Goal: Feedback & Contribution: Submit feedback/report problem

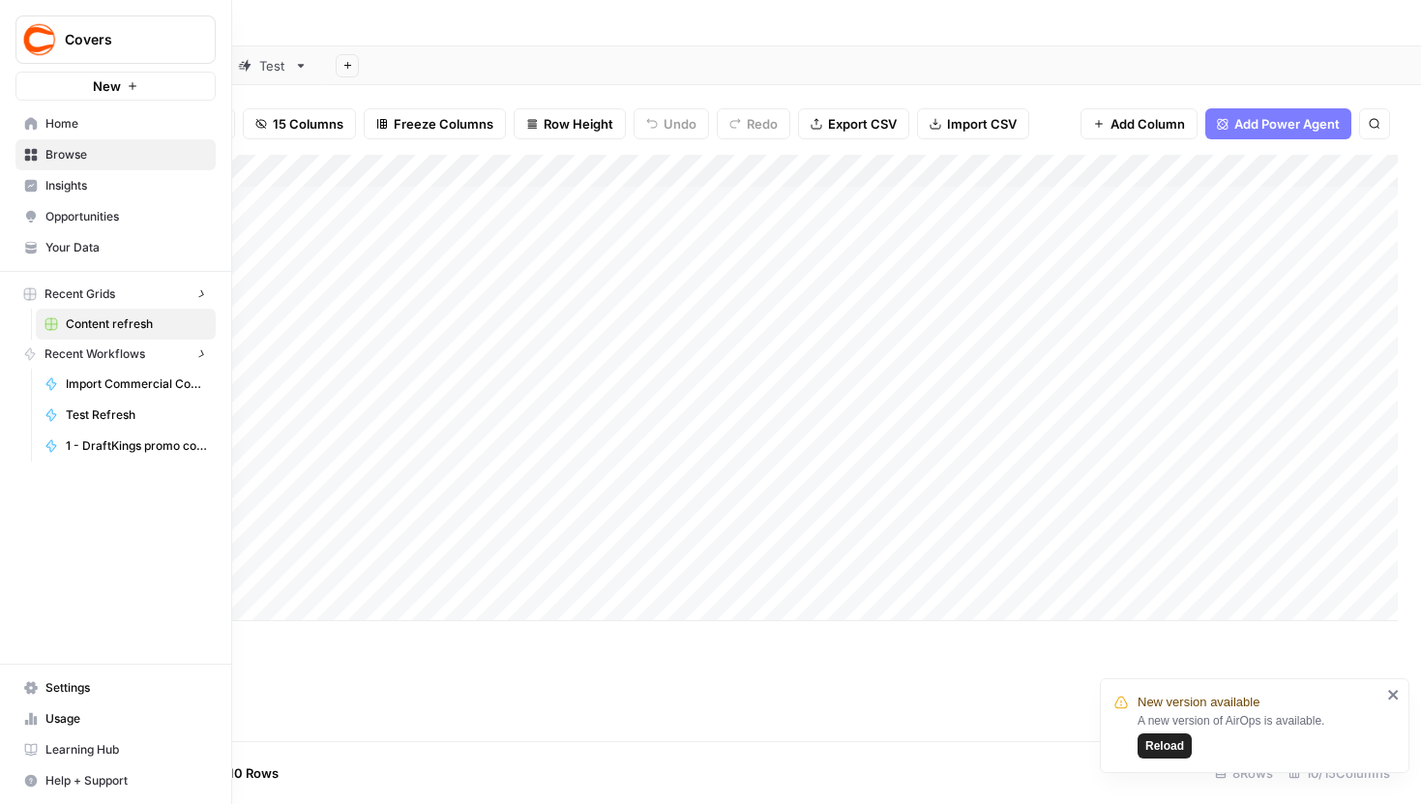
click at [31, 41] on img "Workspace: Covers" at bounding box center [39, 39] width 35 height 35
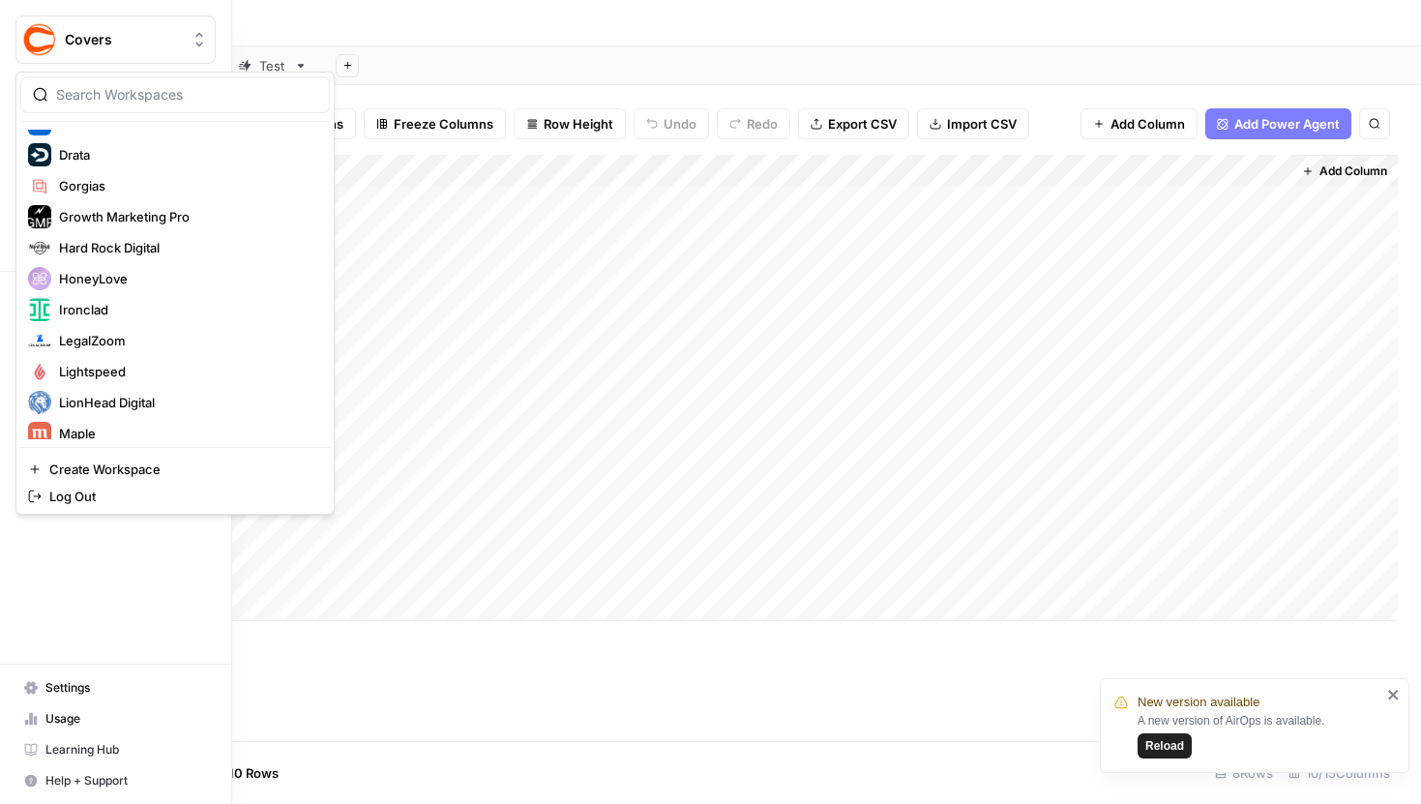
scroll to position [304, 0]
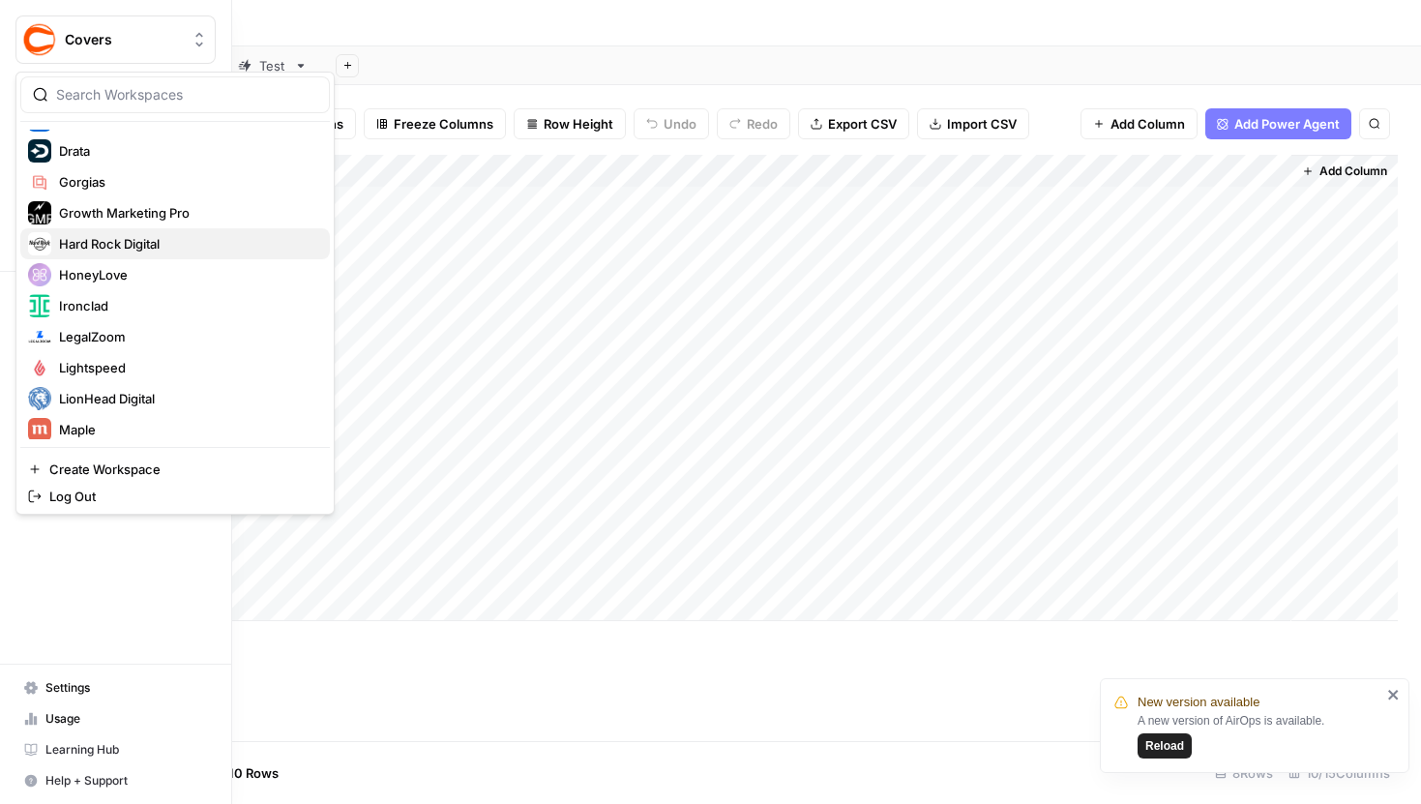
click at [121, 237] on span "Hard Rock Digital" at bounding box center [186, 243] width 255 height 19
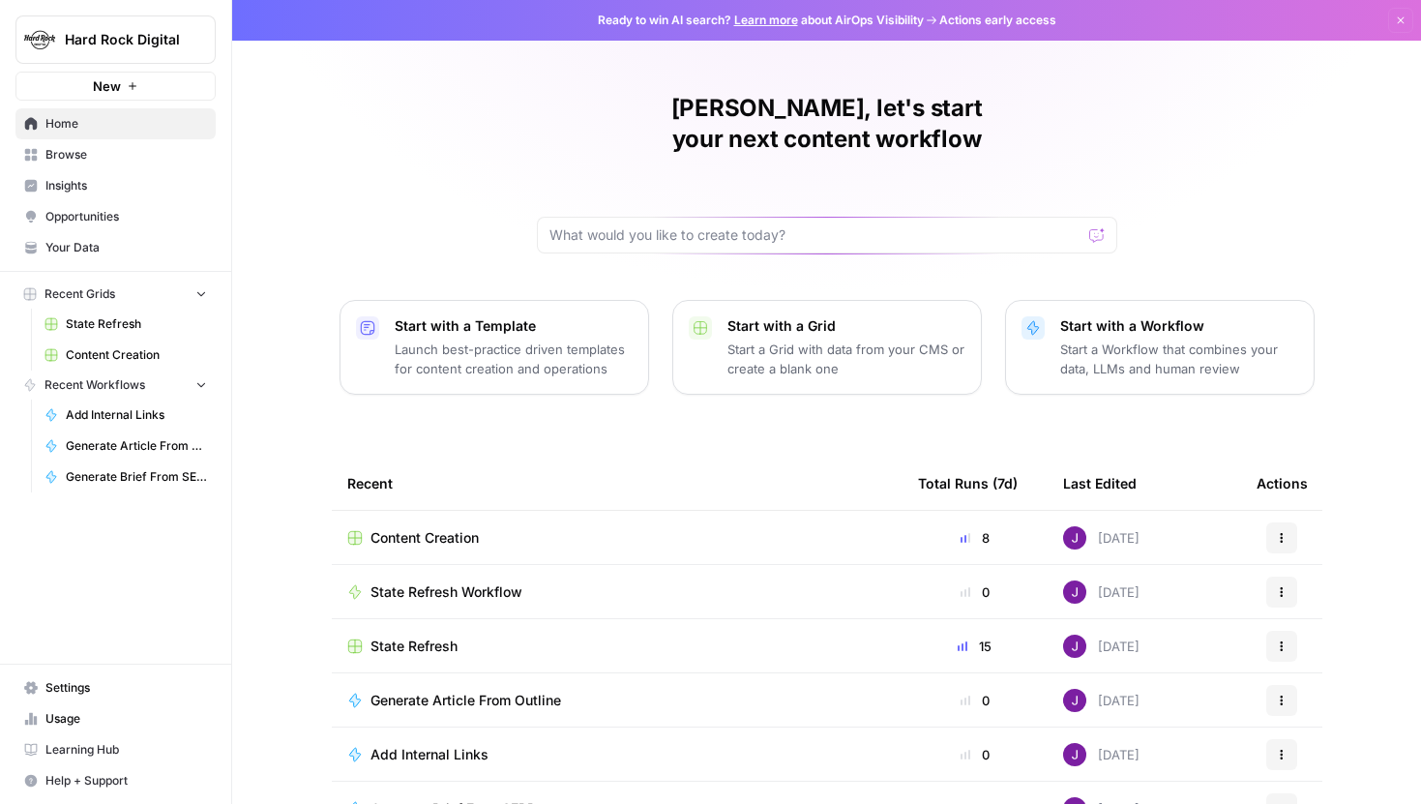
click at [163, 45] on span "Hard Rock Digital" at bounding box center [123, 39] width 117 height 19
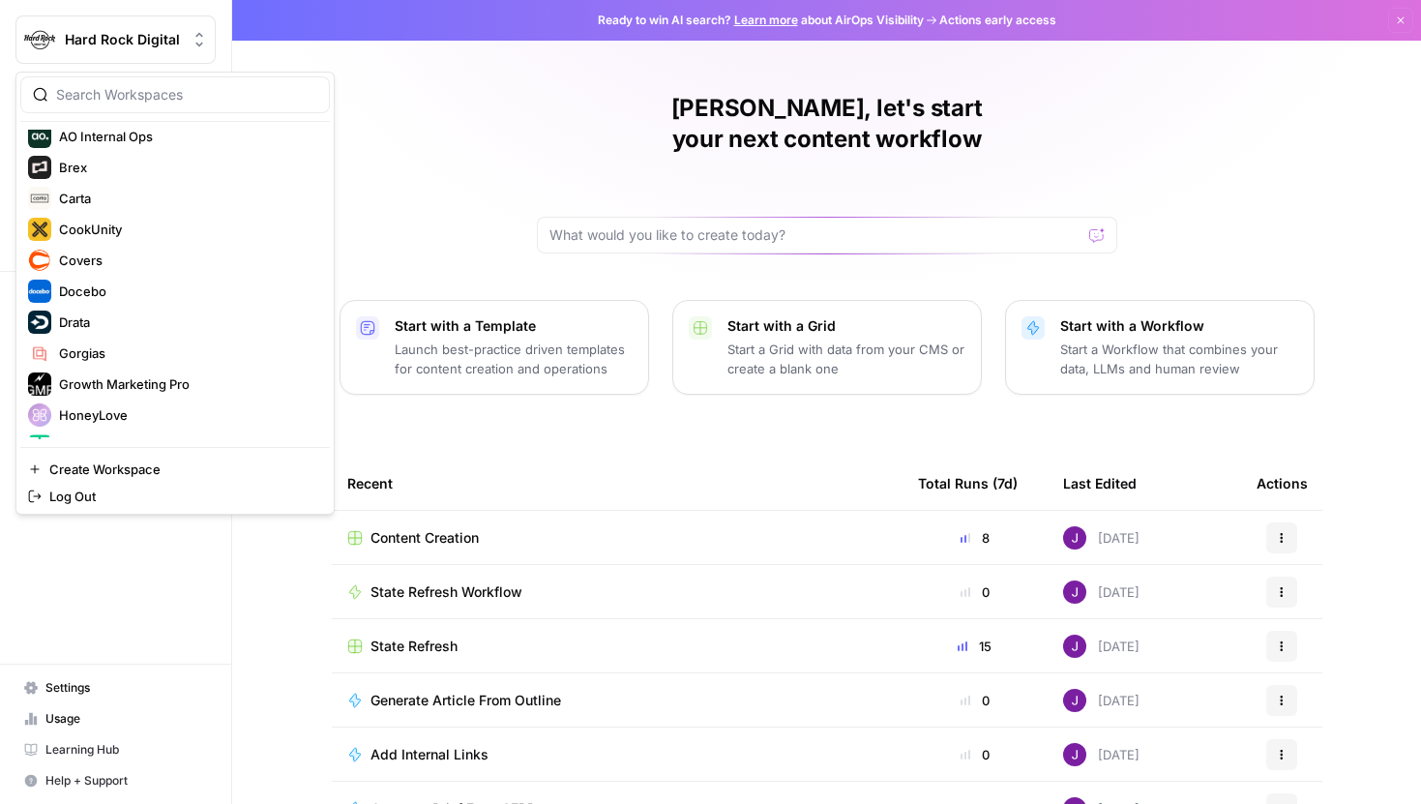
scroll to position [275, 0]
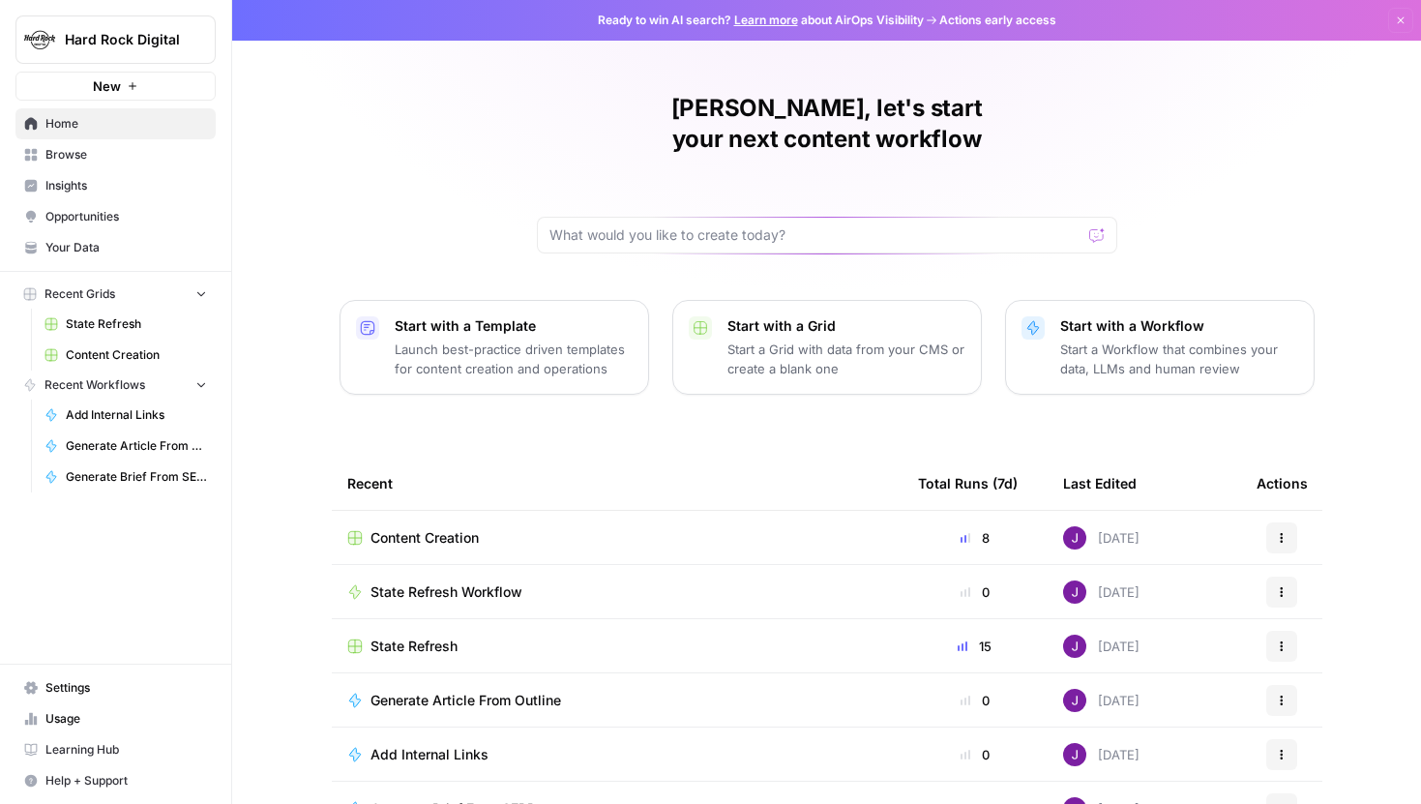
click at [189, 571] on div "Hard Rock Digital New Home Browse Insights Opportunities Your Data Recent Grids…" at bounding box center [115, 402] width 231 height 804
click at [89, 324] on span "State Refresh" at bounding box center [136, 323] width 141 height 17
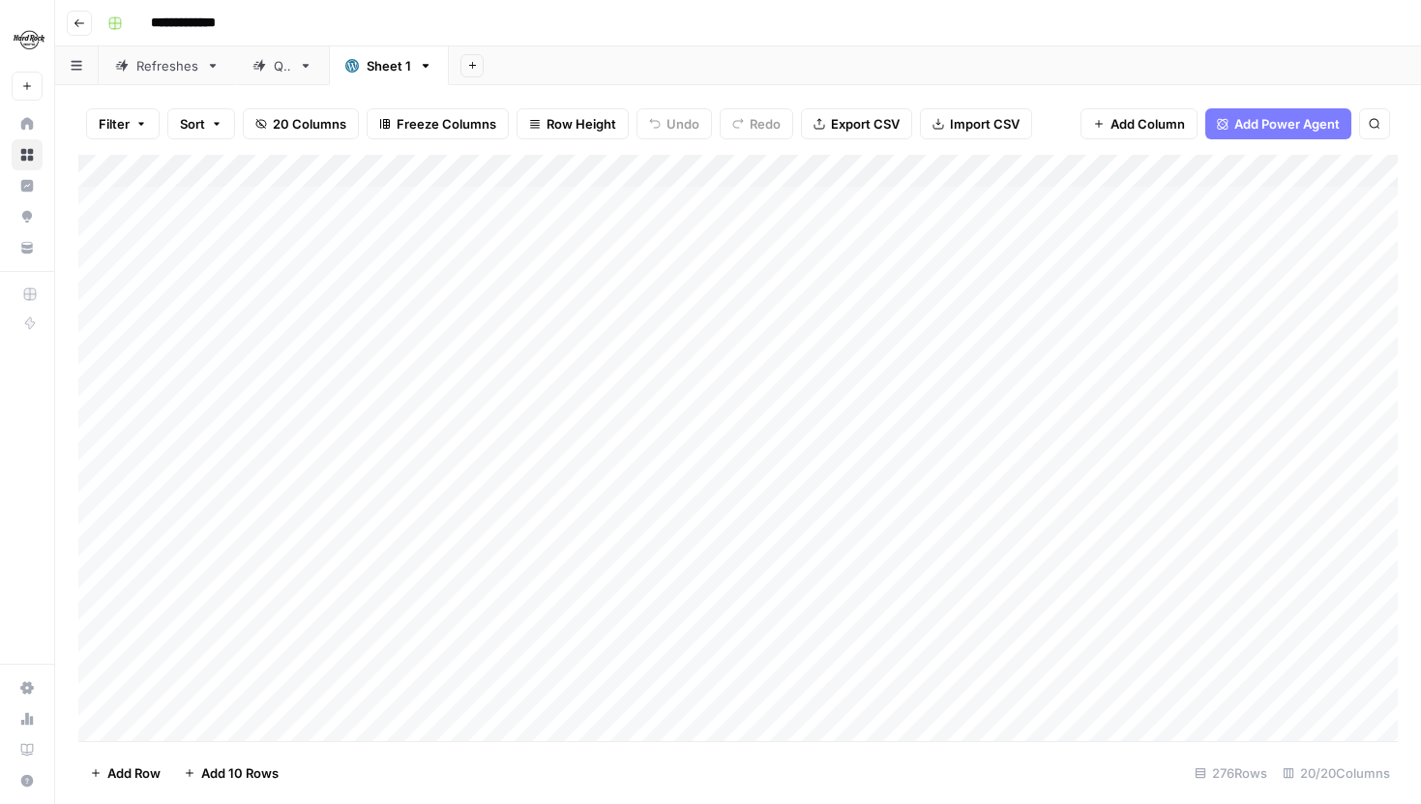
click at [175, 74] on div "Refreshes" at bounding box center [167, 65] width 62 height 19
click at [274, 81] on link "QA" at bounding box center [282, 65] width 93 height 39
click at [167, 74] on div "Refreshes" at bounding box center [167, 65] width 62 height 19
click at [677, 202] on div "Add Column" at bounding box center [738, 335] width 1320 height 360
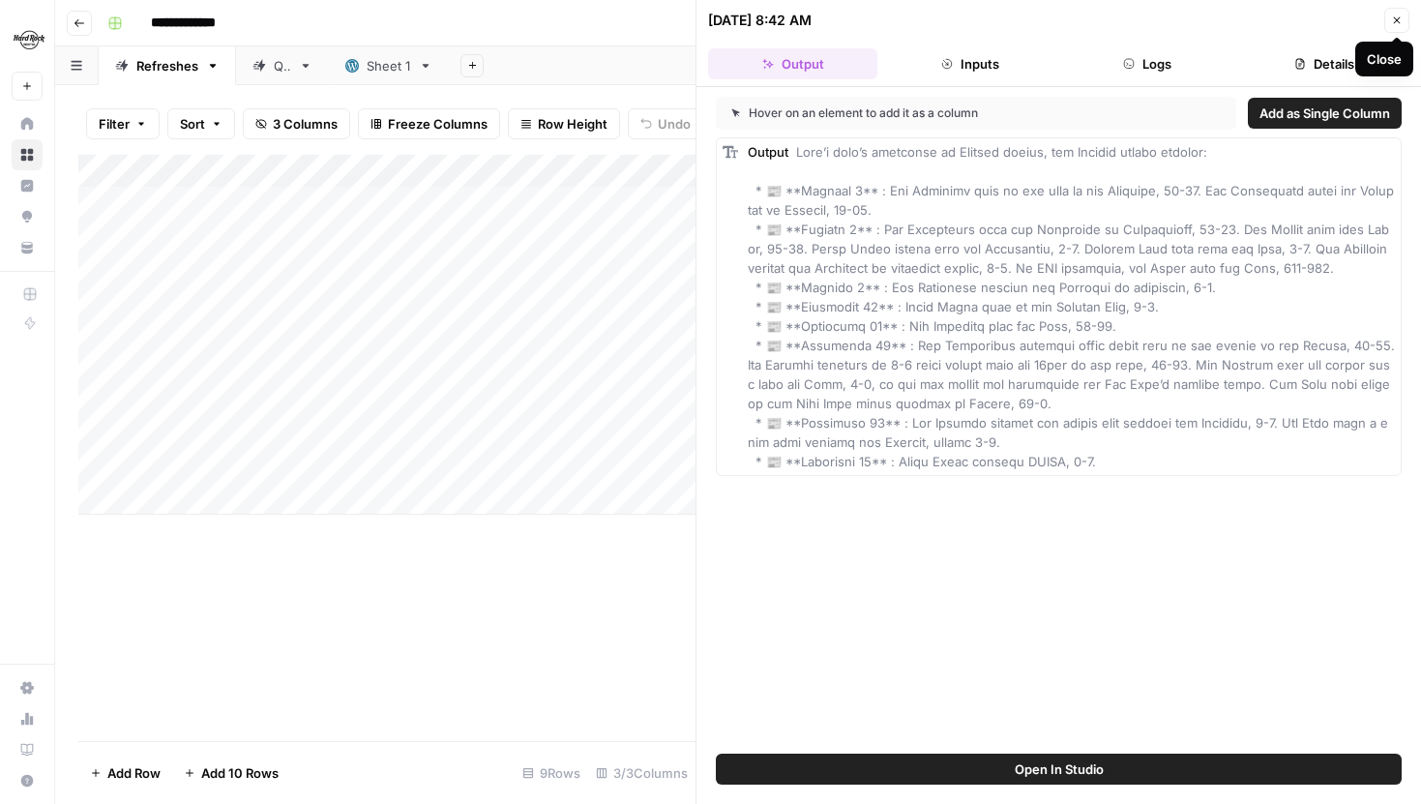
click at [1400, 16] on icon "button" at bounding box center [1397, 21] width 12 height 12
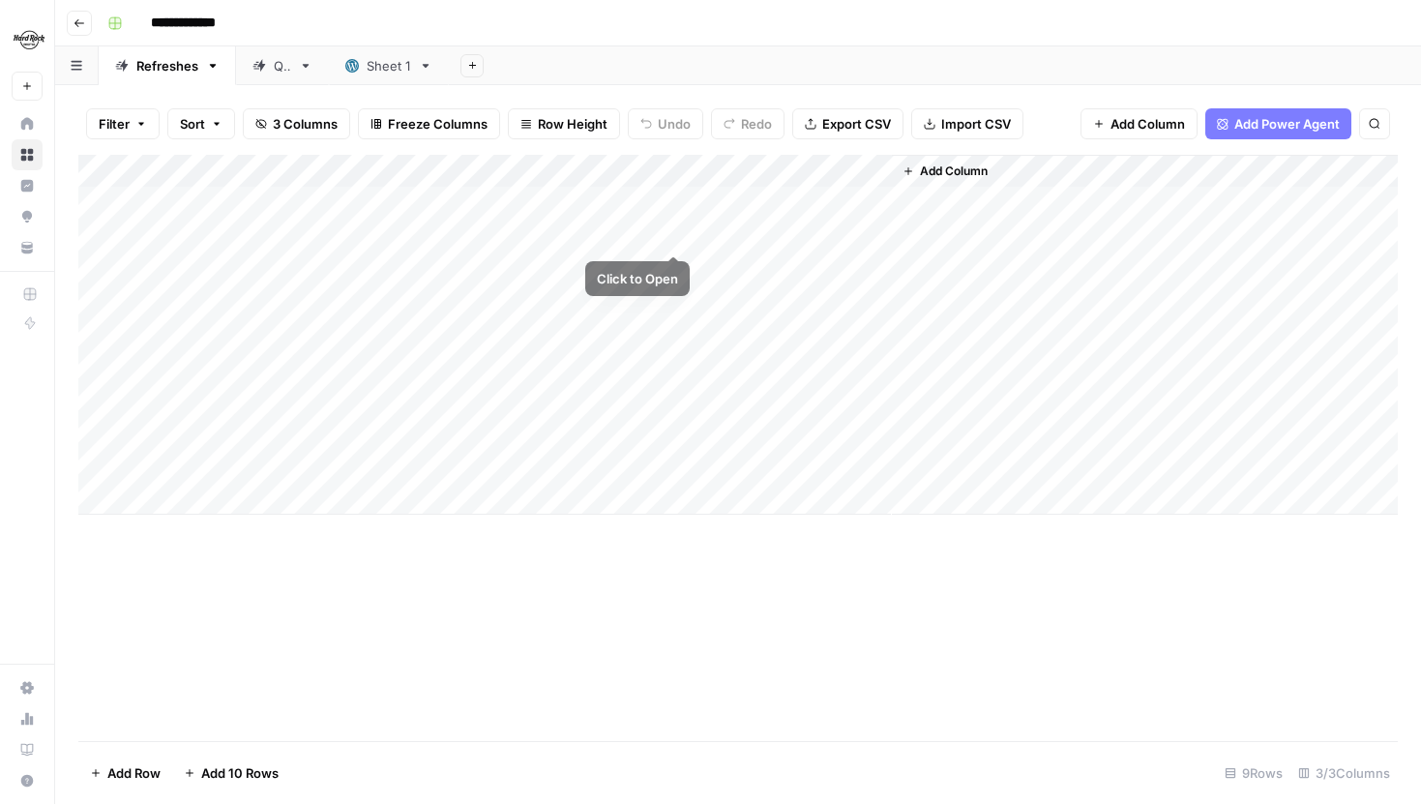
click at [677, 233] on div "Add Column" at bounding box center [738, 335] width 1320 height 360
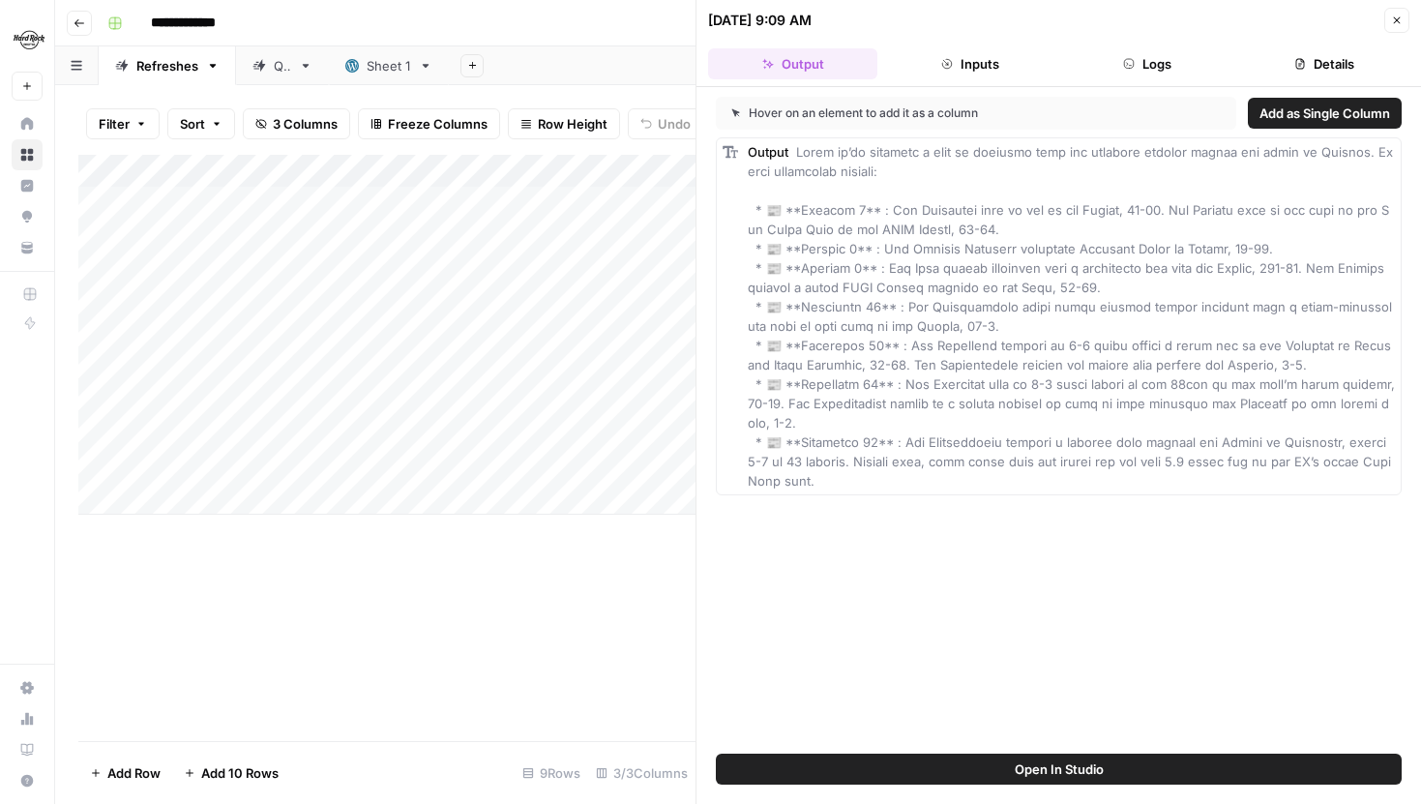
click at [1395, 22] on icon "button" at bounding box center [1397, 21] width 12 height 12
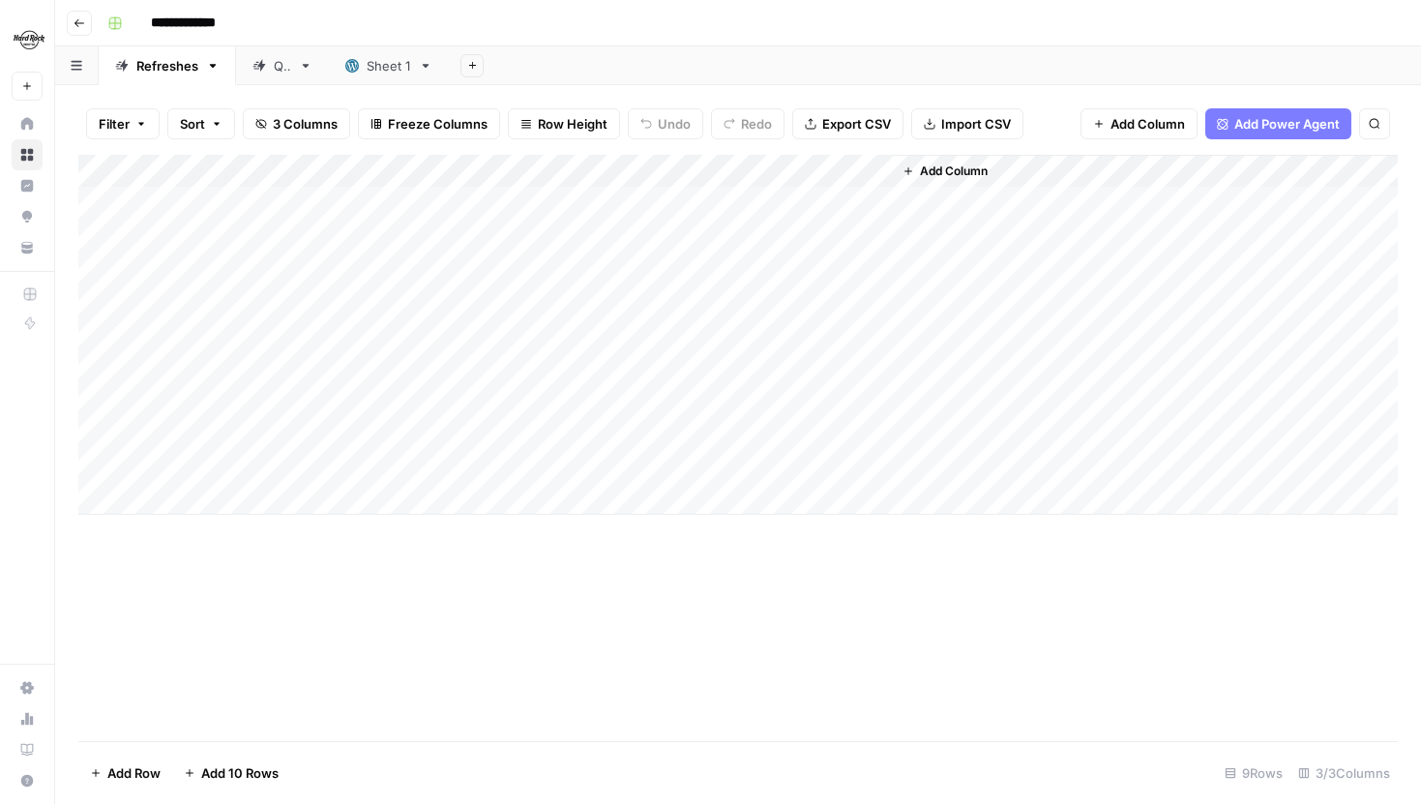
click at [275, 80] on link "QA" at bounding box center [282, 65] width 93 height 39
click at [696, 203] on div "Add Column" at bounding box center [738, 335] width 1320 height 360
click at [703, 236] on div "Add Column" at bounding box center [738, 335] width 1320 height 360
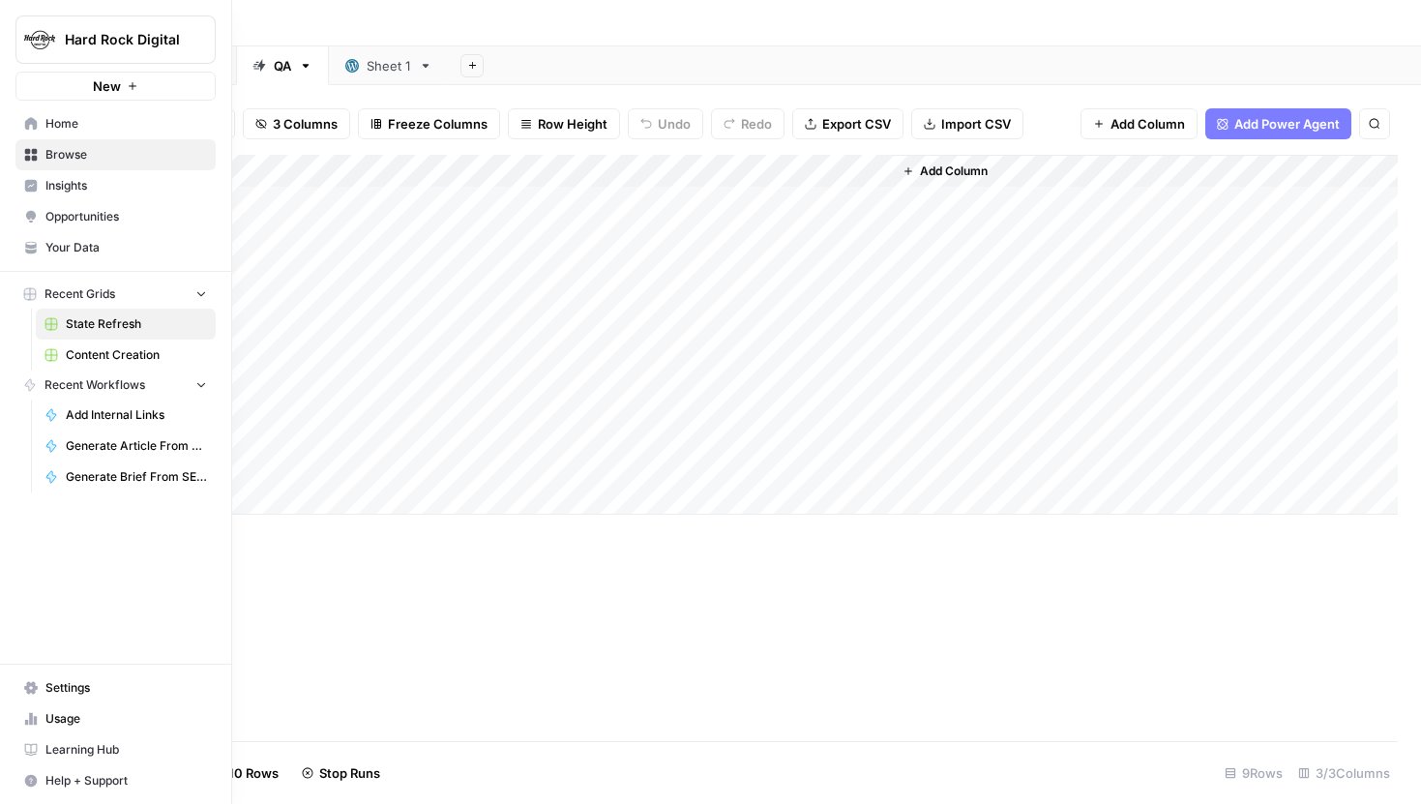
click at [104, 356] on span "Content Creation" at bounding box center [136, 354] width 141 height 17
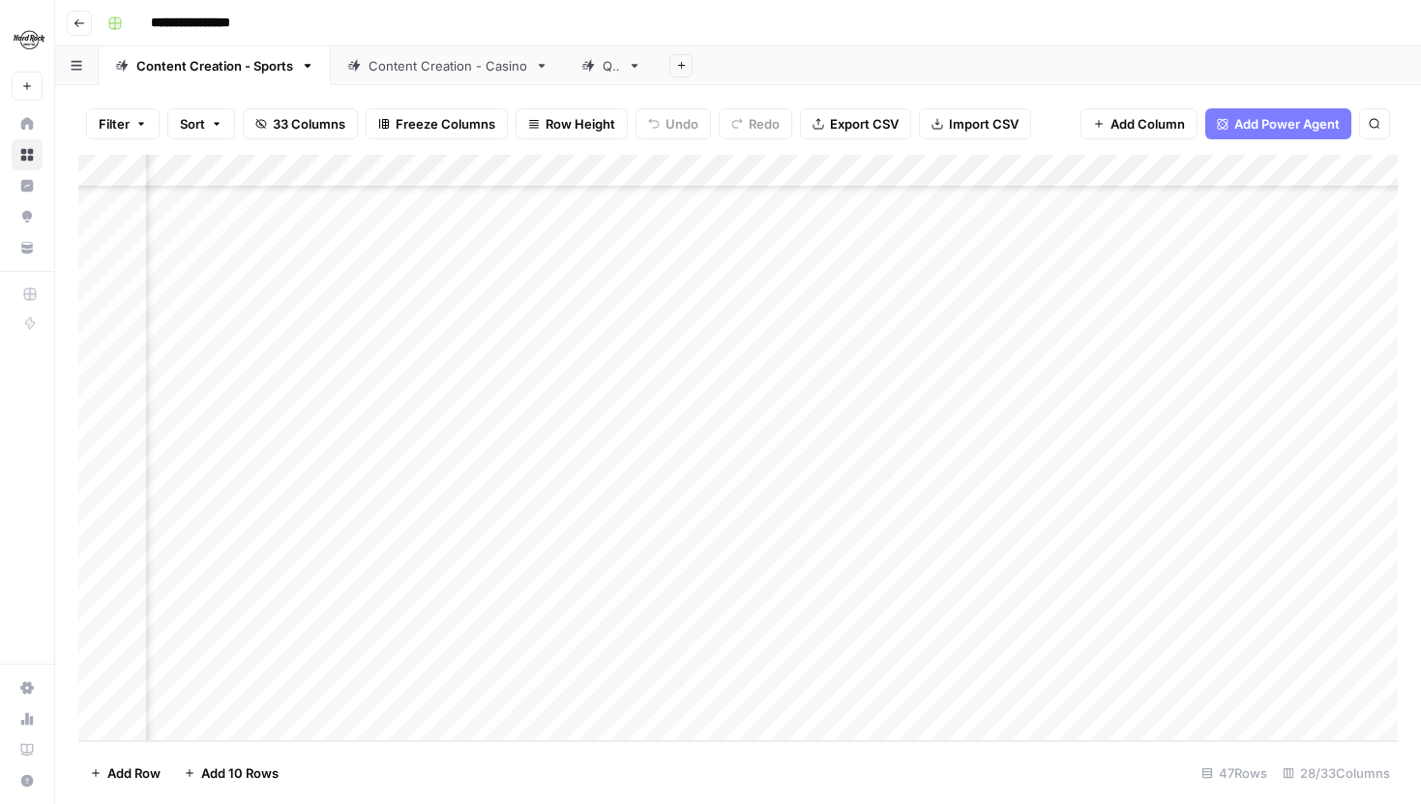
scroll to position [1024, 2959]
click at [699, 559] on div "Add Column" at bounding box center [738, 448] width 1320 height 586
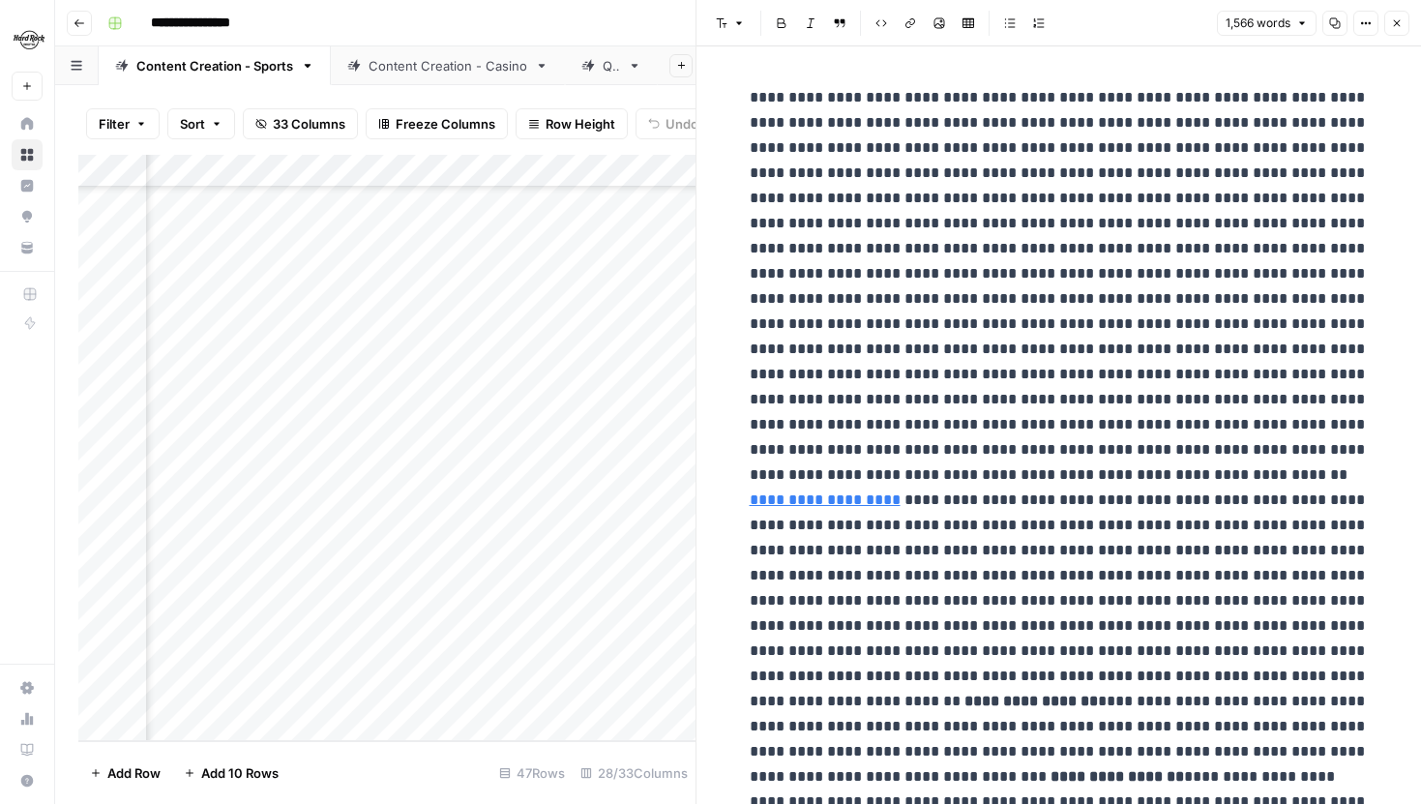
click at [1405, 20] on button "Close" at bounding box center [1396, 23] width 25 height 25
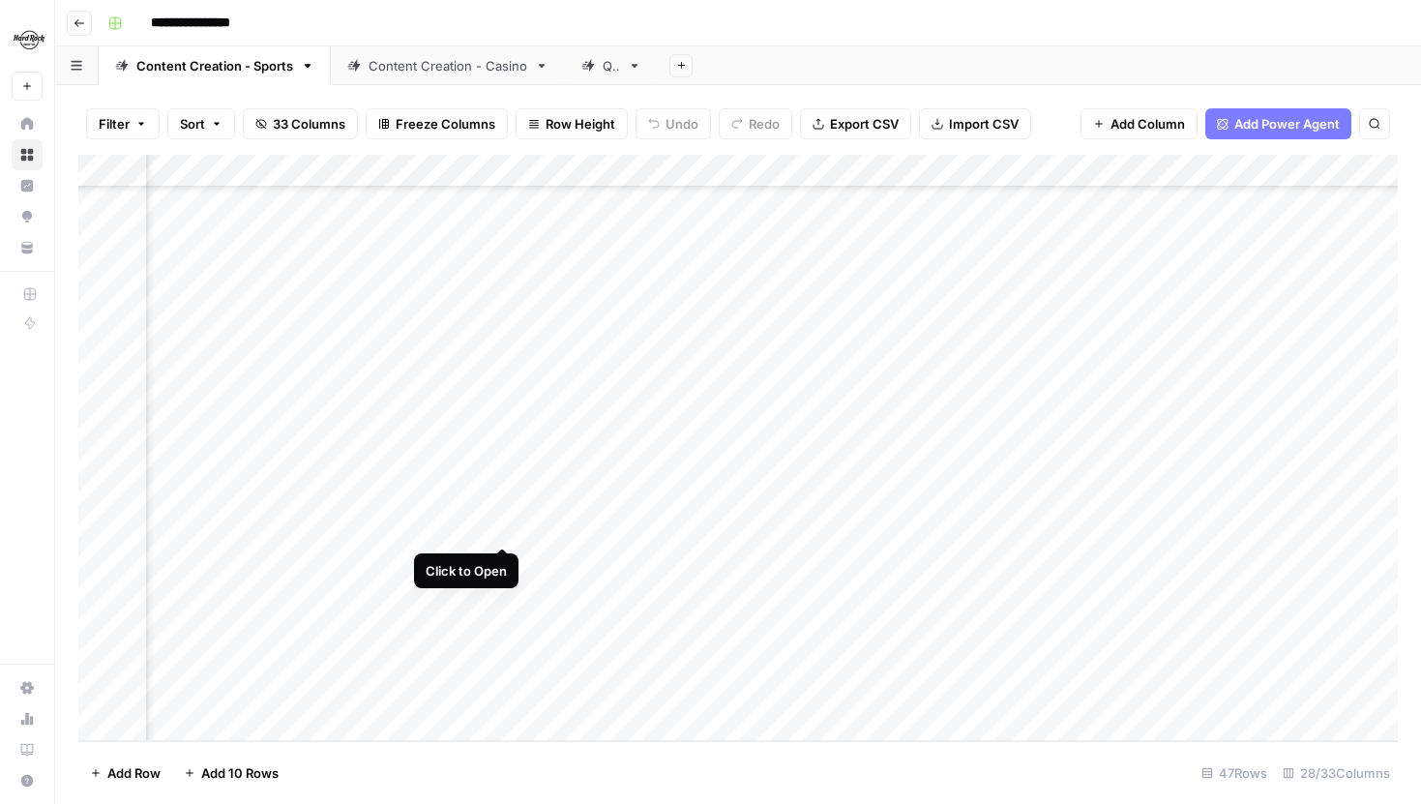
click at [503, 525] on div "Add Column" at bounding box center [738, 448] width 1320 height 586
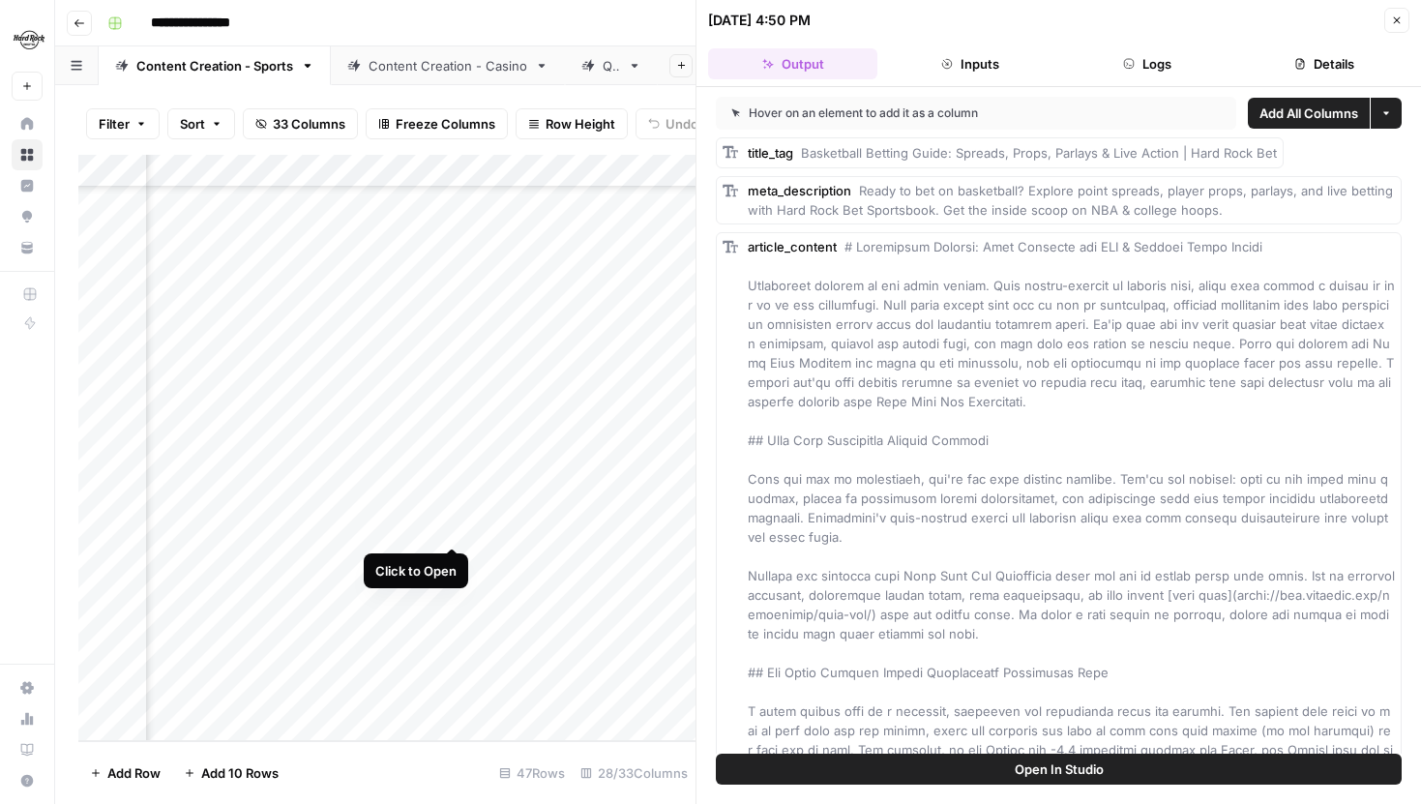
click at [451, 528] on div "Add Column" at bounding box center [386, 448] width 617 height 586
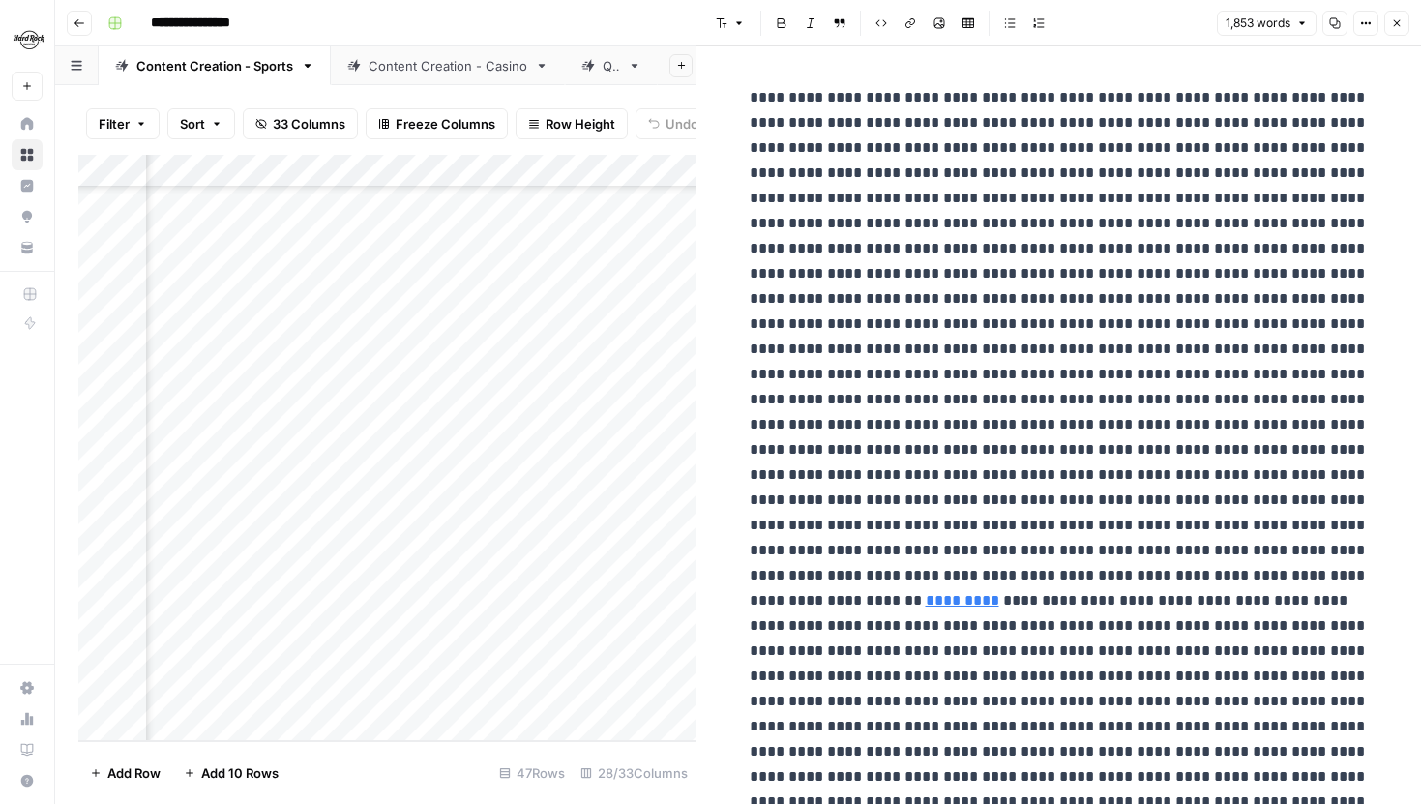
click at [1403, 23] on button "Close" at bounding box center [1396, 23] width 25 height 25
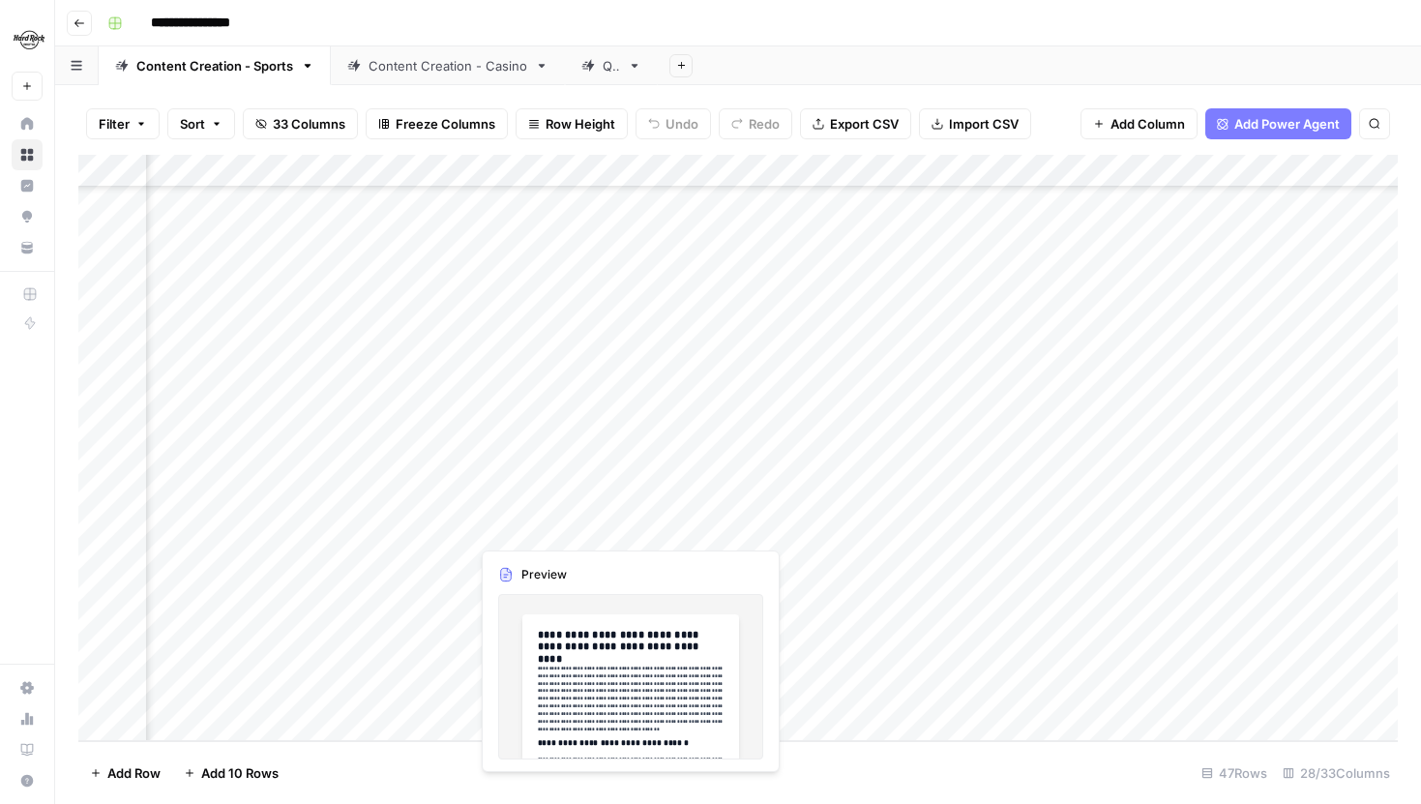
click at [629, 526] on div "Add Column" at bounding box center [738, 448] width 1320 height 586
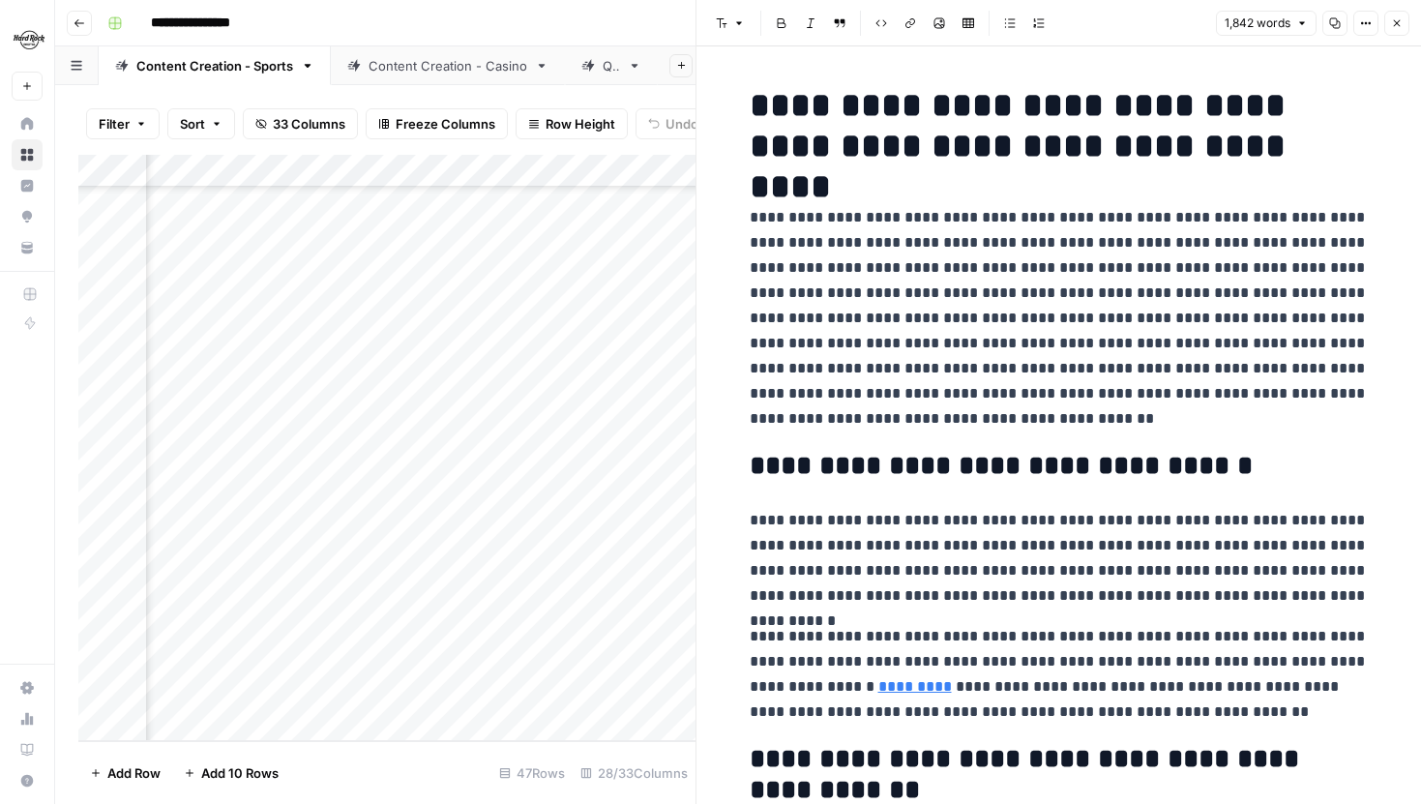
click at [1363, 20] on icon "button" at bounding box center [1366, 23] width 12 height 12
click at [1301, 195] on span "Code" at bounding box center [1308, 204] width 93 height 19
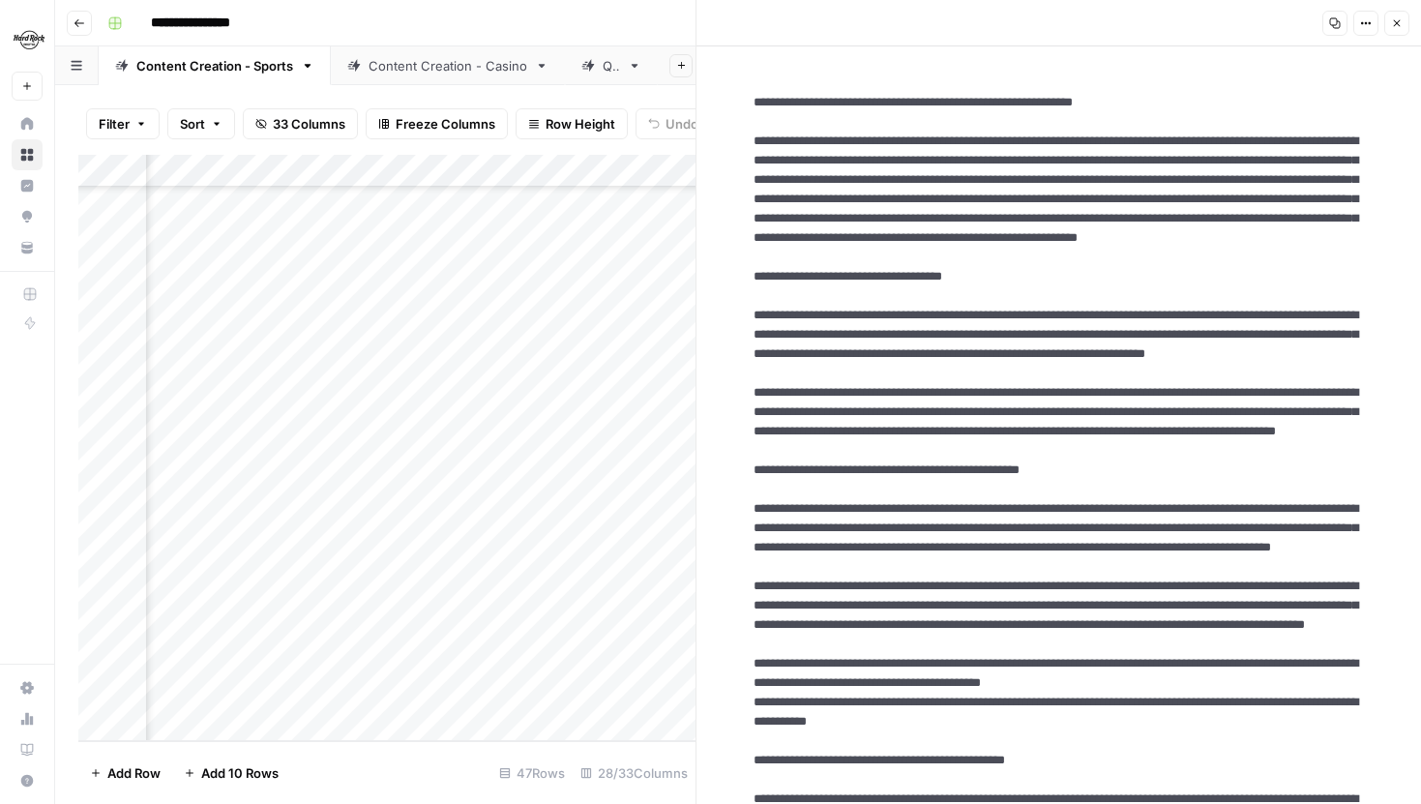
click at [1365, 29] on button "Options" at bounding box center [1365, 23] width 25 height 25
click at [1323, 127] on span "Markdown" at bounding box center [1308, 134] width 93 height 19
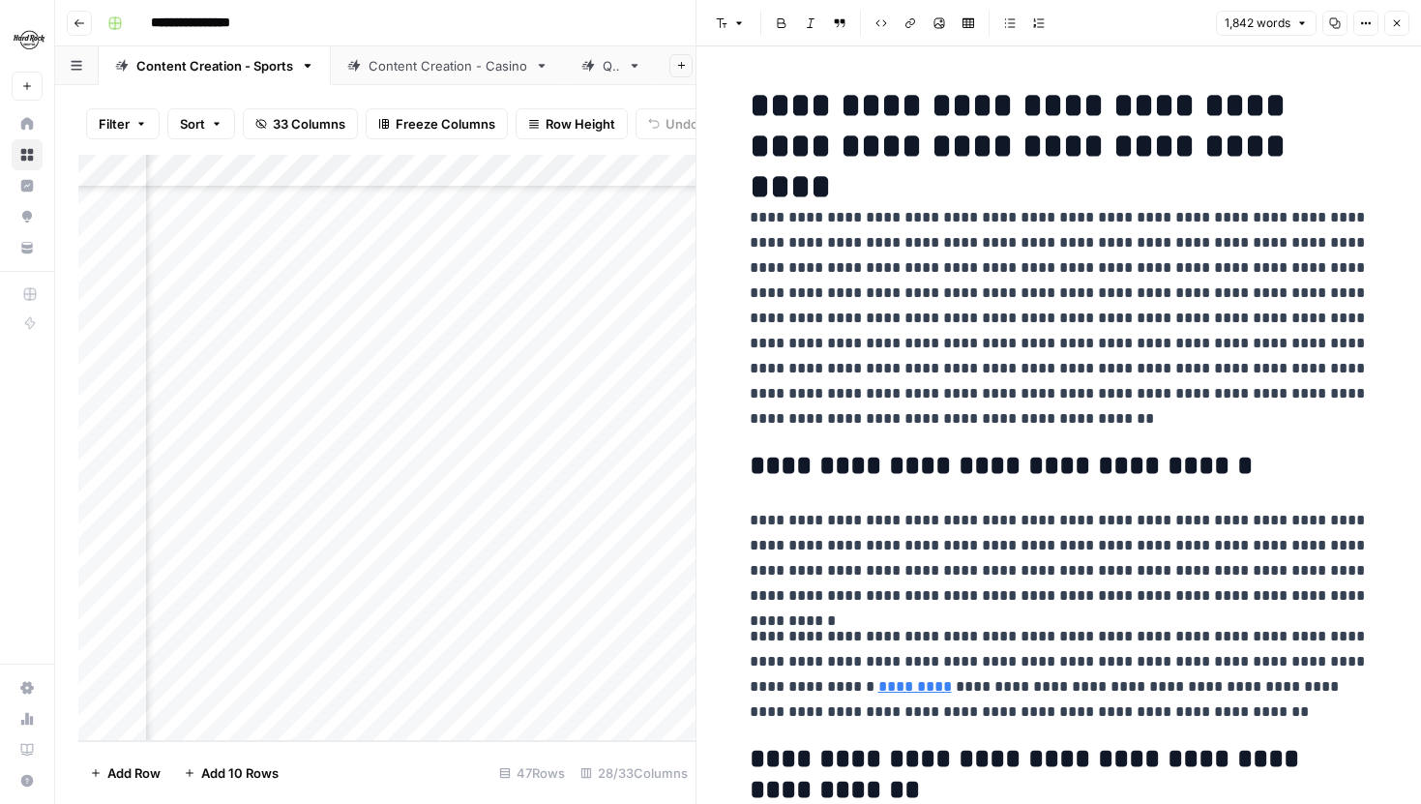
click at [1392, 26] on icon "button" at bounding box center [1397, 23] width 12 height 12
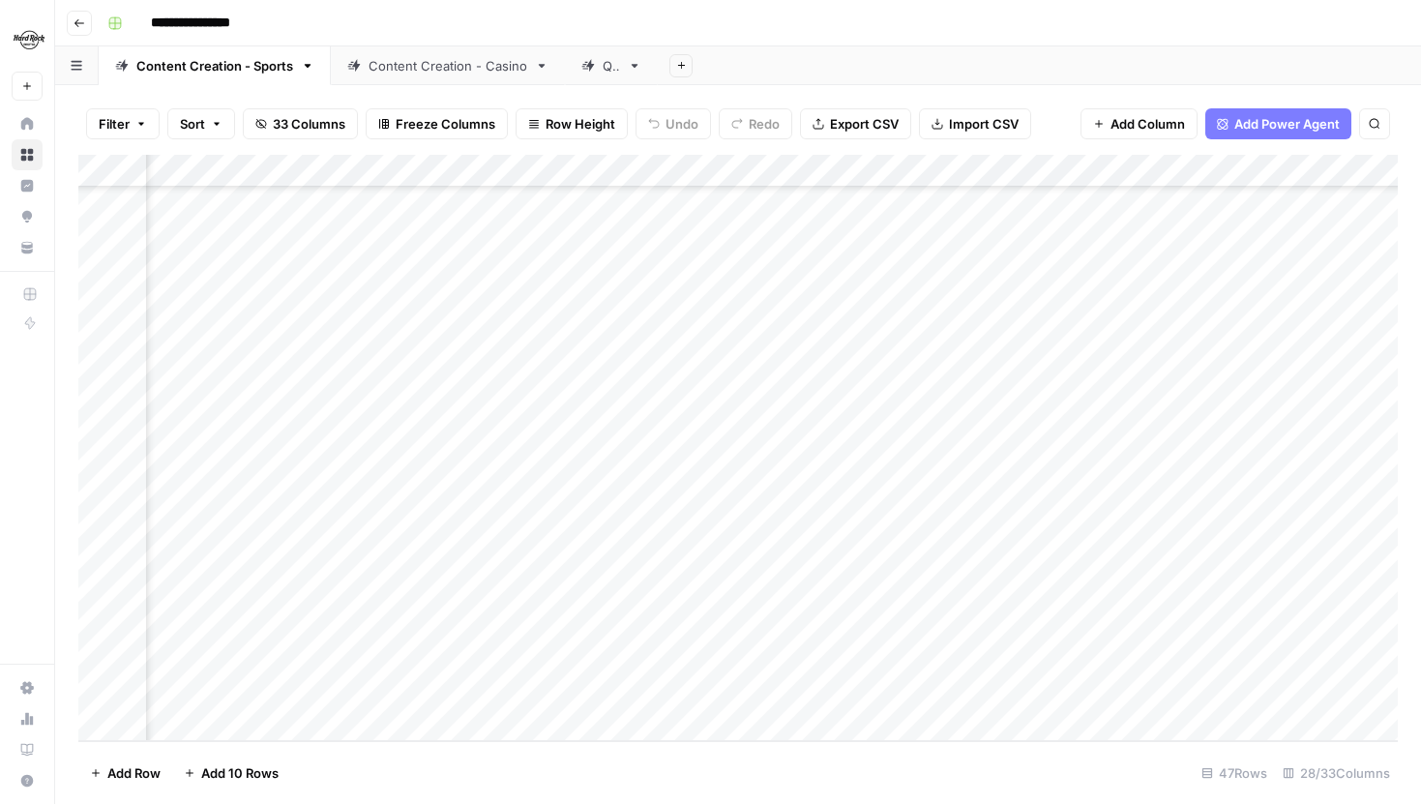
click at [800, 530] on div "Add Column" at bounding box center [738, 448] width 1320 height 586
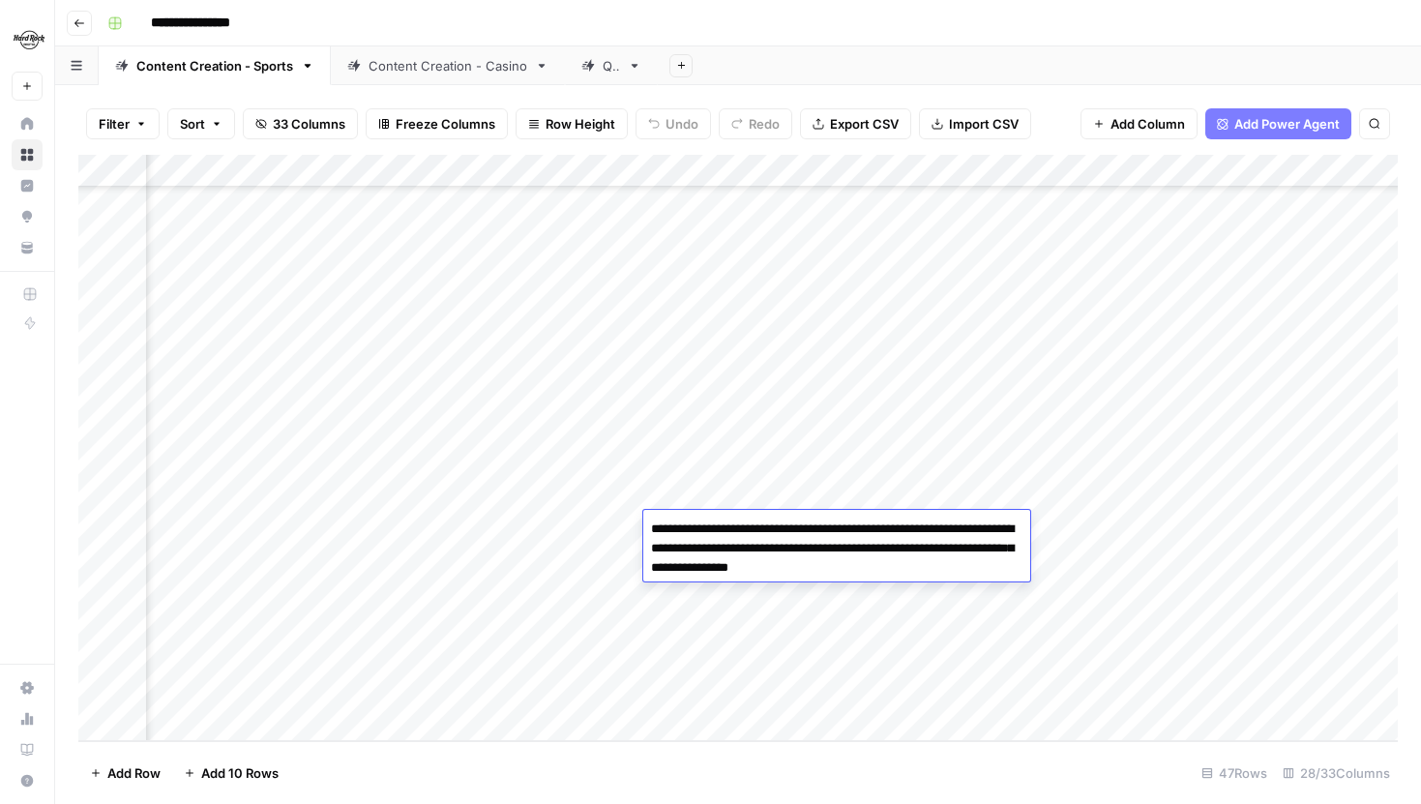
click at [839, 616] on div "Add Column" at bounding box center [738, 448] width 1320 height 586
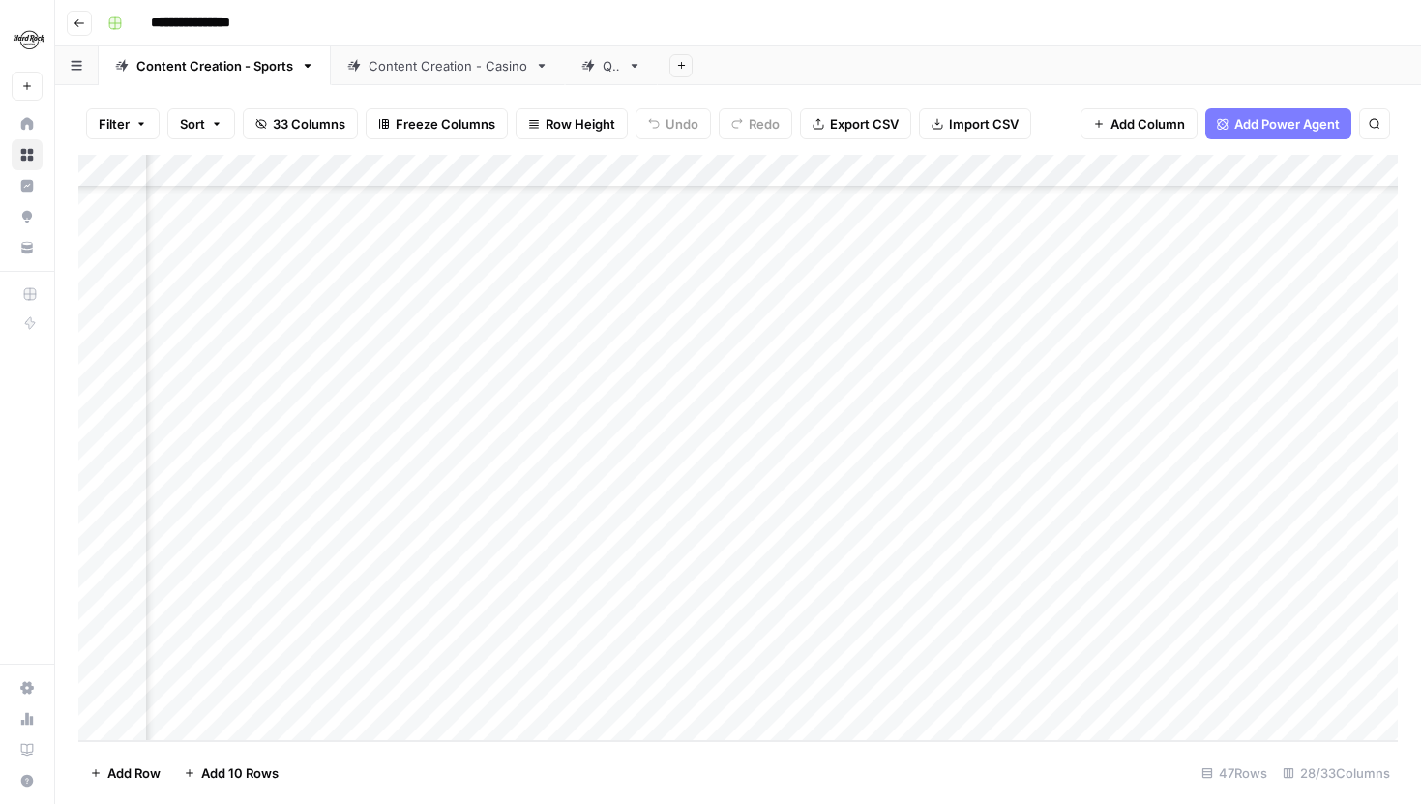
scroll to position [1024, 3016]
click at [452, 523] on div "Add Column" at bounding box center [738, 448] width 1320 height 586
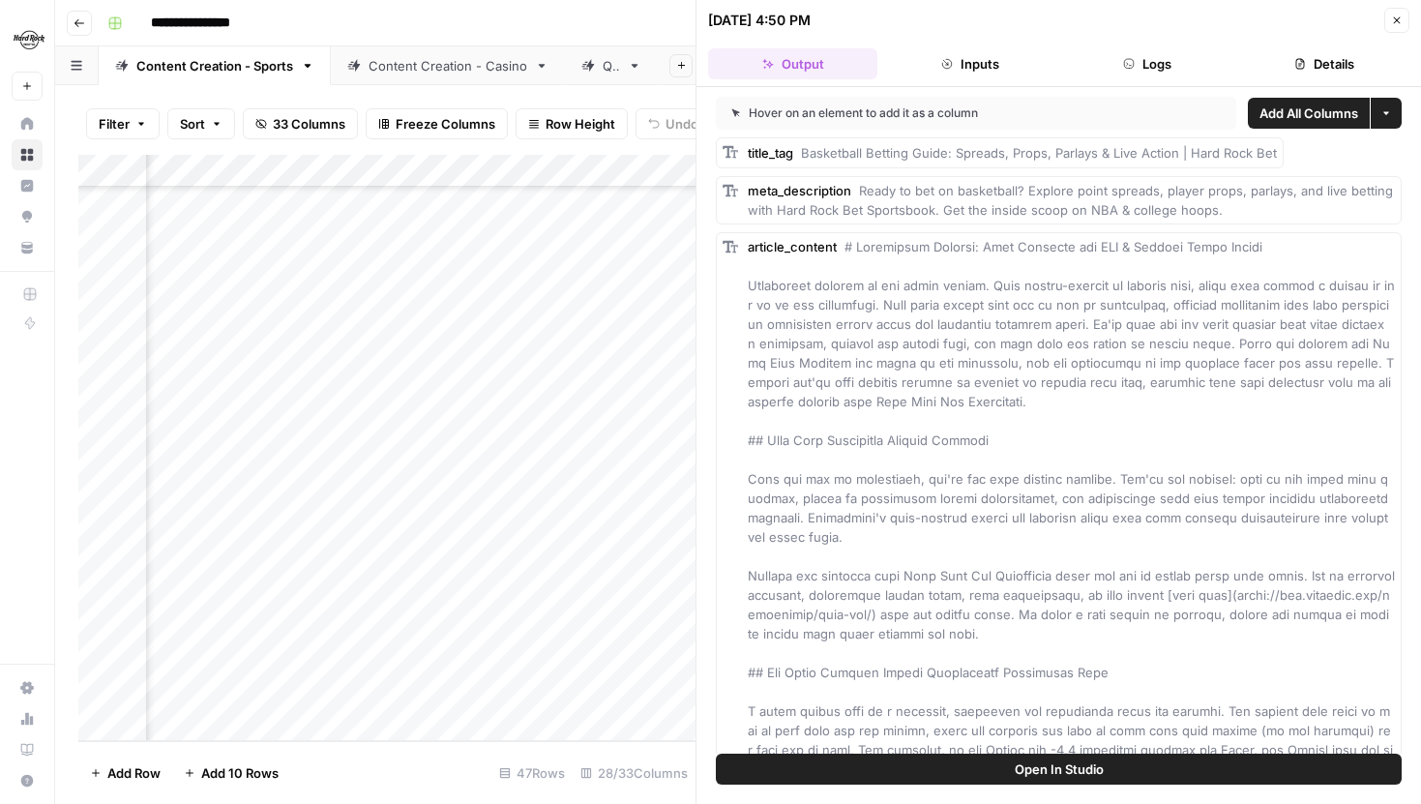
click at [1269, 60] on button "Details" at bounding box center [1324, 63] width 169 height 31
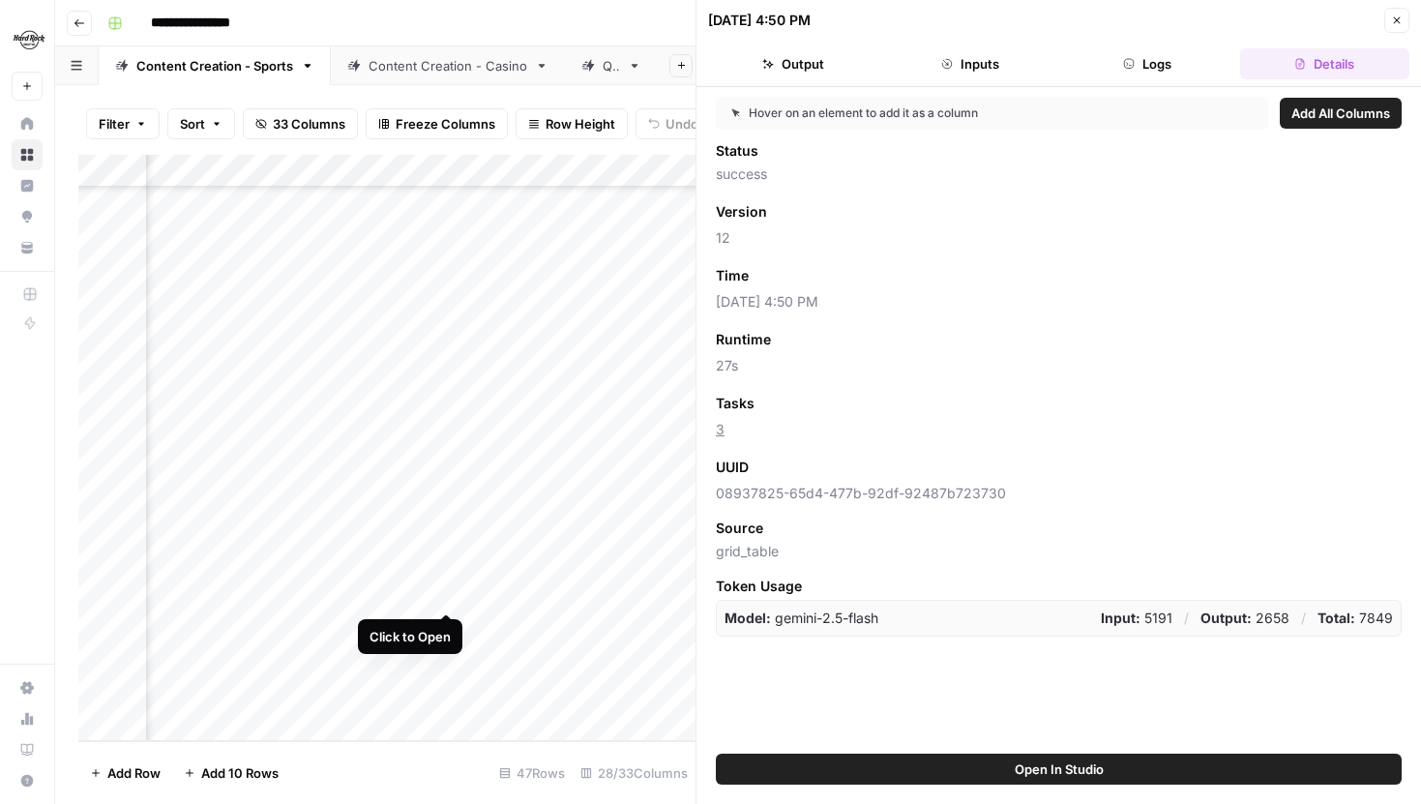
click at [446, 589] on div "Add Column" at bounding box center [386, 448] width 617 height 586
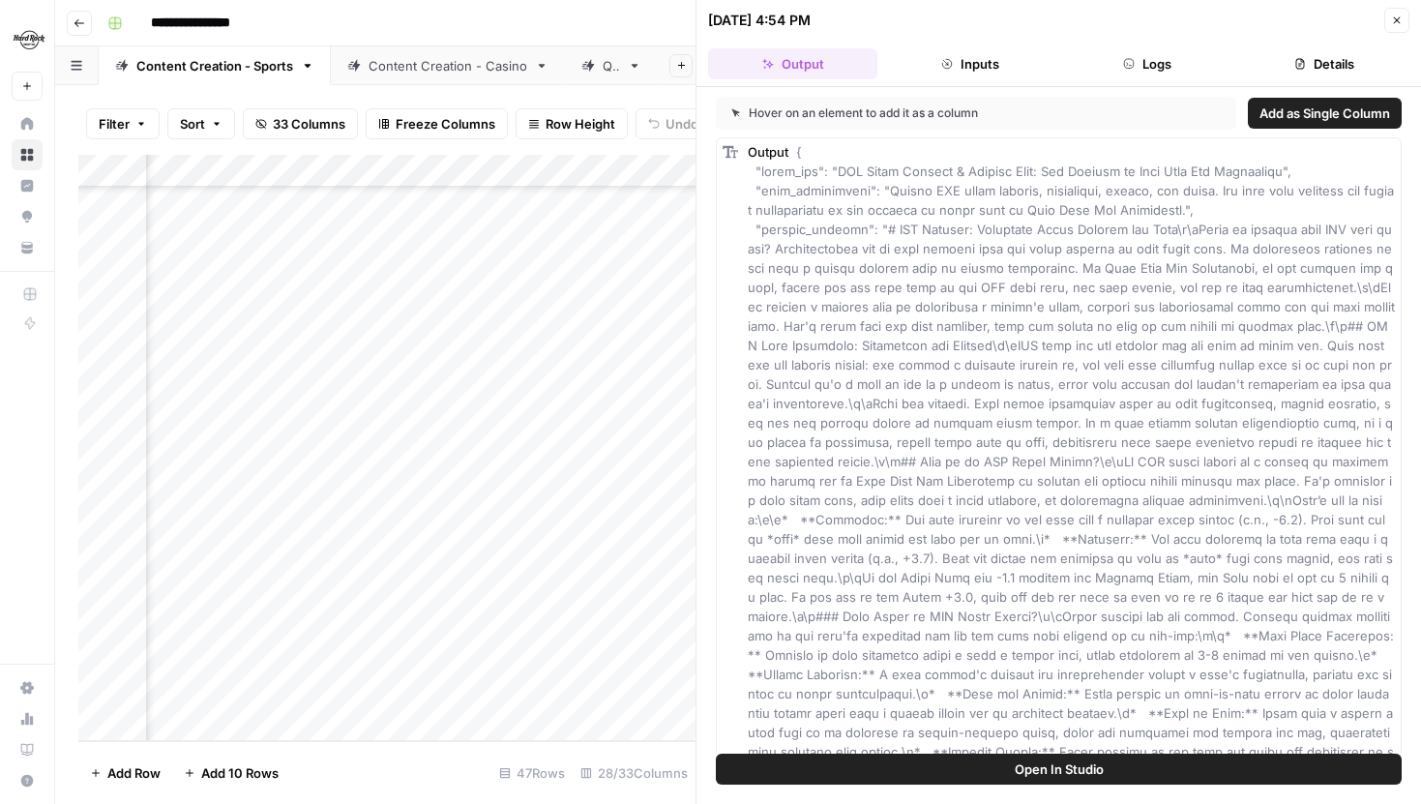
click at [1346, 56] on button "Details" at bounding box center [1324, 63] width 169 height 31
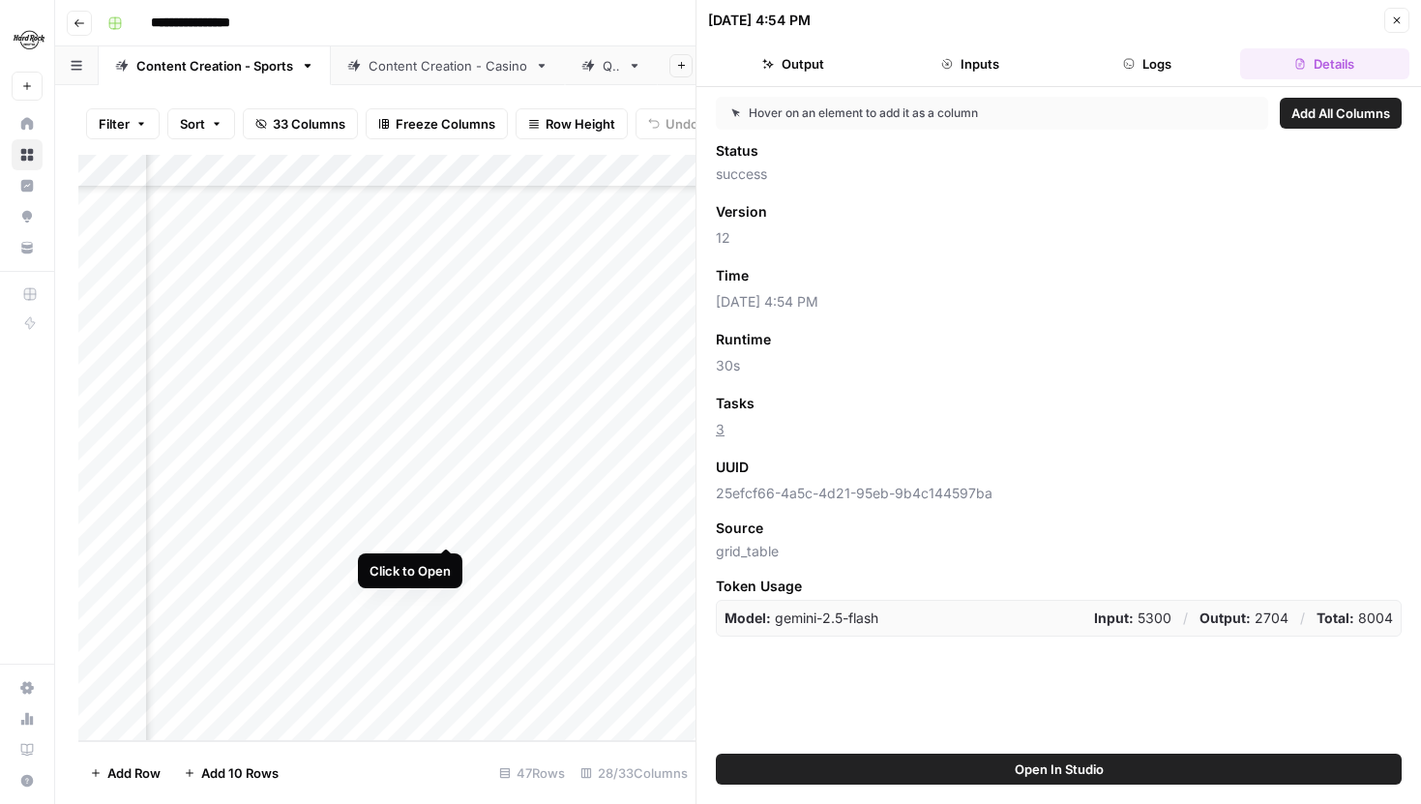
click at [445, 528] on div "Add Column" at bounding box center [386, 448] width 617 height 586
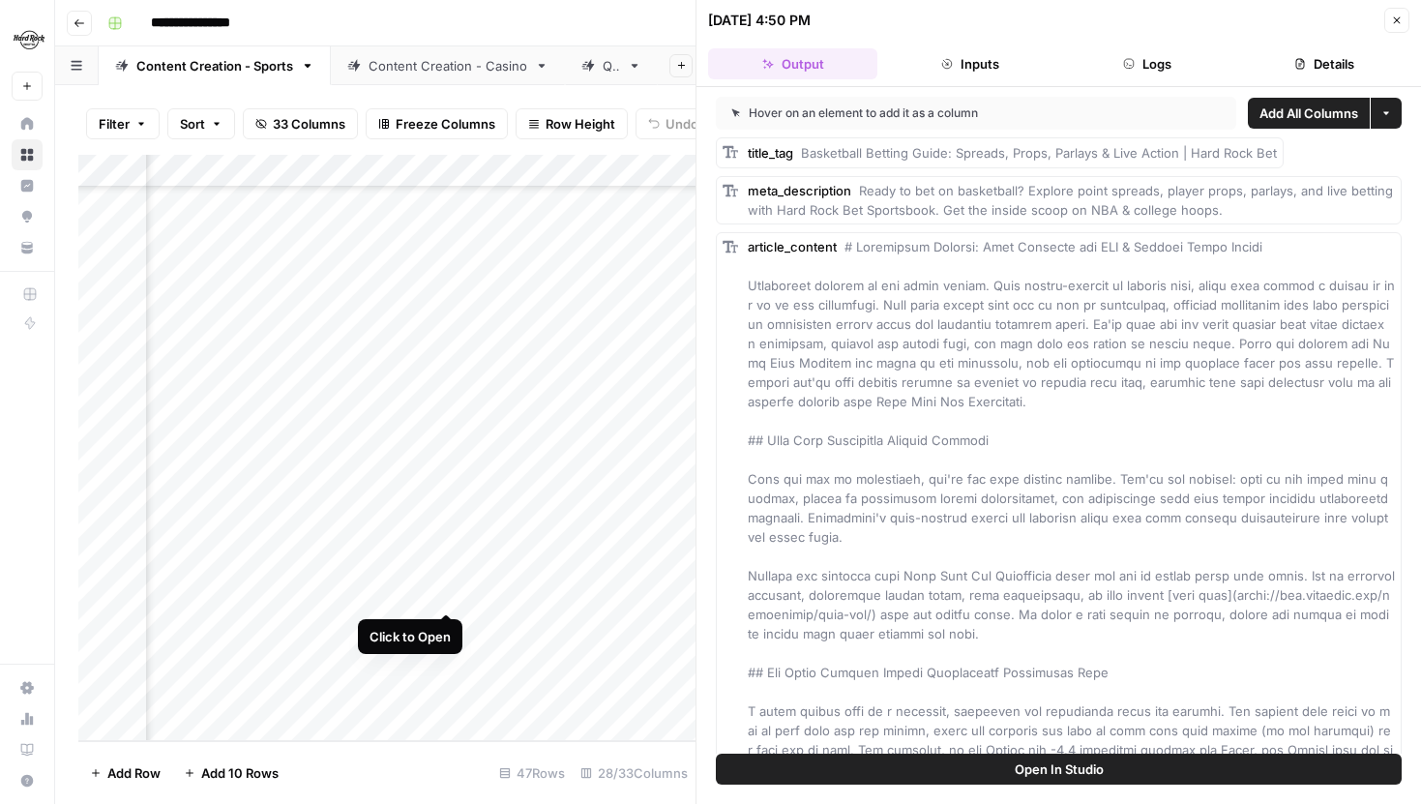
click at [444, 590] on div "Add Column" at bounding box center [386, 448] width 617 height 586
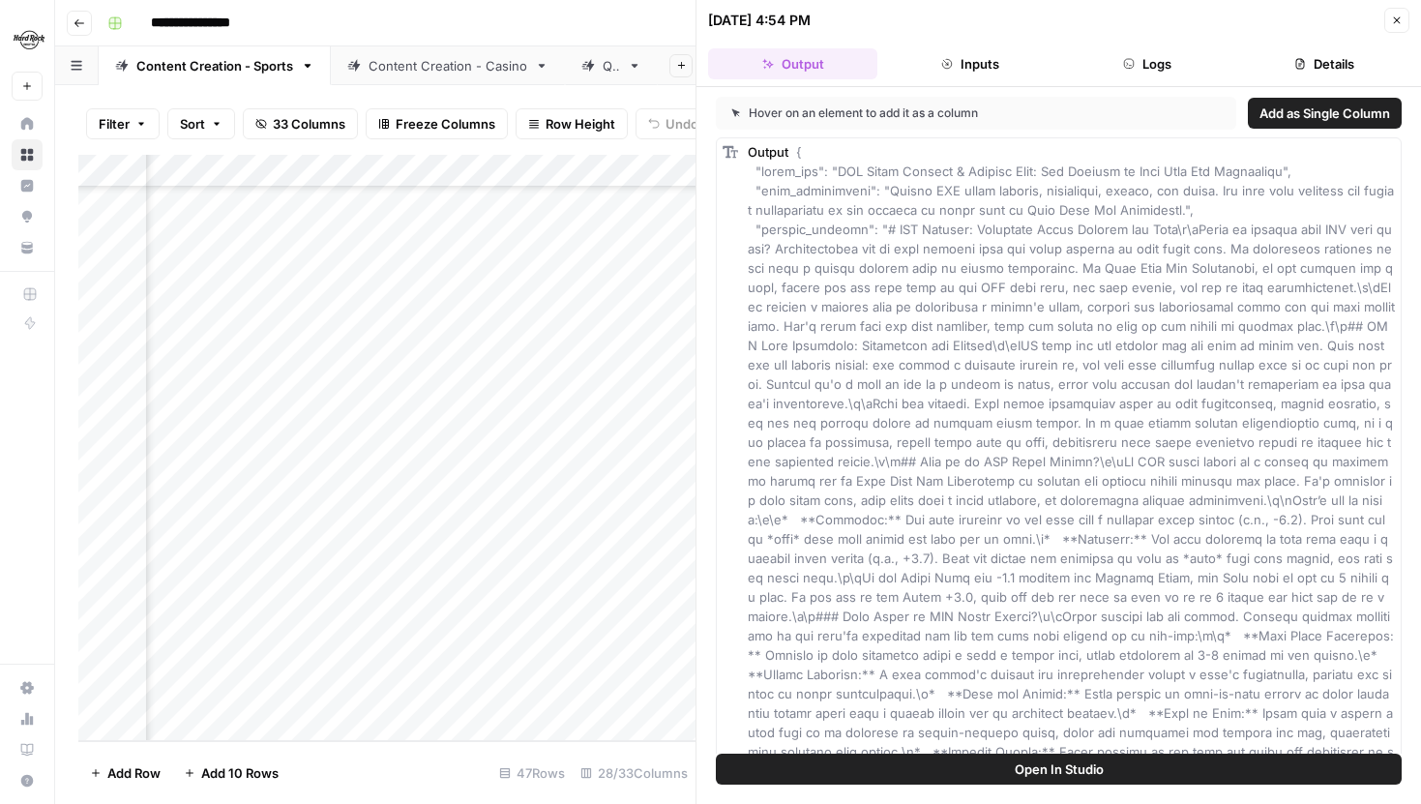
click at [1393, 15] on icon "button" at bounding box center [1397, 21] width 12 height 12
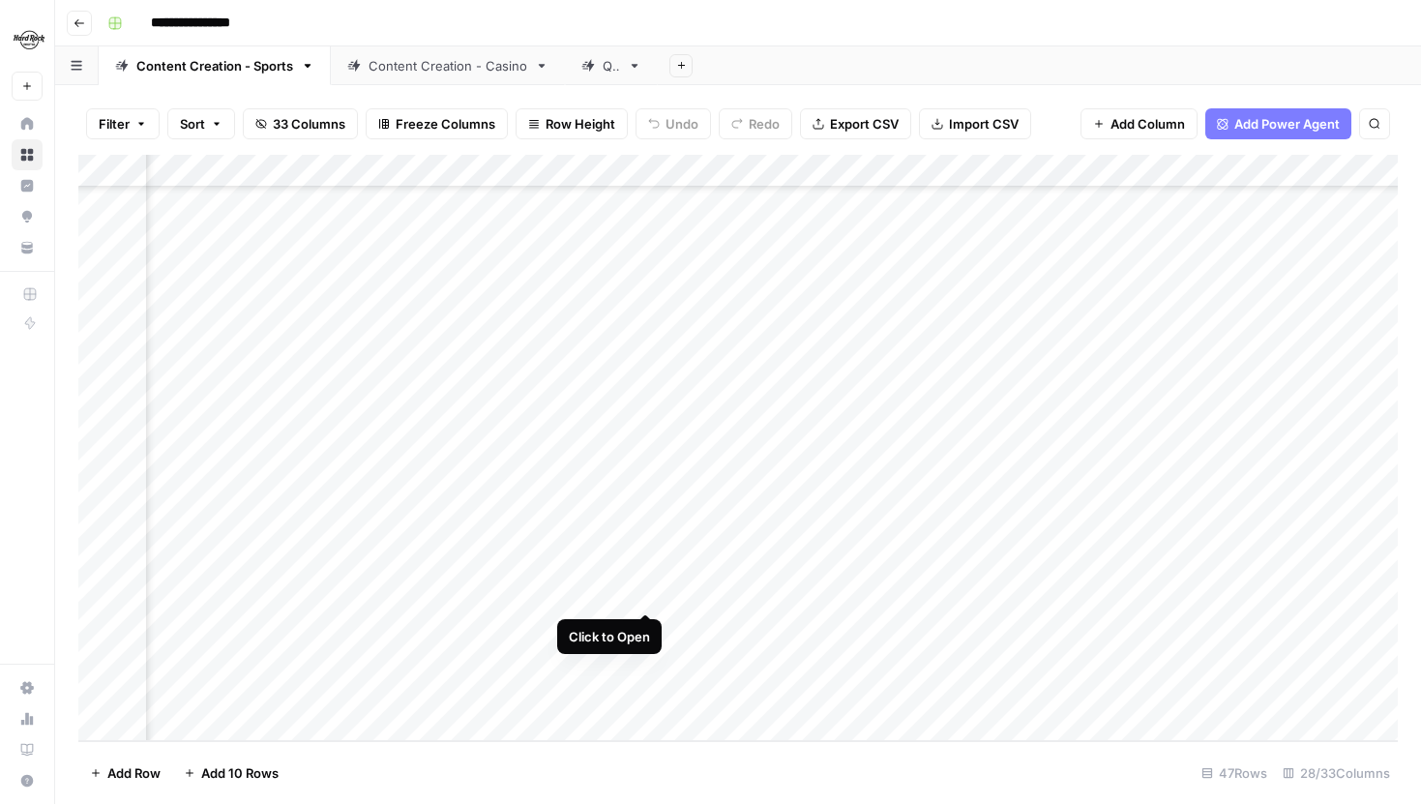
click at [641, 593] on div "Add Column" at bounding box center [738, 448] width 1320 height 586
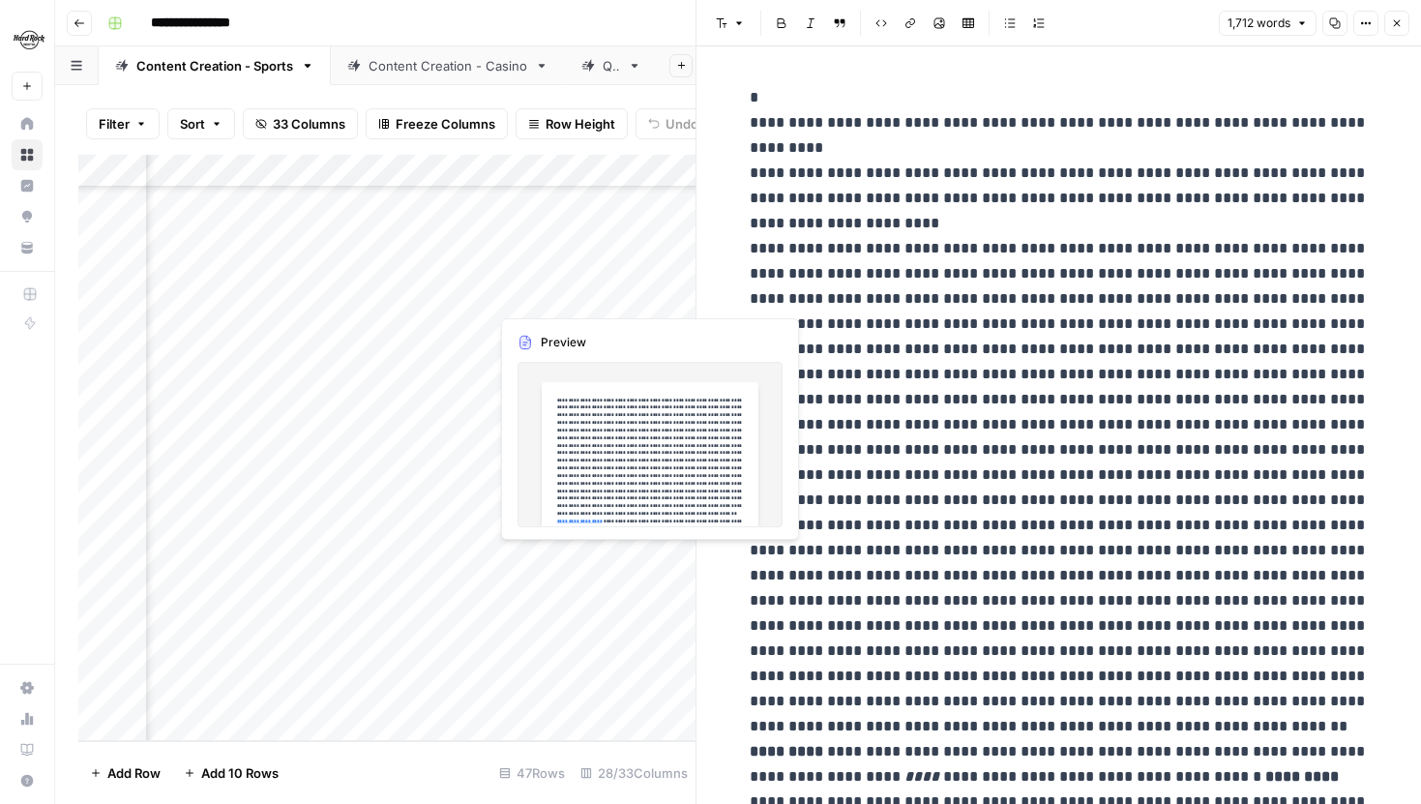
scroll to position [1024, 3072]
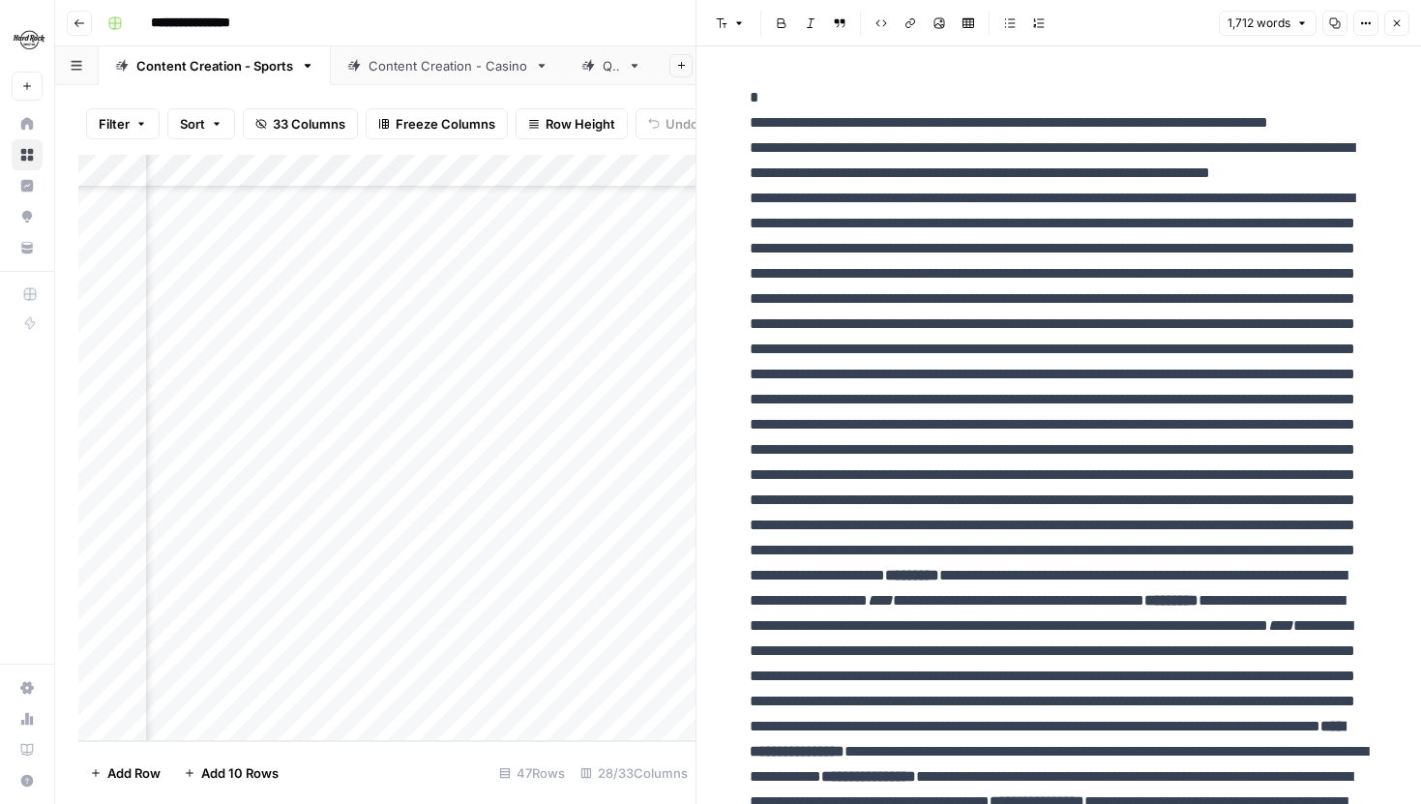
click at [1388, 34] on button "Close" at bounding box center [1396, 23] width 25 height 25
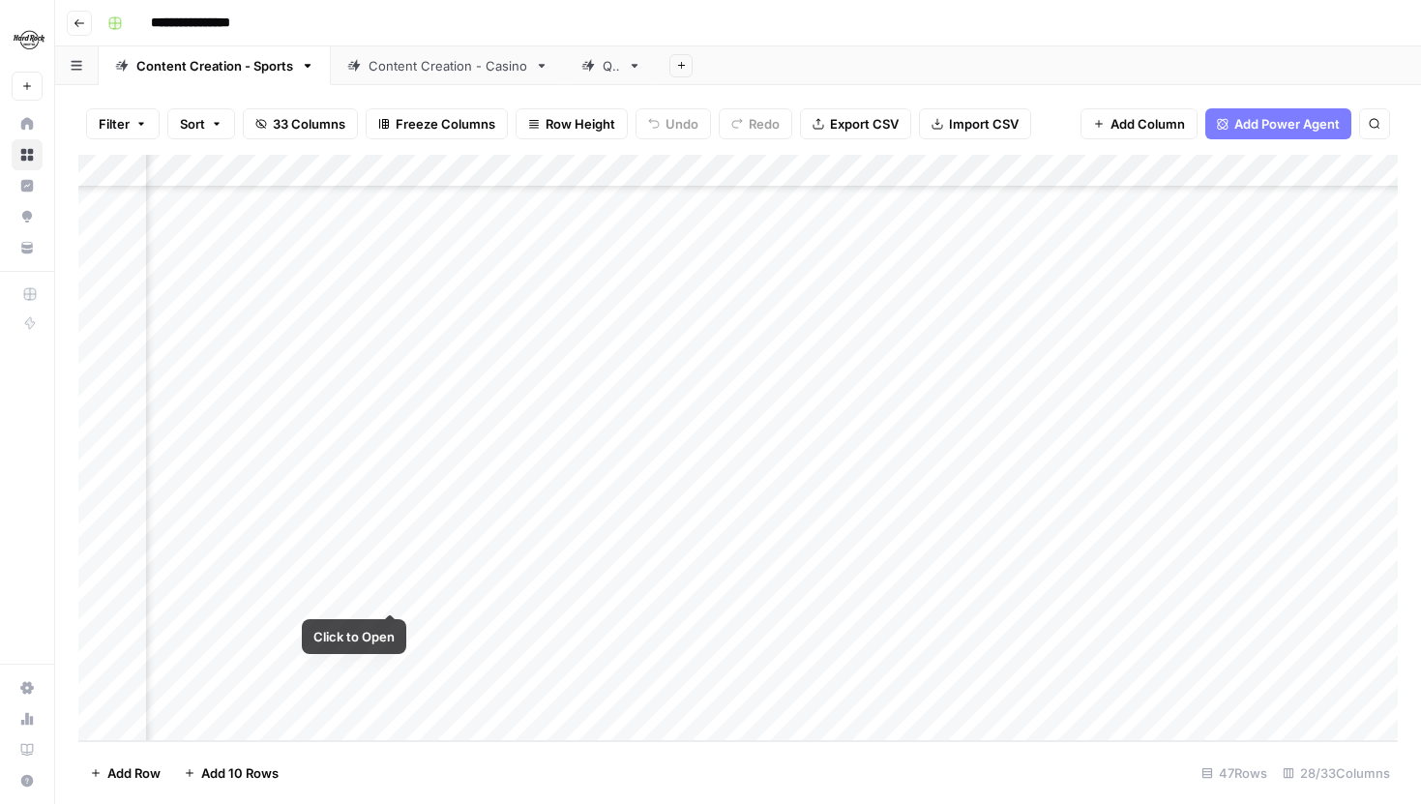
click at [391, 592] on div "Add Column" at bounding box center [738, 448] width 1320 height 586
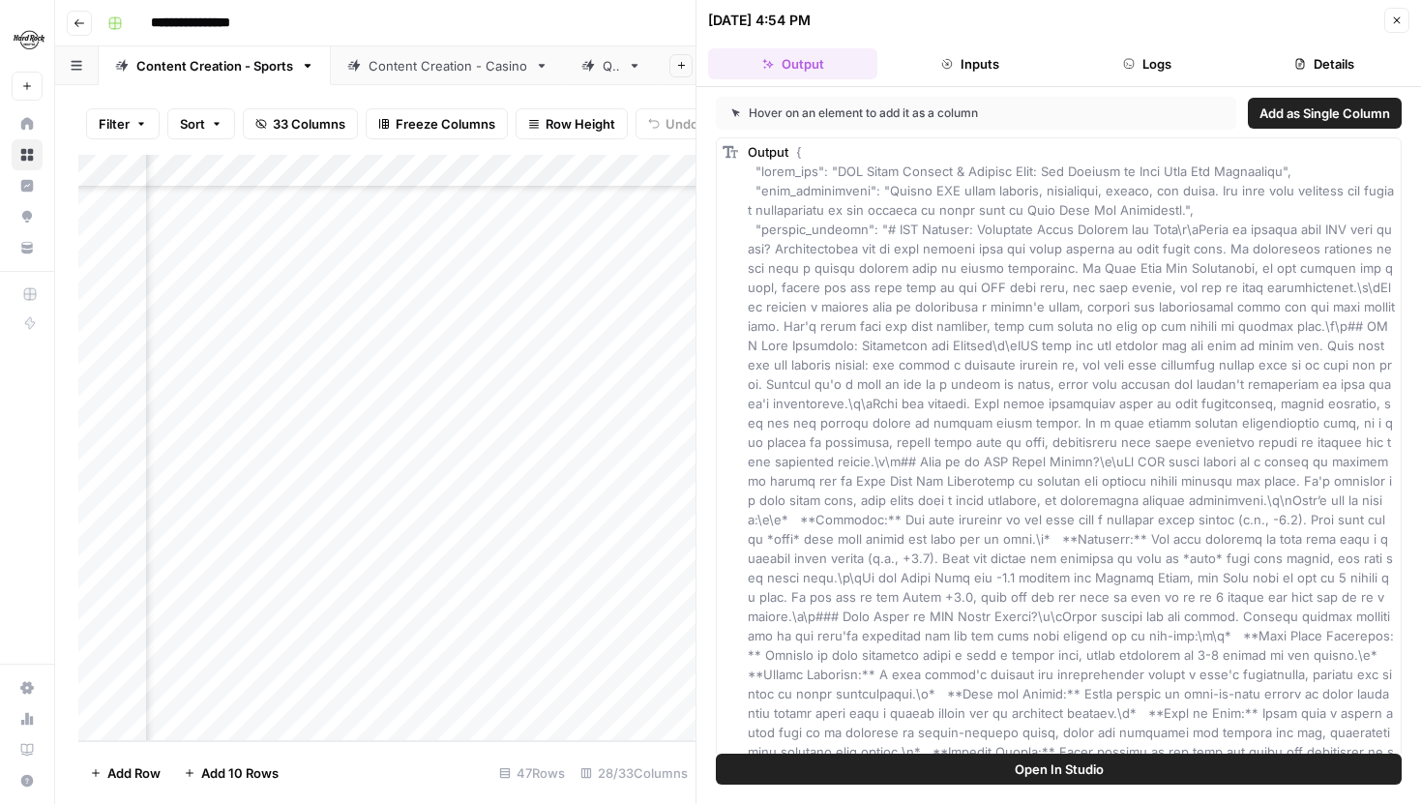
click at [1397, 27] on button "Close" at bounding box center [1396, 20] width 25 height 25
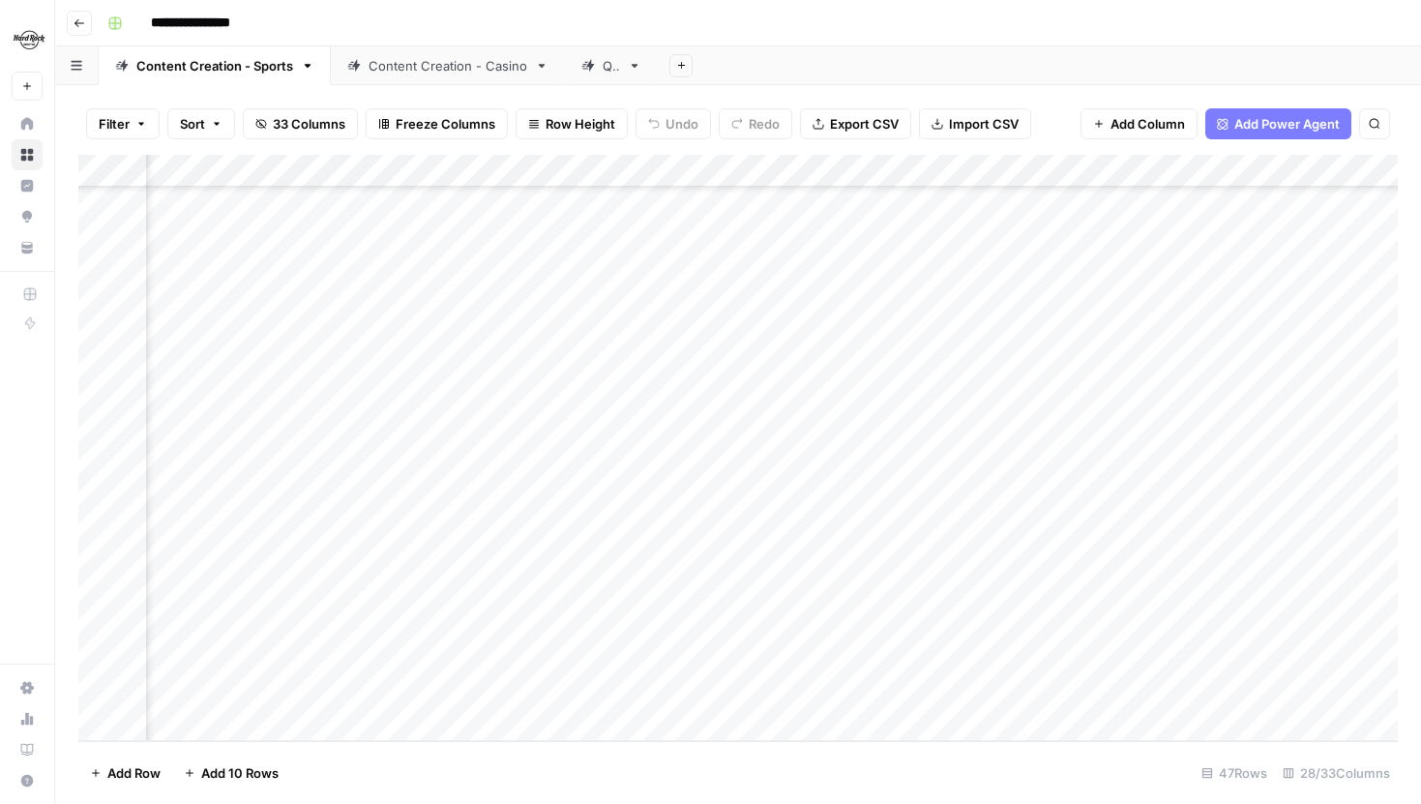
click at [296, 588] on div "Add Column" at bounding box center [738, 448] width 1320 height 586
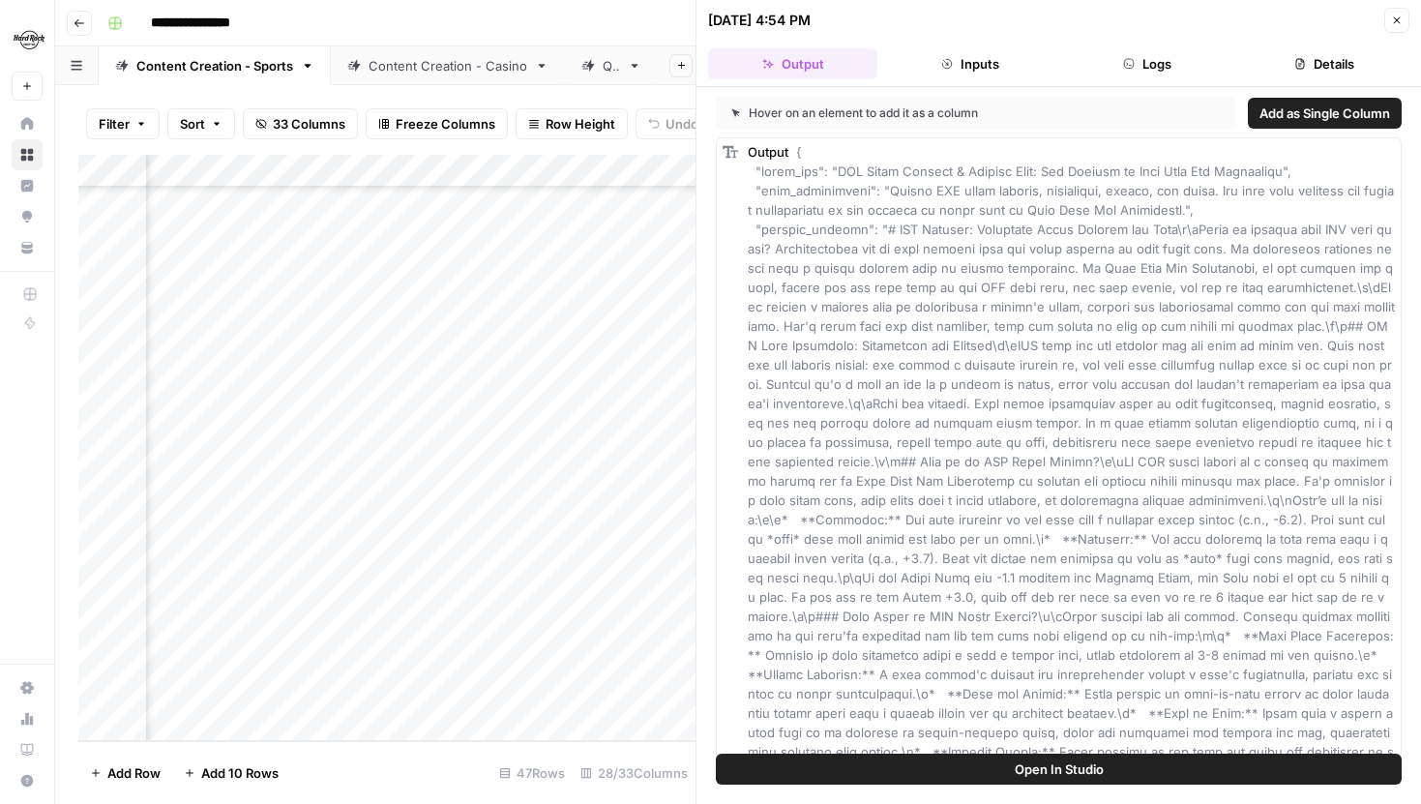
click at [969, 768] on button "Open In Studio" at bounding box center [1059, 769] width 686 height 31
click at [496, 559] on div "Add Column" at bounding box center [386, 448] width 617 height 586
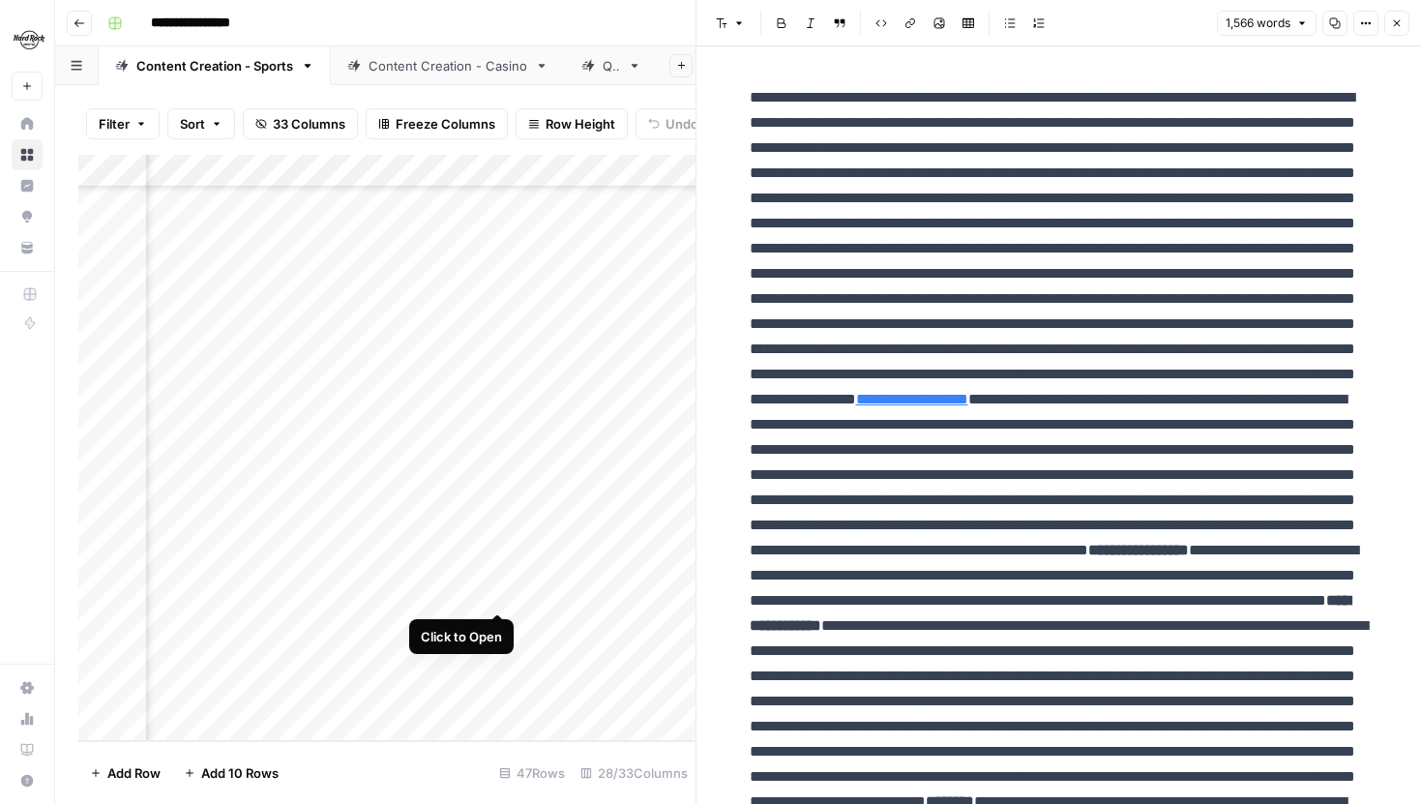
click at [500, 591] on div "Add Column" at bounding box center [386, 448] width 617 height 586
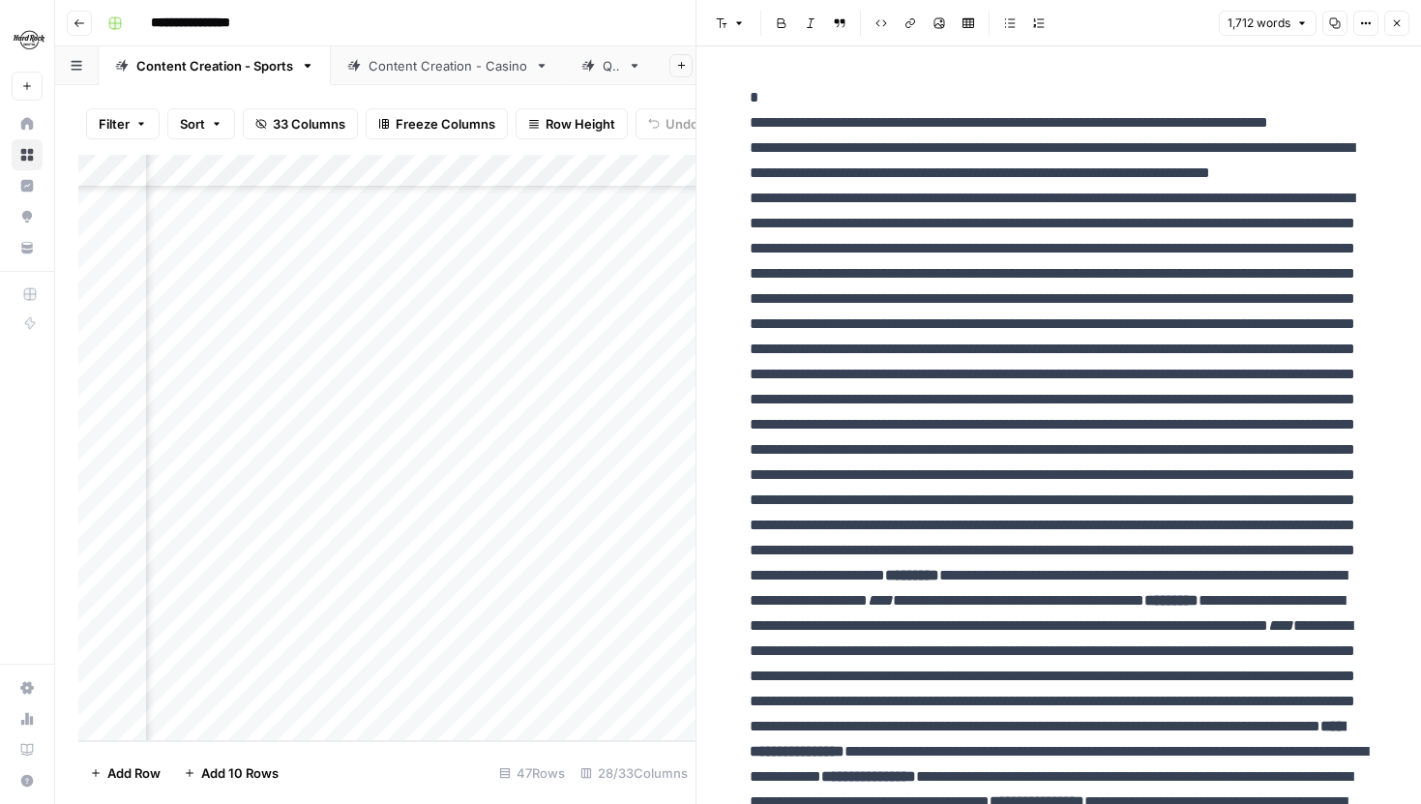
click at [499, 566] on div "Add Column" at bounding box center [386, 448] width 617 height 586
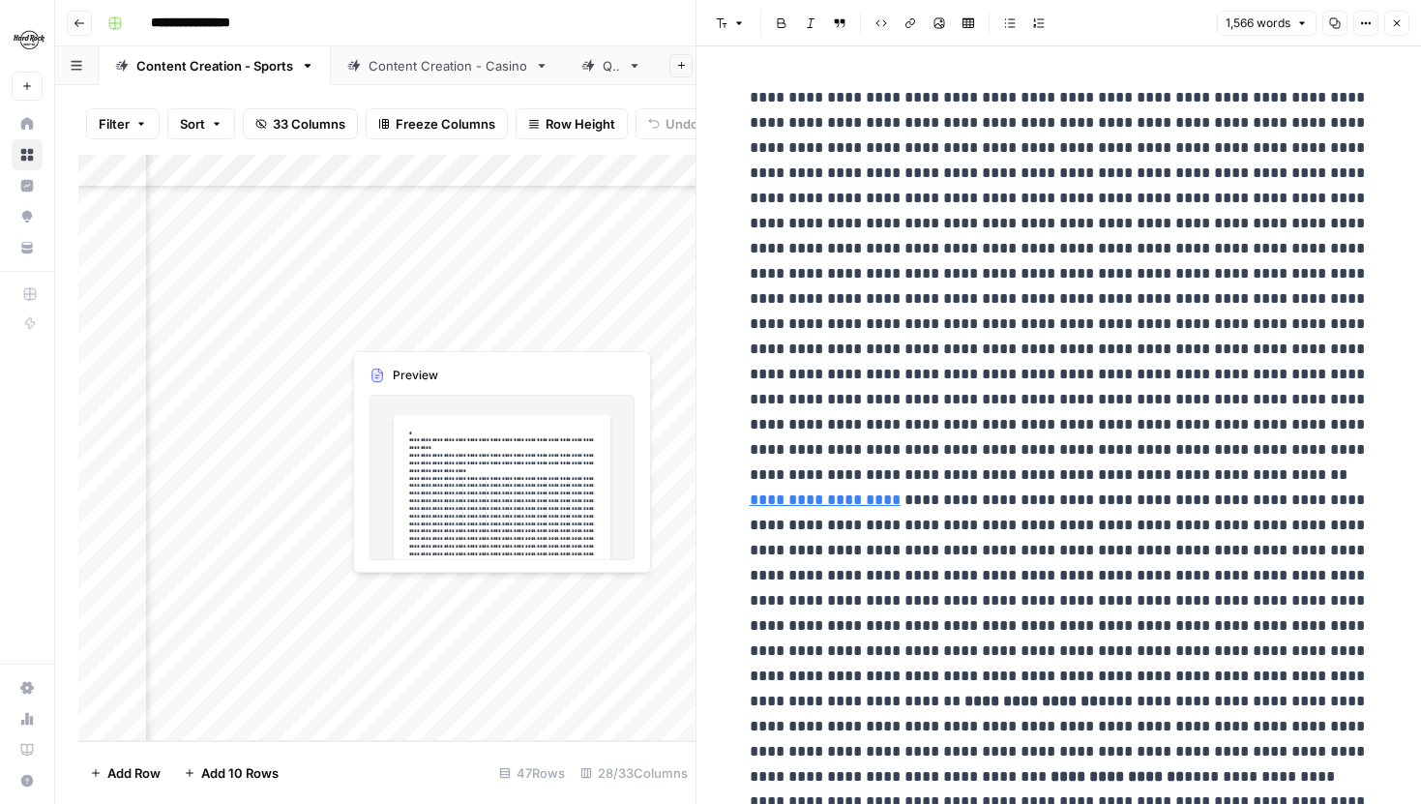
click at [498, 601] on div "Add Column" at bounding box center [386, 448] width 617 height 586
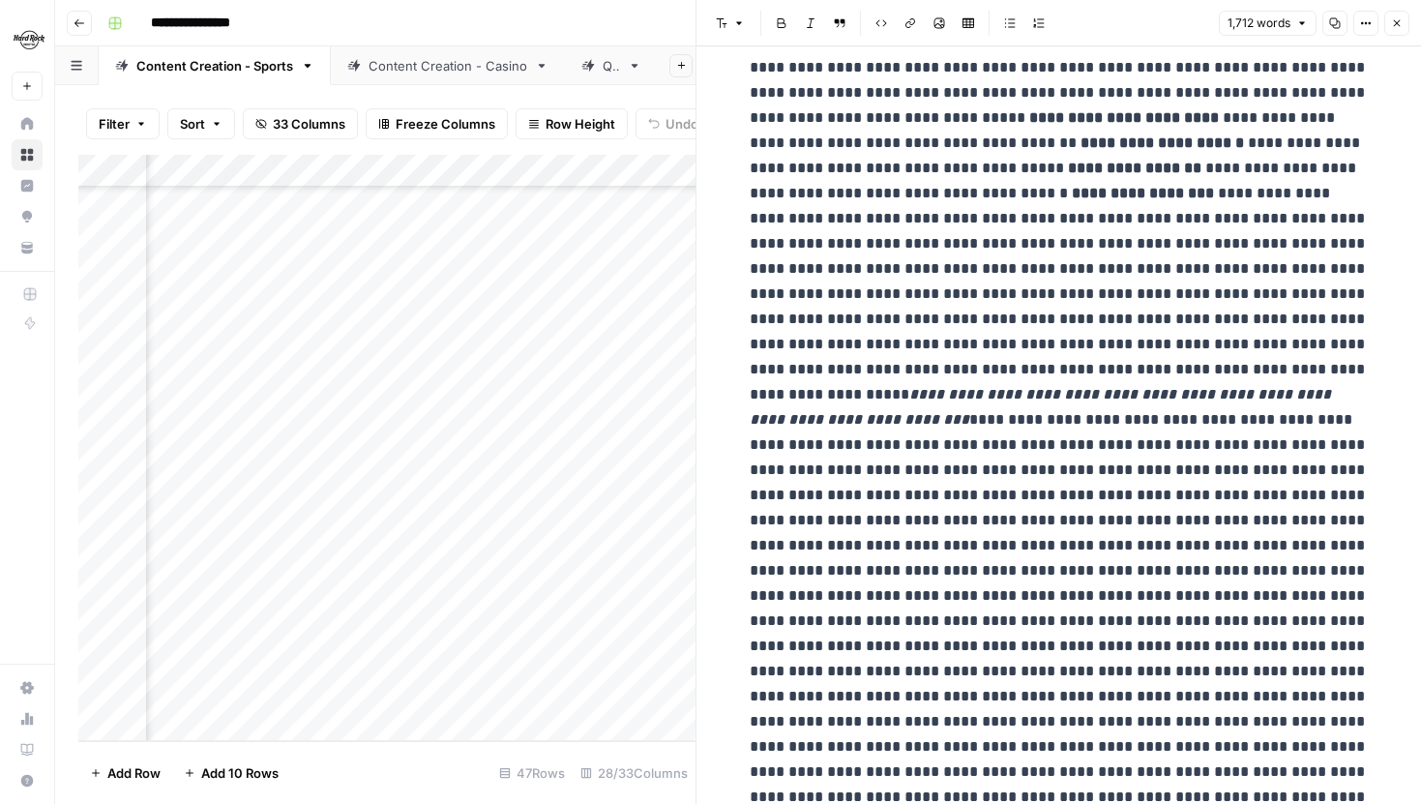
scroll to position [2621, 0]
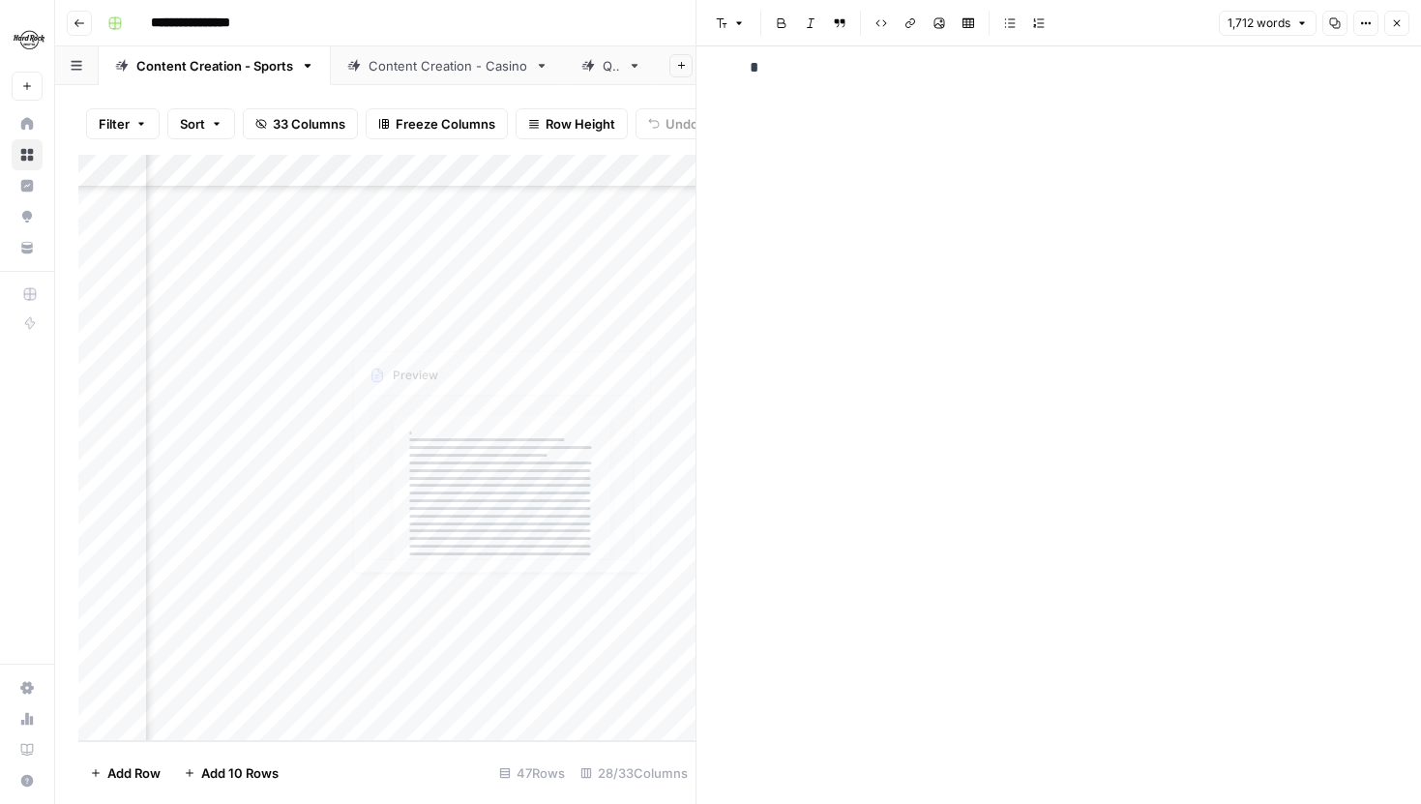
click at [501, 559] on div "Add Column" at bounding box center [386, 448] width 617 height 586
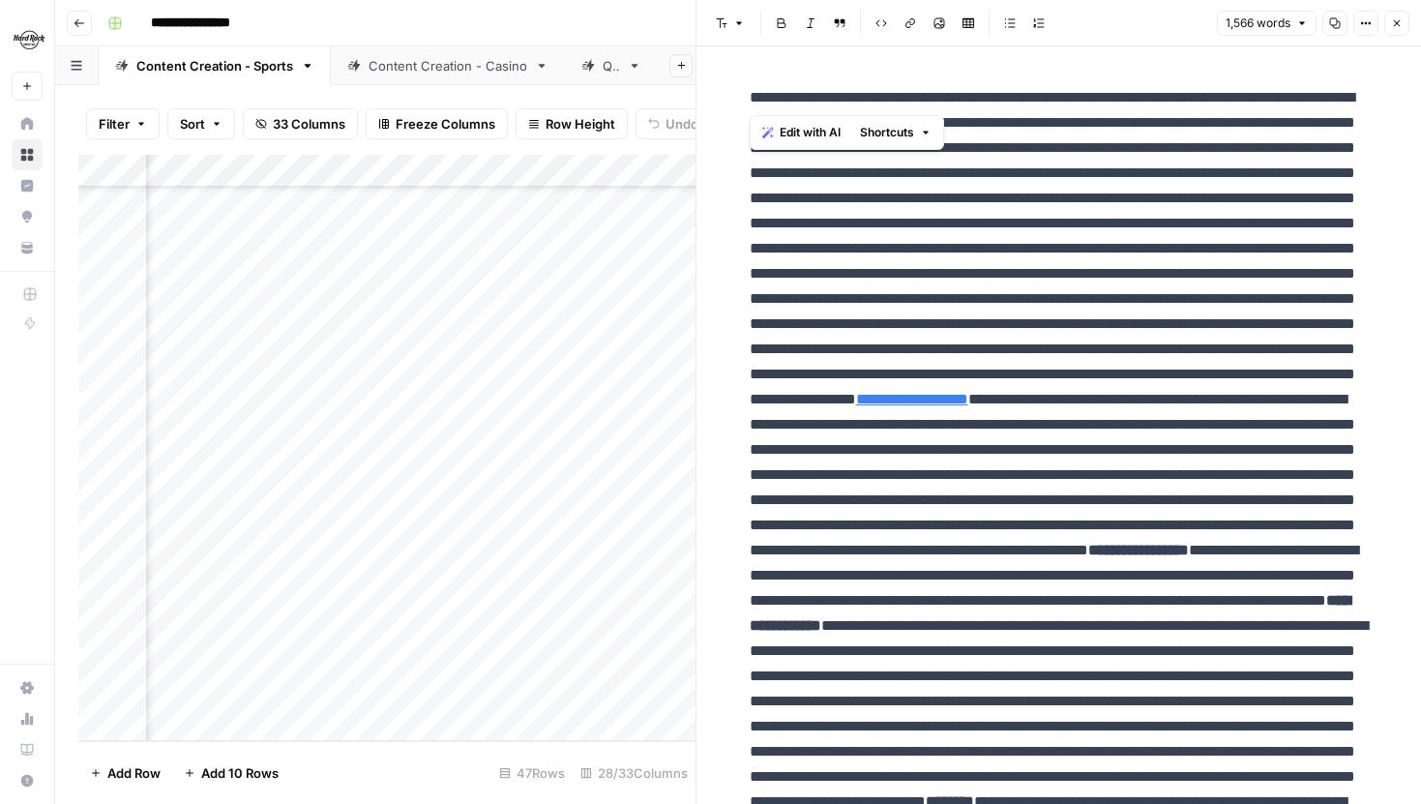
drag, startPoint x: 745, startPoint y: 102, endPoint x: 1000, endPoint y: 105, distance: 255.4
copy p "**********"
click at [499, 593] on div "Add Column" at bounding box center [386, 448] width 617 height 586
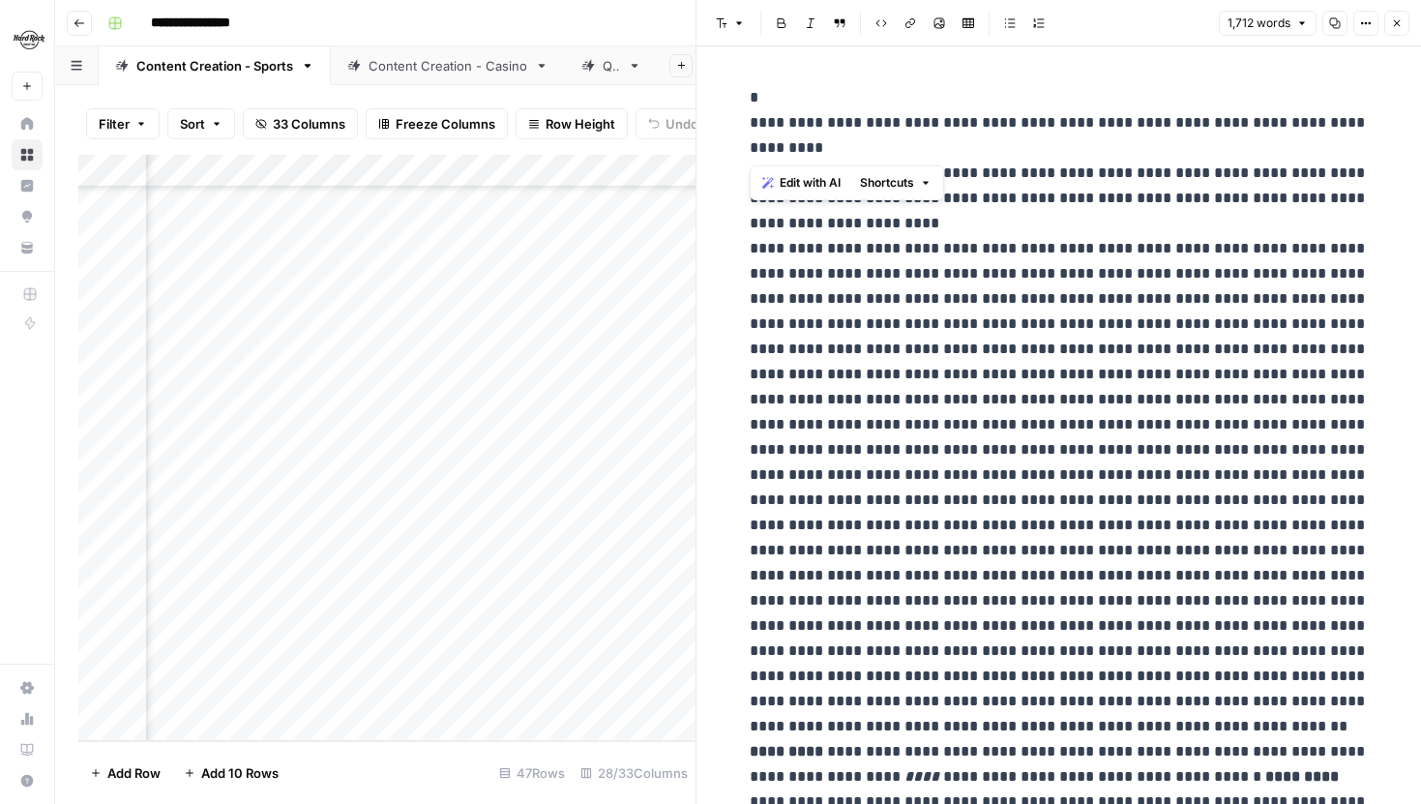
drag, startPoint x: 749, startPoint y: 89, endPoint x: 847, endPoint y: 141, distance: 110.8
copy p "**********"
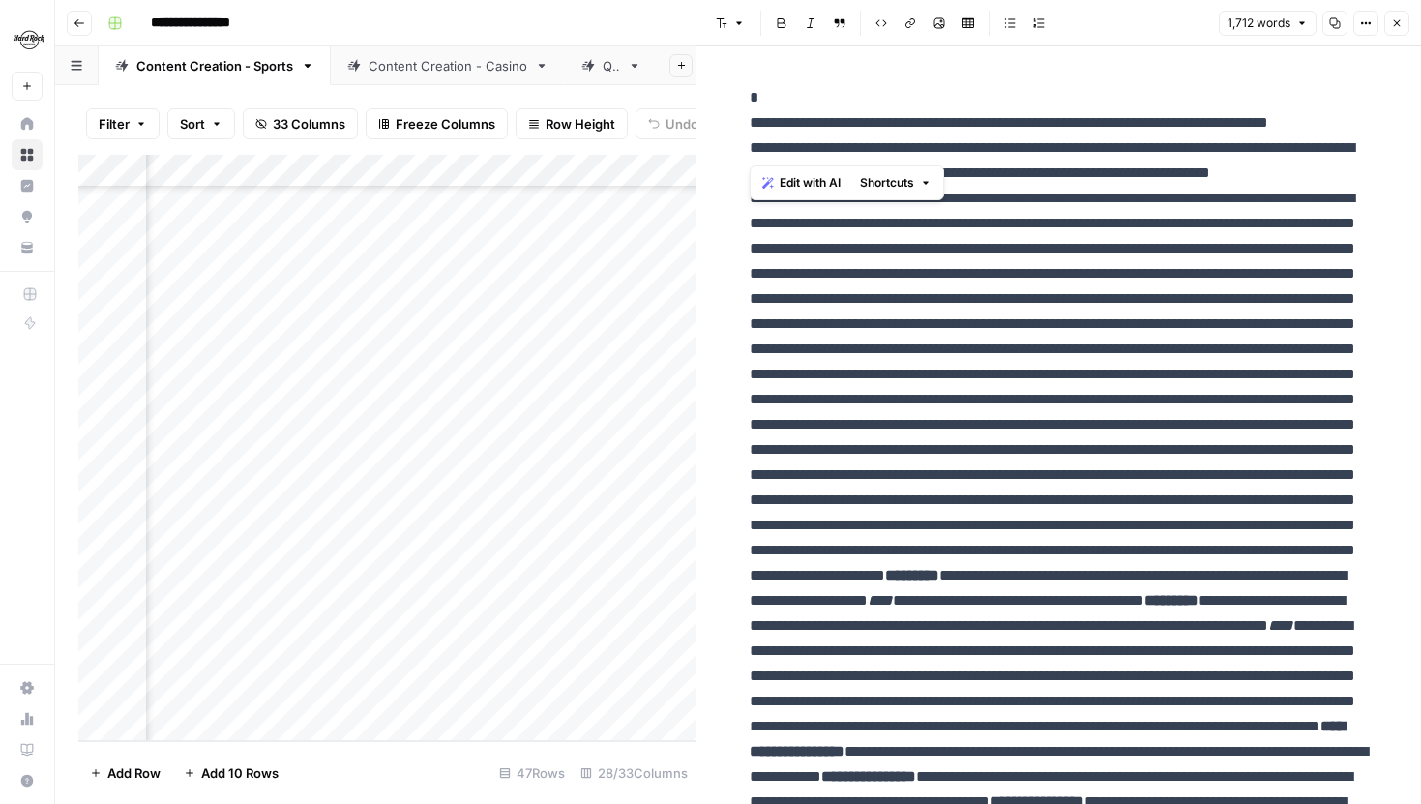
click at [1400, 29] on button "Close" at bounding box center [1396, 23] width 25 height 25
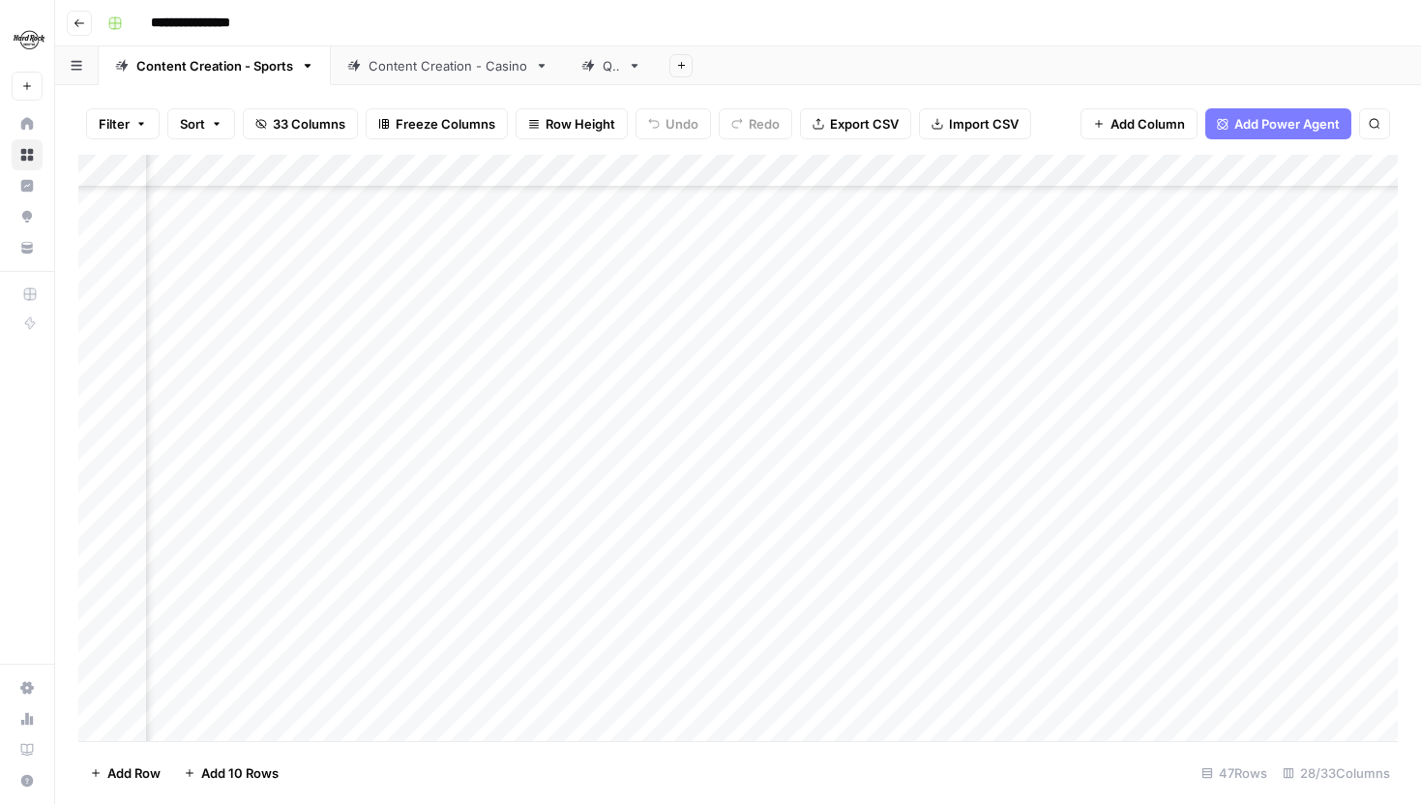
scroll to position [862, 3782]
click at [617, 424] on div "Add Column" at bounding box center [738, 448] width 1320 height 586
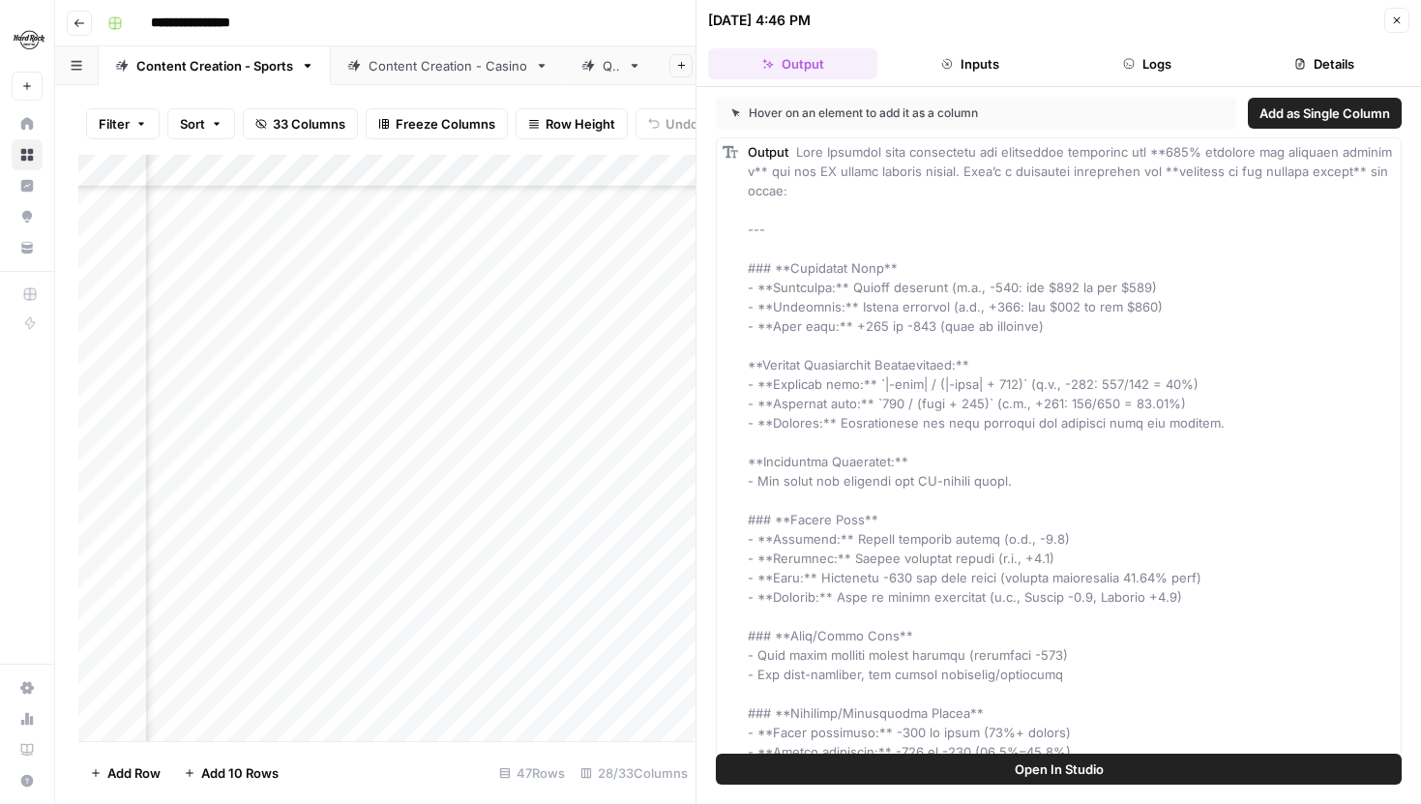
scroll to position [917, 3782]
click at [615, 636] on div "Add Column" at bounding box center [386, 448] width 617 height 586
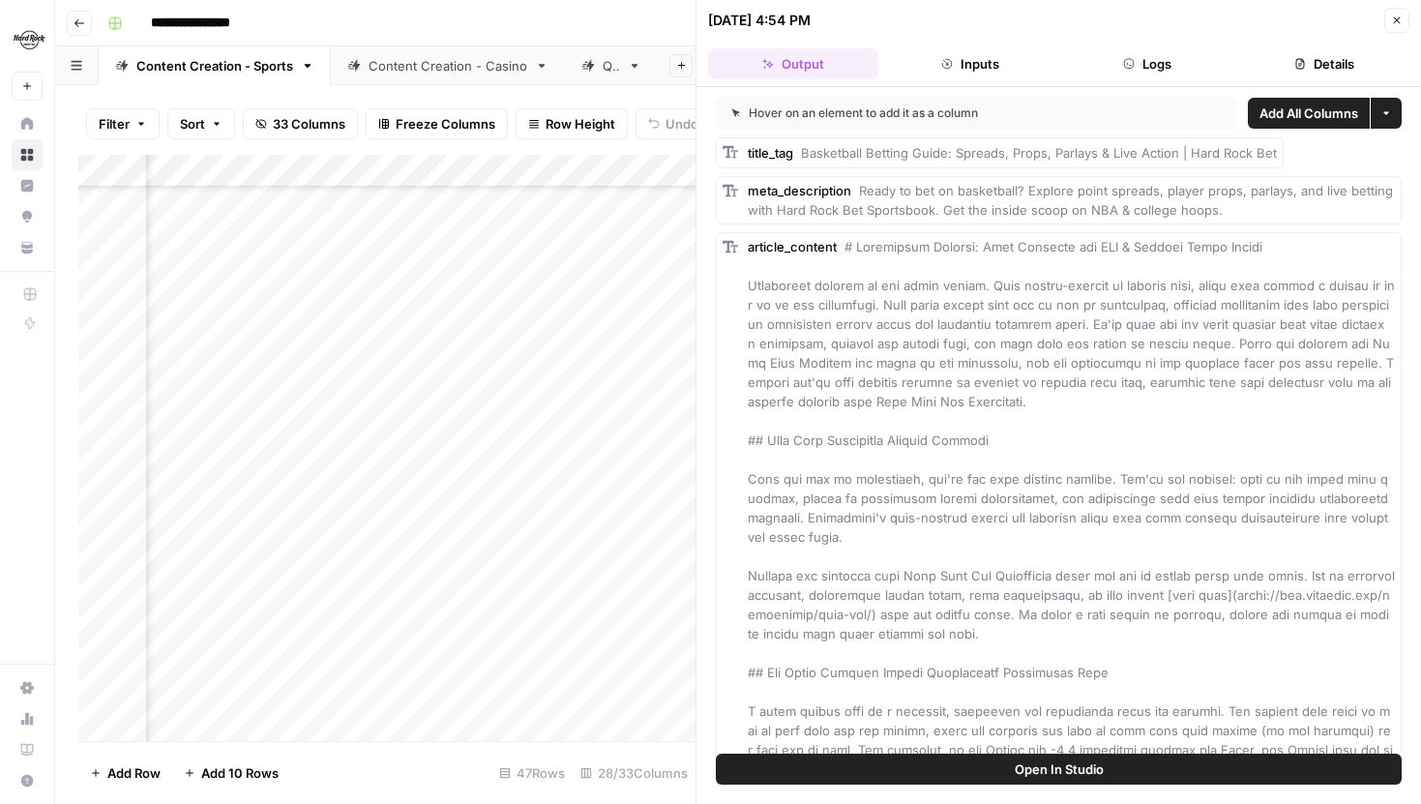
click at [1318, 54] on button "Details" at bounding box center [1324, 63] width 169 height 31
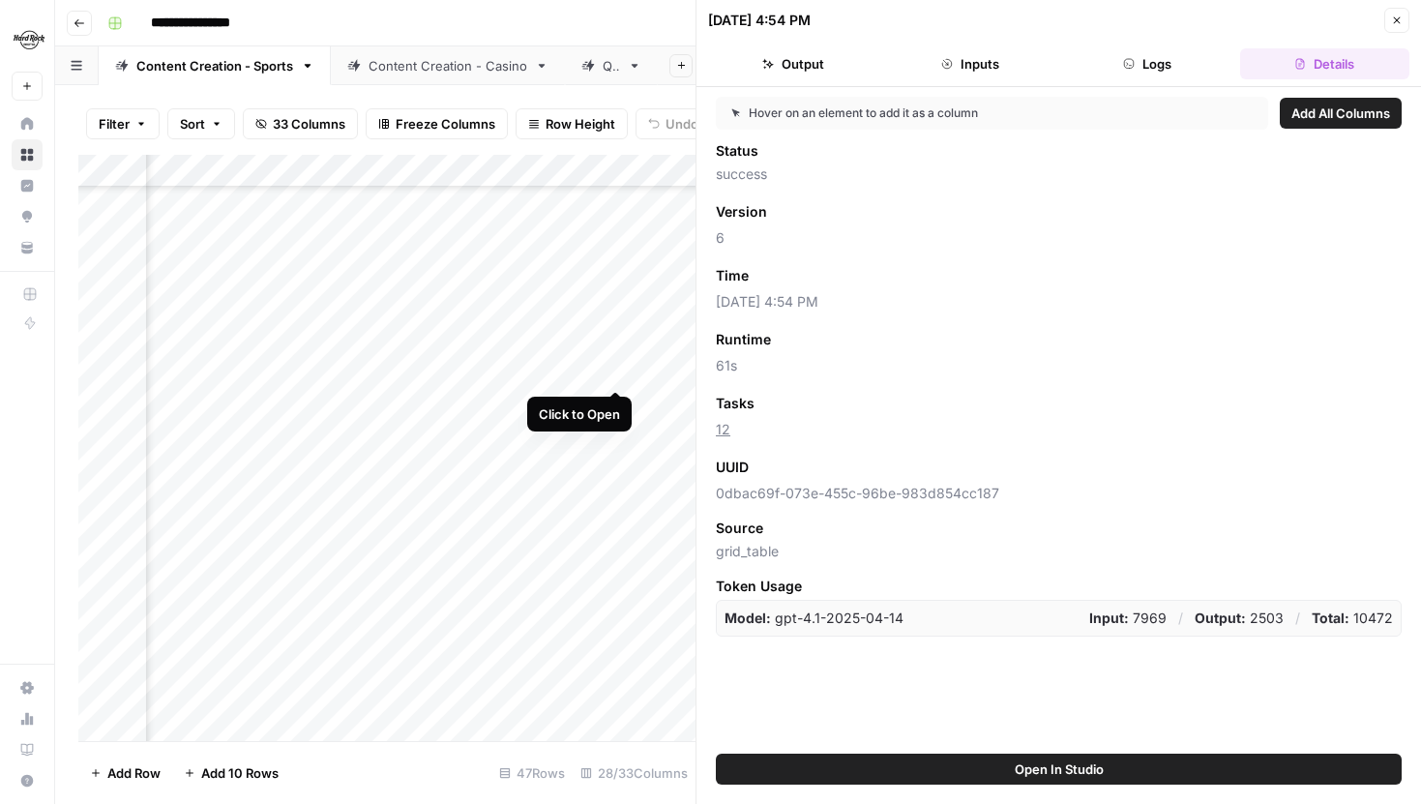
click at [617, 373] on div "Add Column" at bounding box center [386, 448] width 617 height 586
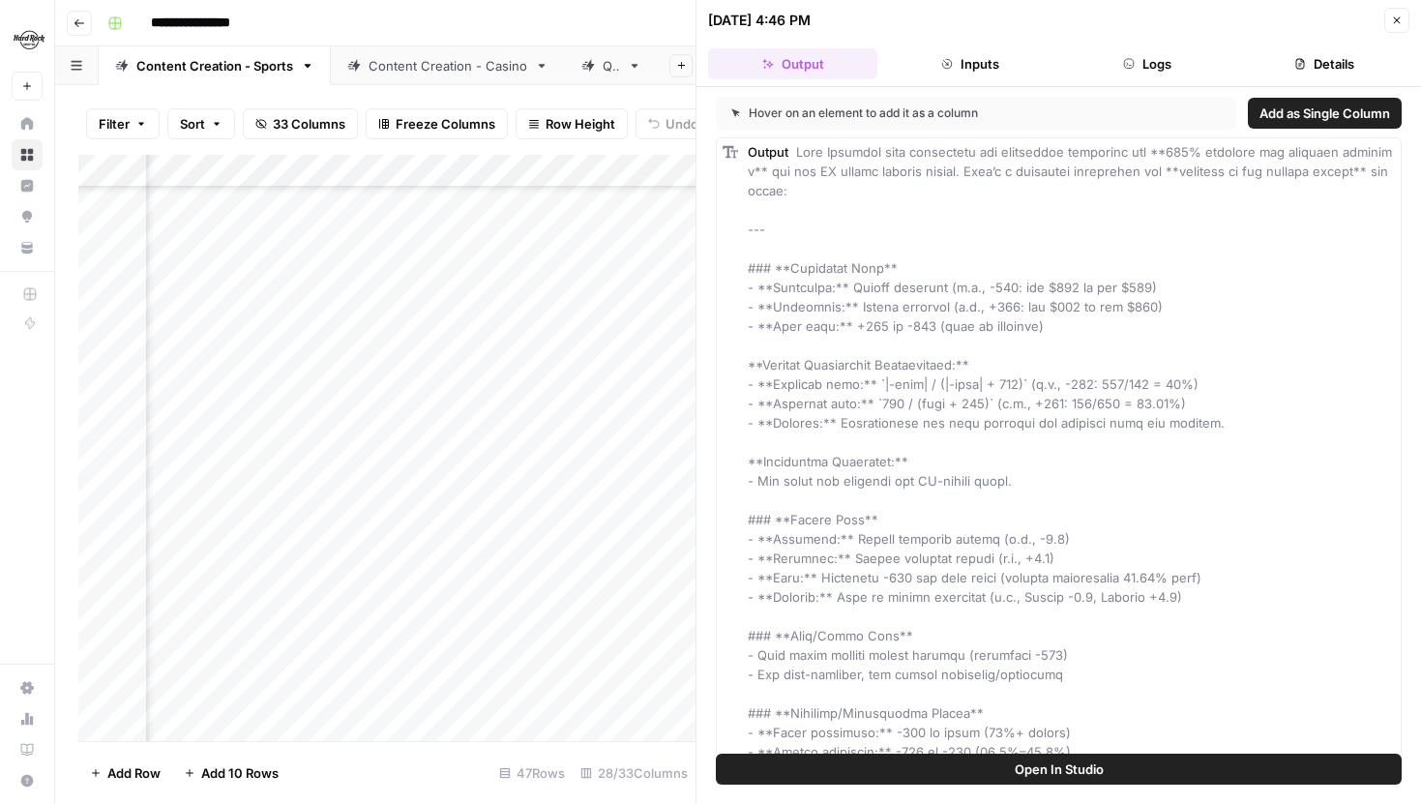
click at [1303, 46] on header "09/25/25 at 4:46 PM Close Output Inputs Logs Details" at bounding box center [1059, 43] width 725 height 87
click at [1302, 58] on icon "button" at bounding box center [1300, 64] width 12 height 12
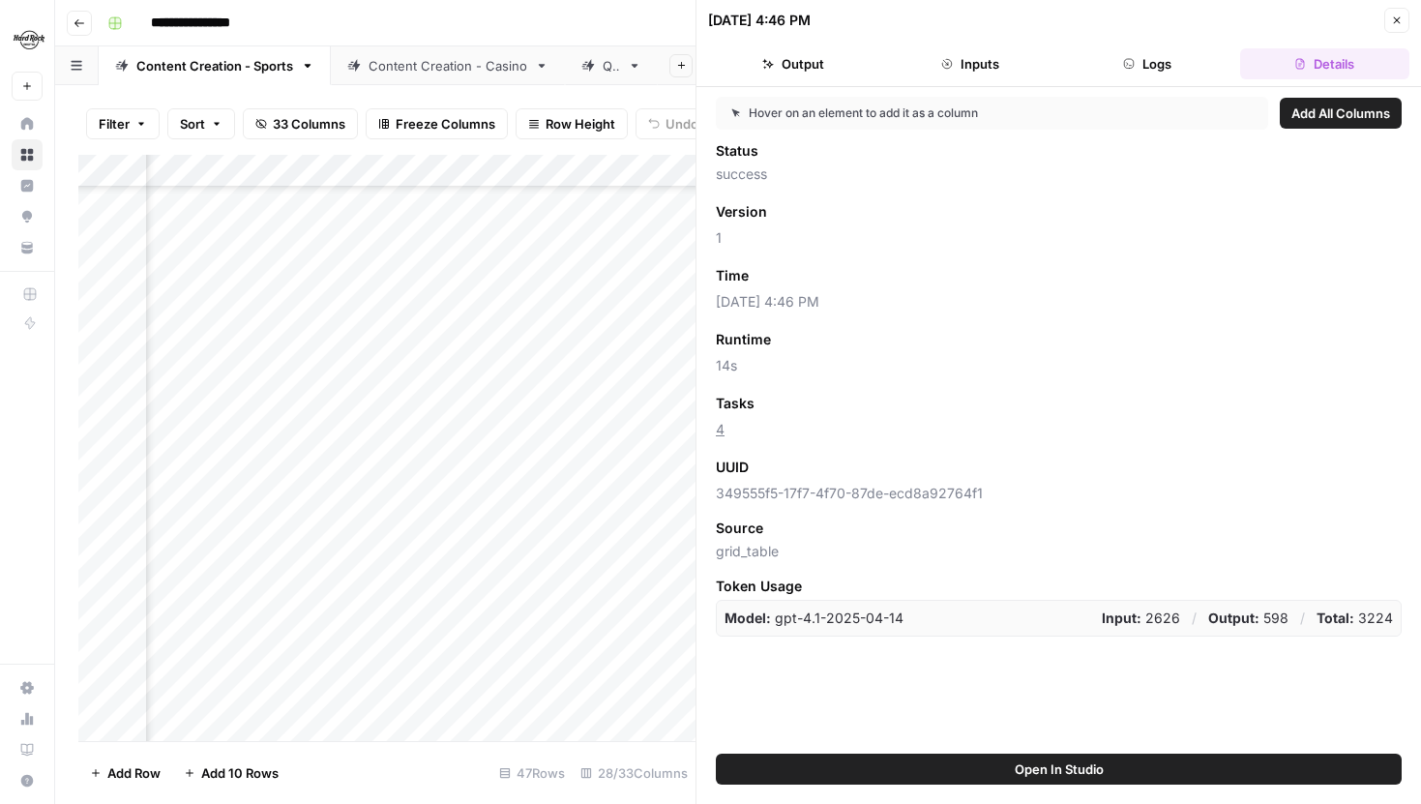
click at [851, 63] on button "Output" at bounding box center [792, 63] width 169 height 31
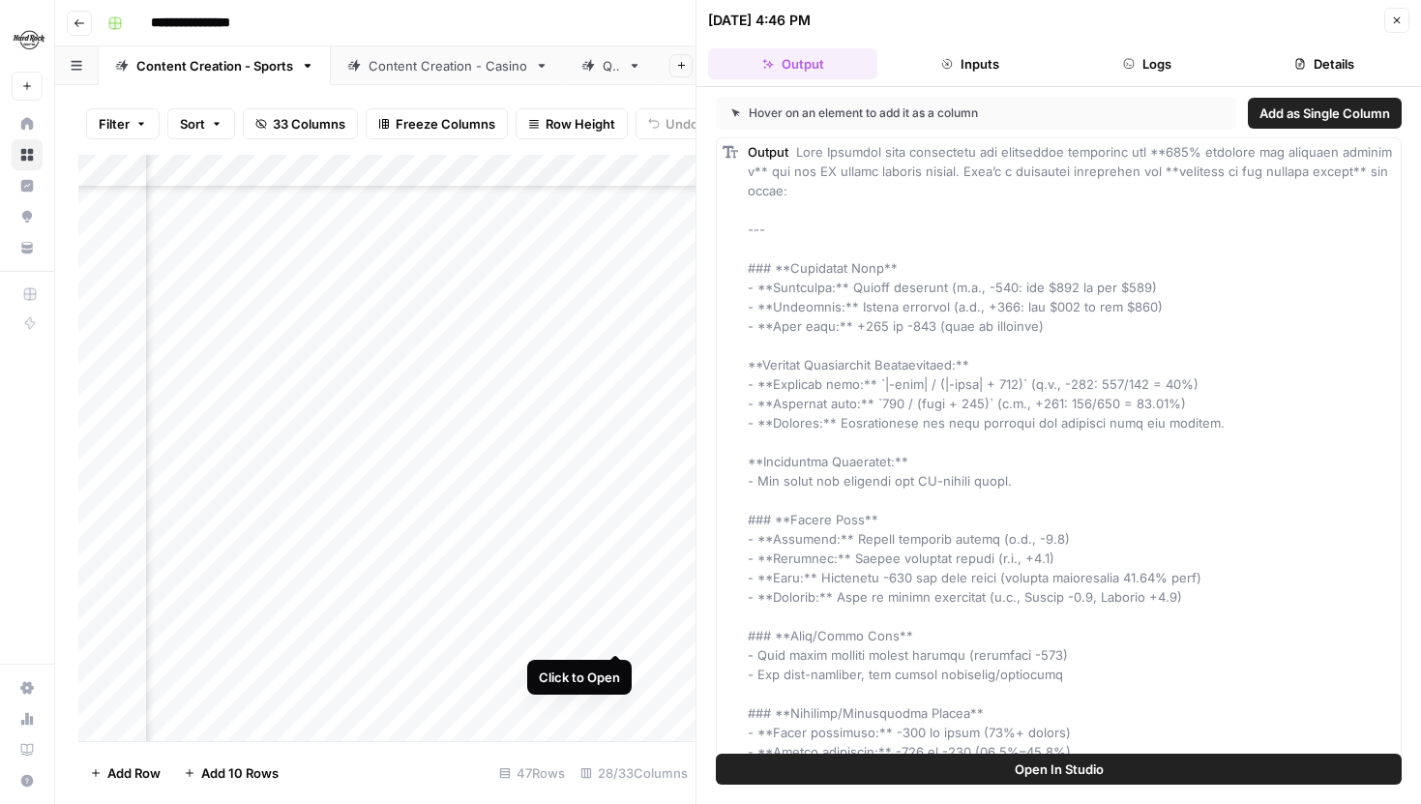
click at [618, 635] on div "Add Column" at bounding box center [386, 448] width 617 height 586
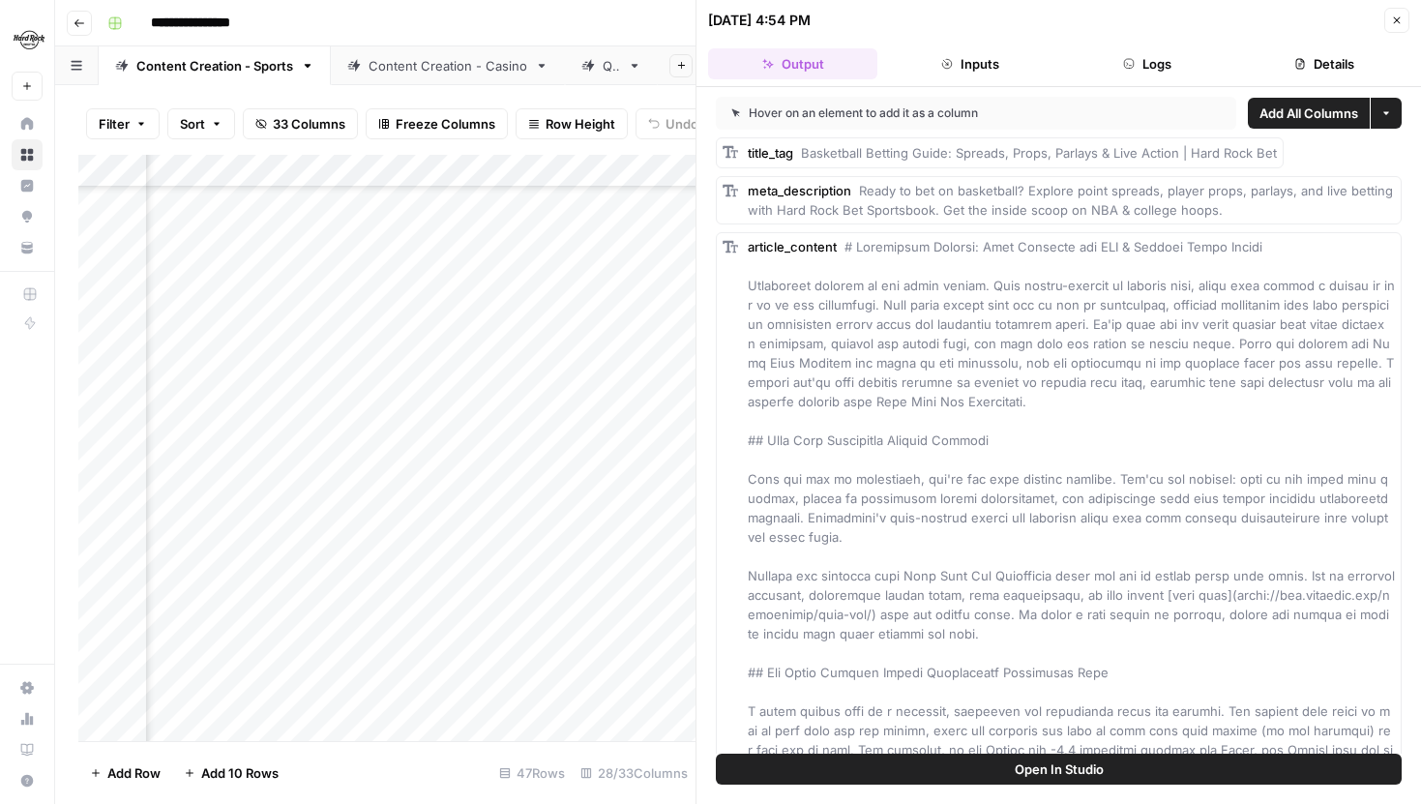
click at [1390, 30] on button "Close" at bounding box center [1396, 20] width 25 height 25
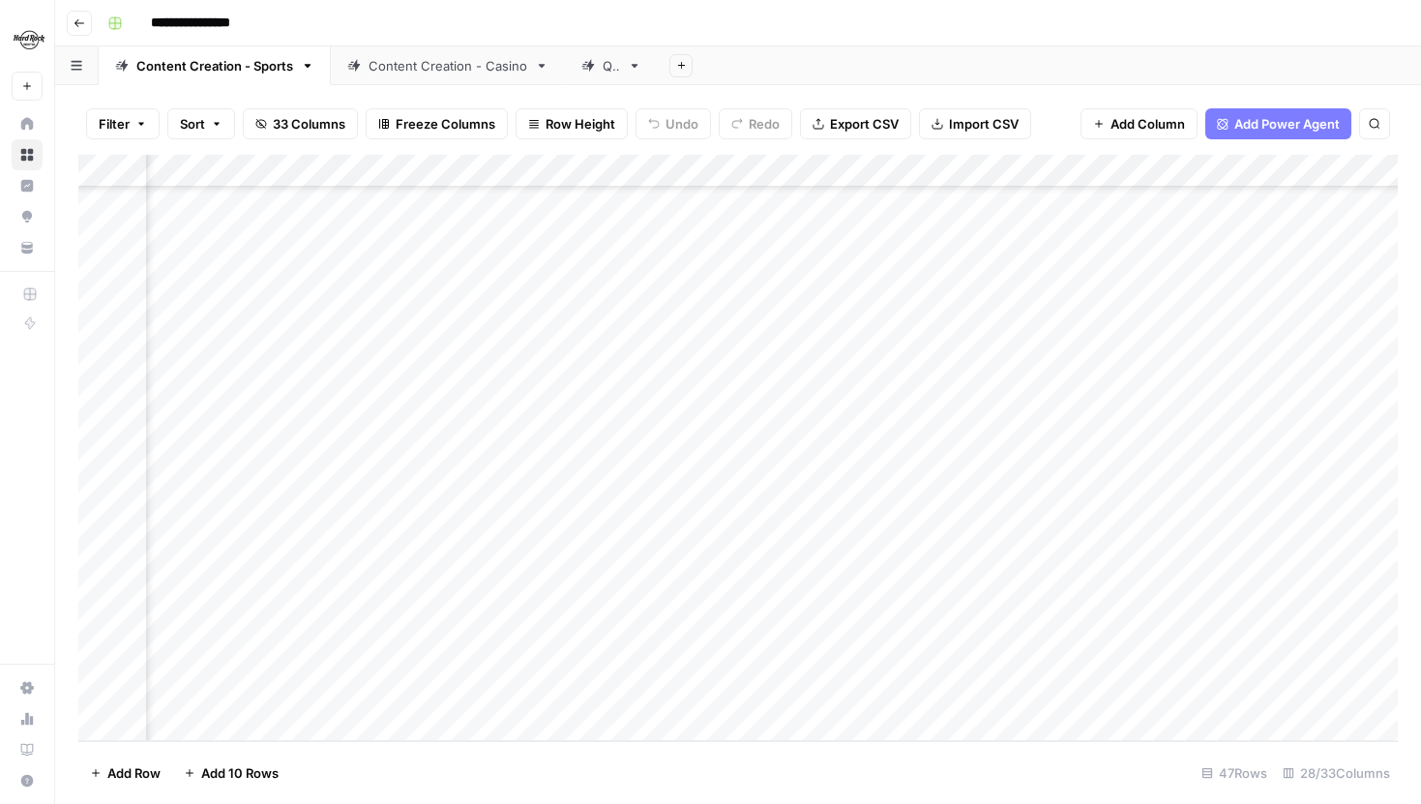
scroll to position [1024, 4224]
click at [1267, 529] on div "Add Column" at bounding box center [738, 448] width 1320 height 586
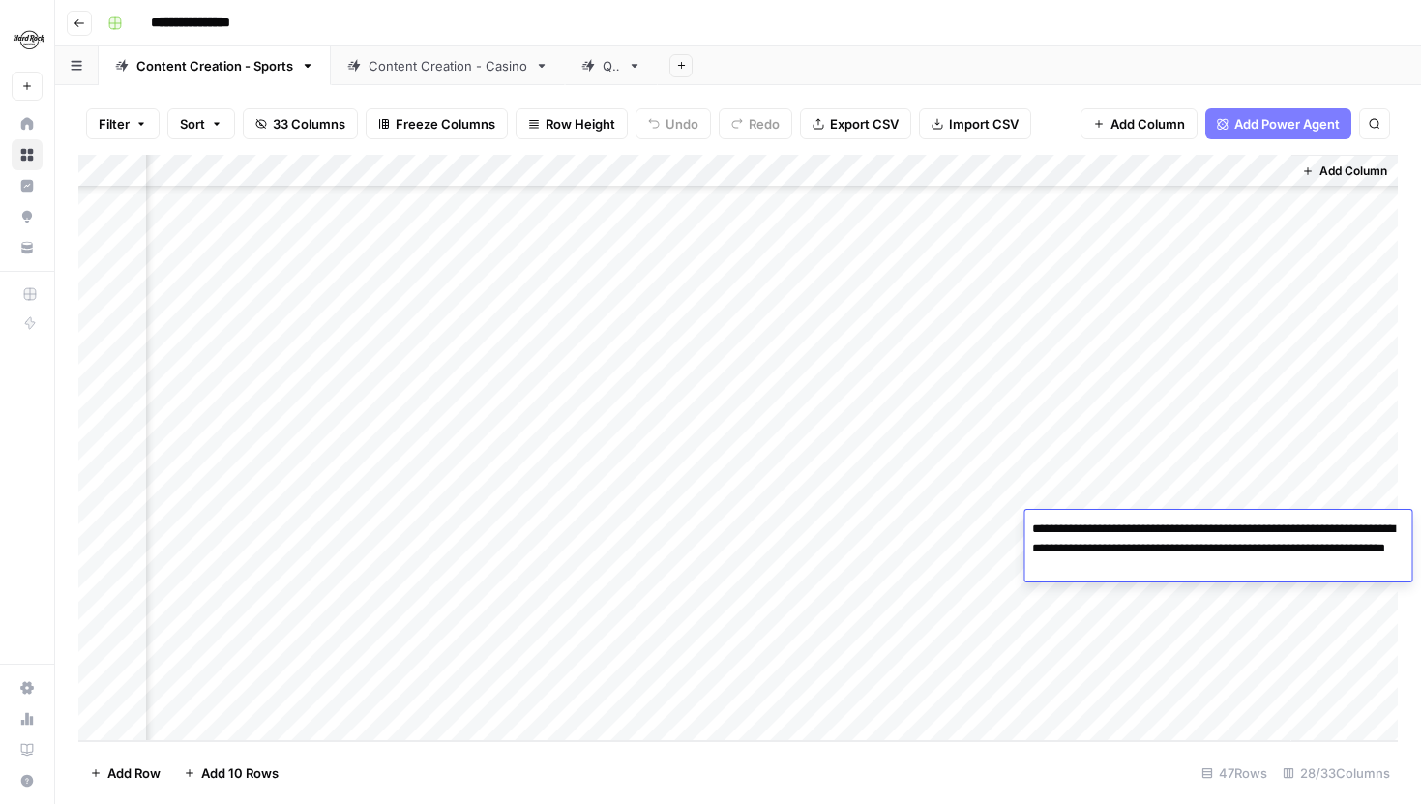
click at [1267, 529] on textarea "**********" at bounding box center [1218, 549] width 387 height 66
click at [1264, 602] on div "Add Column" at bounding box center [738, 448] width 1320 height 586
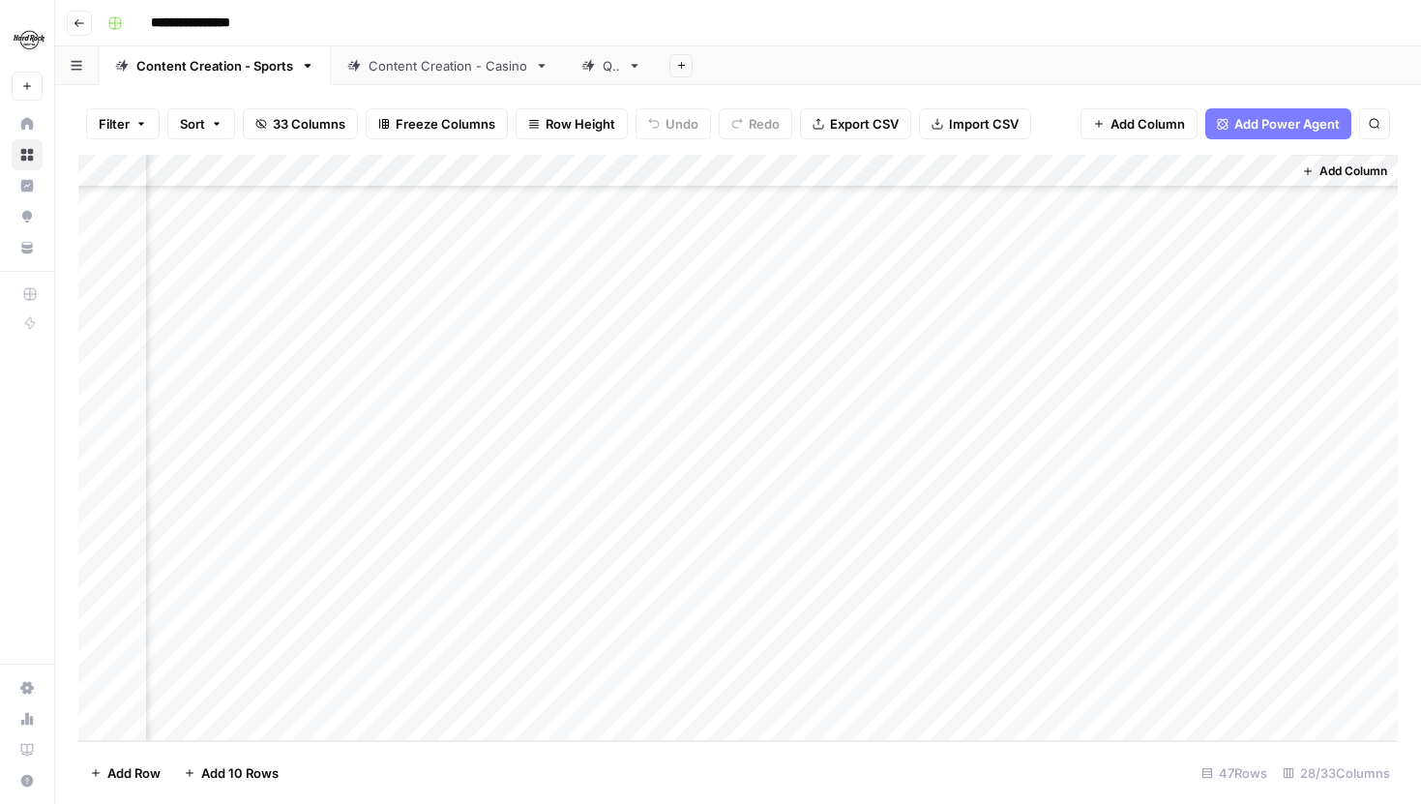
click at [1264, 602] on div "Add Column" at bounding box center [738, 448] width 1320 height 586
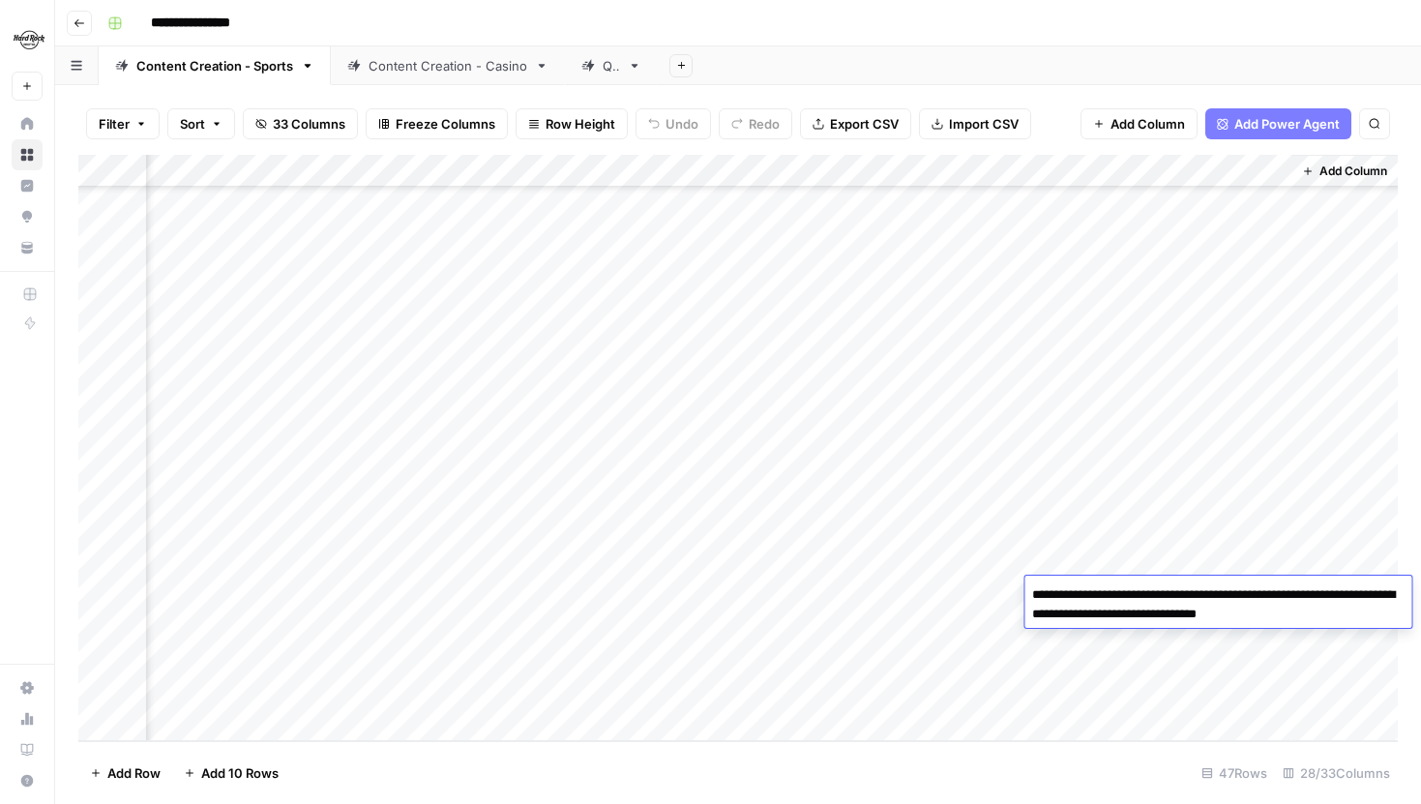
click at [1255, 648] on div "Add Column" at bounding box center [738, 448] width 1320 height 586
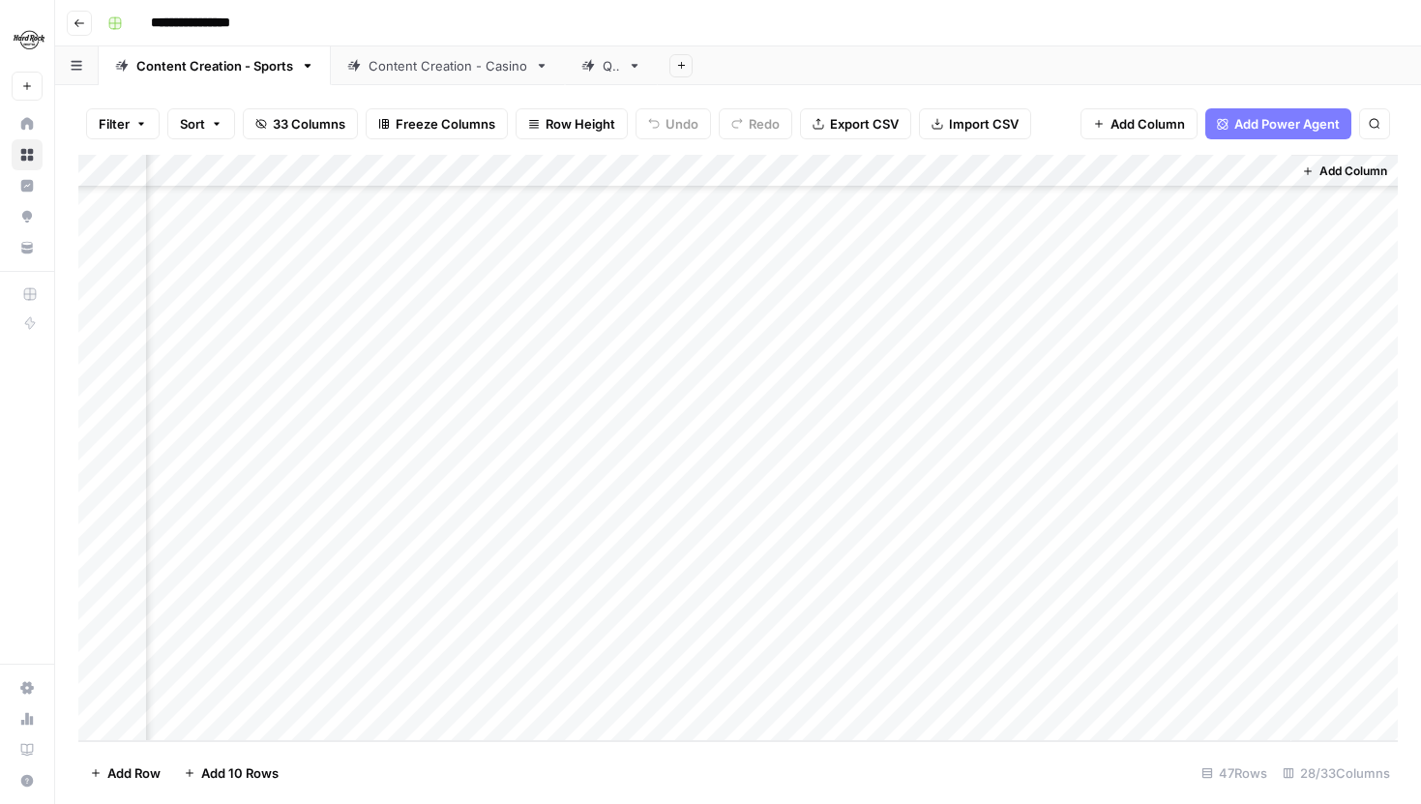
click at [1006, 177] on div "Add Column" at bounding box center [738, 448] width 1320 height 586
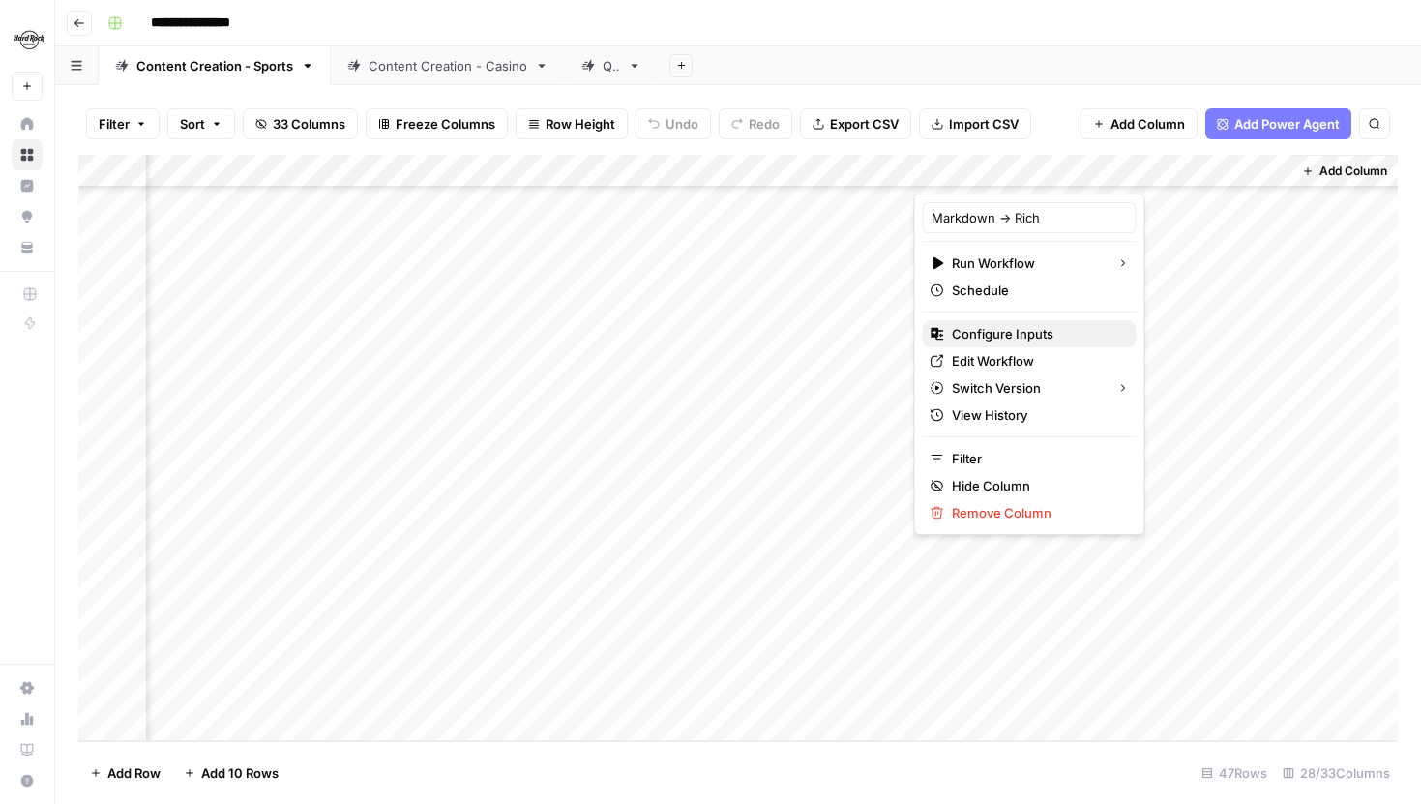
click at [996, 321] on button "Configure Inputs" at bounding box center [1030, 333] width 214 height 27
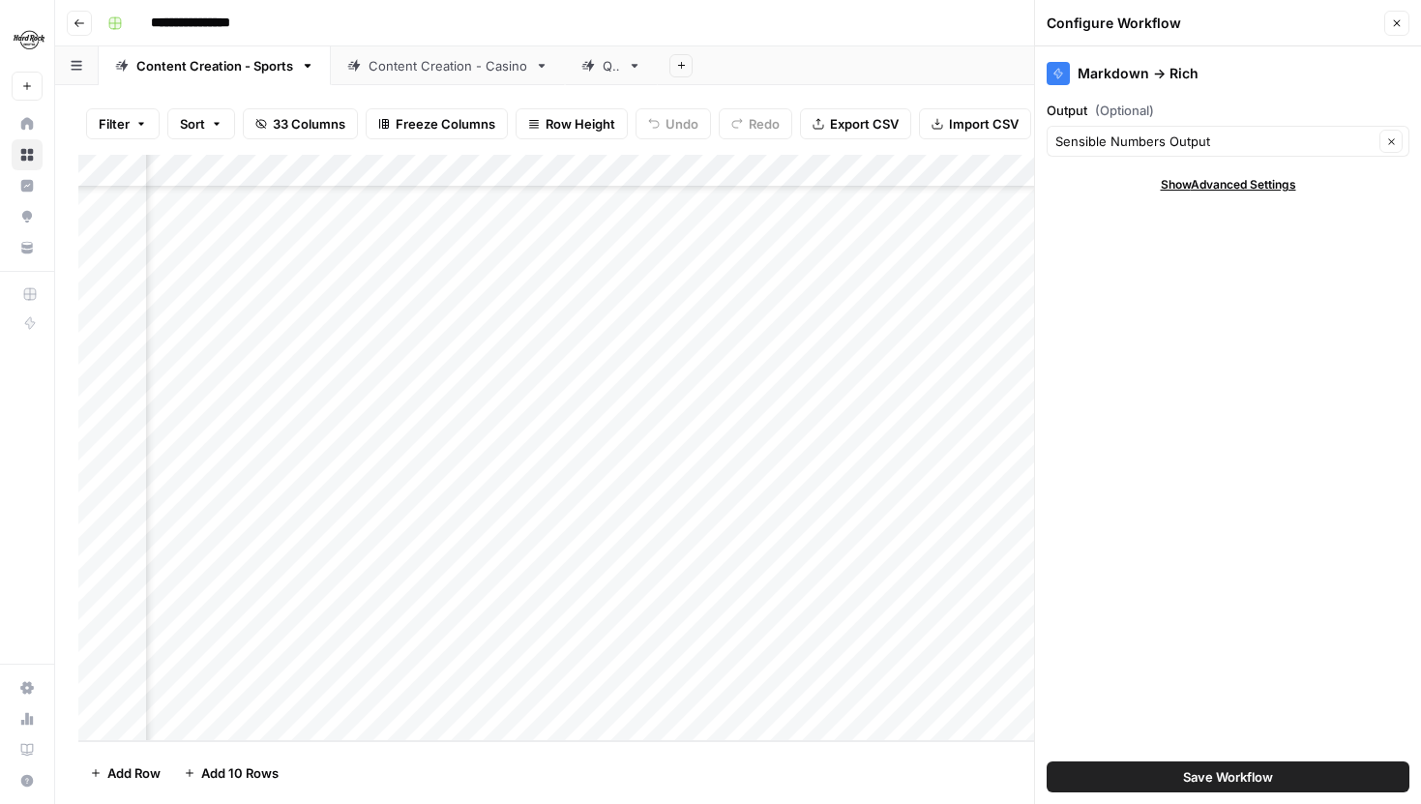
scroll to position [1024, 4182]
click at [392, 168] on div "Add Column" at bounding box center [738, 448] width 1320 height 586
click at [811, 525] on div "Add Column" at bounding box center [738, 448] width 1320 height 586
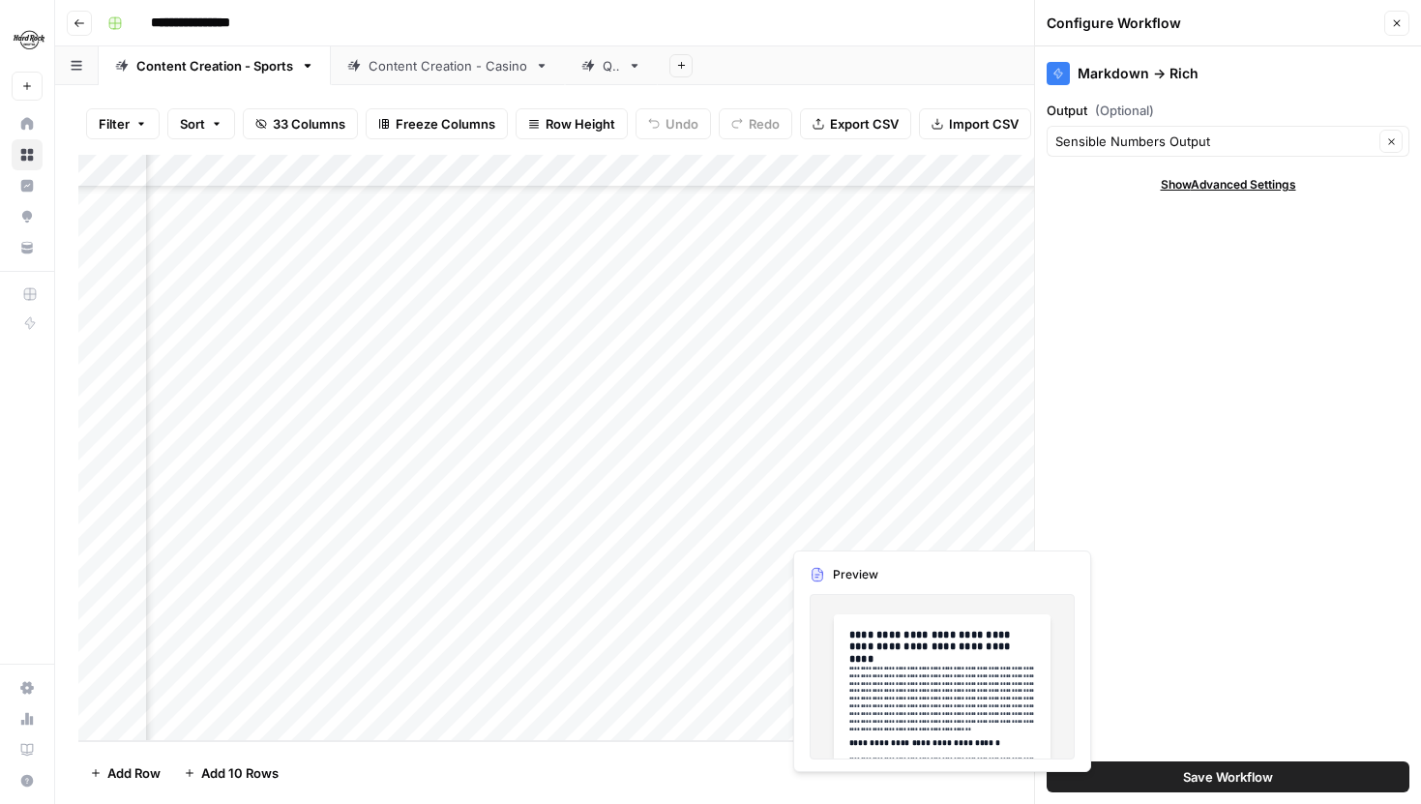
click at [811, 525] on div "Add Column" at bounding box center [738, 448] width 1320 height 586
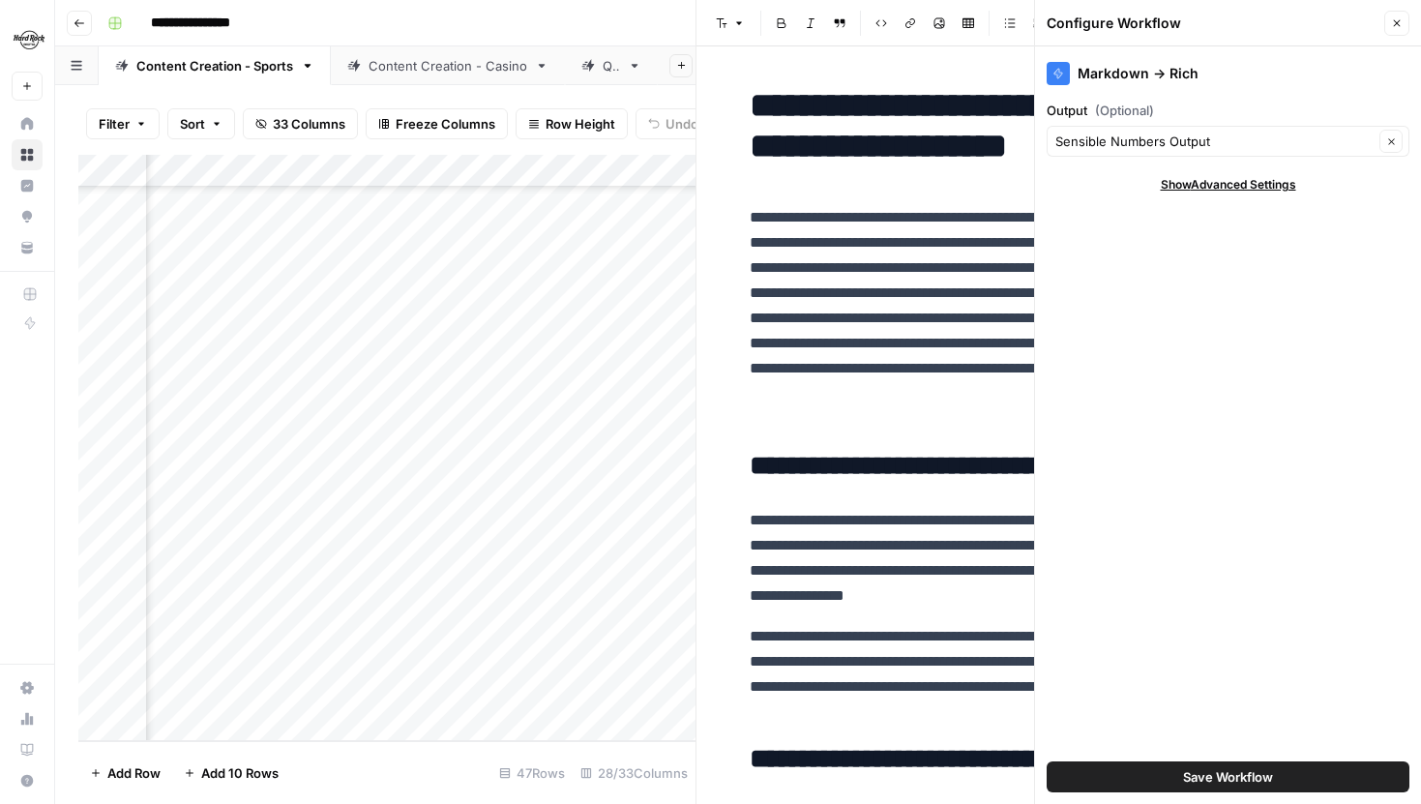
click at [1386, 22] on button "Close" at bounding box center [1396, 23] width 25 height 25
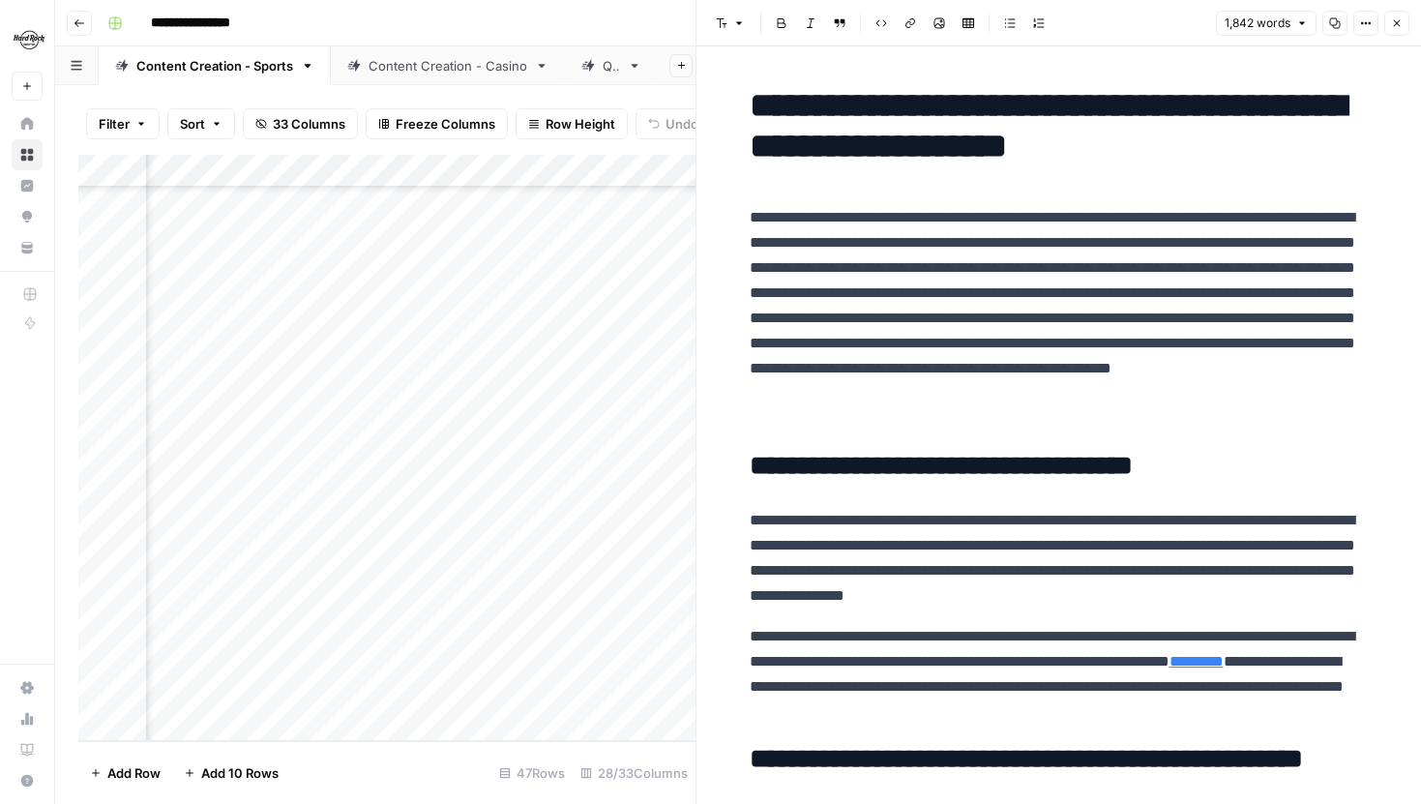
click at [1391, 26] on icon "button" at bounding box center [1397, 23] width 12 height 12
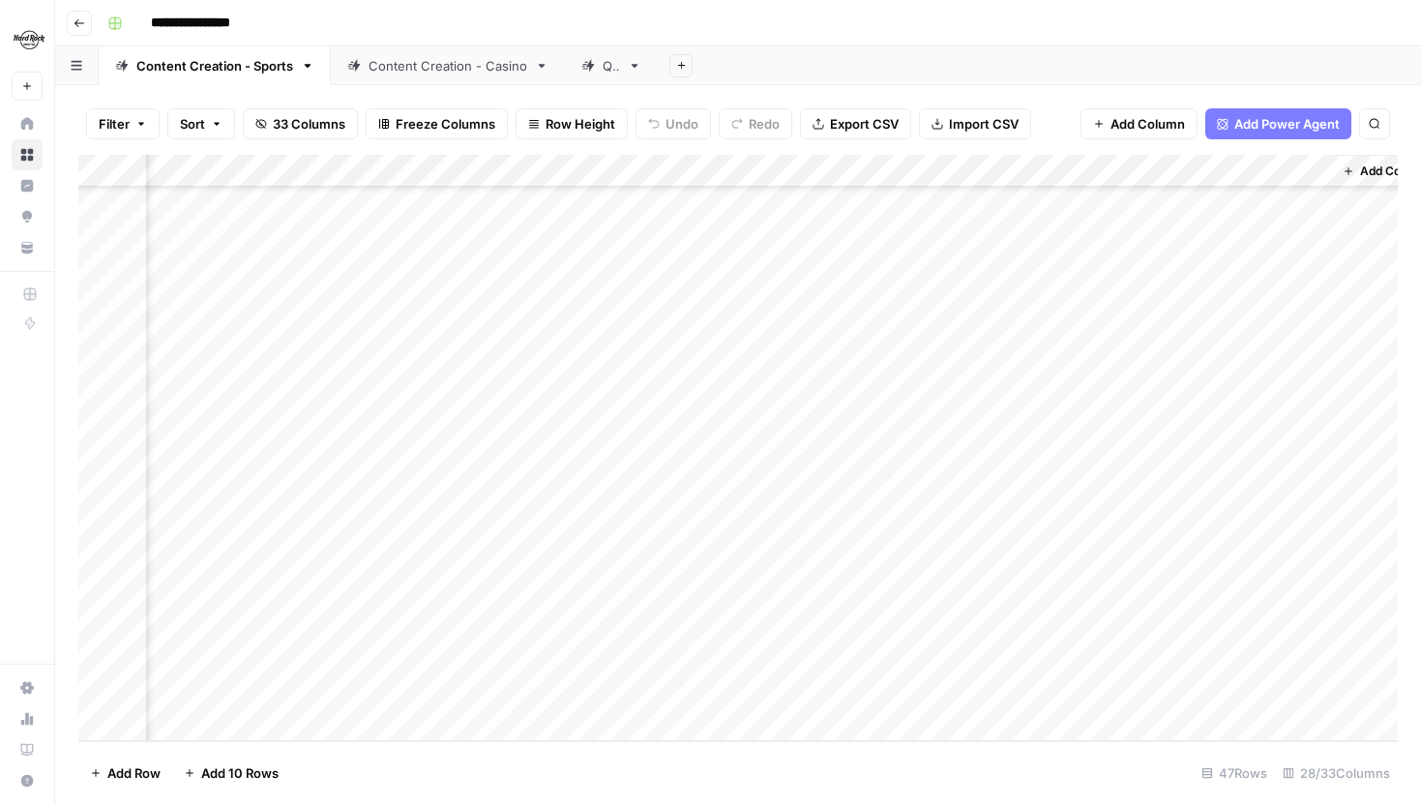
click at [1117, 523] on div "Add Column" at bounding box center [738, 448] width 1320 height 586
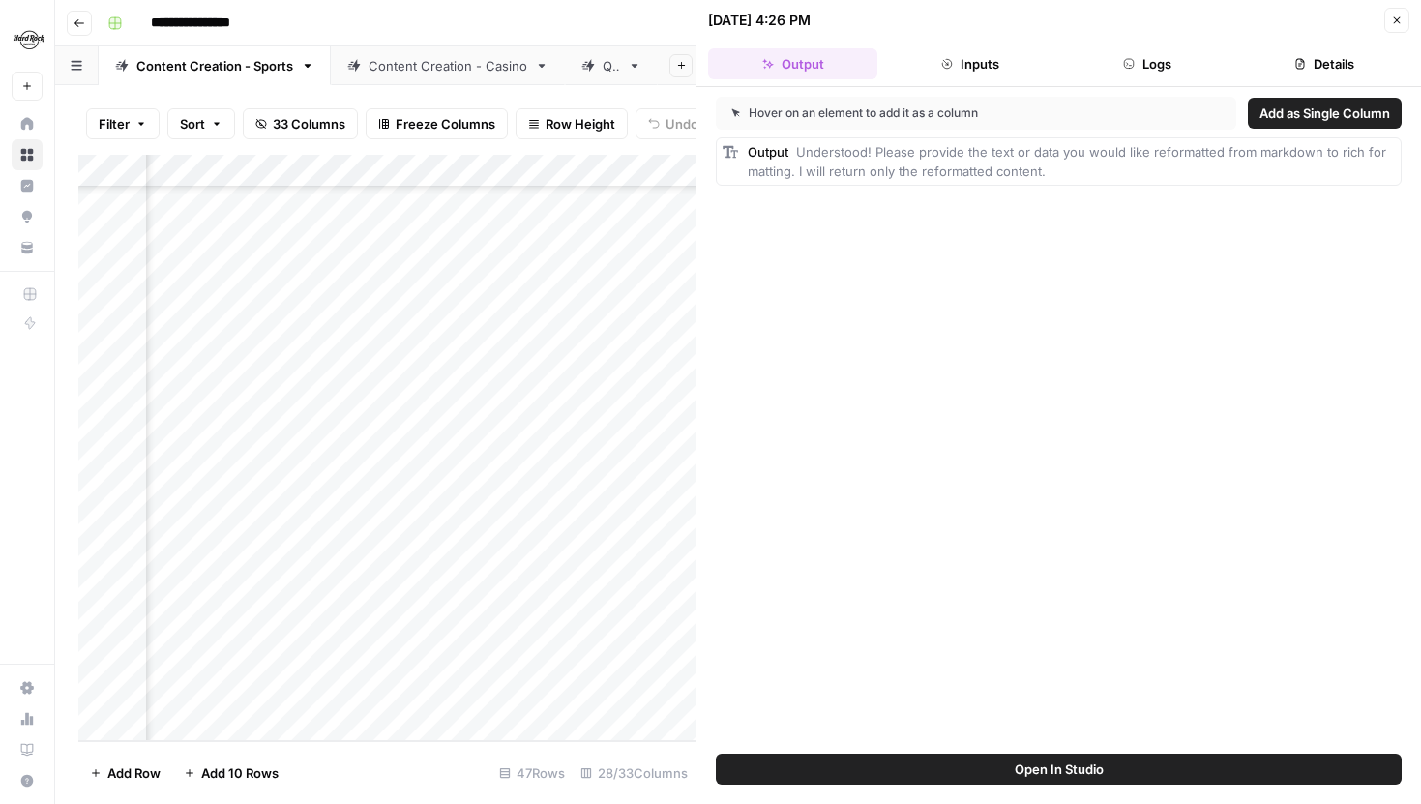
click at [980, 61] on button "Inputs" at bounding box center [969, 63] width 169 height 31
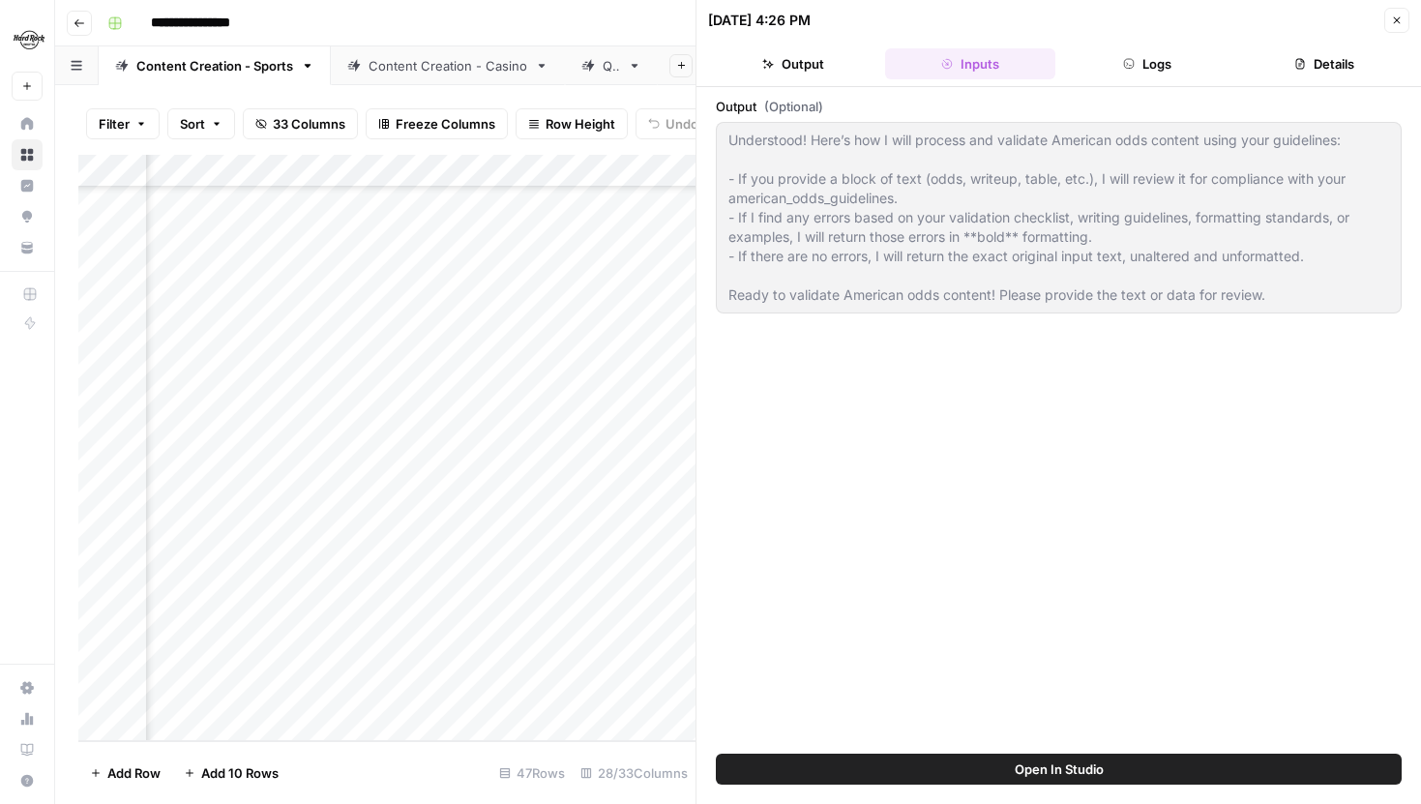
click at [1059, 183] on div "Understood! Here’s how I will process and validate American odds content using …" at bounding box center [1059, 218] width 686 height 192
click at [1389, 19] on button "Close" at bounding box center [1396, 20] width 25 height 25
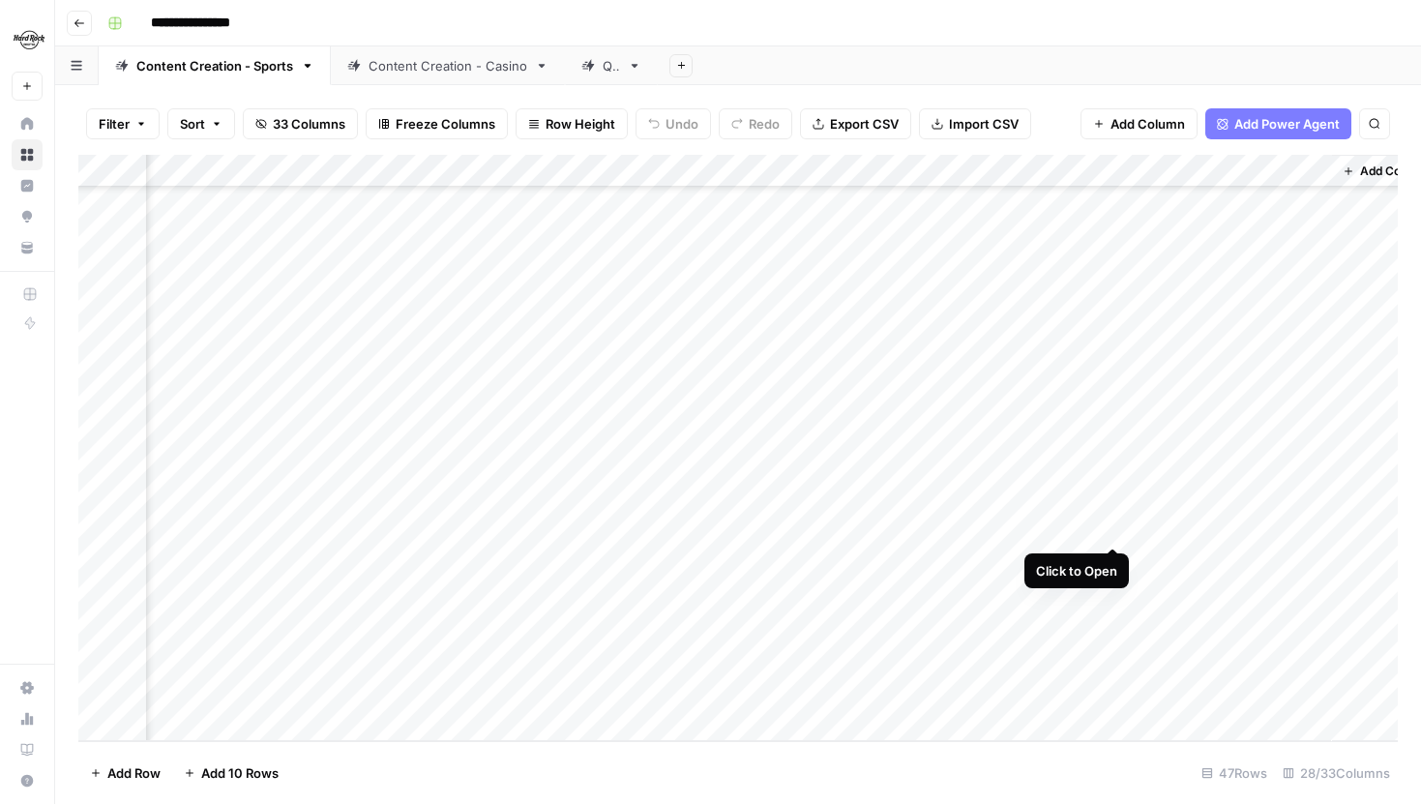
click at [1113, 523] on div "Add Column" at bounding box center [738, 448] width 1320 height 586
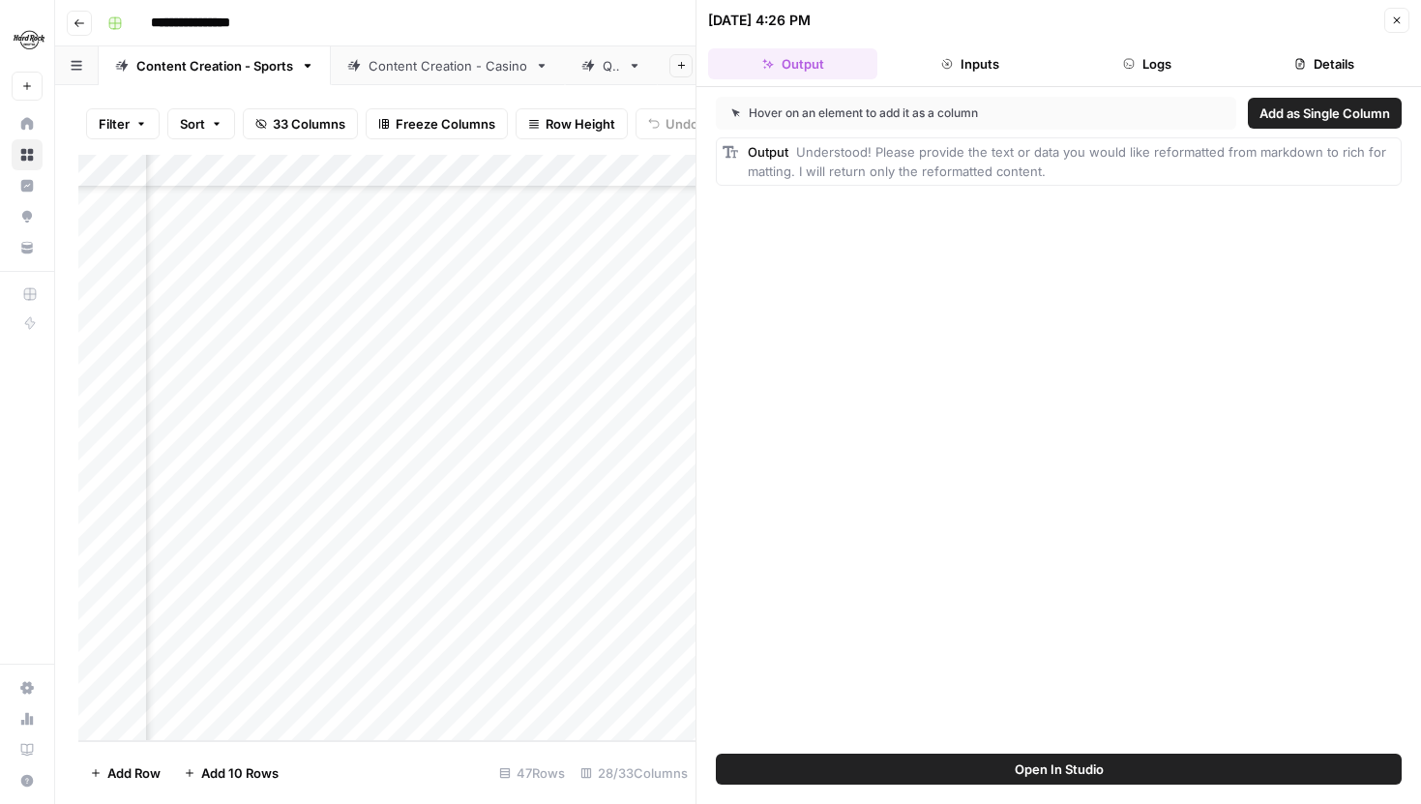
click at [1399, 28] on button "Close" at bounding box center [1396, 20] width 25 height 25
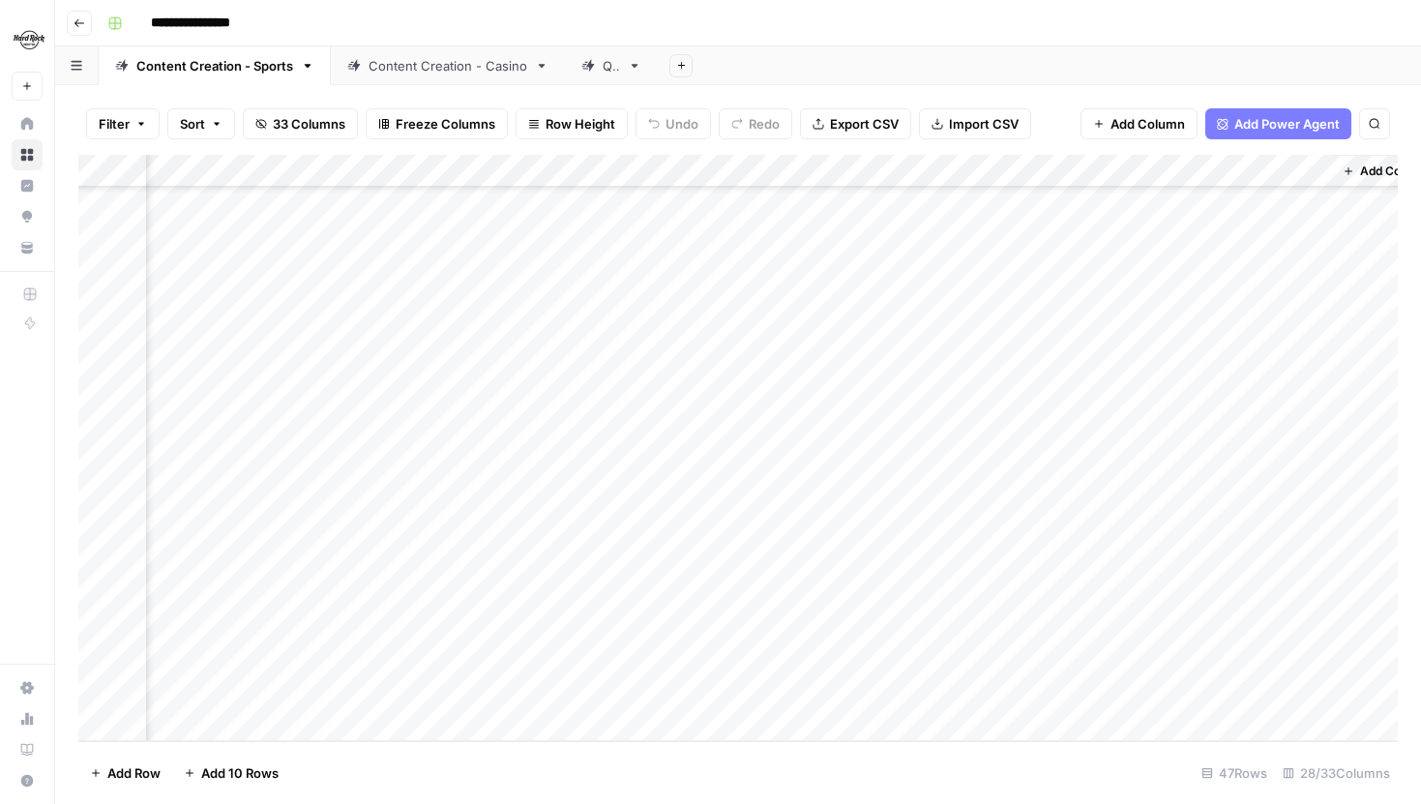
click at [1120, 520] on div "Add Column" at bounding box center [738, 448] width 1320 height 586
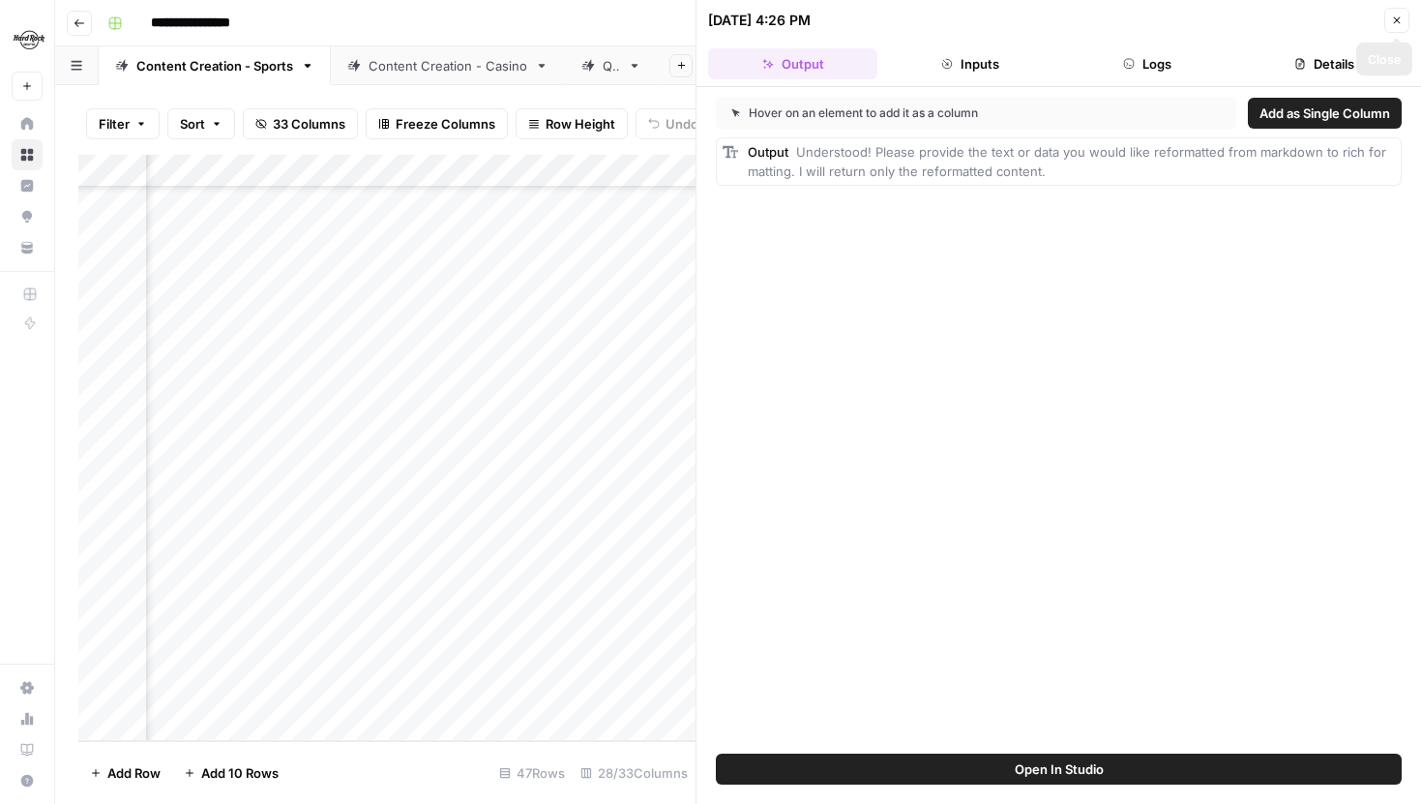
click at [1390, 18] on button "Close" at bounding box center [1396, 20] width 25 height 25
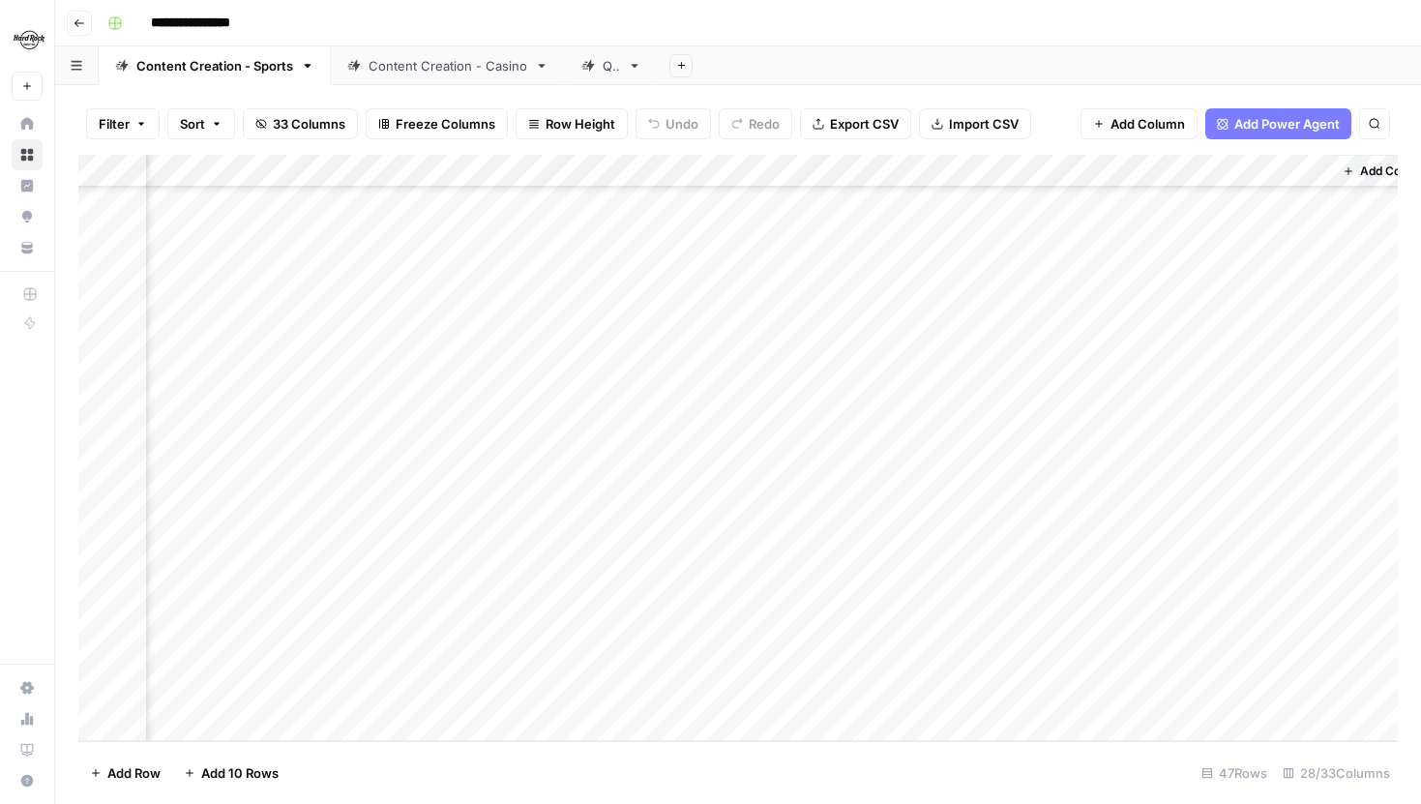
click at [1093, 157] on div "Add Column" at bounding box center [738, 448] width 1320 height 586
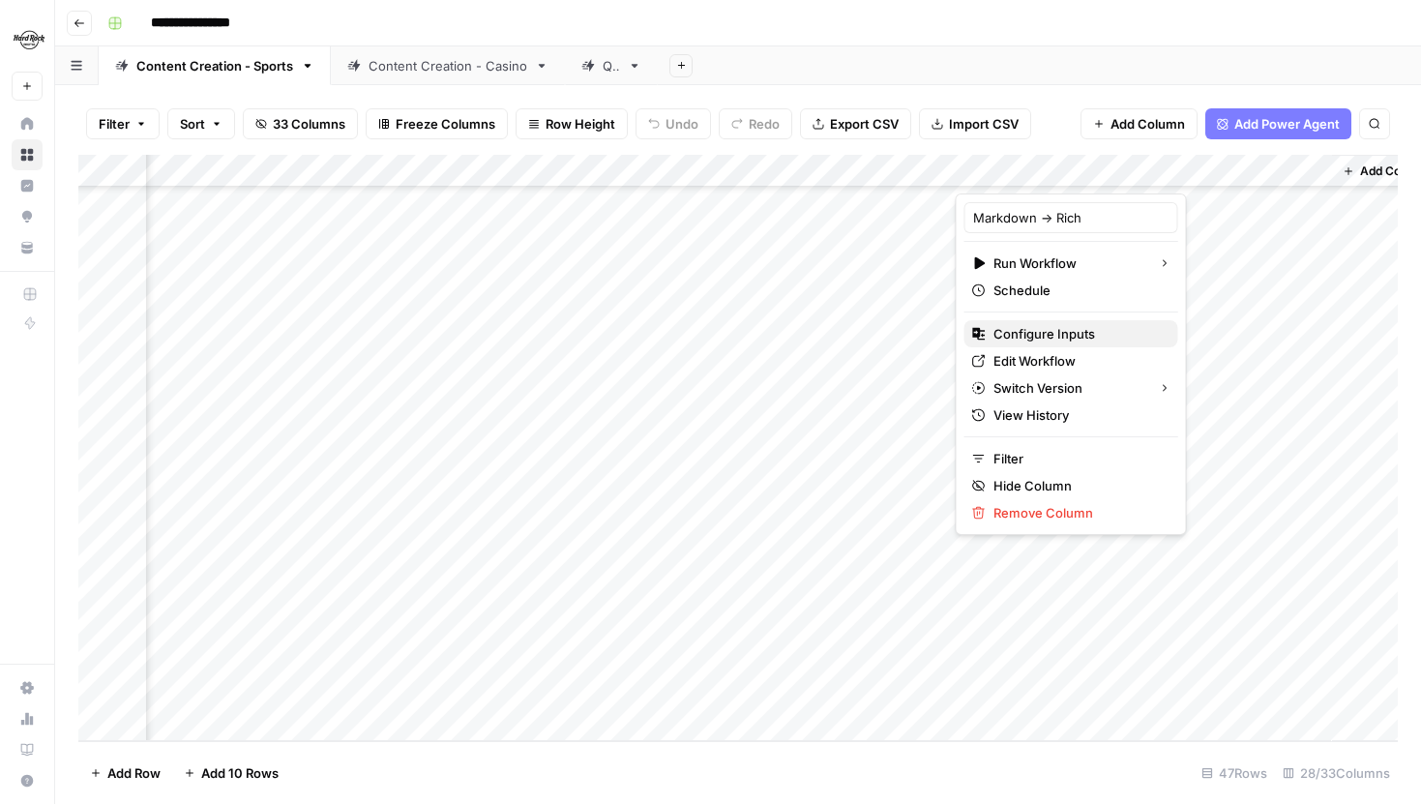
click at [1028, 321] on button "Configure Inputs" at bounding box center [1072, 333] width 214 height 27
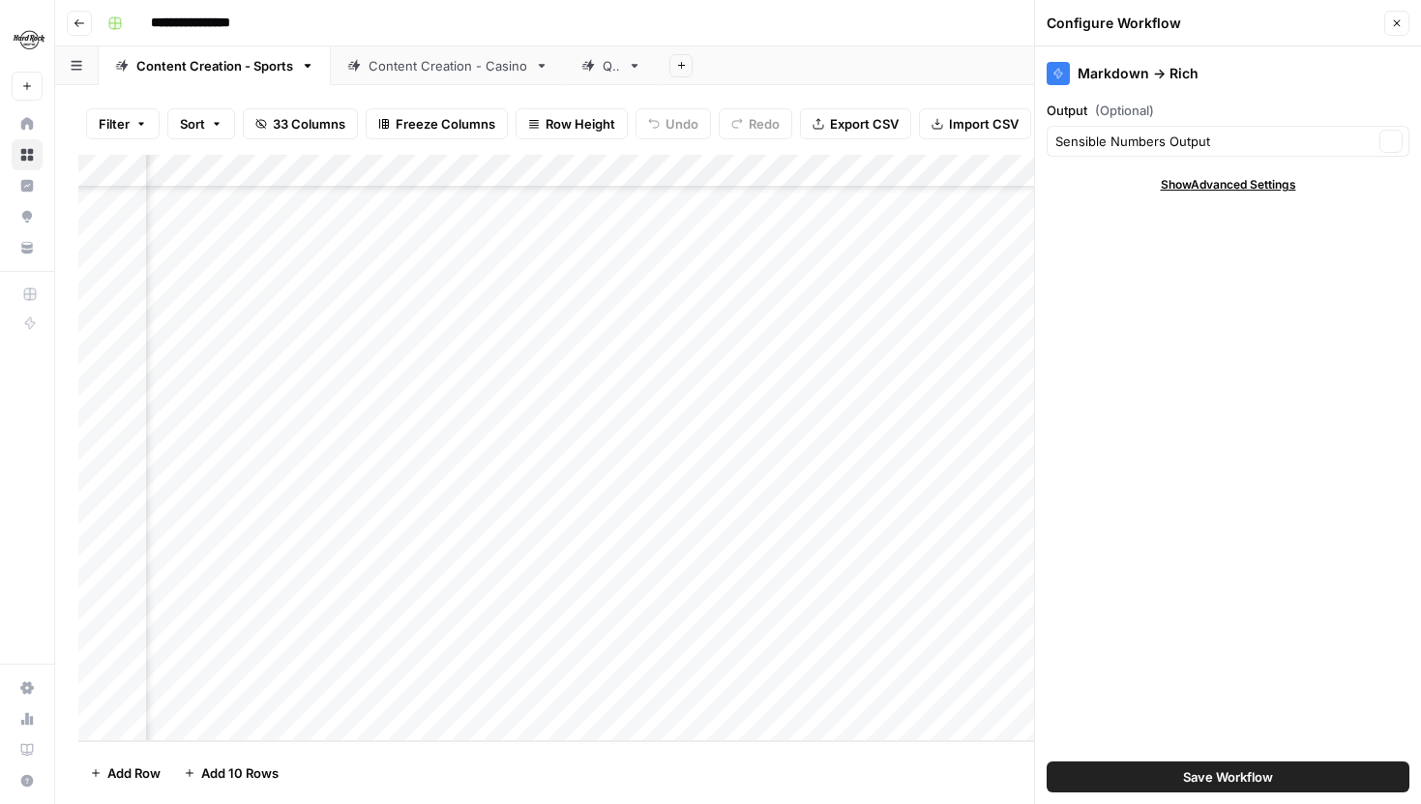
scroll to position [1024, 4503]
click at [1400, 27] on icon "button" at bounding box center [1397, 23] width 12 height 12
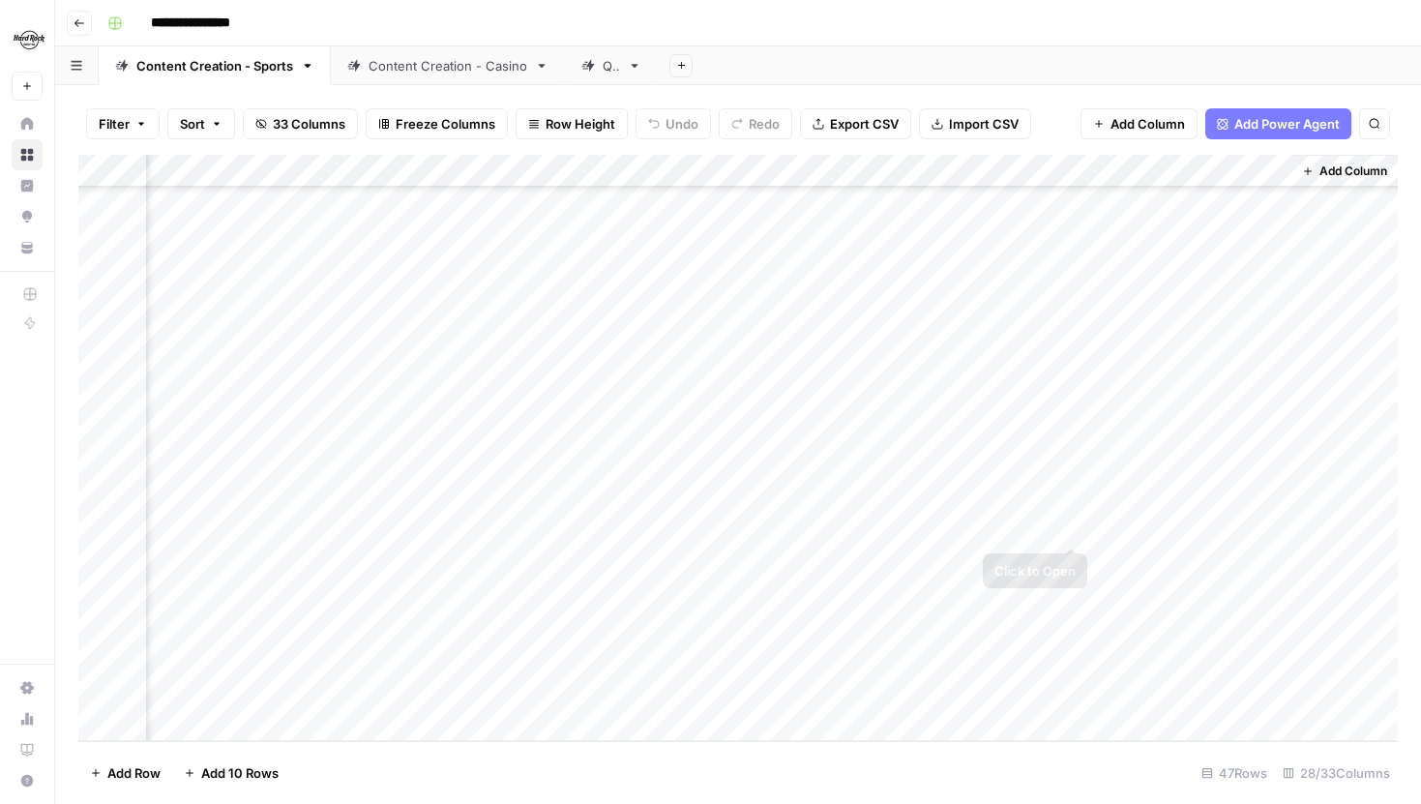
click at [1070, 526] on div "Add Column" at bounding box center [738, 448] width 1320 height 586
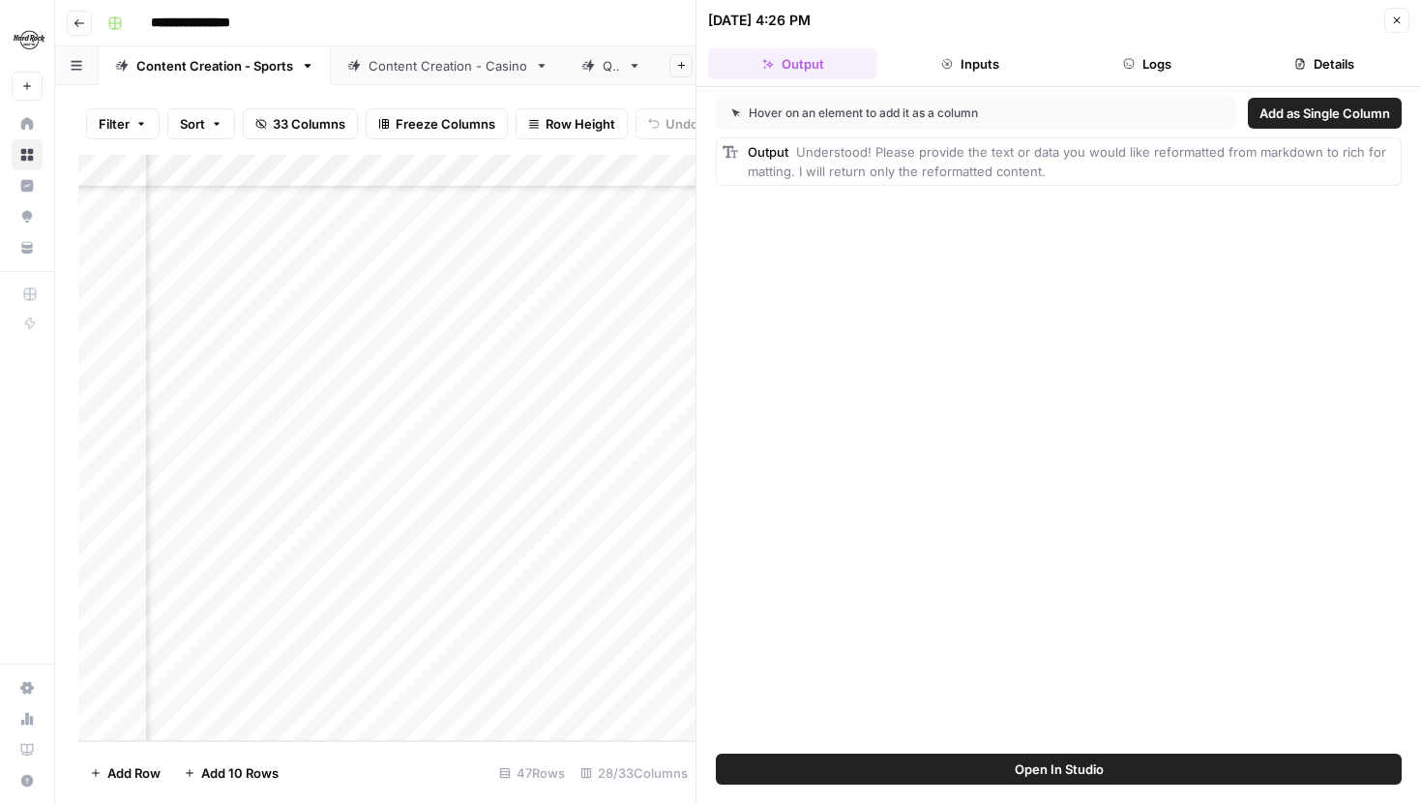
click at [1004, 60] on button "Inputs" at bounding box center [969, 63] width 169 height 31
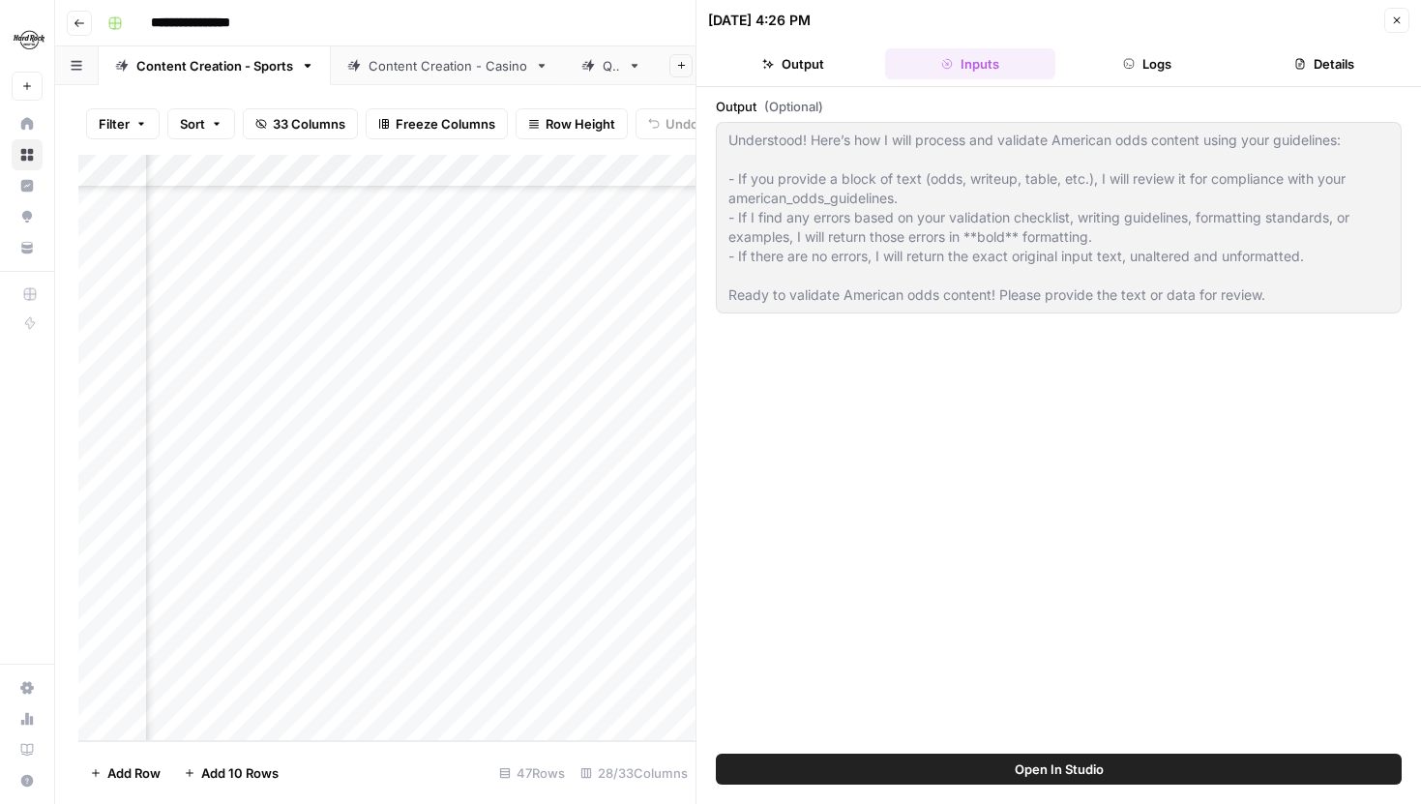
click at [1294, 293] on div "Understood! Here’s how I will process and validate American odds content using …" at bounding box center [1059, 218] width 686 height 192
click at [1395, 18] on icon "button" at bounding box center [1397, 20] width 7 height 7
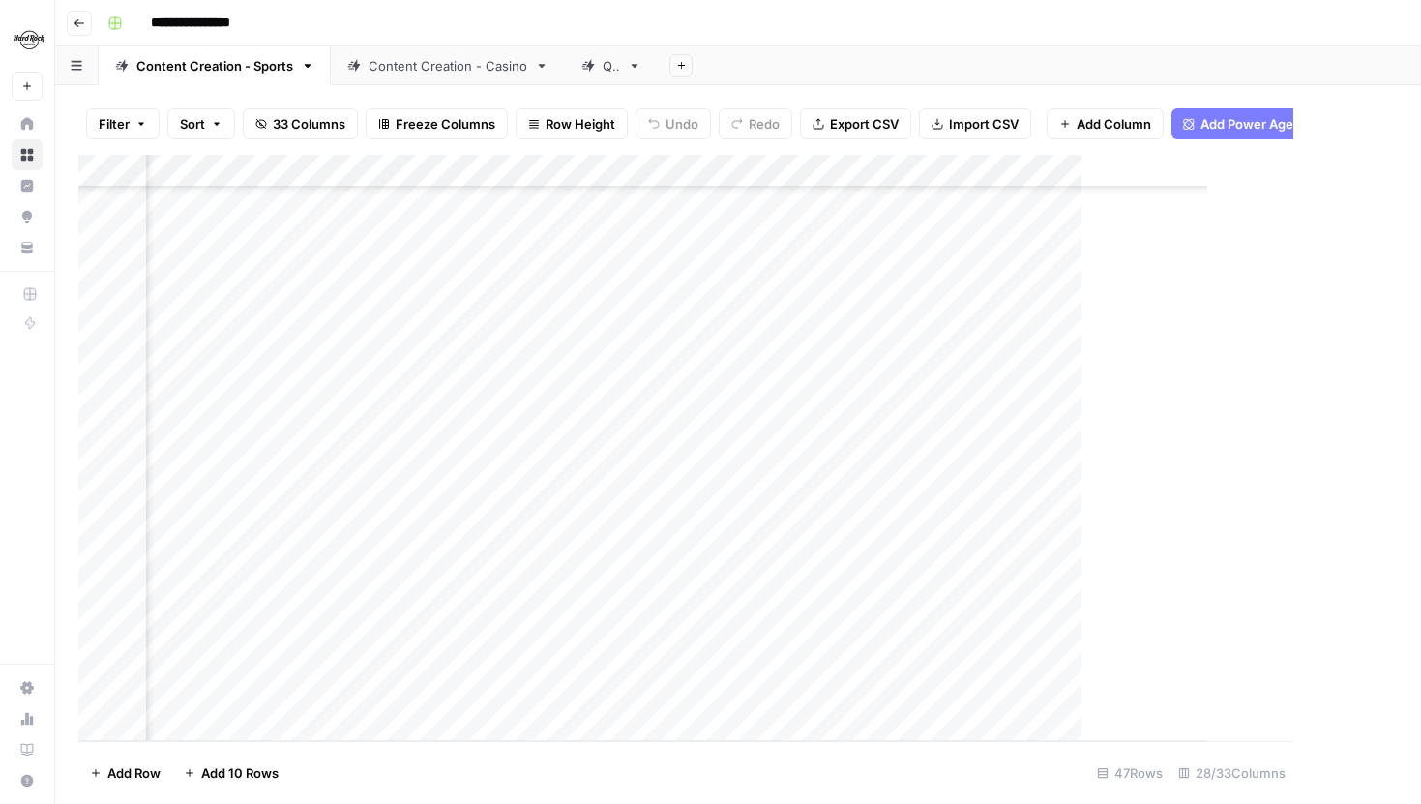
scroll to position [1024, 4201]
click at [1093, 658] on div "Add Column" at bounding box center [738, 448] width 1320 height 586
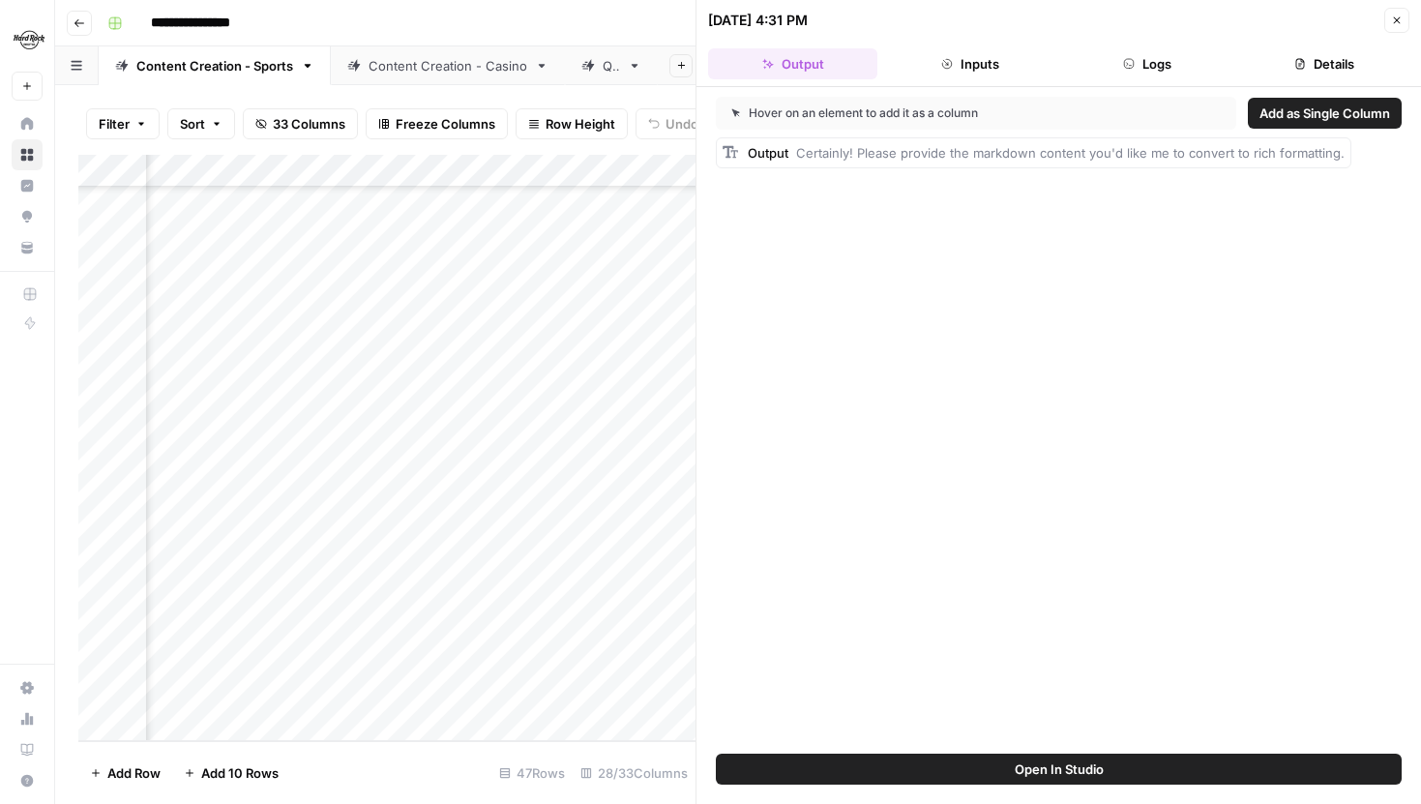
click at [993, 39] on header "09/30/25 at 4:31 PM Close Output Inputs Logs Details" at bounding box center [1059, 43] width 725 height 87
click at [991, 65] on button "Inputs" at bounding box center [969, 63] width 169 height 31
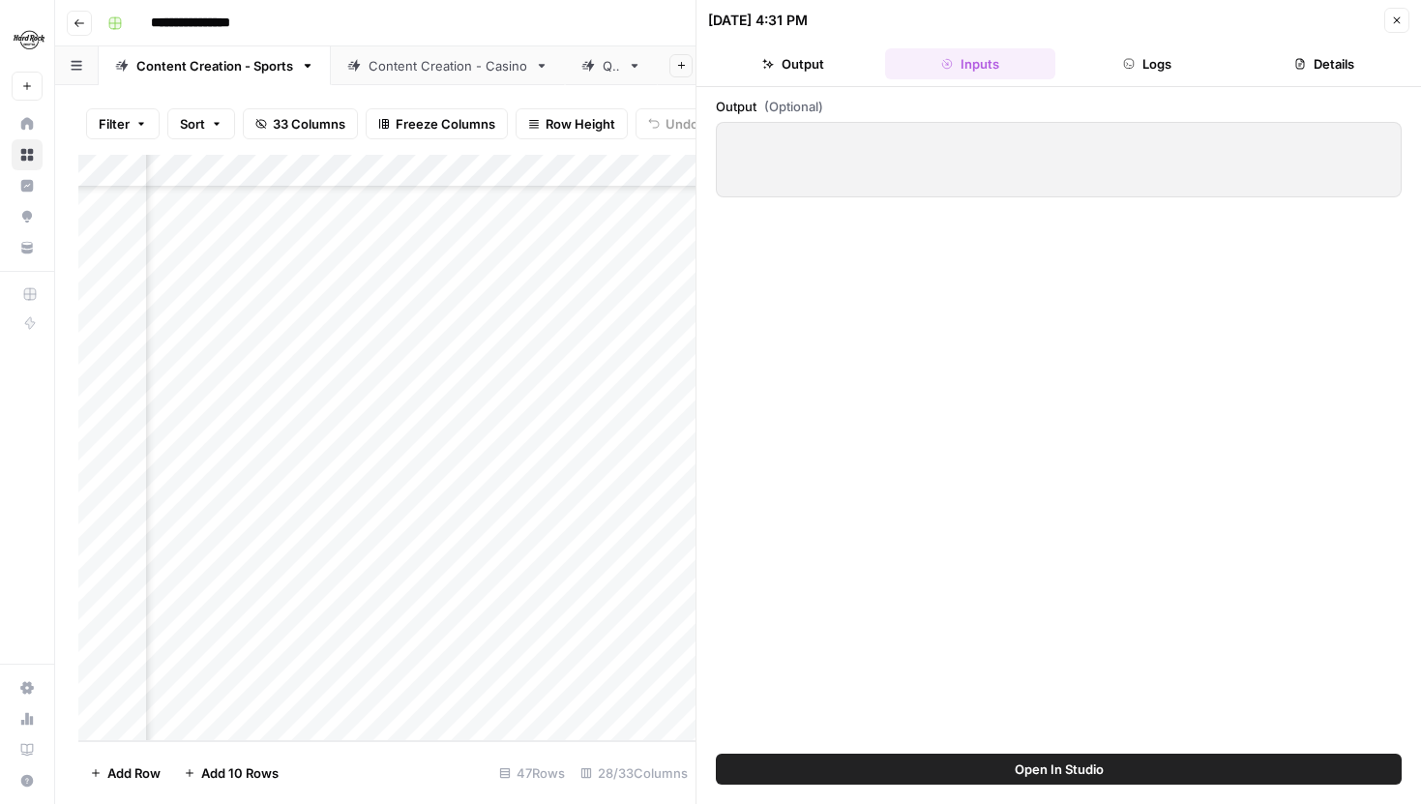
click at [1394, 25] on icon "button" at bounding box center [1397, 21] width 12 height 12
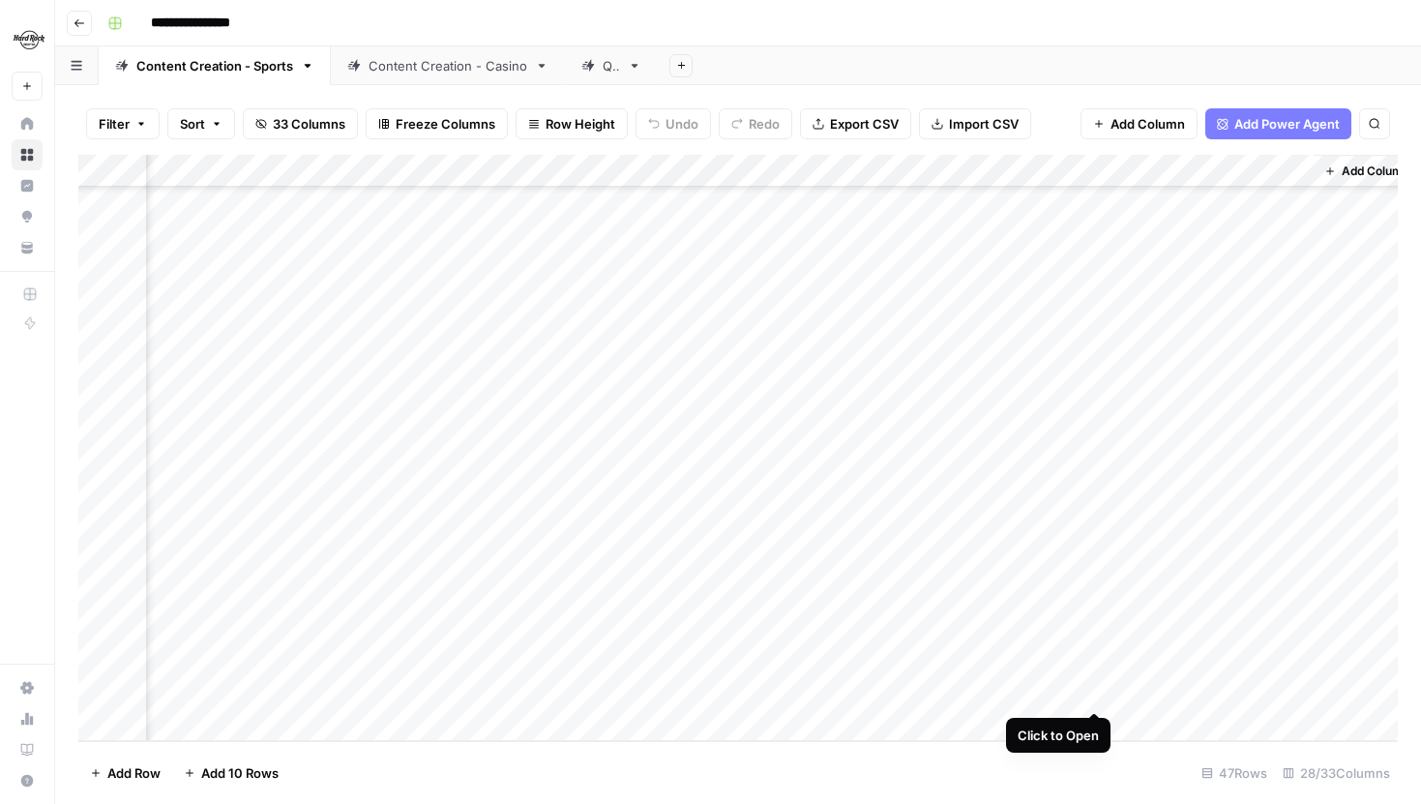
click at [1086, 692] on div "Add Column" at bounding box center [738, 448] width 1320 height 586
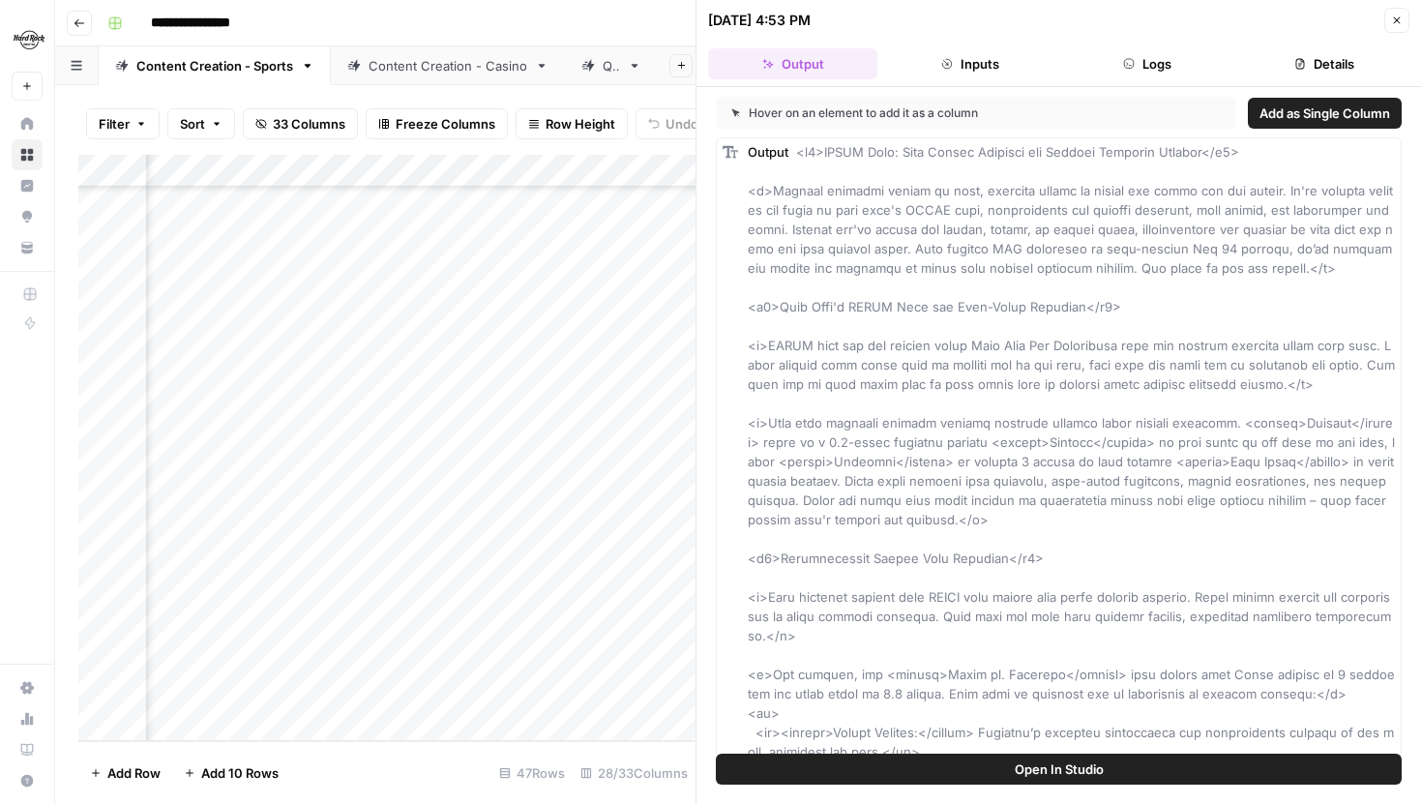
click at [979, 48] on button "Inputs" at bounding box center [969, 63] width 169 height 31
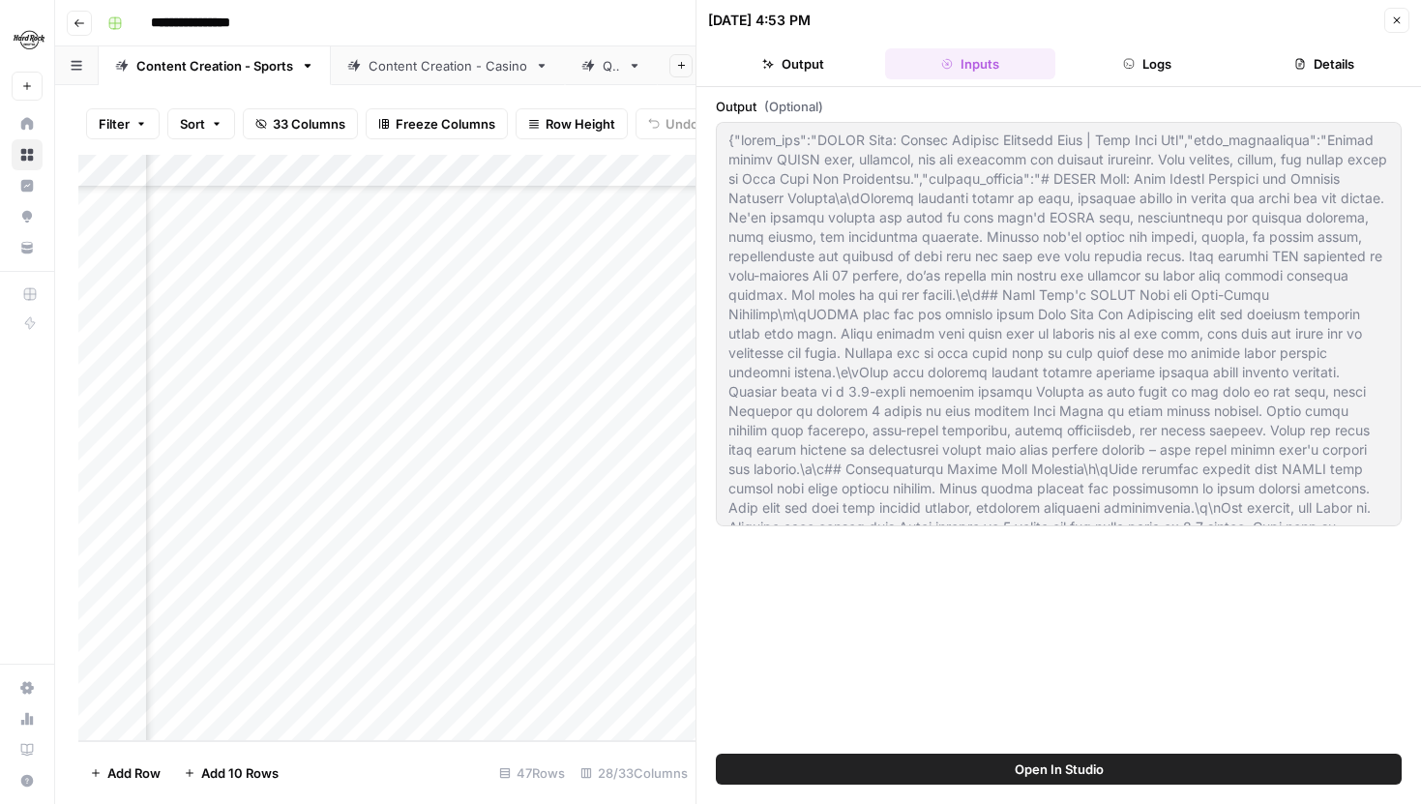
click at [1132, 57] on button "Logs" at bounding box center [1147, 63] width 169 height 31
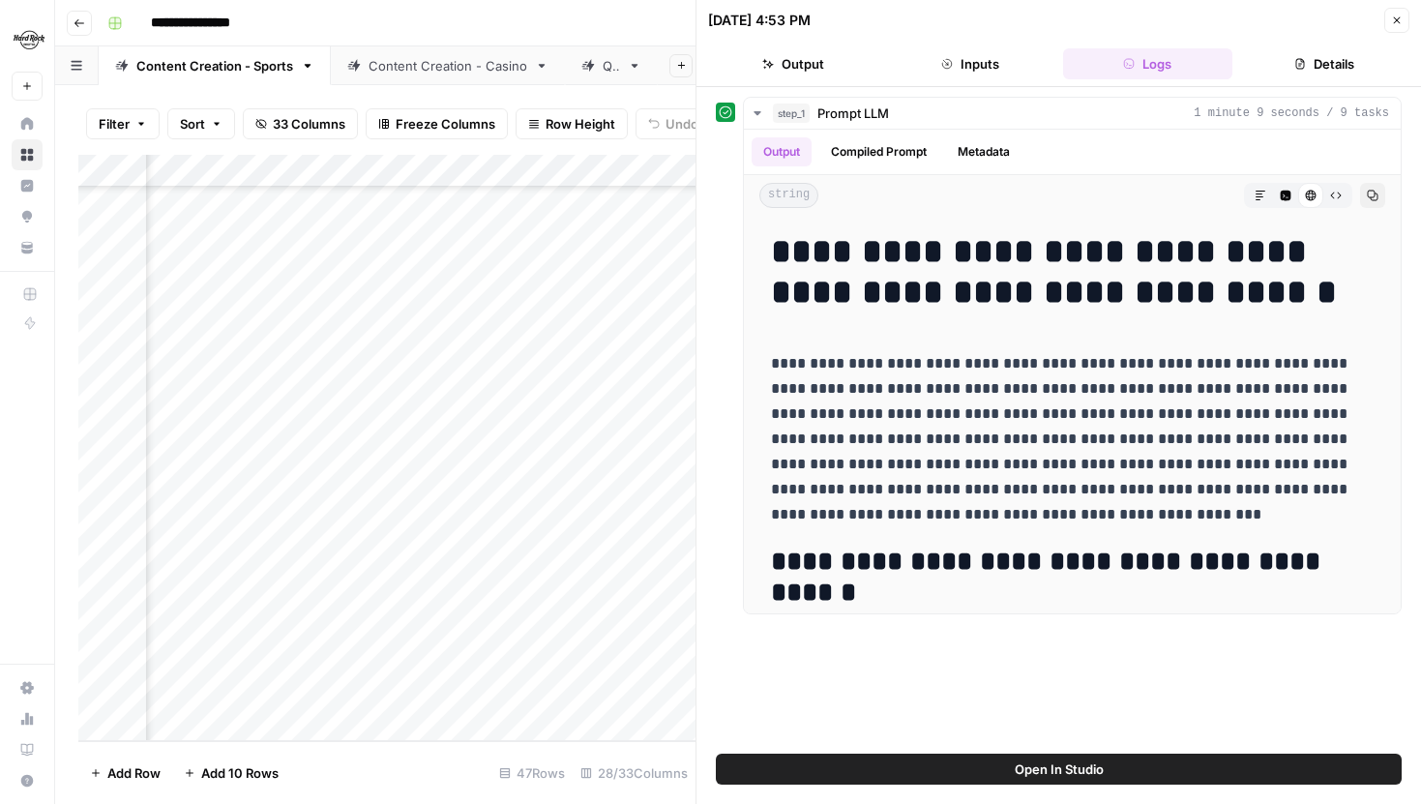
click at [977, 76] on button "Inputs" at bounding box center [969, 63] width 169 height 31
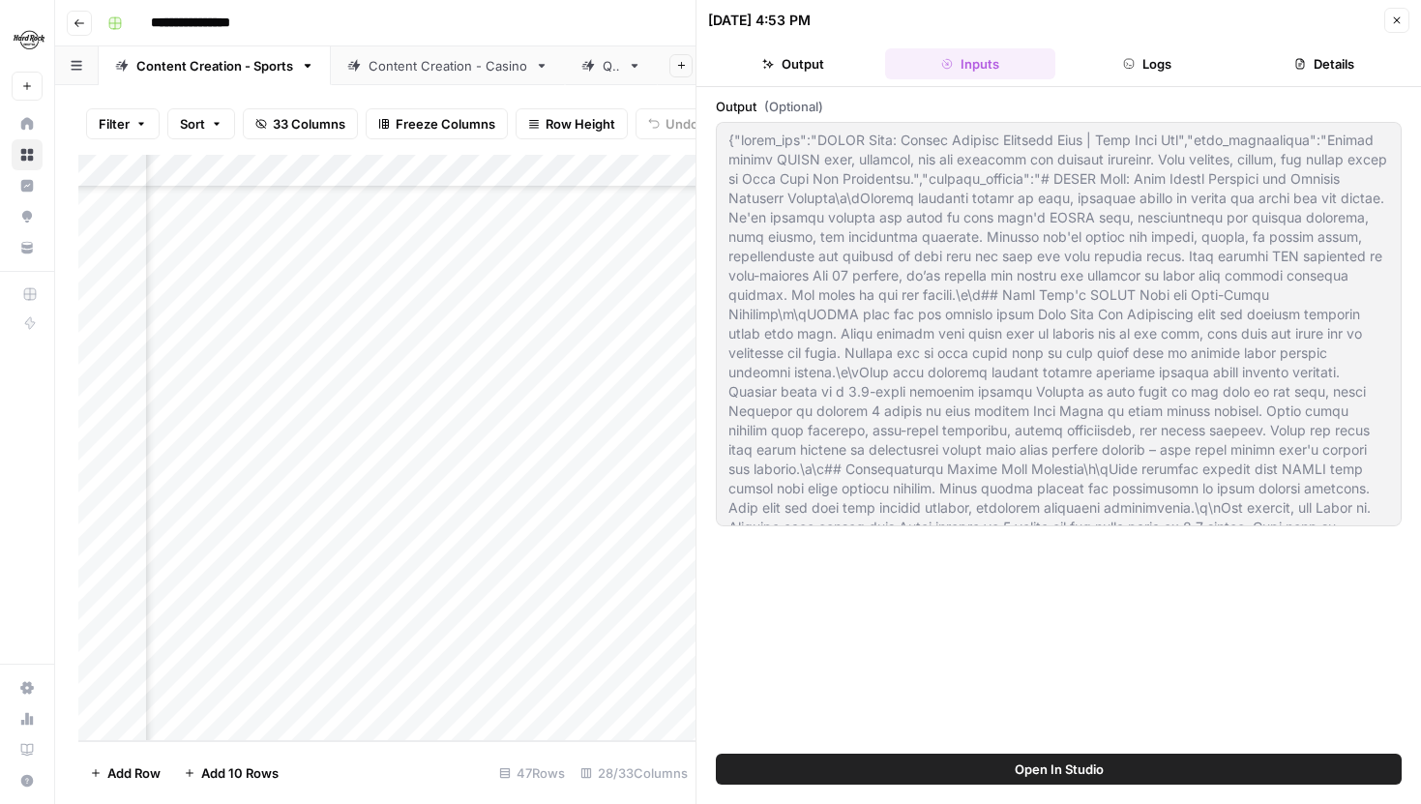
click at [807, 62] on button "Output" at bounding box center [792, 63] width 169 height 31
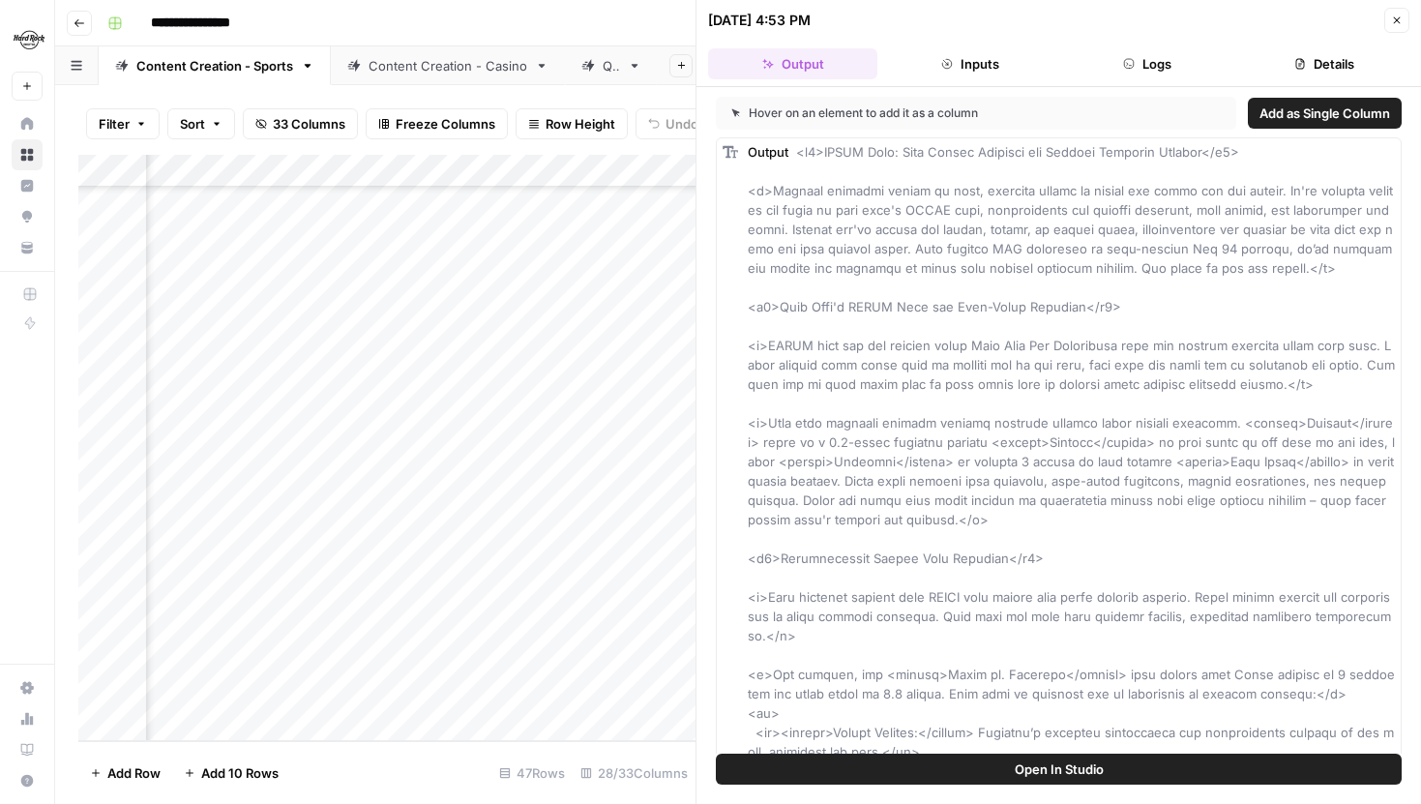
click at [1107, 56] on button "Logs" at bounding box center [1147, 63] width 169 height 31
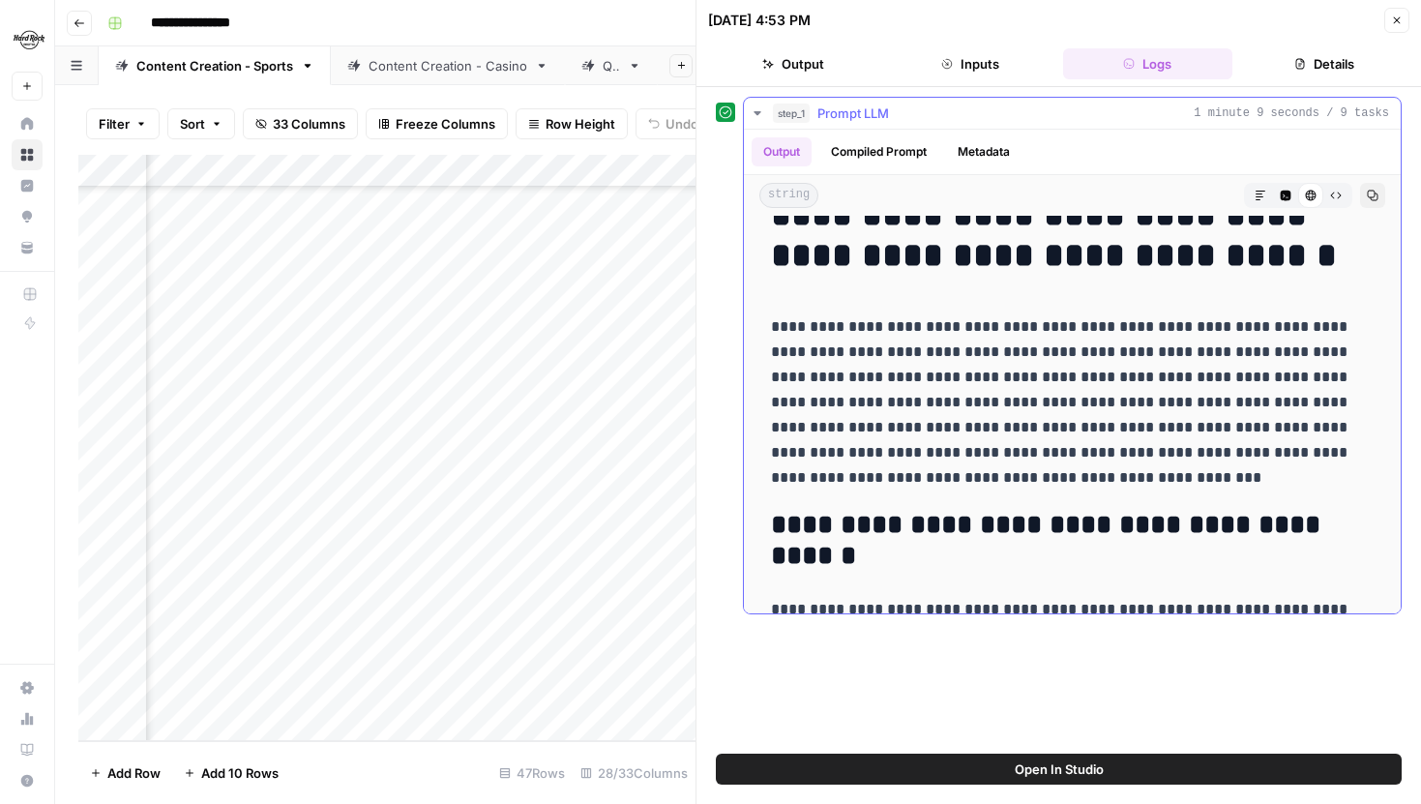
scroll to position [39, 0]
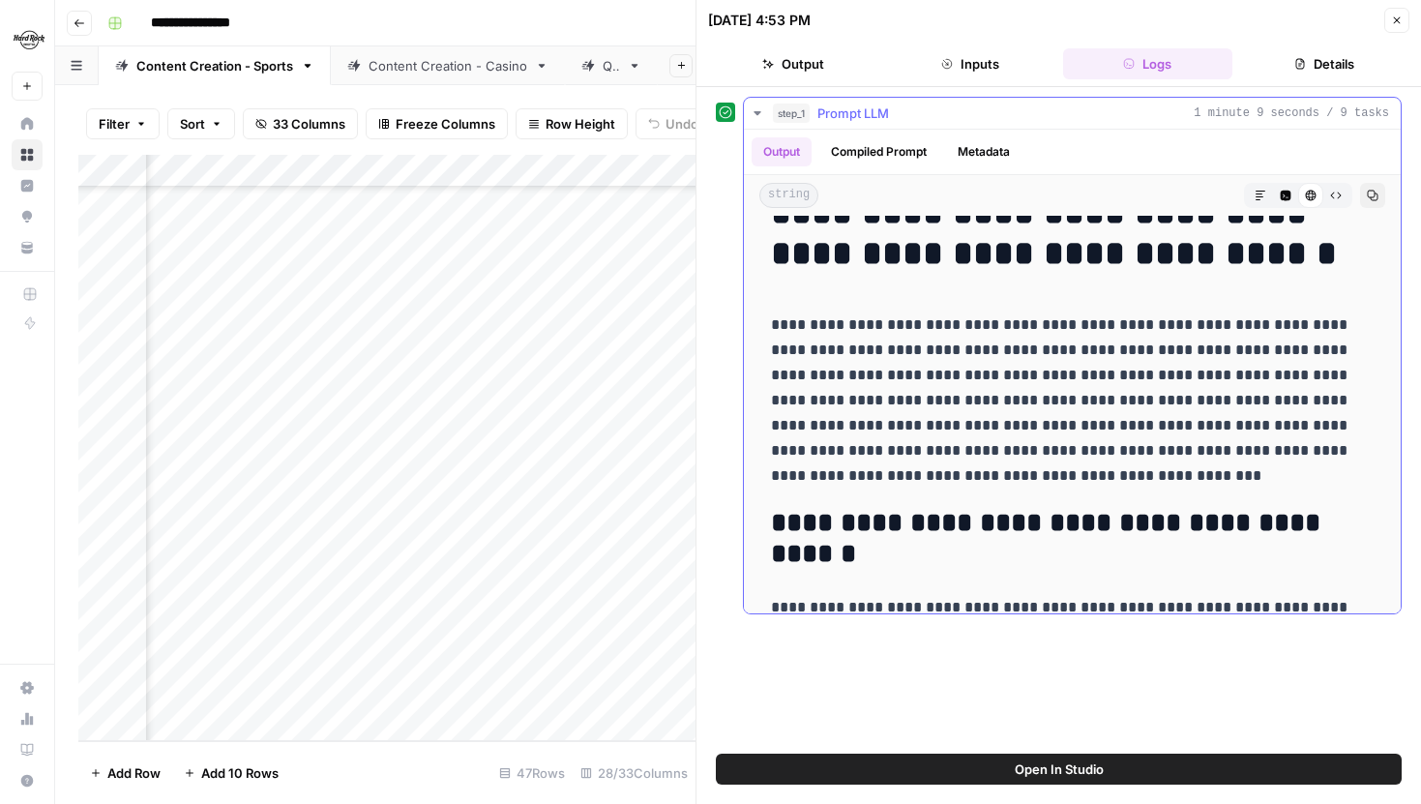
click at [1258, 193] on icon "button" at bounding box center [1261, 196] width 12 height 12
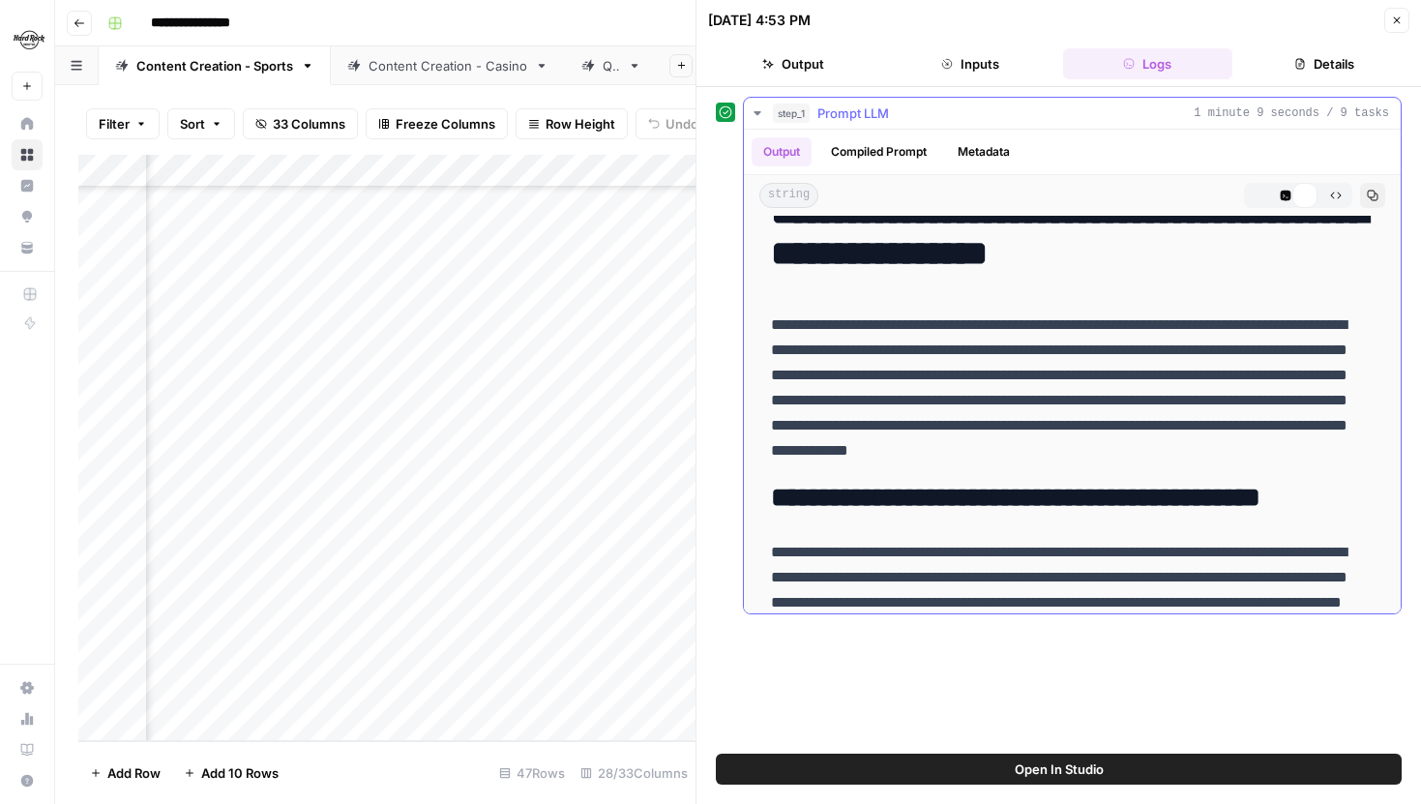
scroll to position [0, 0]
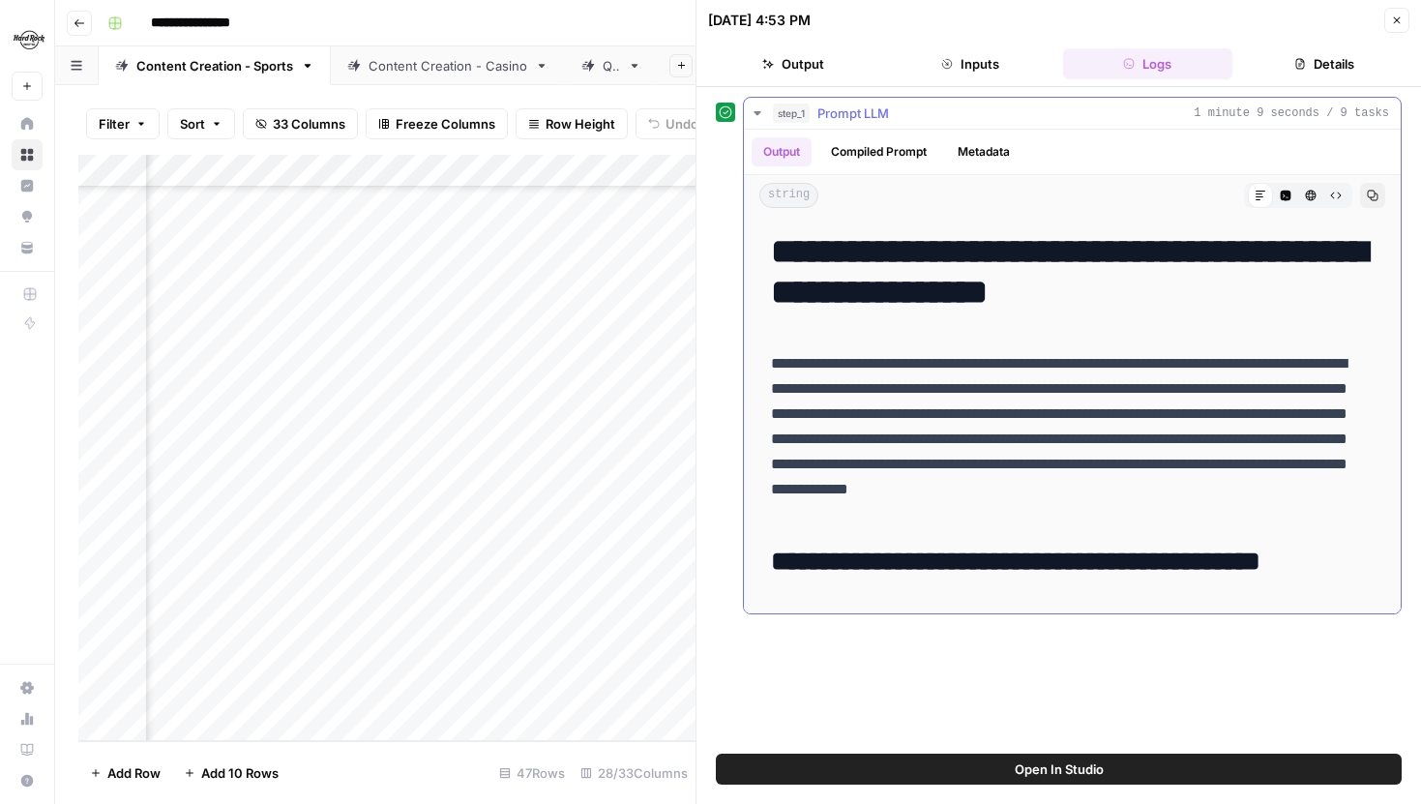
click at [1336, 193] on icon "button" at bounding box center [1336, 196] width 12 height 12
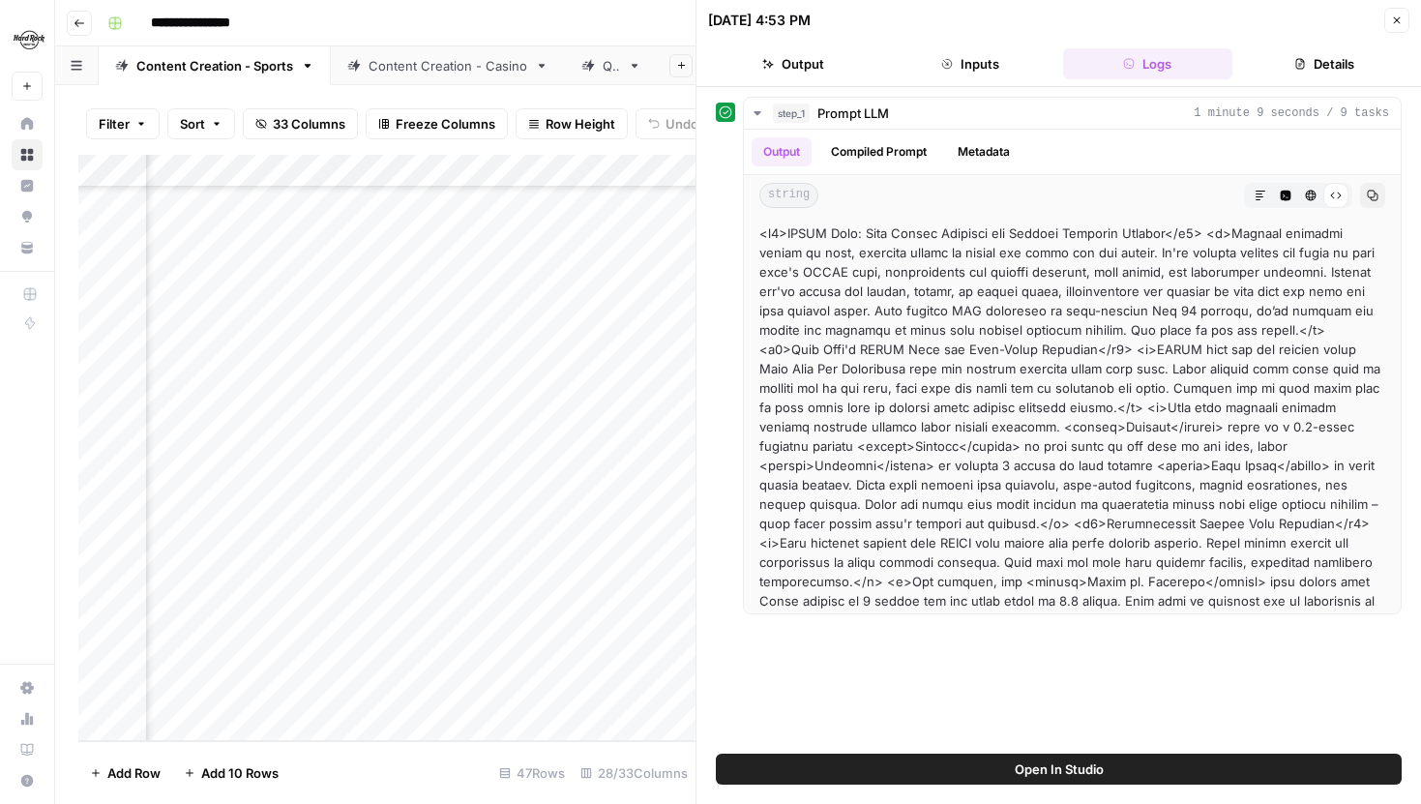
click at [1394, 28] on button "Close" at bounding box center [1396, 20] width 25 height 25
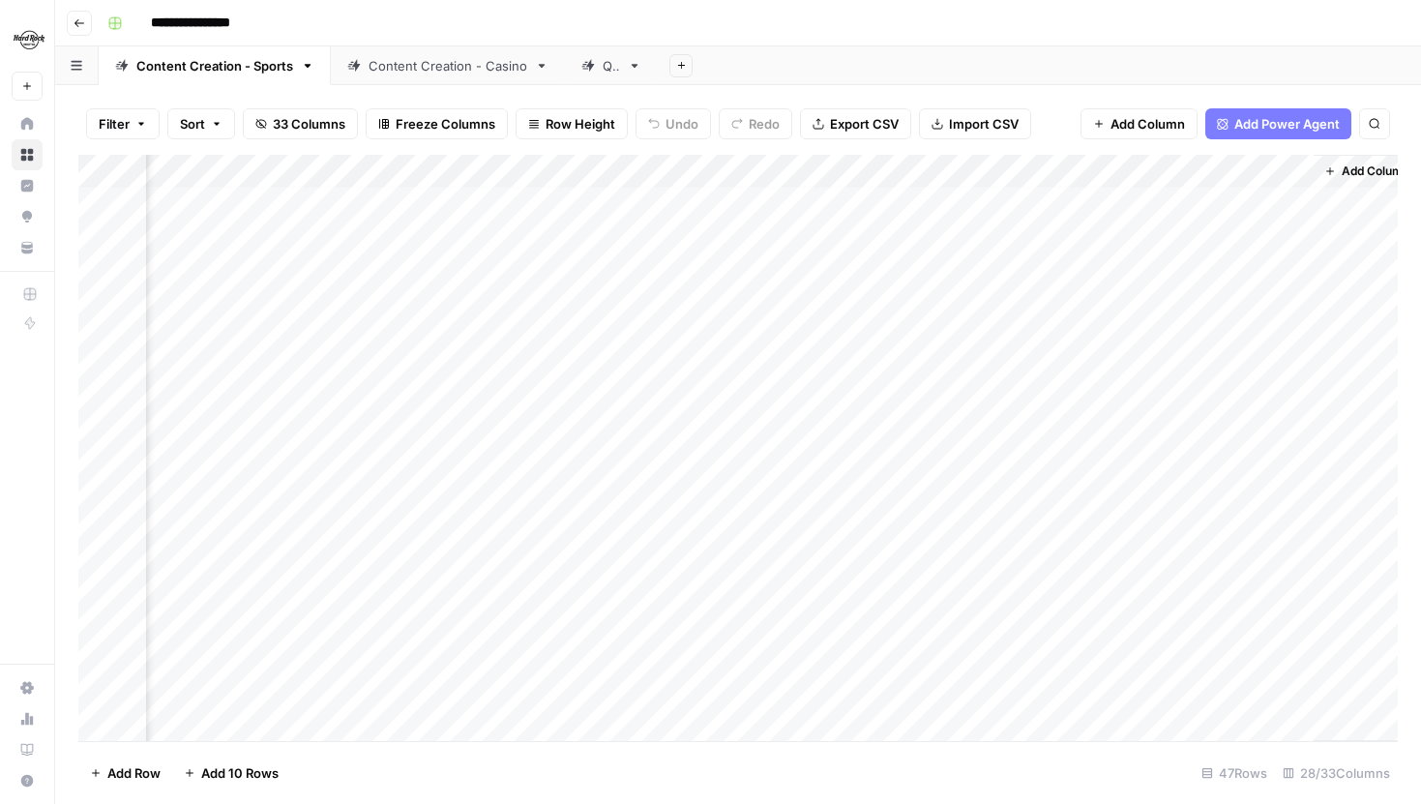
scroll to position [0, 4201]
click at [1095, 205] on div "Add Column" at bounding box center [738, 448] width 1320 height 586
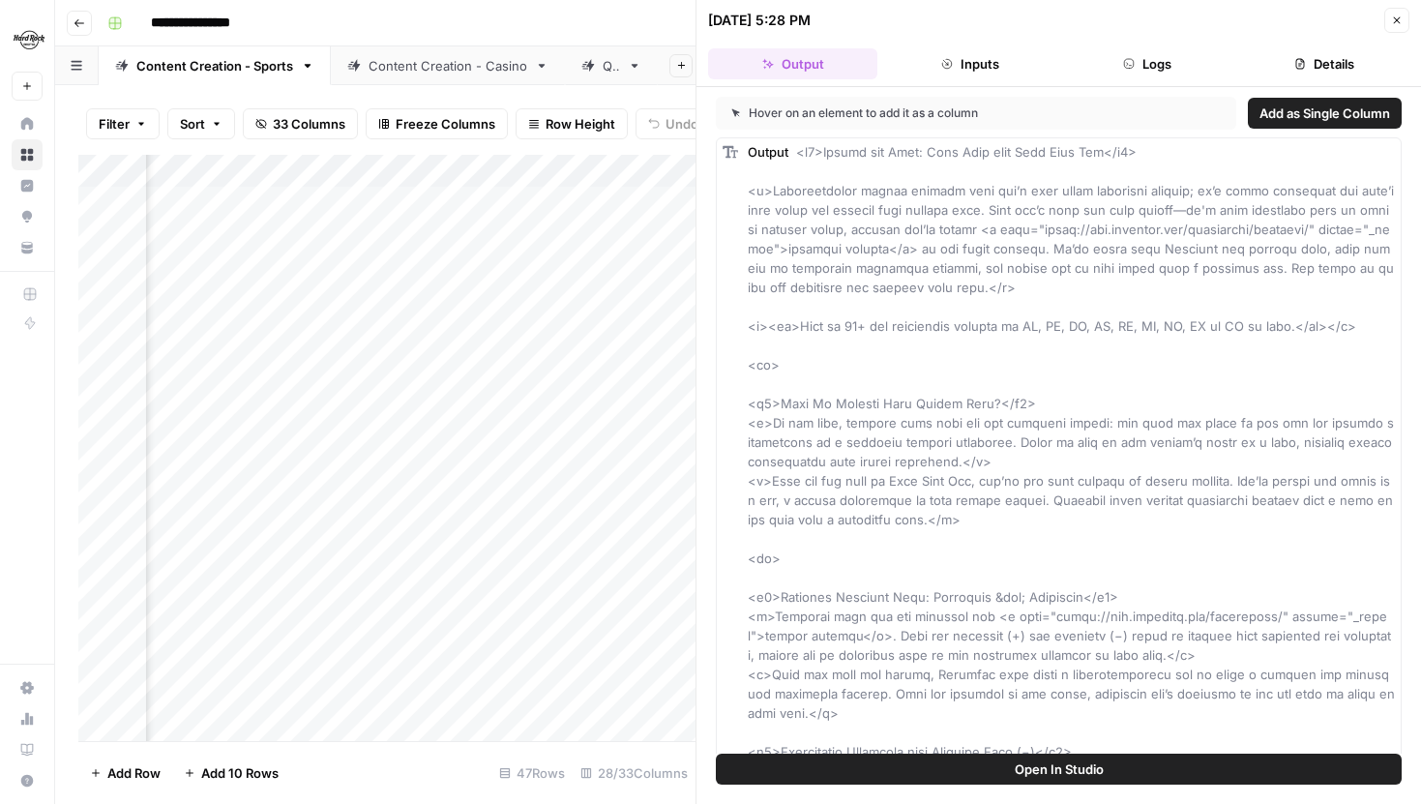
scroll to position [0, 4651]
click at [1393, 16] on icon "button" at bounding box center [1397, 21] width 12 height 12
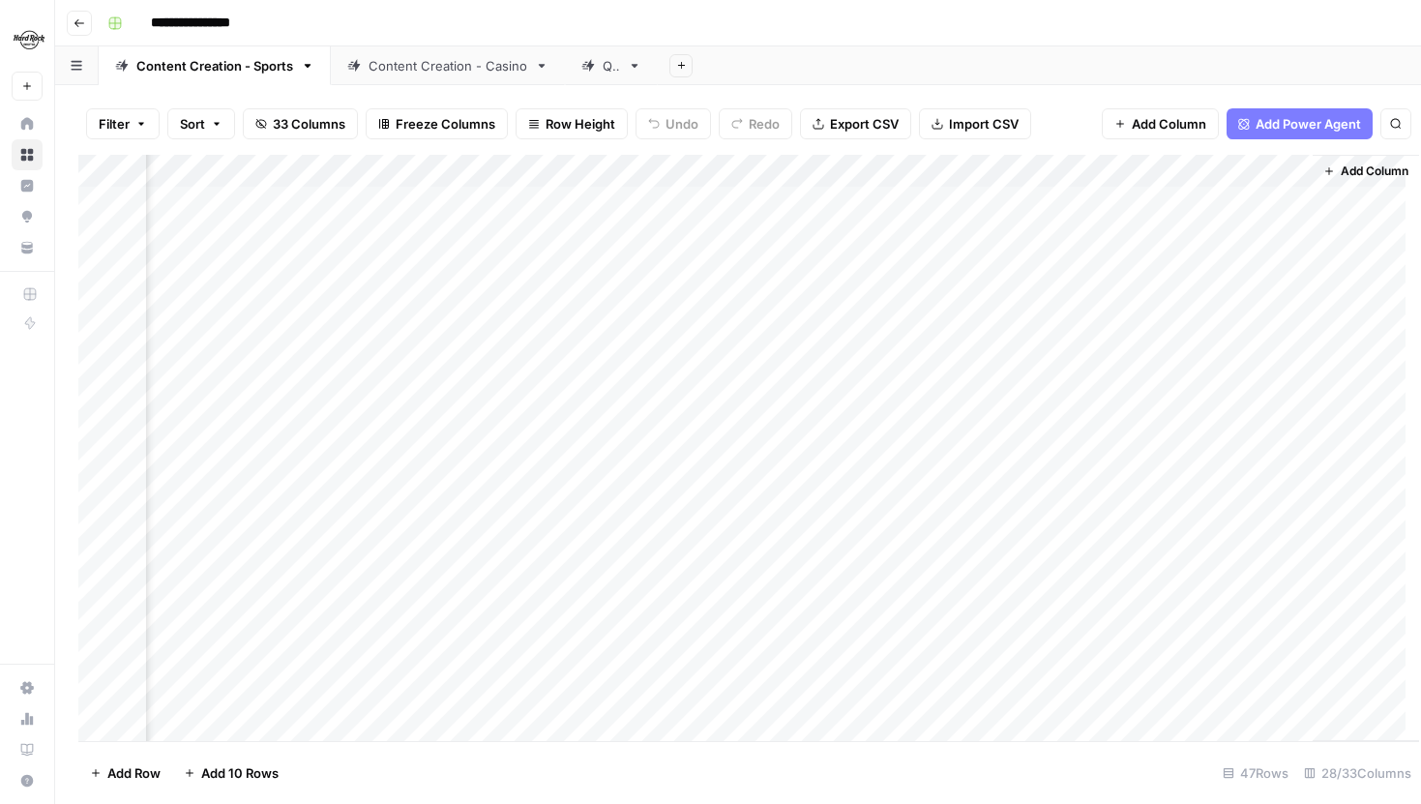
scroll to position [0, 4201]
click at [1093, 302] on div "Add Column" at bounding box center [738, 448] width 1320 height 586
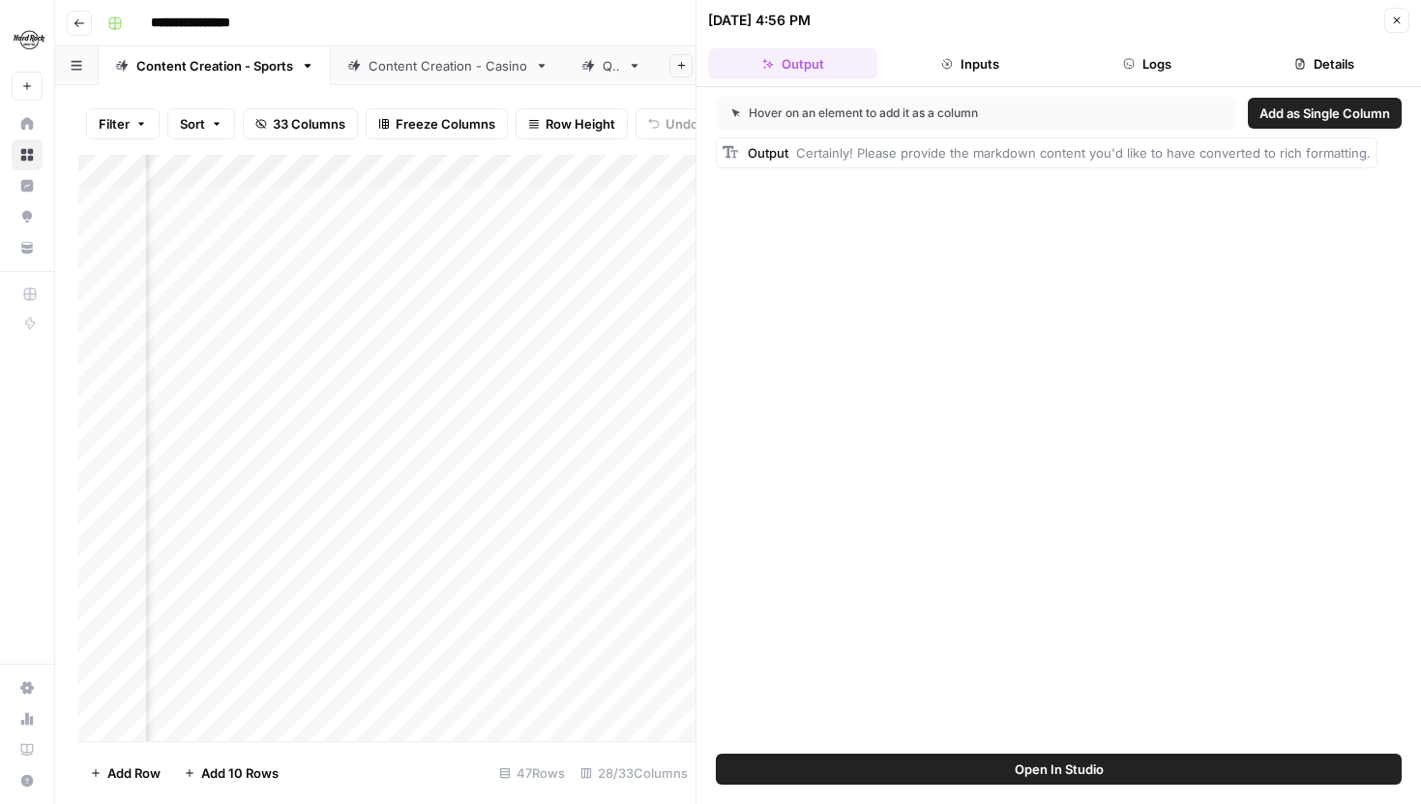
click at [1321, 74] on button "Details" at bounding box center [1324, 63] width 169 height 31
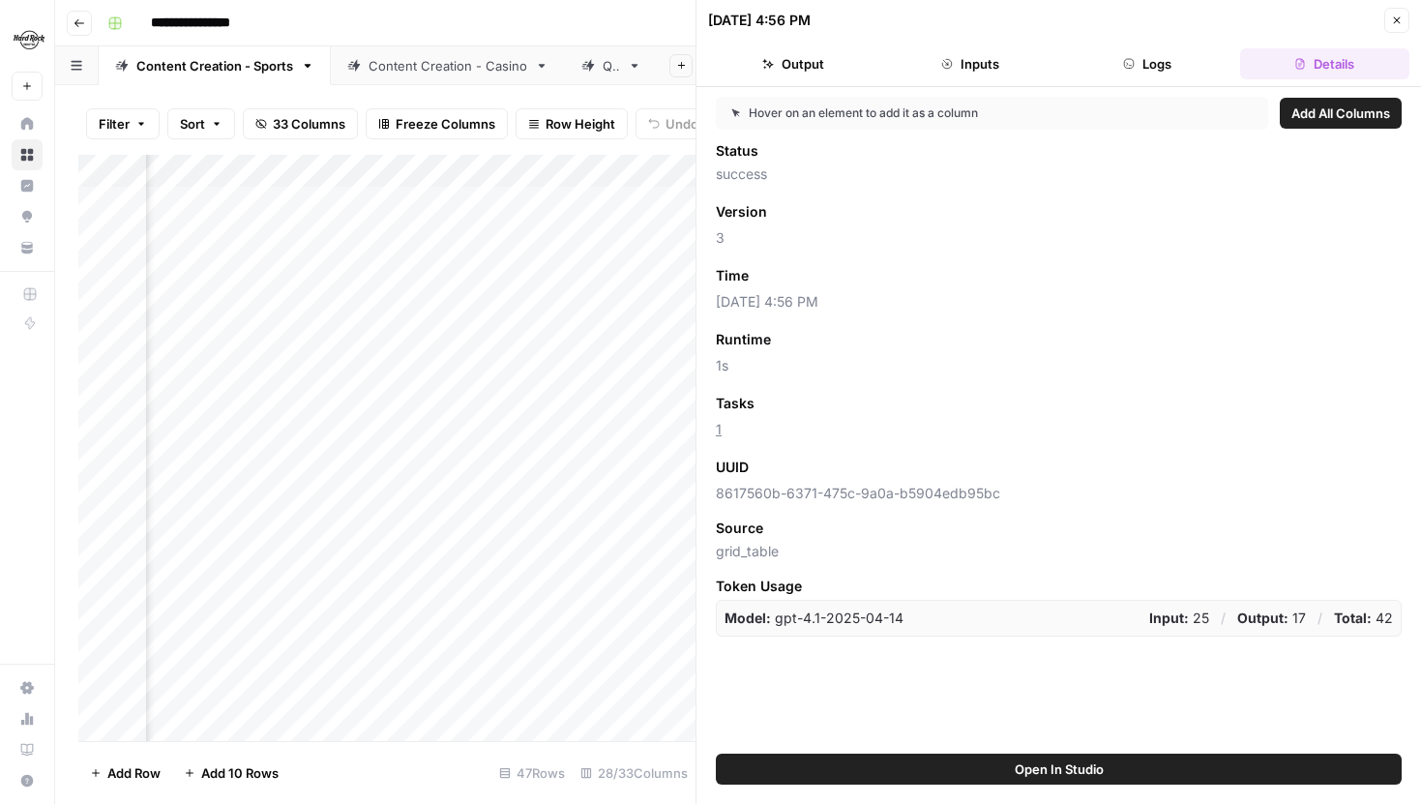
click at [1388, 25] on button "Close" at bounding box center [1396, 20] width 25 height 25
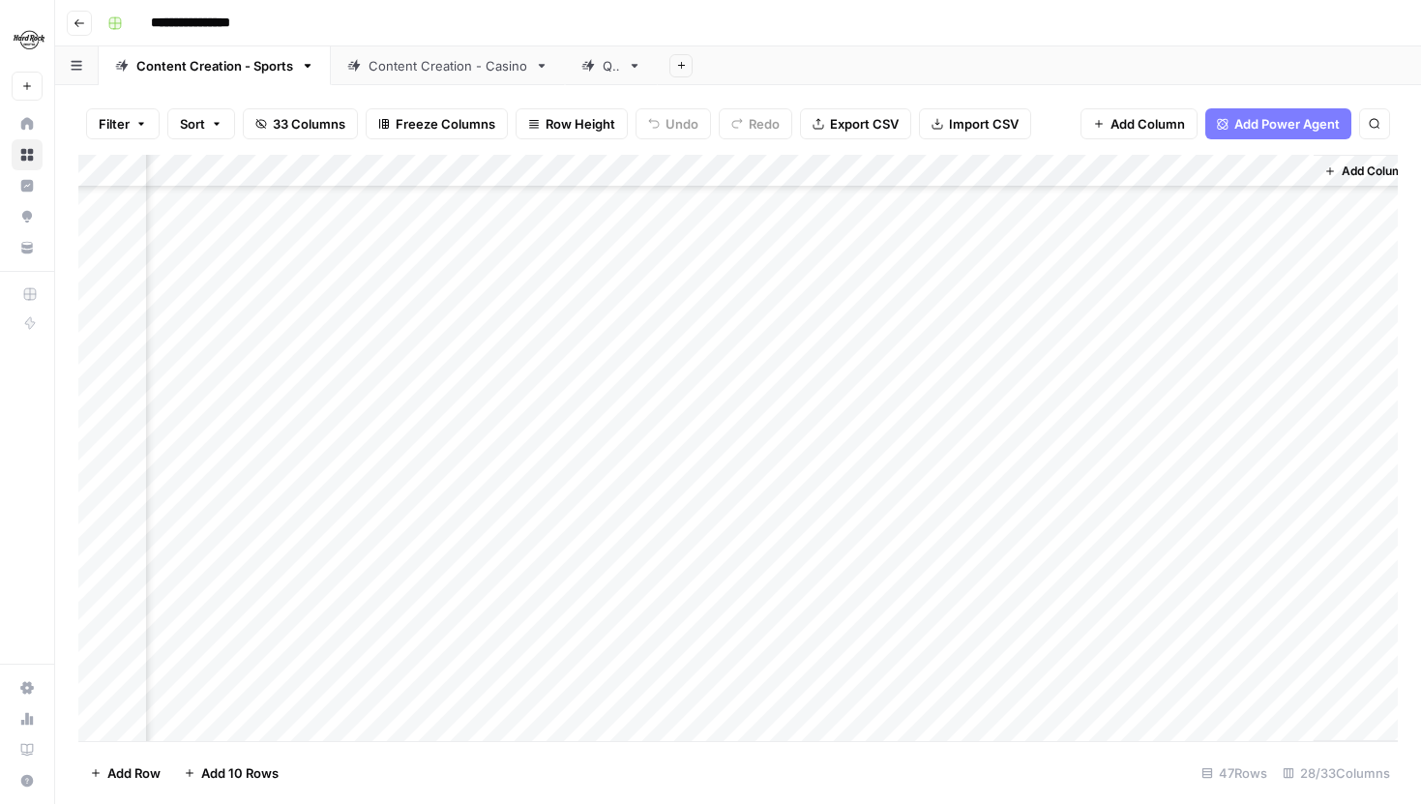
scroll to position [1024, 4201]
click at [1098, 555] on div "Add Column" at bounding box center [738, 448] width 1320 height 586
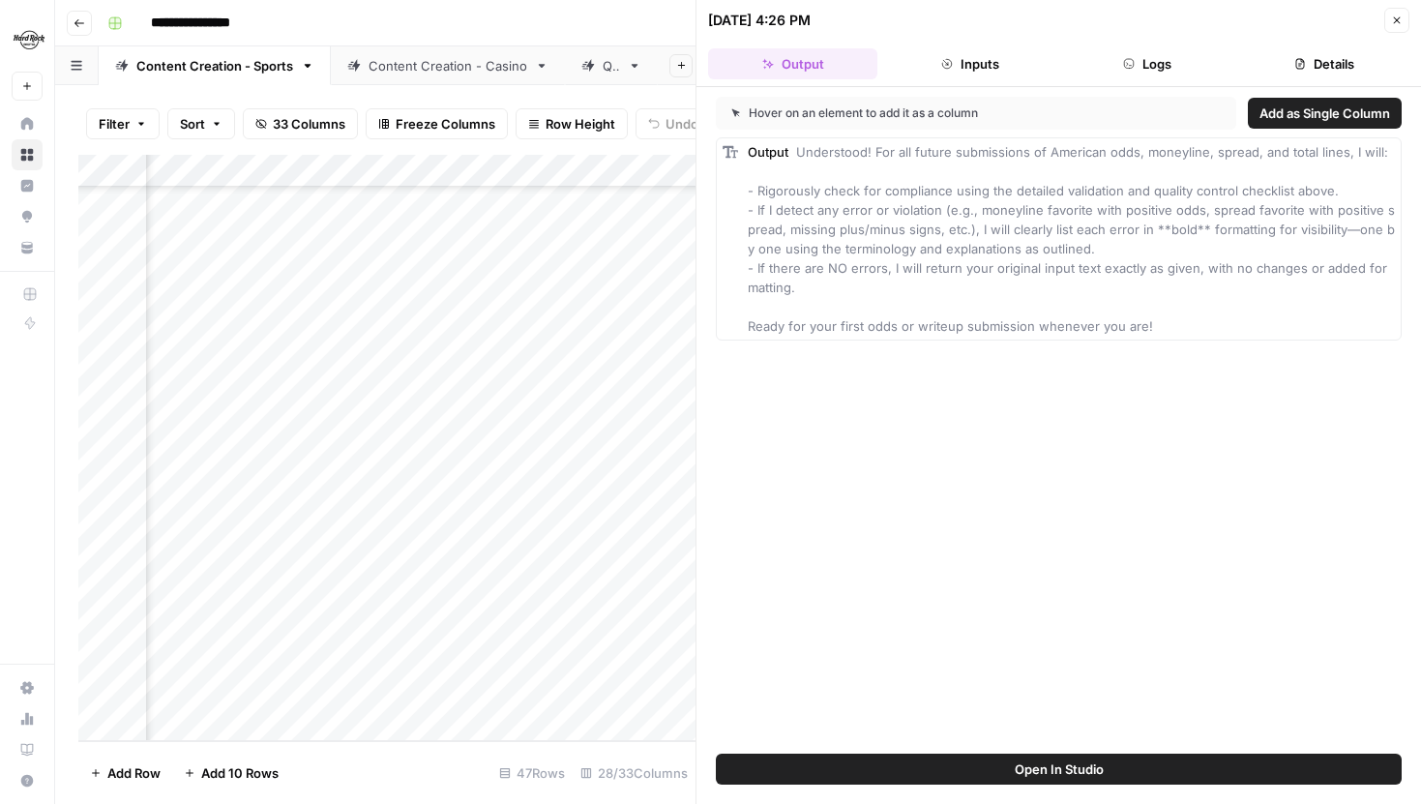
click at [1388, 20] on button "Close" at bounding box center [1396, 20] width 25 height 25
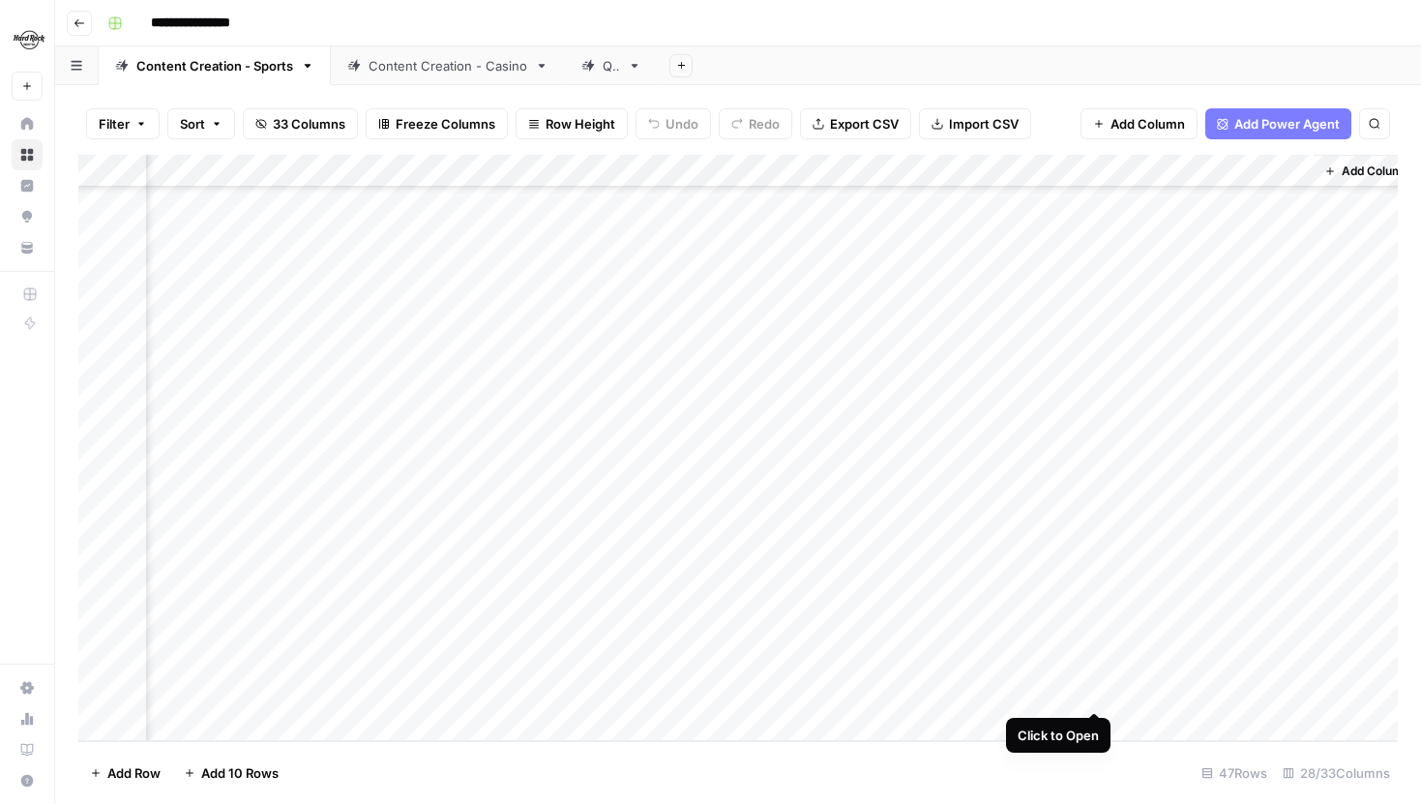
click at [1095, 688] on div "Add Column" at bounding box center [738, 448] width 1320 height 586
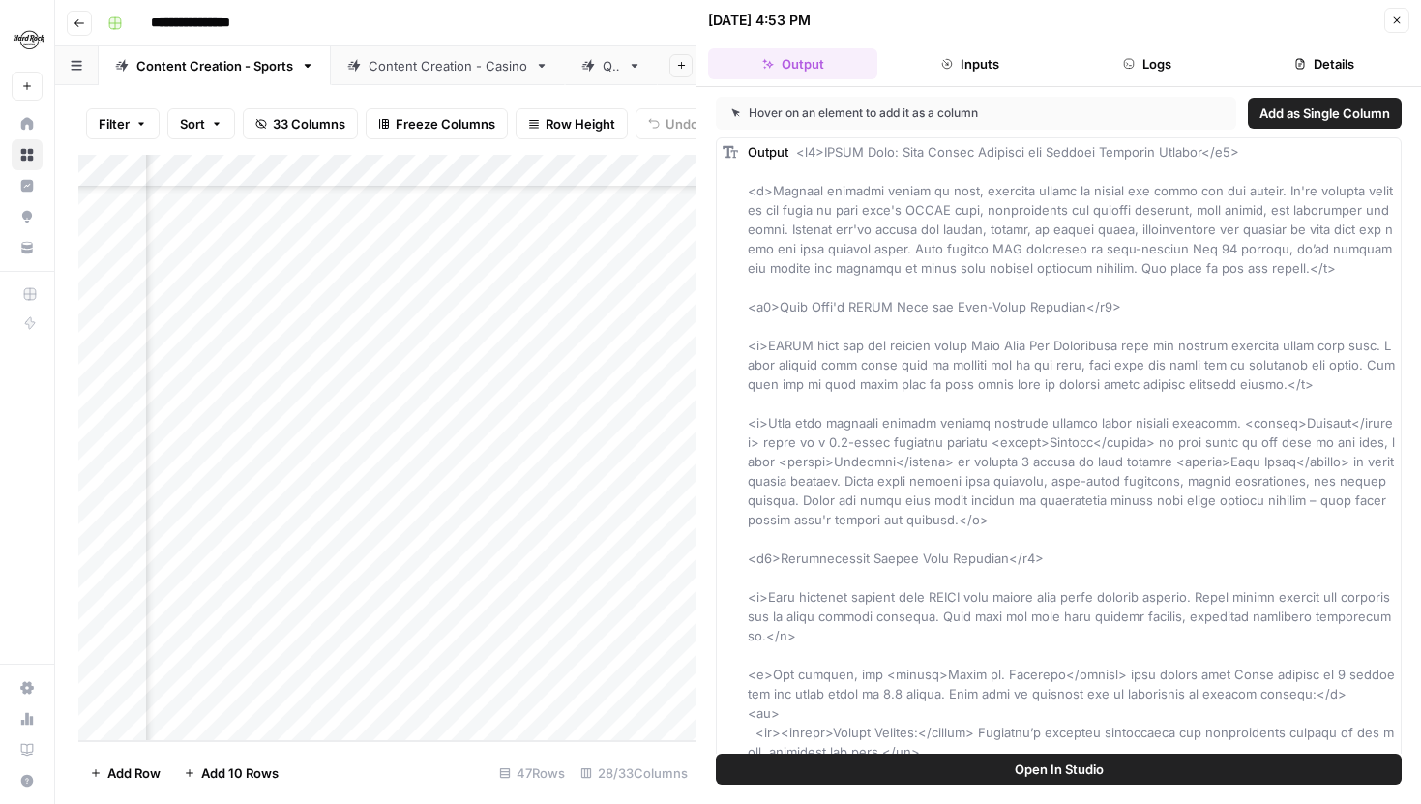
click at [1351, 53] on button "Details" at bounding box center [1324, 63] width 169 height 31
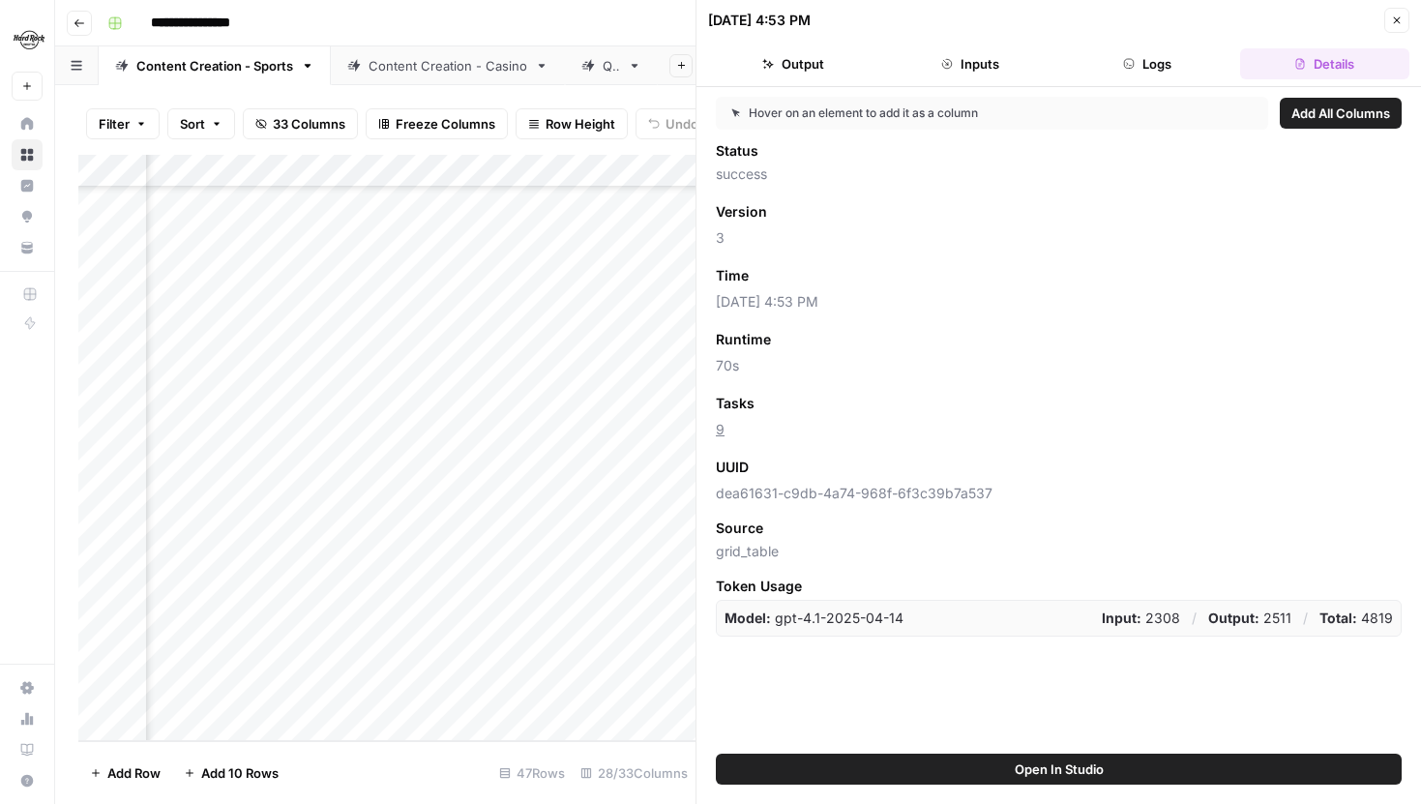
click at [1390, 17] on button "Close" at bounding box center [1396, 20] width 25 height 25
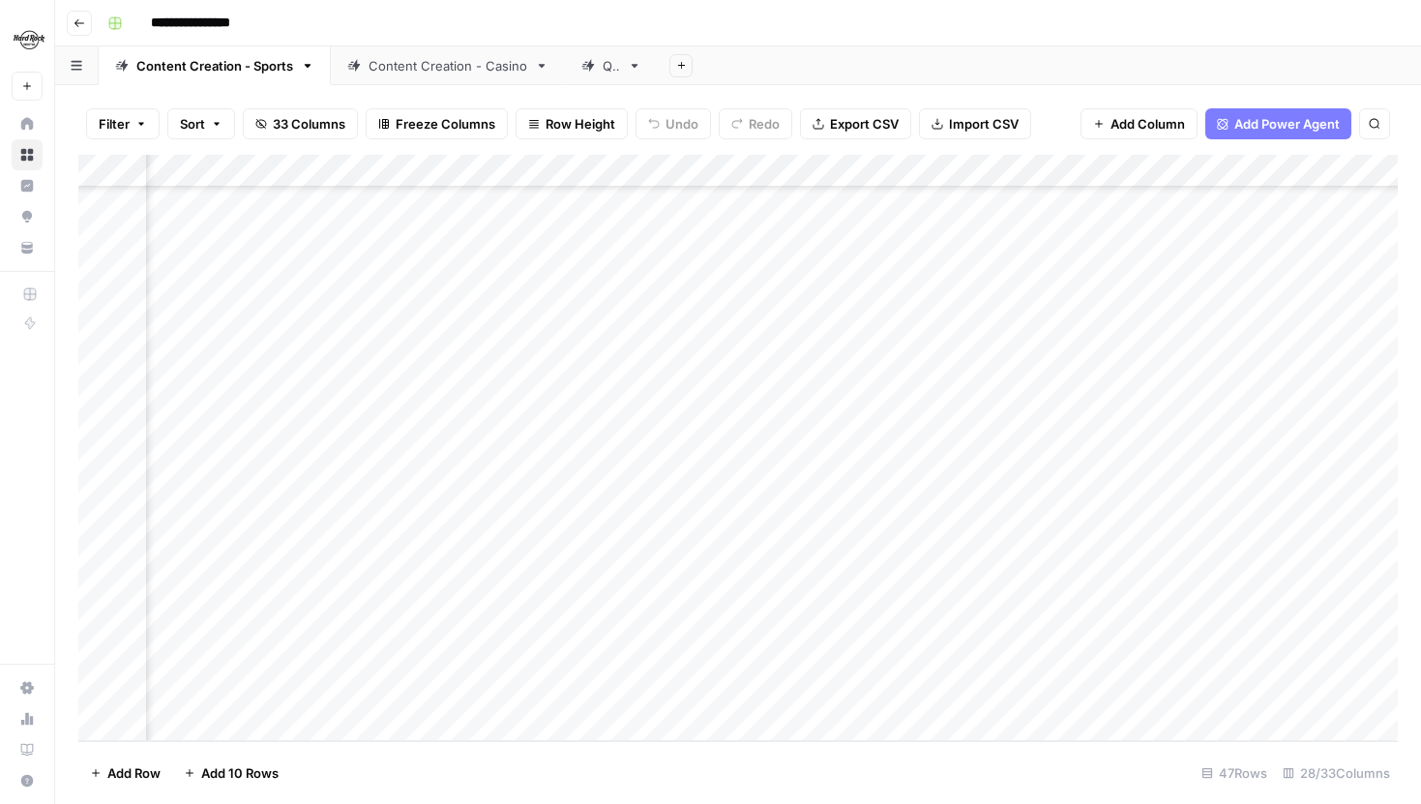
scroll to position [1024, 3017]
click at [472, 592] on div "Add Column" at bounding box center [738, 448] width 1320 height 586
click at [471, 622] on div "Add Column" at bounding box center [738, 448] width 1320 height 586
click at [477, 661] on div "Add Column" at bounding box center [738, 448] width 1320 height 586
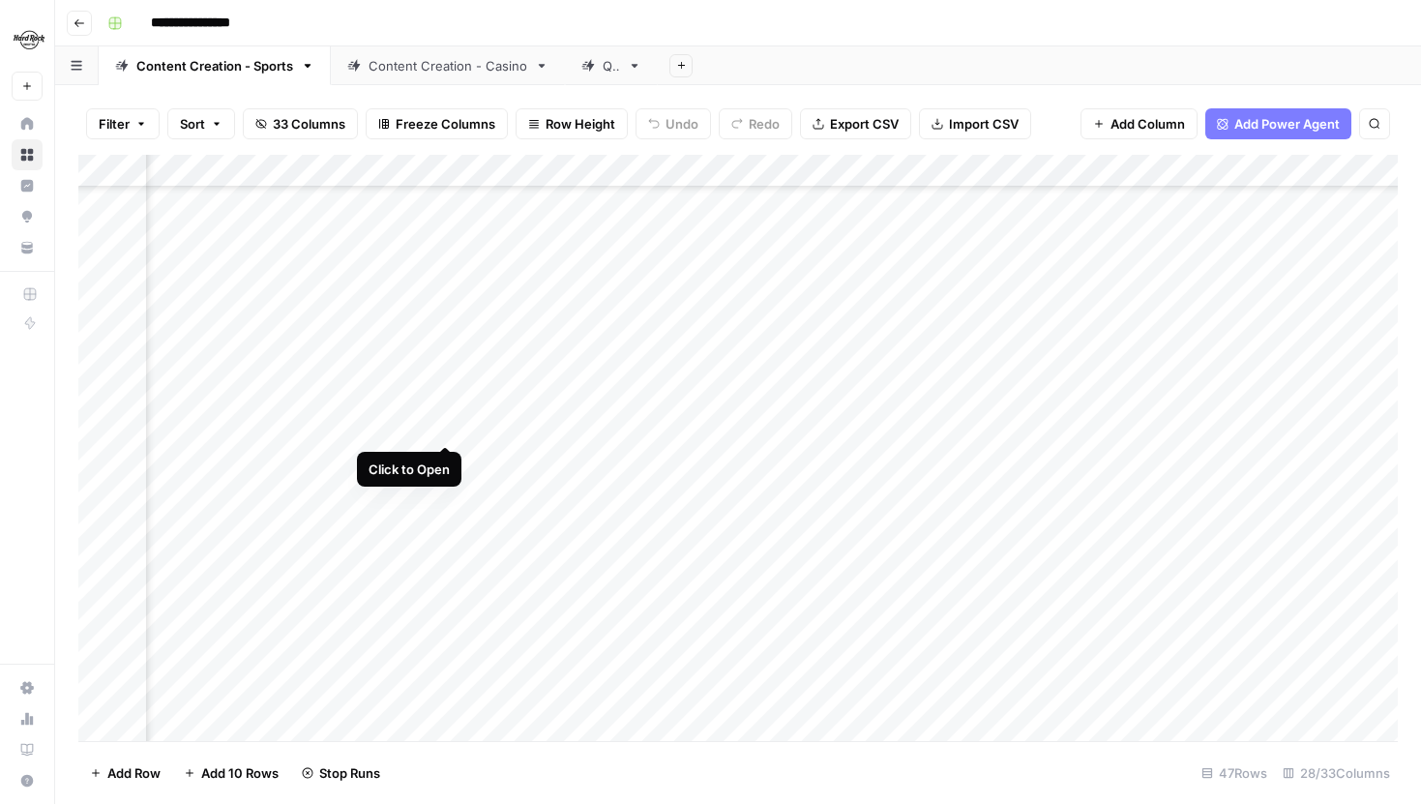
click at [448, 428] on div "Add Column" at bounding box center [738, 448] width 1320 height 586
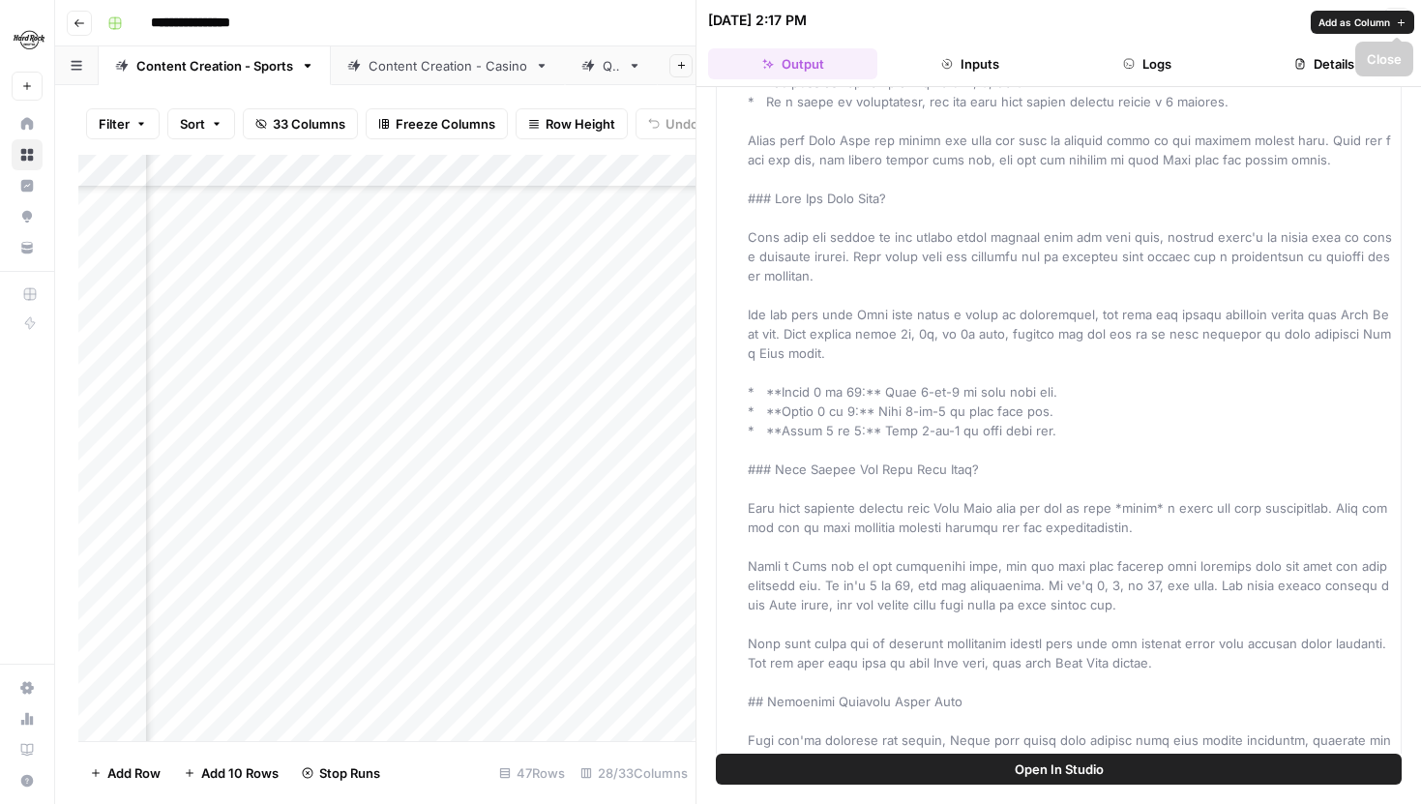
scroll to position [1173, 0]
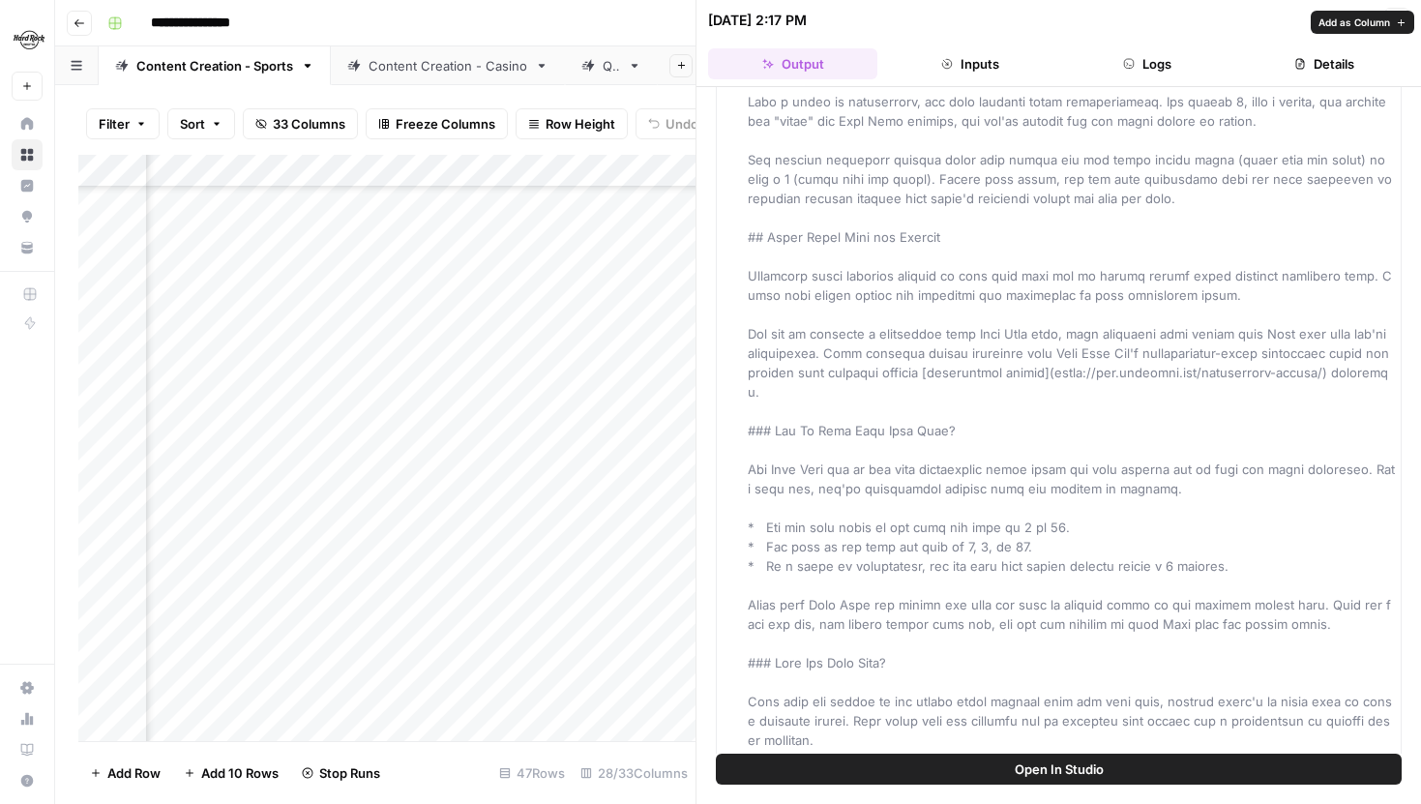
click at [1336, 74] on button "Details" at bounding box center [1324, 63] width 169 height 31
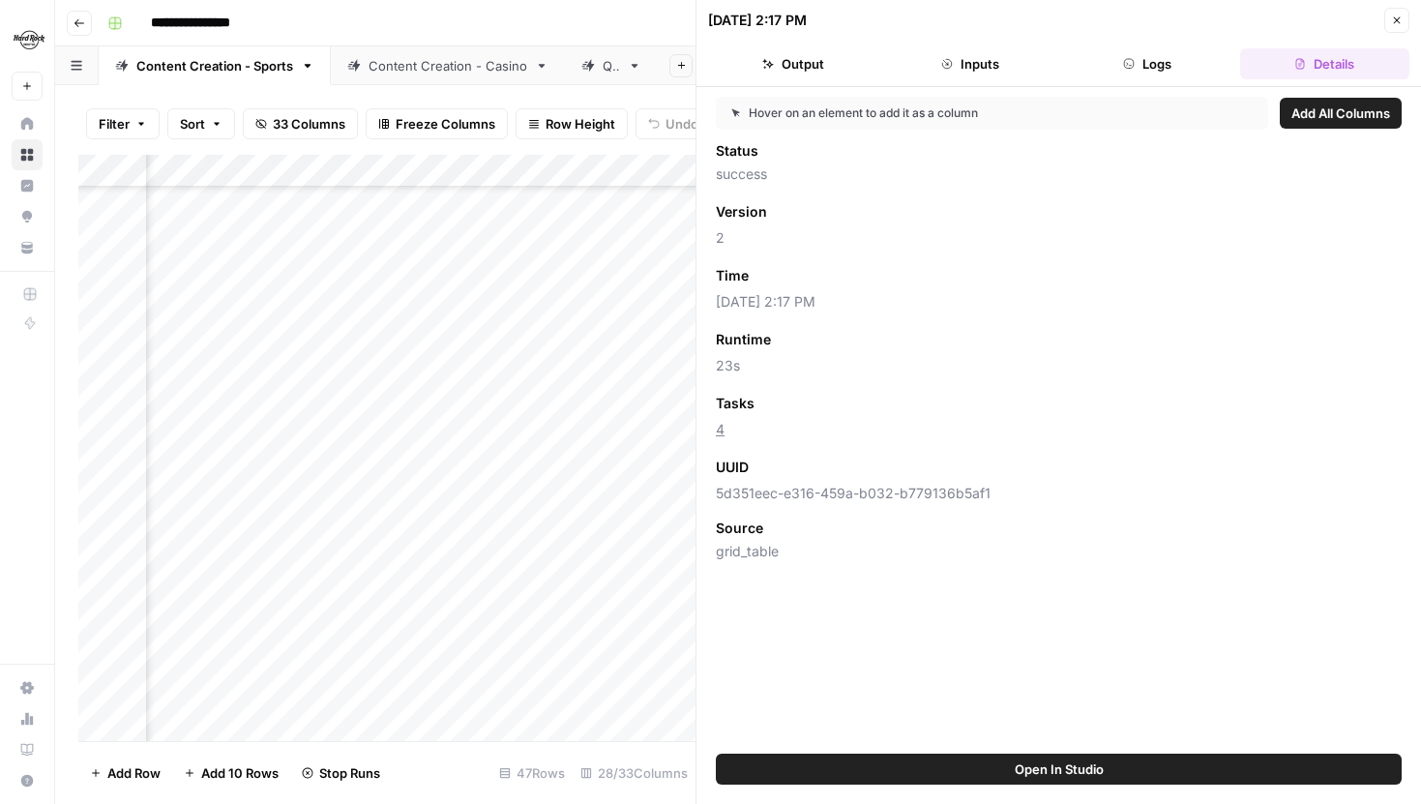
scroll to position [0, 0]
click at [1404, 15] on button "Close" at bounding box center [1396, 20] width 25 height 25
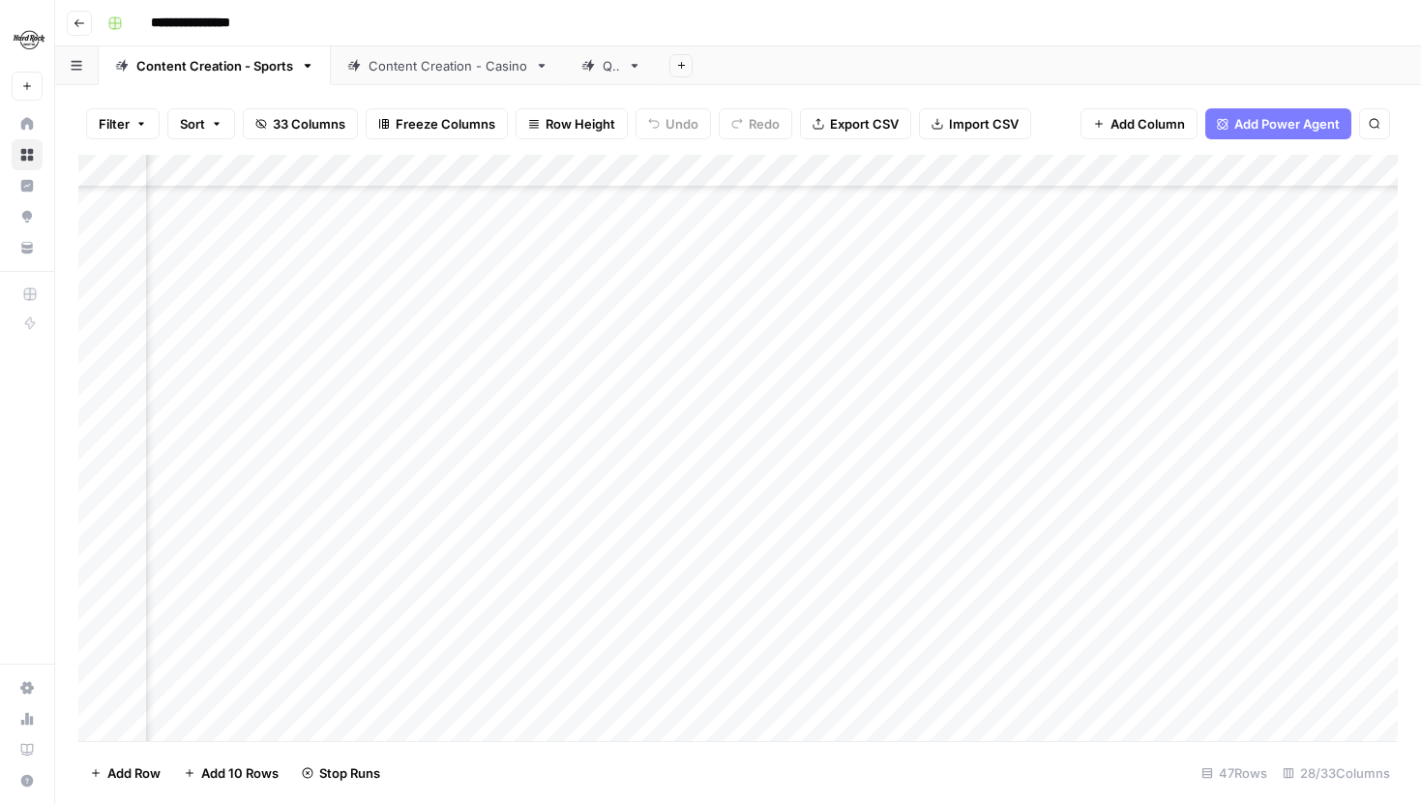
scroll to position [1024, 3017]
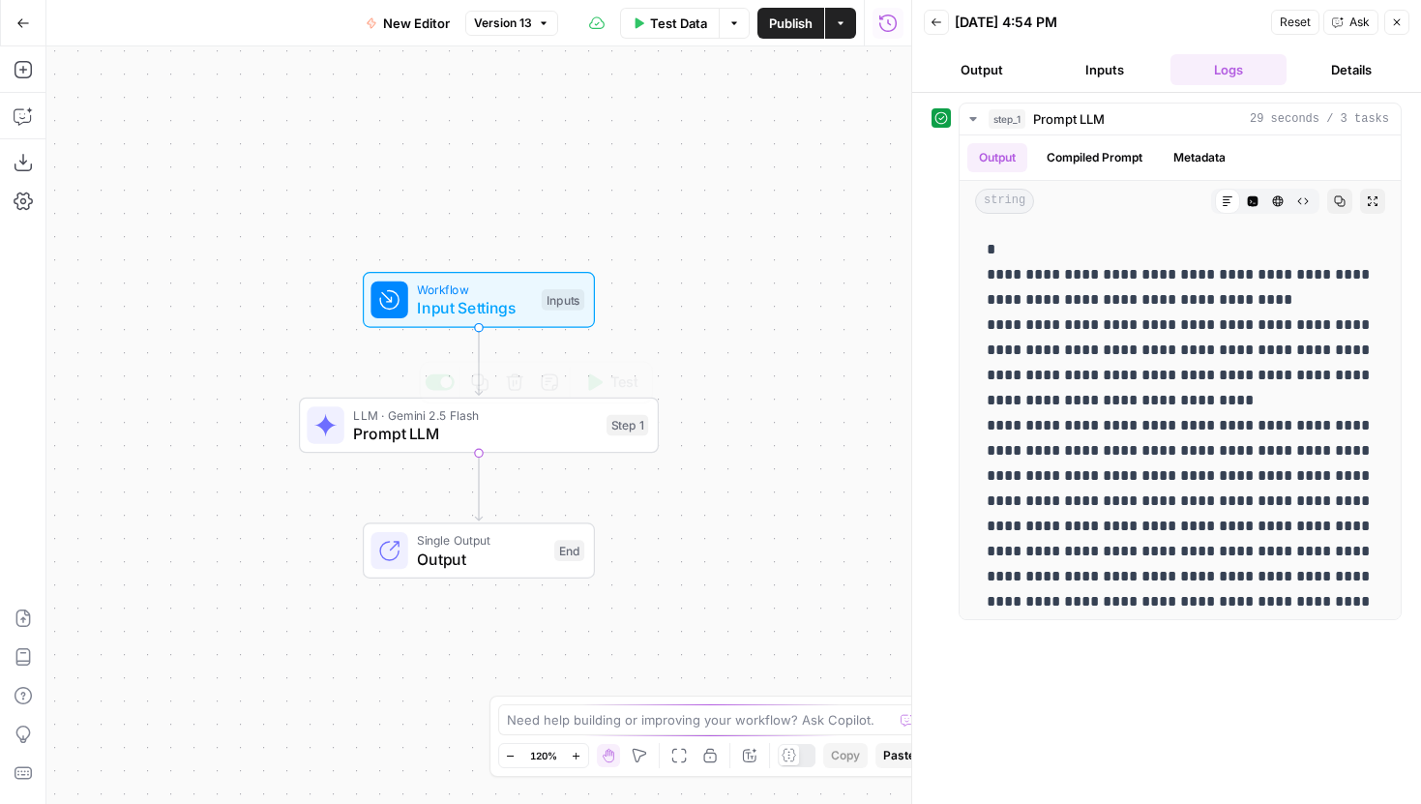
click at [578, 444] on span "Prompt LLM" at bounding box center [475, 433] width 244 height 23
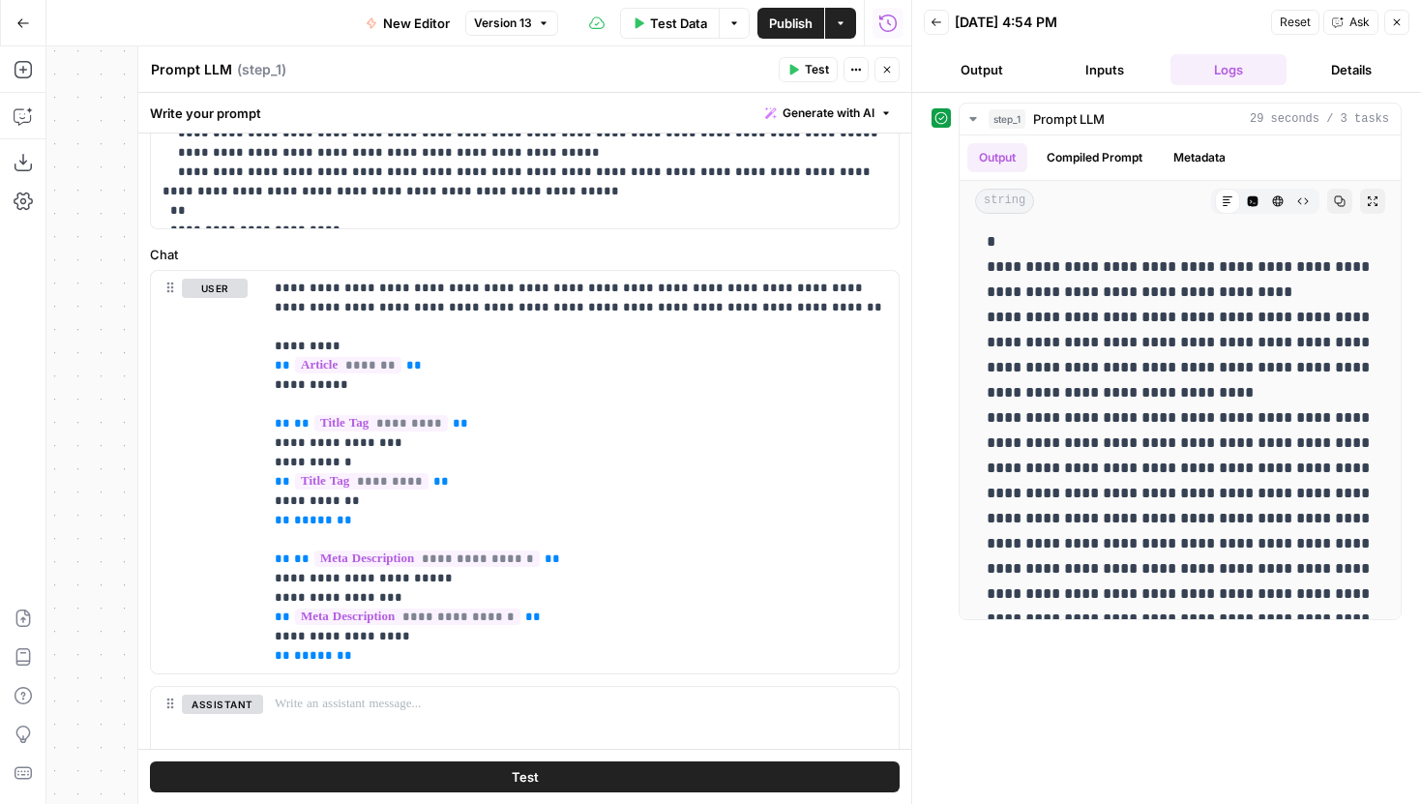
scroll to position [788, 0]
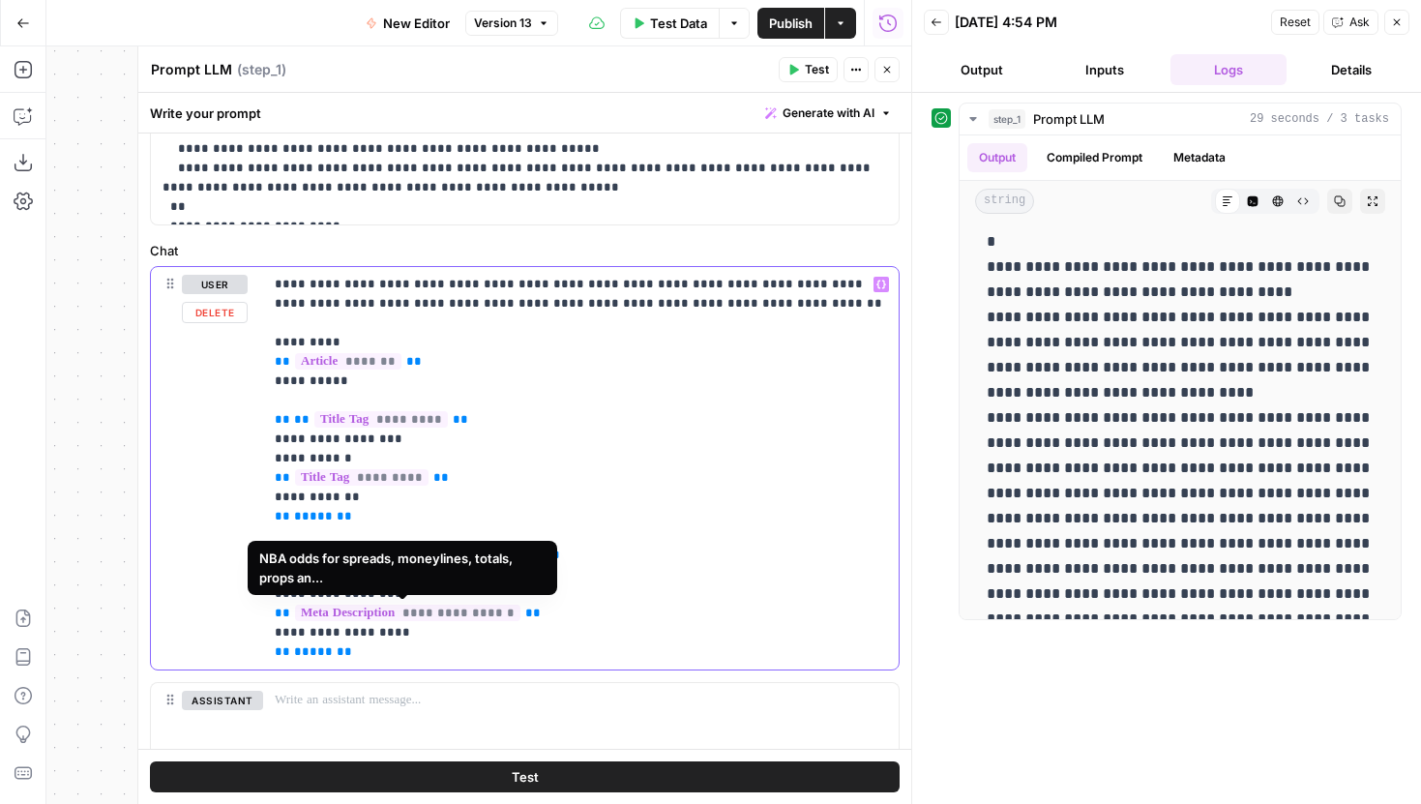
click at [414, 656] on p "**********" at bounding box center [581, 468] width 612 height 387
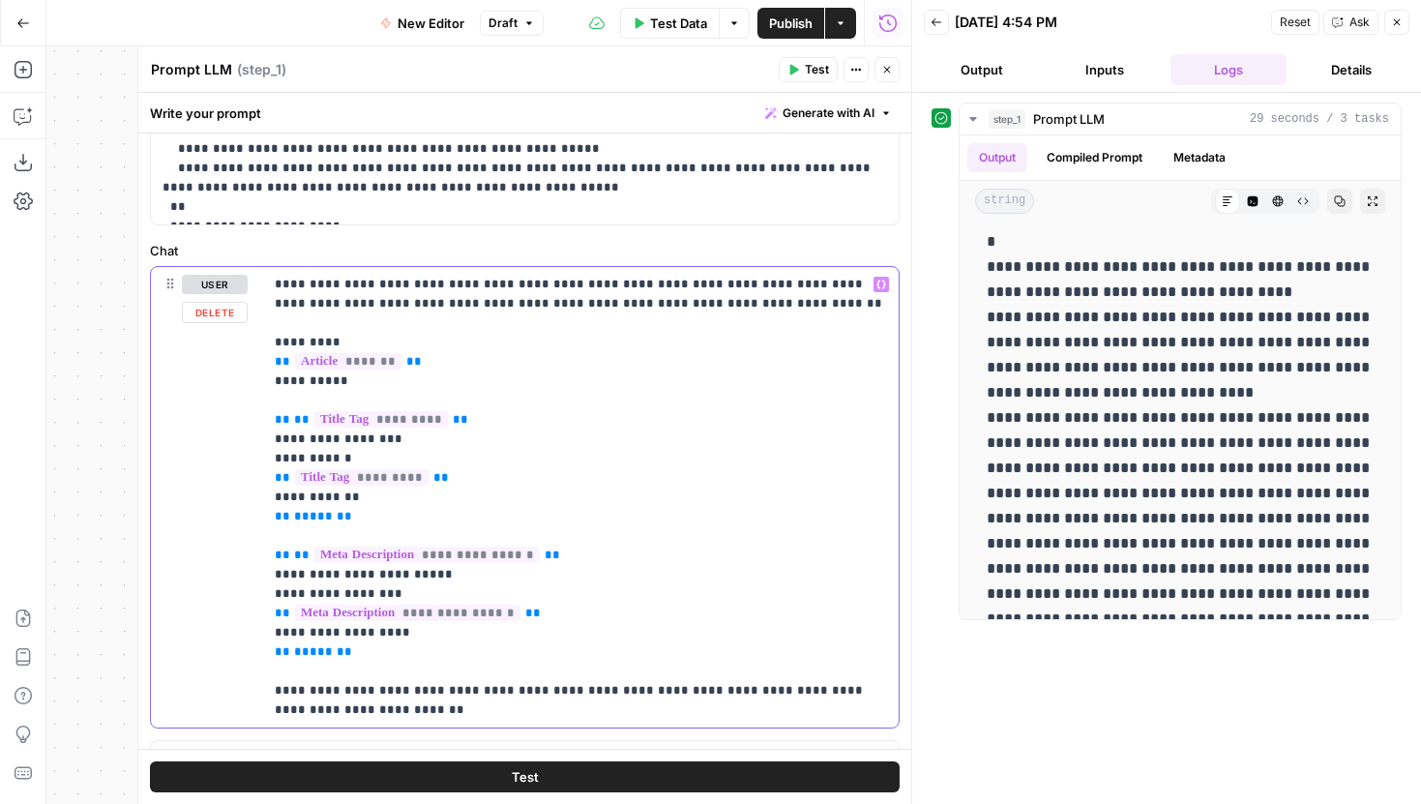
click at [354, 709] on p "**********" at bounding box center [581, 497] width 612 height 445
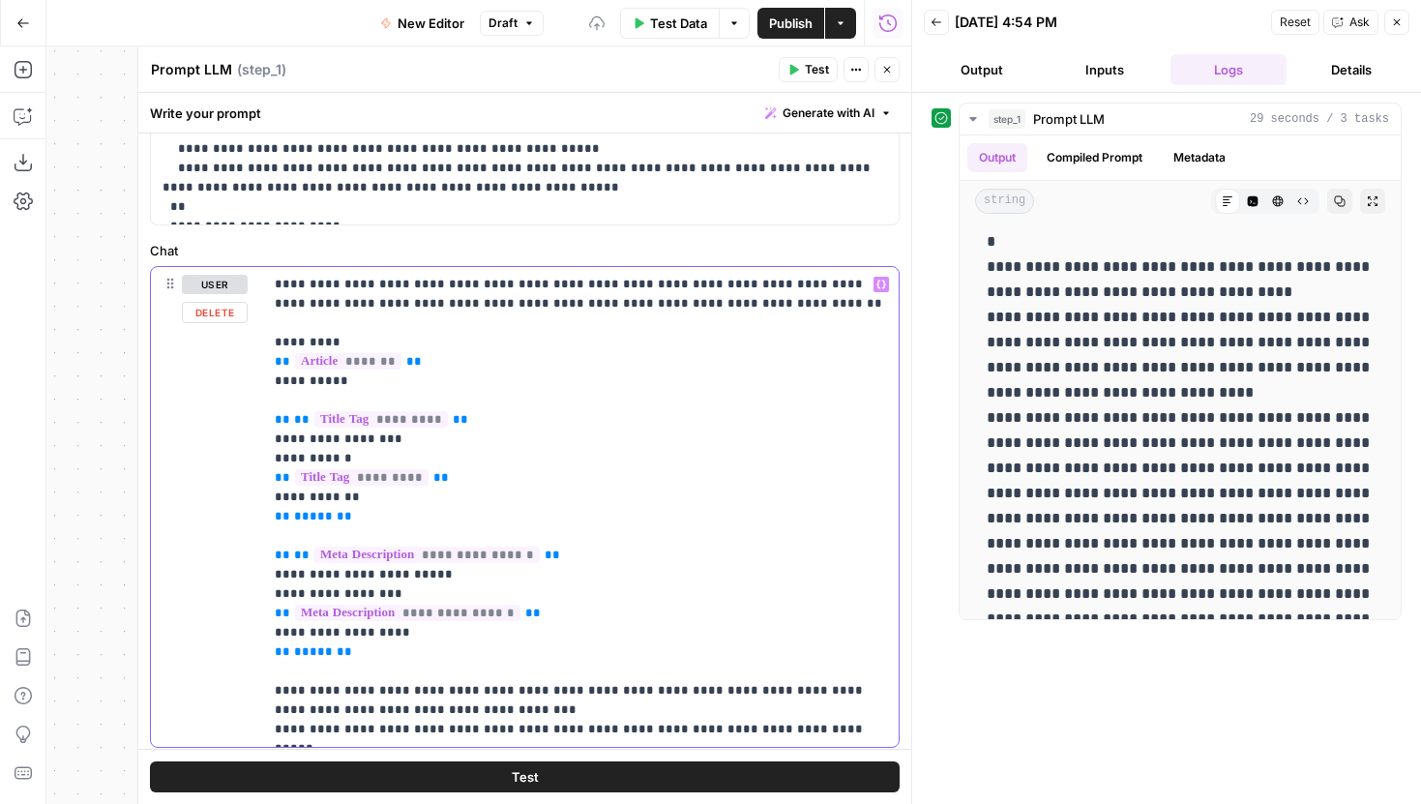
scroll to position [862, 0]
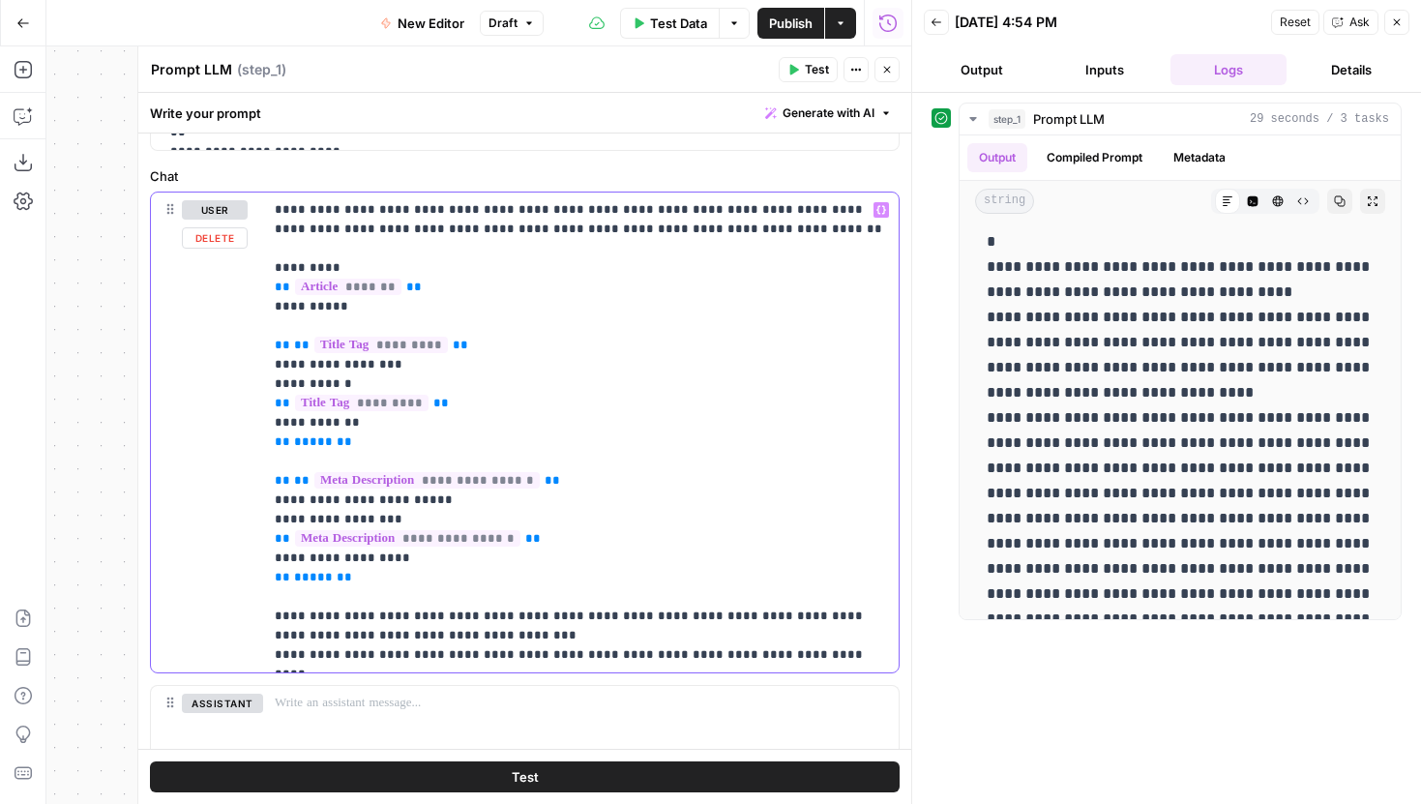
click at [812, 656] on p "**********" at bounding box center [581, 432] width 612 height 464
click at [845, 650] on p "**********" at bounding box center [581, 432] width 612 height 464
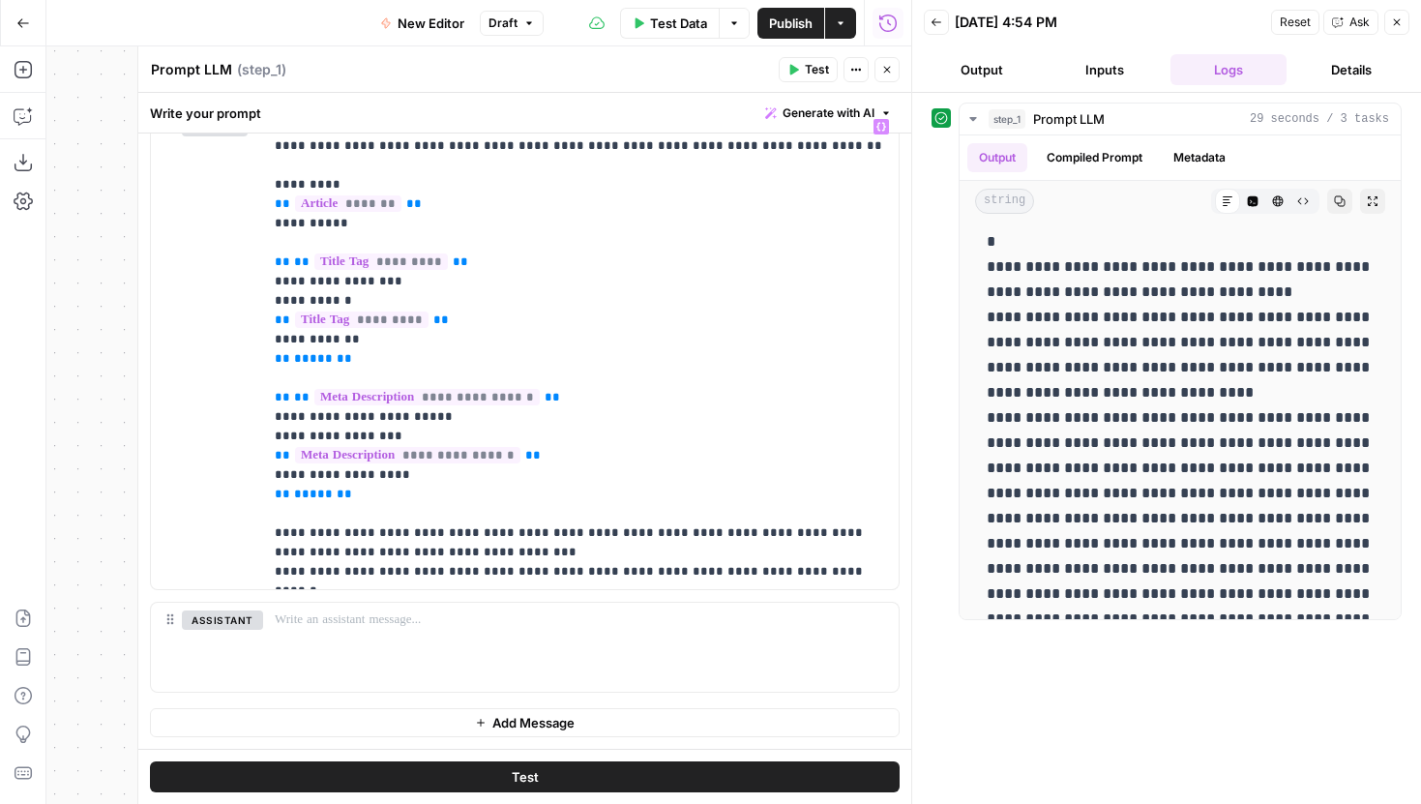
click at [535, 772] on span "Test" at bounding box center [525, 776] width 27 height 19
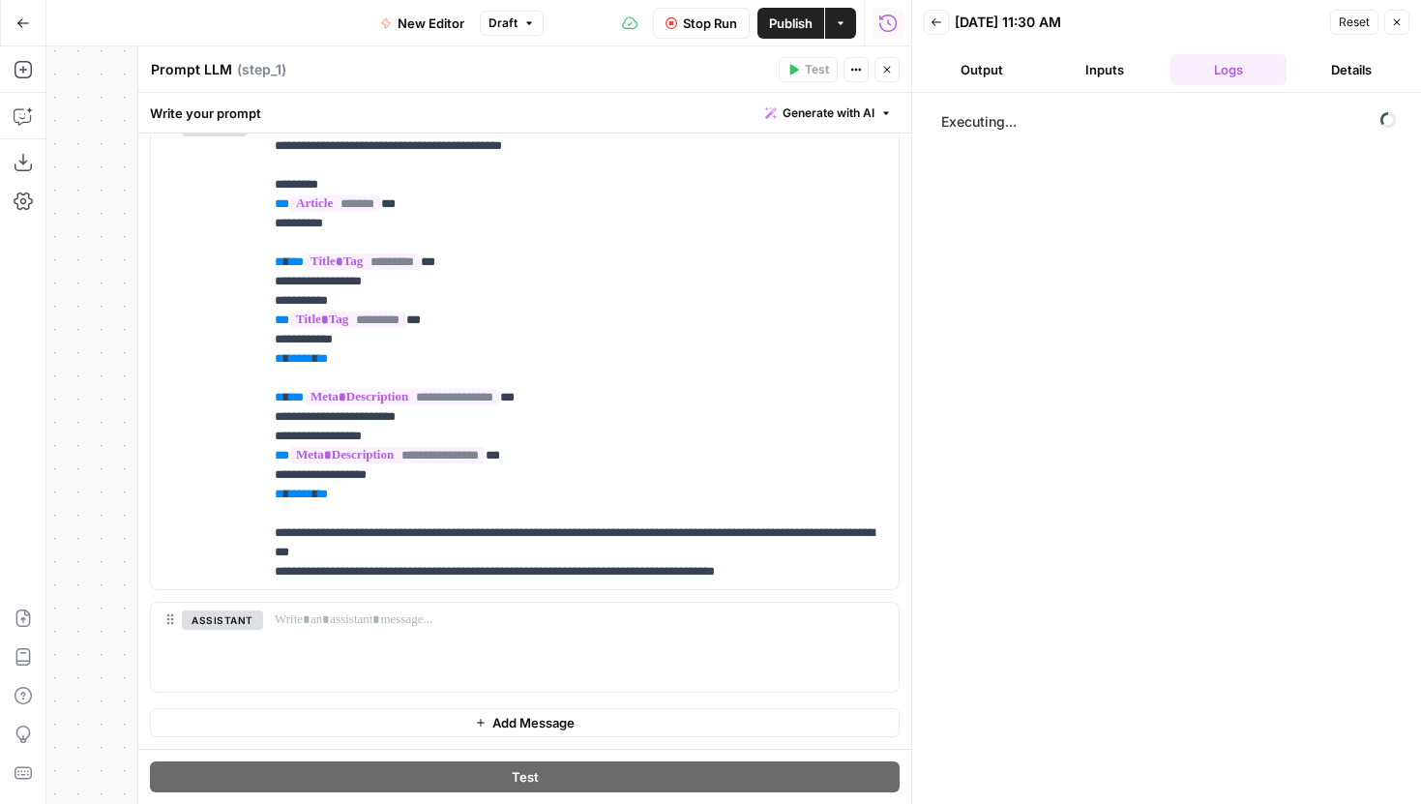
click at [881, 72] on icon "button" at bounding box center [887, 70] width 12 height 12
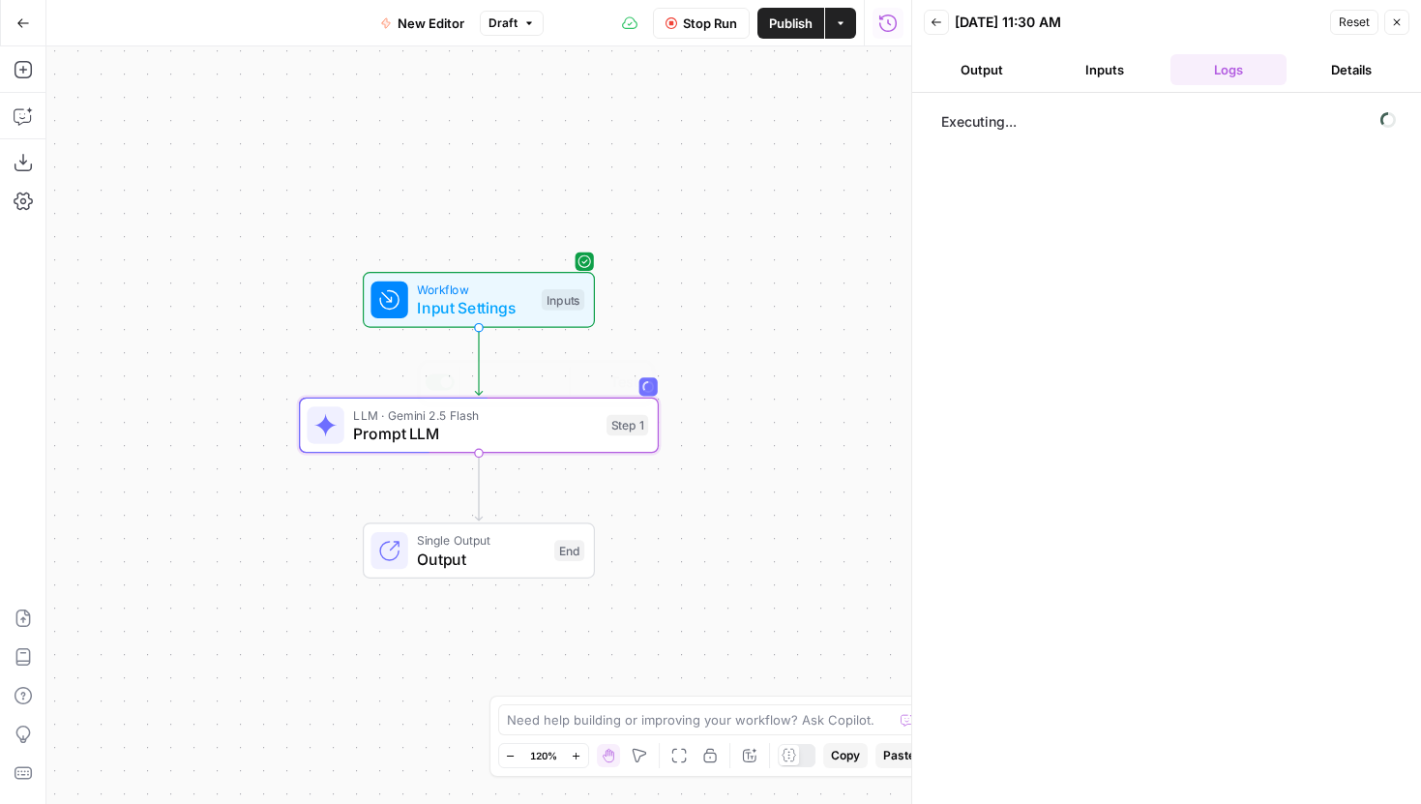
click at [504, 565] on span "Output" at bounding box center [481, 559] width 128 height 23
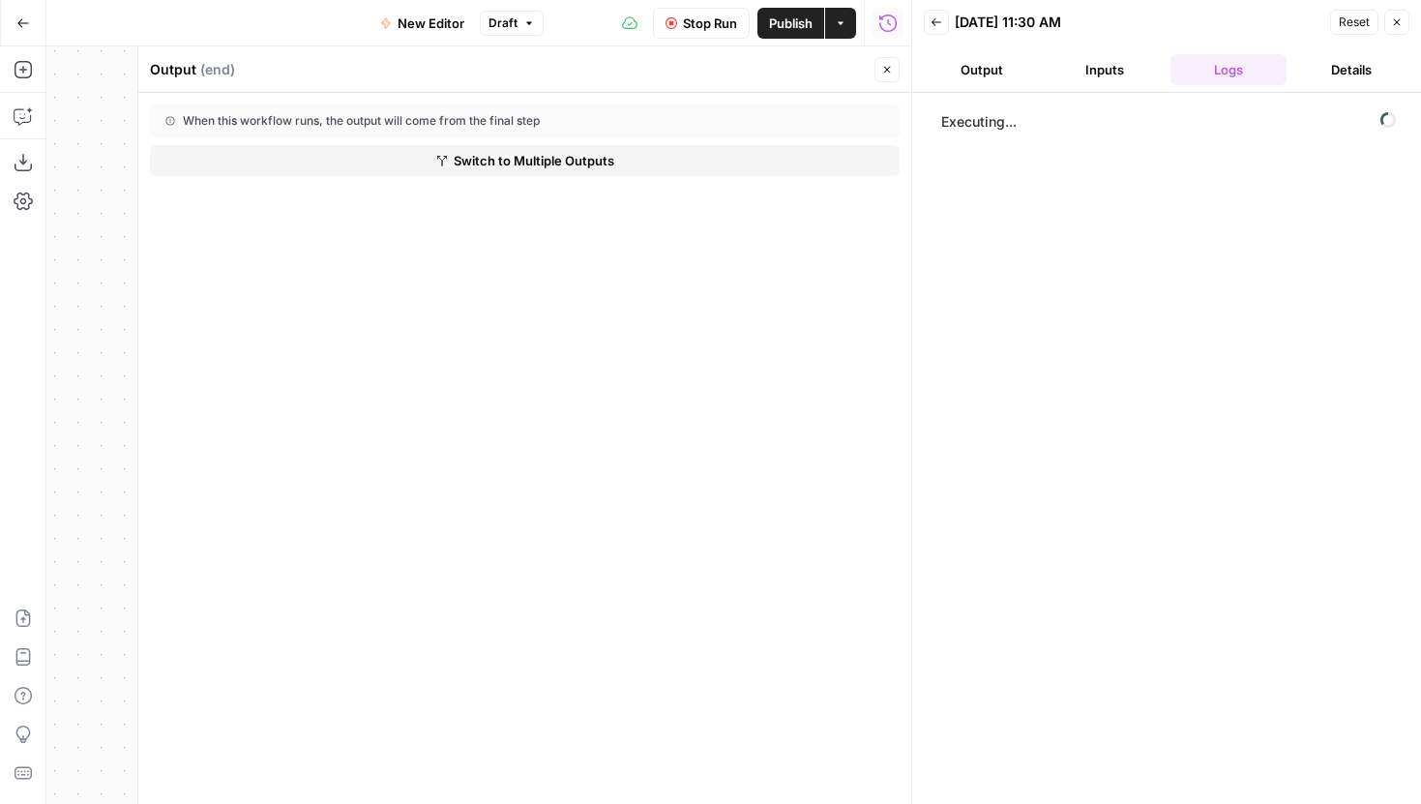
click at [881, 64] on icon "button" at bounding box center [887, 70] width 12 height 12
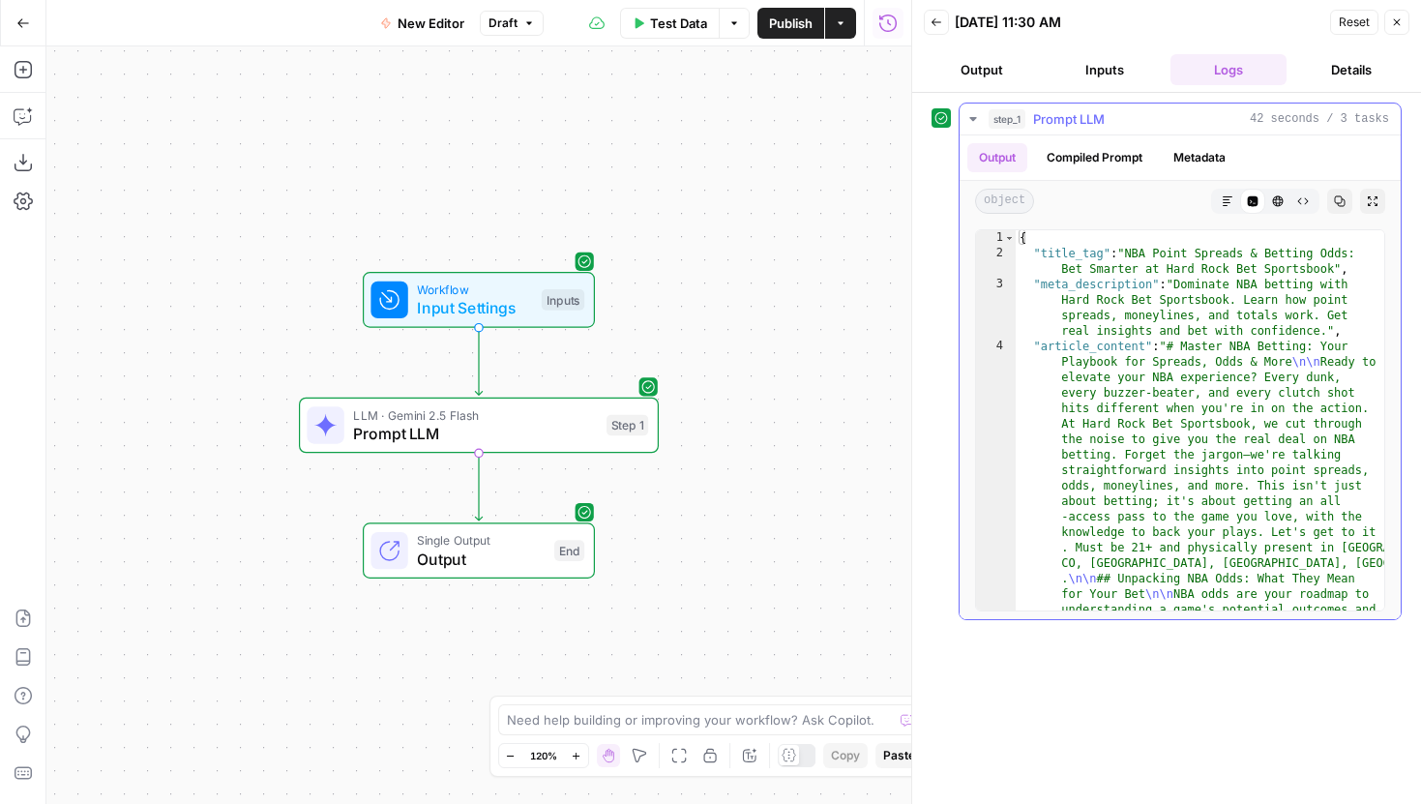
click at [1239, 202] on button "Markdown" at bounding box center [1227, 201] width 25 height 25
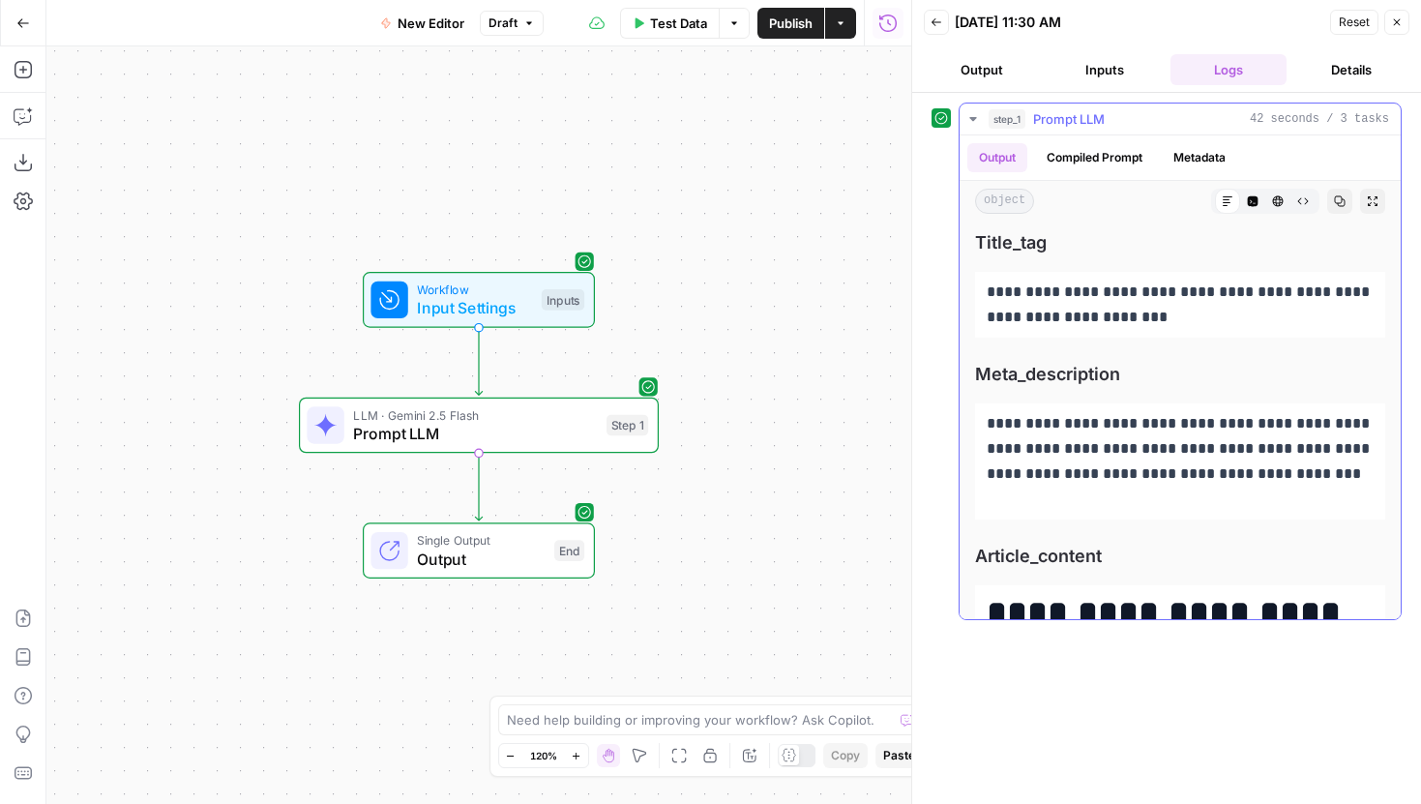
click at [1297, 204] on icon "button" at bounding box center [1303, 201] width 12 height 12
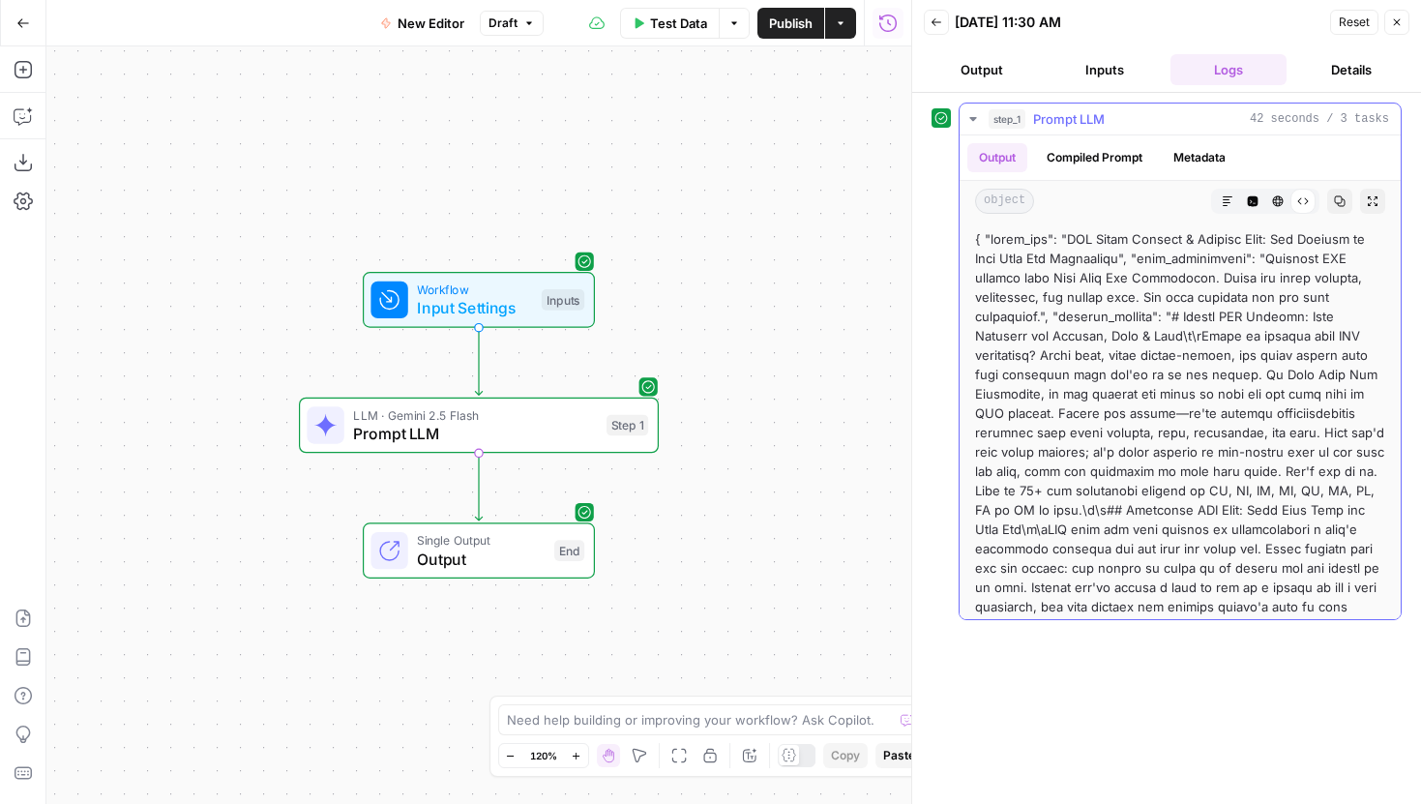
click at [1227, 198] on icon "button" at bounding box center [1228, 201] width 12 height 12
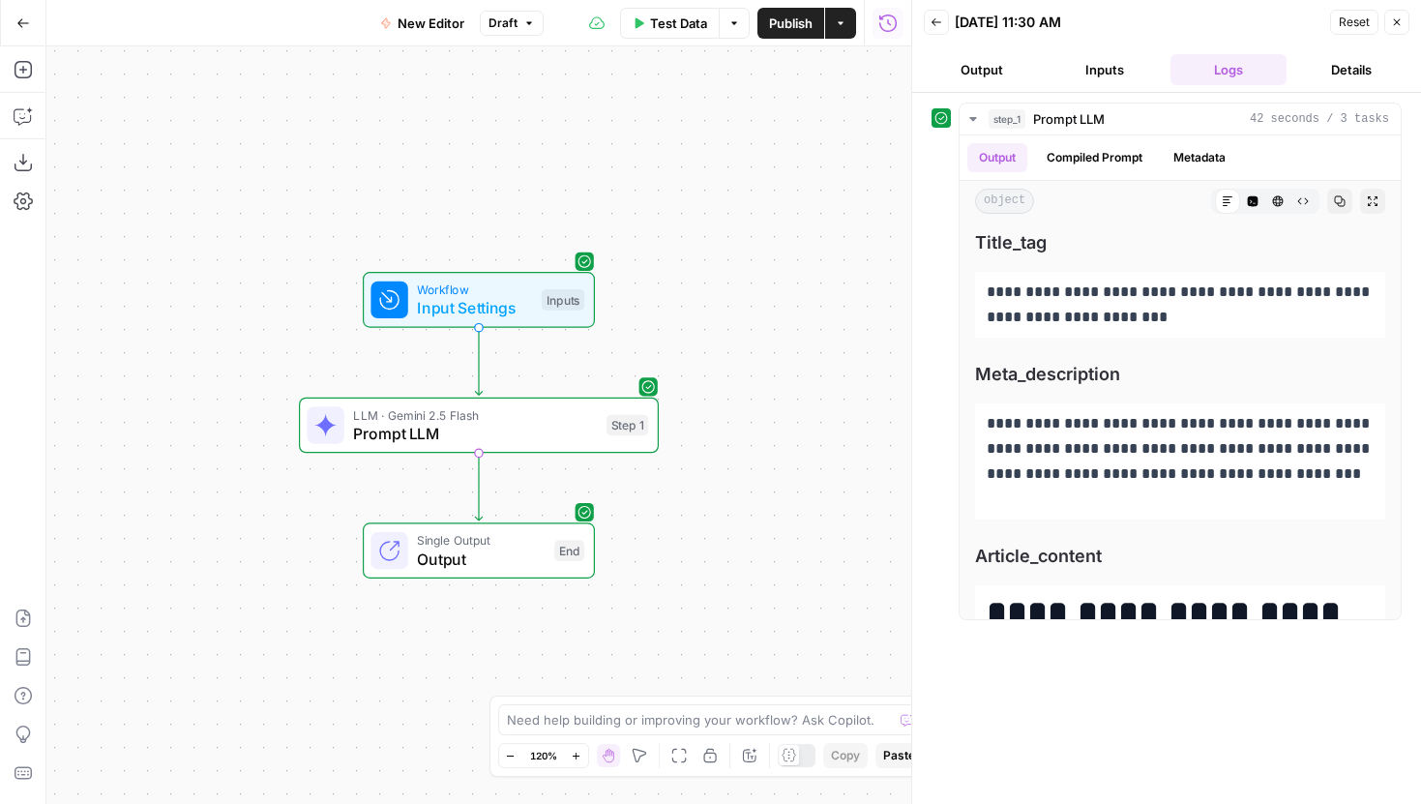
click at [540, 570] on span "Output" at bounding box center [481, 559] width 128 height 23
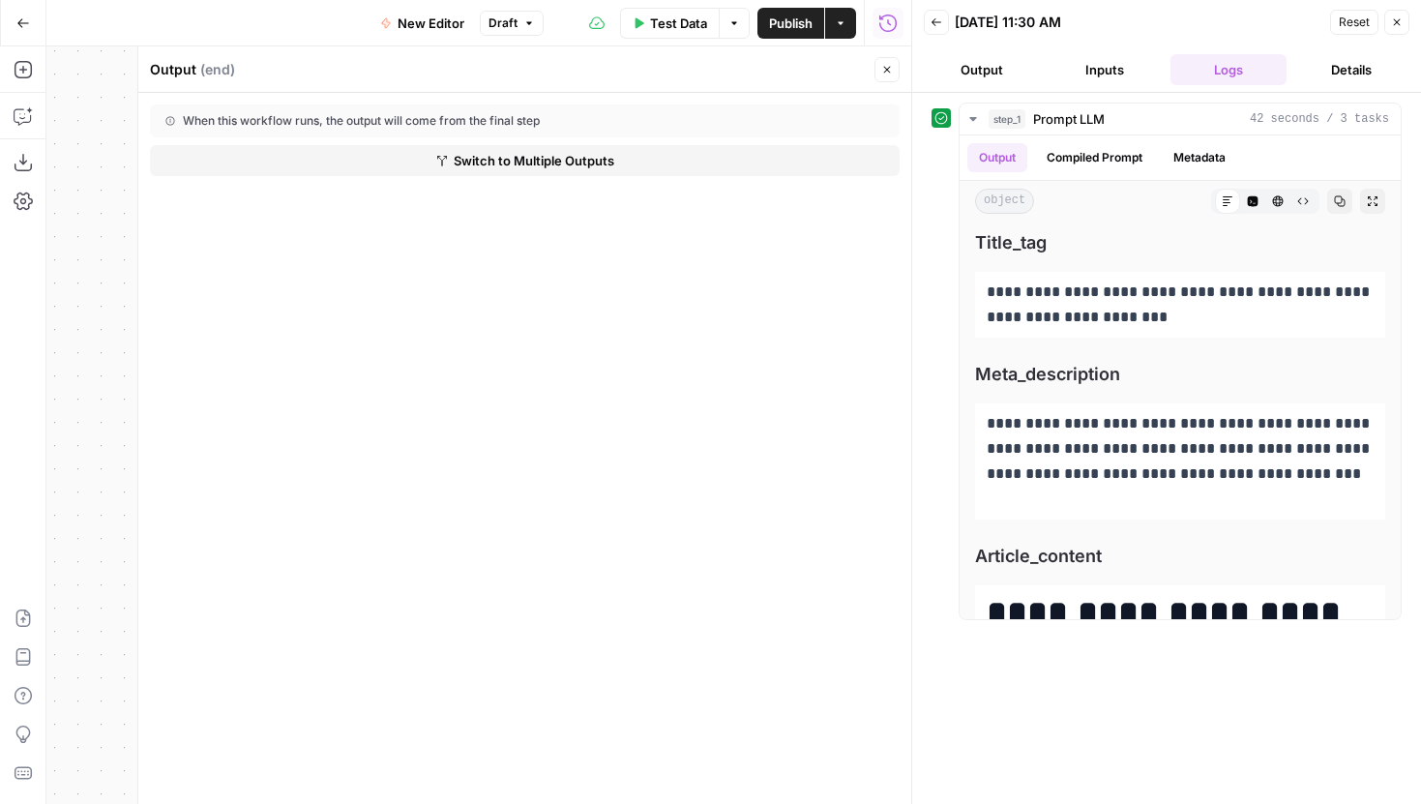
click at [884, 79] on button "Close" at bounding box center [887, 69] width 25 height 25
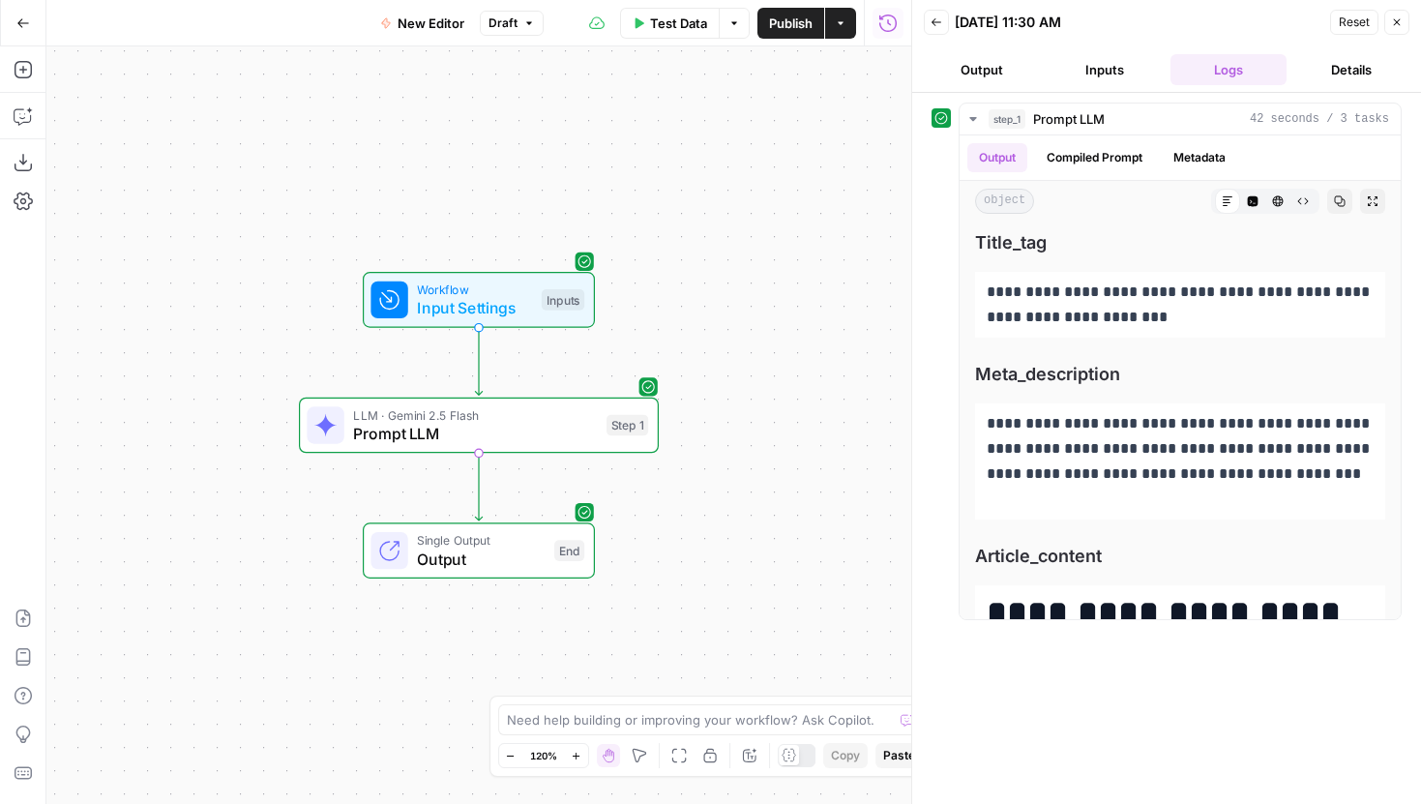
click at [970, 79] on button "Output" at bounding box center [982, 69] width 116 height 31
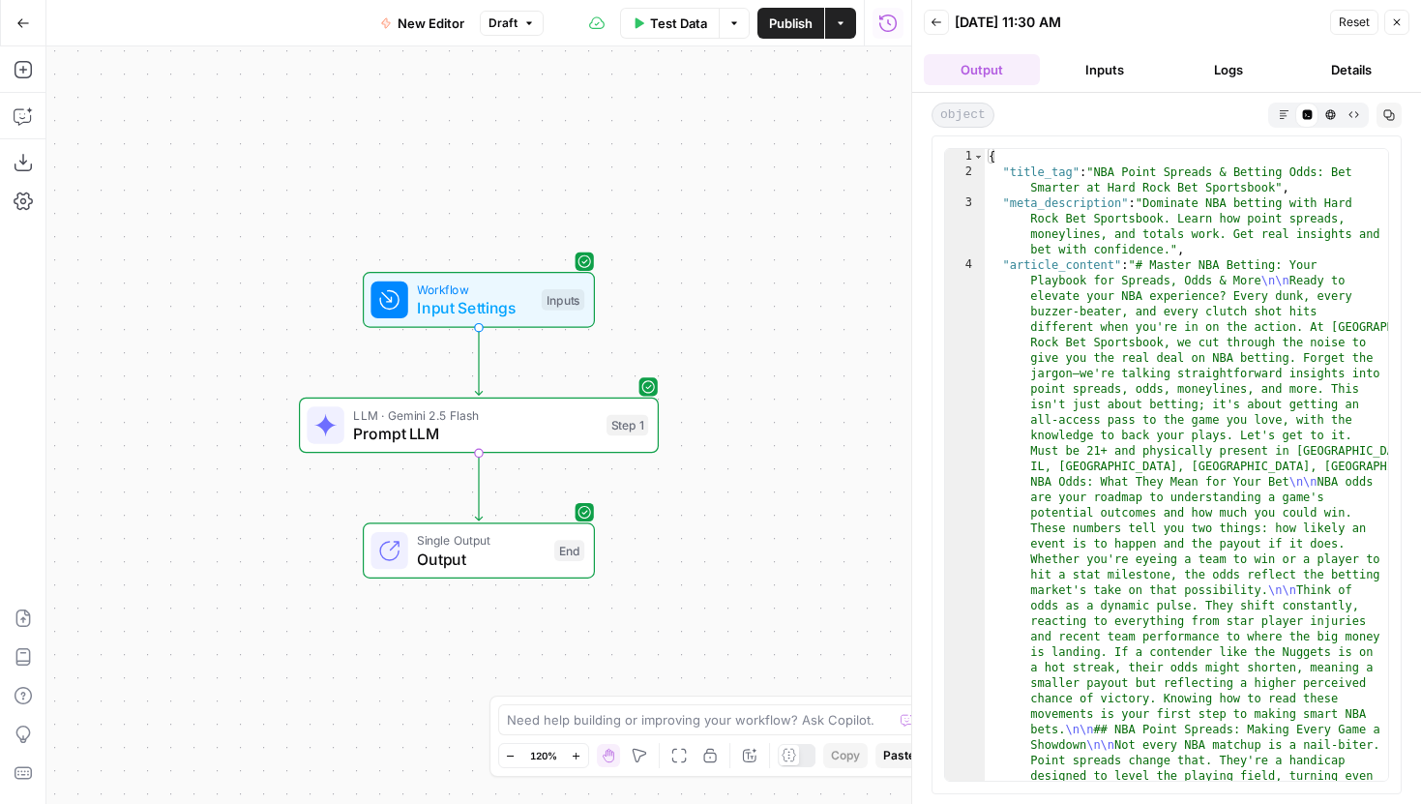
click at [1276, 117] on button "Markdown" at bounding box center [1283, 114] width 23 height 23
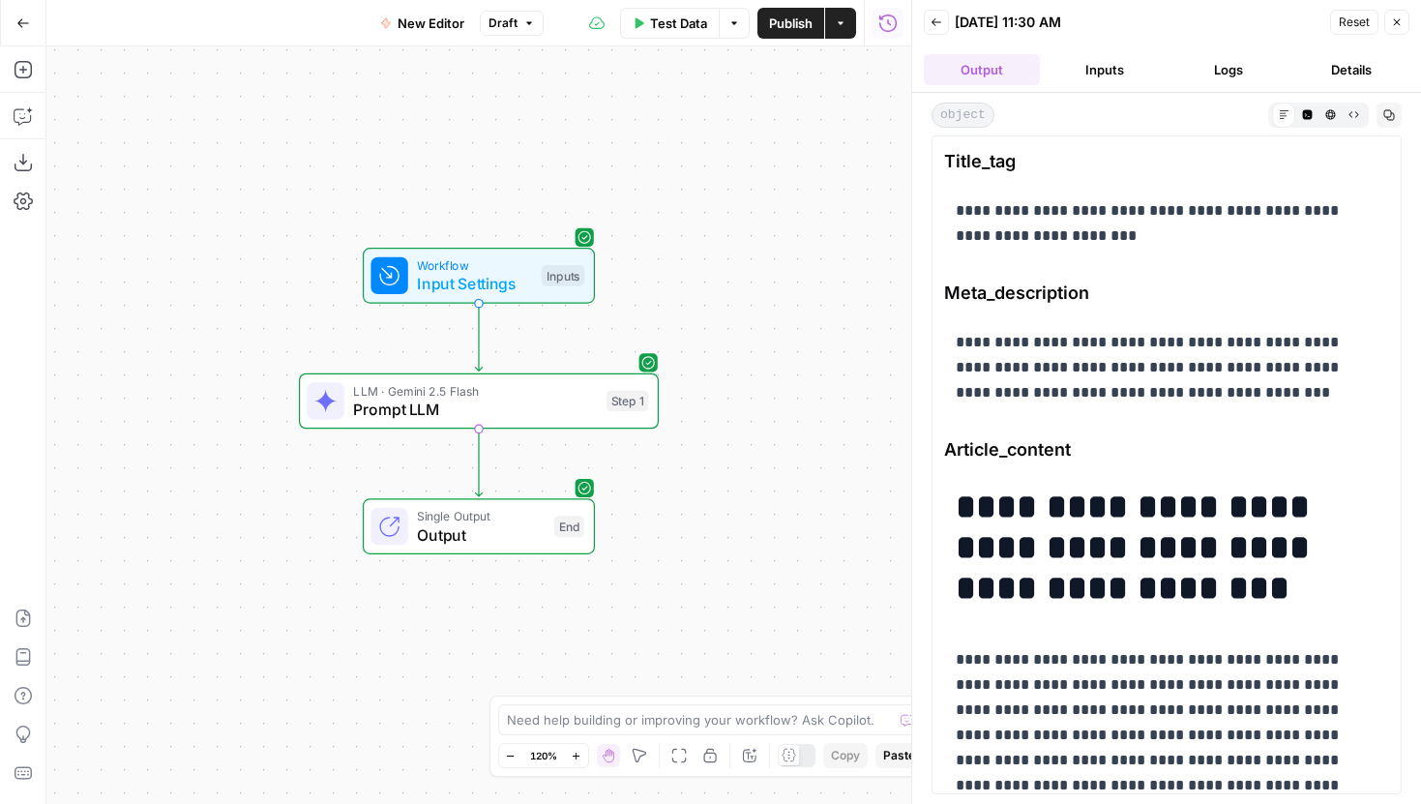
drag, startPoint x: 709, startPoint y: 464, endPoint x: 706, endPoint y: 337, distance: 127.7
click at [706, 337] on div "Workflow Input Settings Inputs LLM · Gemini 2.5 Flash Prompt LLM Step 1 Single …" at bounding box center [478, 425] width 865 height 758
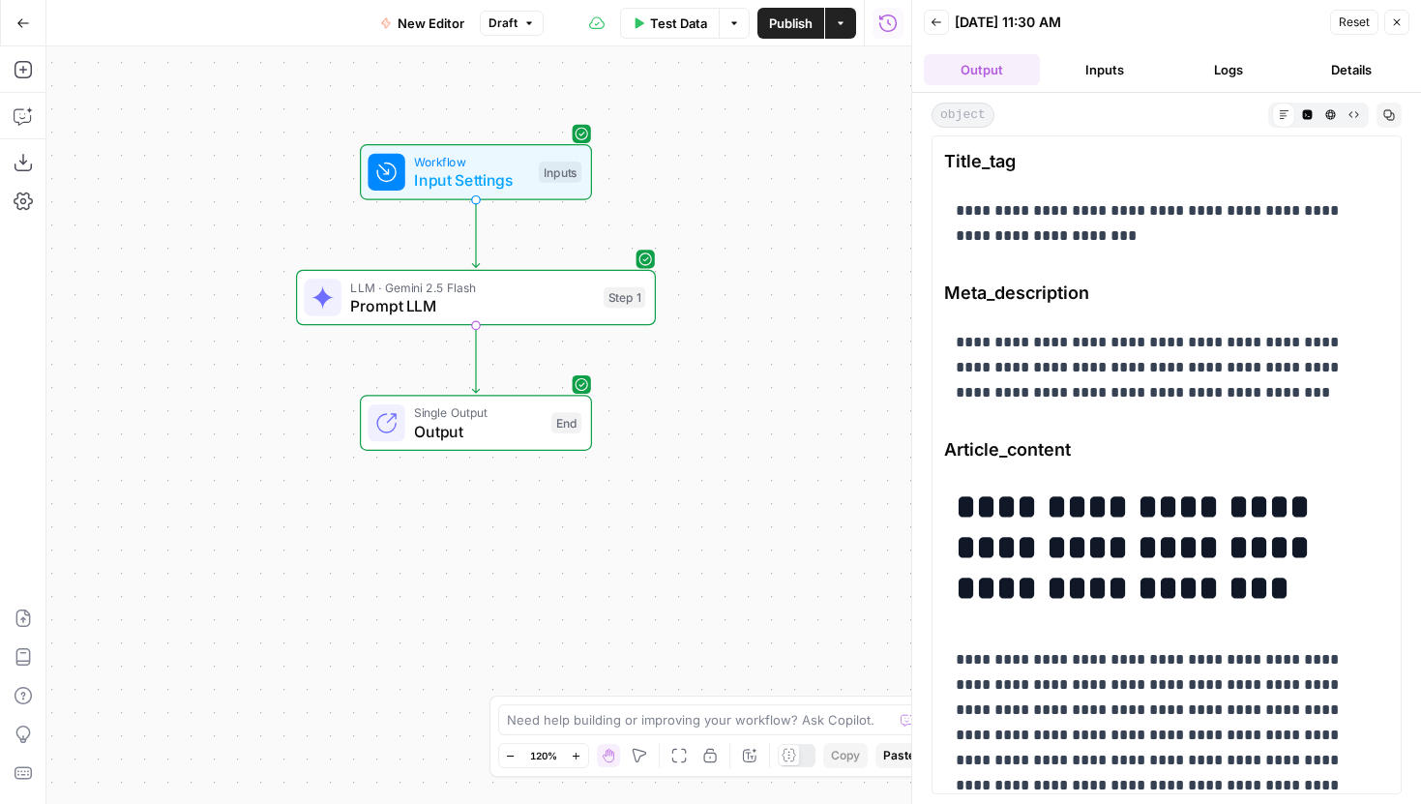
click at [790, 25] on span "Publish" at bounding box center [791, 23] width 44 height 19
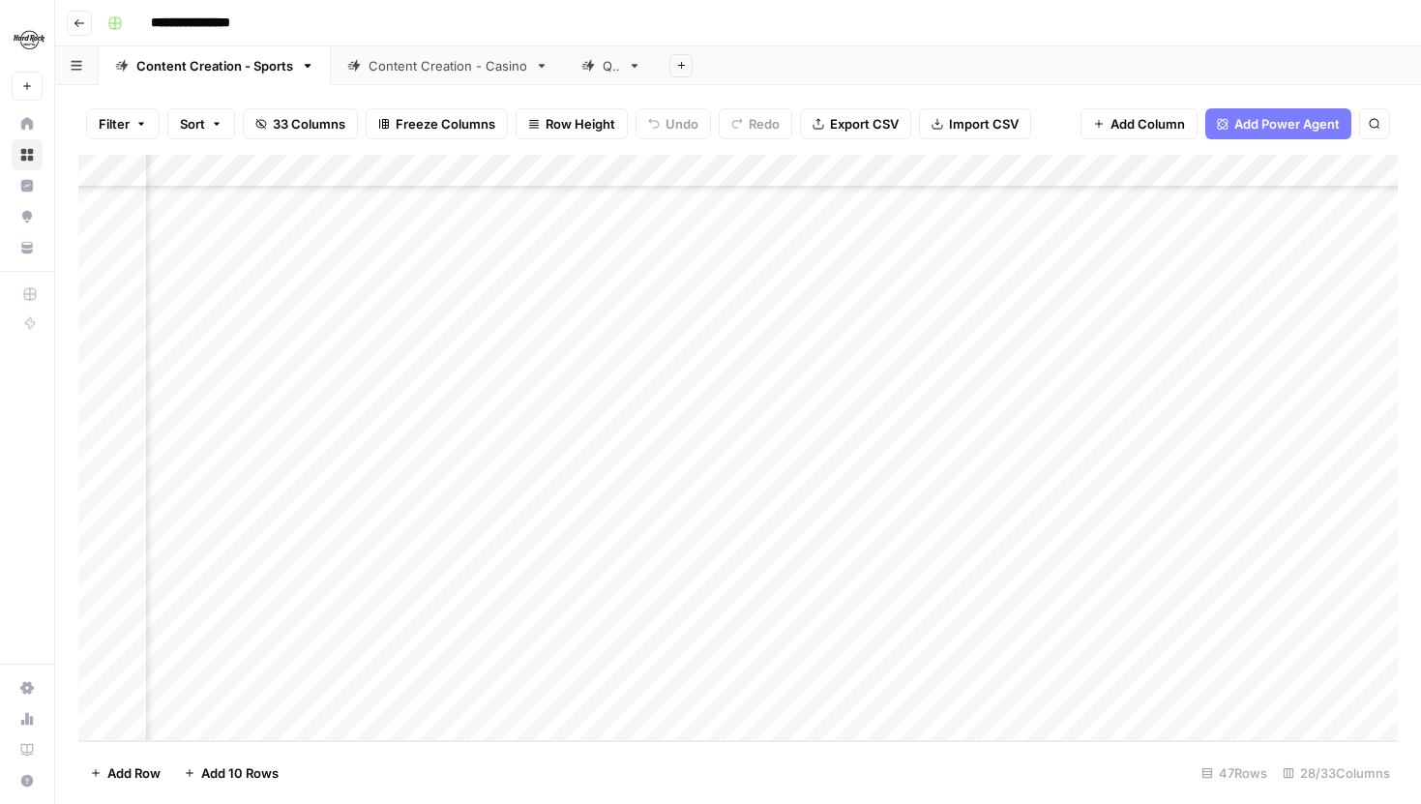
scroll to position [1024, 2868]
click at [592, 656] on div "Add Column" at bounding box center [738, 448] width 1320 height 586
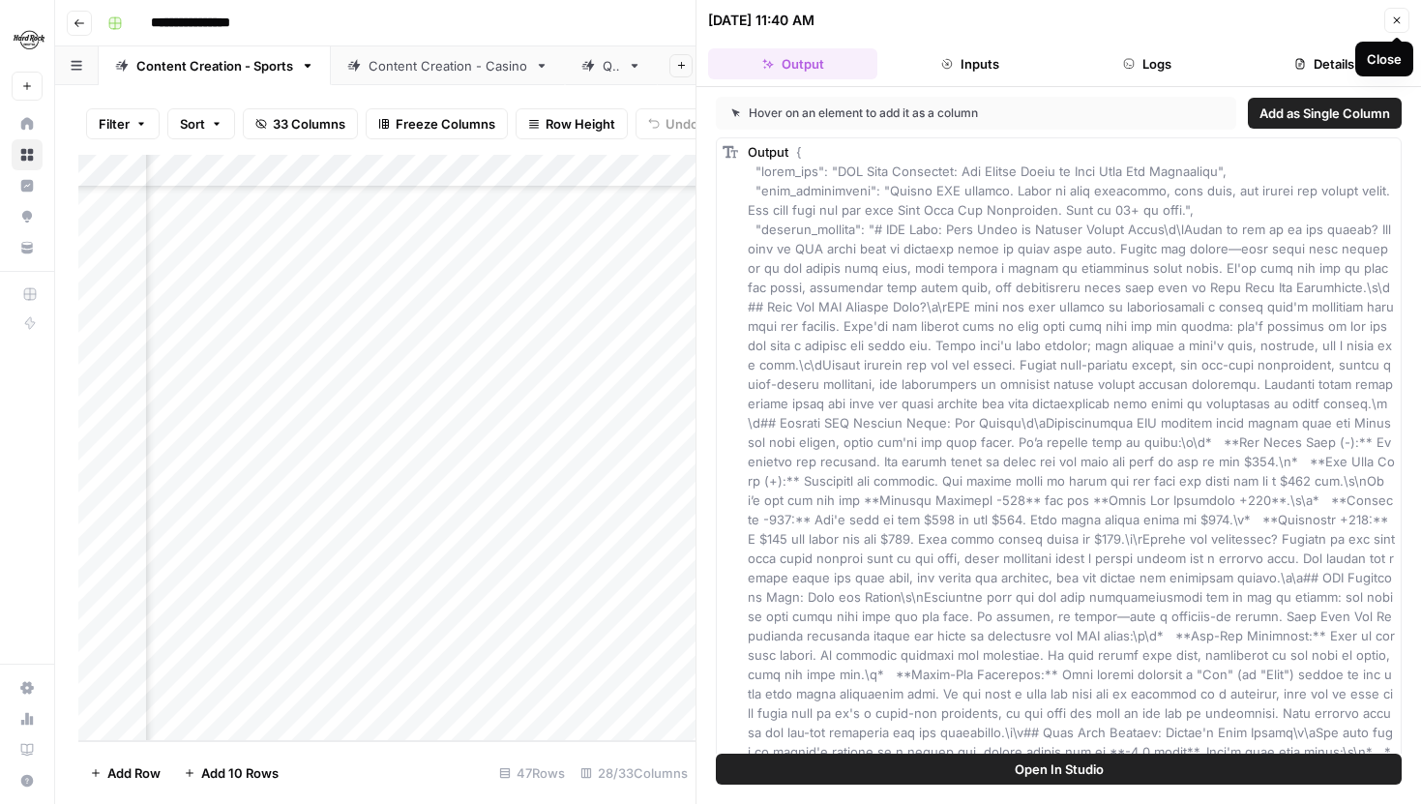
click at [1388, 24] on button "Close" at bounding box center [1396, 20] width 25 height 25
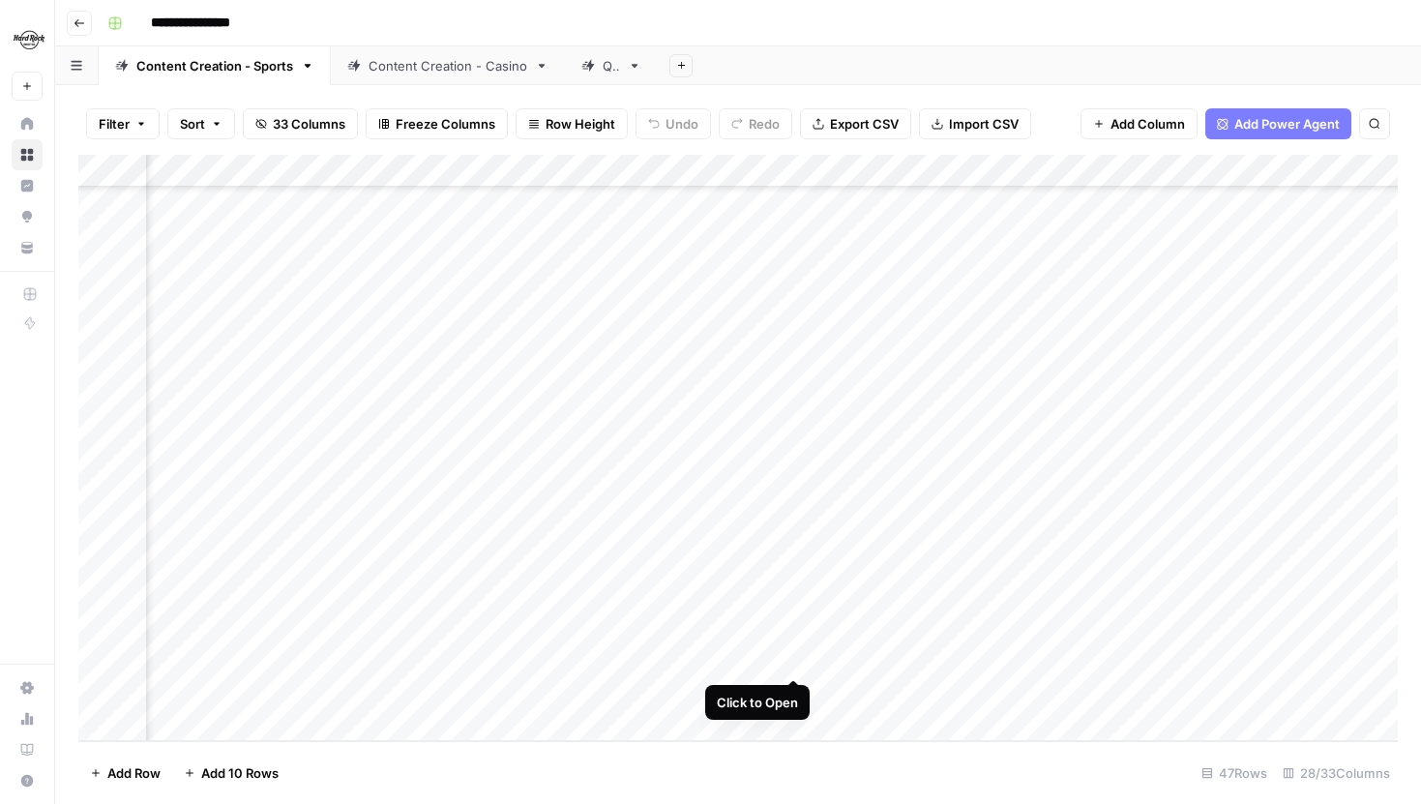
click at [793, 654] on div "Add Column" at bounding box center [738, 448] width 1320 height 586
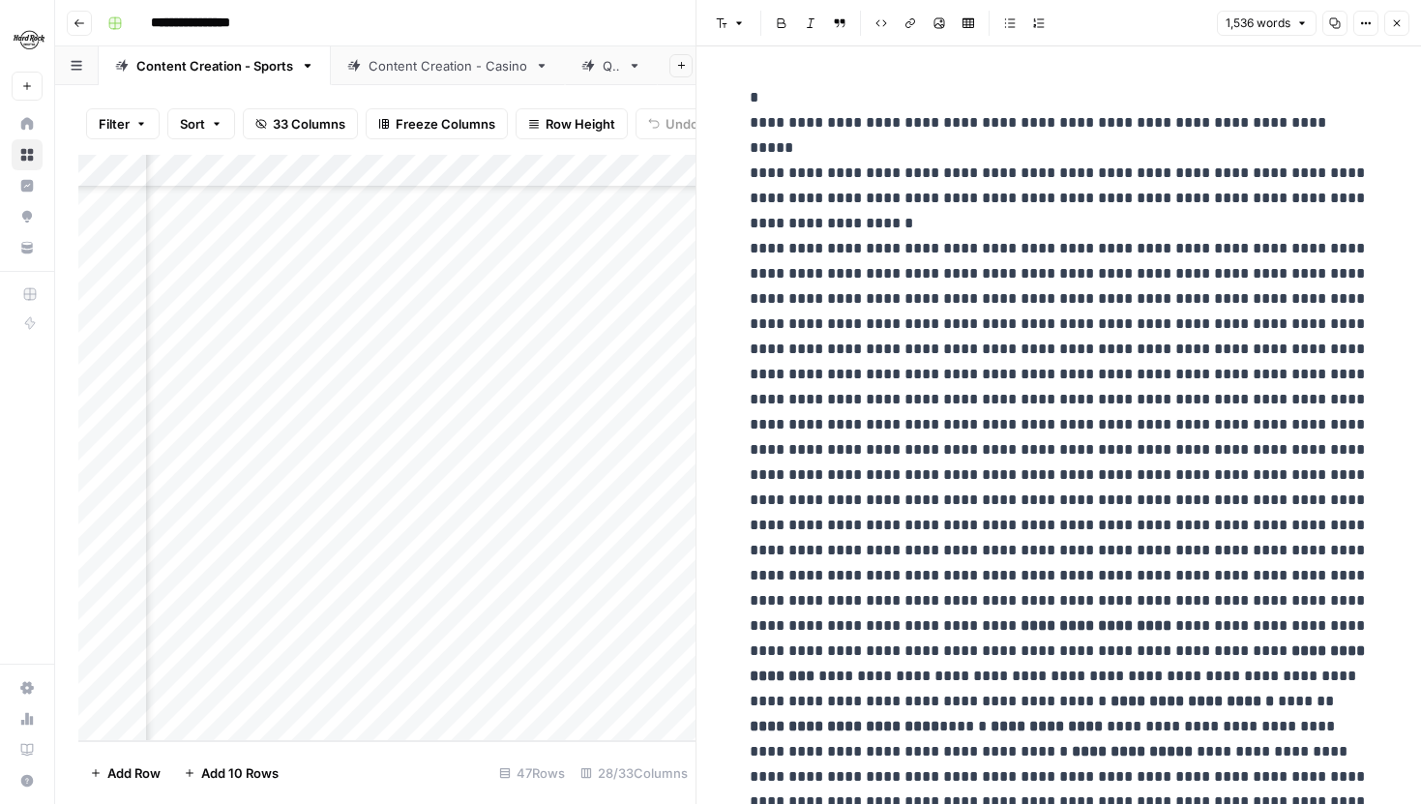
click at [1393, 29] on button "Close" at bounding box center [1396, 23] width 25 height 25
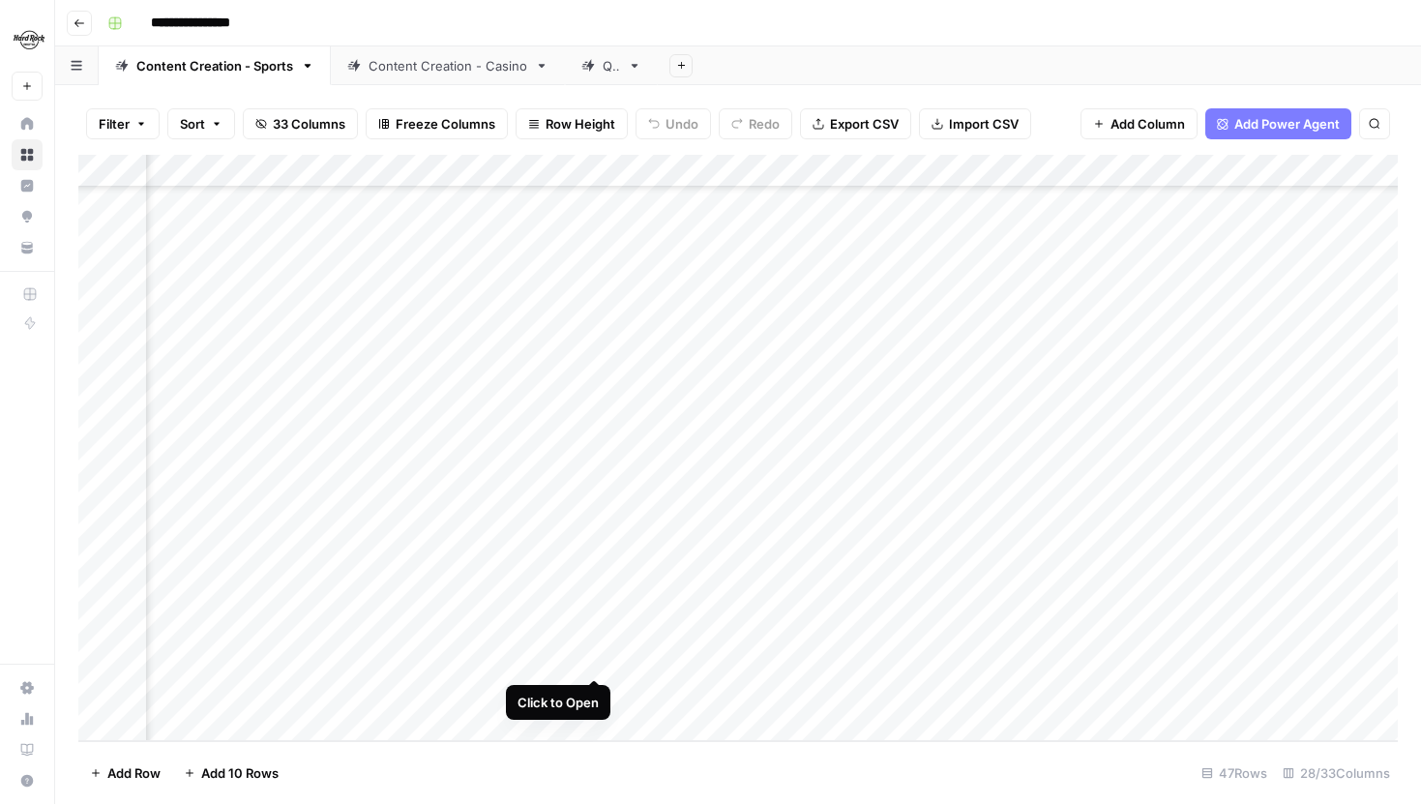
click at [597, 658] on div "Add Column" at bounding box center [738, 448] width 1320 height 586
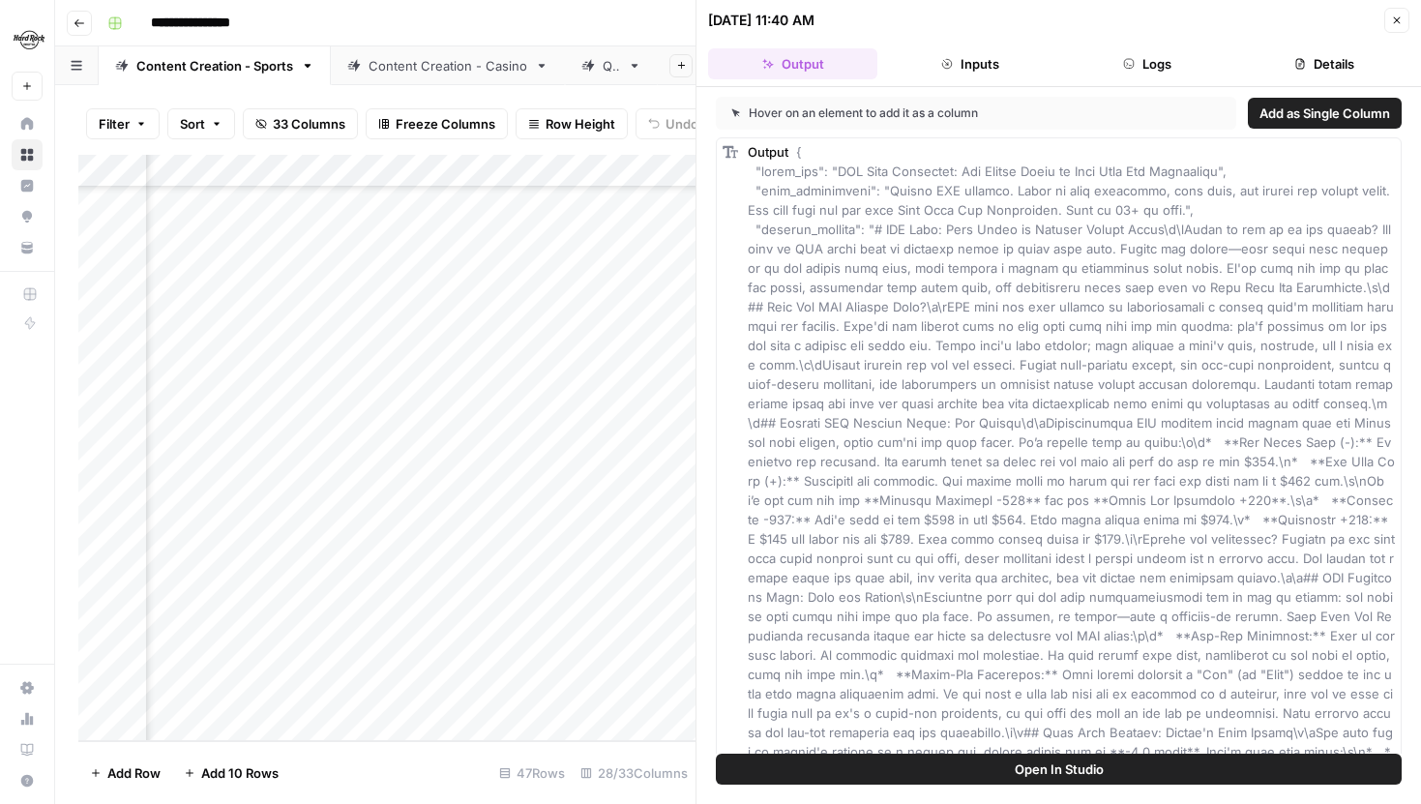
click at [1062, 776] on span "Open In Studio" at bounding box center [1059, 768] width 89 height 19
click at [615, 656] on div "Add Column" at bounding box center [386, 448] width 617 height 586
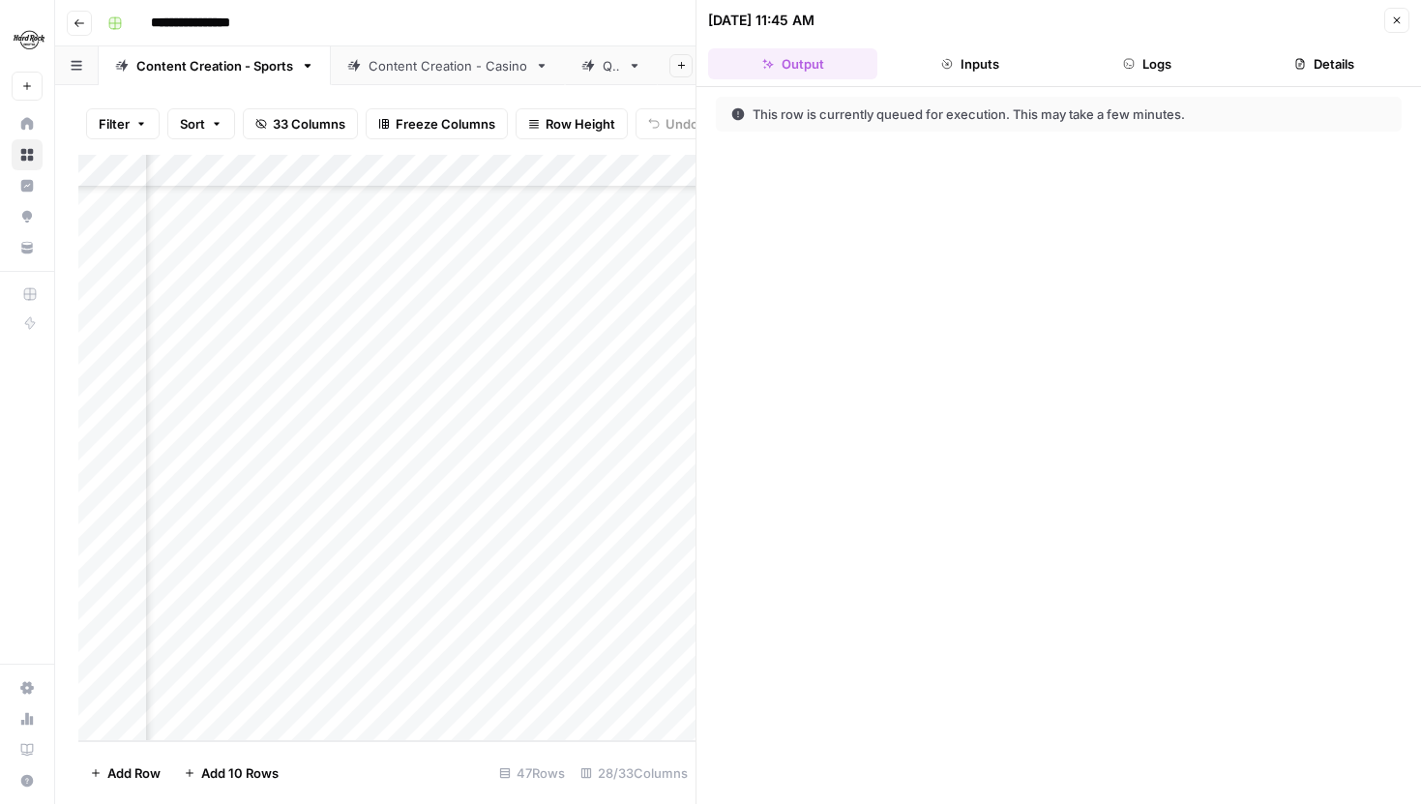
click at [1396, 17] on icon "button" at bounding box center [1397, 21] width 12 height 12
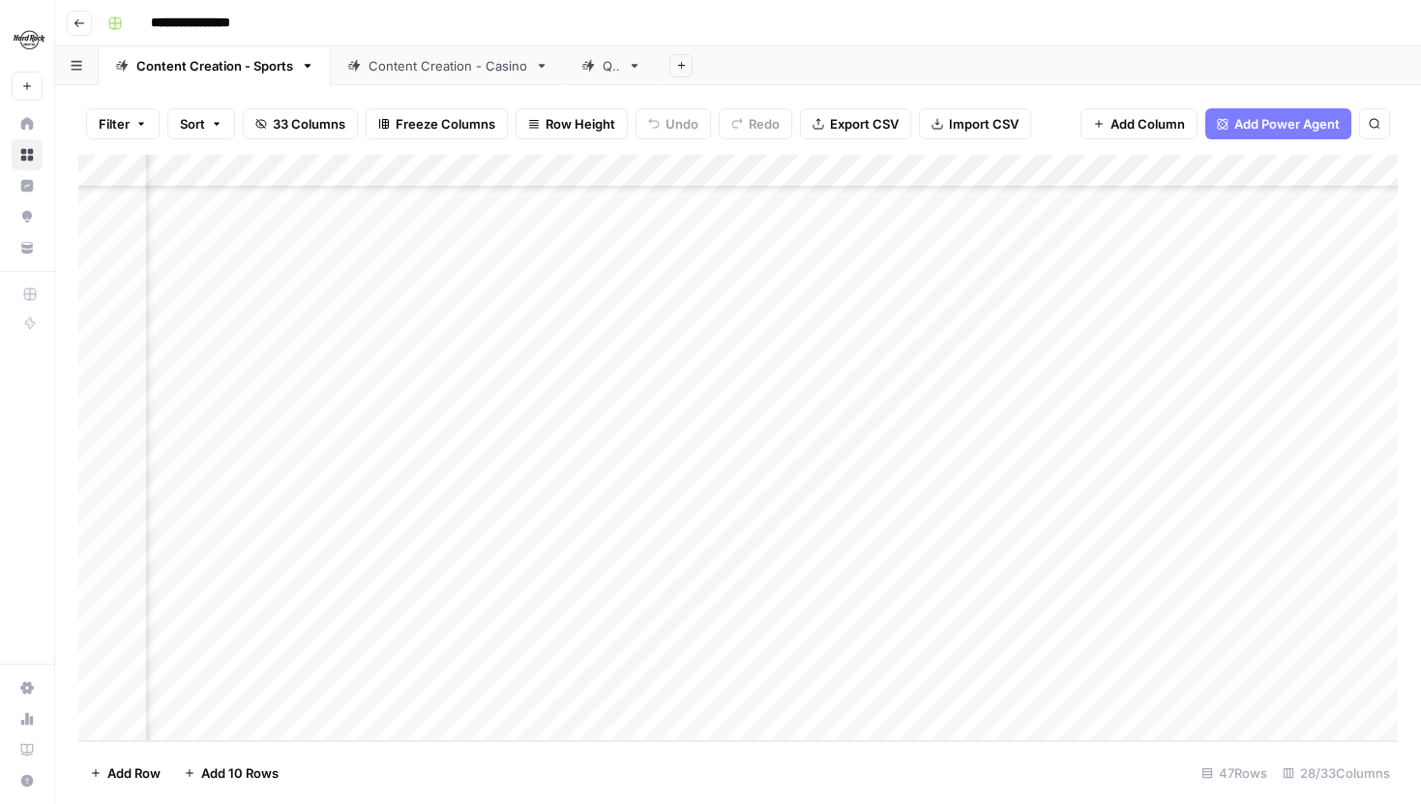
click at [597, 657] on div "Add Column" at bounding box center [738, 448] width 1320 height 586
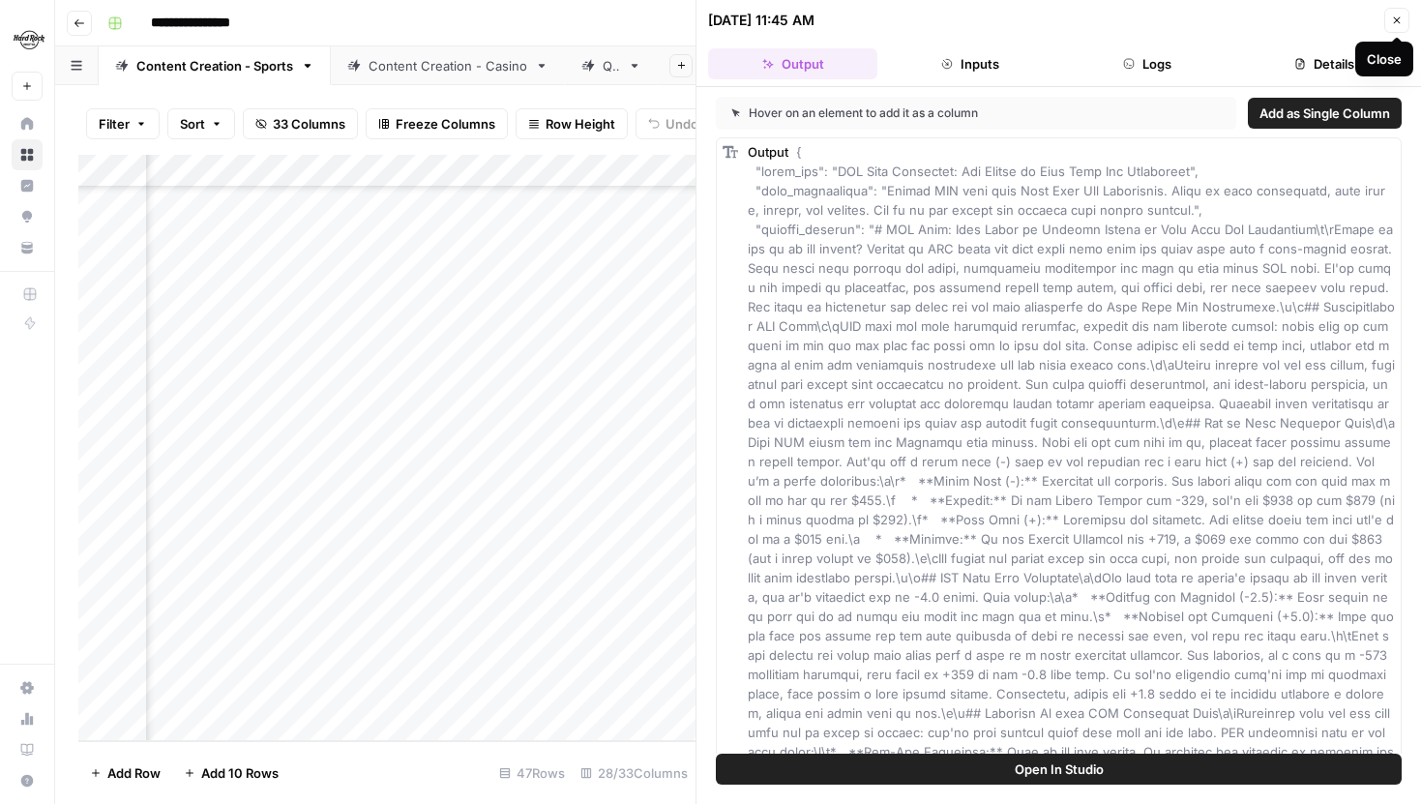
click at [1399, 20] on icon "button" at bounding box center [1397, 21] width 12 height 12
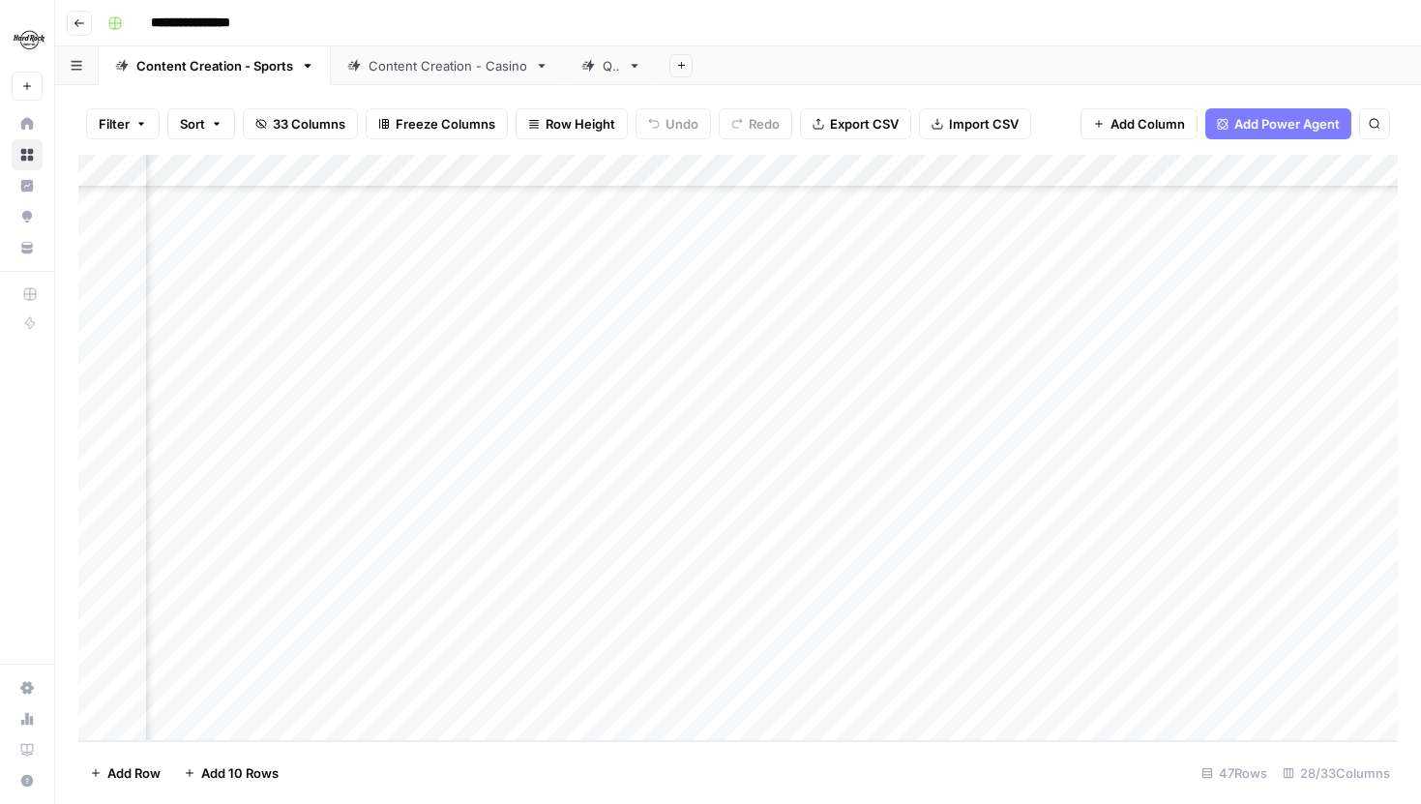
click at [592, 655] on div "Add Column" at bounding box center [738, 448] width 1320 height 586
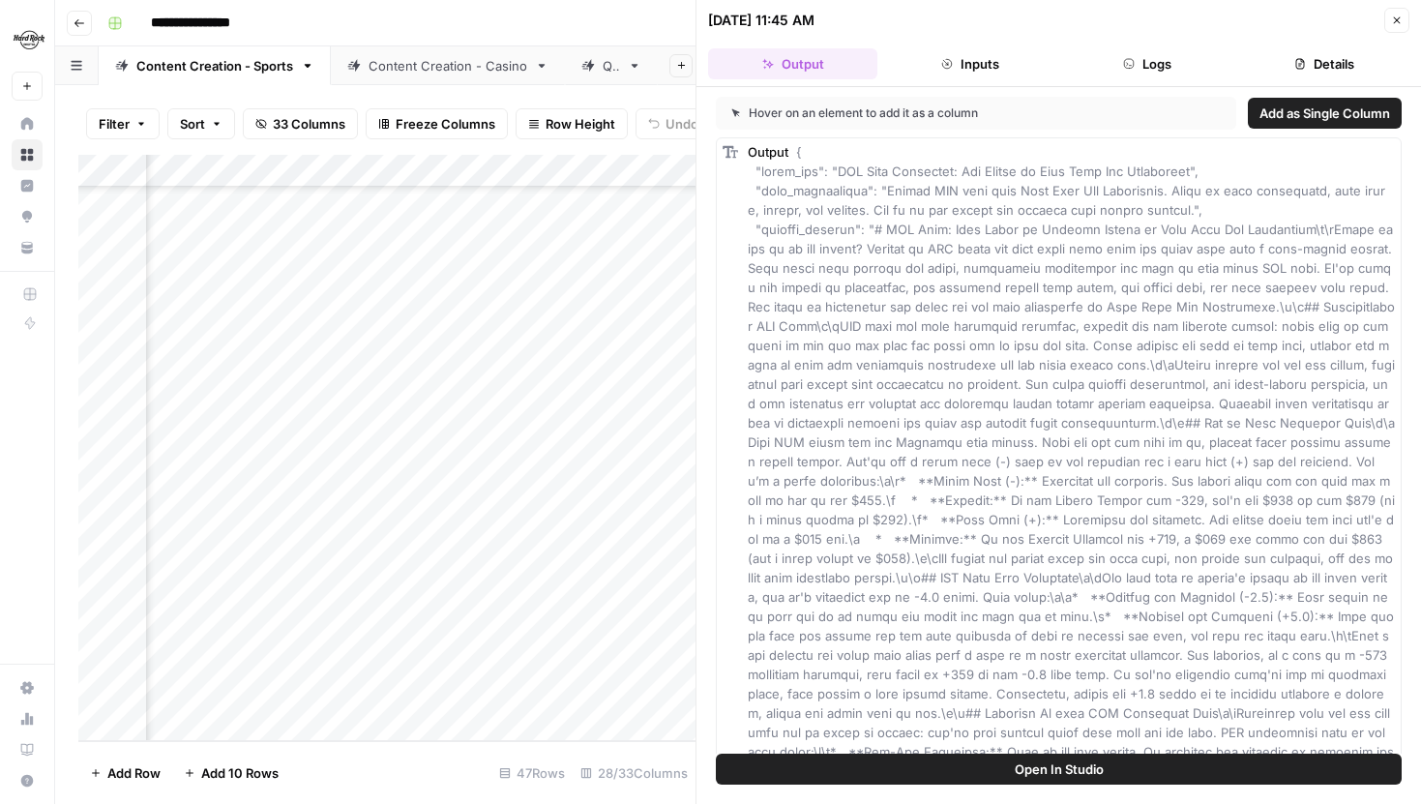
click at [958, 58] on button "Inputs" at bounding box center [969, 63] width 169 height 31
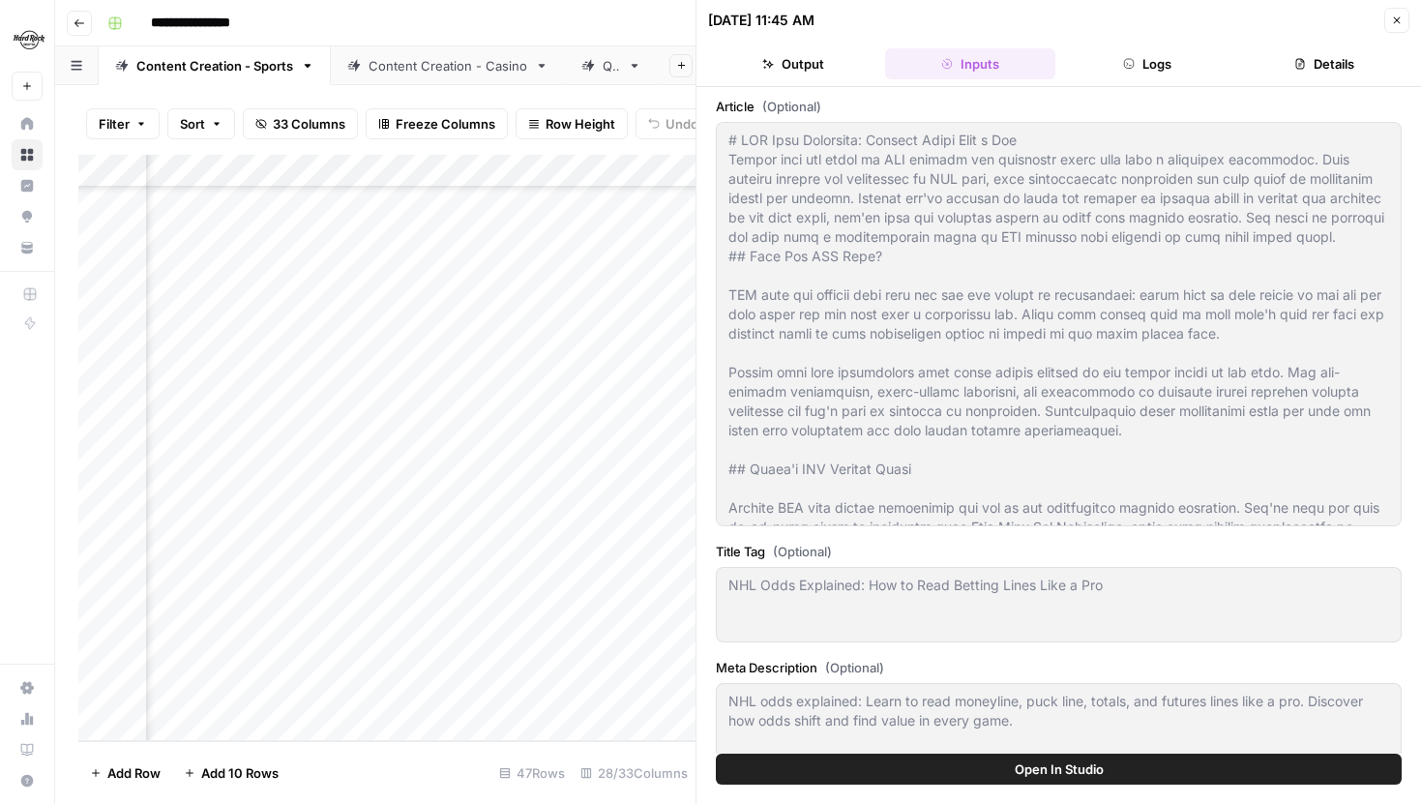
click at [1122, 73] on button "Logs" at bounding box center [1147, 63] width 169 height 31
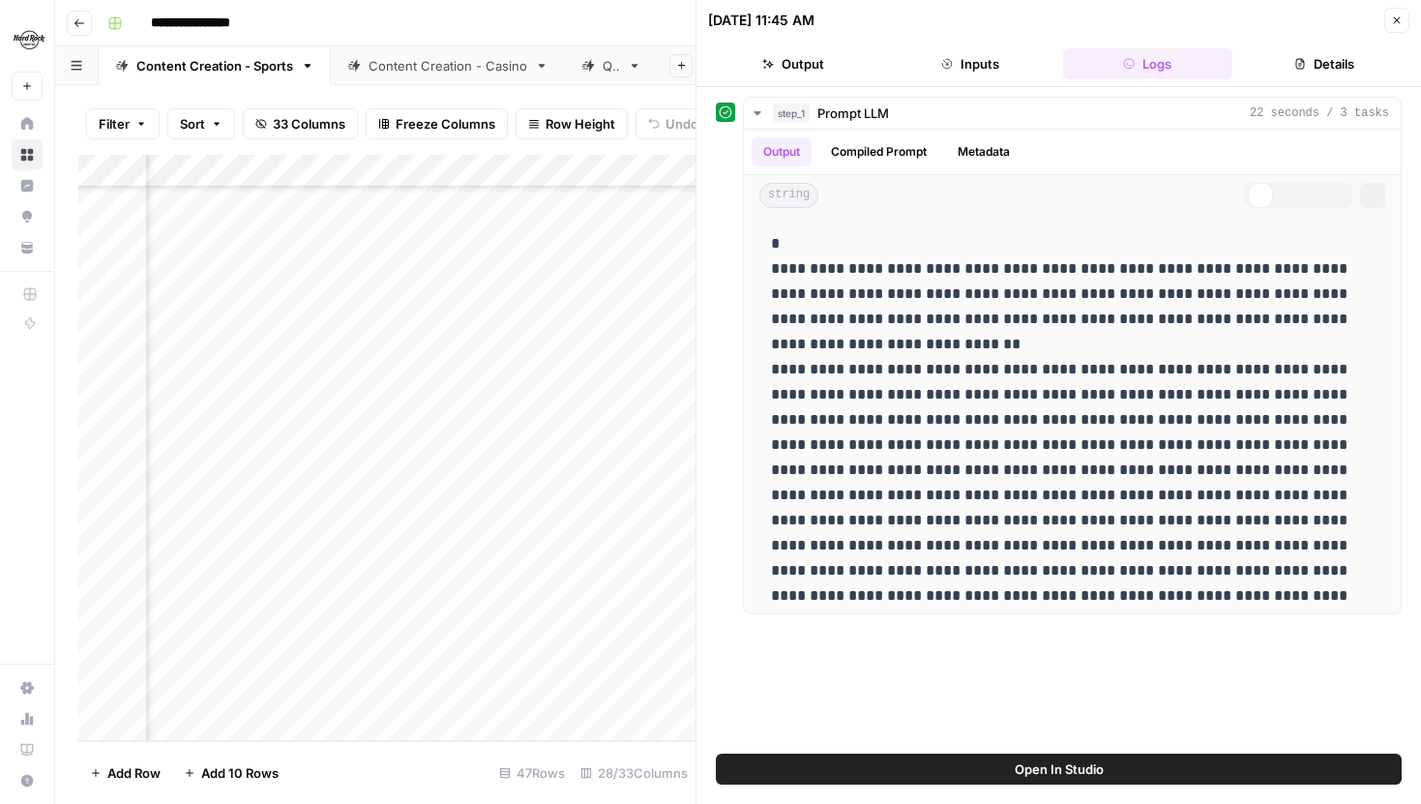
click at [943, 40] on header "10/08/25 at 11:45 AM Close Output Inputs Logs Details" at bounding box center [1059, 43] width 725 height 87
click at [948, 75] on button "Inputs" at bounding box center [969, 63] width 169 height 31
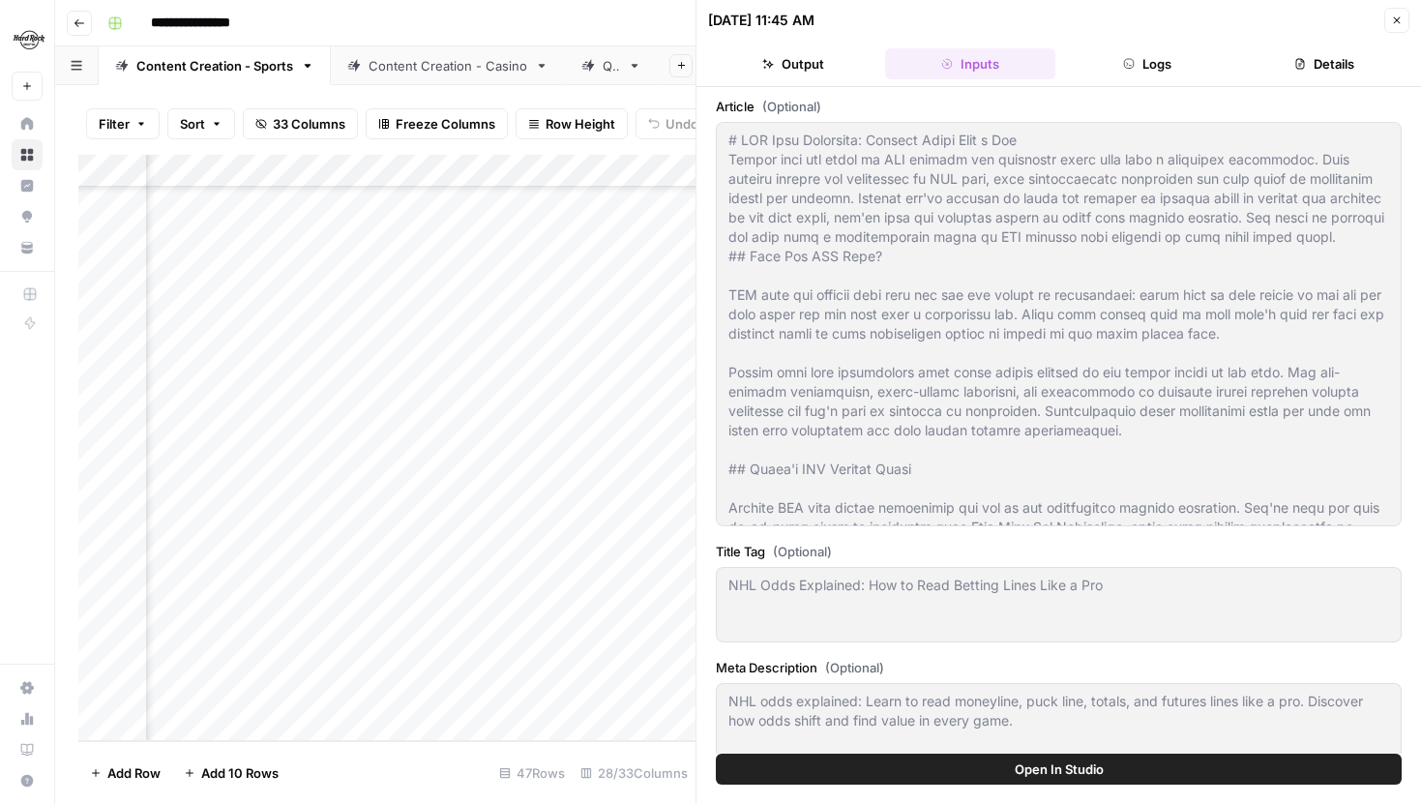
click at [1112, 75] on button "Logs" at bounding box center [1147, 63] width 169 height 31
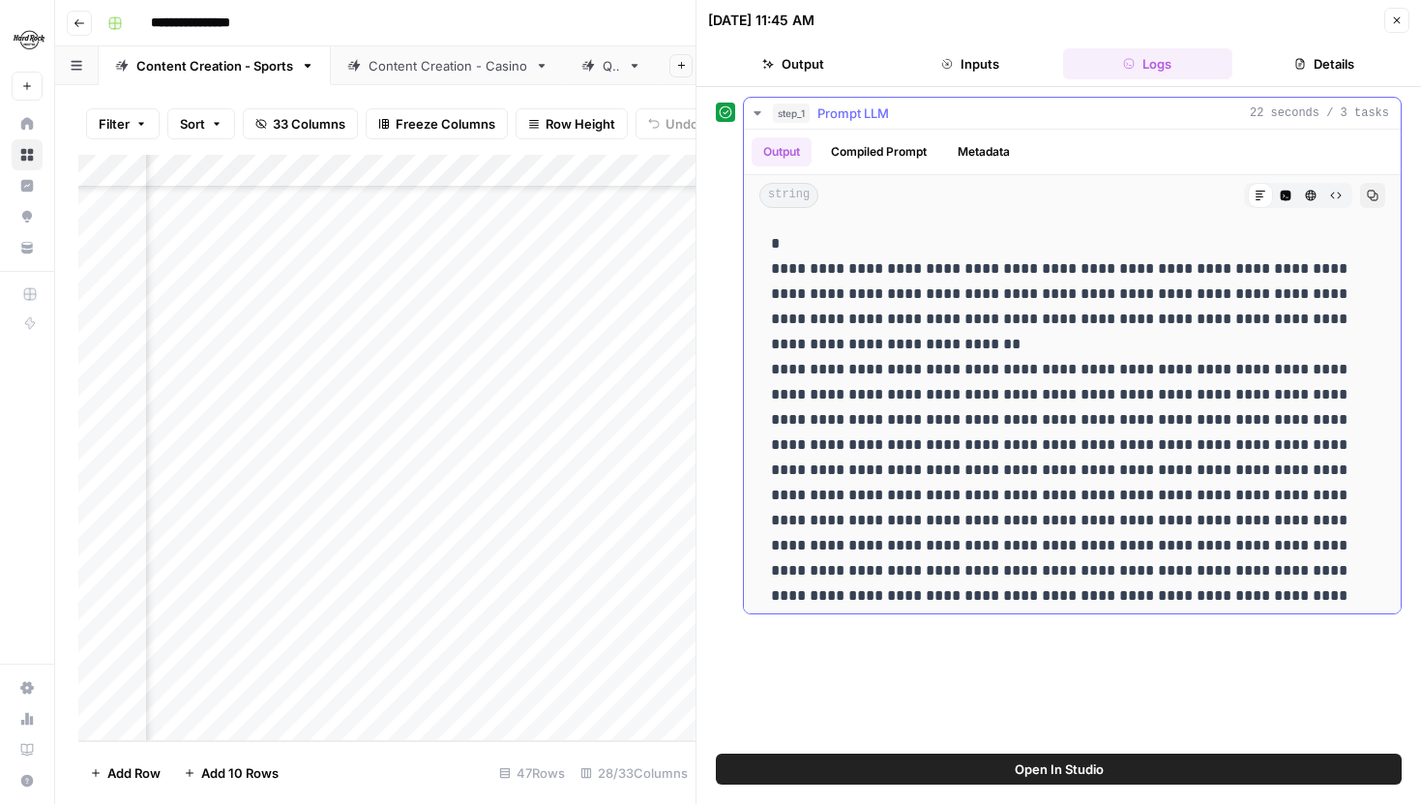
drag, startPoint x: 772, startPoint y: 242, endPoint x: 1070, endPoint y: 346, distance: 315.8
click at [845, 144] on button "Compiled Prompt" at bounding box center [878, 151] width 119 height 29
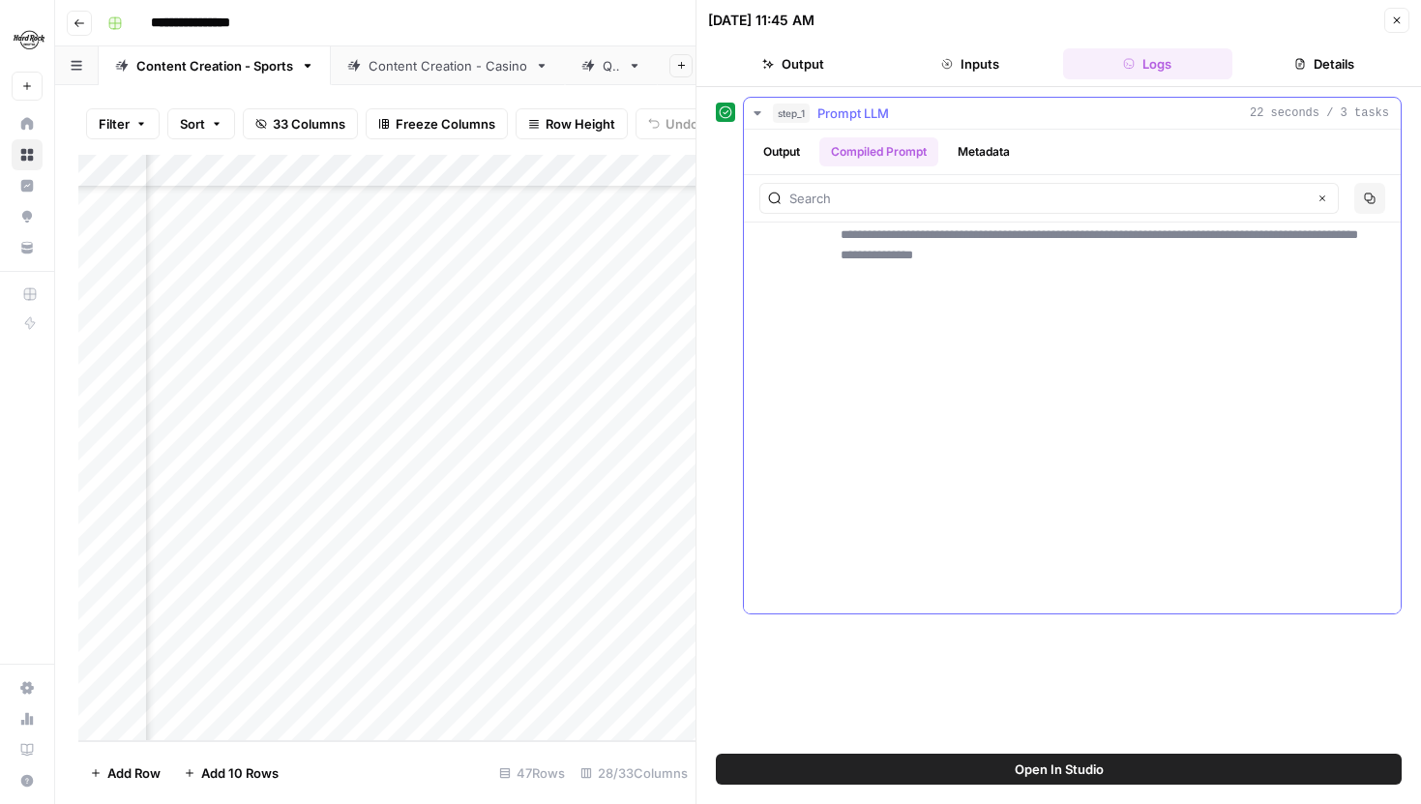
scroll to position [7534, 0]
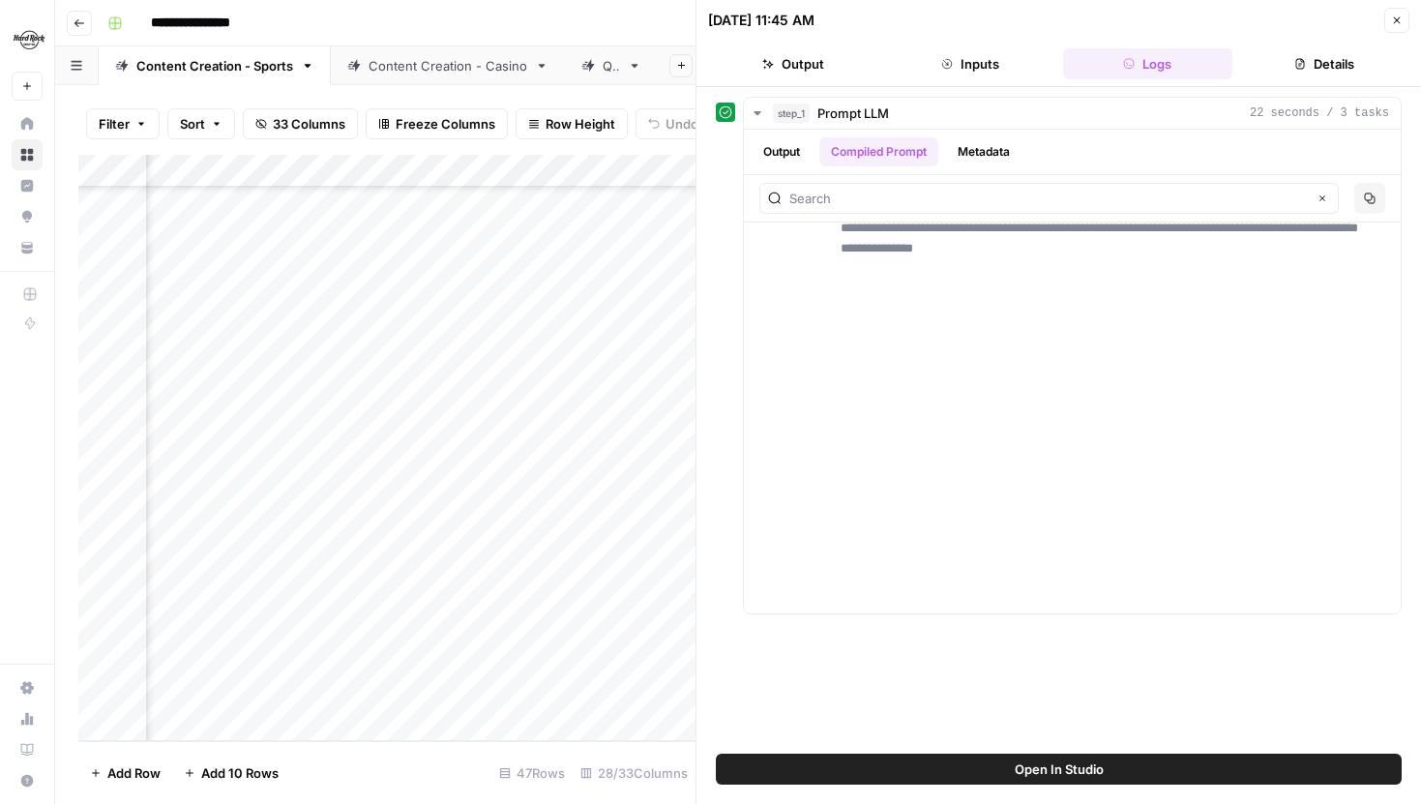
click at [839, 67] on button "Output" at bounding box center [792, 63] width 169 height 31
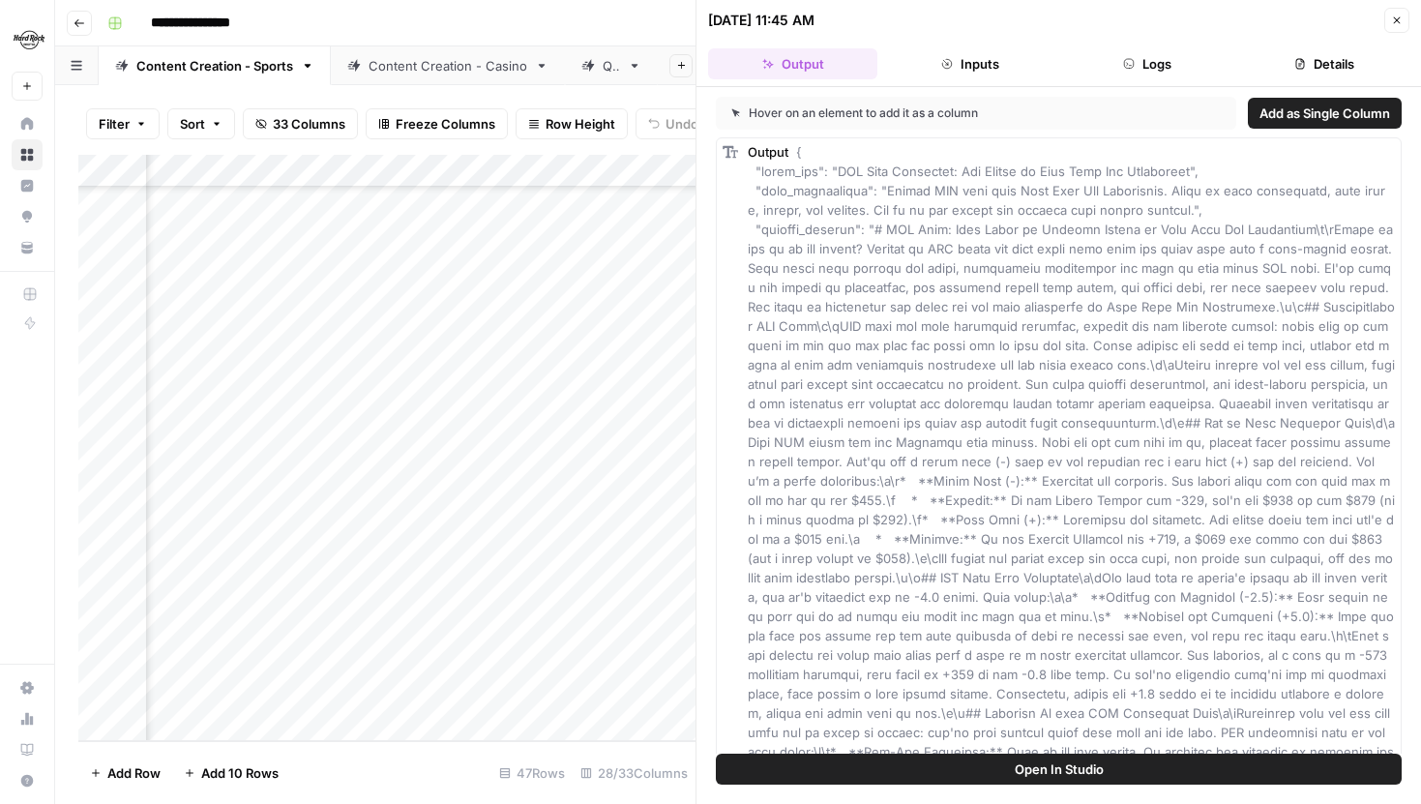
click at [1012, 34] on header "10/08/25 at 11:45 AM Close Output Inputs Logs Details" at bounding box center [1059, 43] width 725 height 87
click at [998, 60] on button "Inputs" at bounding box center [969, 63] width 169 height 31
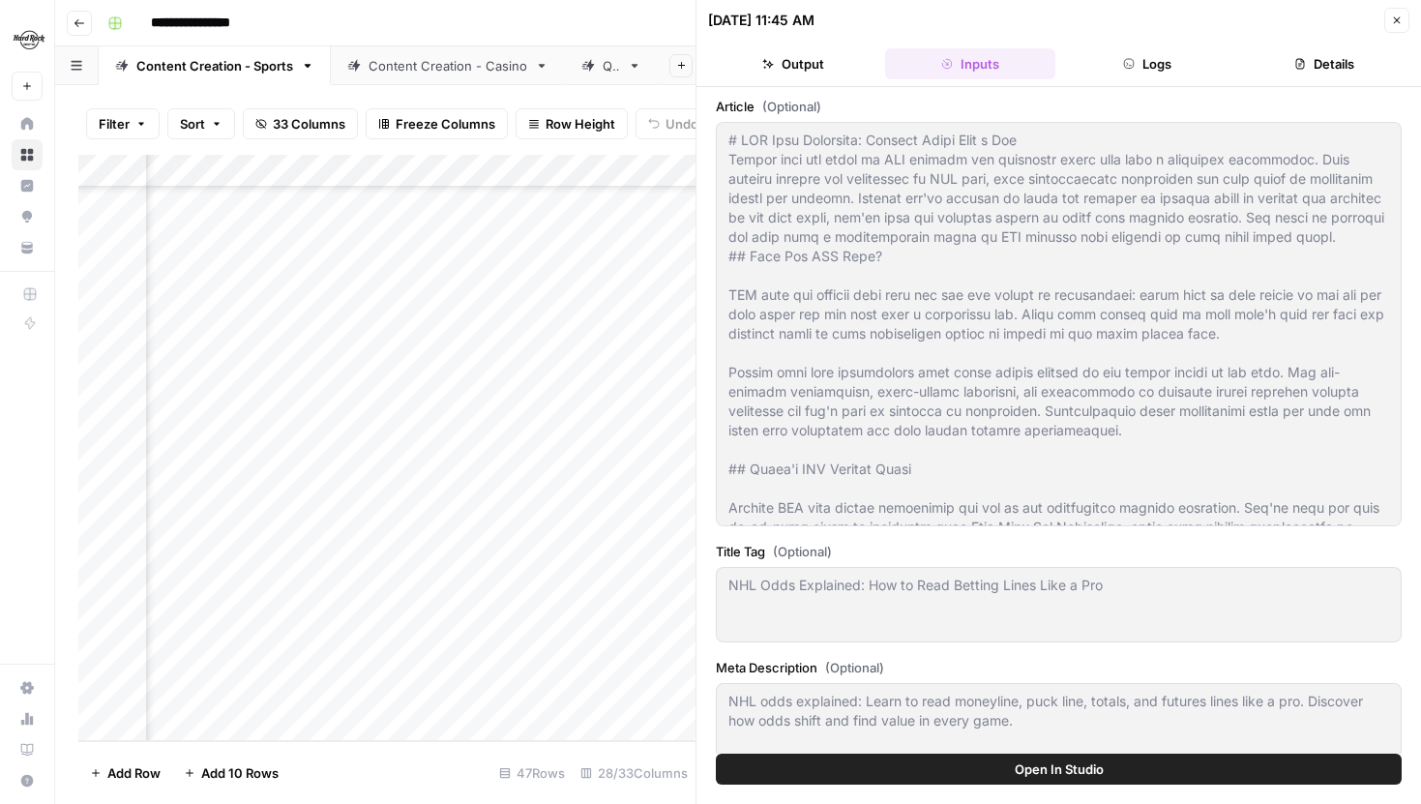
click at [1106, 89] on div "Article (Optional) Title Tag (Optional) NHL Odds Explained: How to Read Betting…" at bounding box center [1059, 420] width 725 height 667
click at [1112, 76] on button "Logs" at bounding box center [1147, 63] width 169 height 31
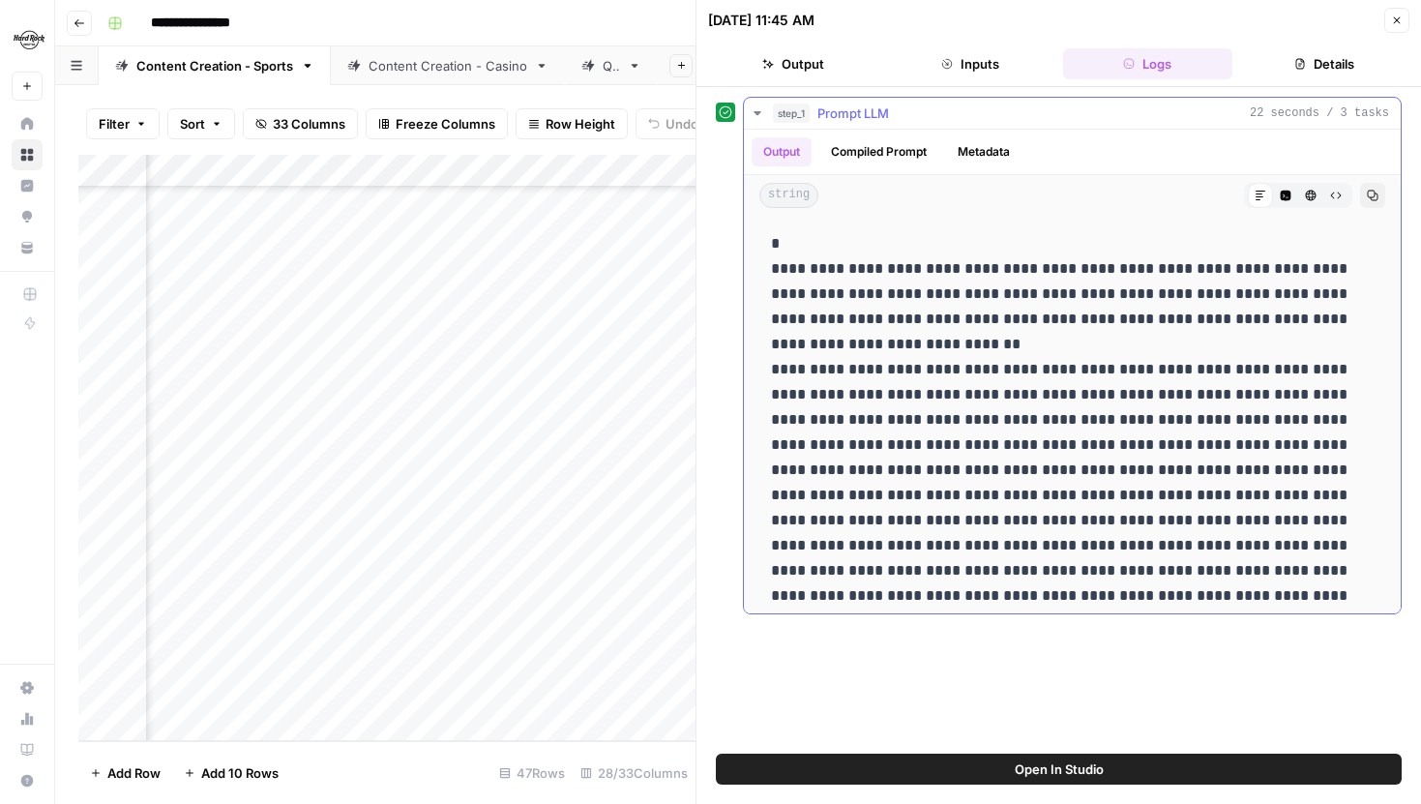
drag, startPoint x: 771, startPoint y: 271, endPoint x: 762, endPoint y: 263, distance: 11.6
click at [1396, 23] on icon "button" at bounding box center [1397, 21] width 12 height 12
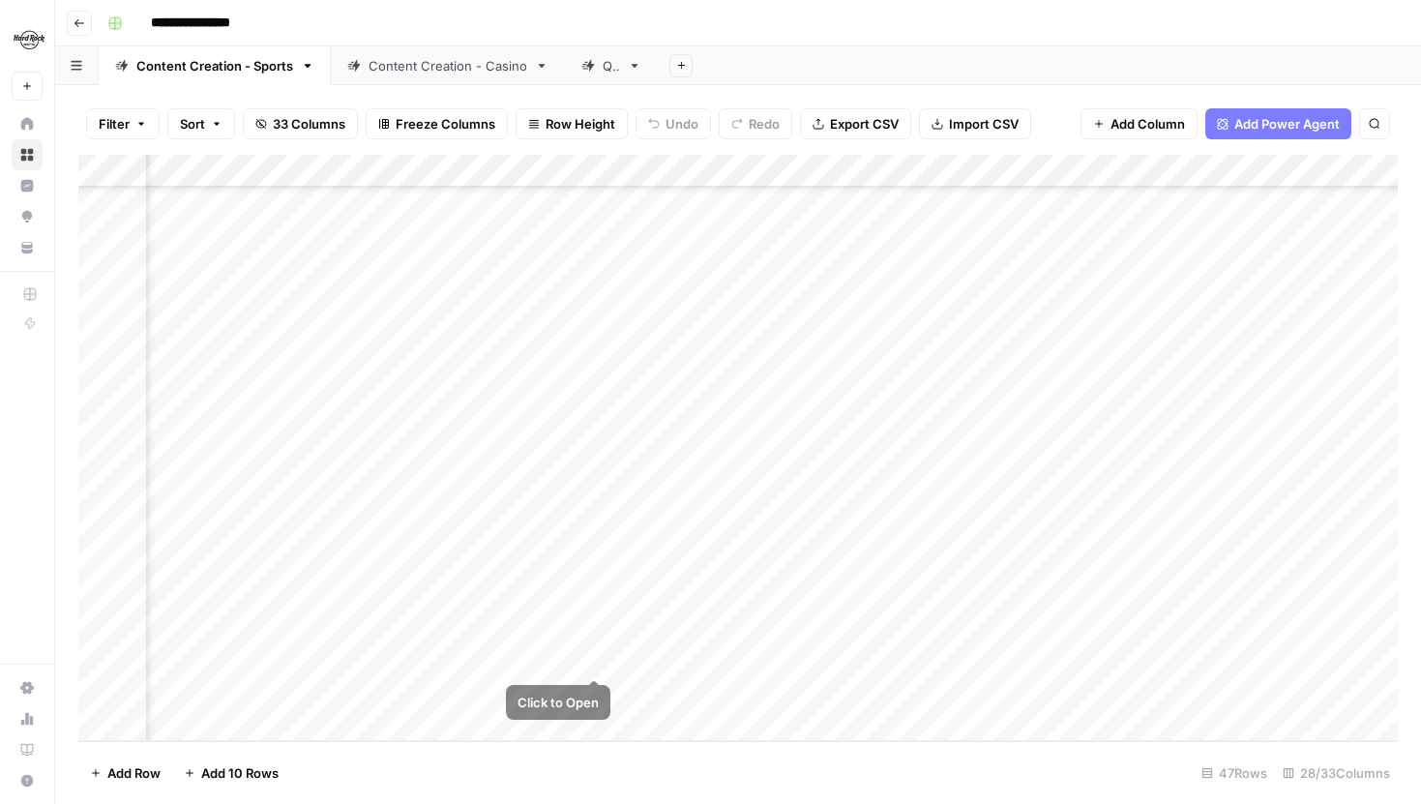
click at [594, 654] on div "Add Column" at bounding box center [738, 448] width 1320 height 586
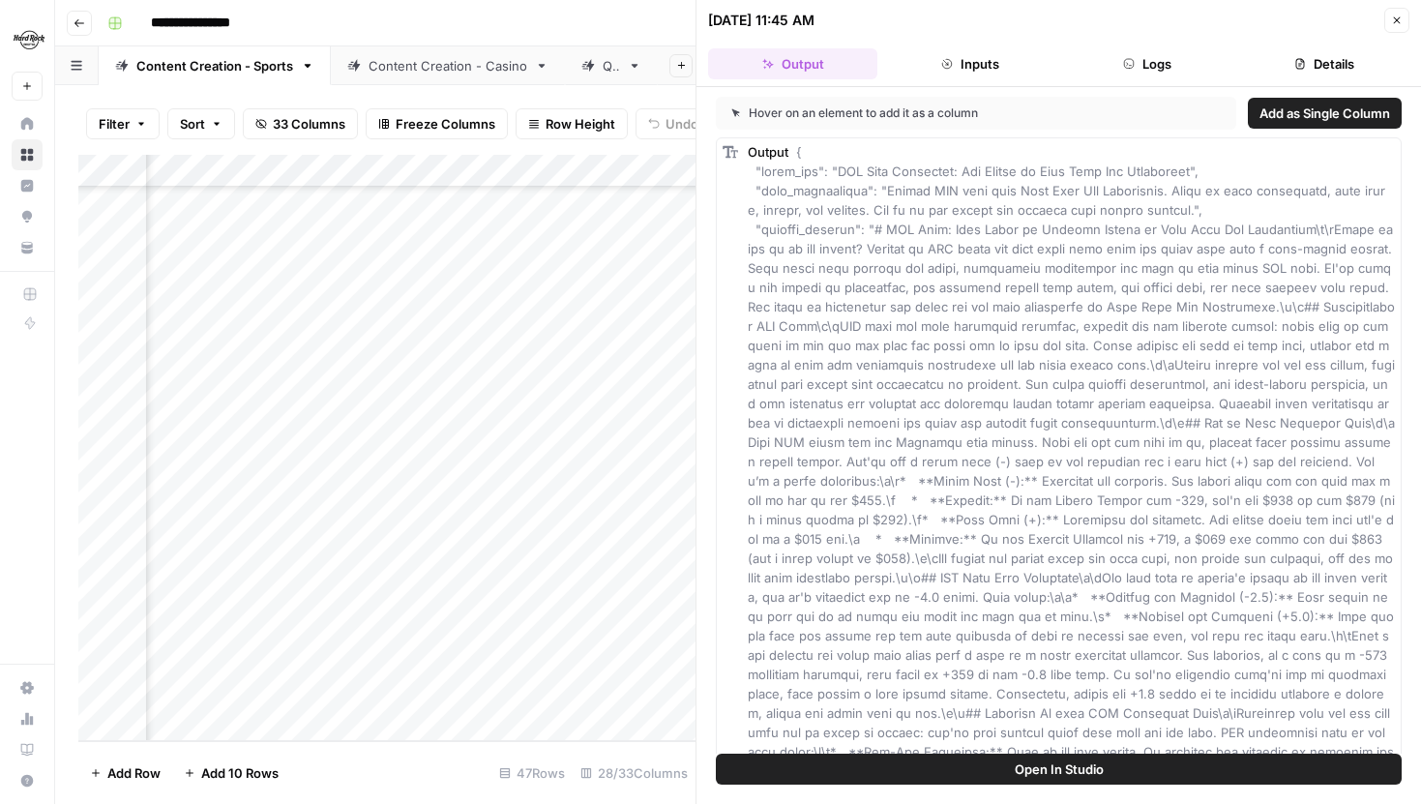
click at [911, 761] on button "Open In Studio" at bounding box center [1059, 769] width 686 height 31
click at [1380, 28] on div "10/08/25 at 11:45 AM Close" at bounding box center [1058, 20] width 701 height 25
click at [1392, 24] on icon "button" at bounding box center [1397, 21] width 12 height 12
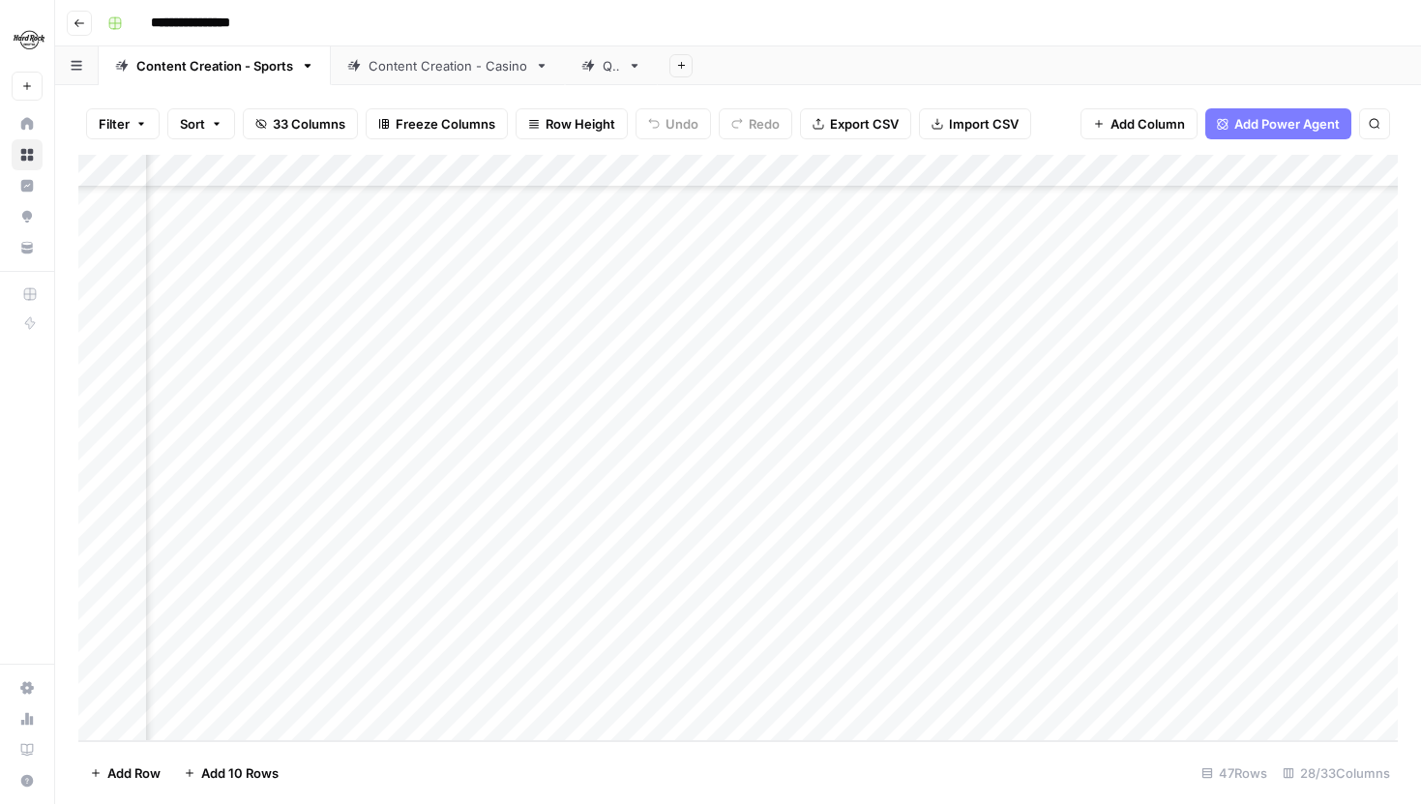
scroll to position [1024, 217]
click at [1066, 167] on div "Add Column" at bounding box center [738, 448] width 1320 height 586
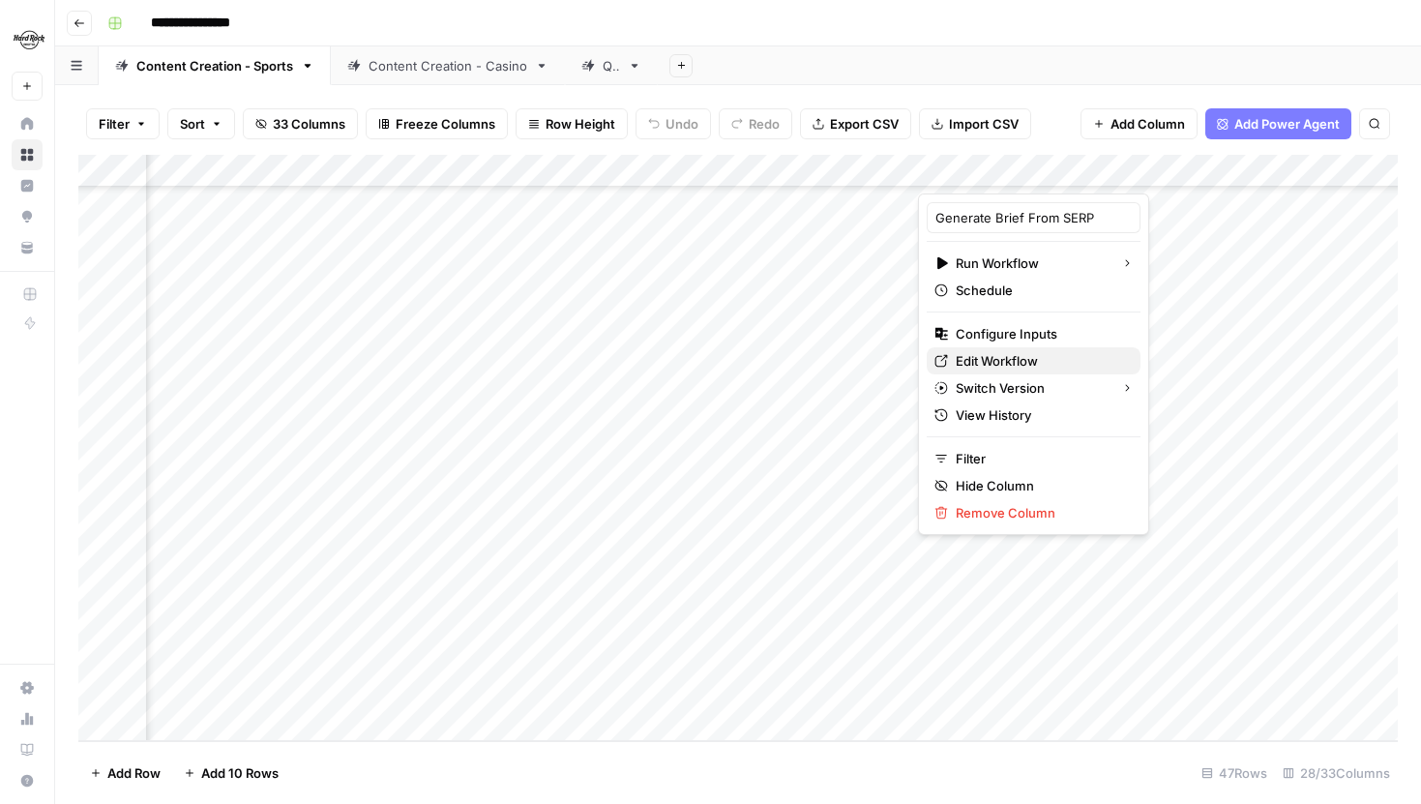
click at [998, 368] on span "Edit Workflow" at bounding box center [1040, 360] width 169 height 19
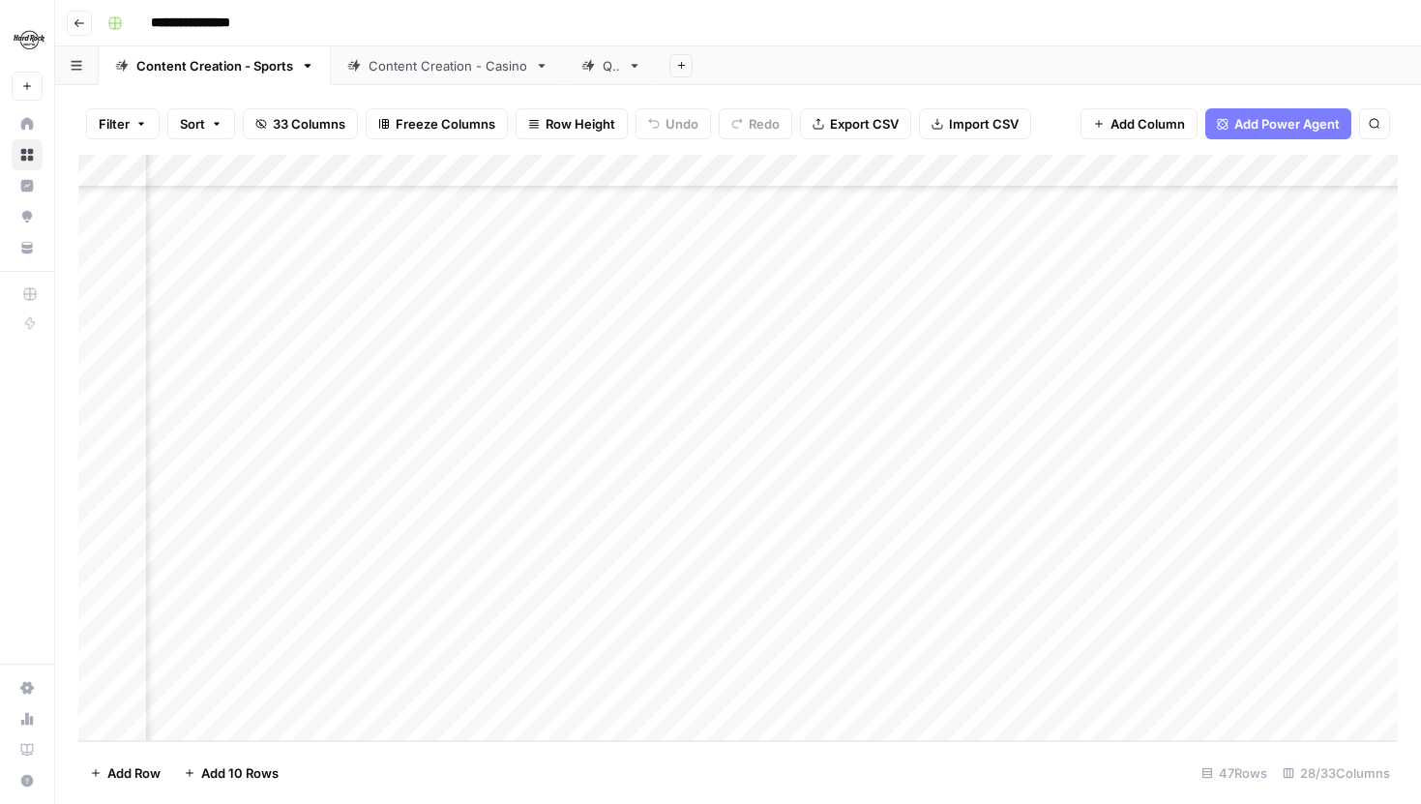
scroll to position [1024, 803]
click at [590, 528] on div "Add Column" at bounding box center [738, 448] width 1320 height 586
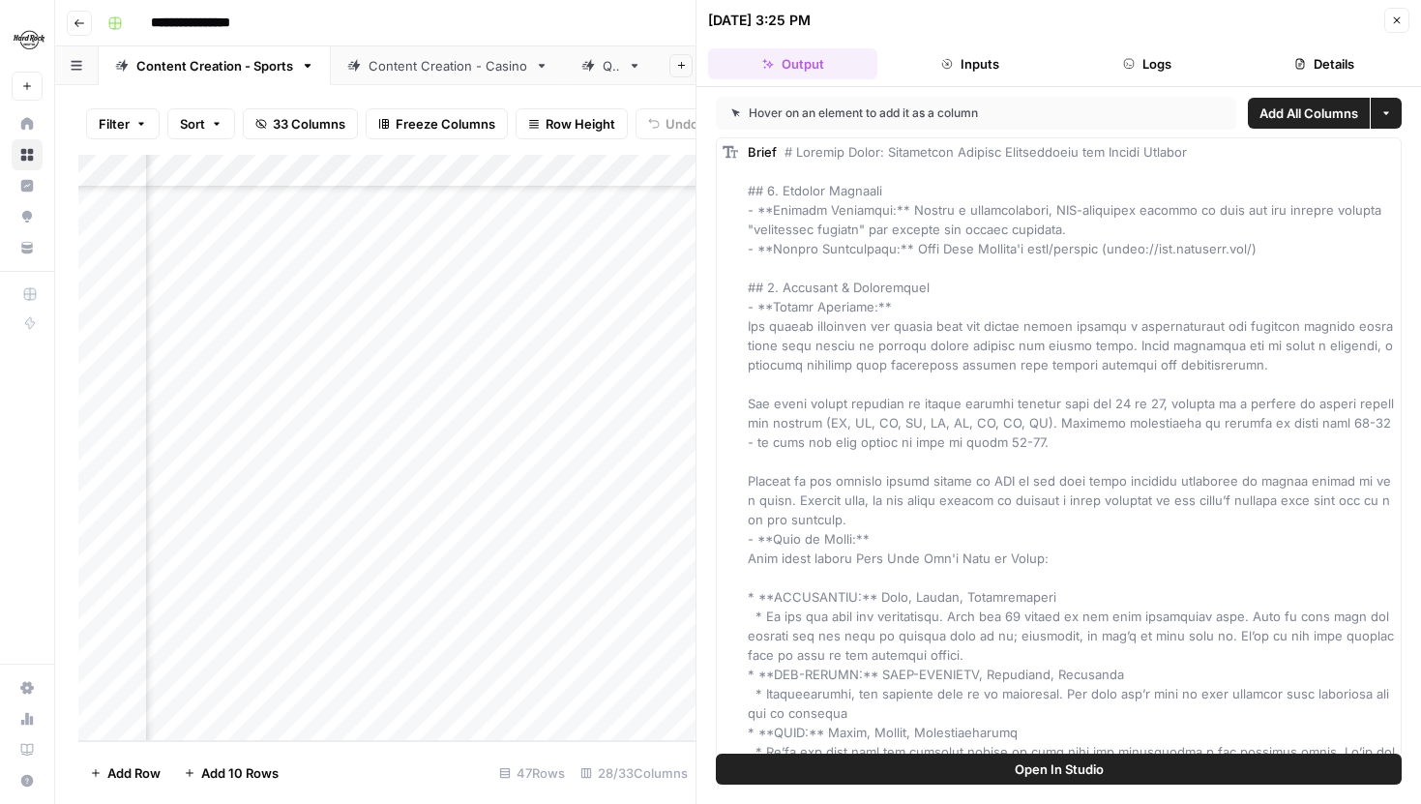
click at [932, 771] on button "Open In Studio" at bounding box center [1059, 769] width 686 height 31
click at [1405, 8] on button "Close" at bounding box center [1396, 20] width 25 height 25
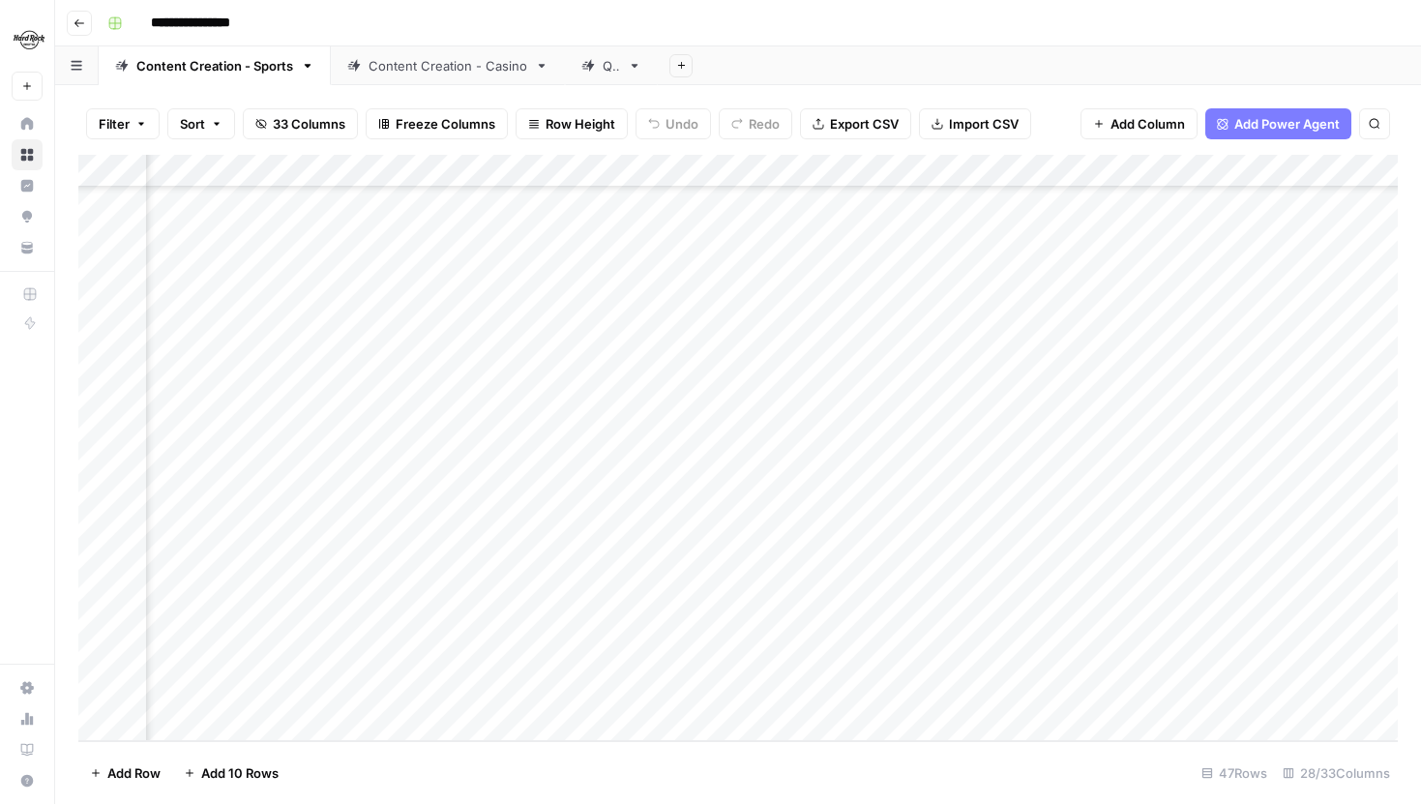
scroll to position [1024, 2906]
click at [578, 656] on div "Add Column" at bounding box center [738, 448] width 1320 height 586
click at [1026, 530] on div "Add Column" at bounding box center [738, 448] width 1320 height 586
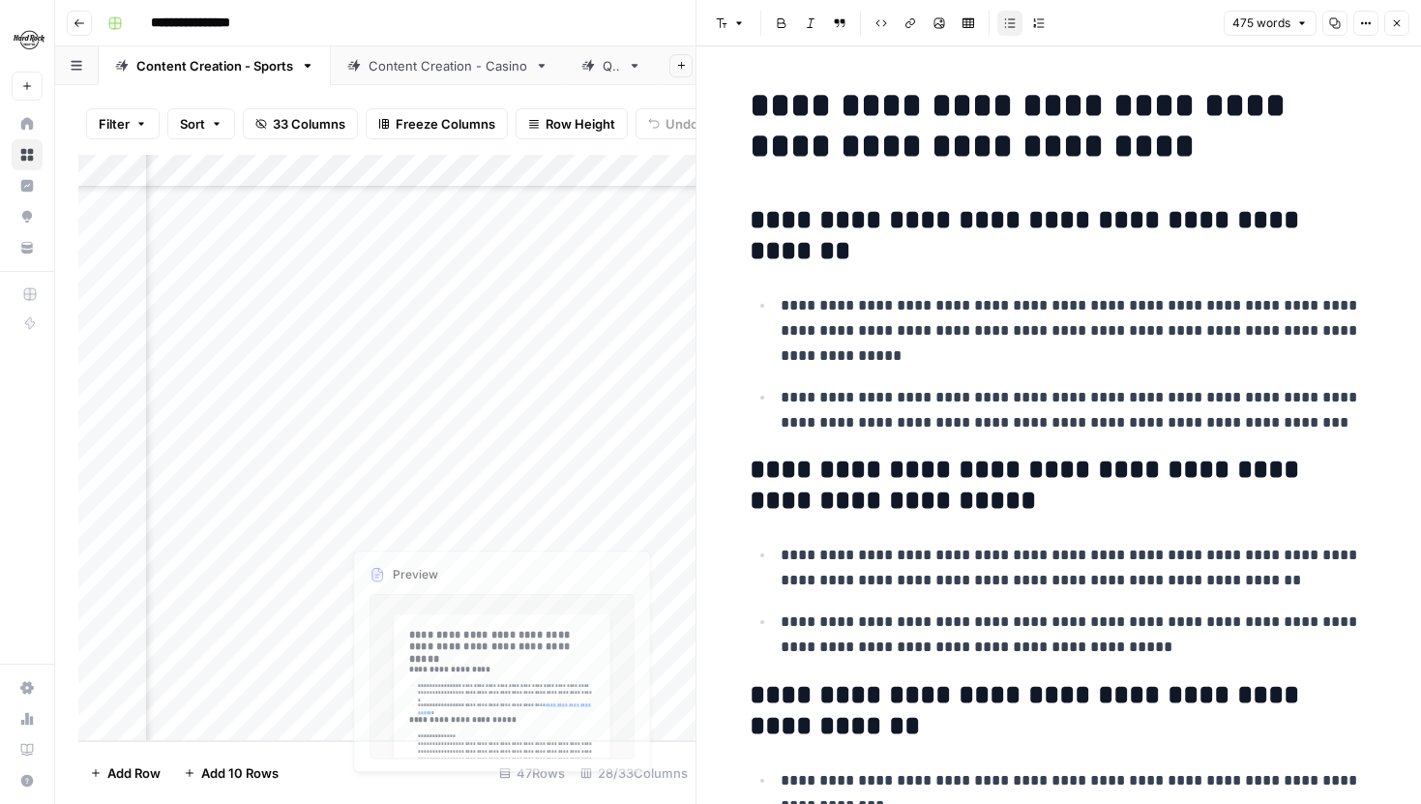
scroll to position [1024, 872]
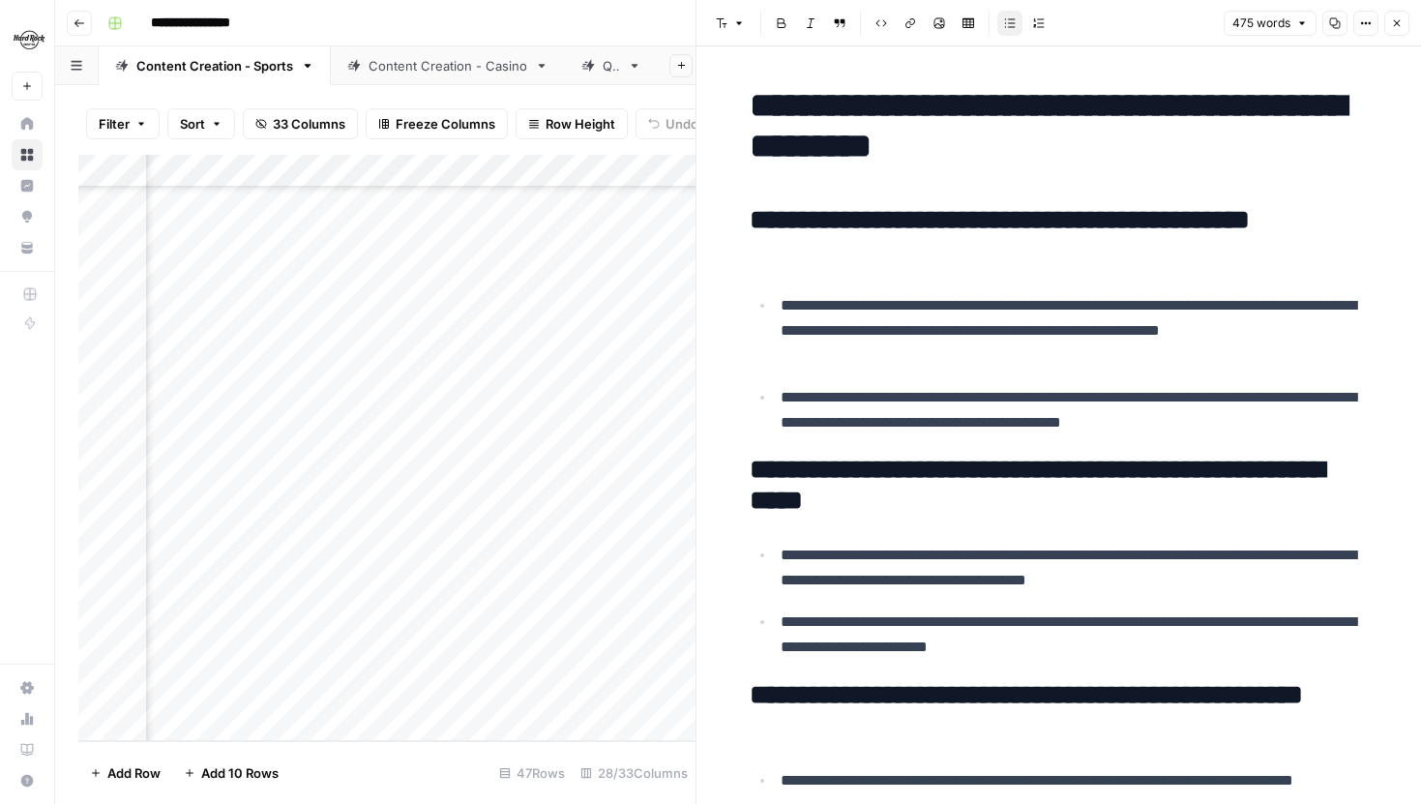
click at [516, 530] on div "Add Column" at bounding box center [386, 448] width 617 height 586
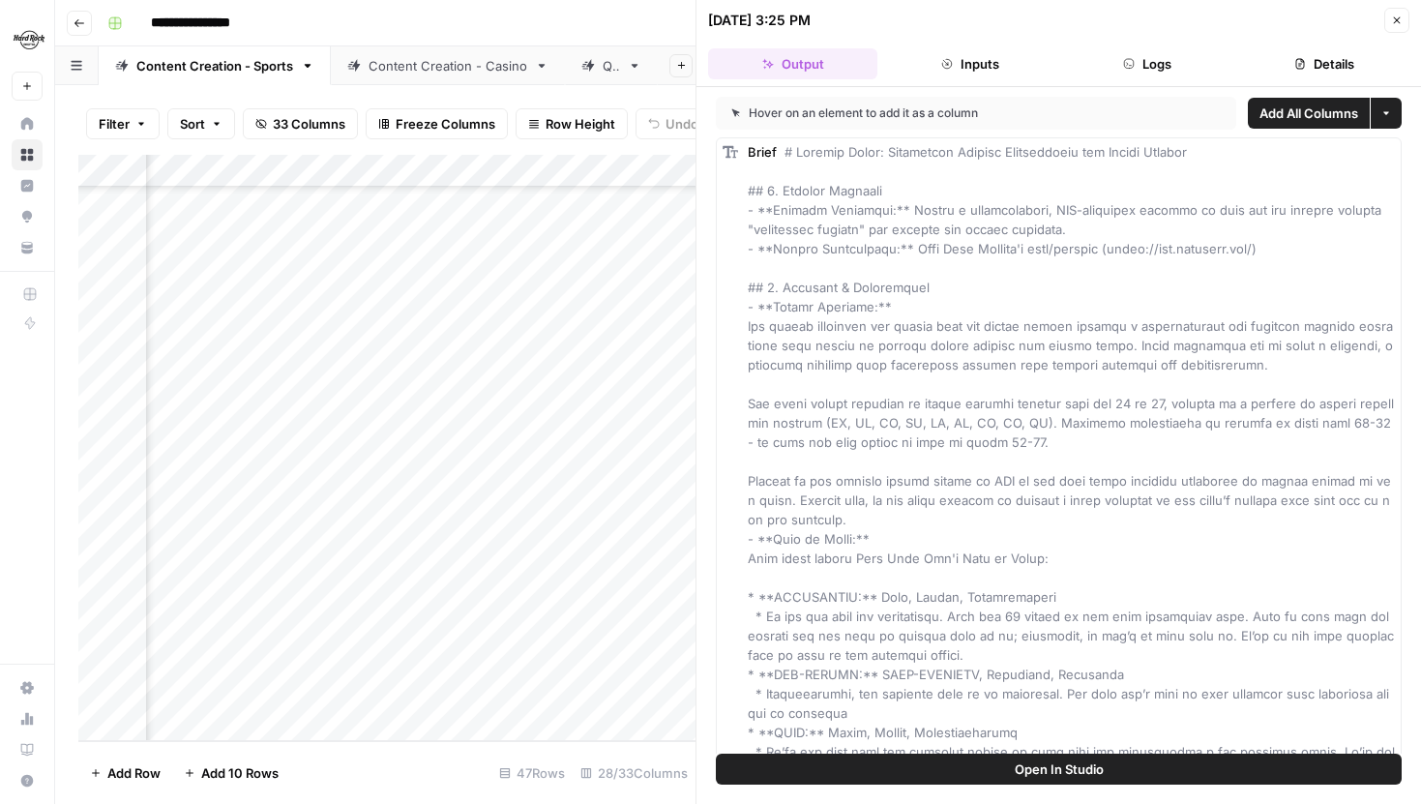
click at [1111, 66] on button "Logs" at bounding box center [1147, 63] width 169 height 31
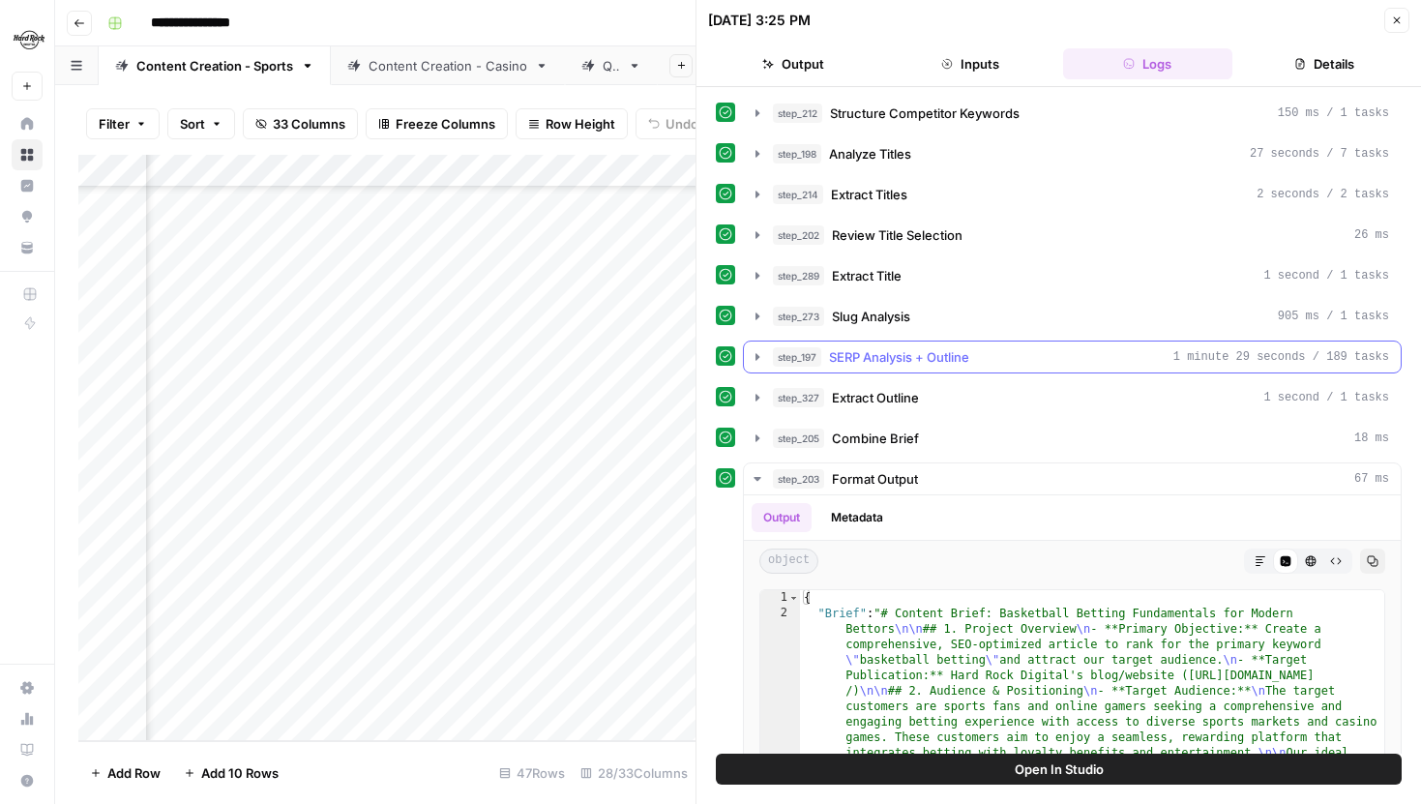
click at [754, 351] on icon "button" at bounding box center [757, 356] width 15 height 15
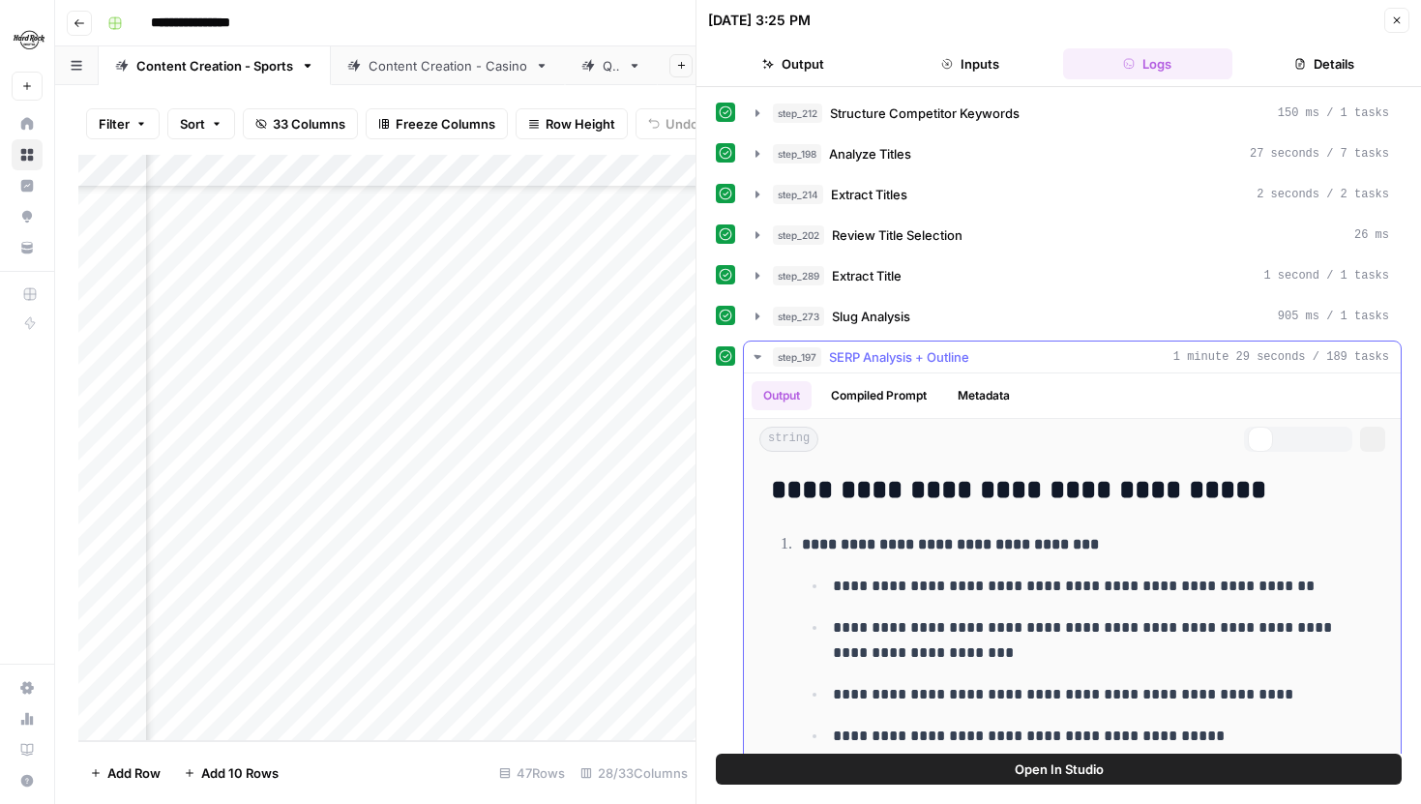
scroll to position [169, 0]
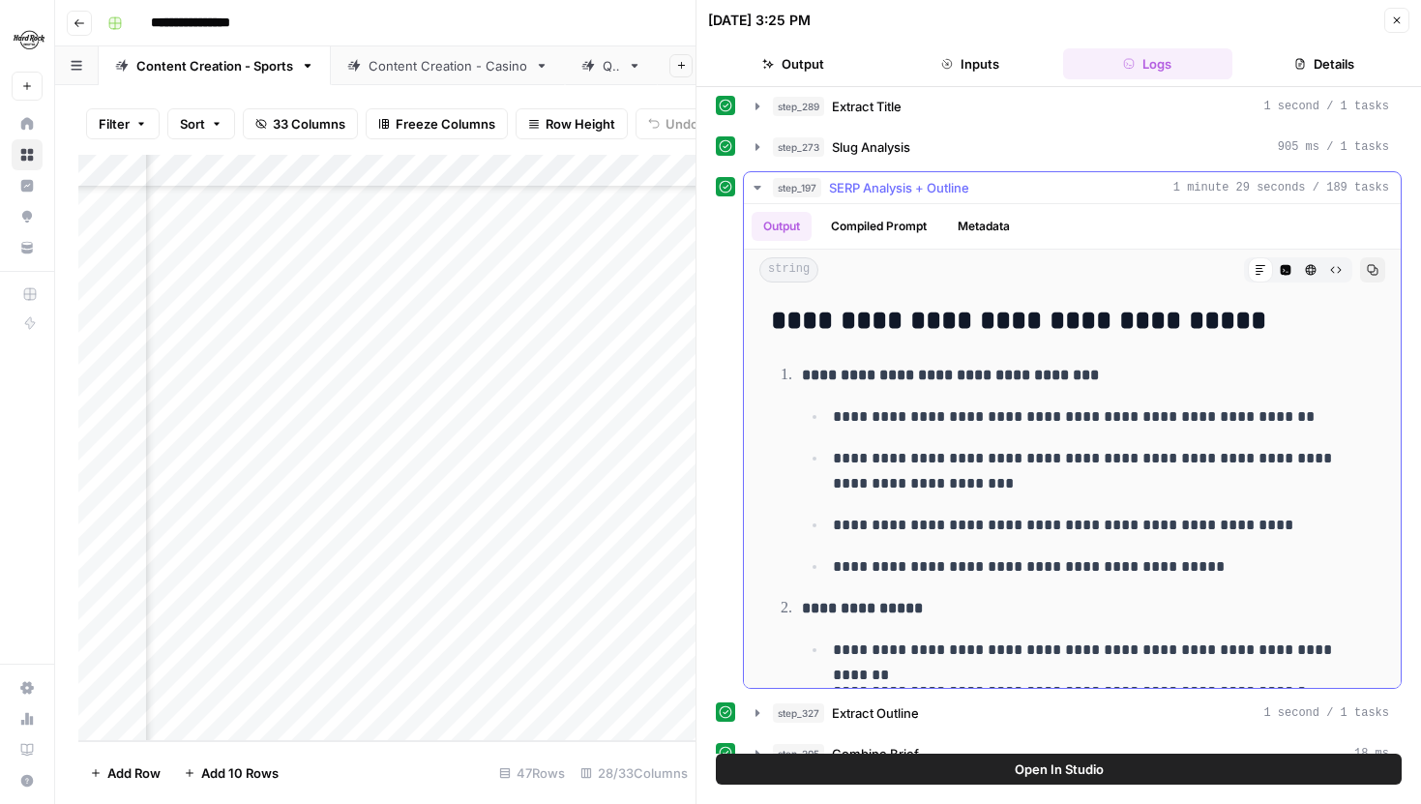
click at [889, 227] on button "Compiled Prompt" at bounding box center [878, 226] width 119 height 29
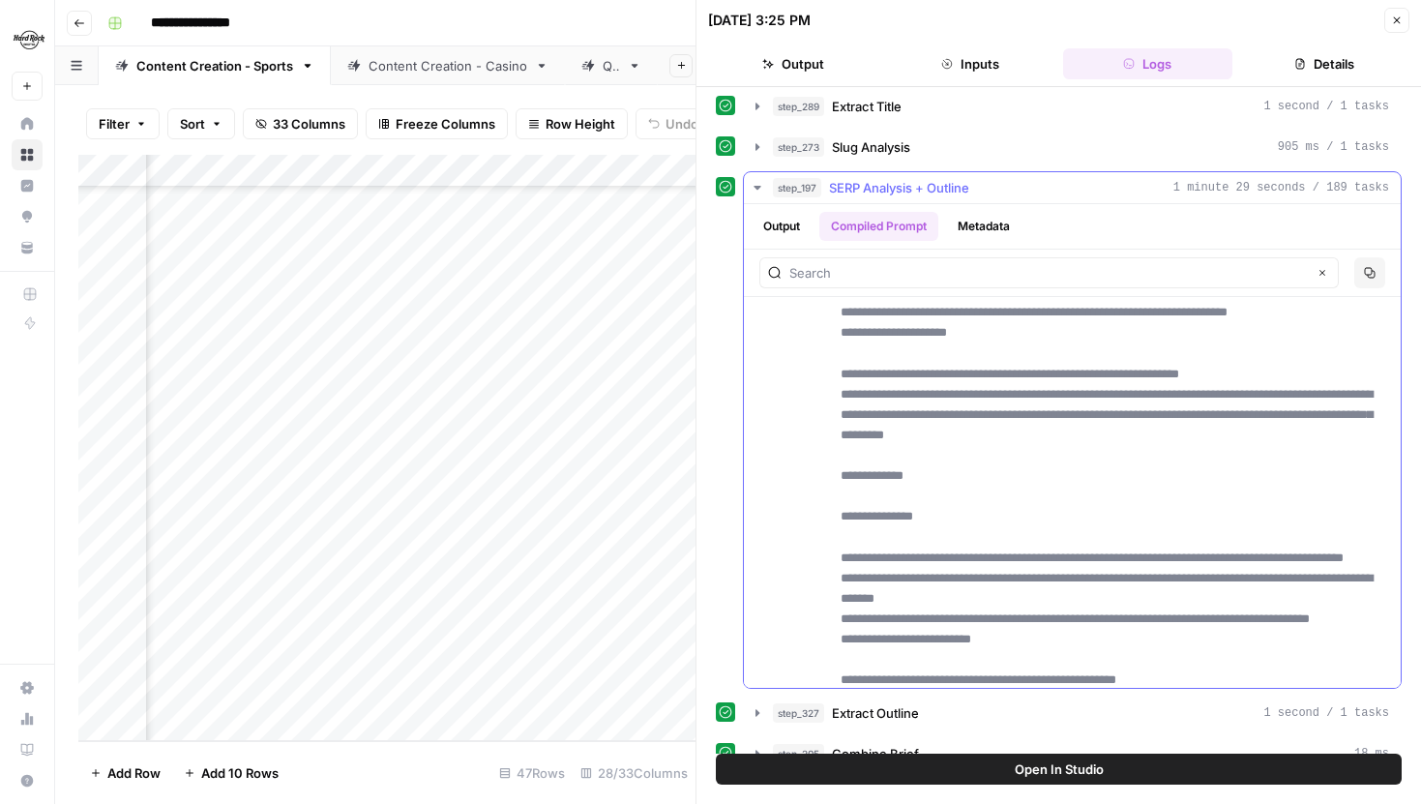
scroll to position [1948, 0]
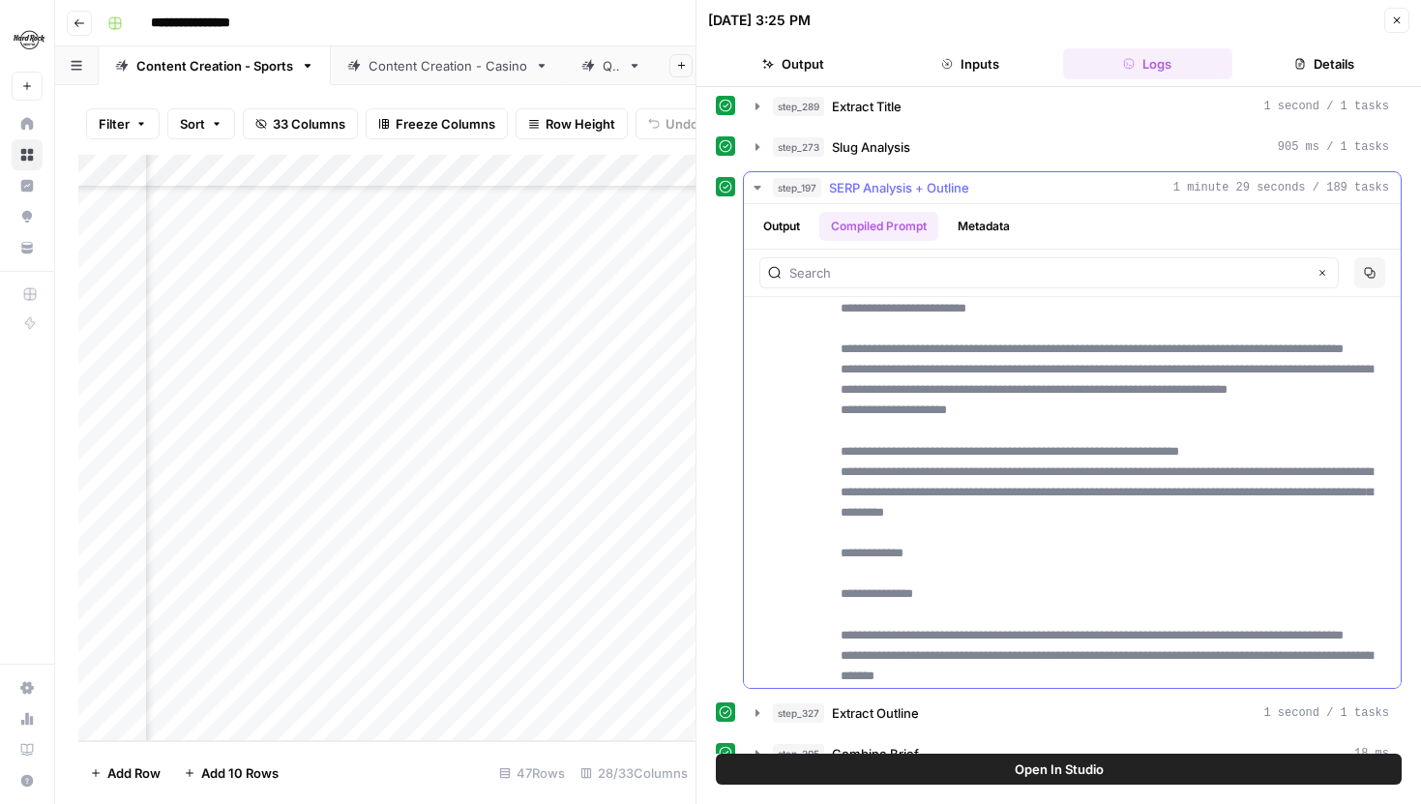
type input "*******"
click at [983, 266] on input "text" at bounding box center [1048, 272] width 518 height 19
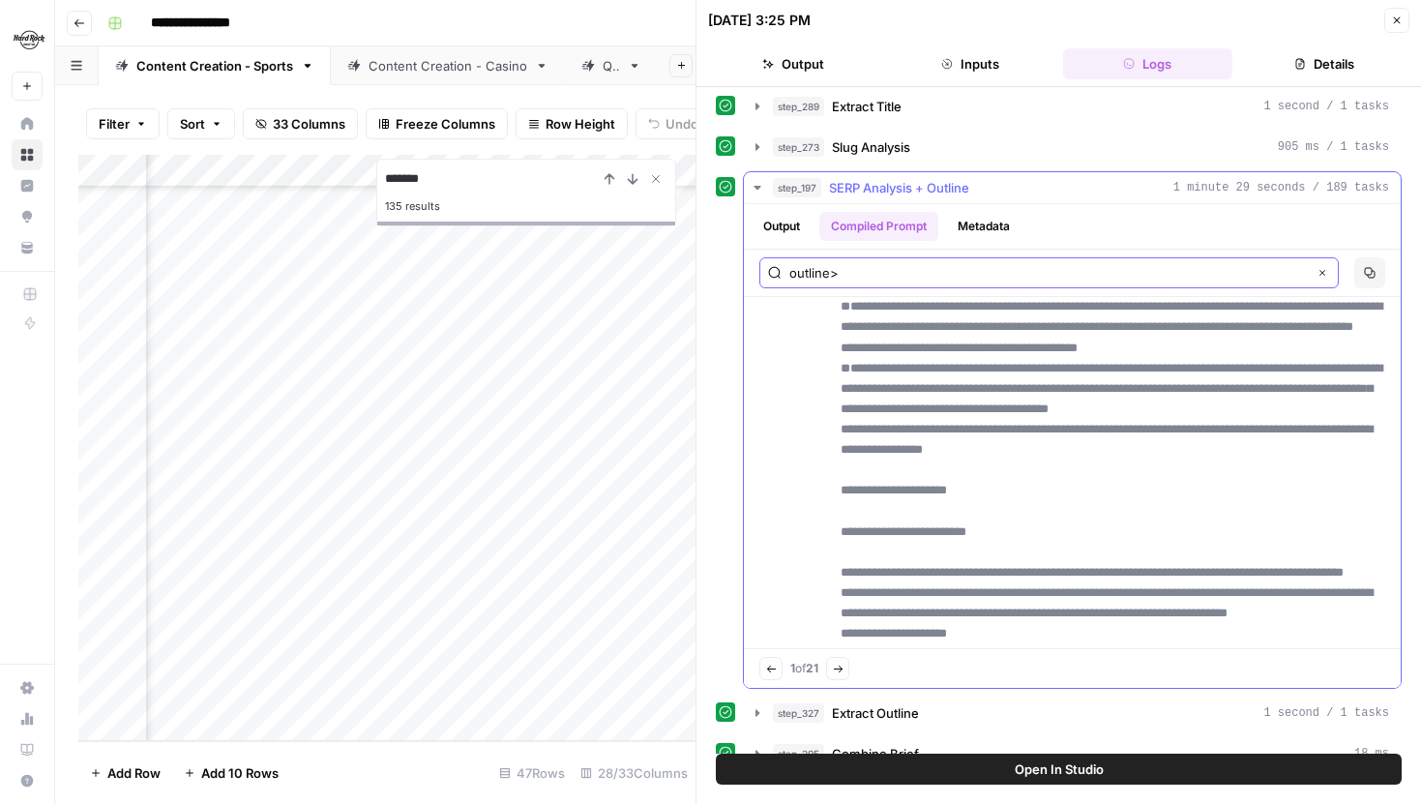
scroll to position [1693, 0]
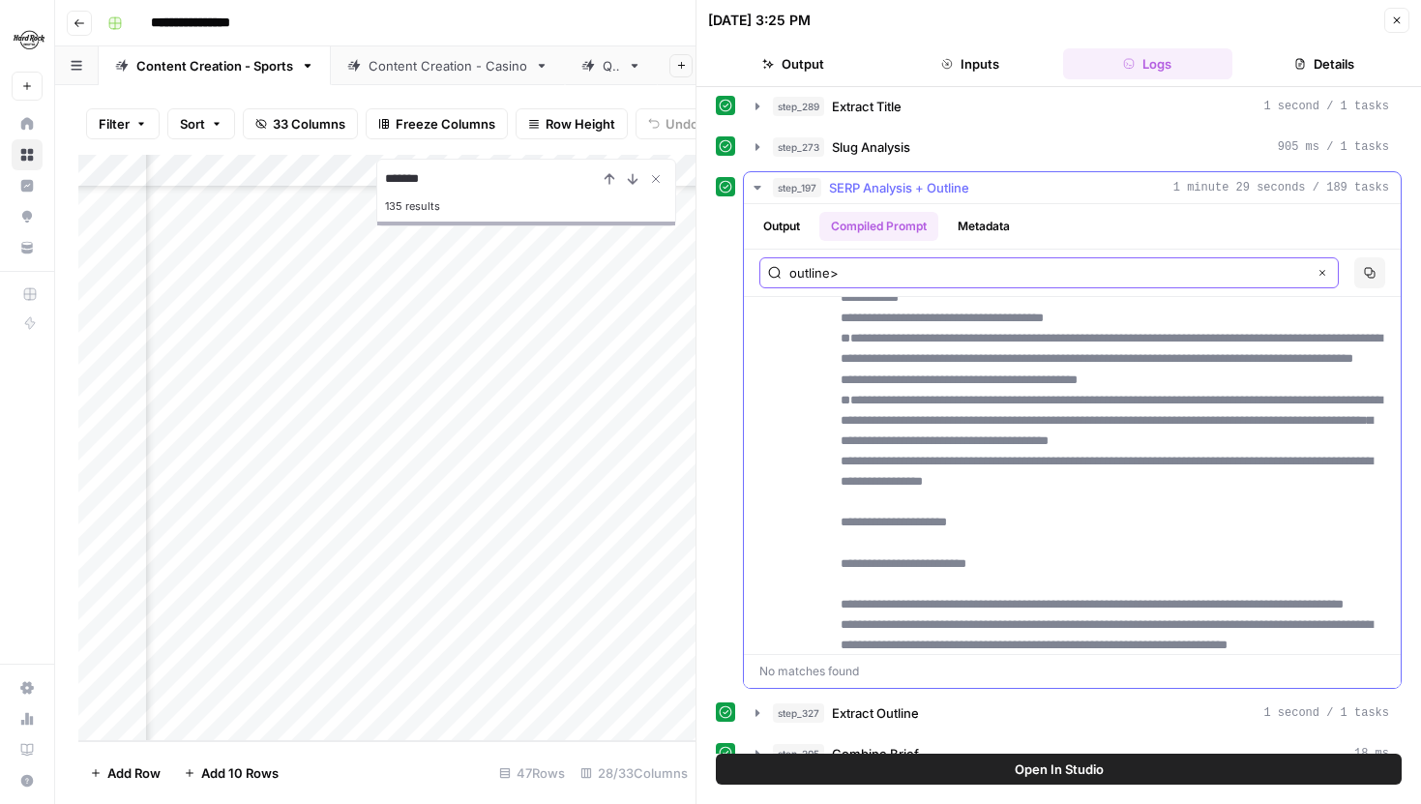
click at [791, 272] on input "outline>" at bounding box center [1048, 272] width 518 height 19
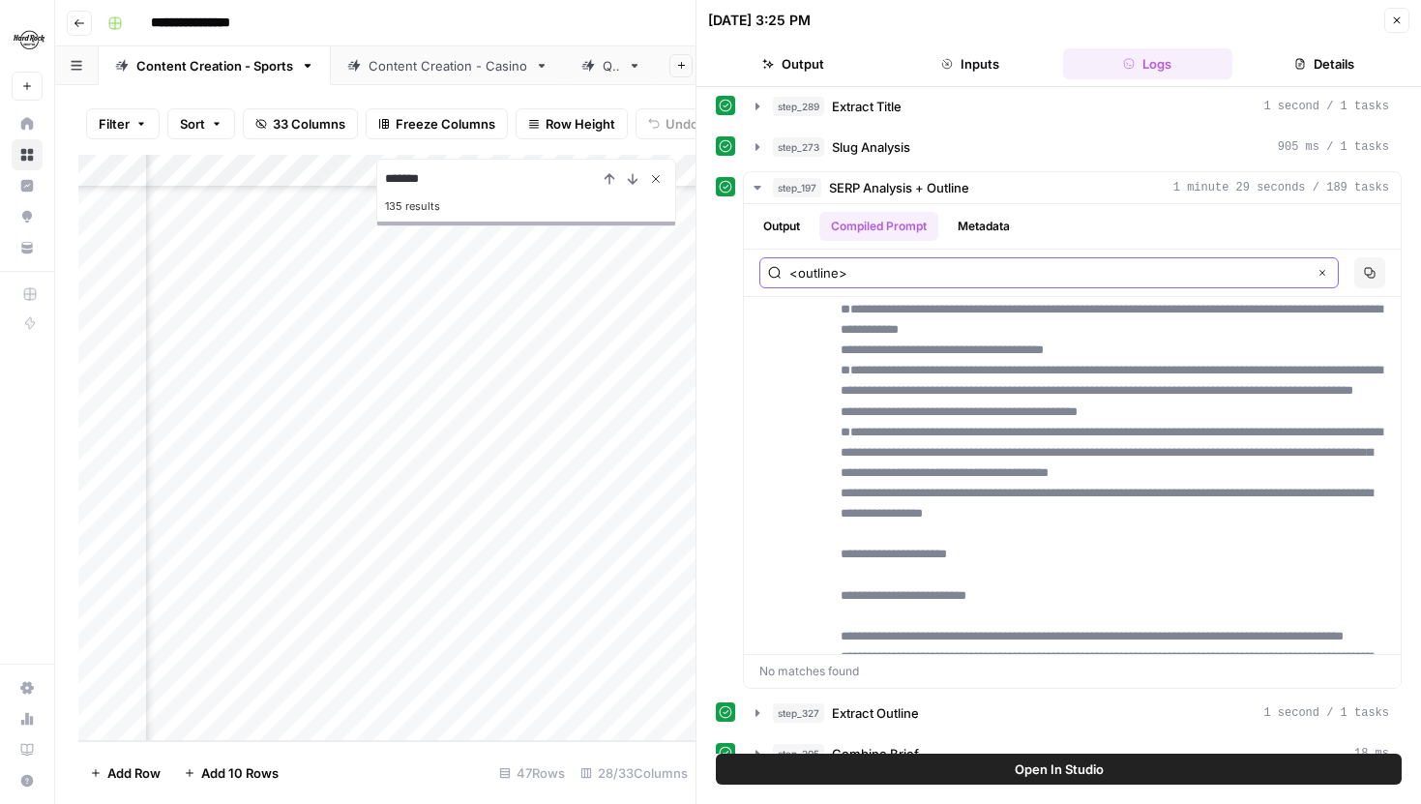
type input "<outline>"
click at [656, 183] on icon "Close Search" at bounding box center [655, 178] width 15 height 15
click at [1025, 267] on input "<outline>" at bounding box center [1048, 272] width 518 height 19
drag, startPoint x: 879, startPoint y: 268, endPoint x: 779, endPoint y: 267, distance: 100.6
click at [779, 267] on div "<outline> Clear" at bounding box center [1049, 272] width 580 height 31
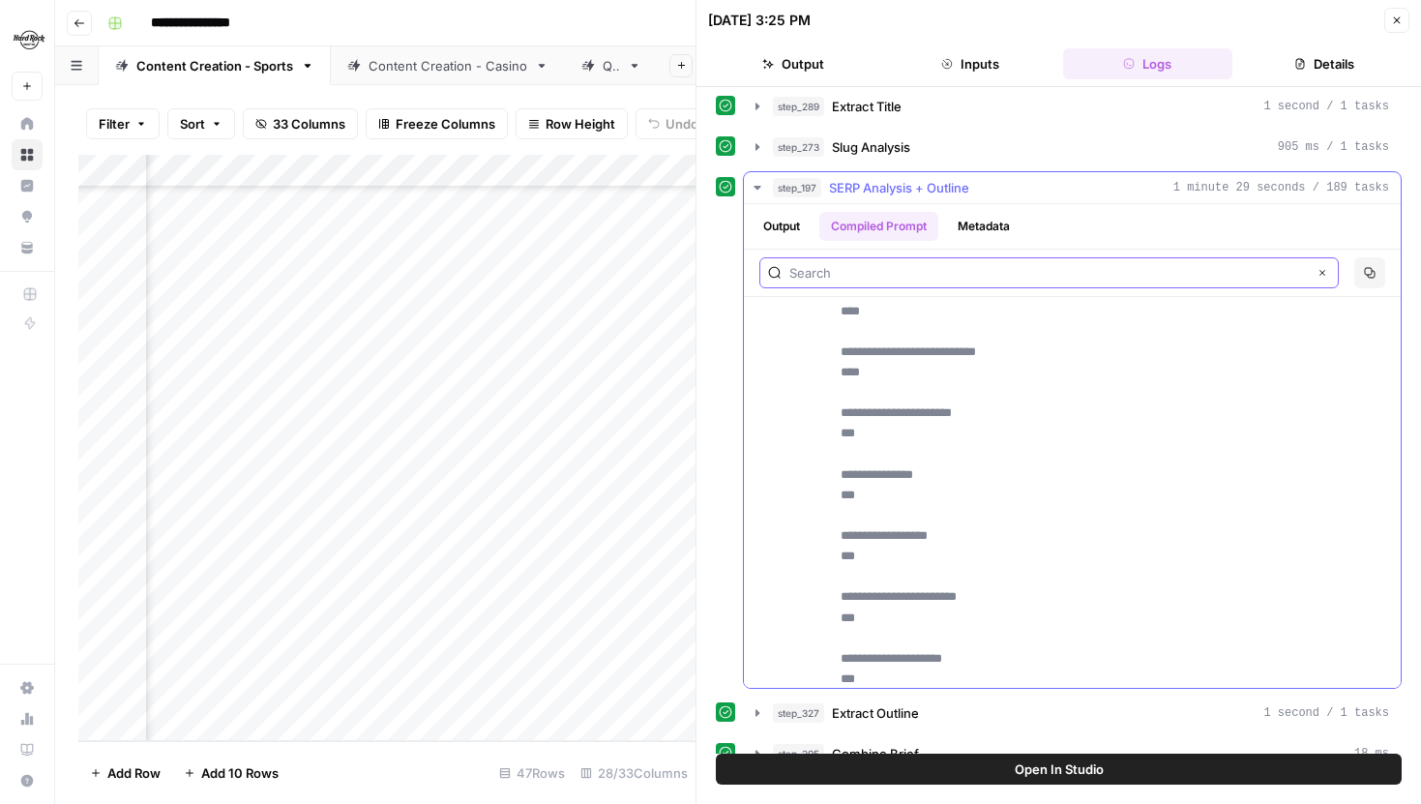
scroll to position [25342, 0]
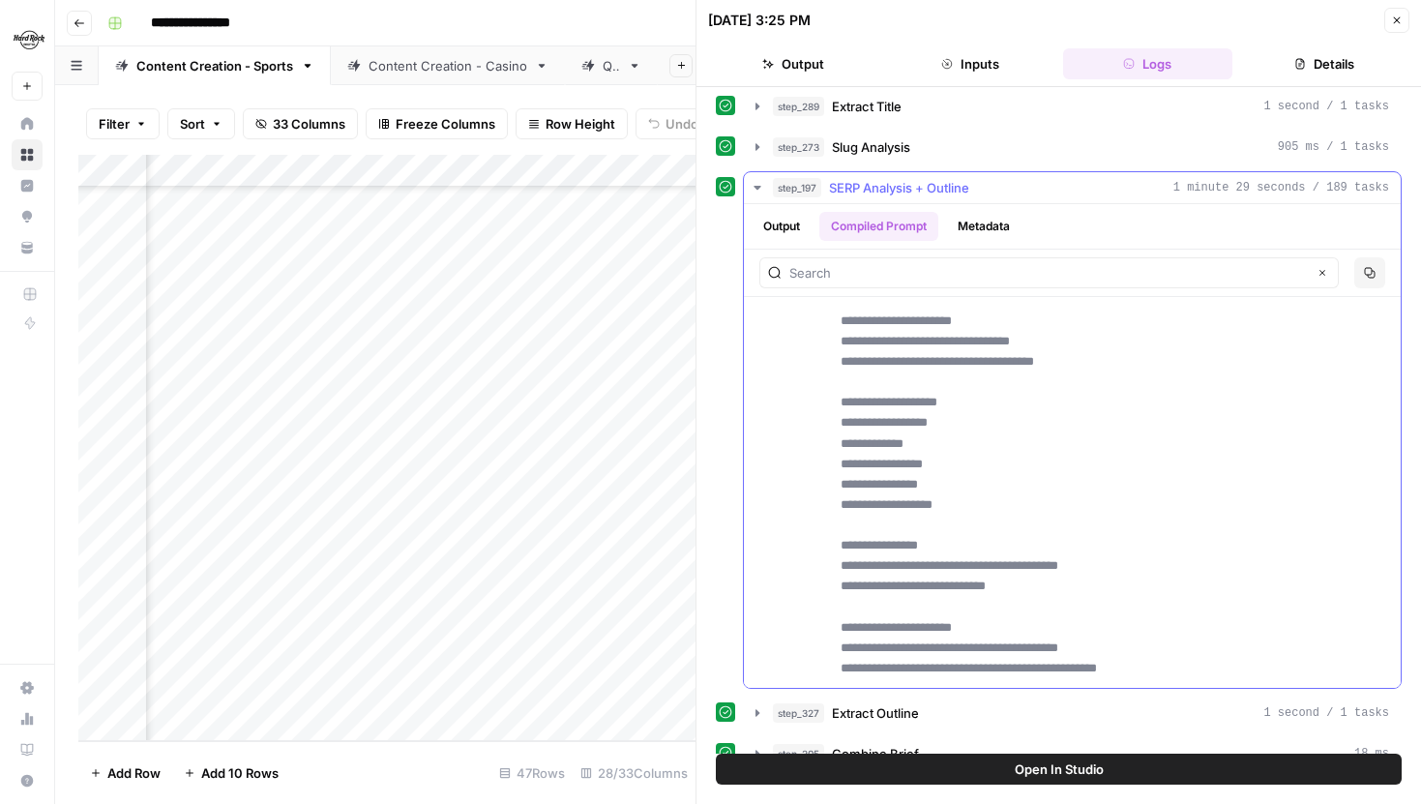
drag, startPoint x: 1159, startPoint y: 357, endPoint x: 1051, endPoint y: 268, distance: 140.2
click at [1051, 268] on div "**********" at bounding box center [1072, 446] width 657 height 484
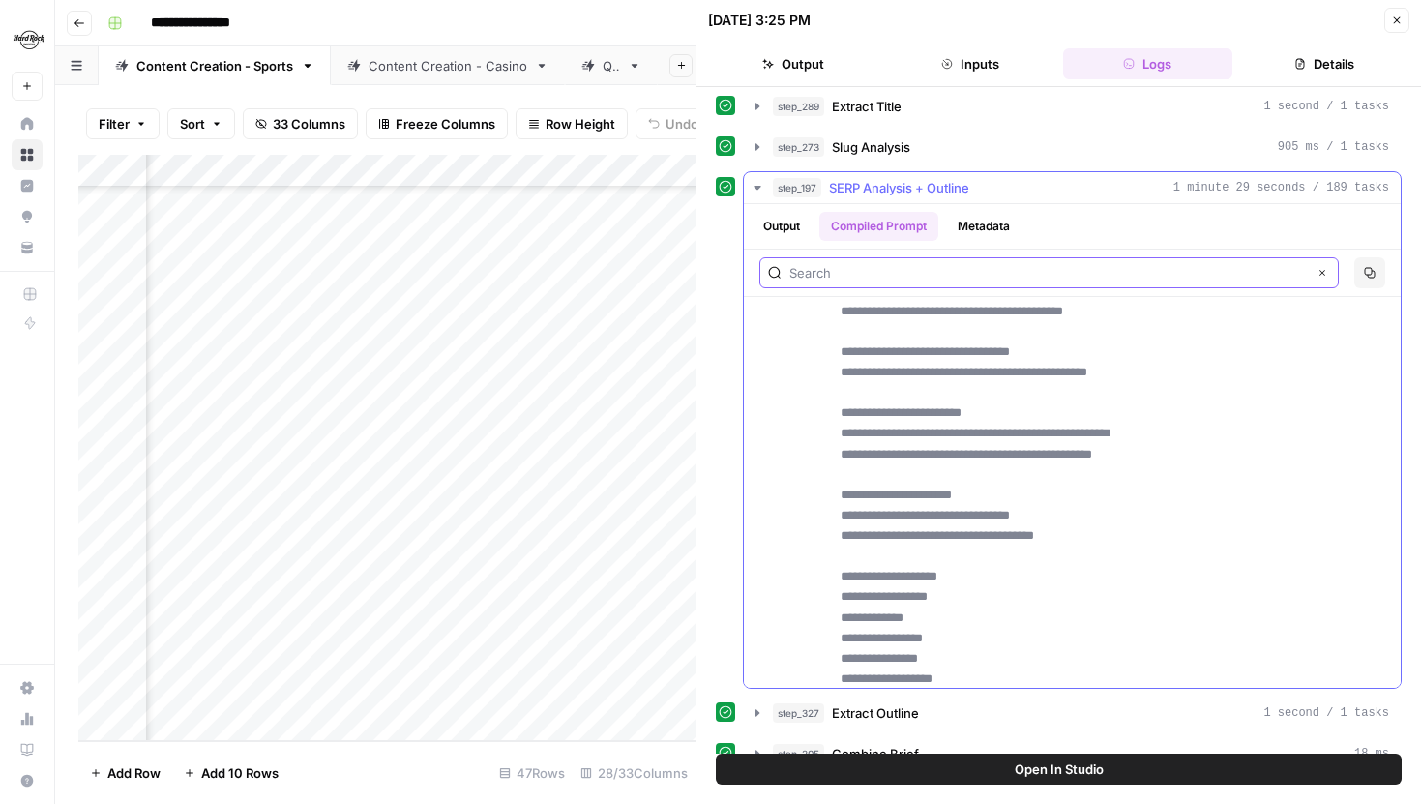
click at [986, 278] on input "text" at bounding box center [1048, 272] width 518 height 19
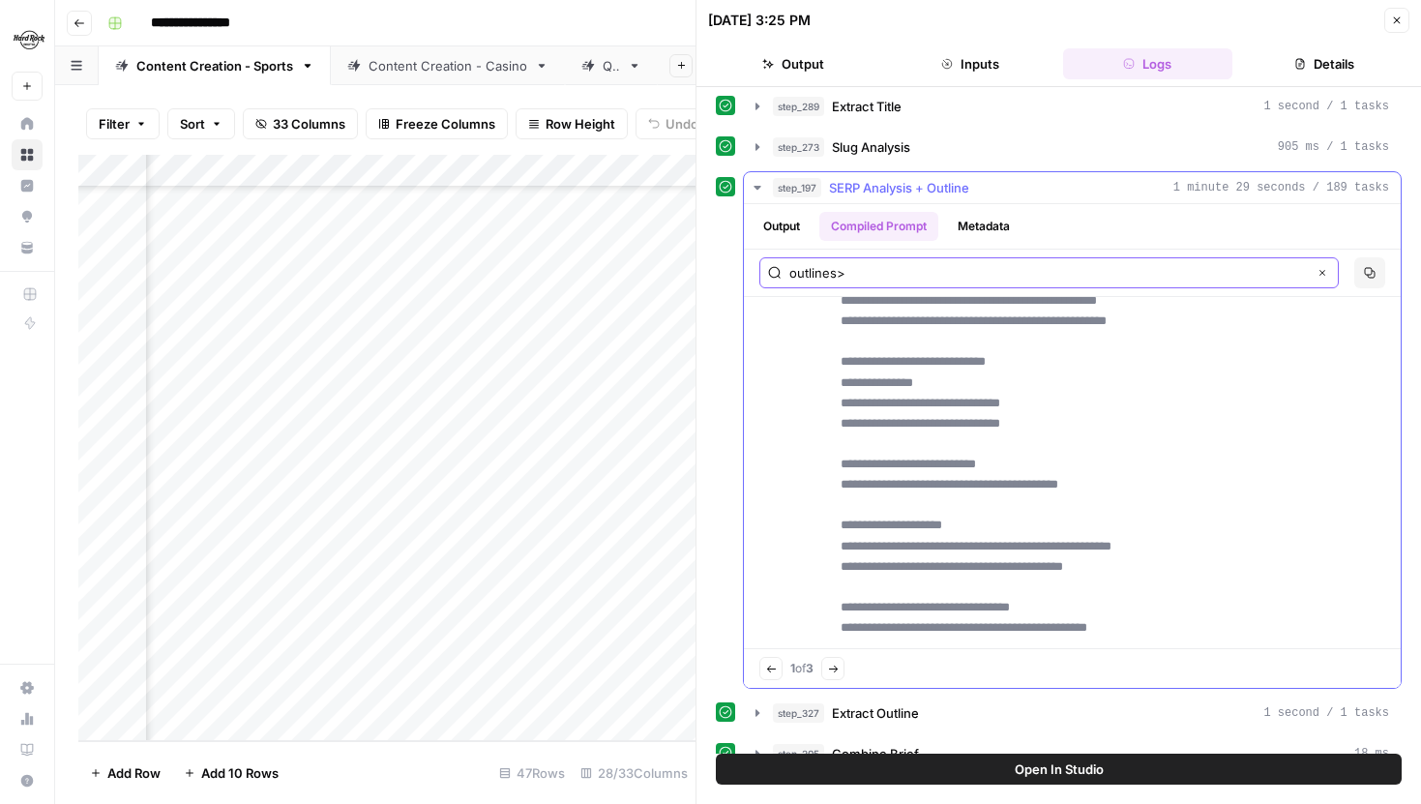
scroll to position [20951, 0]
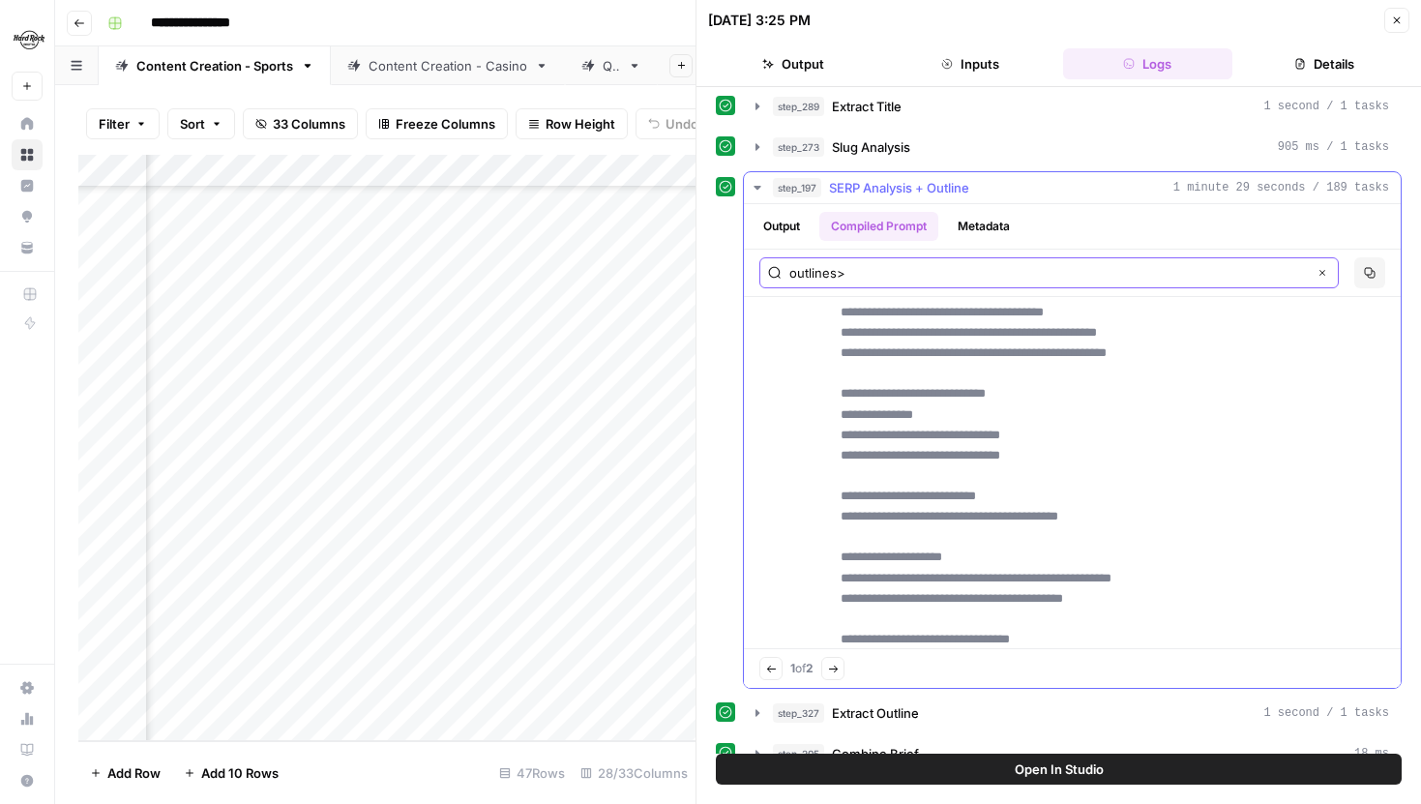
type input "outlines>"
click at [828, 661] on button "Next Match" at bounding box center [832, 668] width 23 height 23
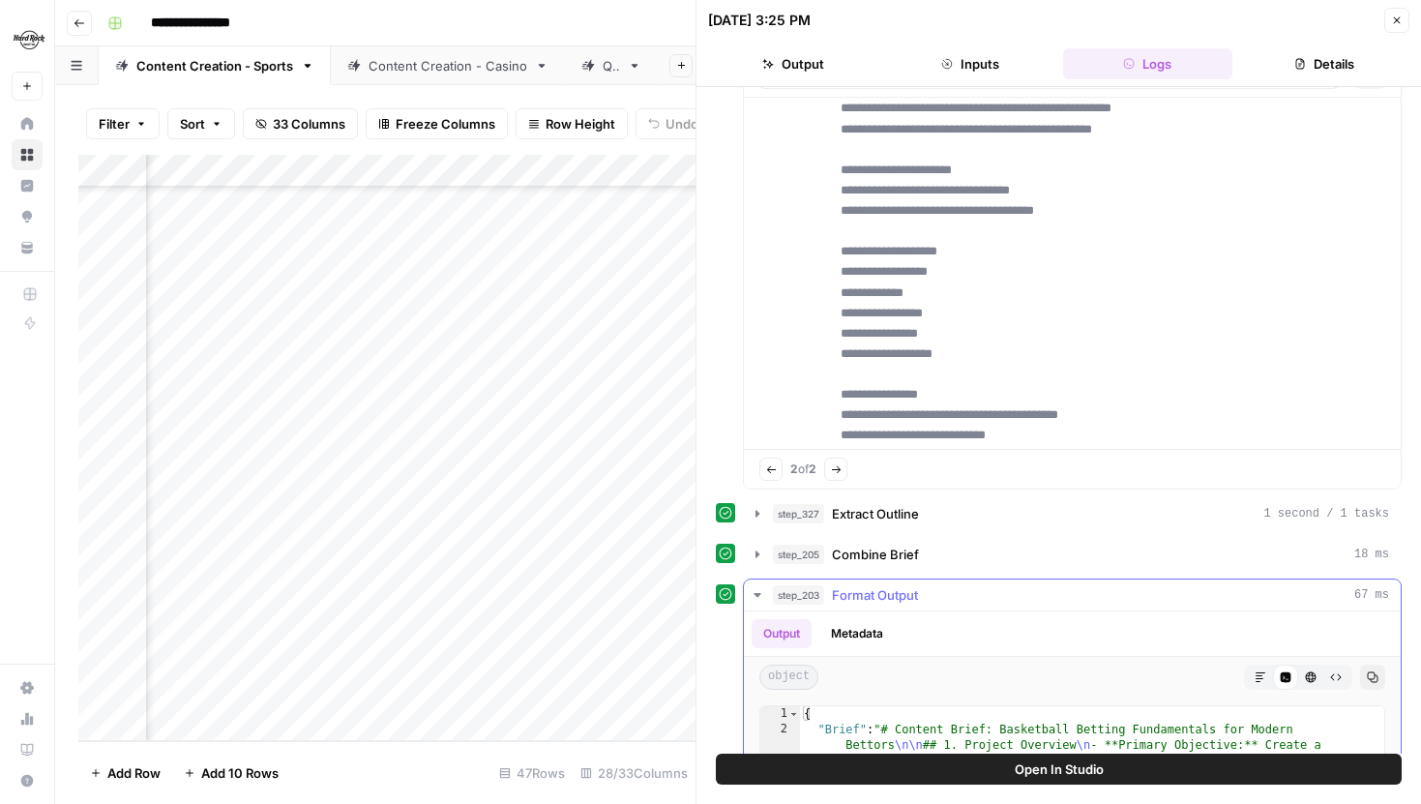
scroll to position [379, 0]
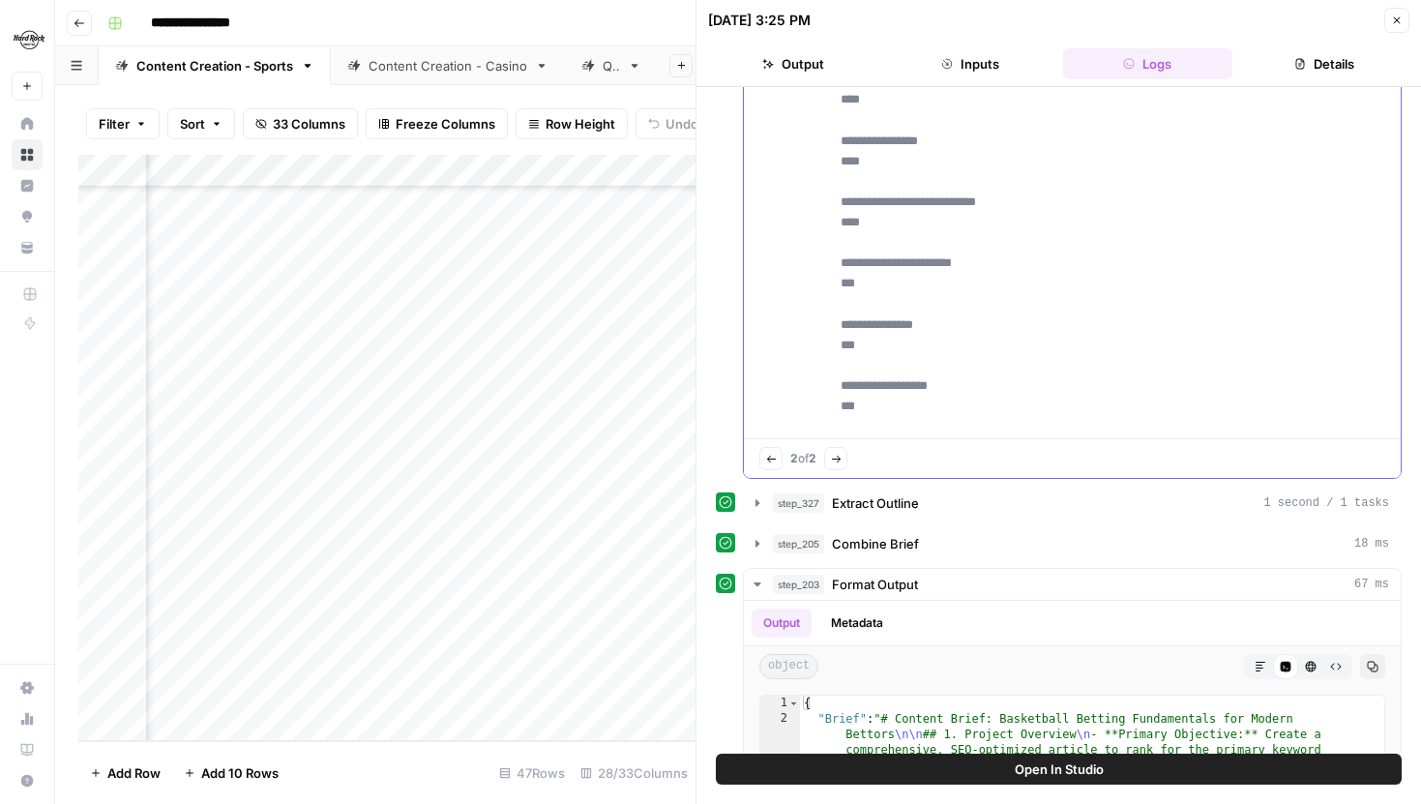
click at [766, 454] on icon "button" at bounding box center [771, 459] width 11 height 11
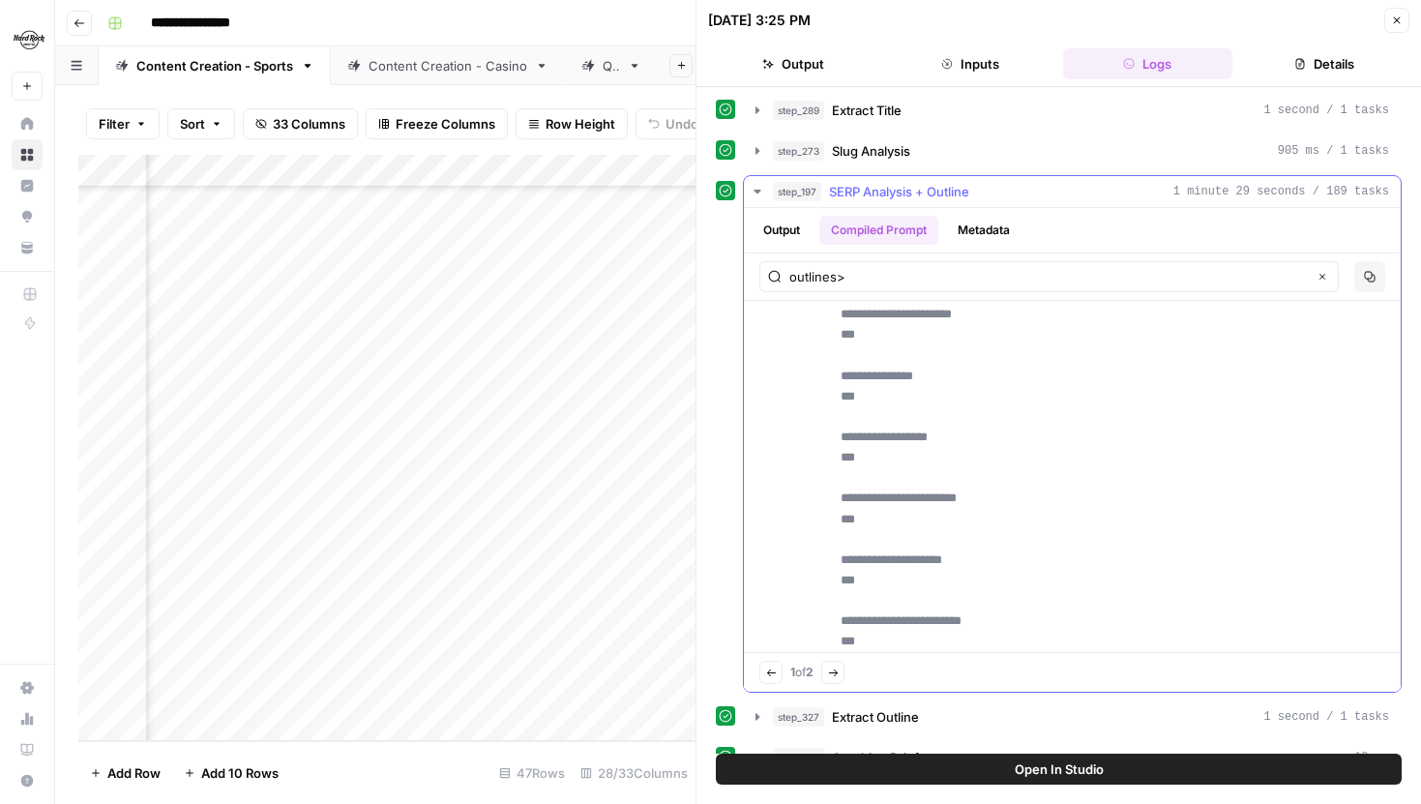
scroll to position [25377, 0]
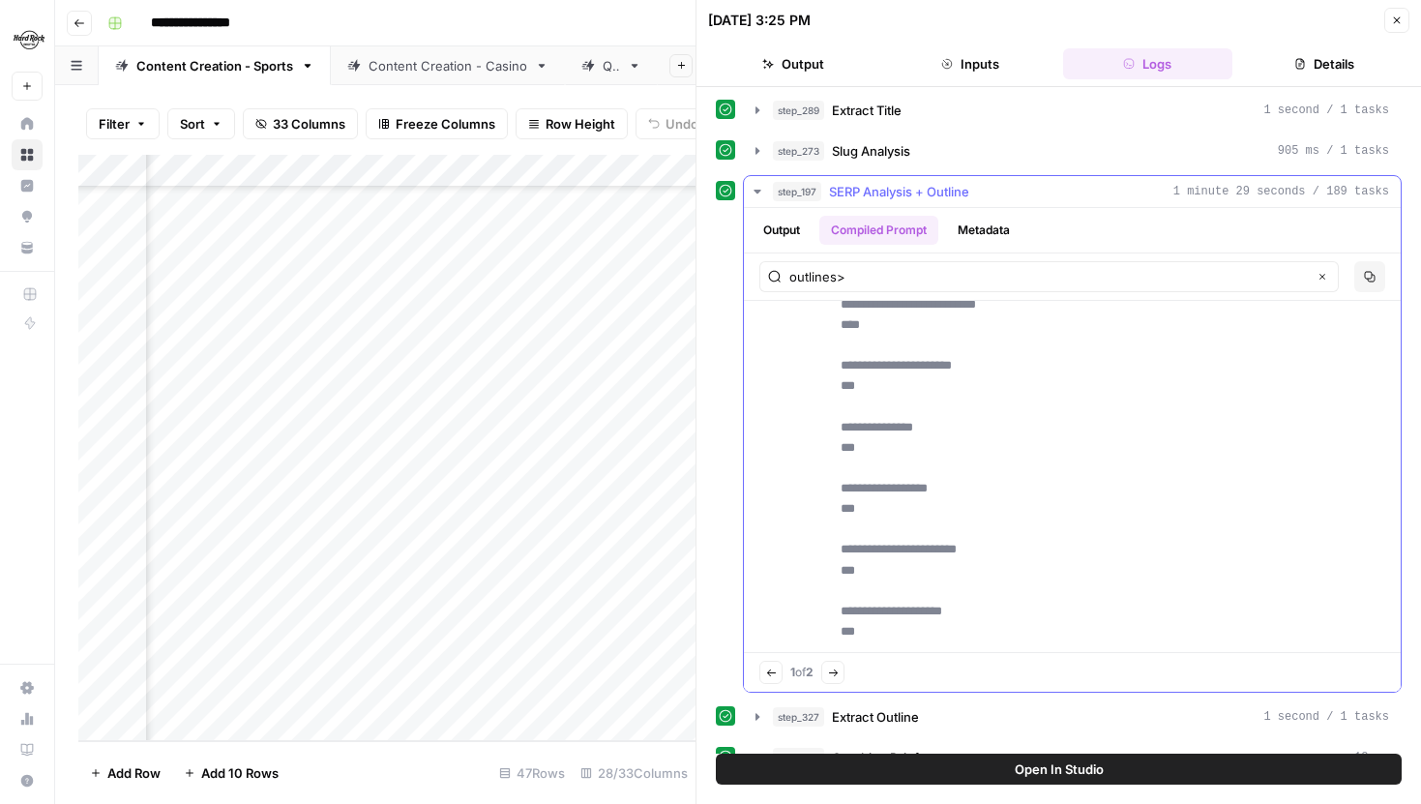
drag, startPoint x: 911, startPoint y: 323, endPoint x: 1162, endPoint y: 324, distance: 250.6
copy p "**********"
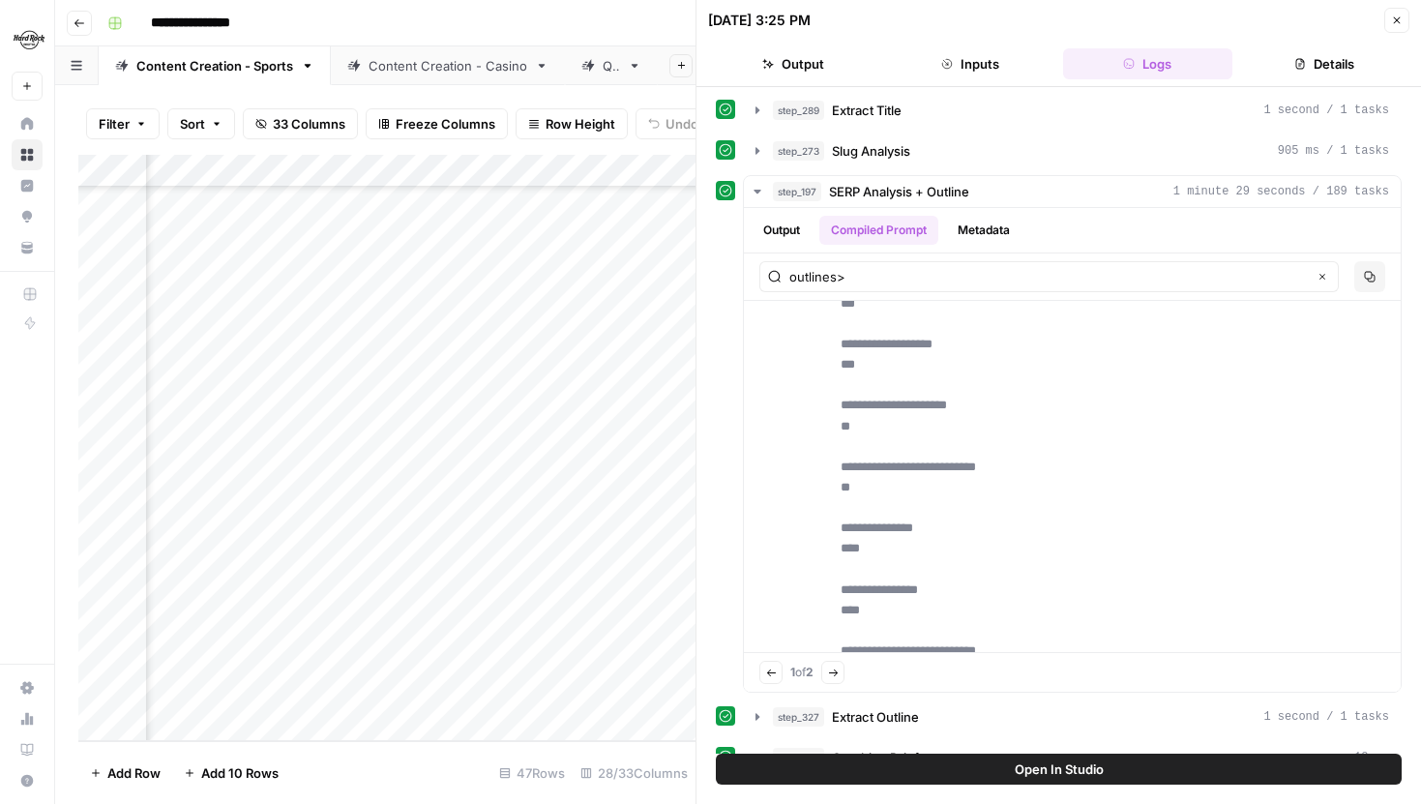
scroll to position [25005, 0]
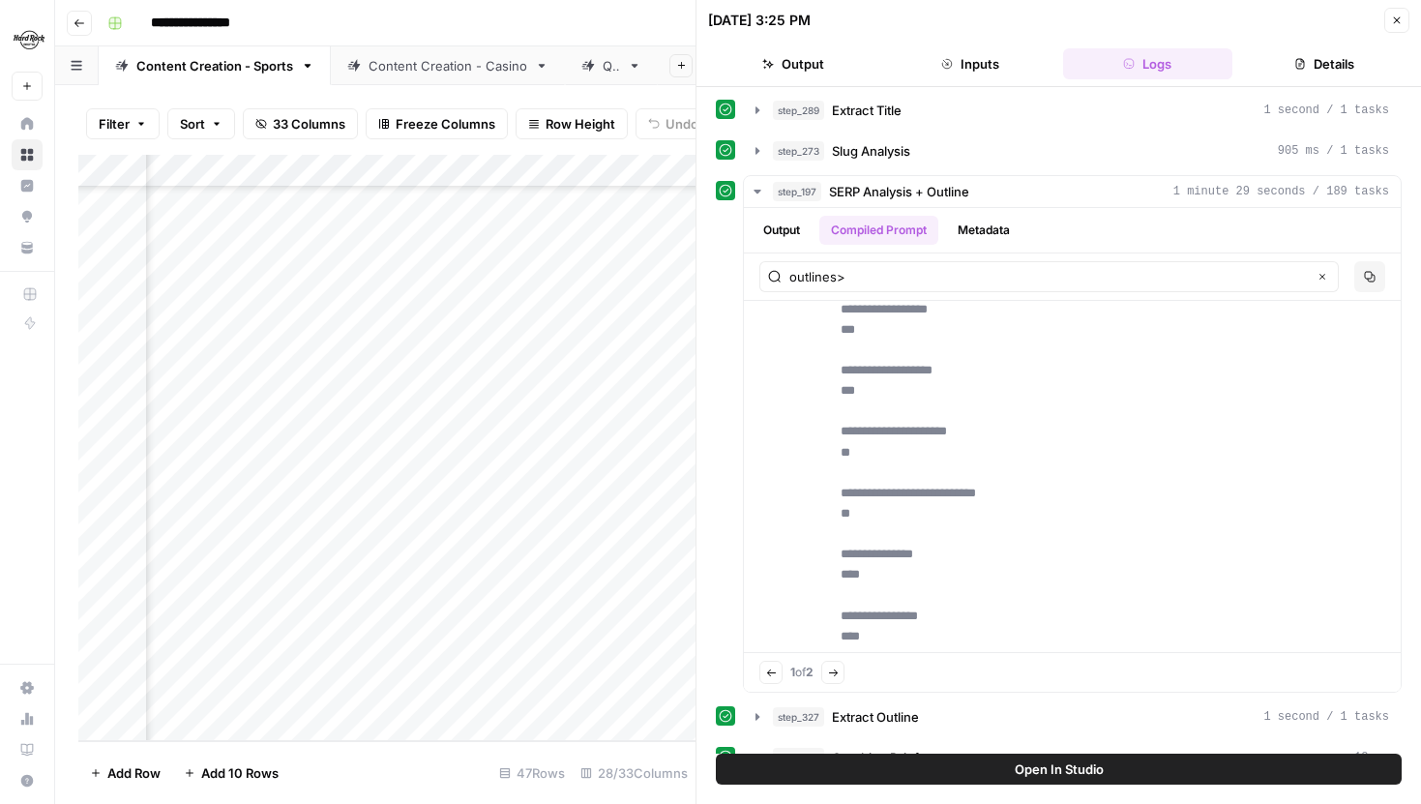
click at [1392, 18] on icon "button" at bounding box center [1397, 21] width 12 height 12
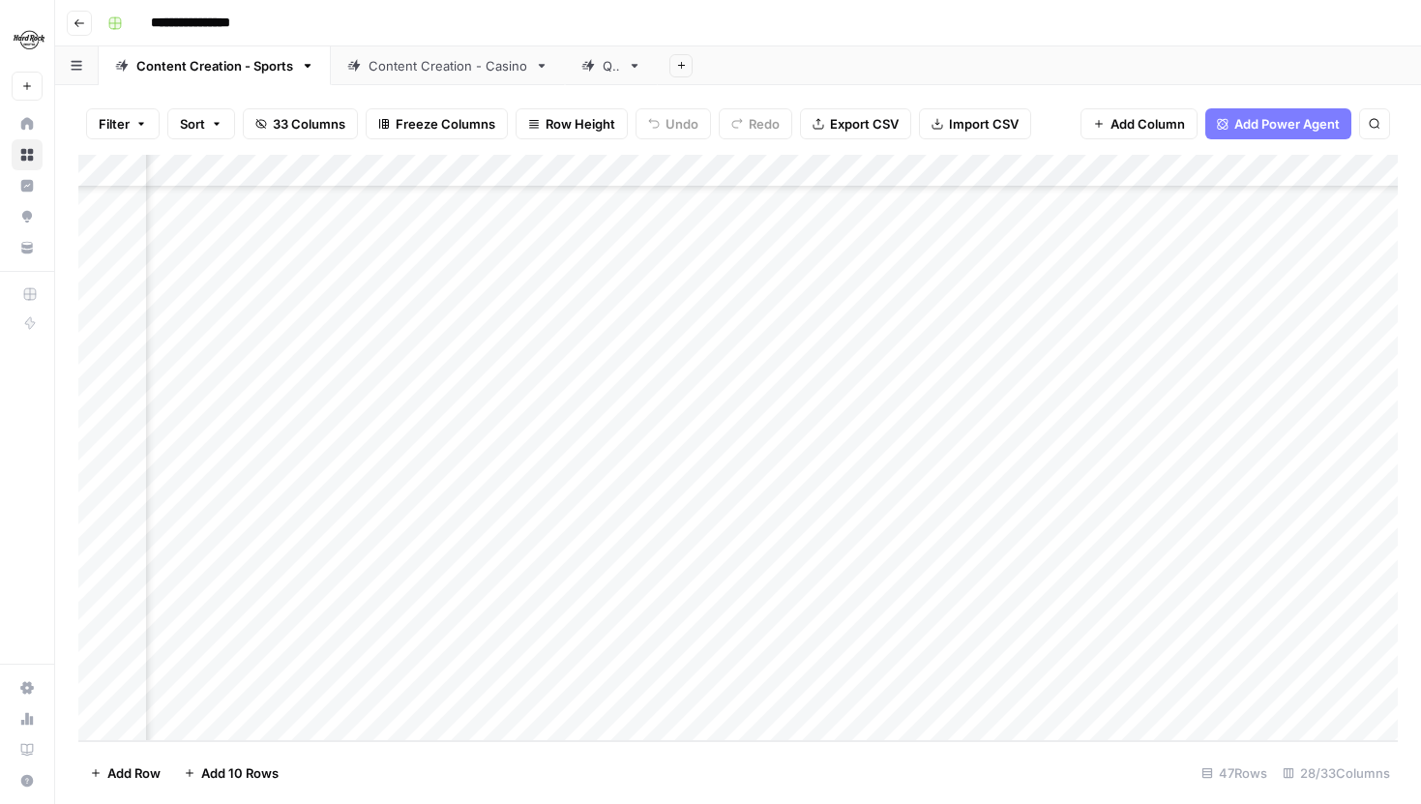
click at [430, 59] on div "Content Creation - Casino" at bounding box center [448, 65] width 159 height 19
click at [254, 74] on div "Content Creation - Sports" at bounding box center [214, 65] width 157 height 19
click at [599, 63] on div "QA" at bounding box center [600, 65] width 39 height 19
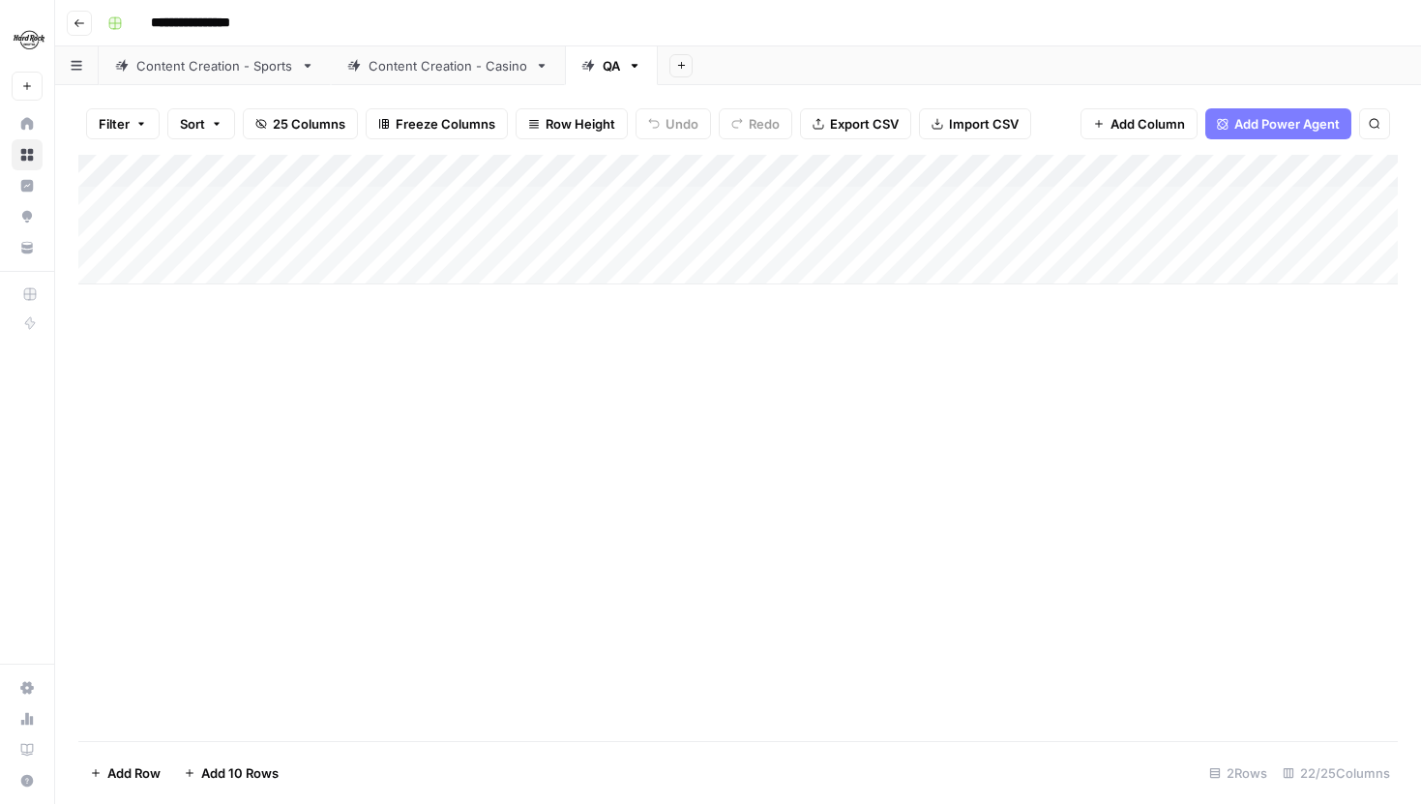
click at [240, 257] on div "Add Column" at bounding box center [738, 220] width 1320 height 130
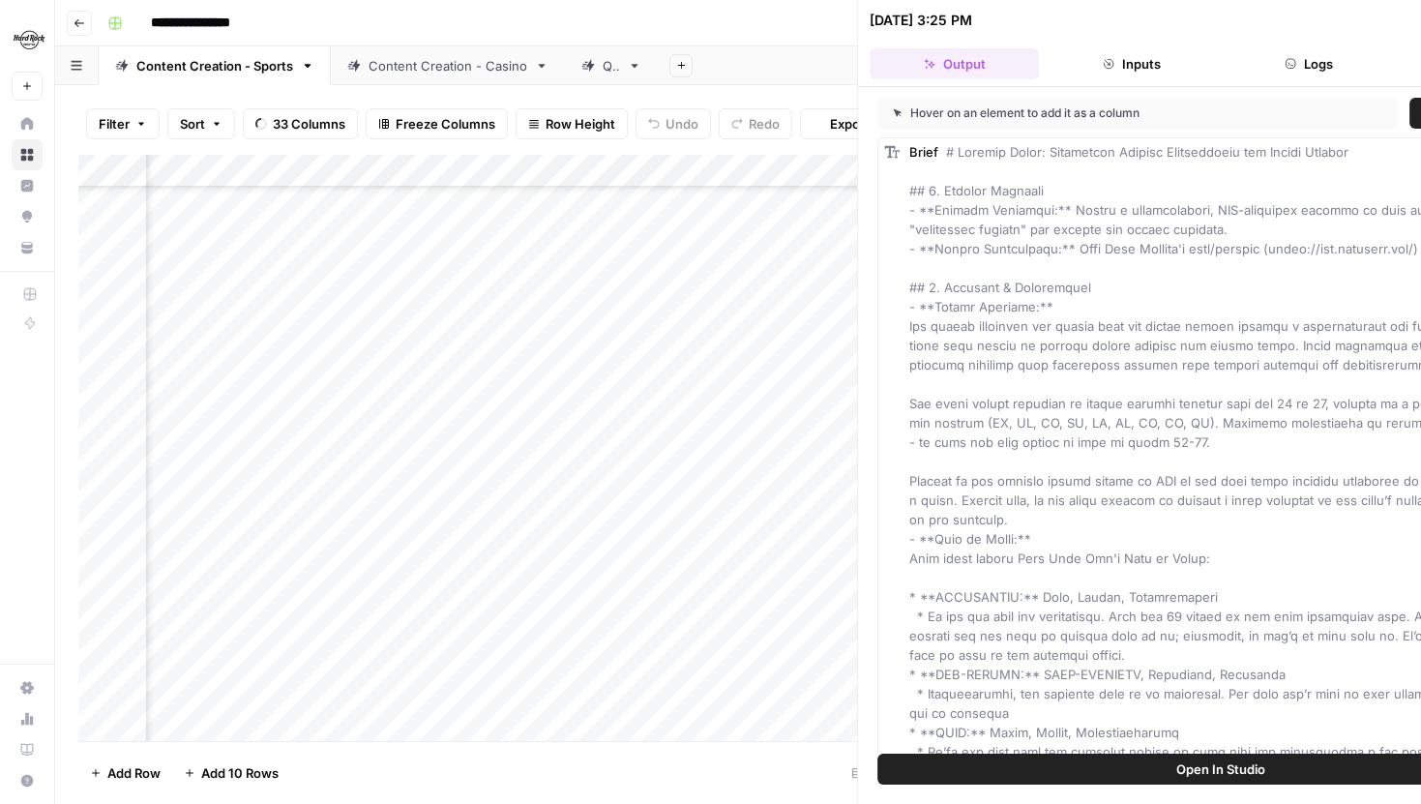
scroll to position [1024, 906]
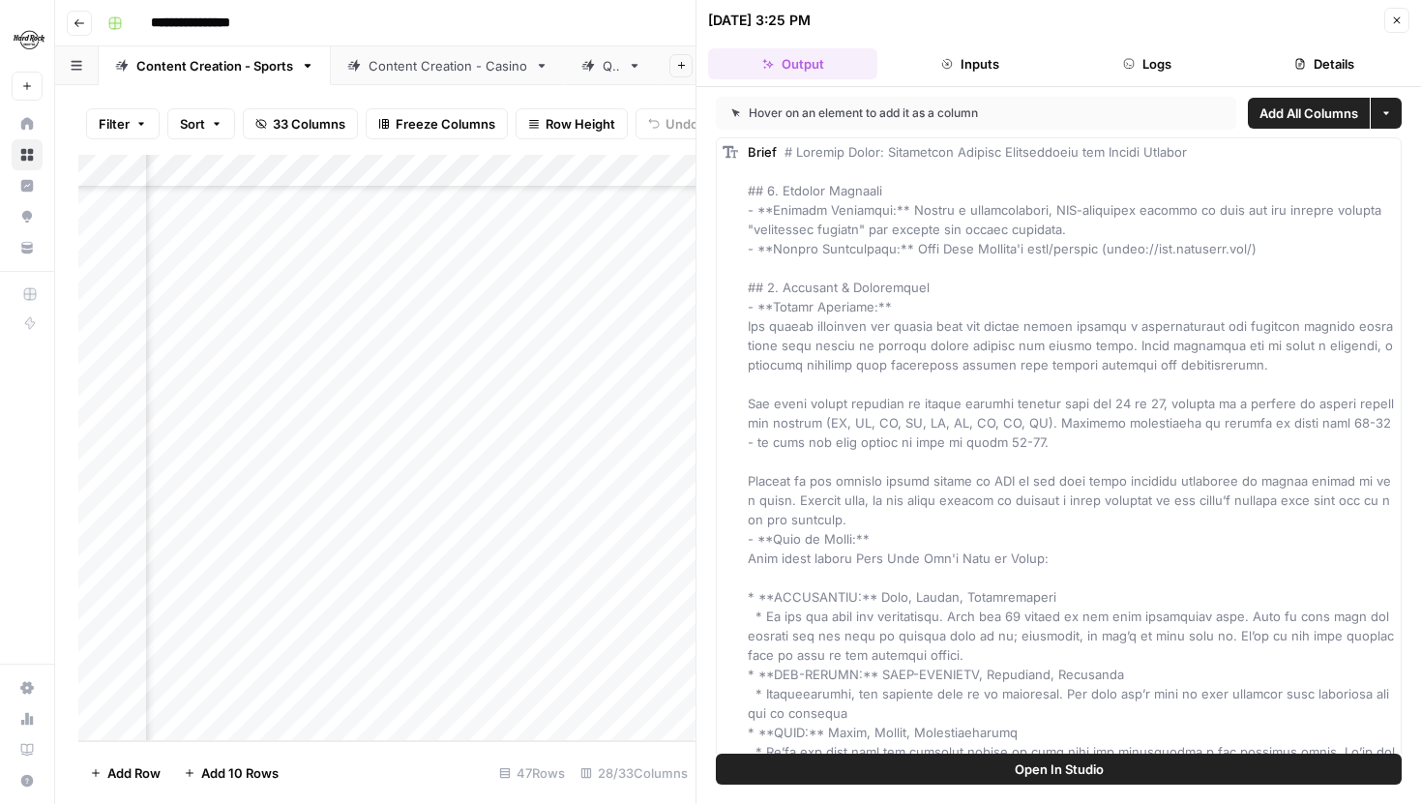
click at [594, 64] on div "QA" at bounding box center [600, 65] width 39 height 19
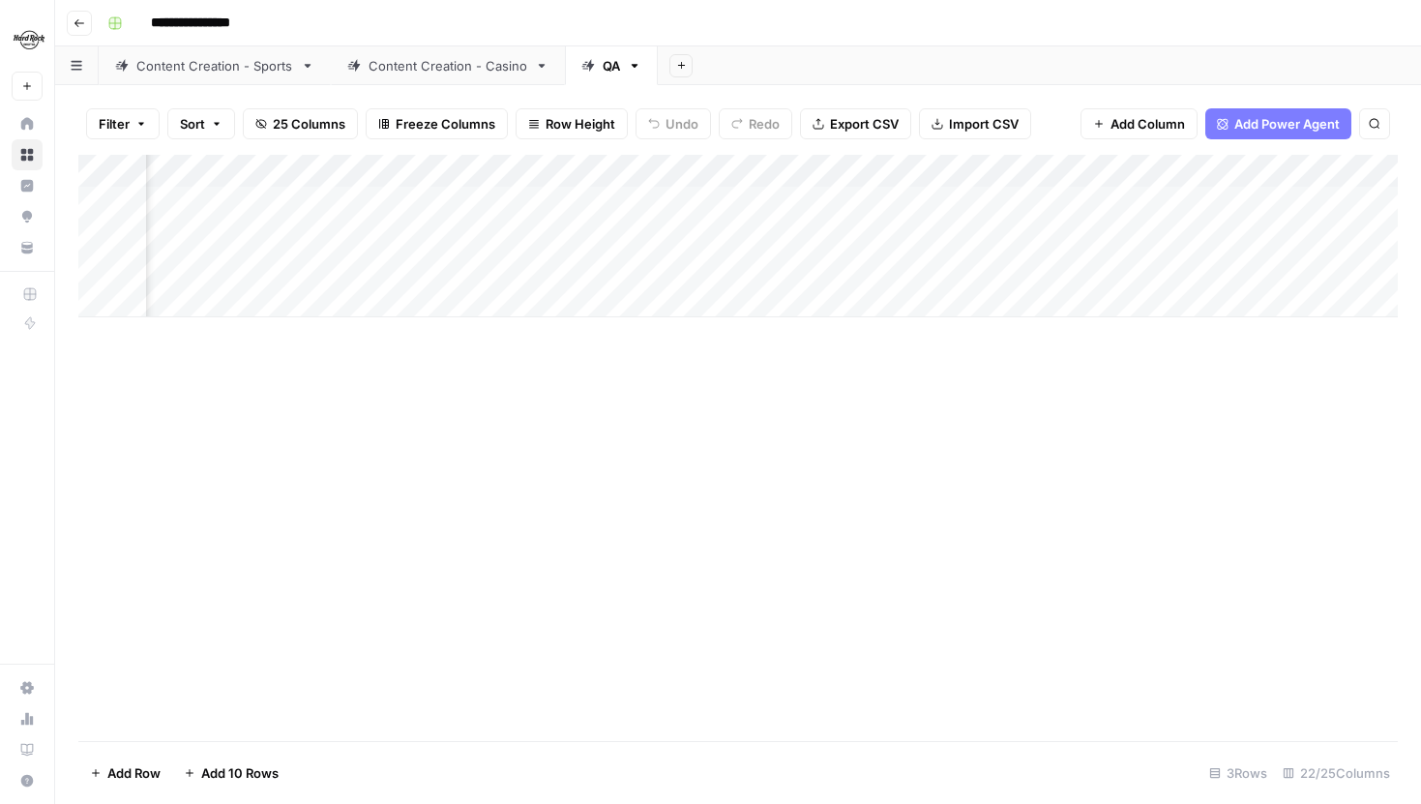
scroll to position [0, 463]
click at [1125, 196] on div "Add Column" at bounding box center [738, 236] width 1320 height 163
click at [212, 69] on div "Content Creation - Sports" at bounding box center [214, 65] width 157 height 19
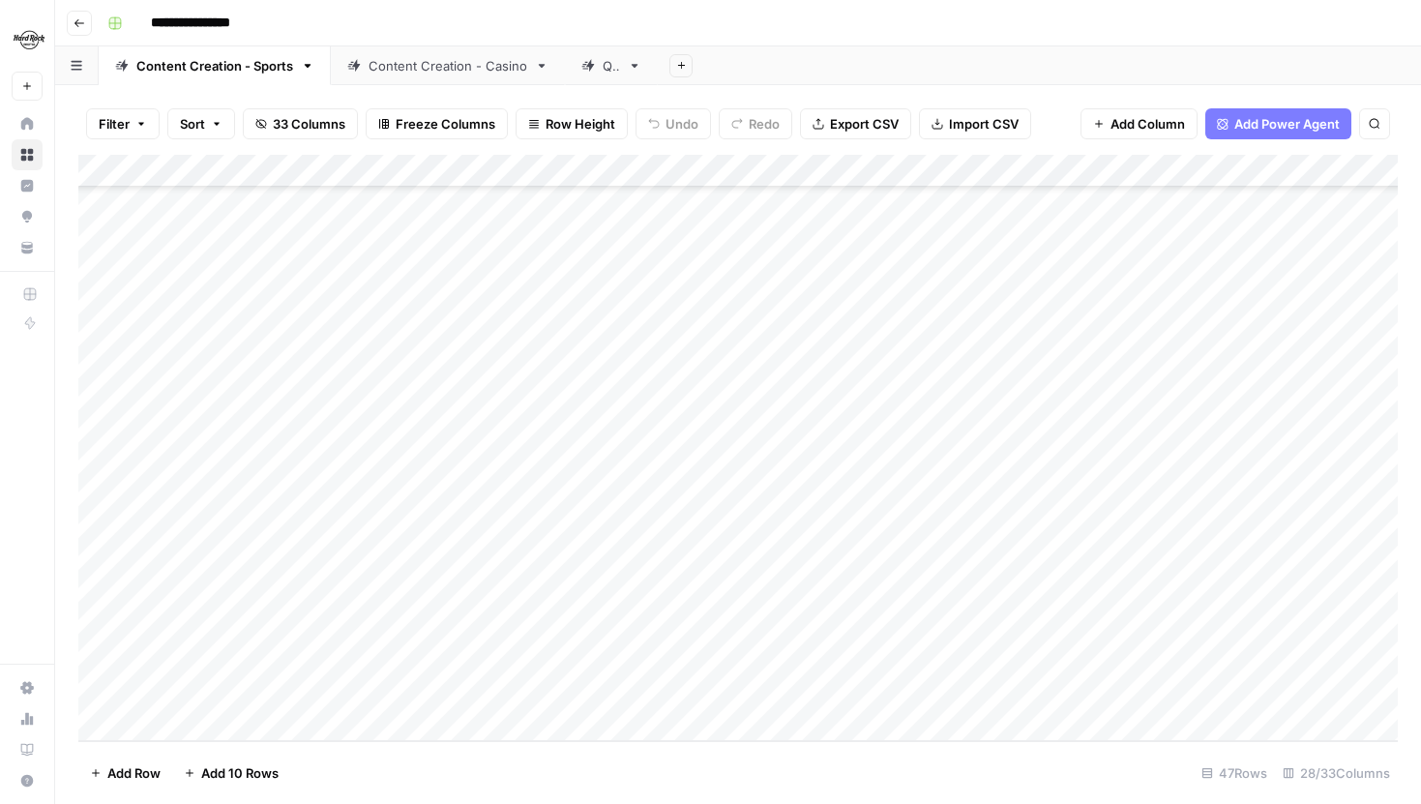
click at [402, 597] on div "Add Column" at bounding box center [738, 448] width 1320 height 586
click at [605, 74] on div "QA" at bounding box center [611, 65] width 17 height 19
click at [331, 260] on div "Add Column" at bounding box center [738, 236] width 1320 height 163
click at [513, 266] on div "Add Column" at bounding box center [738, 236] width 1320 height 163
click at [518, 267] on div "Add Column" at bounding box center [738, 236] width 1320 height 163
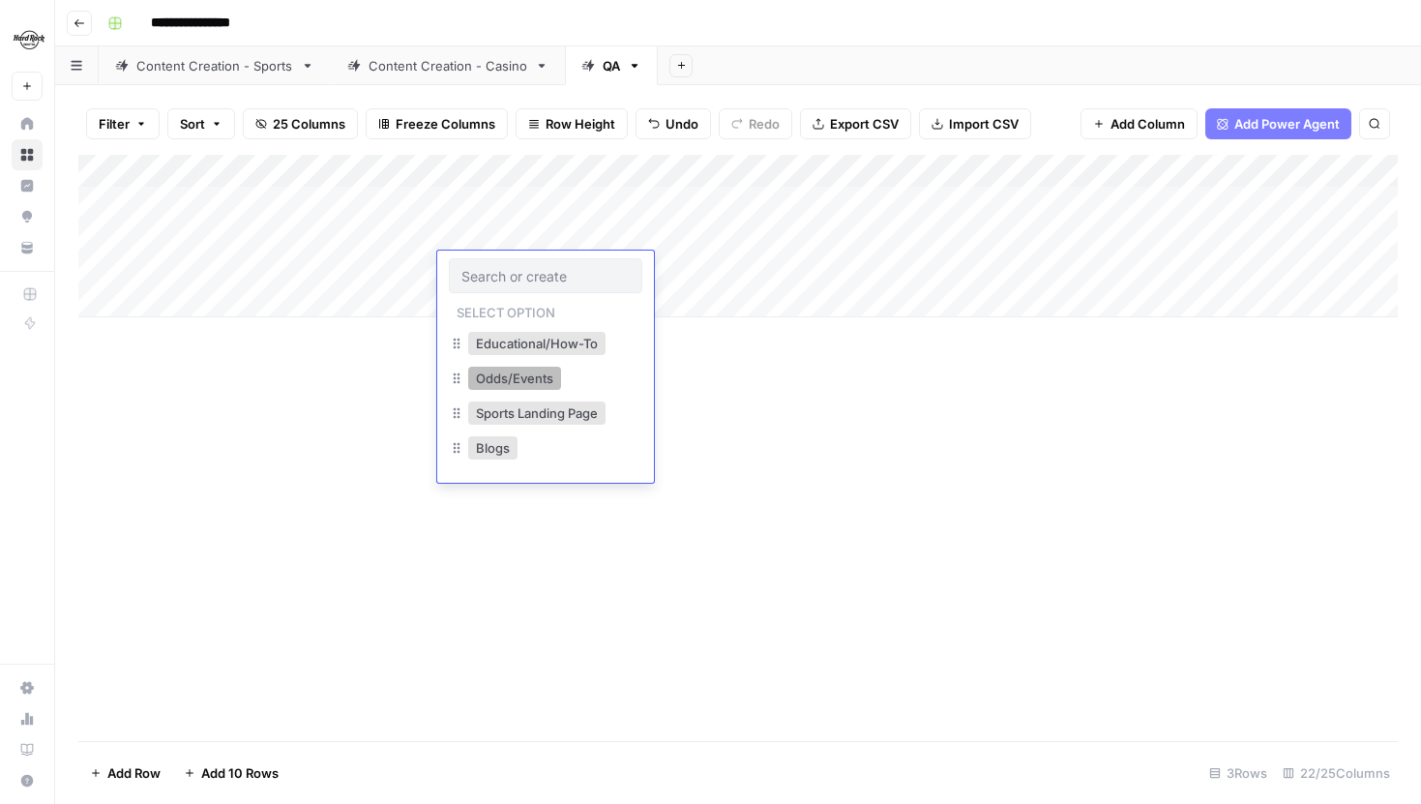
click at [527, 385] on button "Odds/Events" at bounding box center [514, 378] width 93 height 23
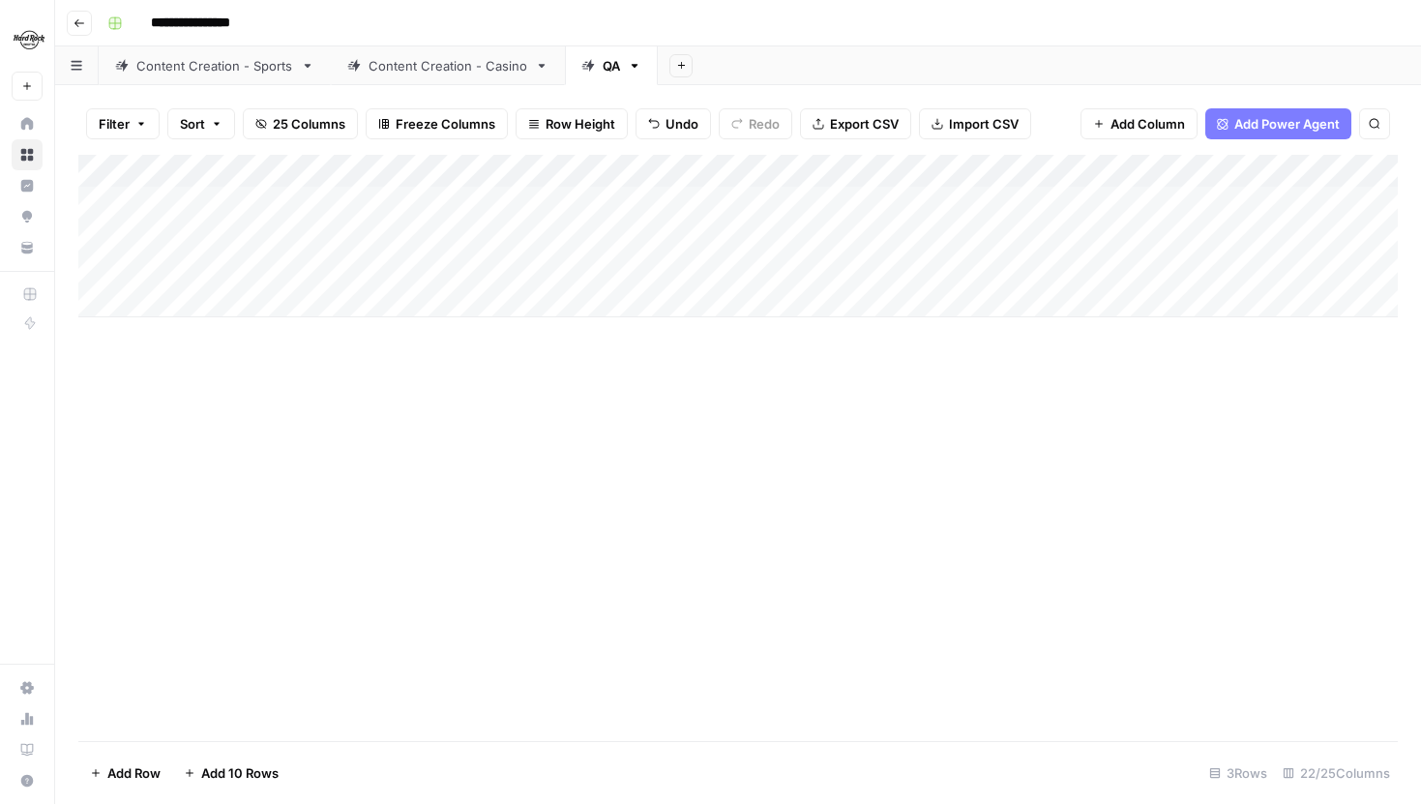
click at [213, 74] on div "Content Creation - Sports" at bounding box center [214, 65] width 157 height 19
click at [897, 591] on div "Add Column" at bounding box center [738, 448] width 1320 height 586
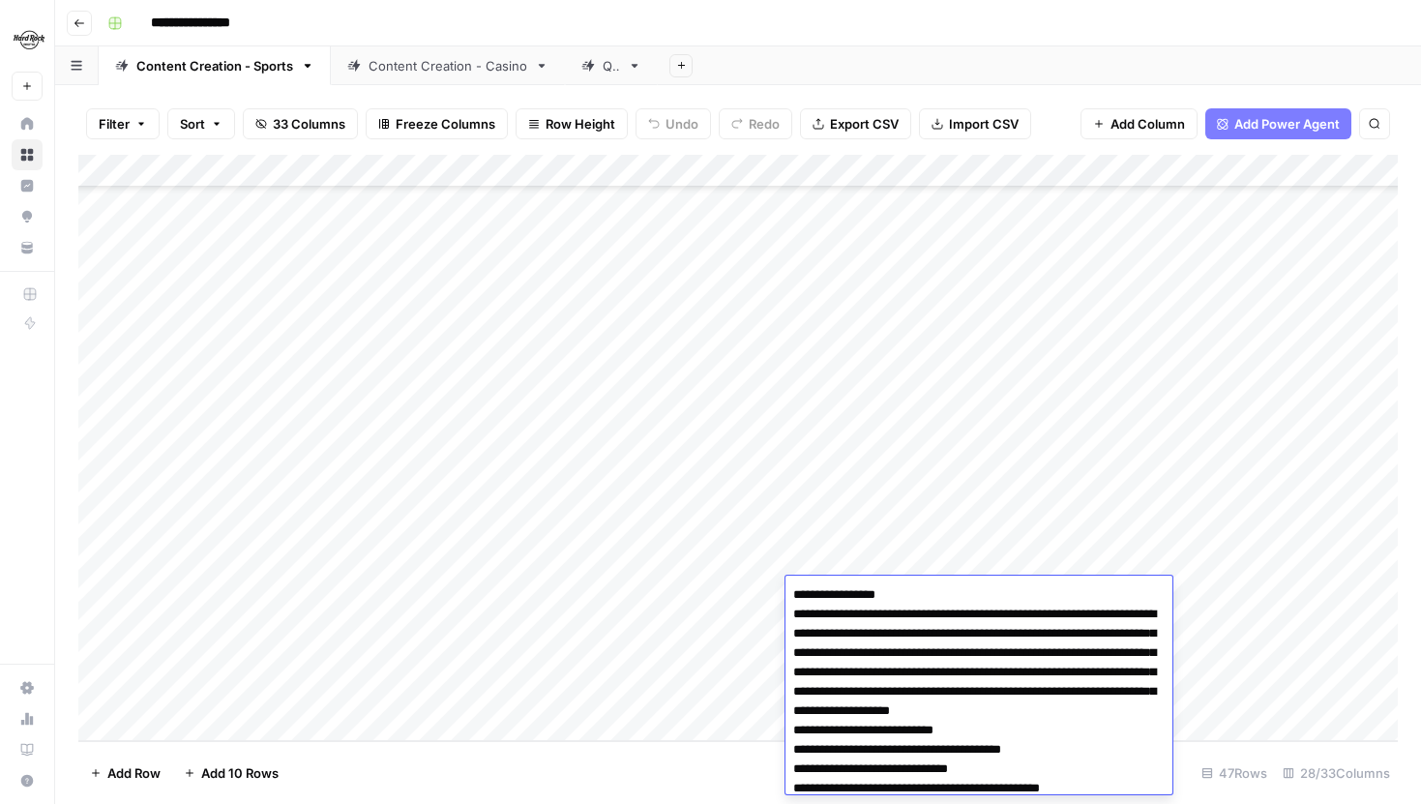
scroll to position [356, 0]
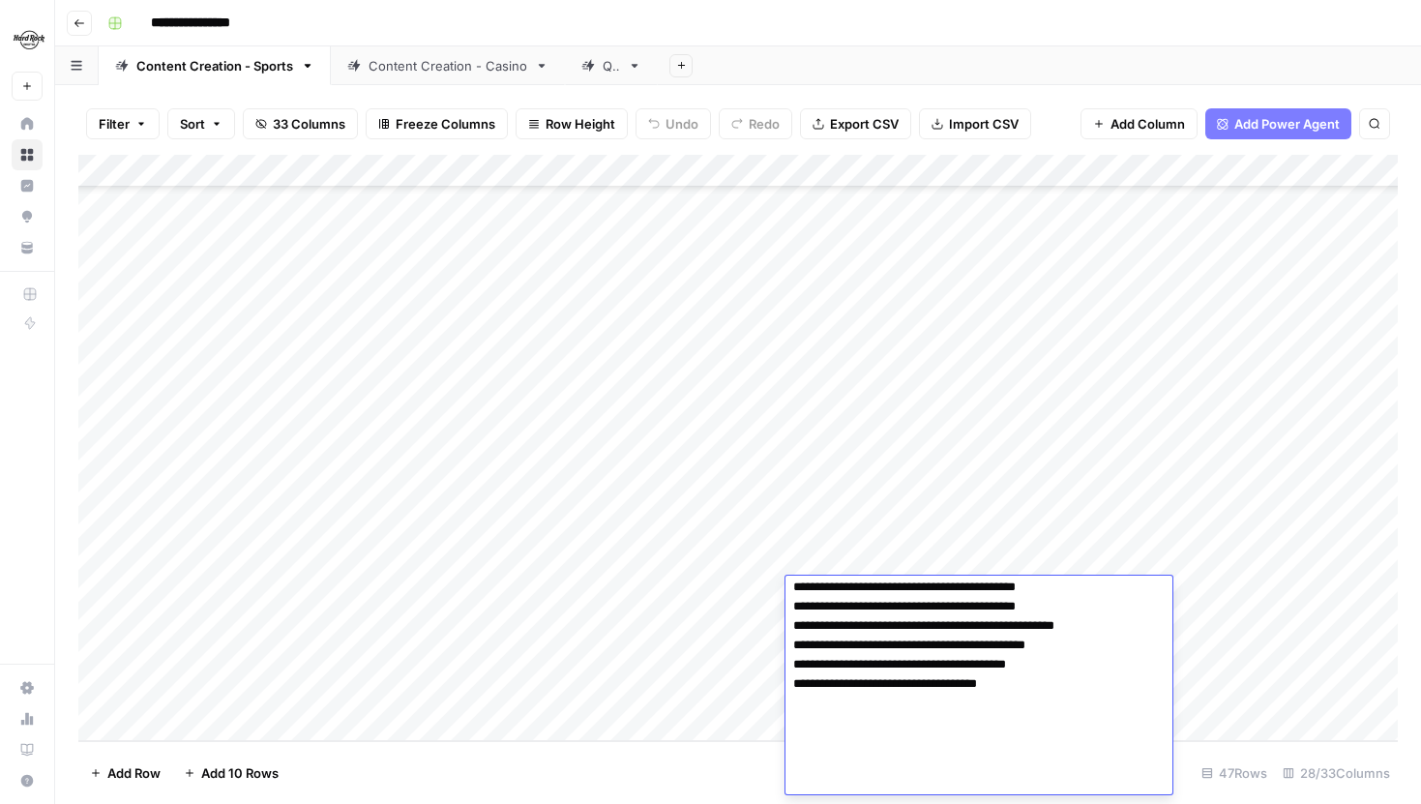
click at [941, 608] on textarea at bounding box center [979, 509] width 387 height 569
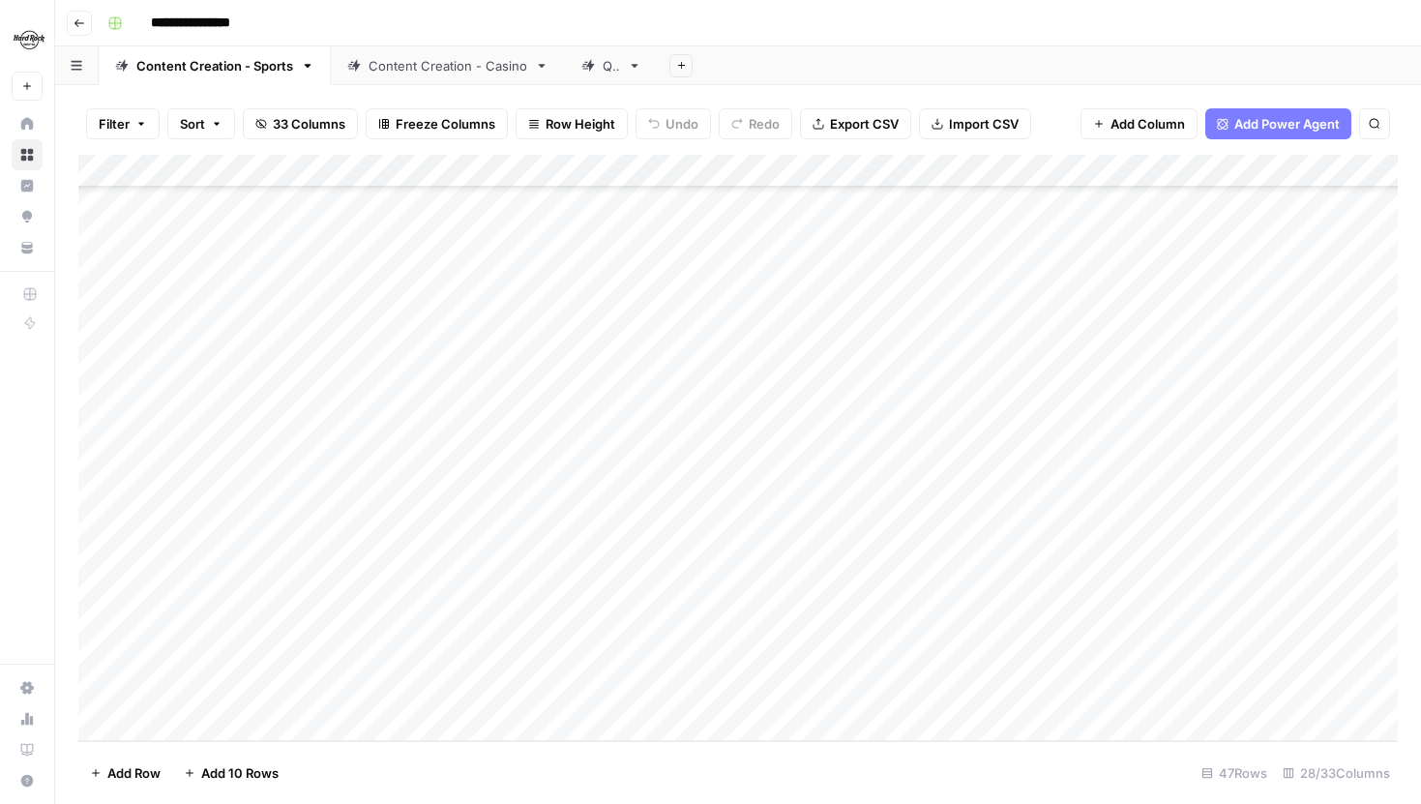
click at [419, 80] on link "Content Creation - Casino" at bounding box center [448, 65] width 234 height 39
click at [603, 63] on div "QA" at bounding box center [611, 65] width 17 height 19
click at [1025, 265] on div "Add Column" at bounding box center [738, 236] width 1320 height 163
click at [701, 267] on div "Add Column" at bounding box center [738, 236] width 1320 height 163
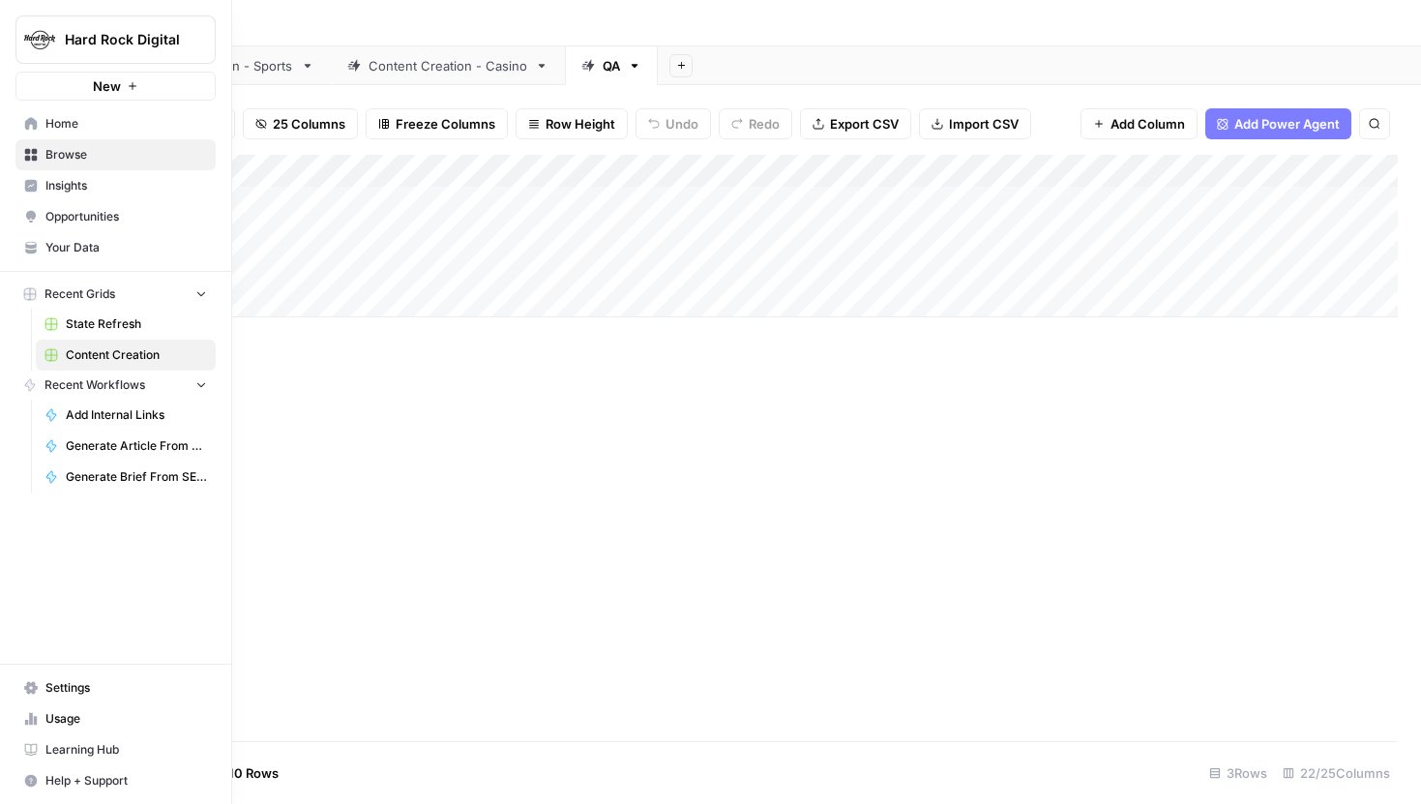
click at [94, 315] on span "State Refresh" at bounding box center [136, 323] width 141 height 17
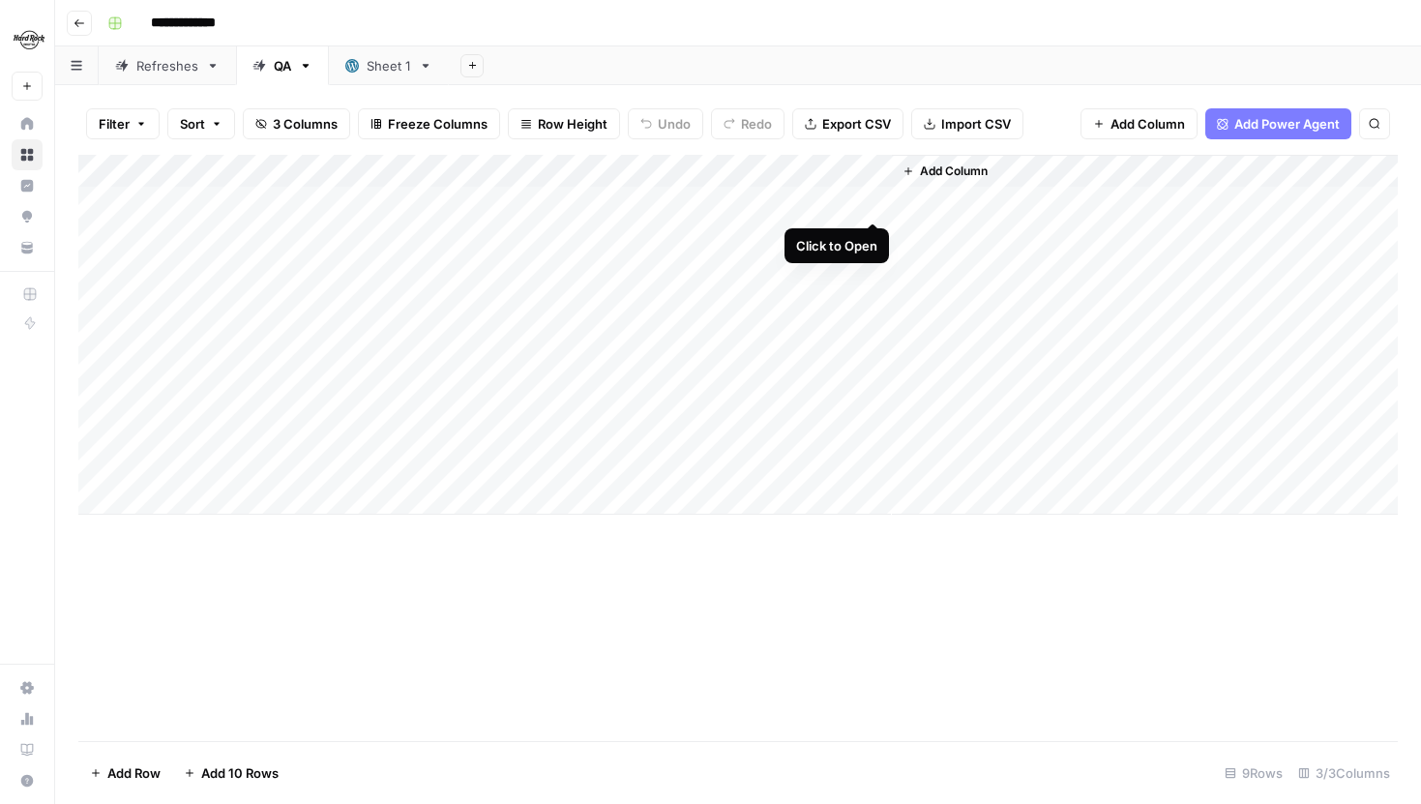
click at [876, 201] on div "Add Column" at bounding box center [738, 335] width 1320 height 360
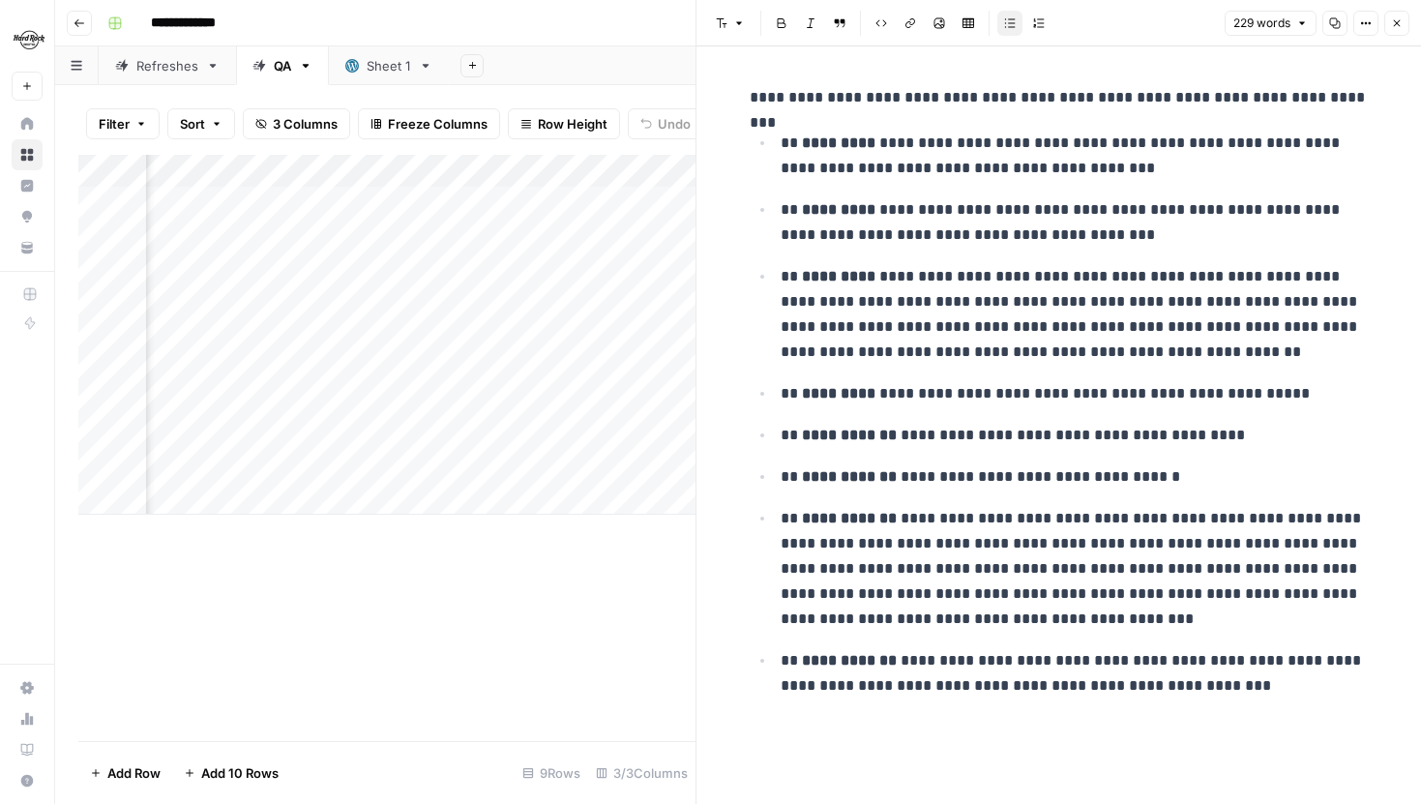
scroll to position [0, 174]
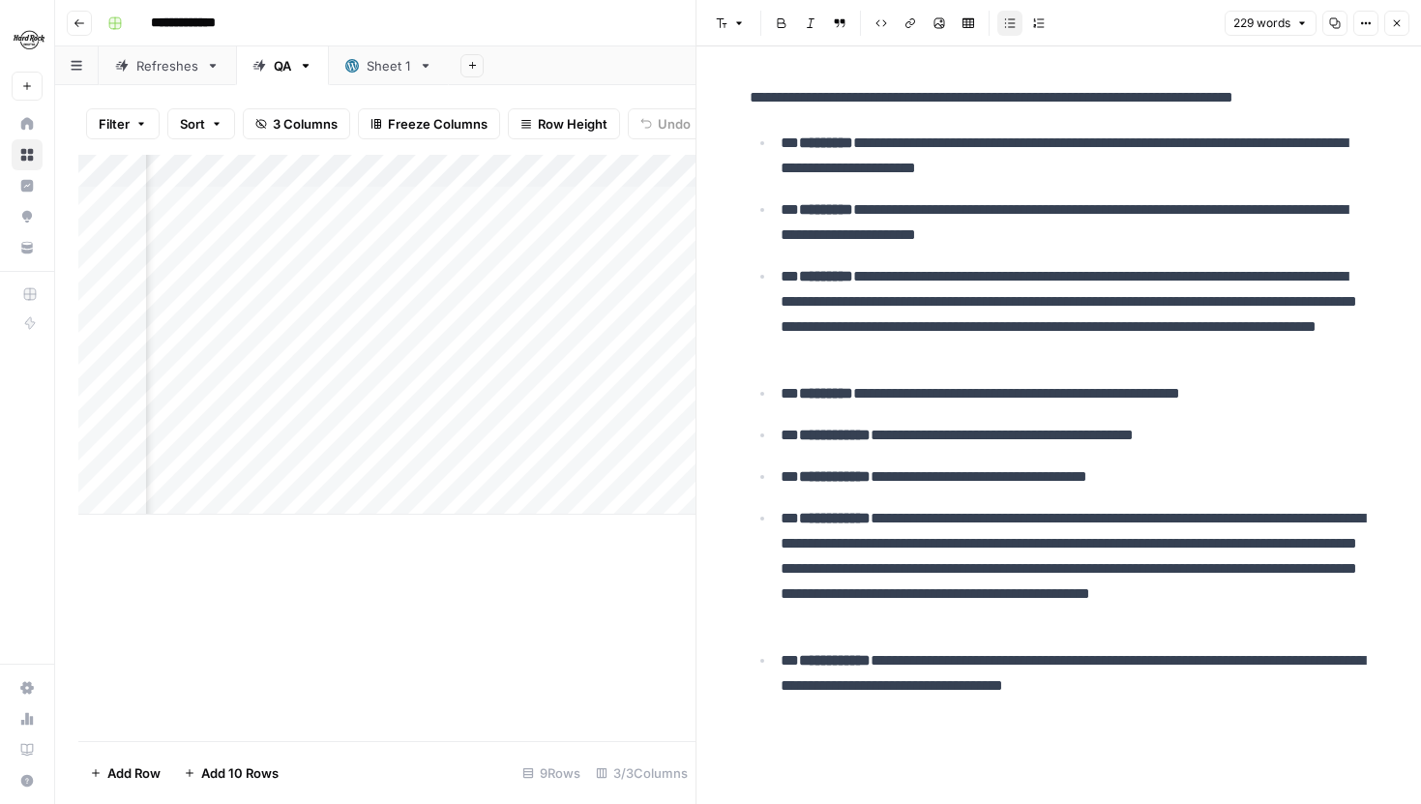
click at [500, 203] on div "Add Column" at bounding box center [386, 335] width 617 height 360
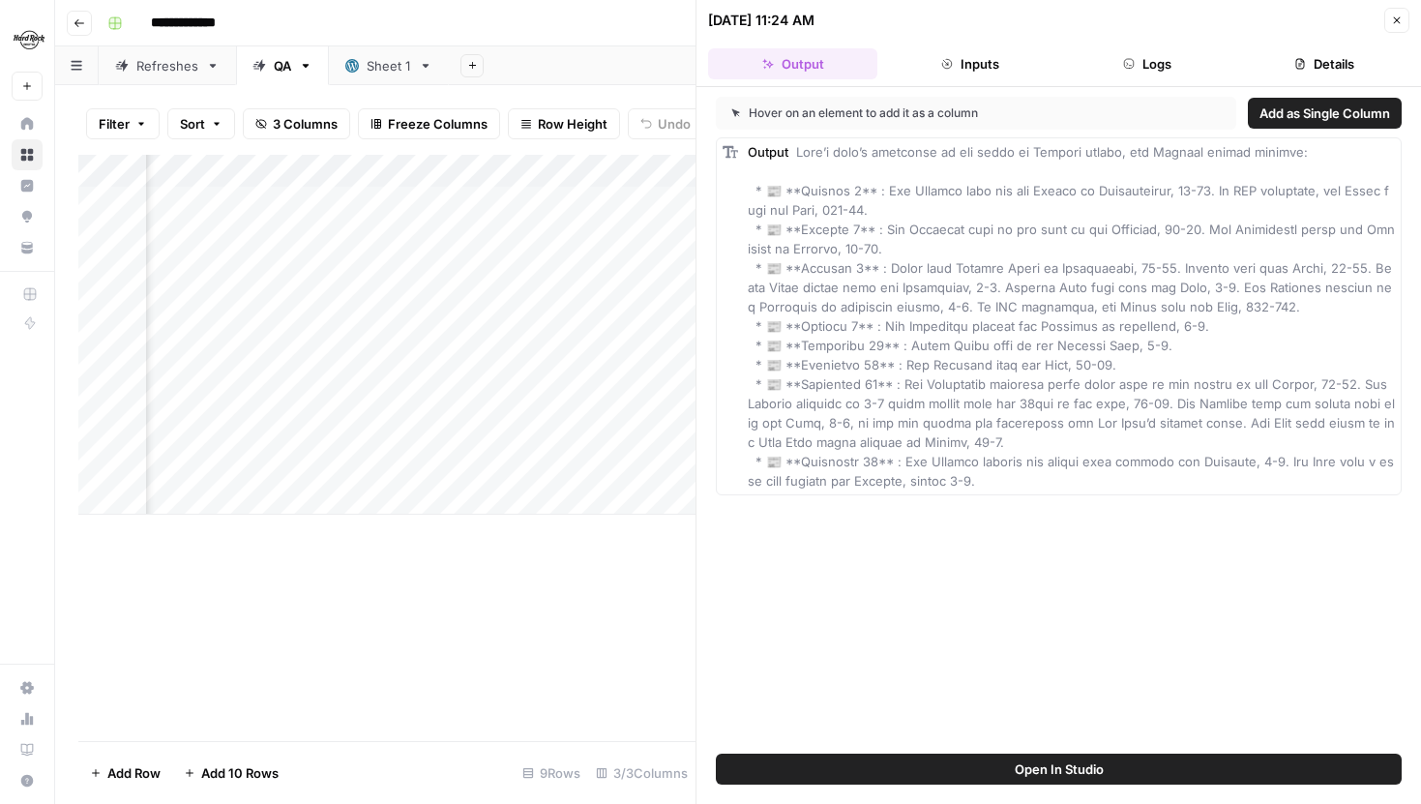
click at [1168, 57] on button "Logs" at bounding box center [1147, 63] width 169 height 31
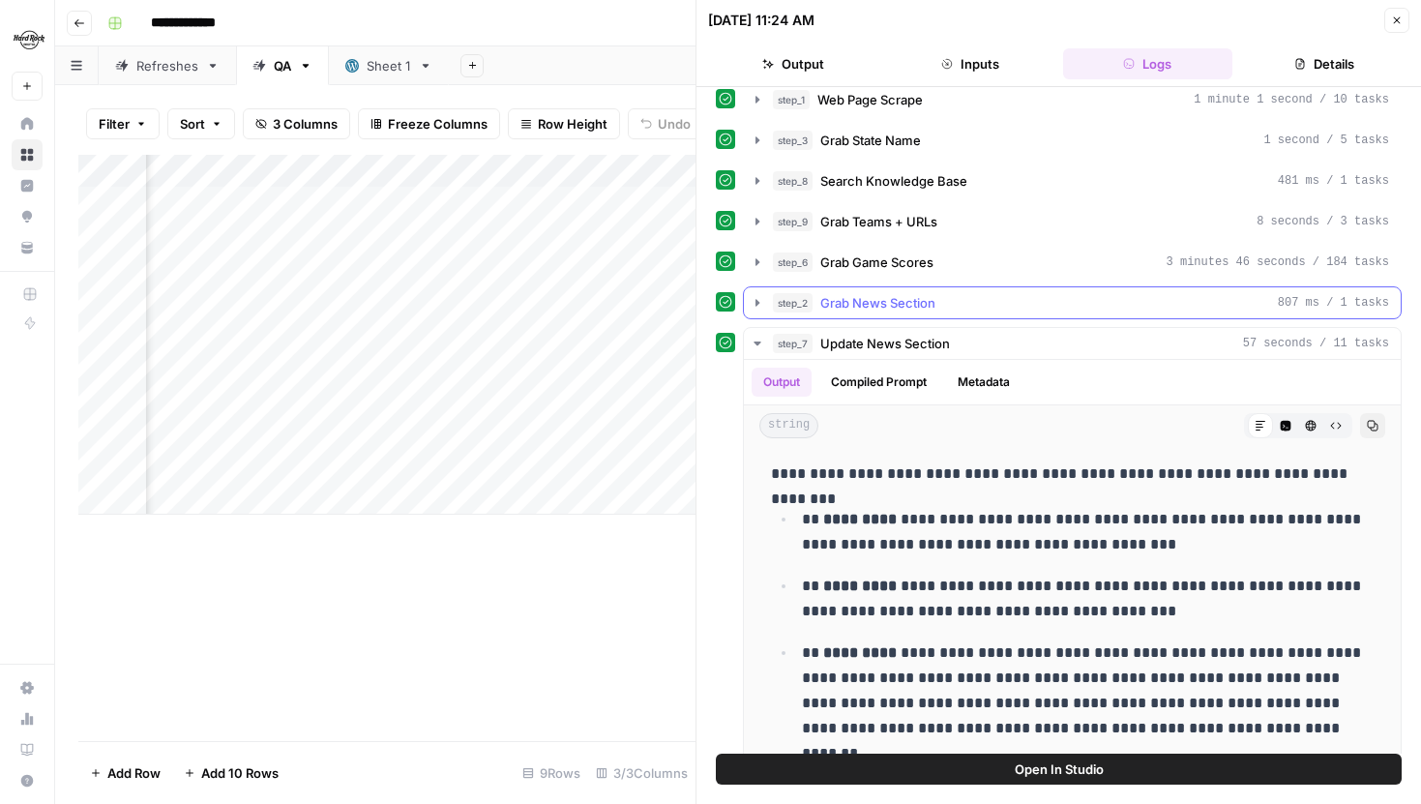
click at [758, 305] on icon "button" at bounding box center [757, 302] width 15 height 15
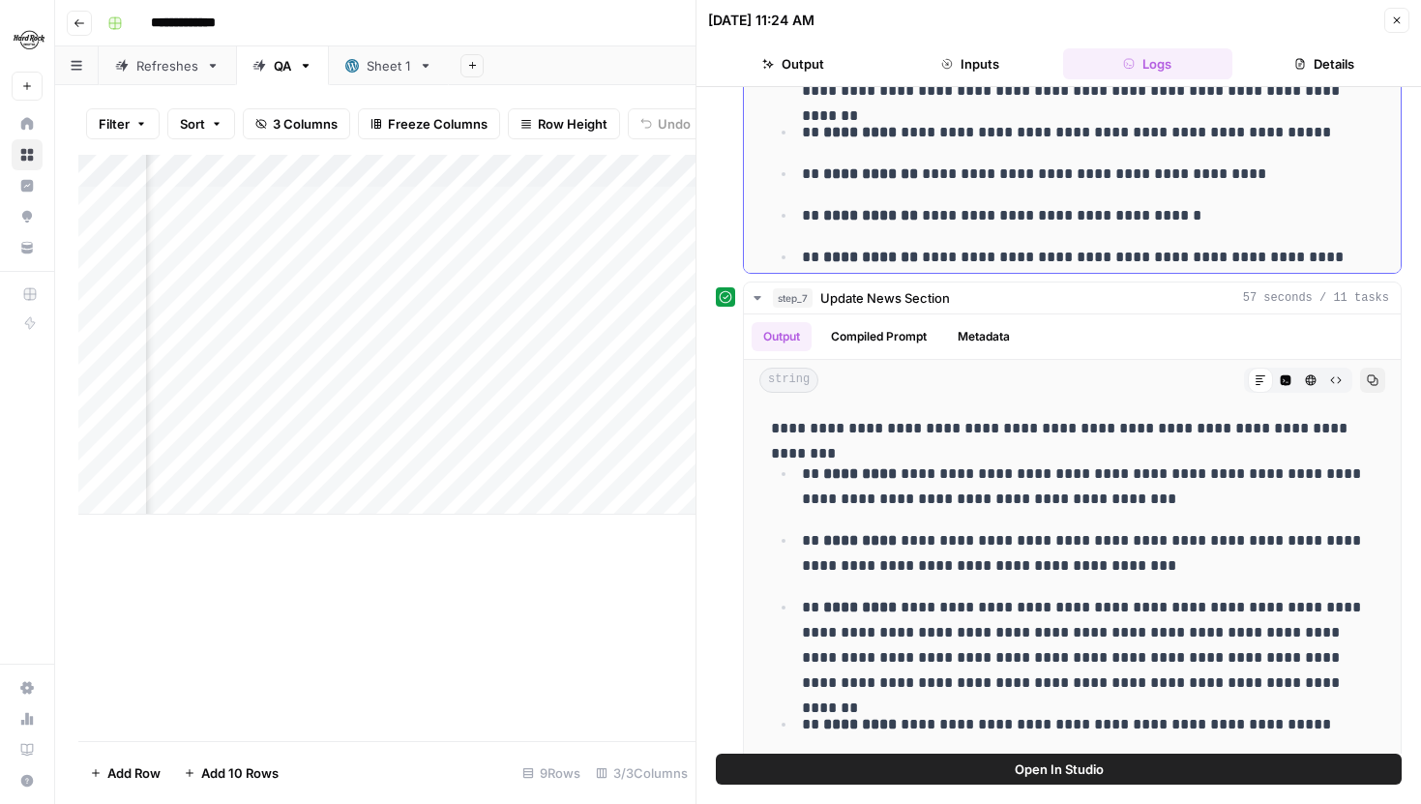
scroll to position [86, 0]
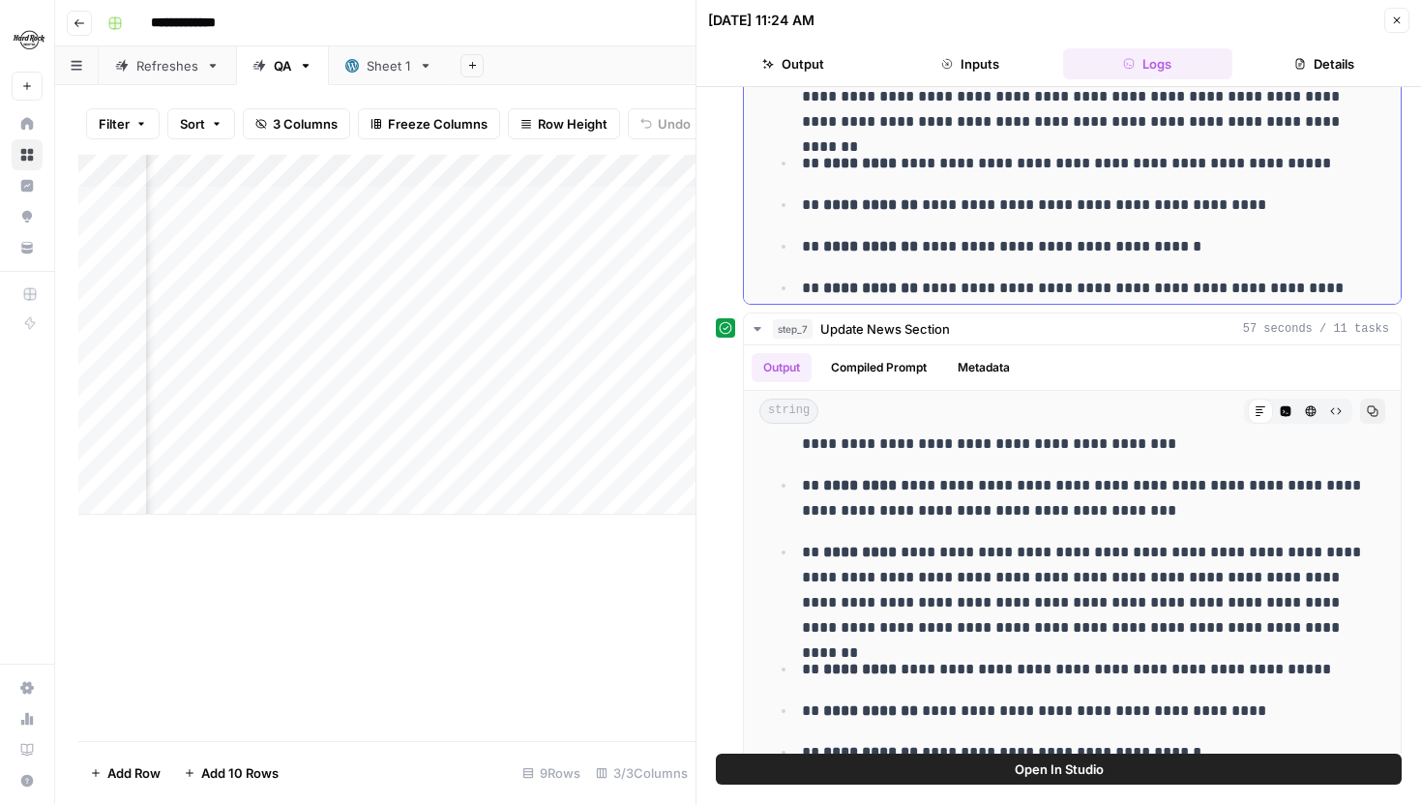
click at [729, 305] on div "**********" at bounding box center [1059, 46] width 686 height 518
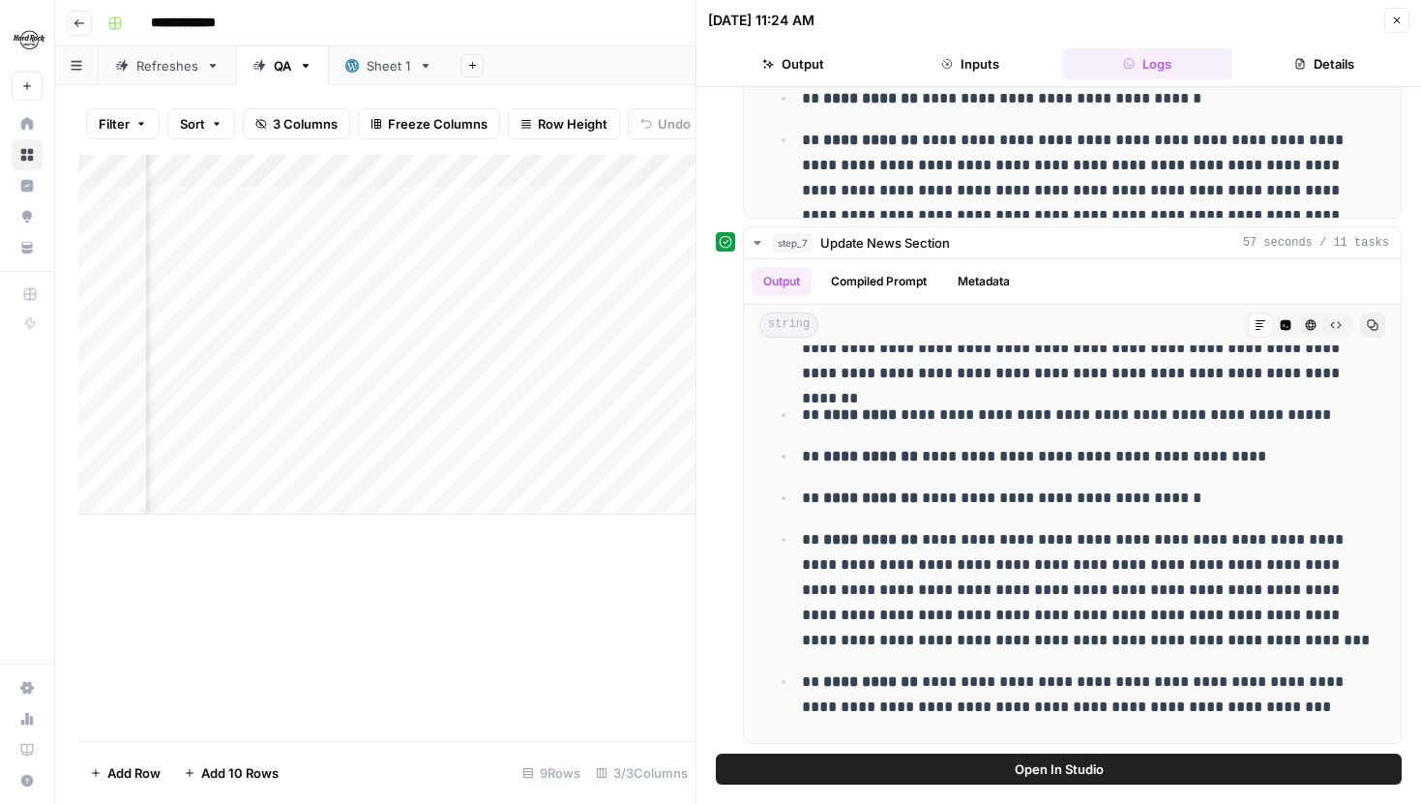
scroll to position [229, 0]
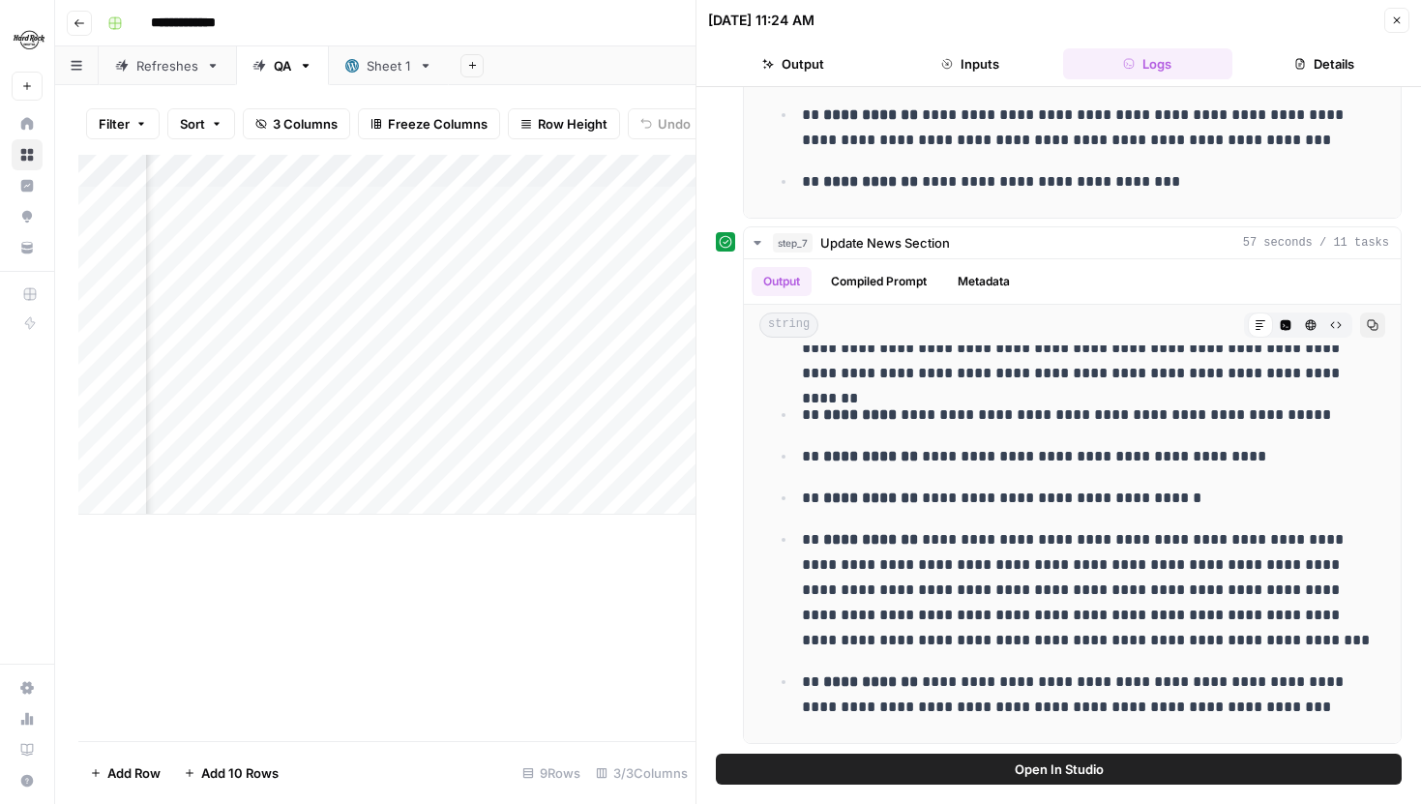
click at [1391, 16] on icon "button" at bounding box center [1397, 21] width 12 height 12
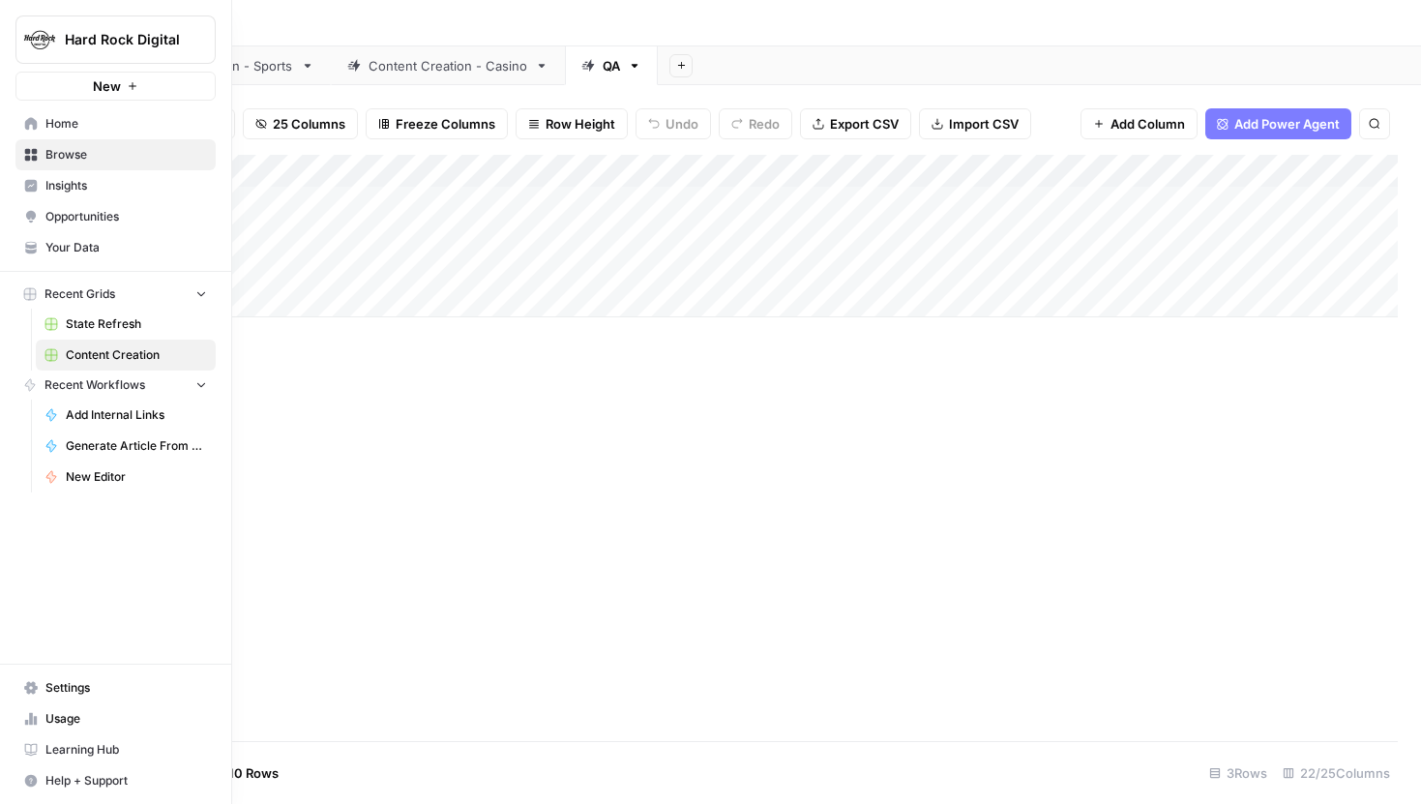
click at [105, 328] on span "State Refresh" at bounding box center [136, 323] width 141 height 17
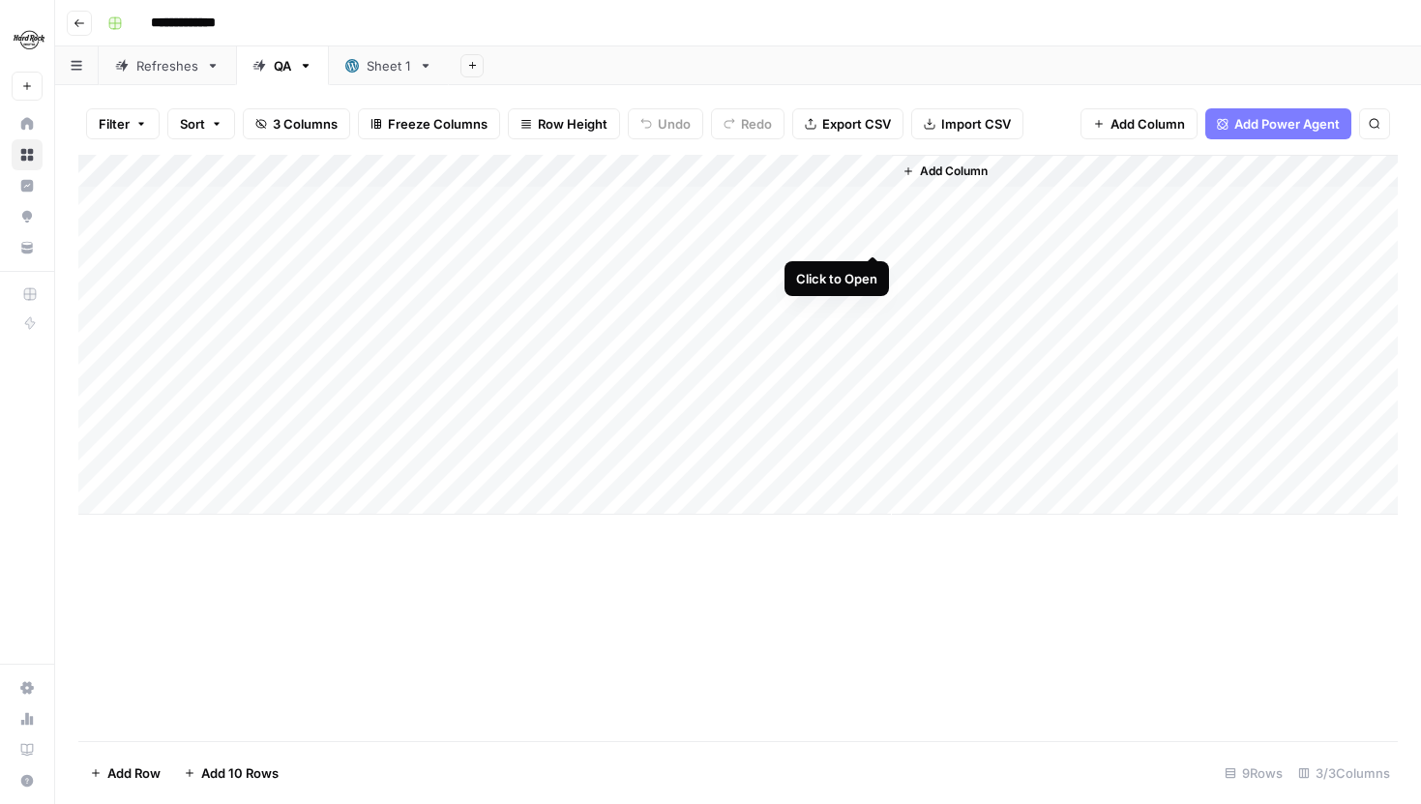
click at [869, 230] on div "Add Column" at bounding box center [738, 335] width 1320 height 360
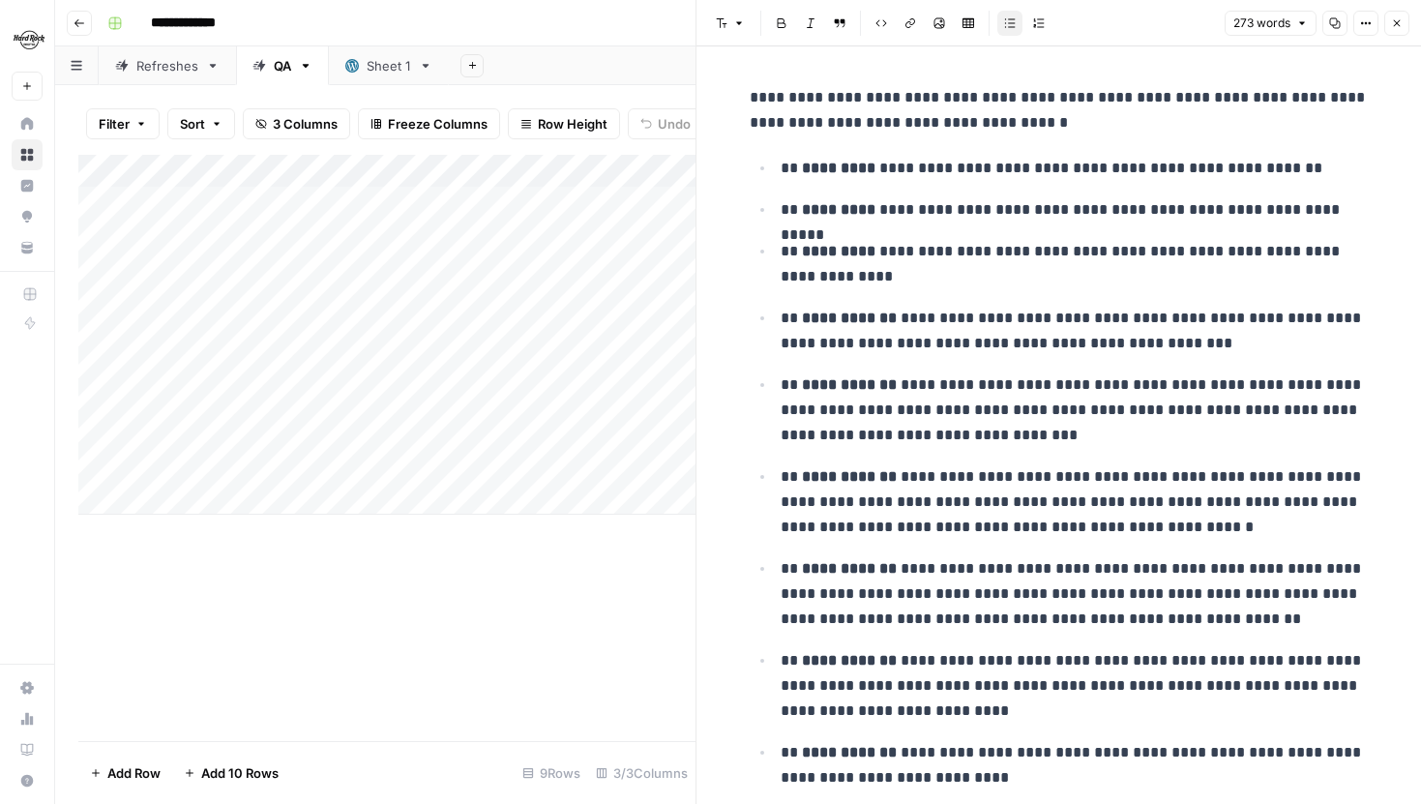
click at [1389, 19] on button "Close" at bounding box center [1396, 23] width 25 height 25
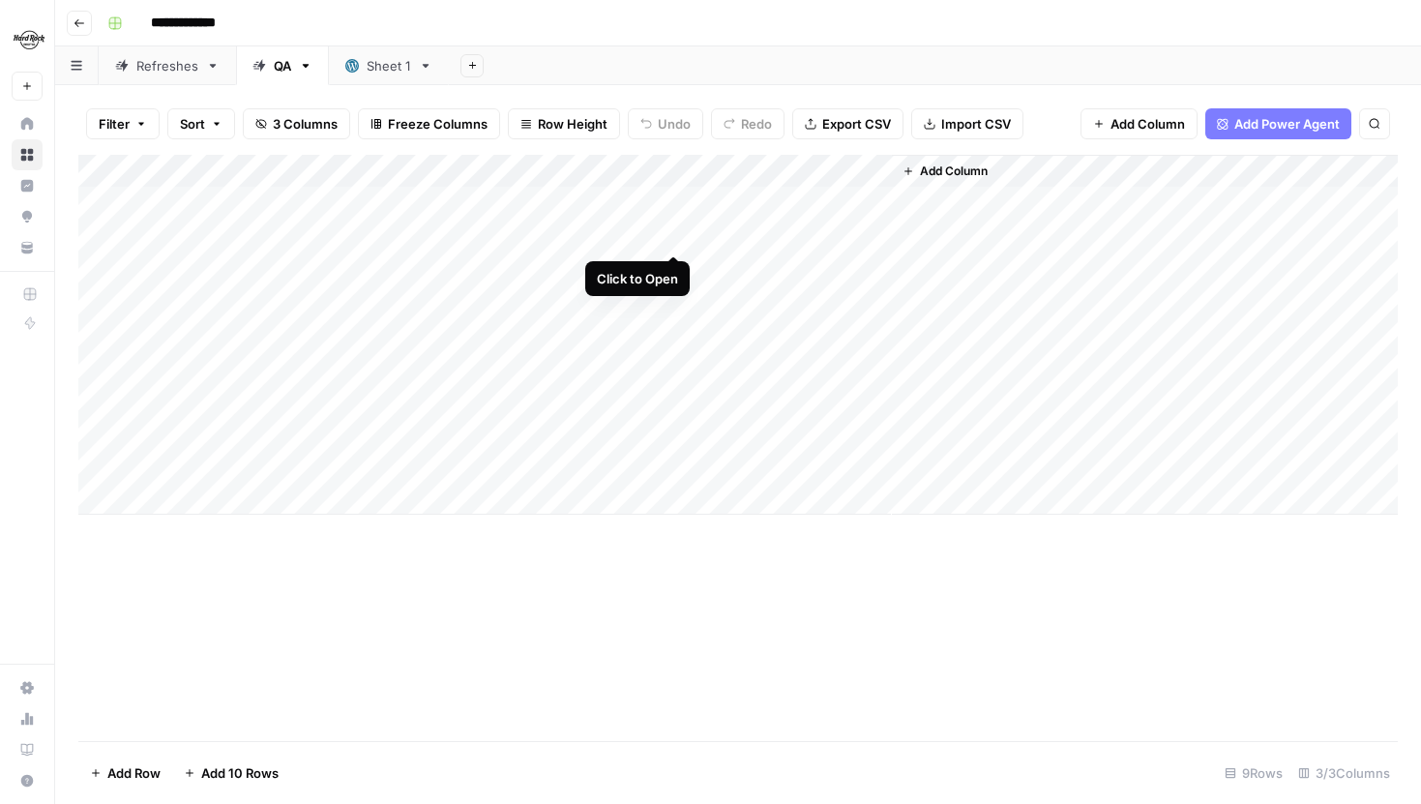
click at [671, 236] on div "Add Column" at bounding box center [738, 335] width 1320 height 360
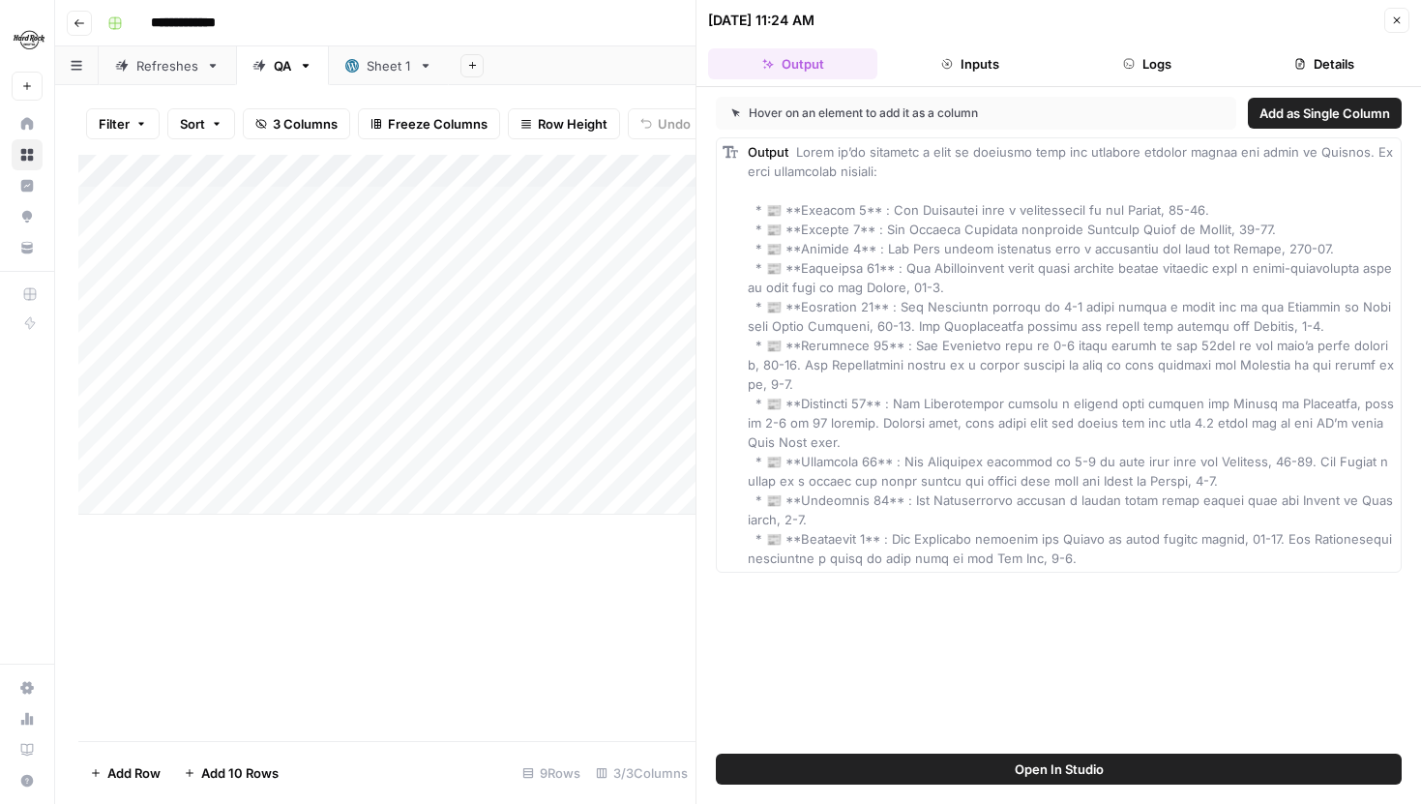
click at [1118, 76] on button "Logs" at bounding box center [1147, 63] width 169 height 31
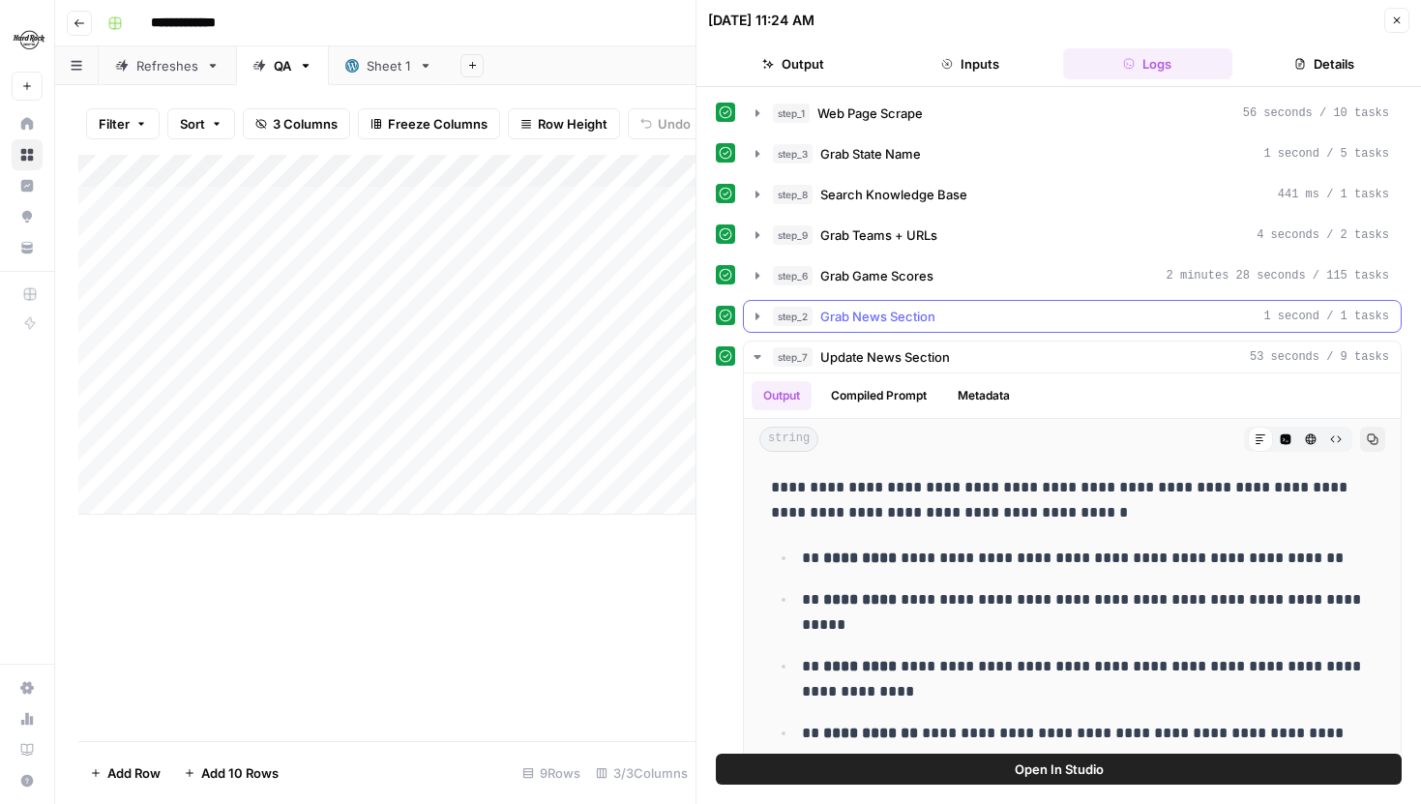
click at [754, 312] on icon "button" at bounding box center [757, 316] width 15 height 15
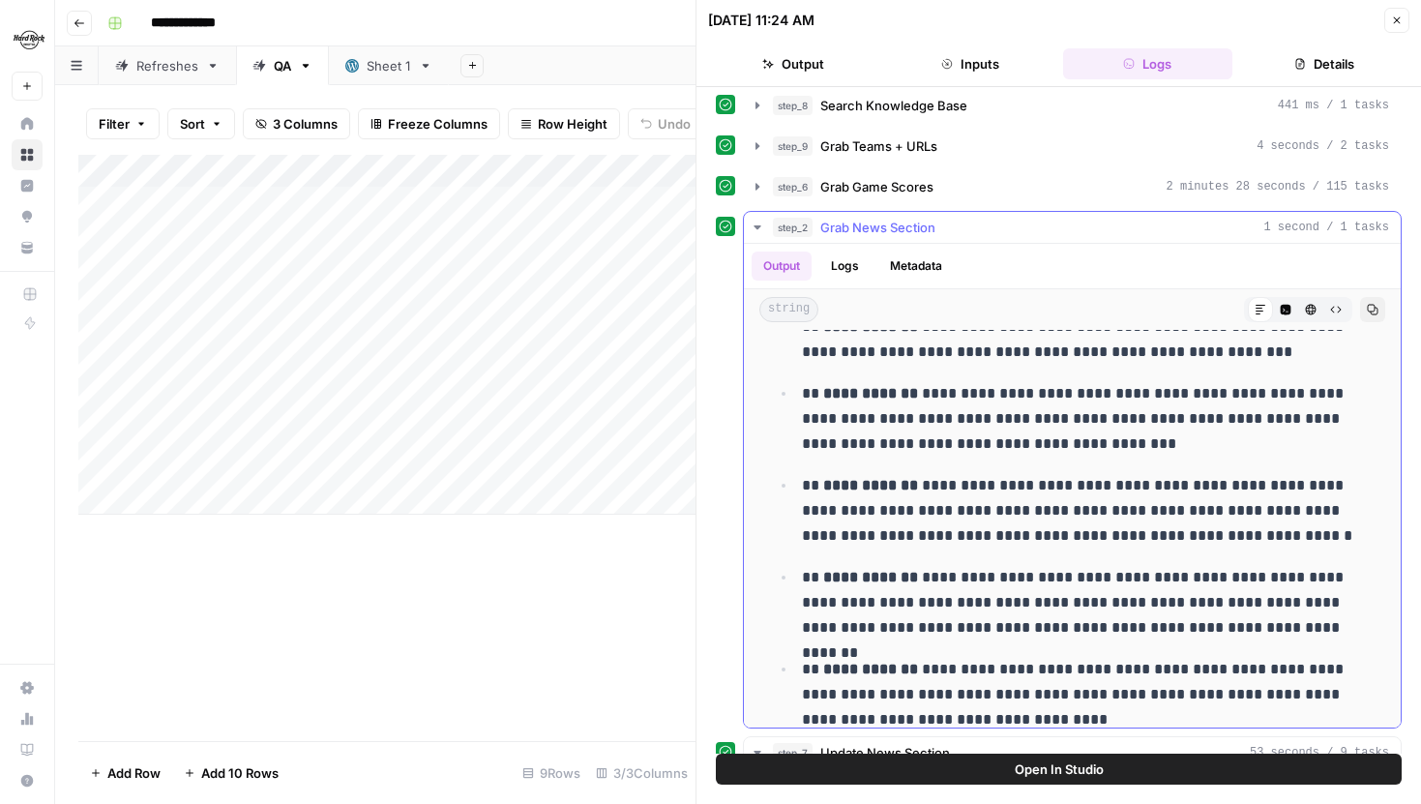
scroll to position [299, 0]
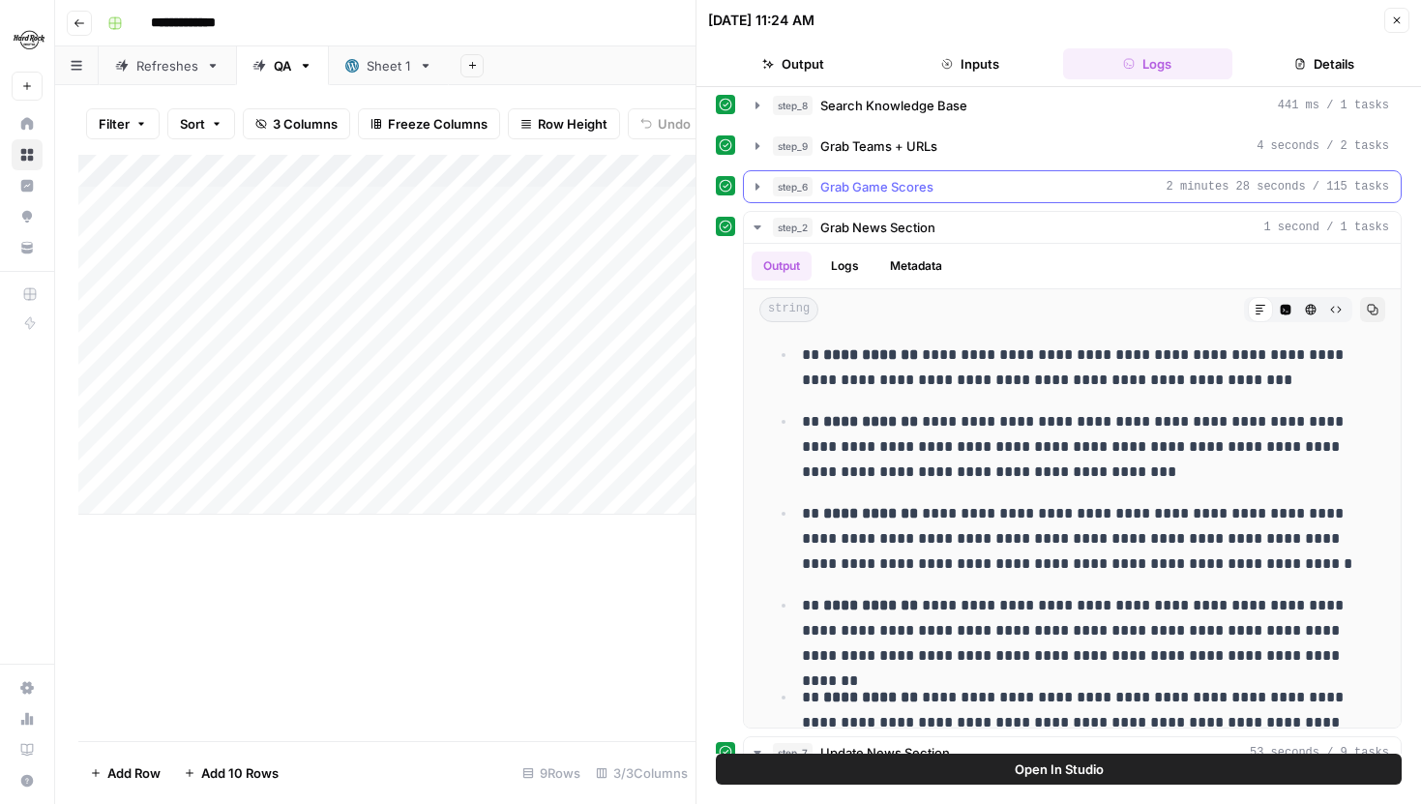
click at [765, 182] on button "step_6 Grab Game Scores 2 minutes 28 seconds / 115 tasks" at bounding box center [1072, 186] width 657 height 31
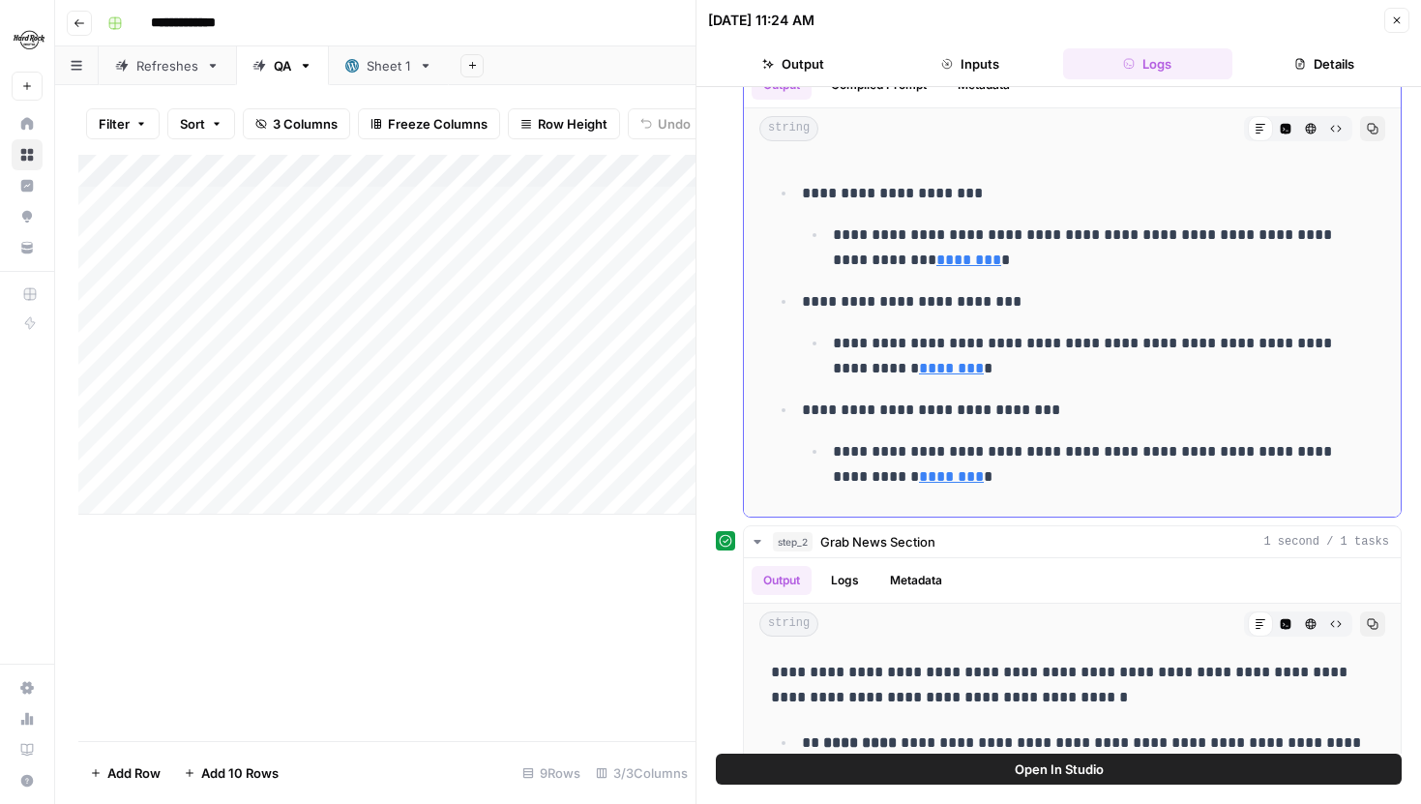
scroll to position [175, 0]
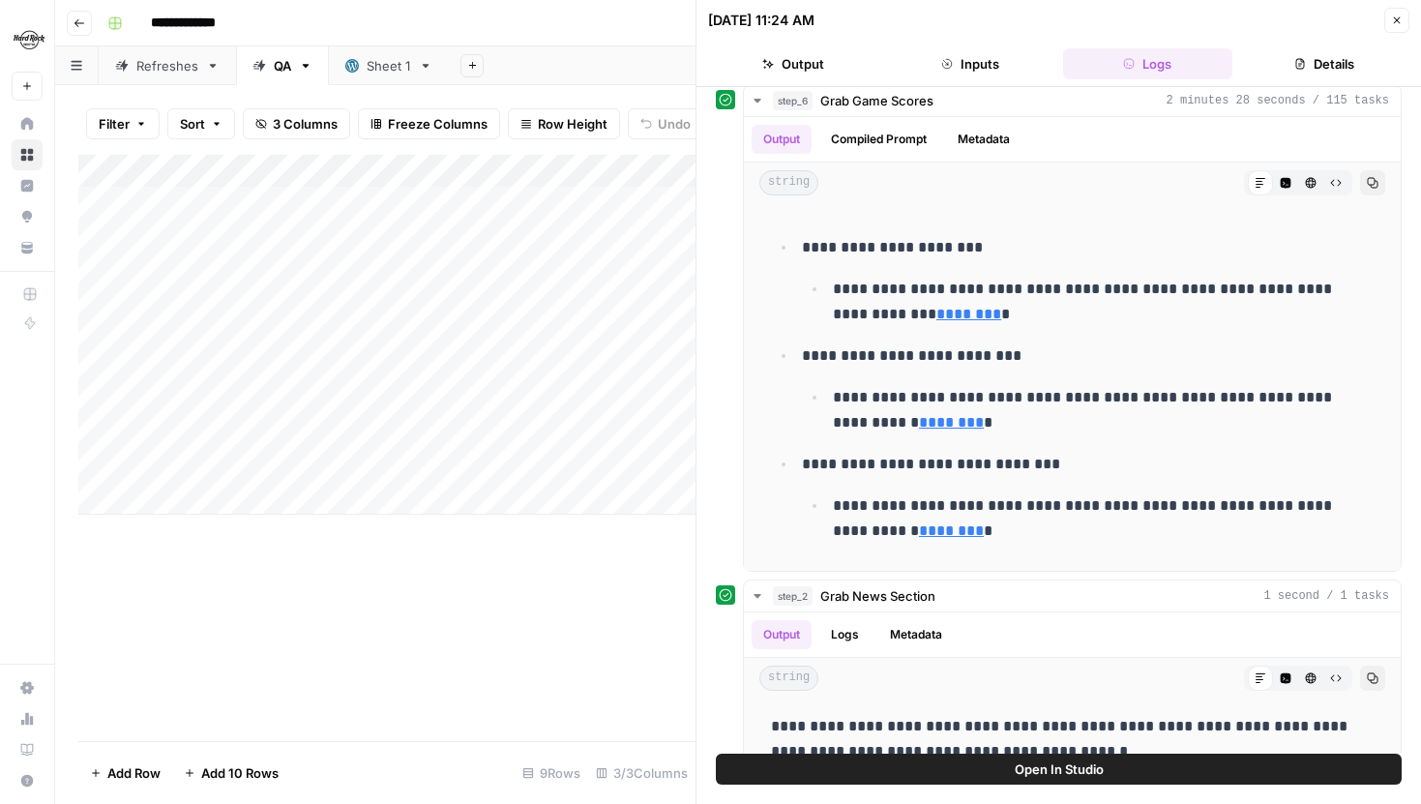
click at [1406, 21] on button "Close" at bounding box center [1396, 20] width 25 height 25
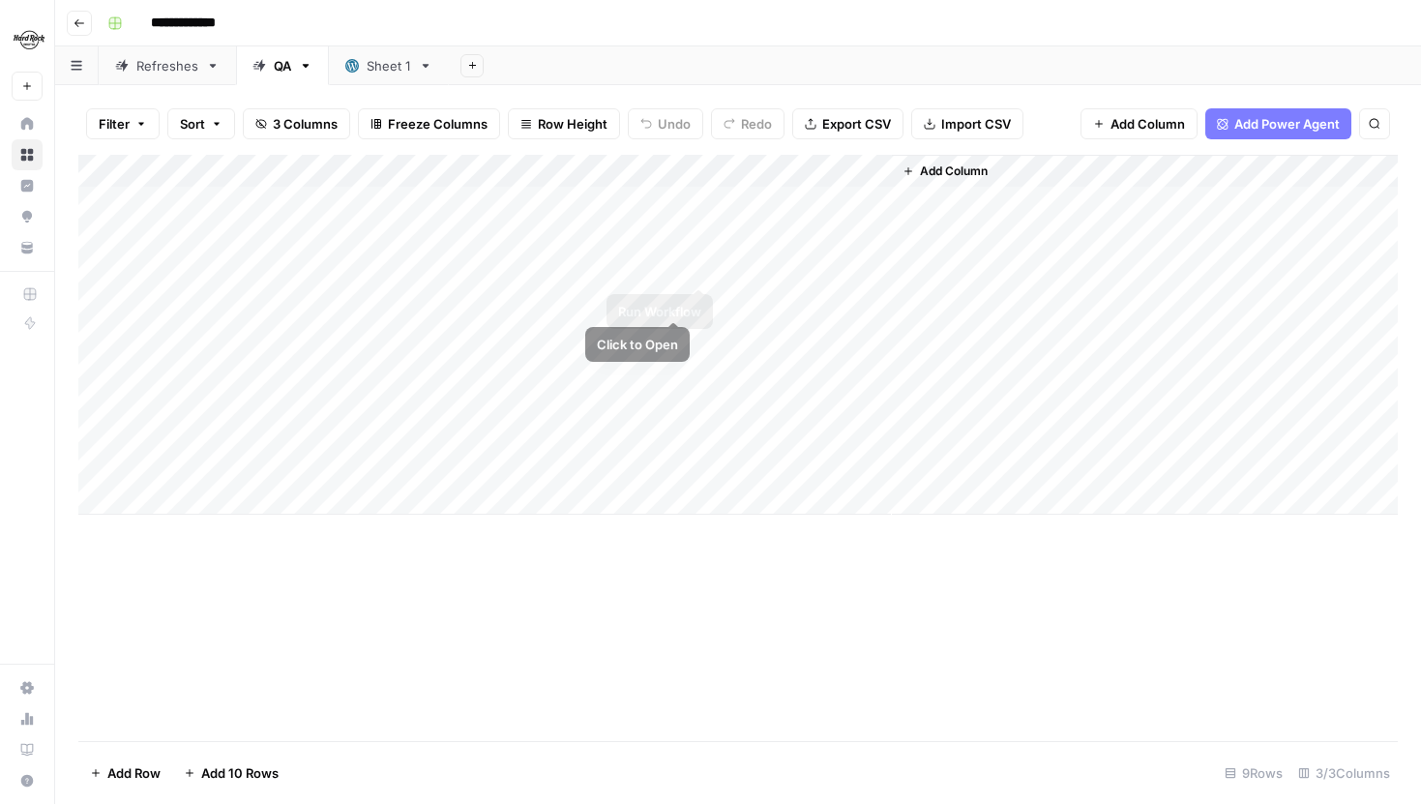
click at [707, 265] on div "Add Column" at bounding box center [738, 335] width 1320 height 360
click at [696, 303] on div "Add Column" at bounding box center [738, 335] width 1320 height 360
click at [668, 338] on div "Add Column" at bounding box center [738, 335] width 1320 height 360
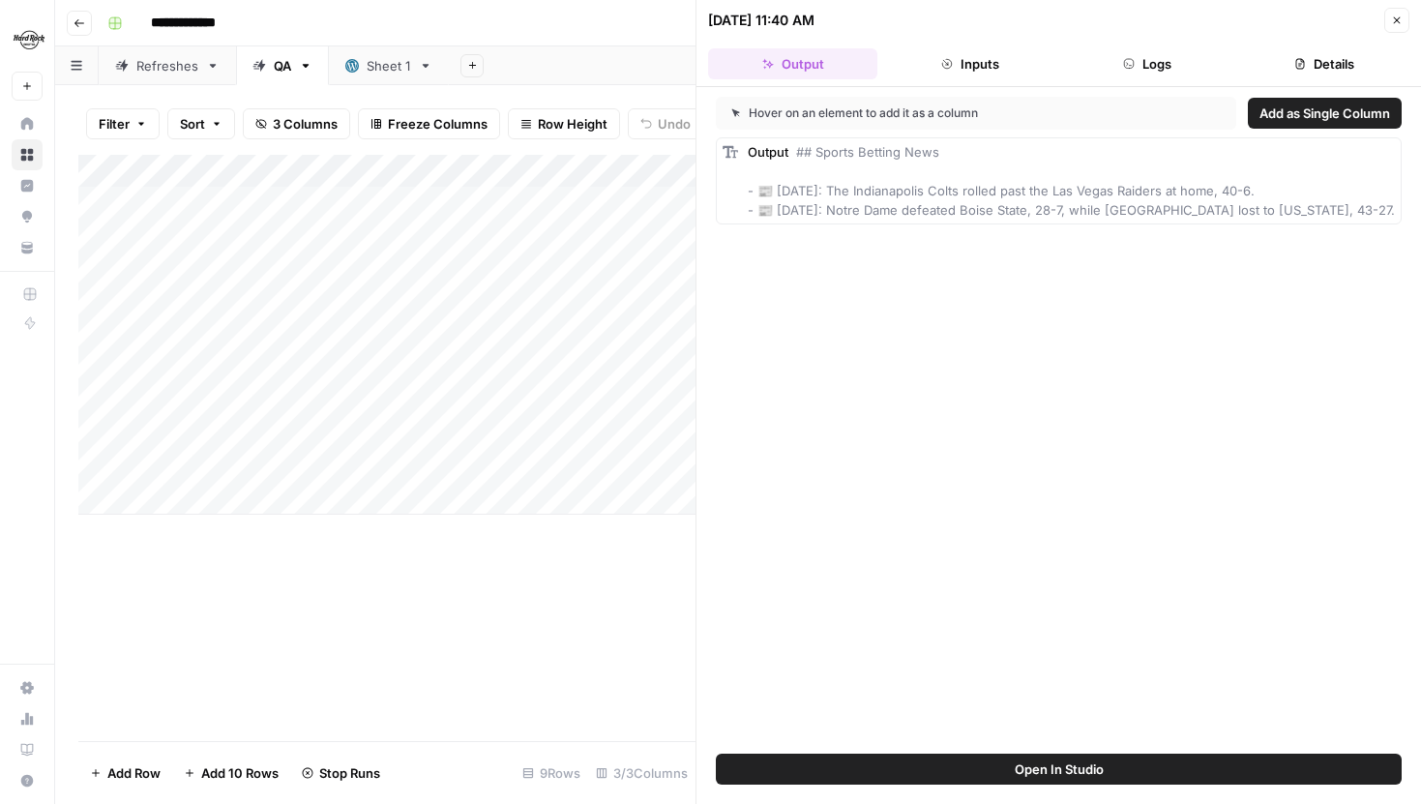
click at [1109, 59] on button "Logs" at bounding box center [1147, 63] width 169 height 31
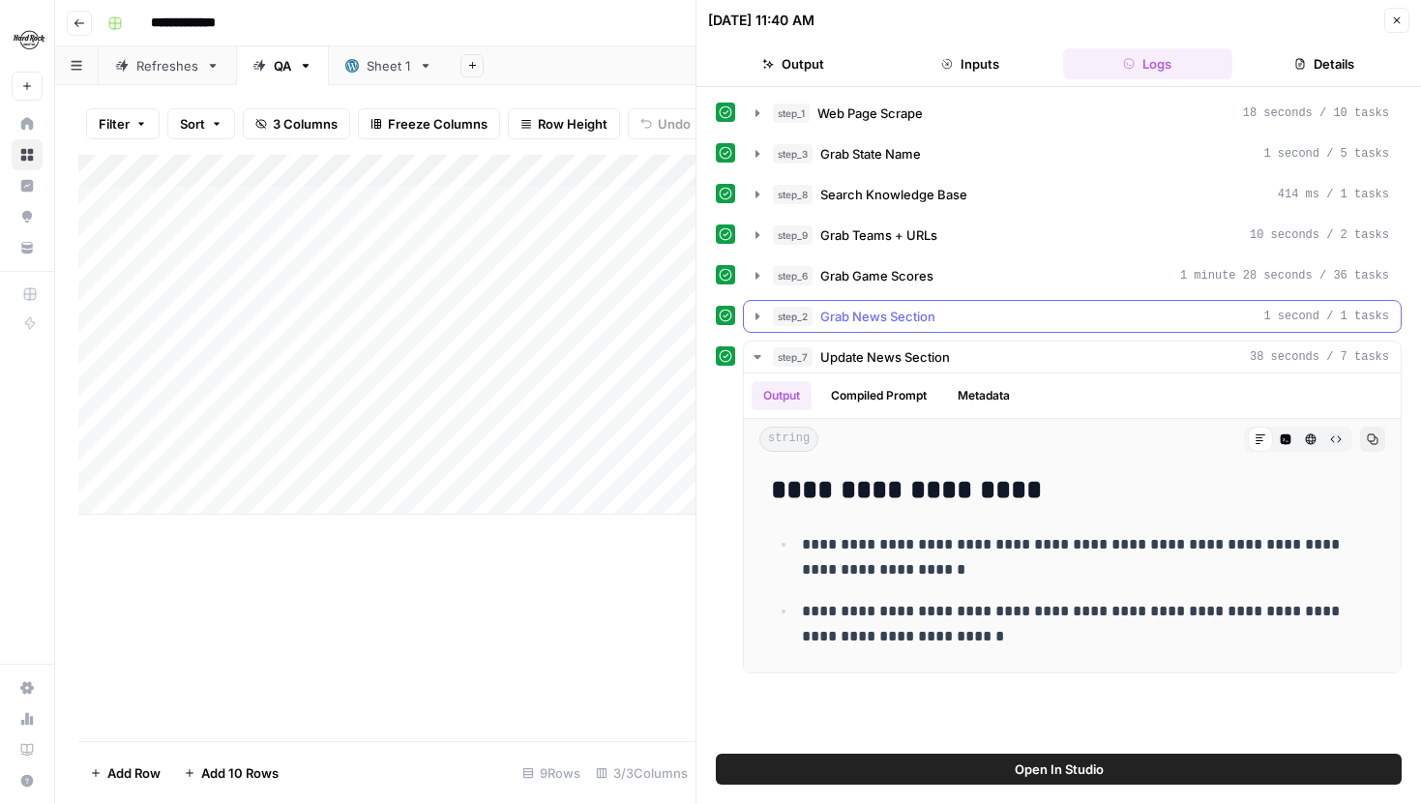
click at [763, 325] on button "step_2 Grab News Section 1 second / 1 tasks" at bounding box center [1072, 316] width 657 height 31
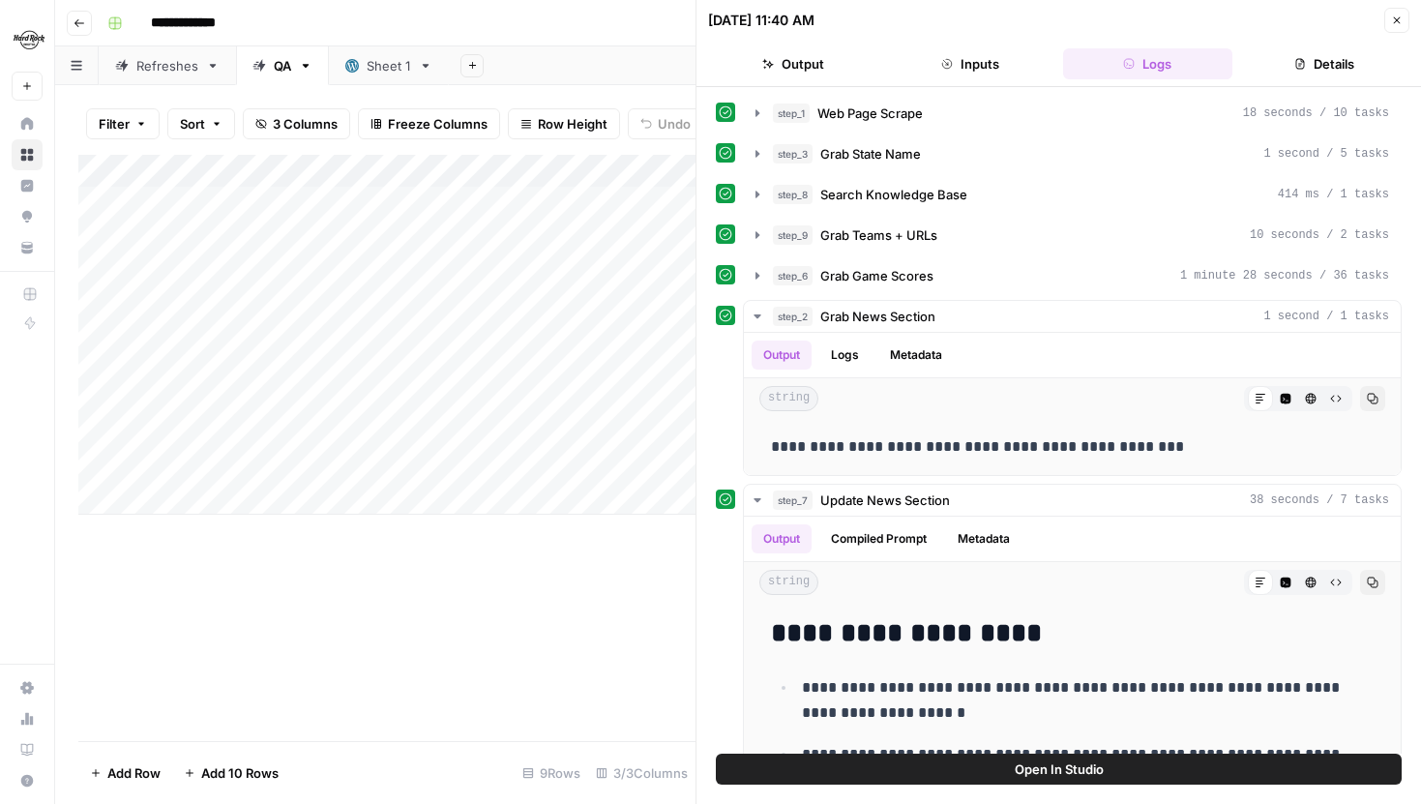
click at [1394, 24] on icon "button" at bounding box center [1397, 21] width 12 height 12
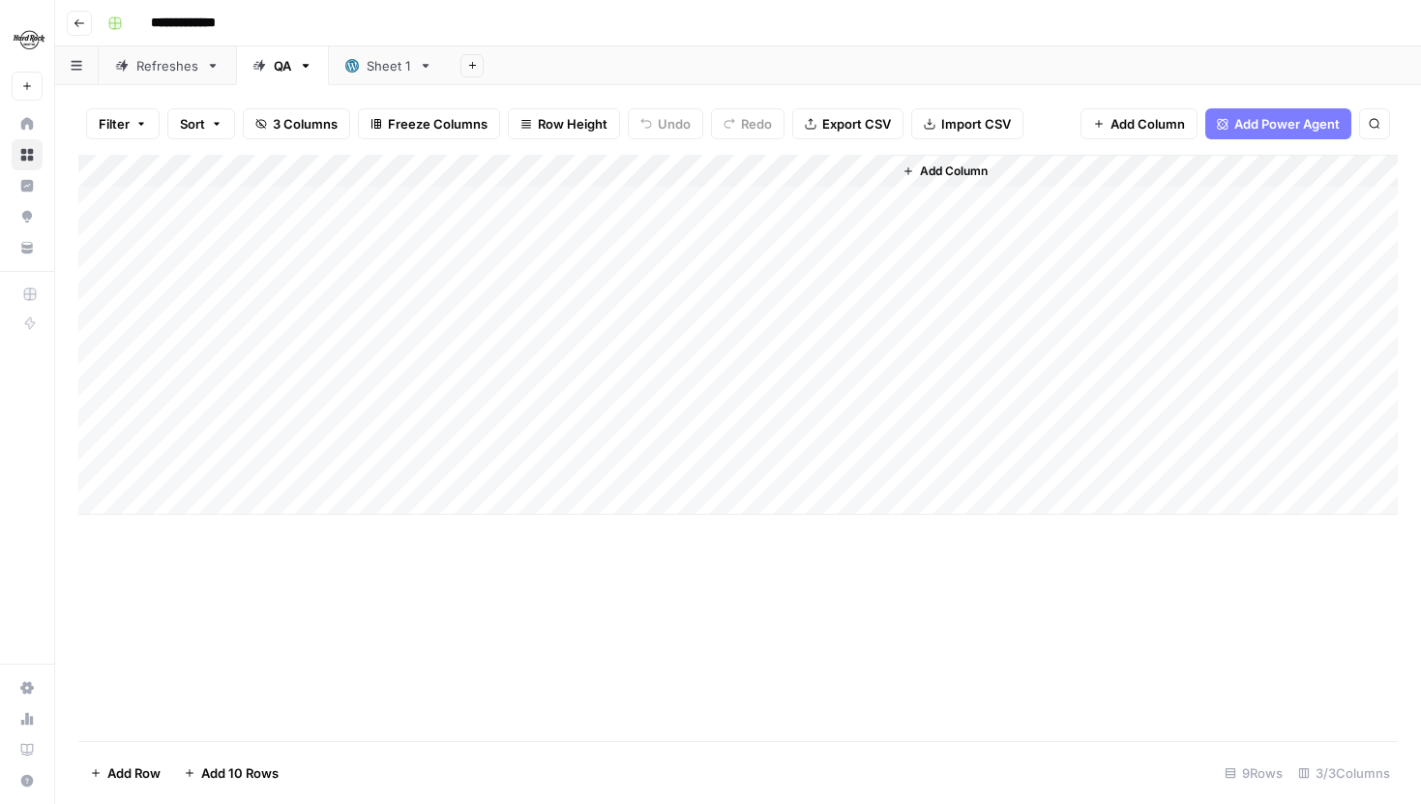
click at [676, 401] on div "Add Column" at bounding box center [738, 335] width 1320 height 360
click at [666, 435] on div "Add Column" at bounding box center [738, 335] width 1320 height 360
click at [644, 466] on div "Add Column" at bounding box center [738, 335] width 1320 height 360
click at [637, 436] on div "Add Column" at bounding box center [738, 335] width 1320 height 360
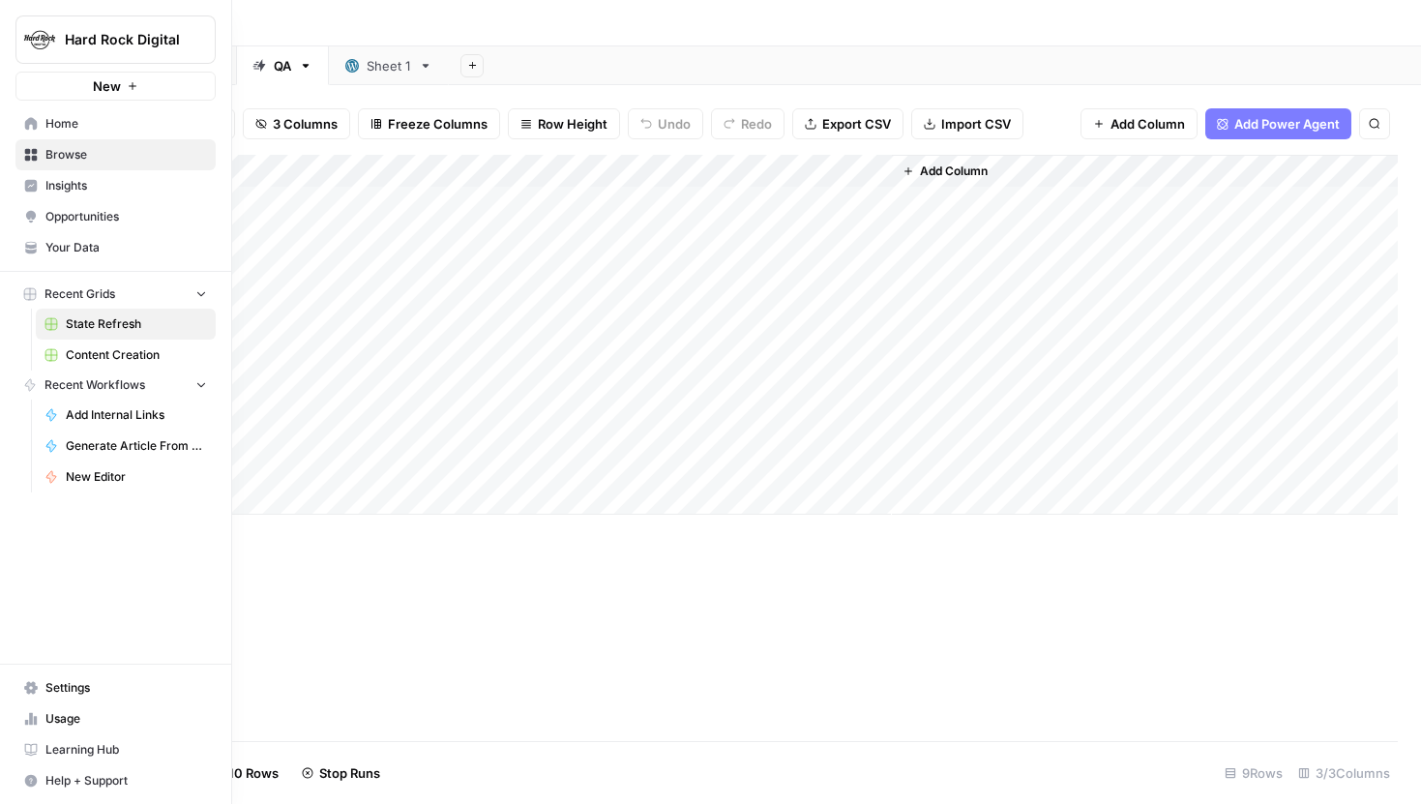
click at [88, 356] on span "Content Creation" at bounding box center [136, 354] width 141 height 17
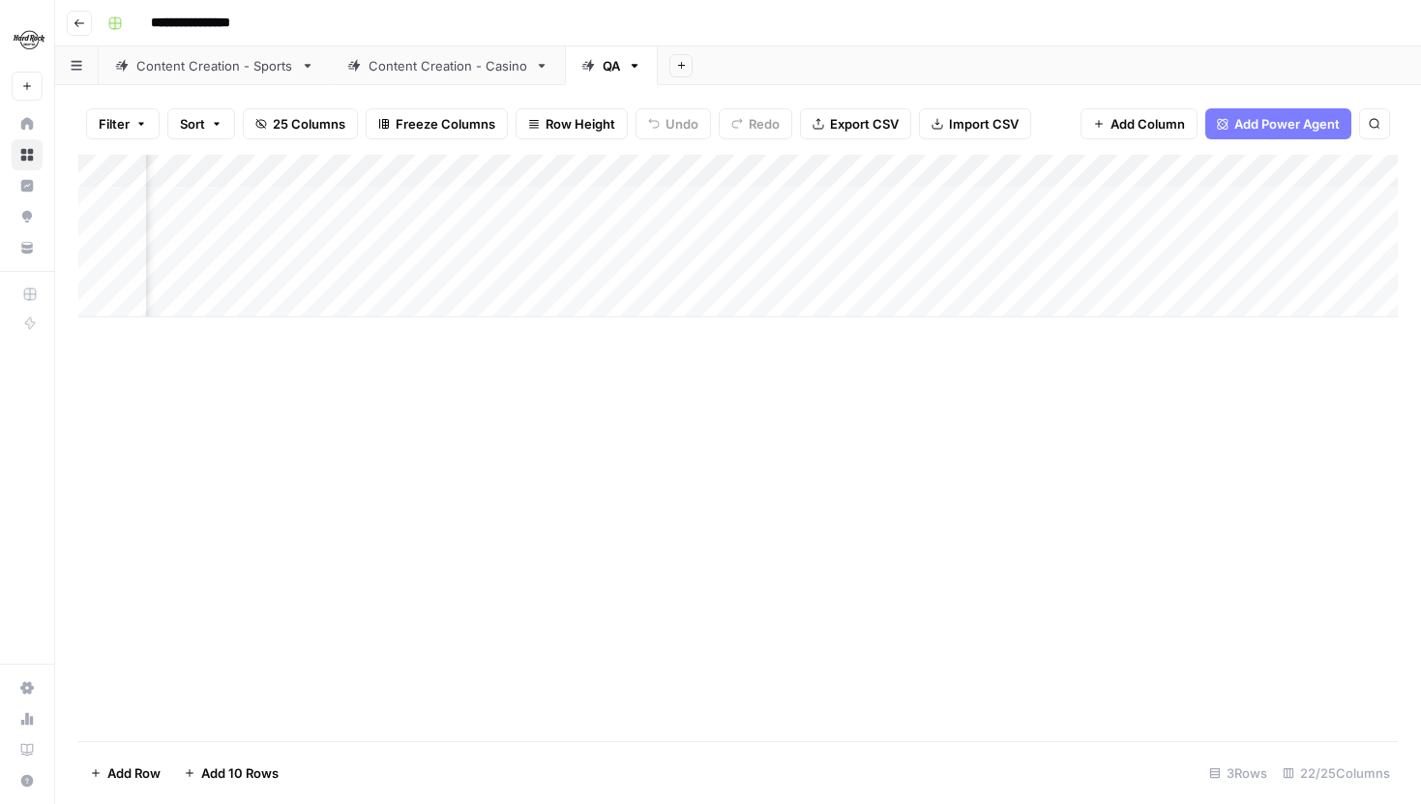
scroll to position [0, 945]
click at [646, 205] on div "Add Column" at bounding box center [738, 236] width 1320 height 163
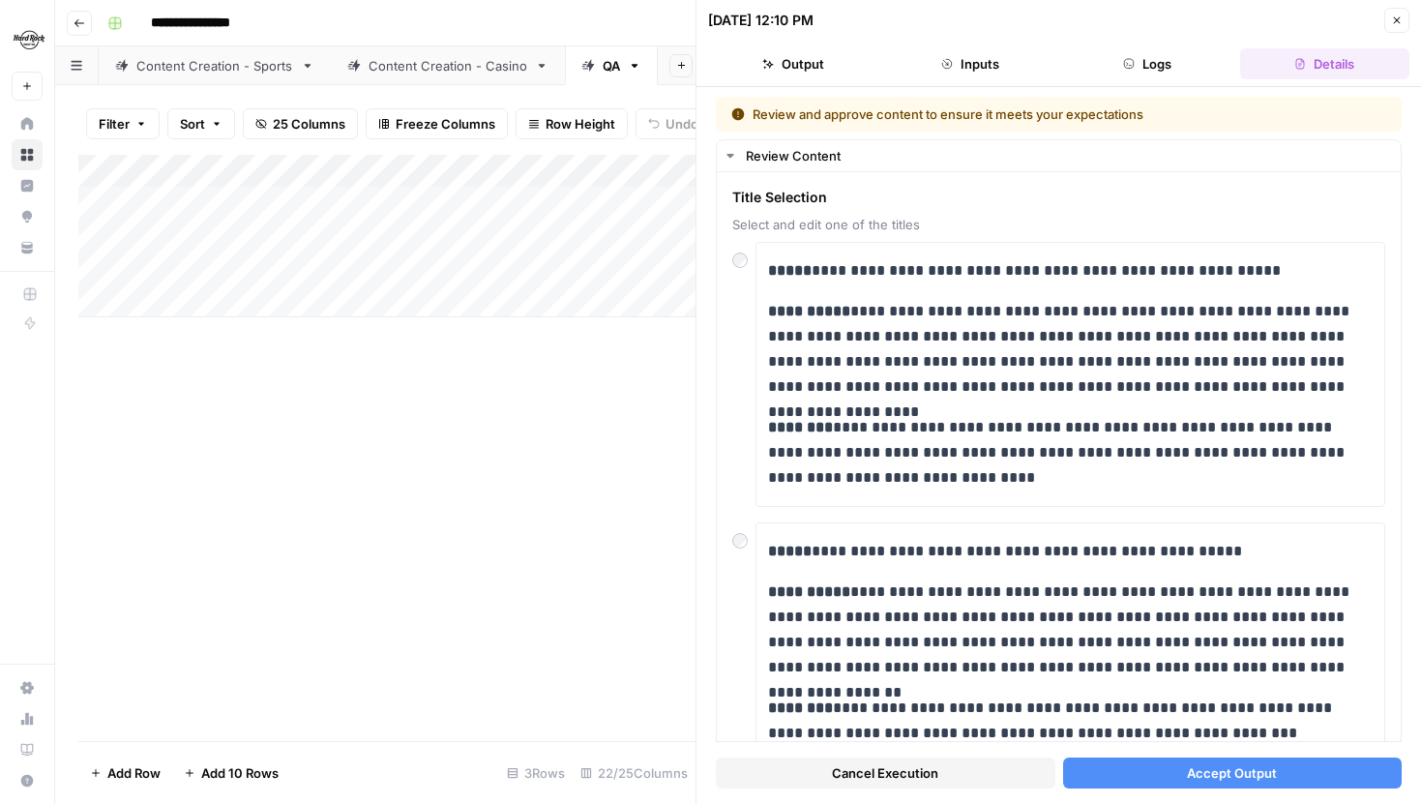
click at [1140, 758] on button "Accept Output" at bounding box center [1233, 773] width 340 height 31
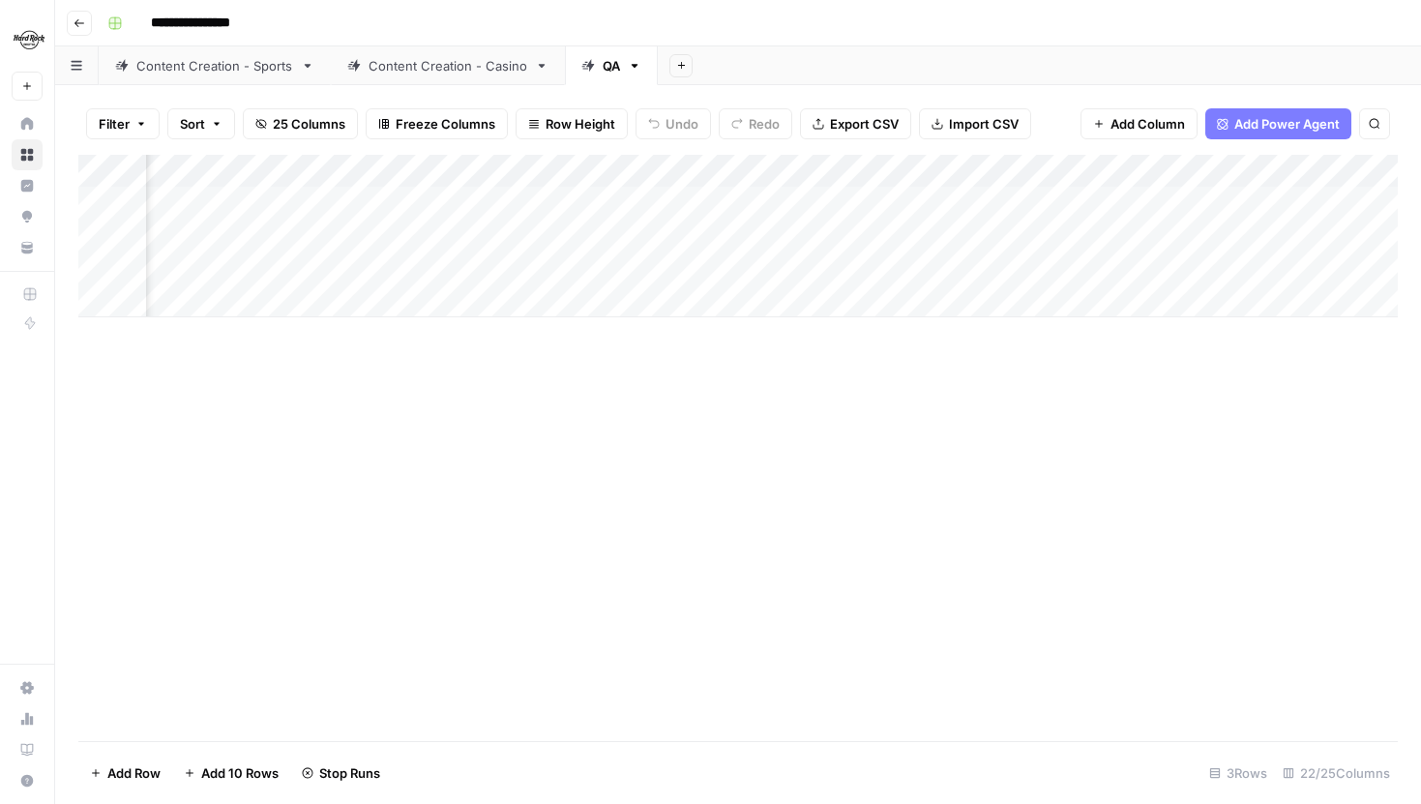
scroll to position [0, 218]
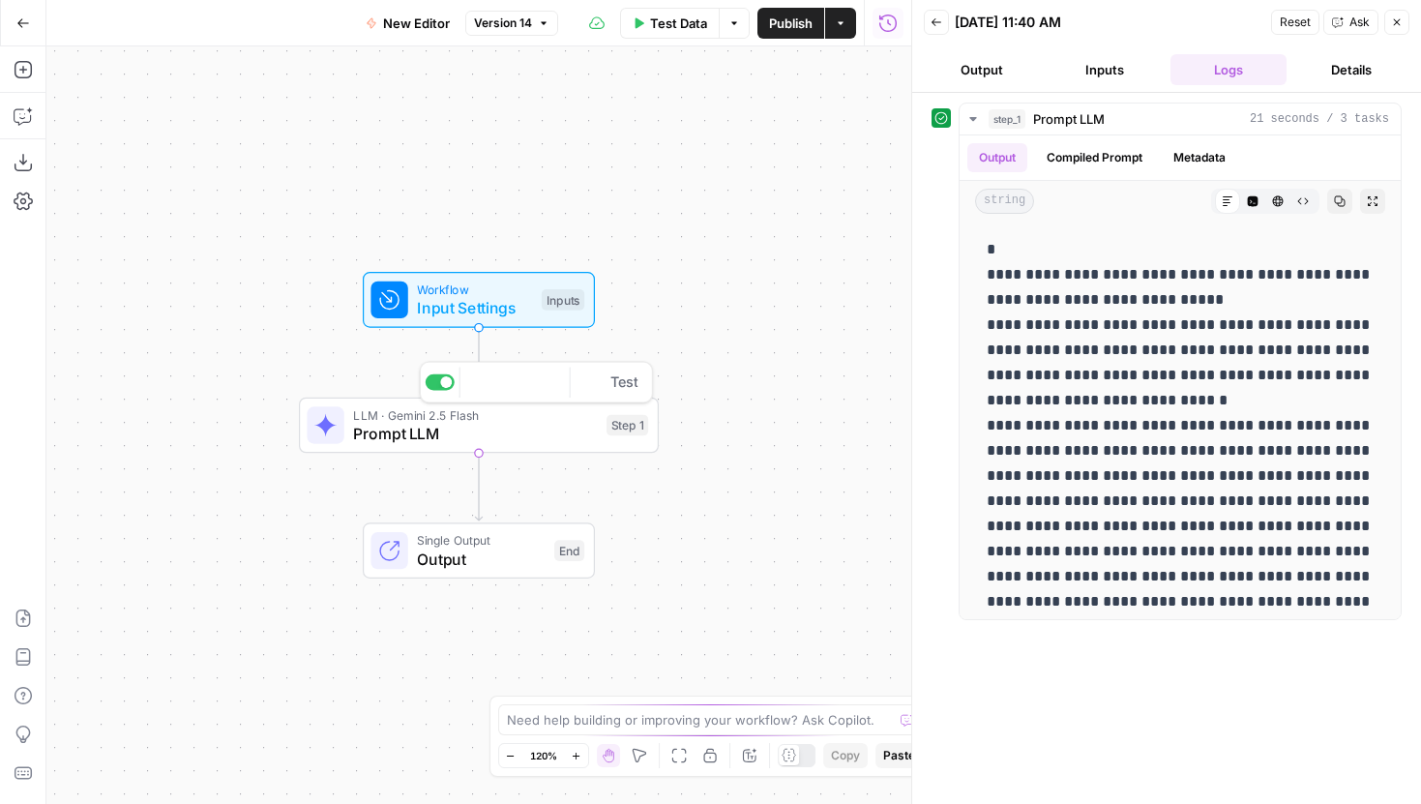
click at [511, 439] on span "Prompt LLM" at bounding box center [475, 433] width 244 height 23
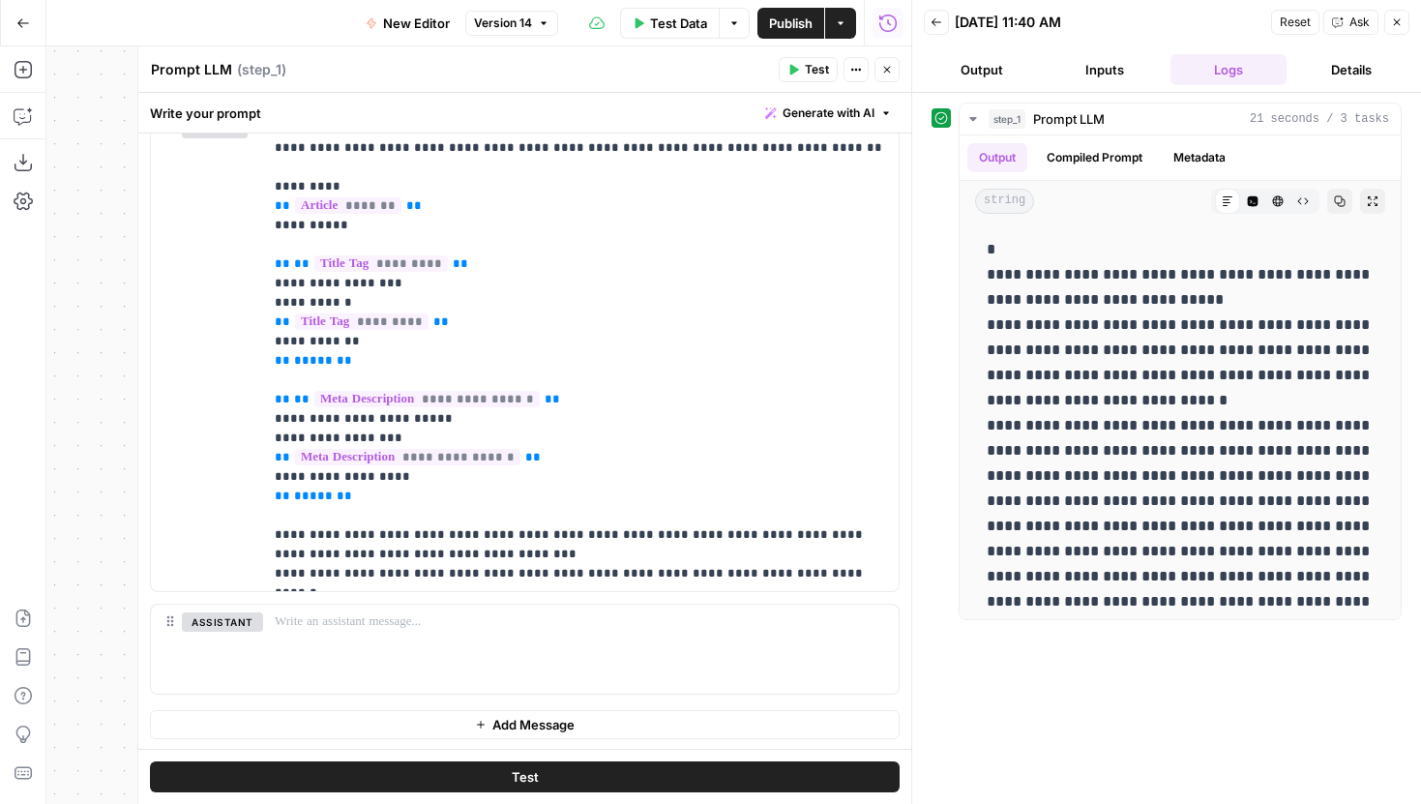
scroll to position [945, 0]
drag, startPoint x: 784, startPoint y: 535, endPoint x: 317, endPoint y: 550, distance: 466.5
click at [318, 550] on p "**********" at bounding box center [581, 349] width 612 height 464
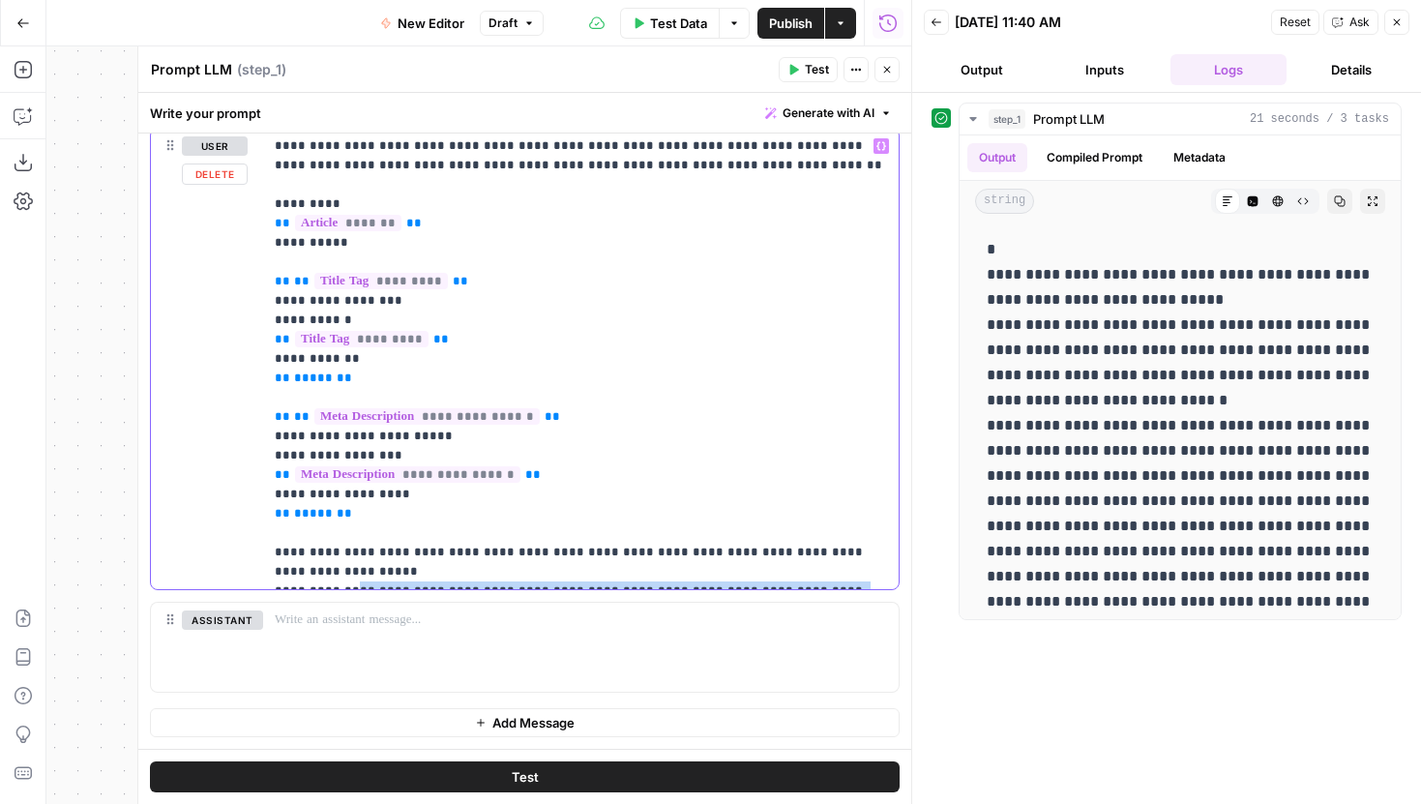
drag, startPoint x: 337, startPoint y: 572, endPoint x: 814, endPoint y: 578, distance: 477.0
click at [814, 578] on p "**********" at bounding box center [581, 358] width 612 height 445
click at [782, 555] on p "**********" at bounding box center [581, 358] width 612 height 445
click at [340, 570] on p "**********" at bounding box center [581, 358] width 612 height 445
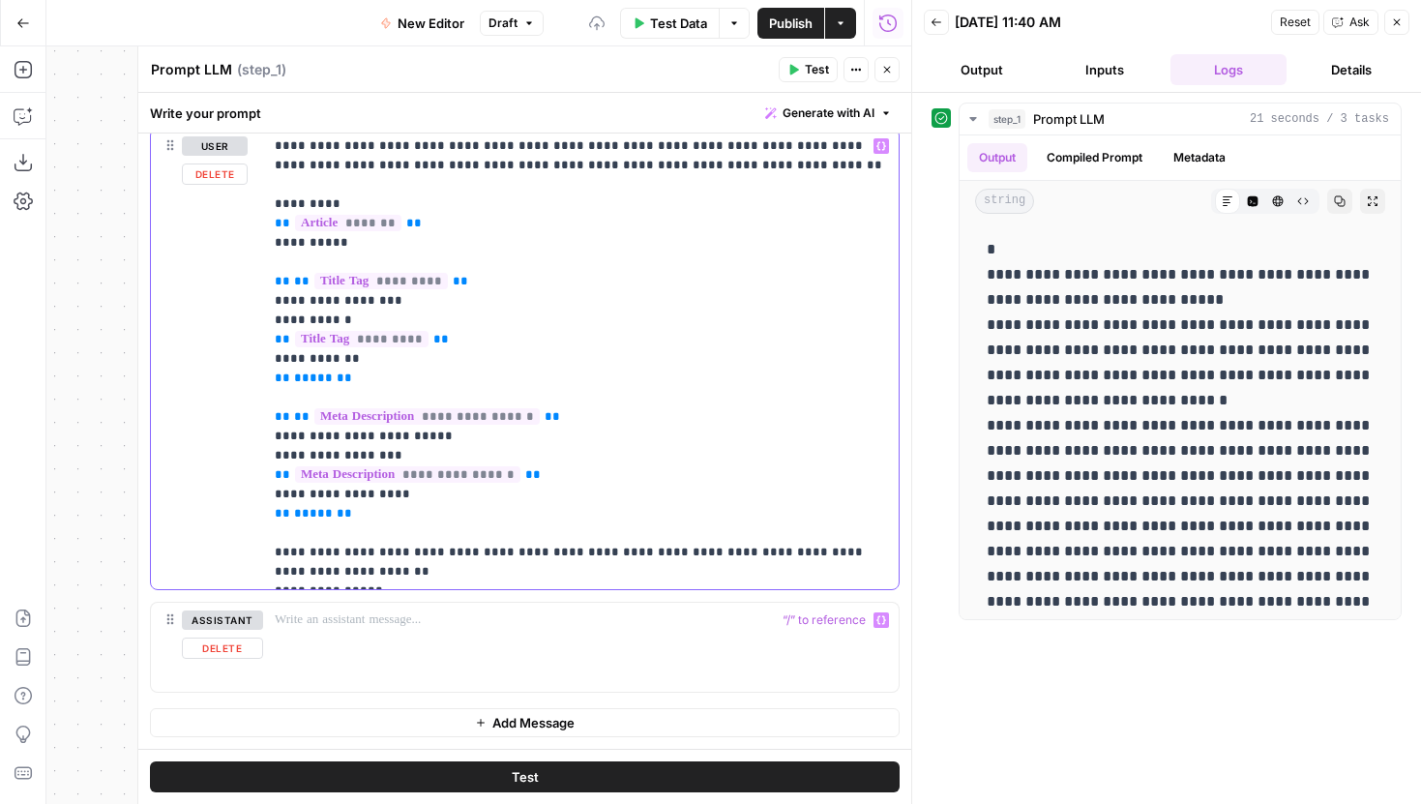
click at [415, 579] on p "**********" at bounding box center [581, 358] width 612 height 445
click at [578, 774] on button "Test" at bounding box center [525, 776] width 750 height 31
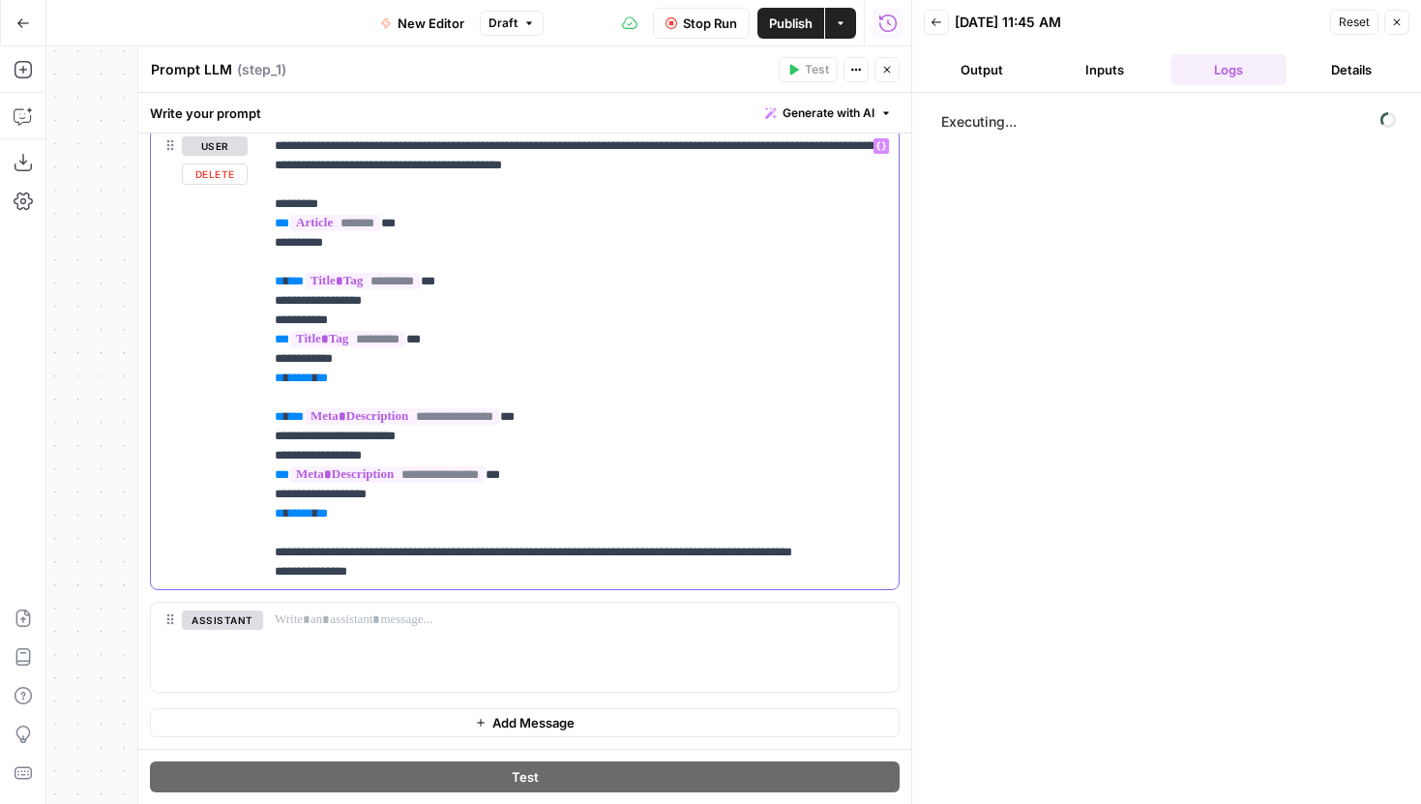
click at [874, 552] on p "**********" at bounding box center [581, 358] width 612 height 445
click at [717, 552] on p "**********" at bounding box center [581, 358] width 612 height 445
click at [872, 548] on p "**********" at bounding box center [581, 358] width 612 height 445
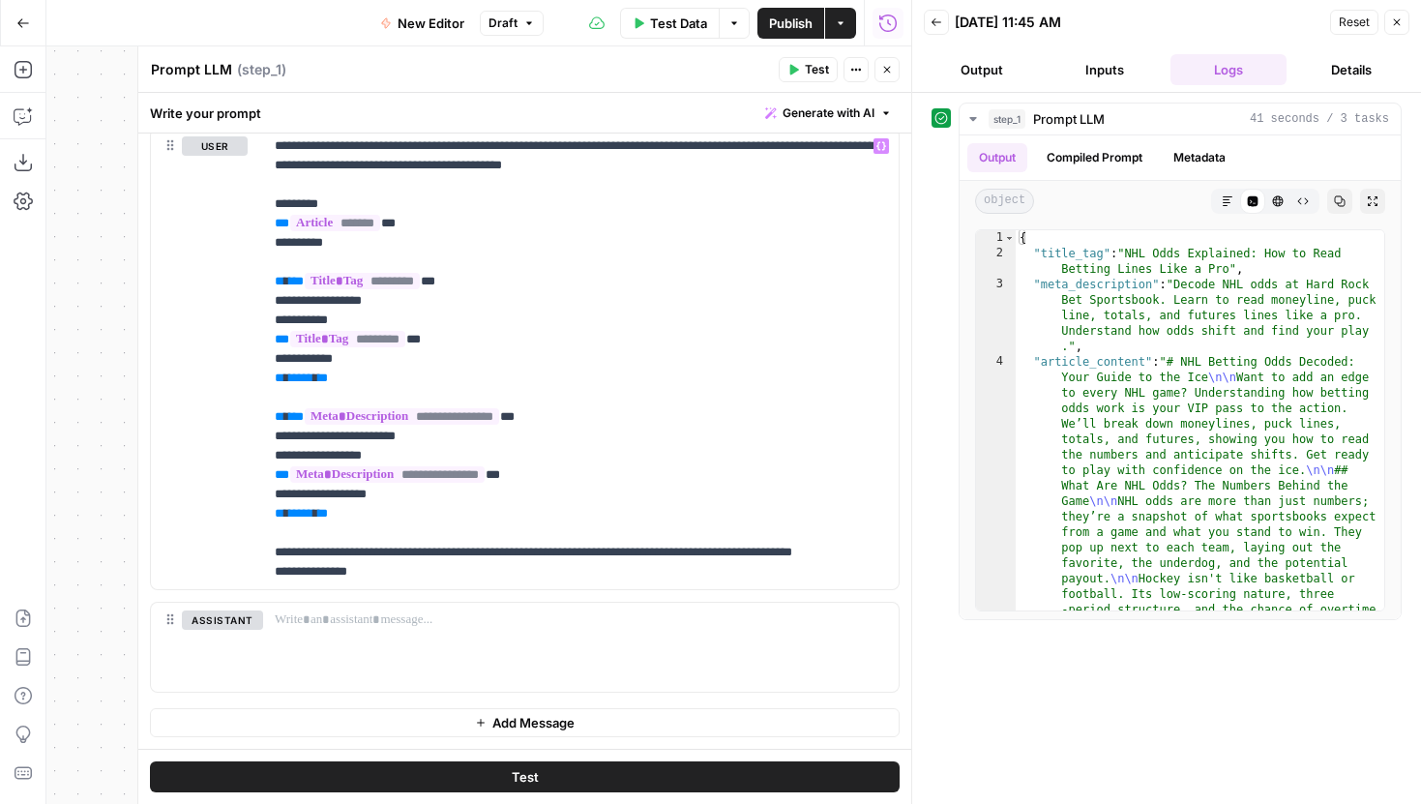
click at [788, 30] on span "Publish" at bounding box center [791, 23] width 44 height 19
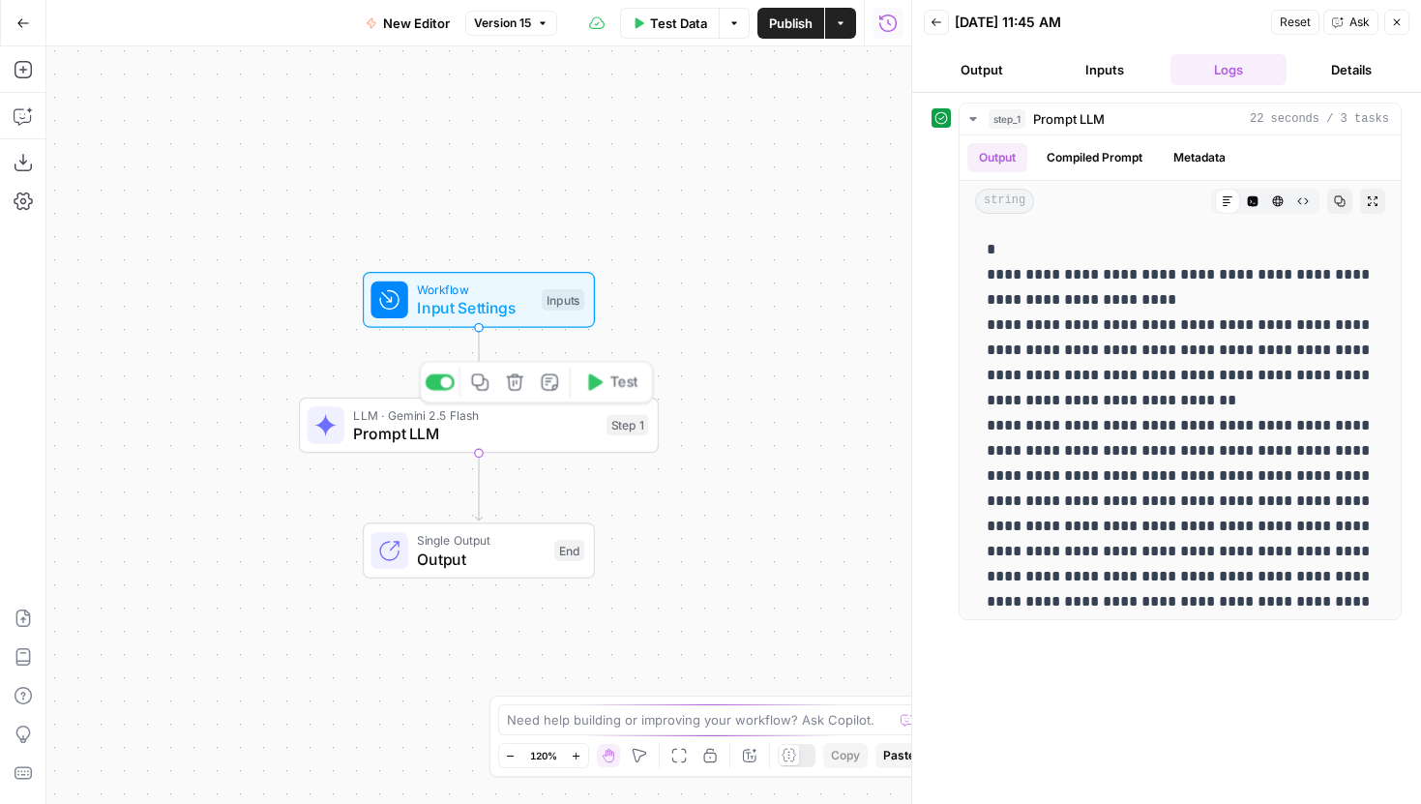
click at [523, 420] on span "LLM · Gemini 2.5 Flash" at bounding box center [475, 414] width 244 height 18
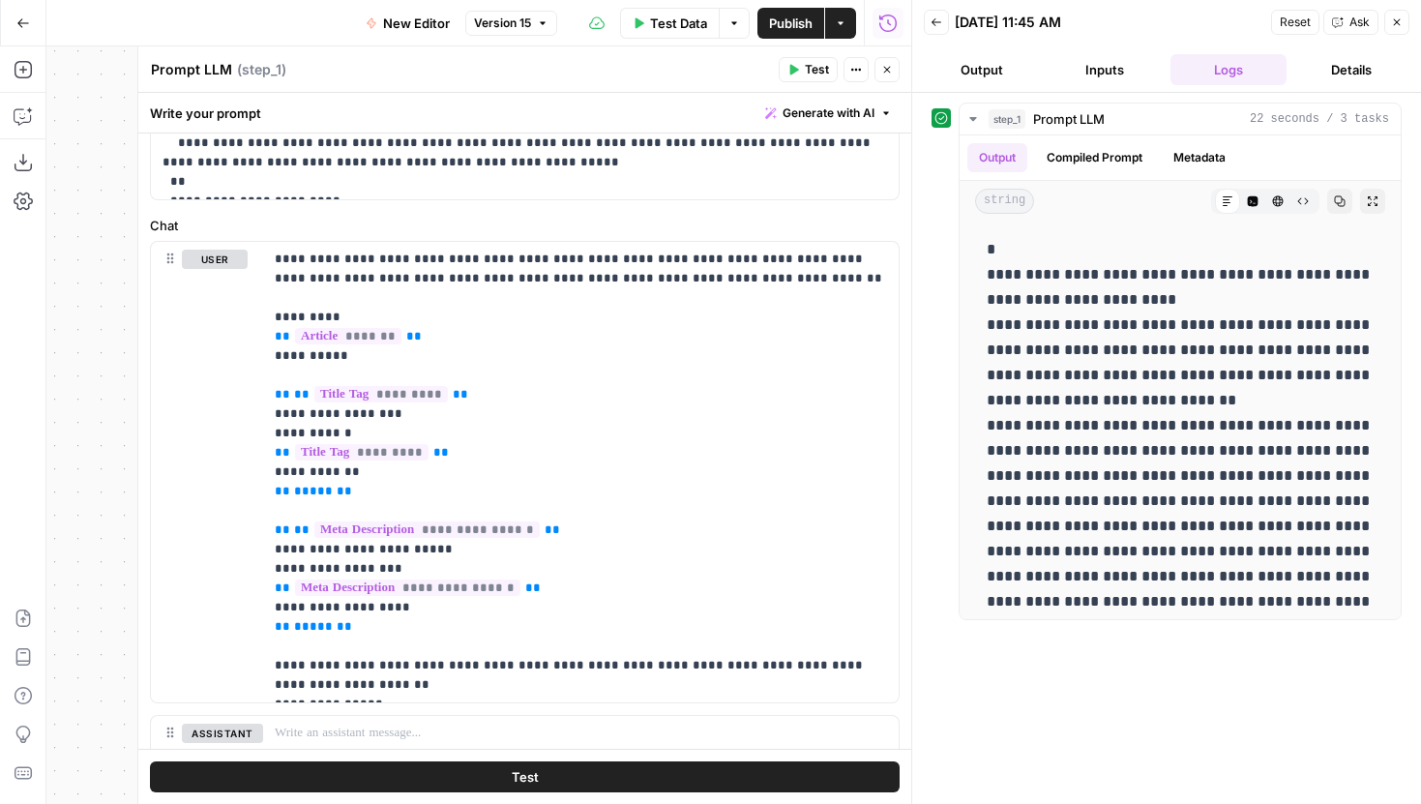
scroll to position [926, 0]
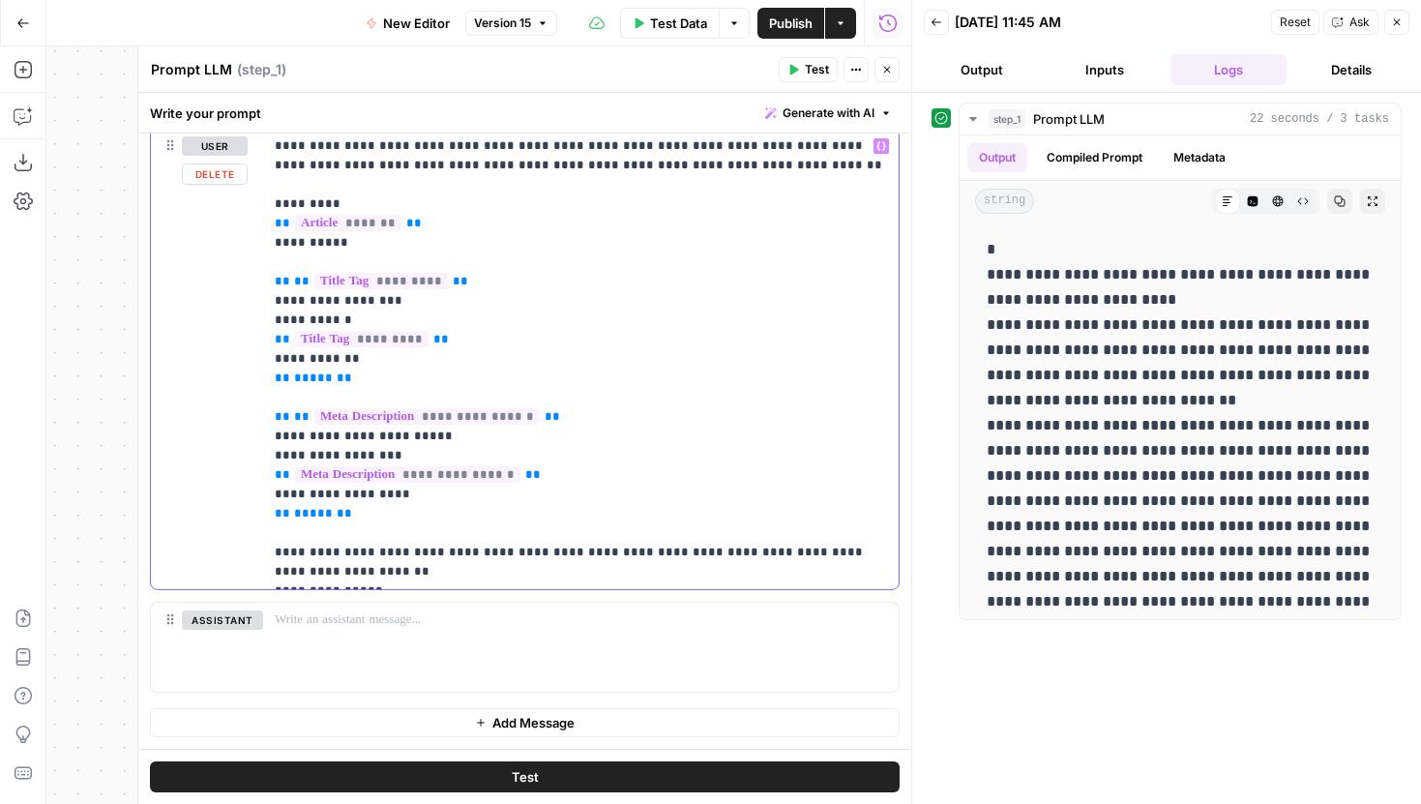
click at [406, 572] on p "**********" at bounding box center [581, 358] width 612 height 445
click at [407, 576] on p "**********" at bounding box center [581, 358] width 612 height 445
drag, startPoint x: 420, startPoint y: 557, endPoint x: 237, endPoint y: 556, distance: 182.9
click at [237, 556] on div "**********" at bounding box center [525, 359] width 748 height 461
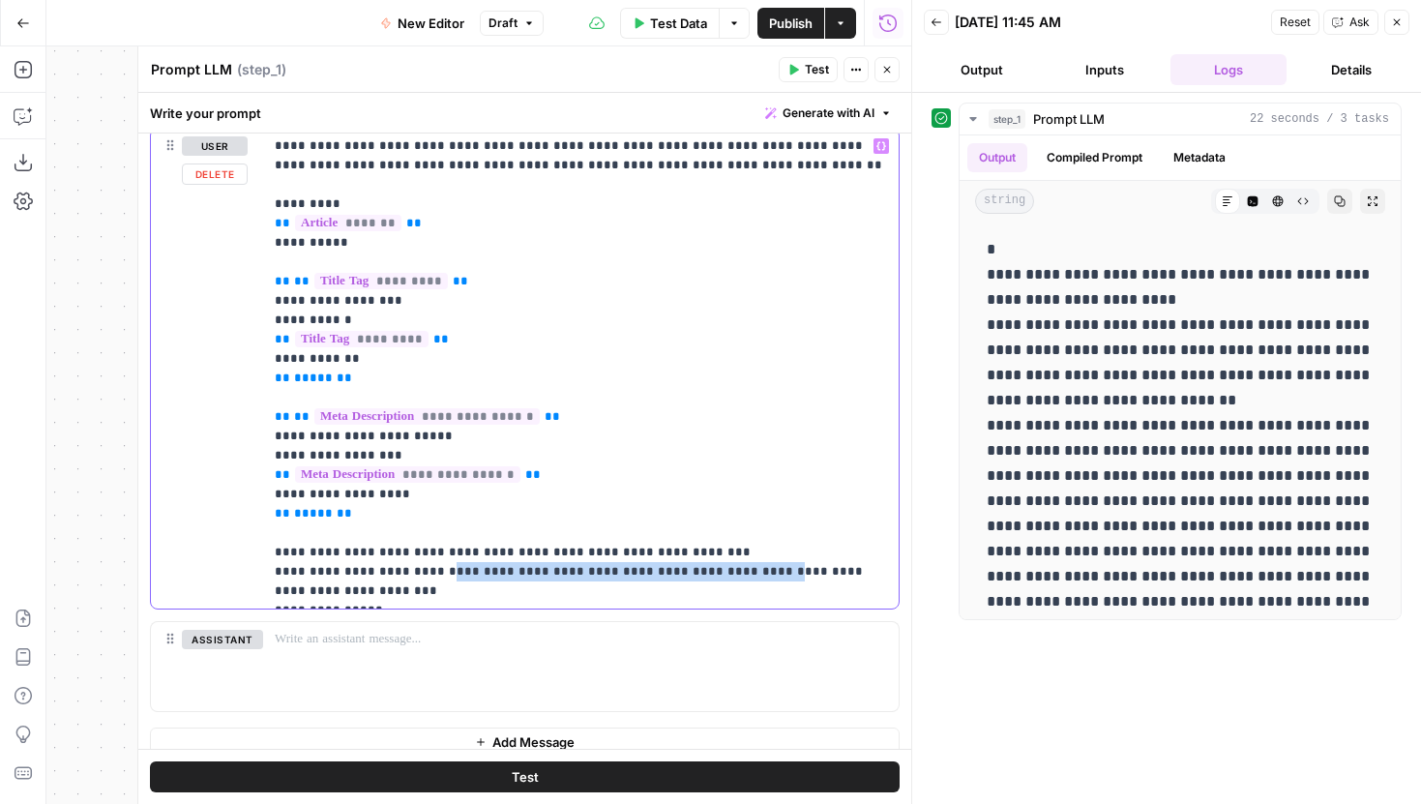
drag, startPoint x: 427, startPoint y: 571, endPoint x: 713, endPoint y: 574, distance: 286.4
click at [713, 574] on p "**********" at bounding box center [581, 368] width 612 height 464
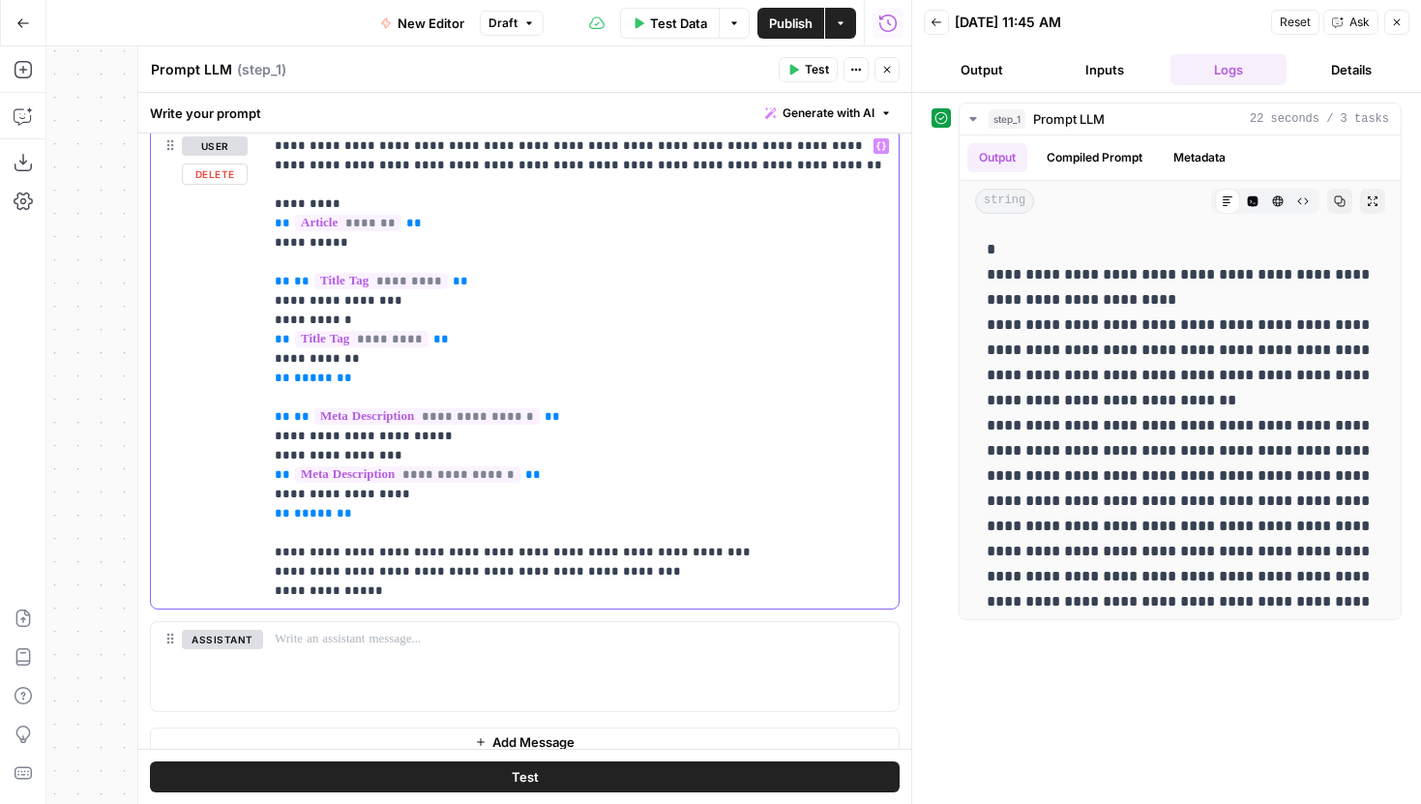
click at [521, 573] on p "**********" at bounding box center [581, 368] width 612 height 464
click at [470, 580] on p "**********" at bounding box center [581, 368] width 612 height 464
click at [442, 590] on p "**********" at bounding box center [581, 368] width 612 height 464
click at [476, 589] on p "**********" at bounding box center [581, 368] width 612 height 464
click at [556, 764] on button "Test" at bounding box center [525, 776] width 750 height 31
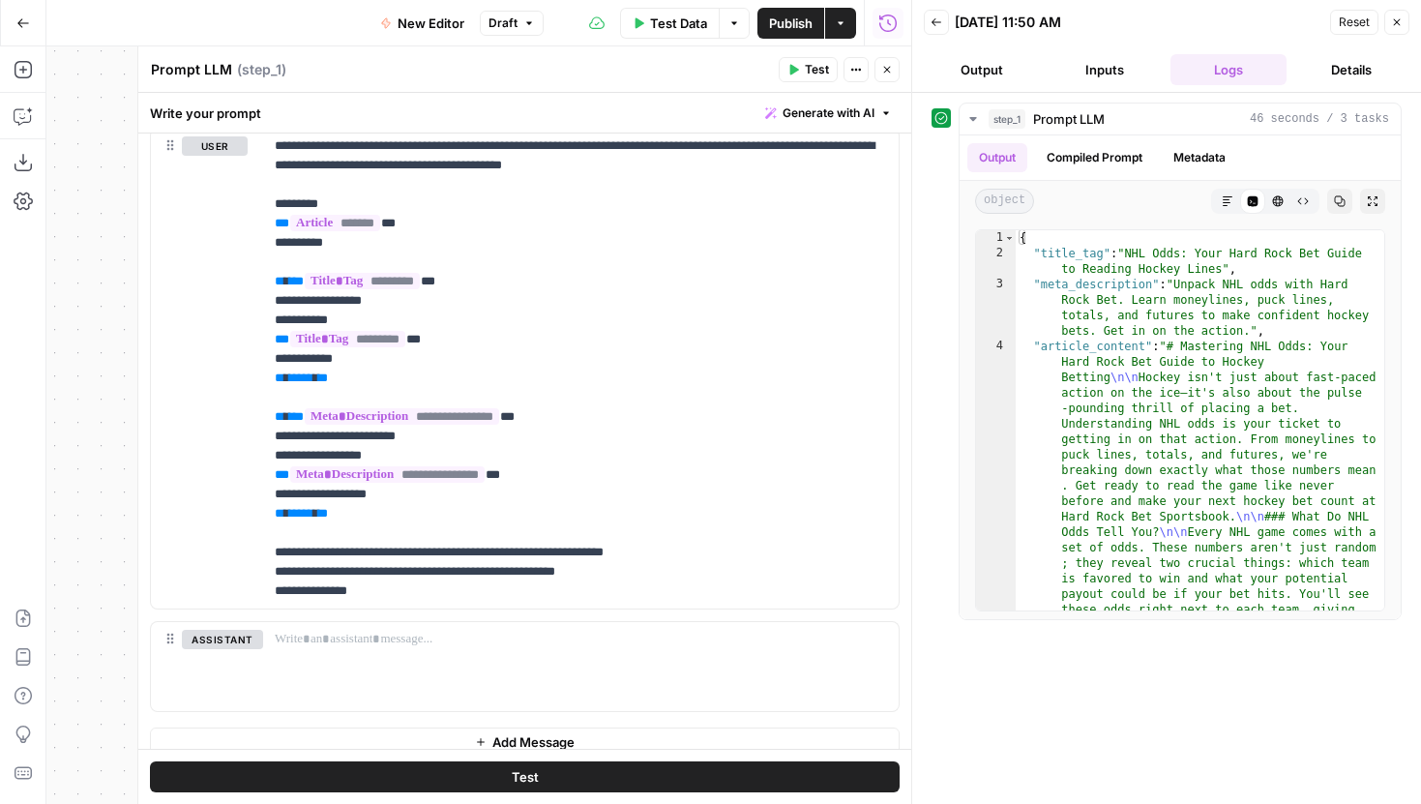
click at [785, 24] on span "Publish" at bounding box center [791, 23] width 44 height 19
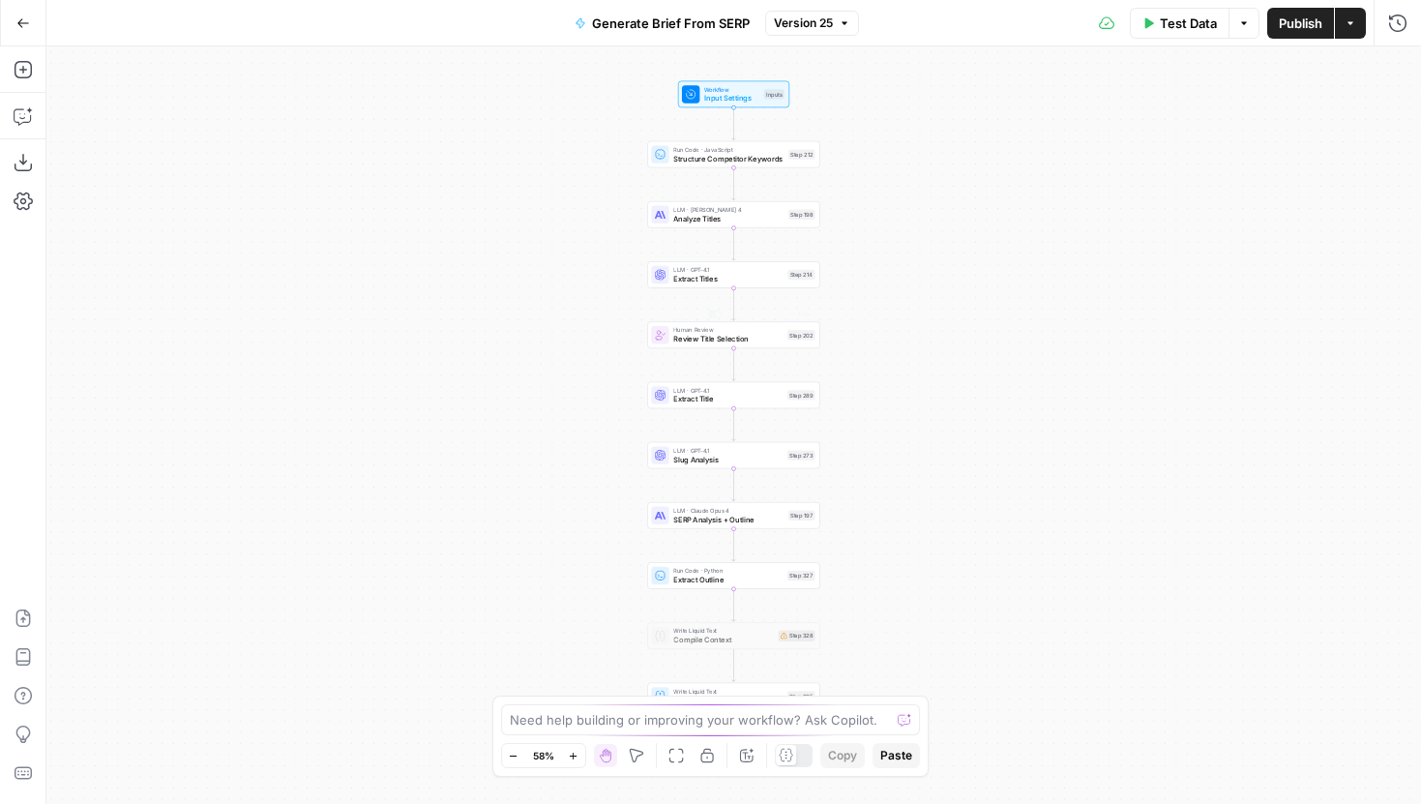
drag, startPoint x: 529, startPoint y: 537, endPoint x: 393, endPoint y: 484, distance: 146.4
click at [393, 484] on div "Workflow Input Settings Inputs Run Code · JavaScript Structure Competitor Keywo…" at bounding box center [733, 425] width 1375 height 758
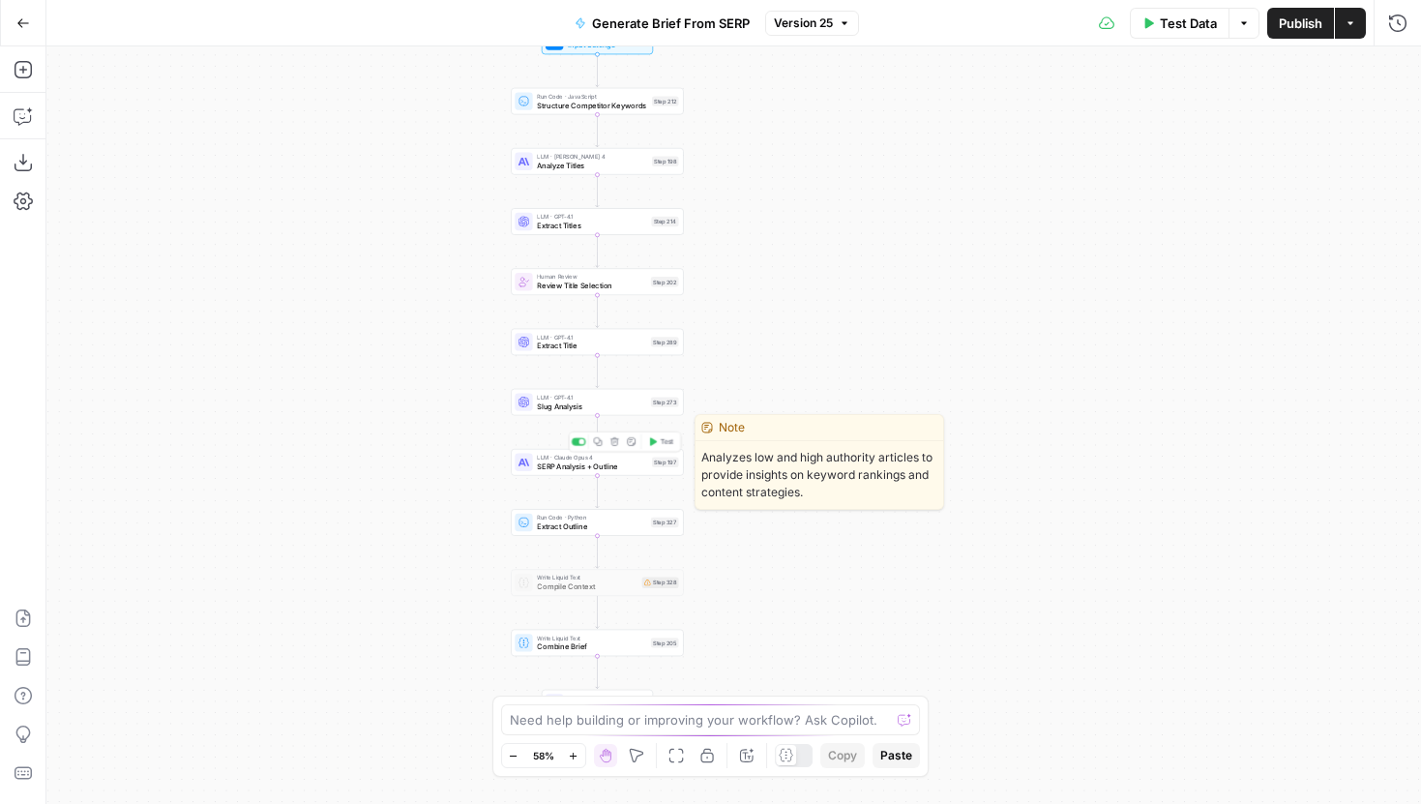
click at [549, 470] on span "SERP Analysis + Outline" at bounding box center [592, 467] width 110 height 12
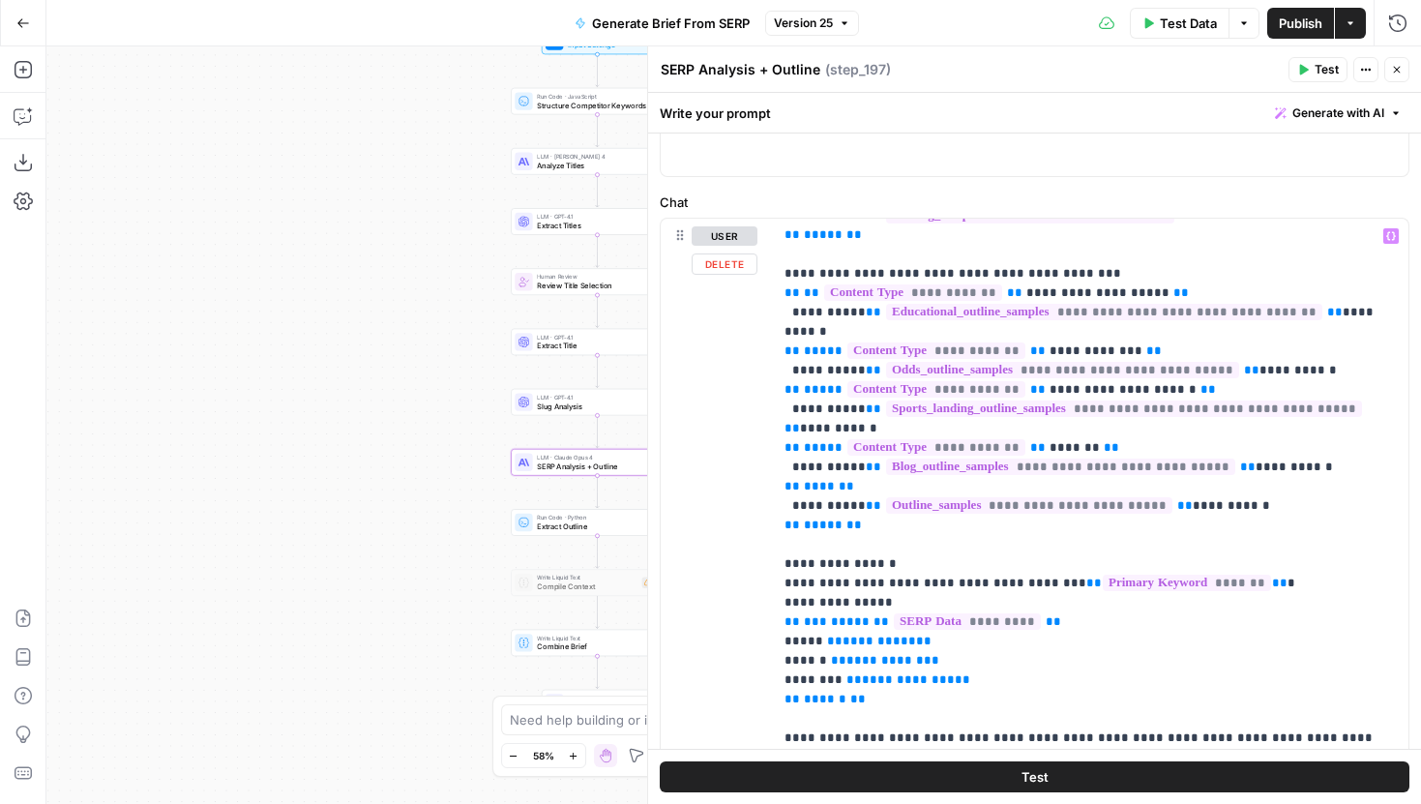
scroll to position [484, 0]
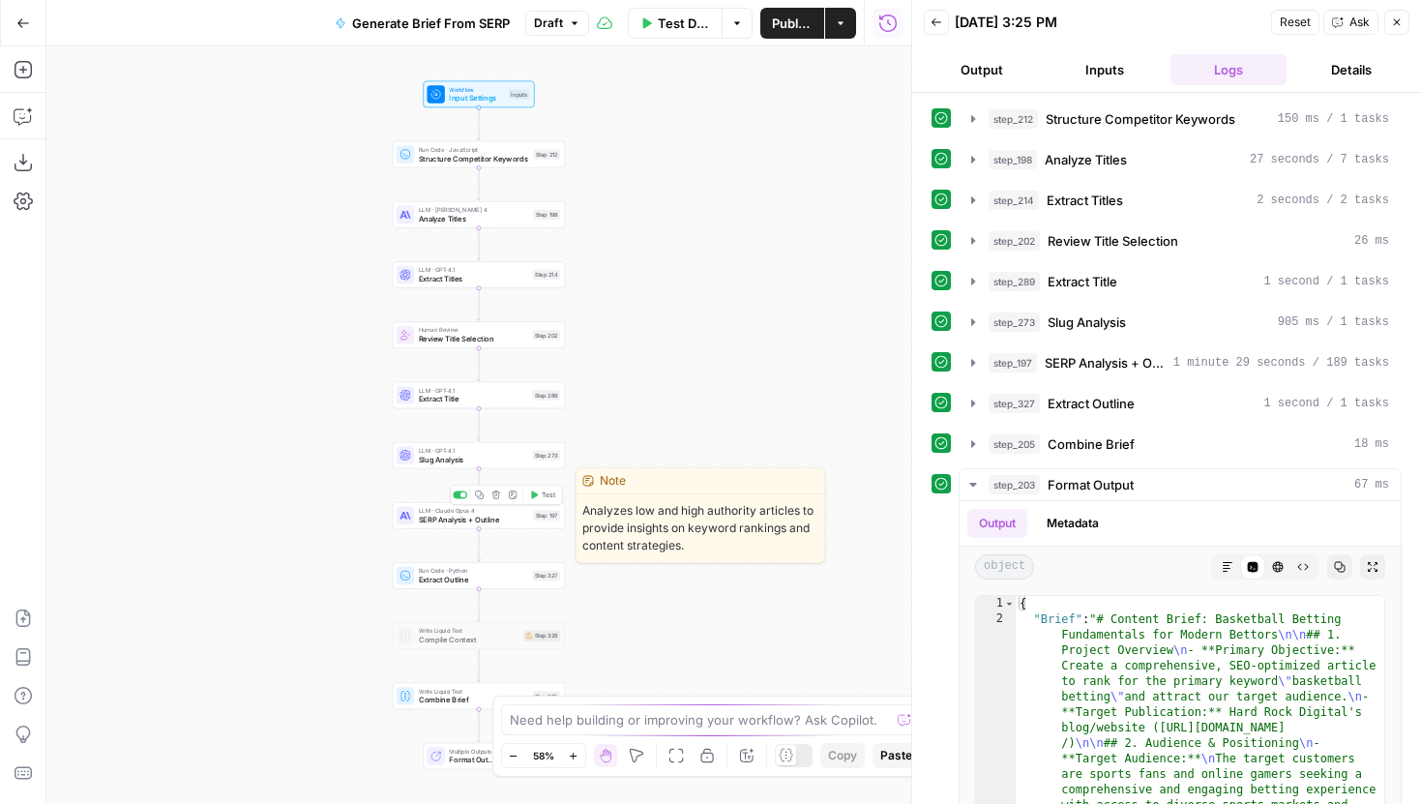
click at [520, 515] on span "SERP Analysis + Outline" at bounding box center [474, 520] width 110 height 12
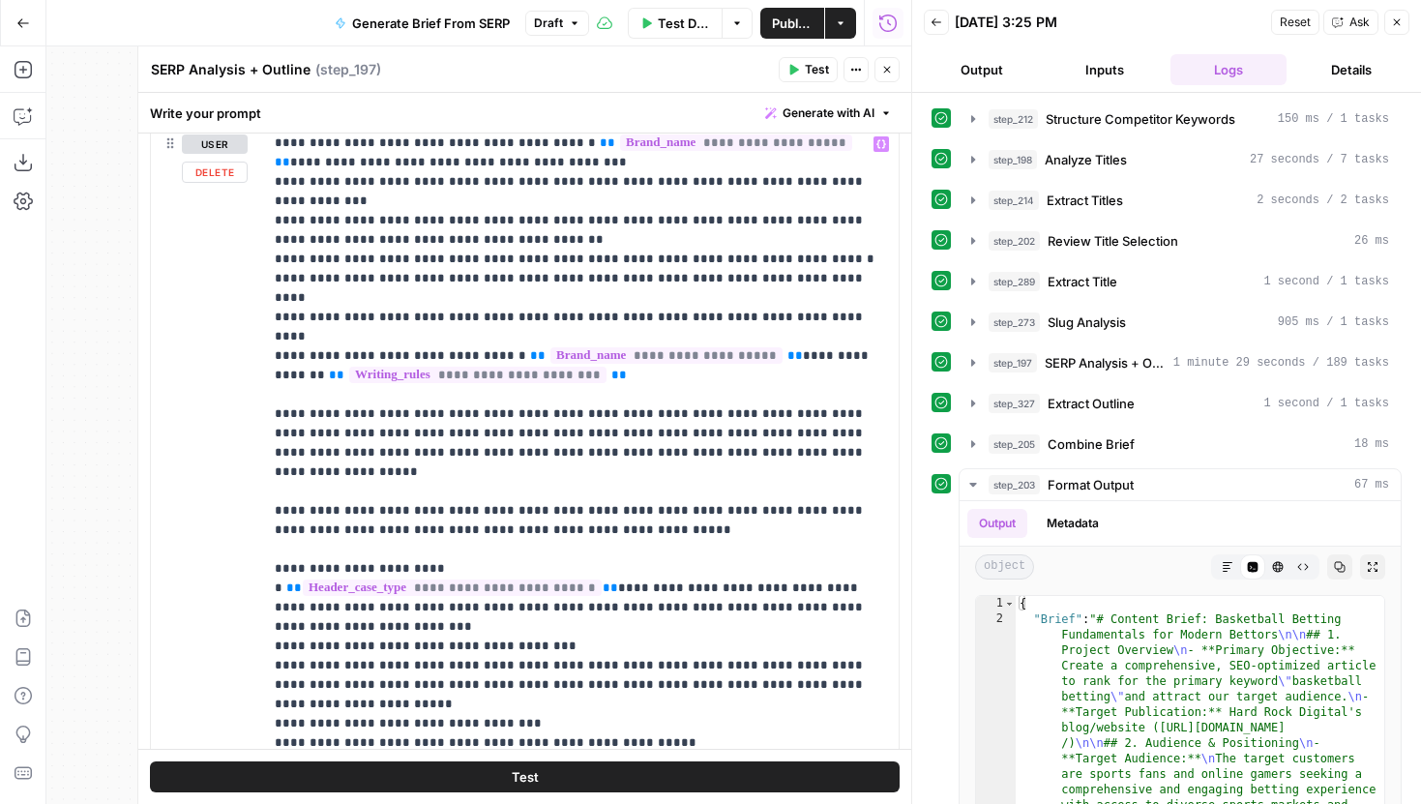
scroll to position [550, 0]
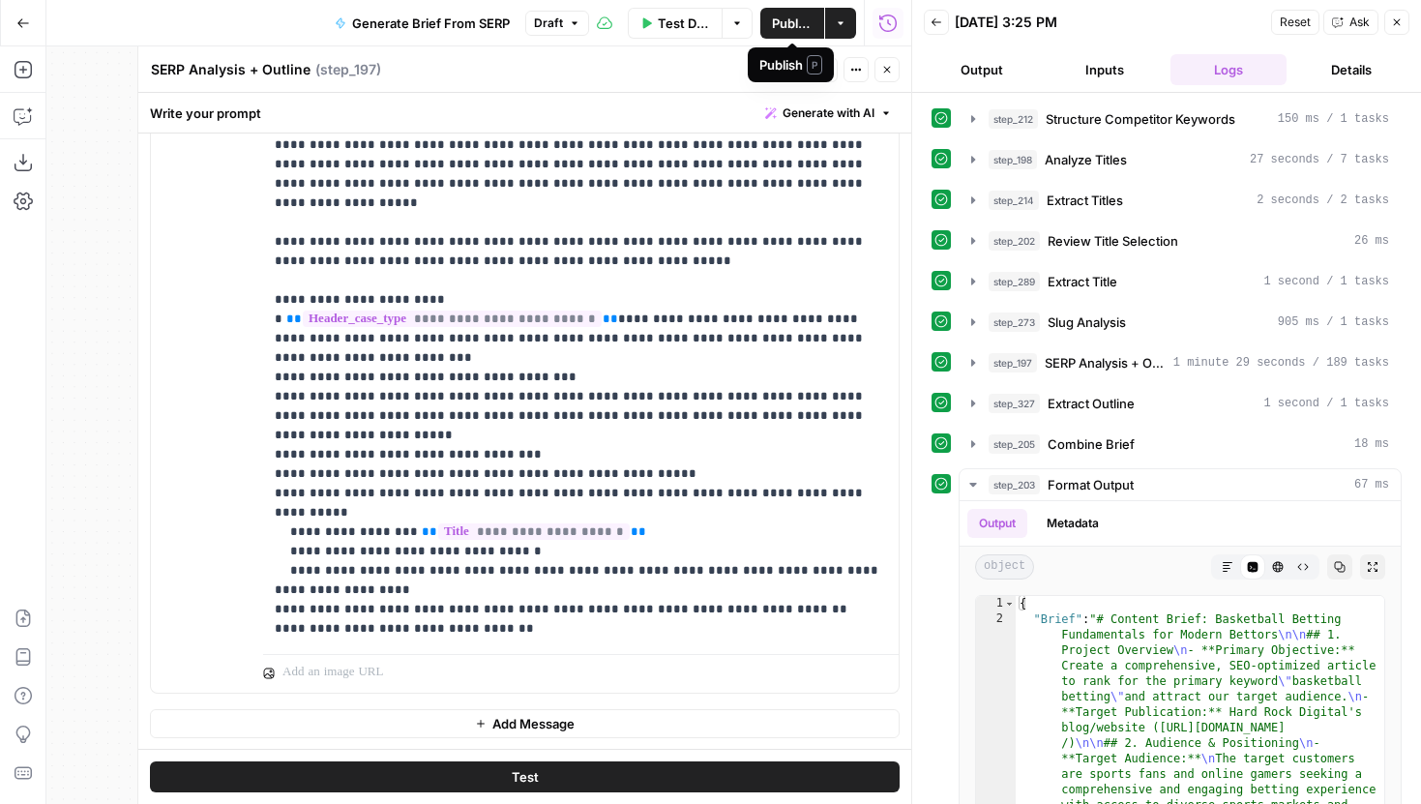
click at [798, 61] on div "Publish P" at bounding box center [790, 64] width 63 height 19
click at [802, 74] on button "Test" at bounding box center [808, 69] width 59 height 25
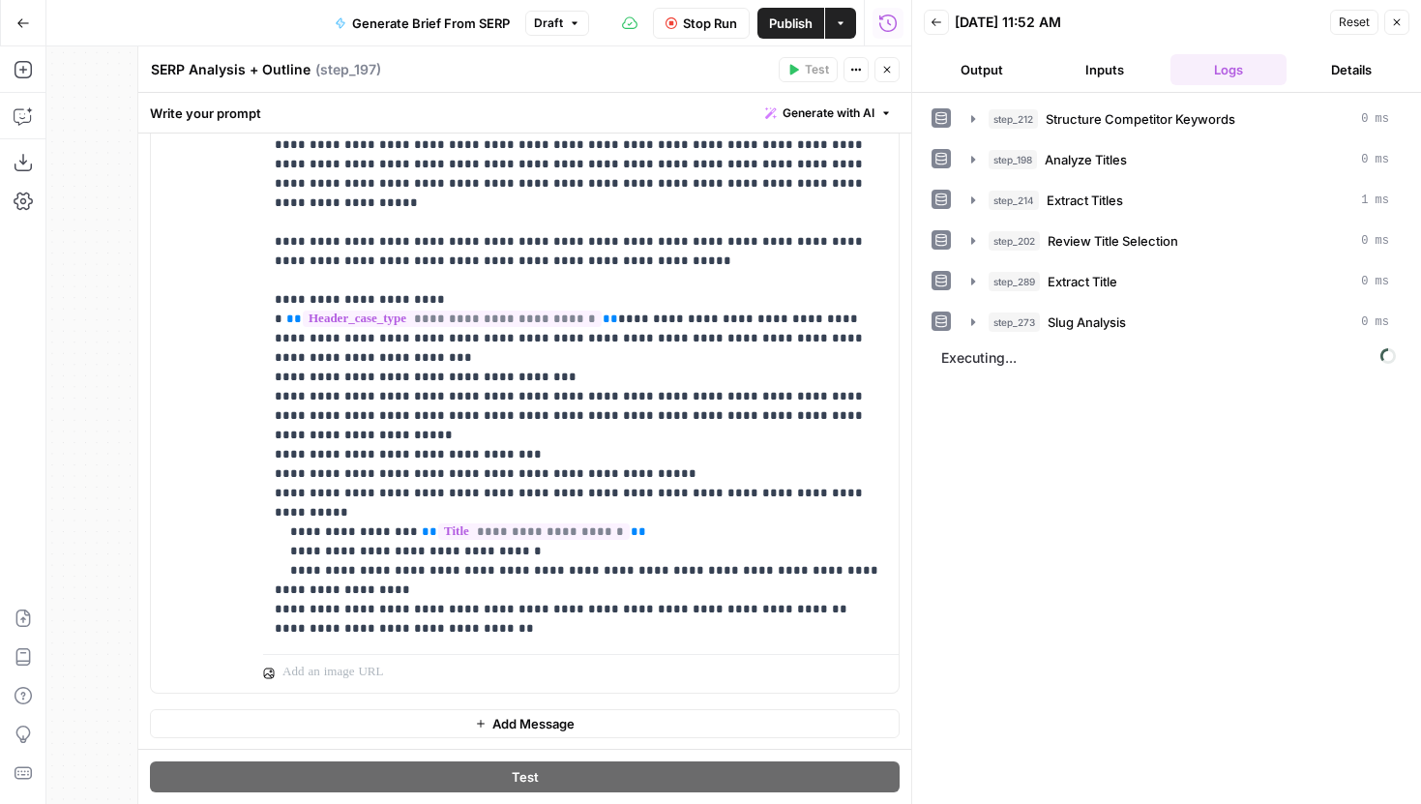
click at [890, 75] on button "Close" at bounding box center [887, 69] width 25 height 25
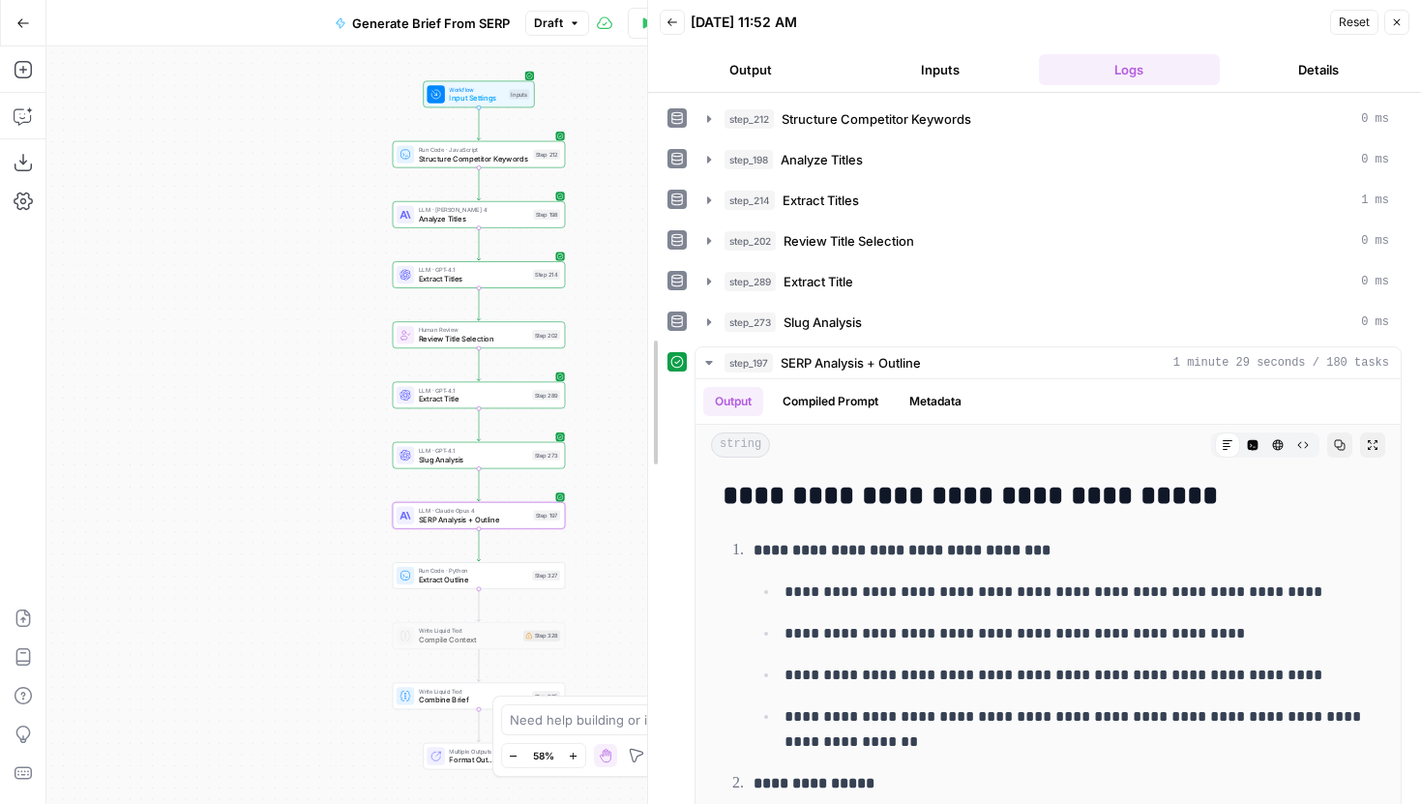
click at [553, 312] on body "Hard Rock Digital New Home Browse Insights Opportunities Your Data Recent Grids…" at bounding box center [710, 402] width 1421 height 804
click at [550, 551] on span "Test" at bounding box center [549, 555] width 14 height 10
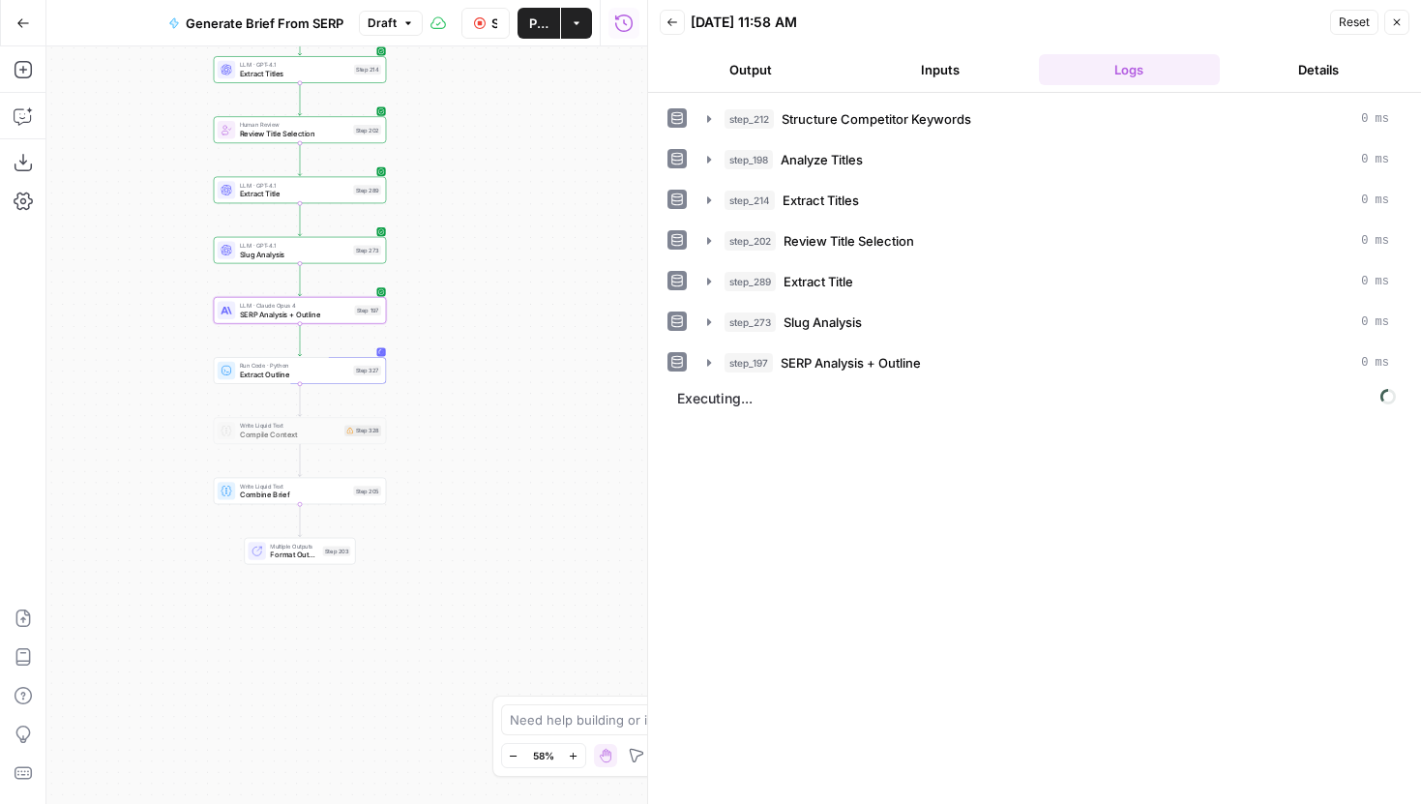
drag, startPoint x: 327, startPoint y: 593, endPoint x: 148, endPoint y: 388, distance: 272.2
click at [148, 388] on div "Workflow Input Settings Inputs Run Code · JavaScript Structure Competitor Keywo…" at bounding box center [346, 425] width 601 height 758
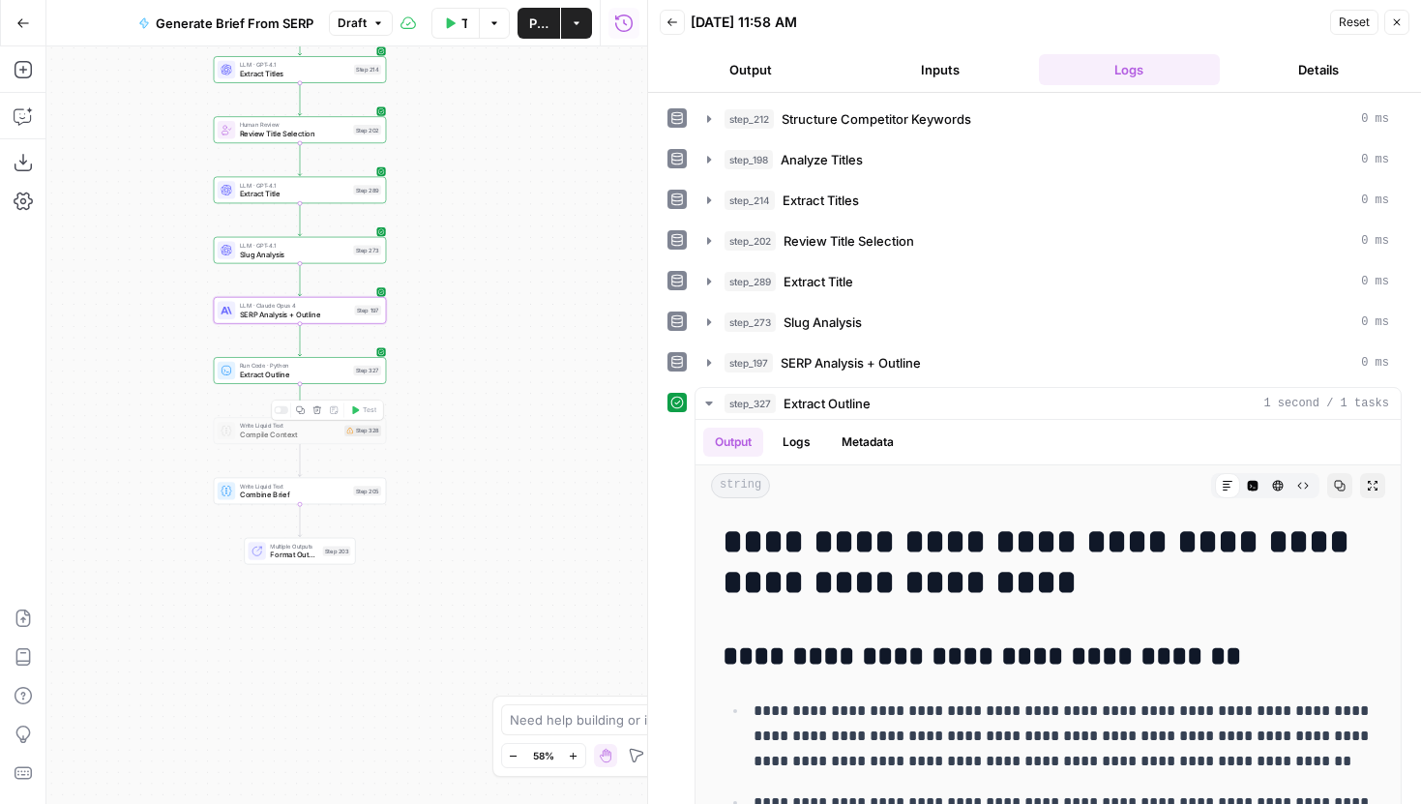
click at [284, 407] on div at bounding box center [281, 410] width 15 height 8
click at [282, 415] on div "Copy step Delete step Add Note Test" at bounding box center [328, 411] width 112 height 20
click at [282, 411] on div at bounding box center [285, 410] width 6 height 6
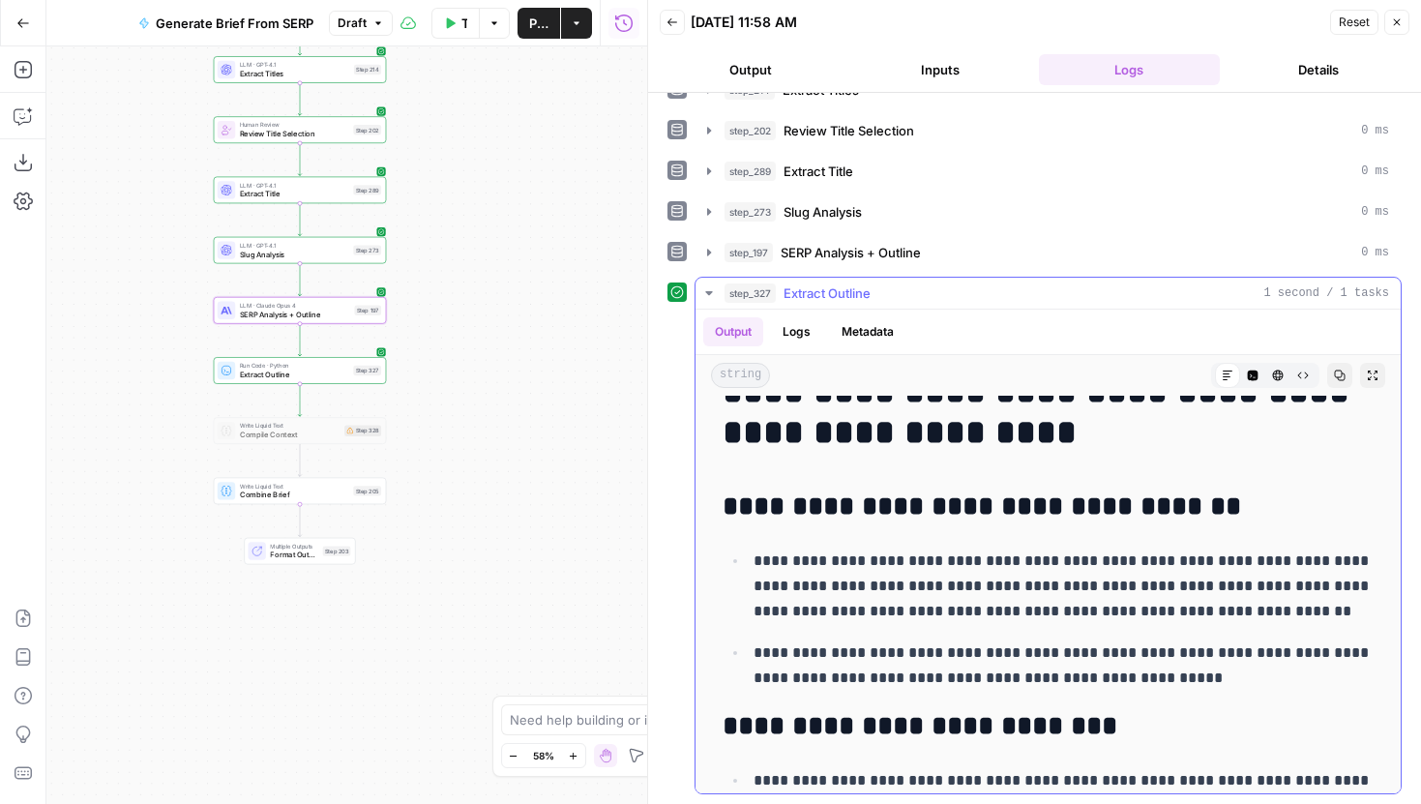
scroll to position [0, 0]
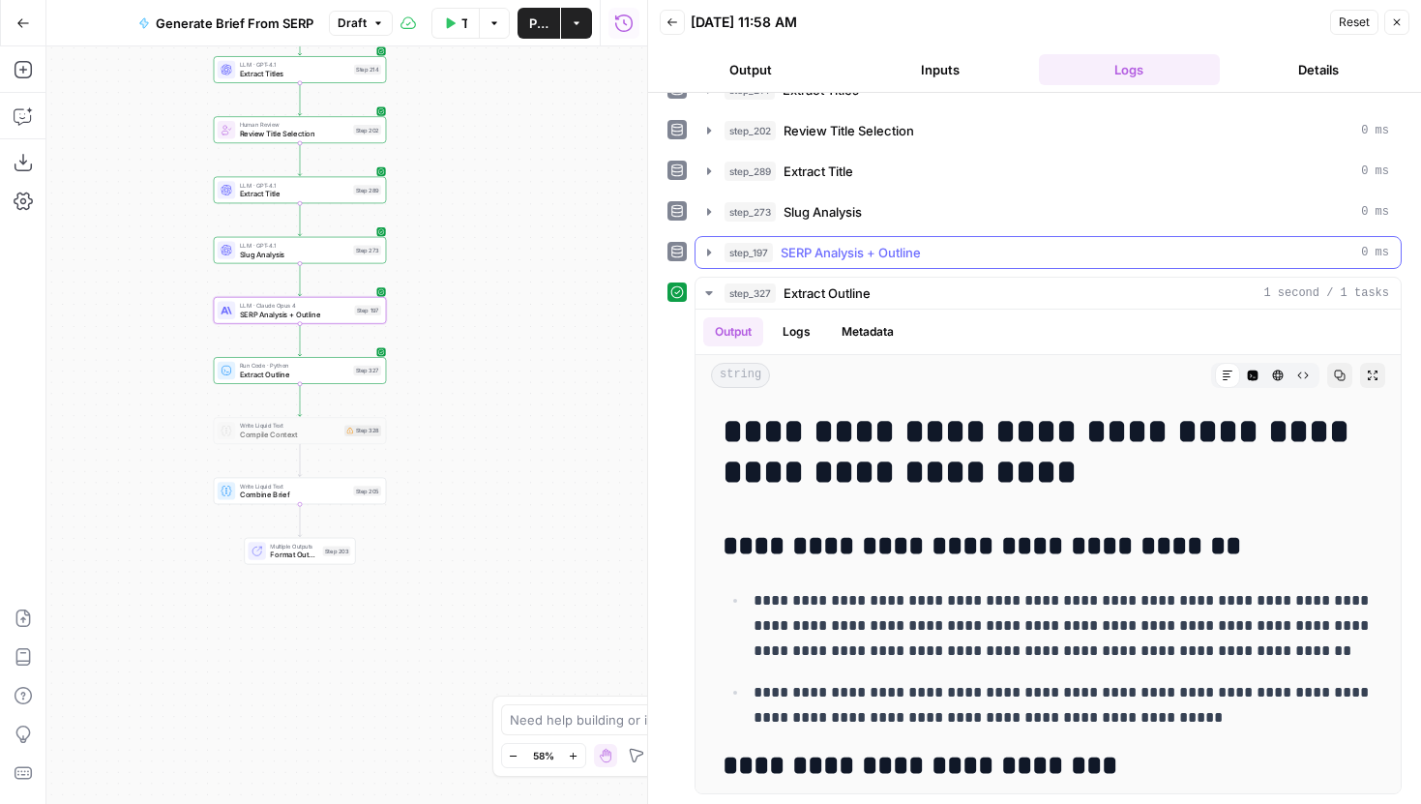
click at [708, 252] on icon "button" at bounding box center [709, 252] width 4 height 7
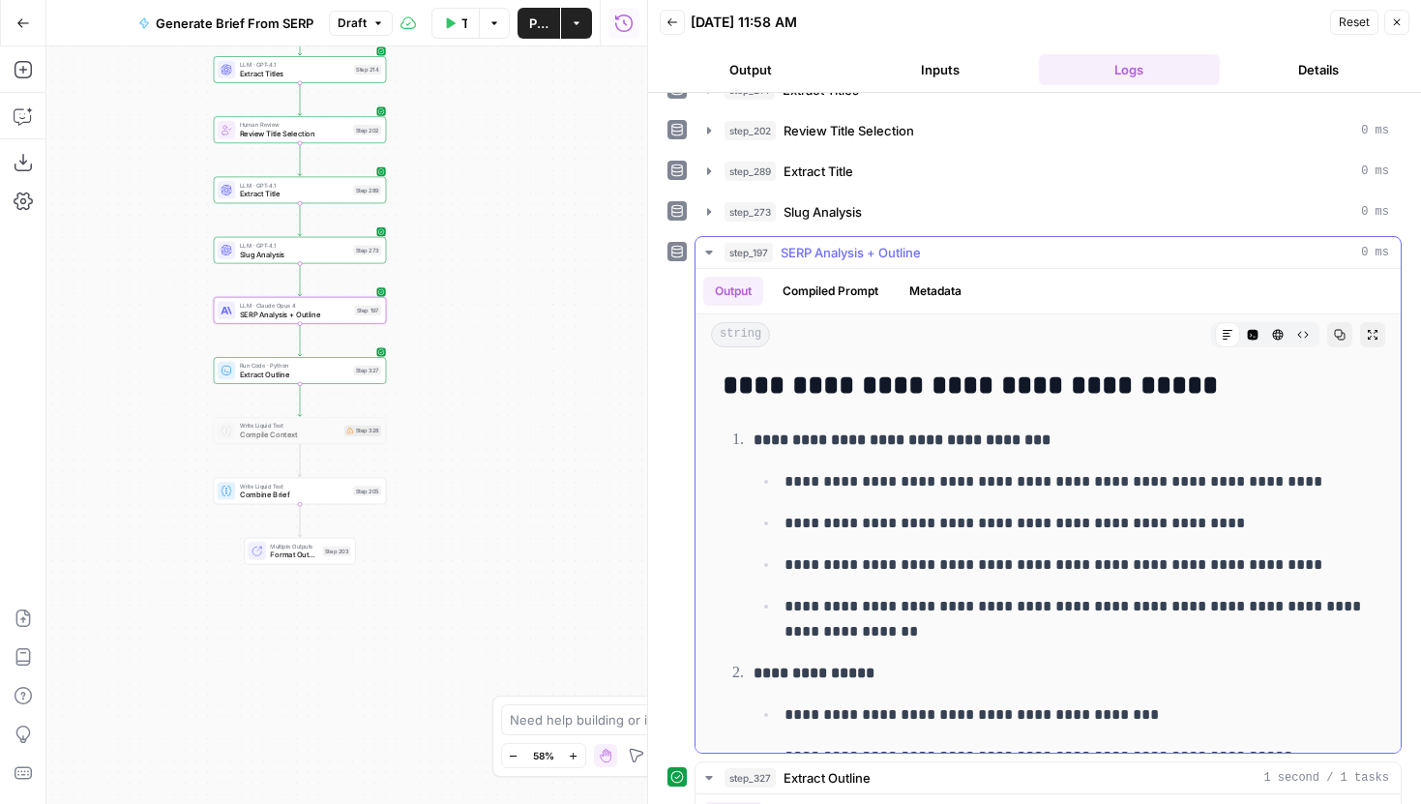
click at [844, 291] on button "Compiled Prompt" at bounding box center [830, 291] width 119 height 29
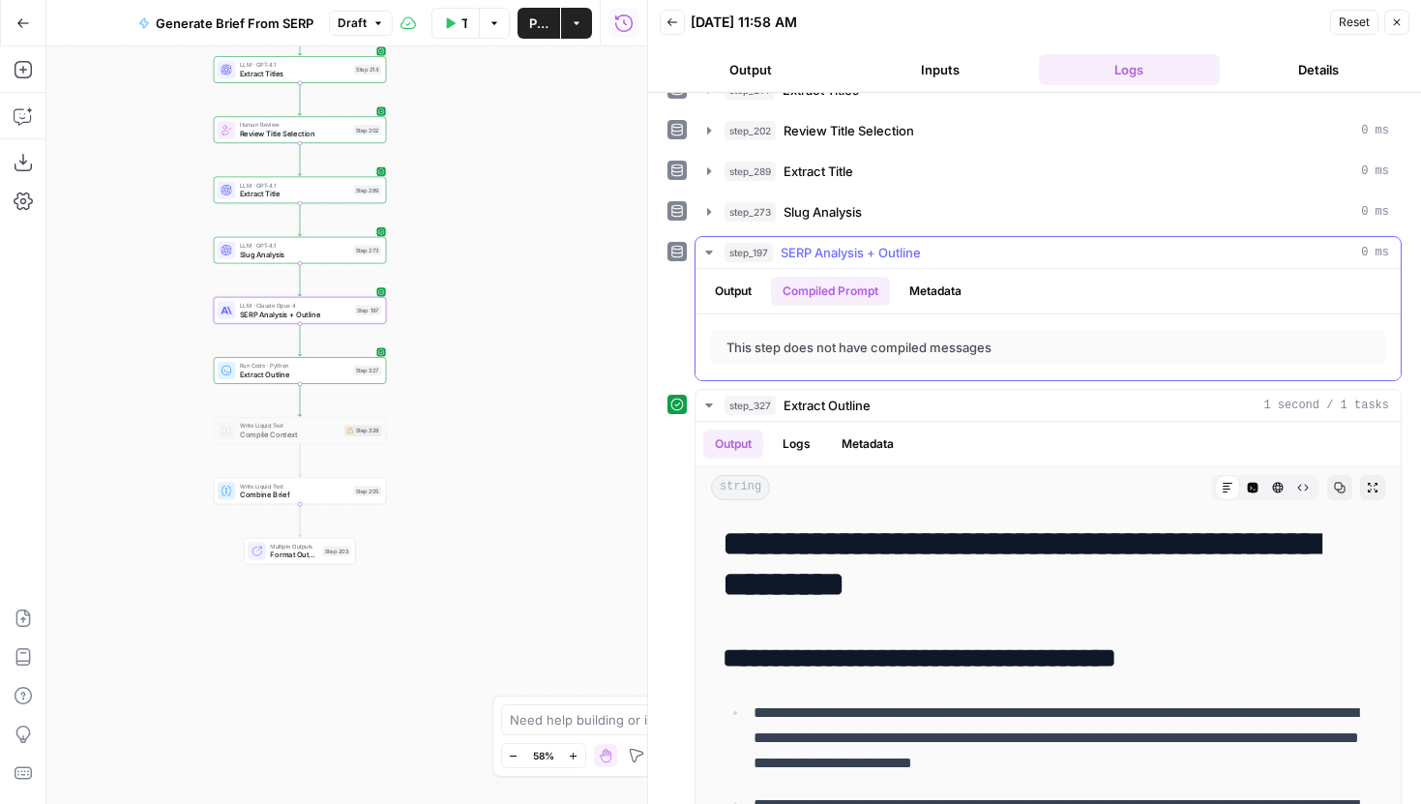
click at [743, 299] on button "Output" at bounding box center [733, 291] width 60 height 29
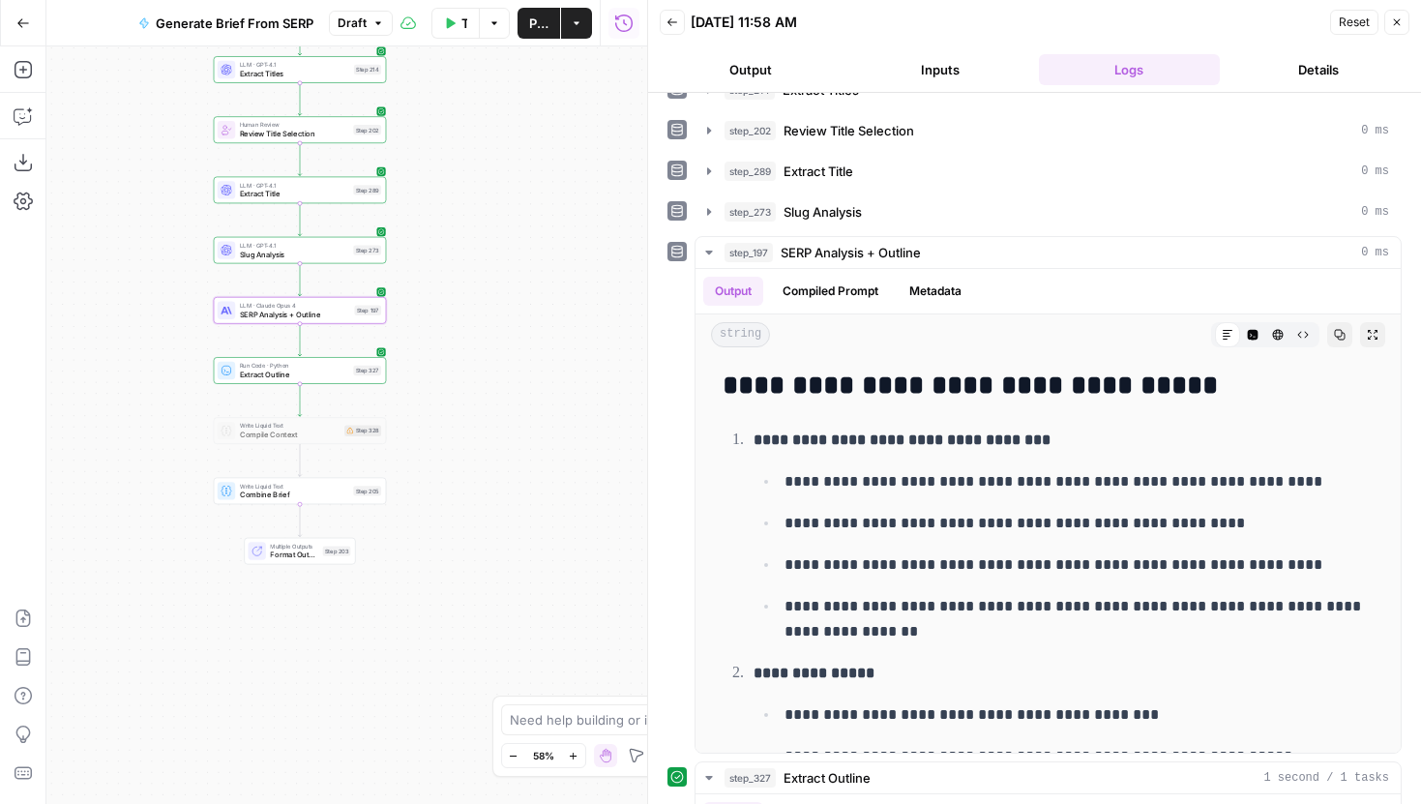
click at [347, 317] on span "SERP Analysis + Outline" at bounding box center [295, 315] width 110 height 12
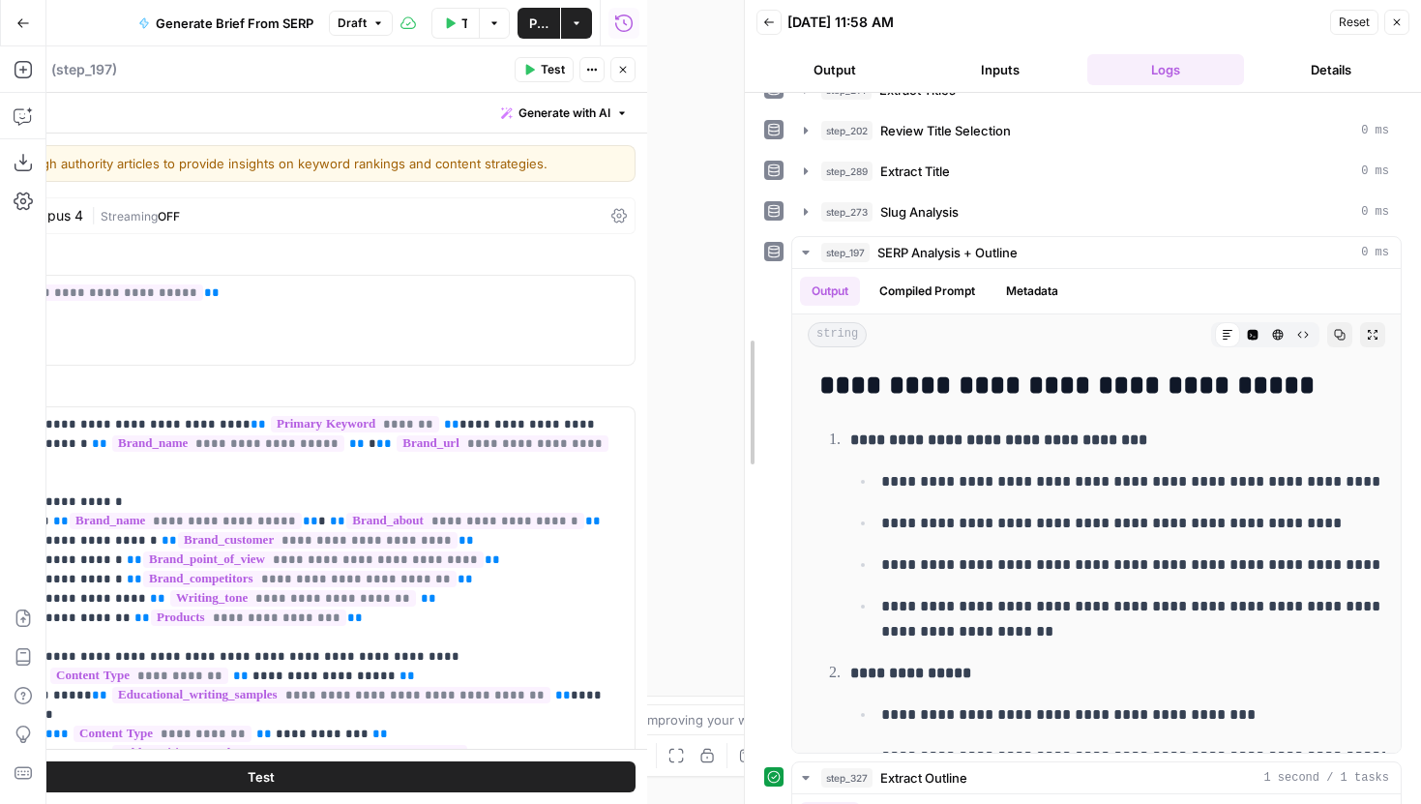
drag, startPoint x: 648, startPoint y: 308, endPoint x: 987, endPoint y: 335, distance: 339.7
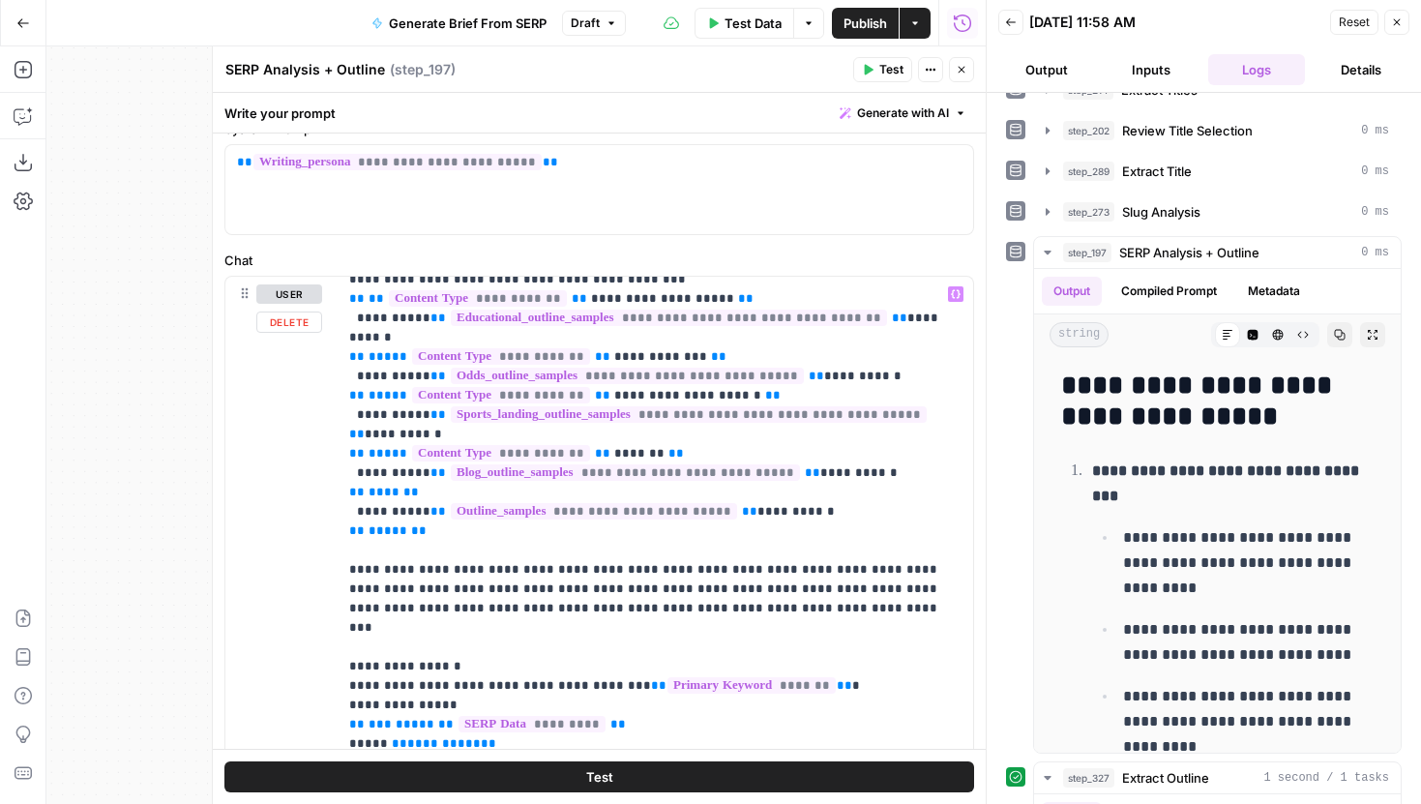
scroll to position [541, 0]
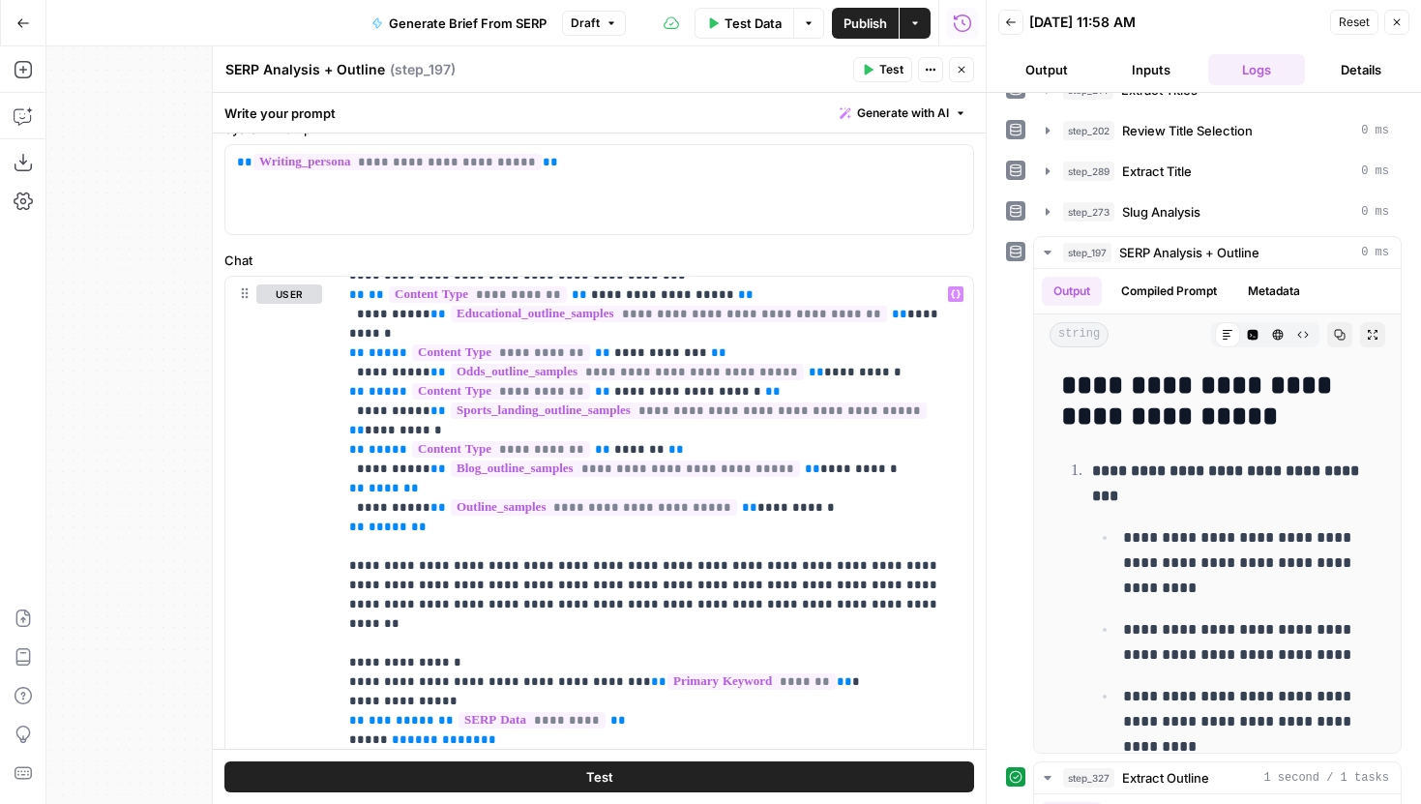
click at [870, 74] on icon "button" at bounding box center [868, 70] width 12 height 12
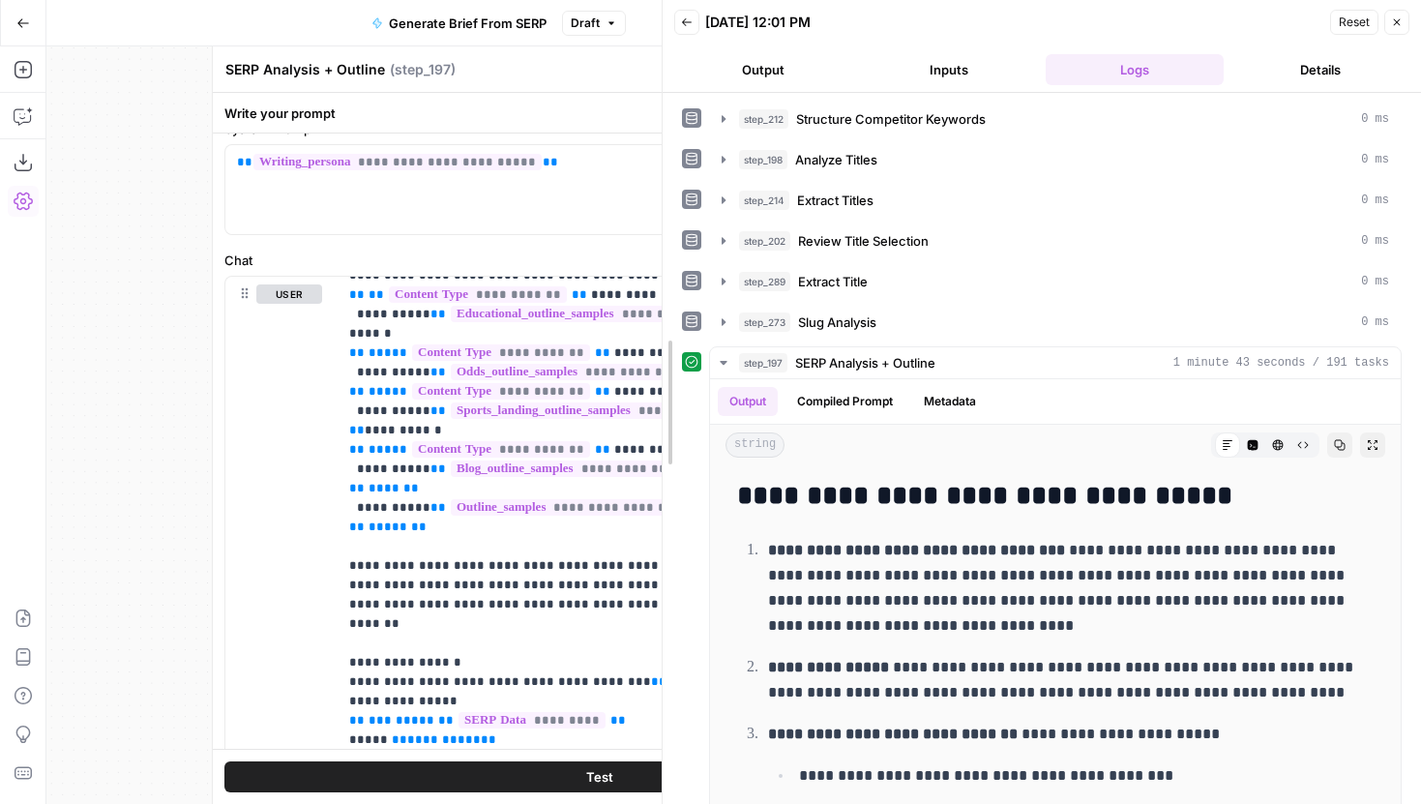
drag, startPoint x: 996, startPoint y: 227, endPoint x: 671, endPoint y: 216, distance: 324.3
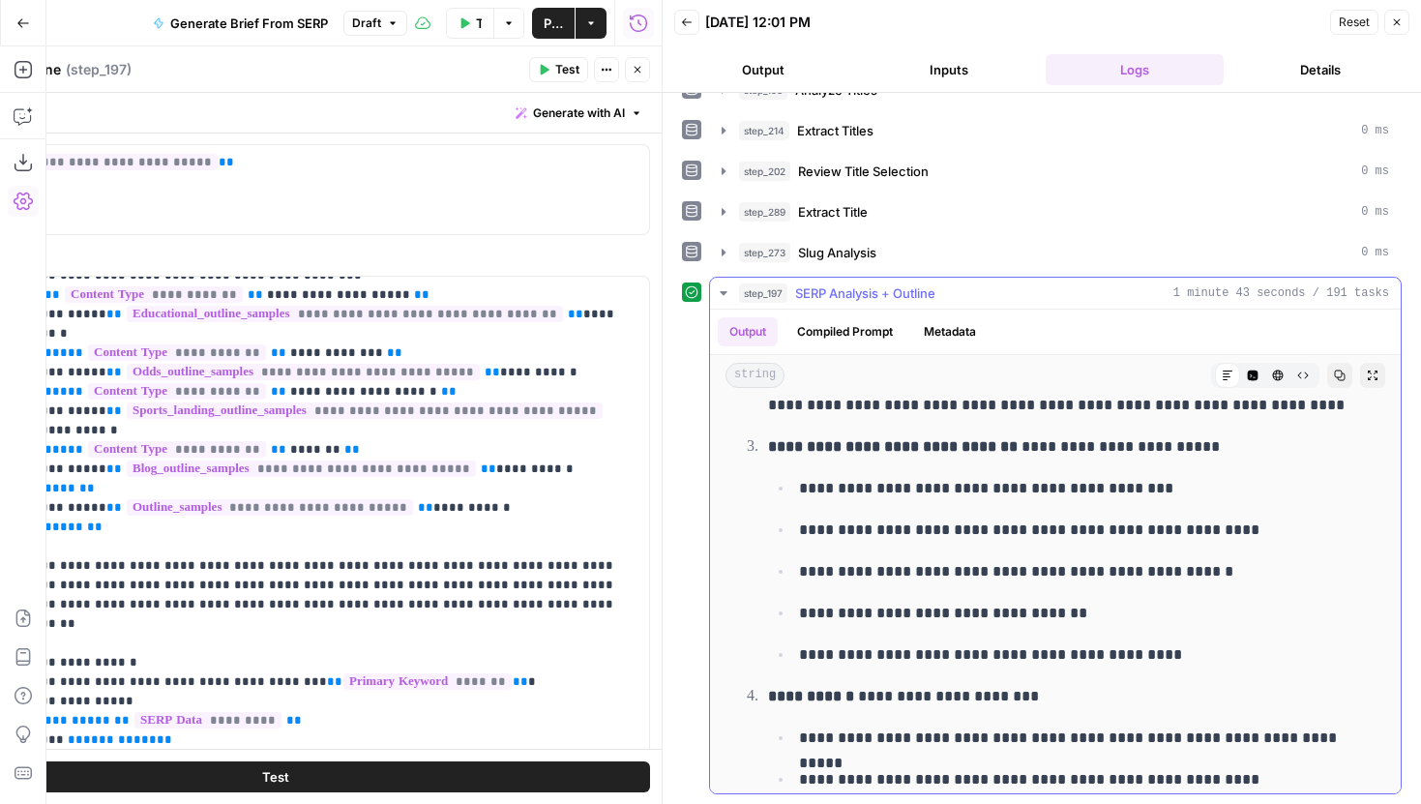
scroll to position [227, 0]
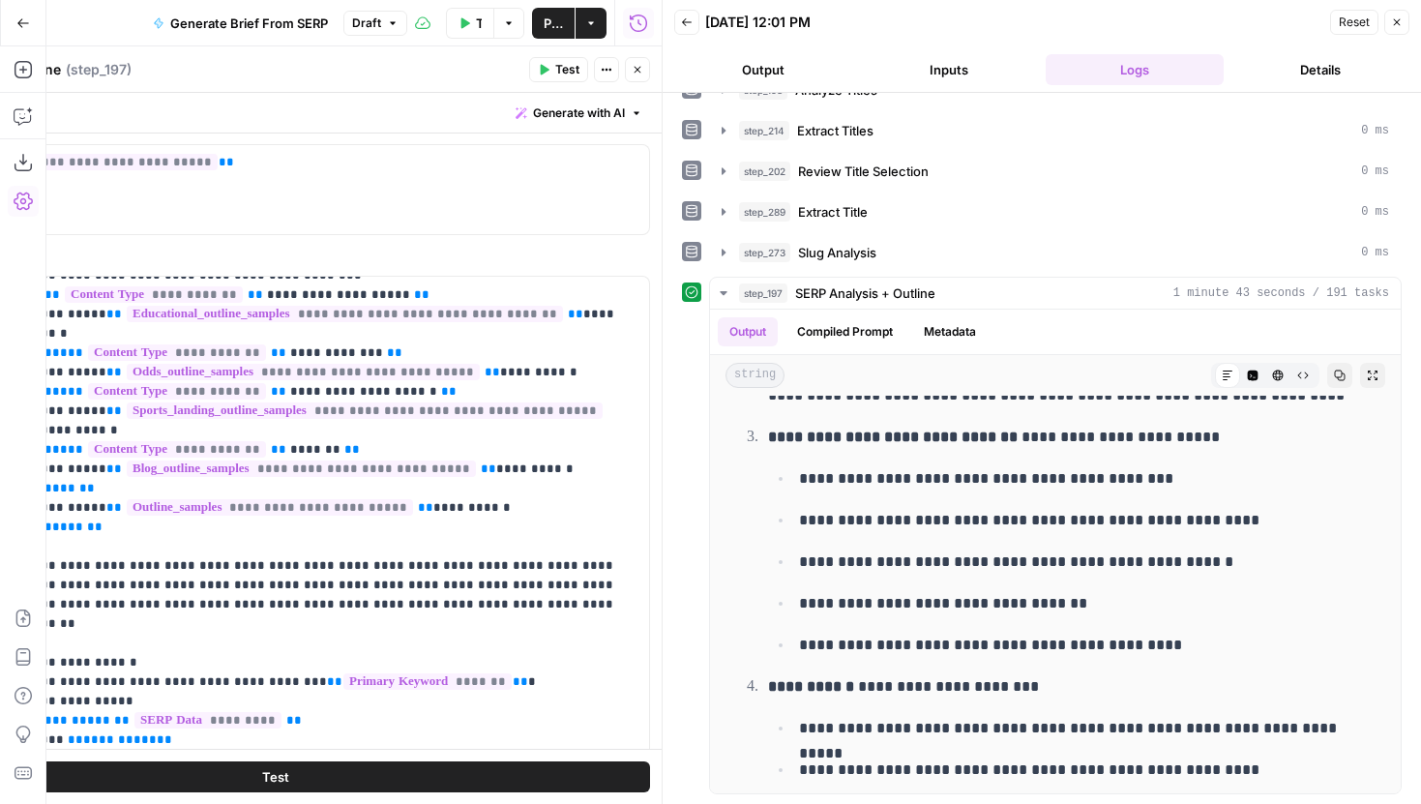
click at [638, 83] on header "SERP Analysis + Outline SERP Analysis + Outline ( step_197 ) Test Actions Close" at bounding box center [275, 69] width 773 height 46
click at [638, 75] on button "Close" at bounding box center [637, 69] width 25 height 25
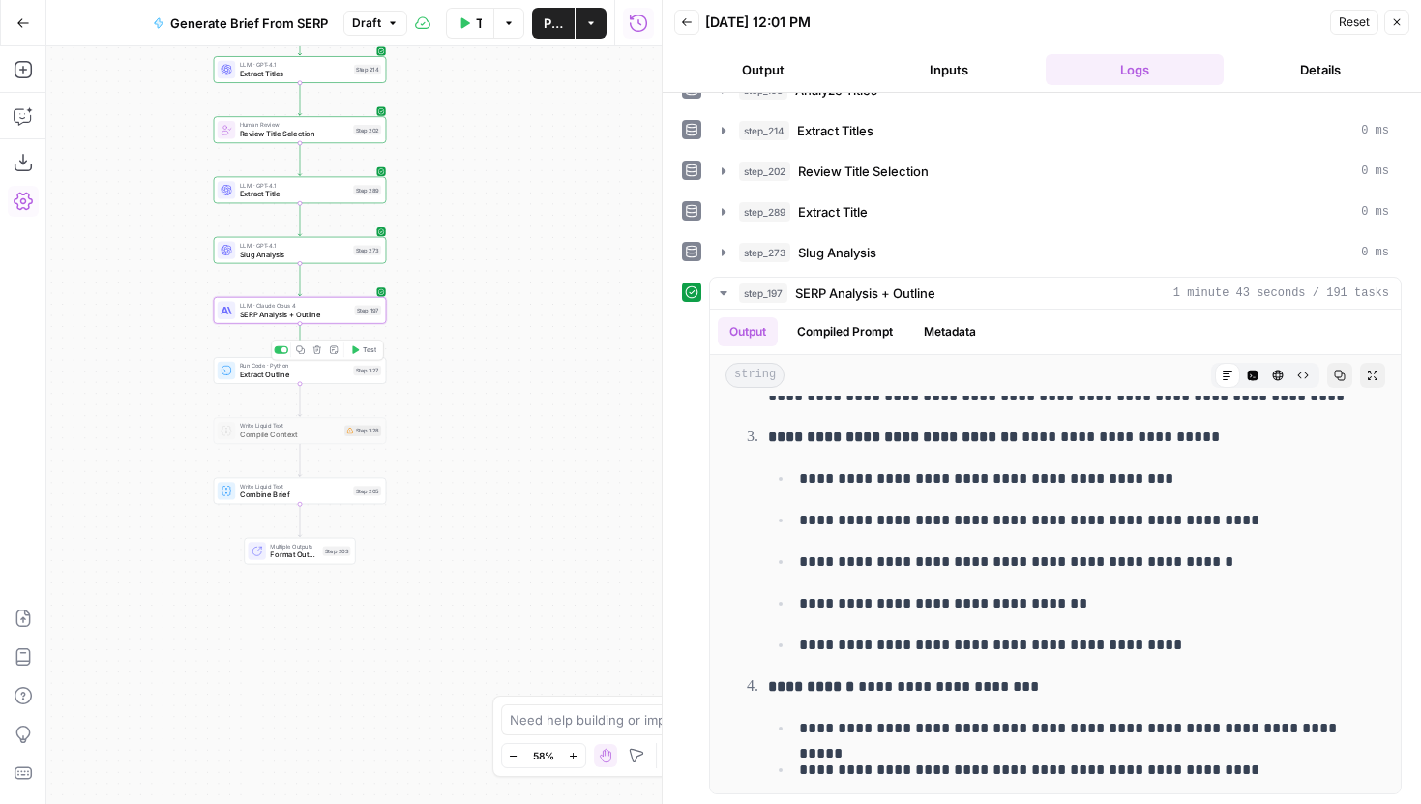
click at [371, 354] on span "Test" at bounding box center [370, 350] width 14 height 10
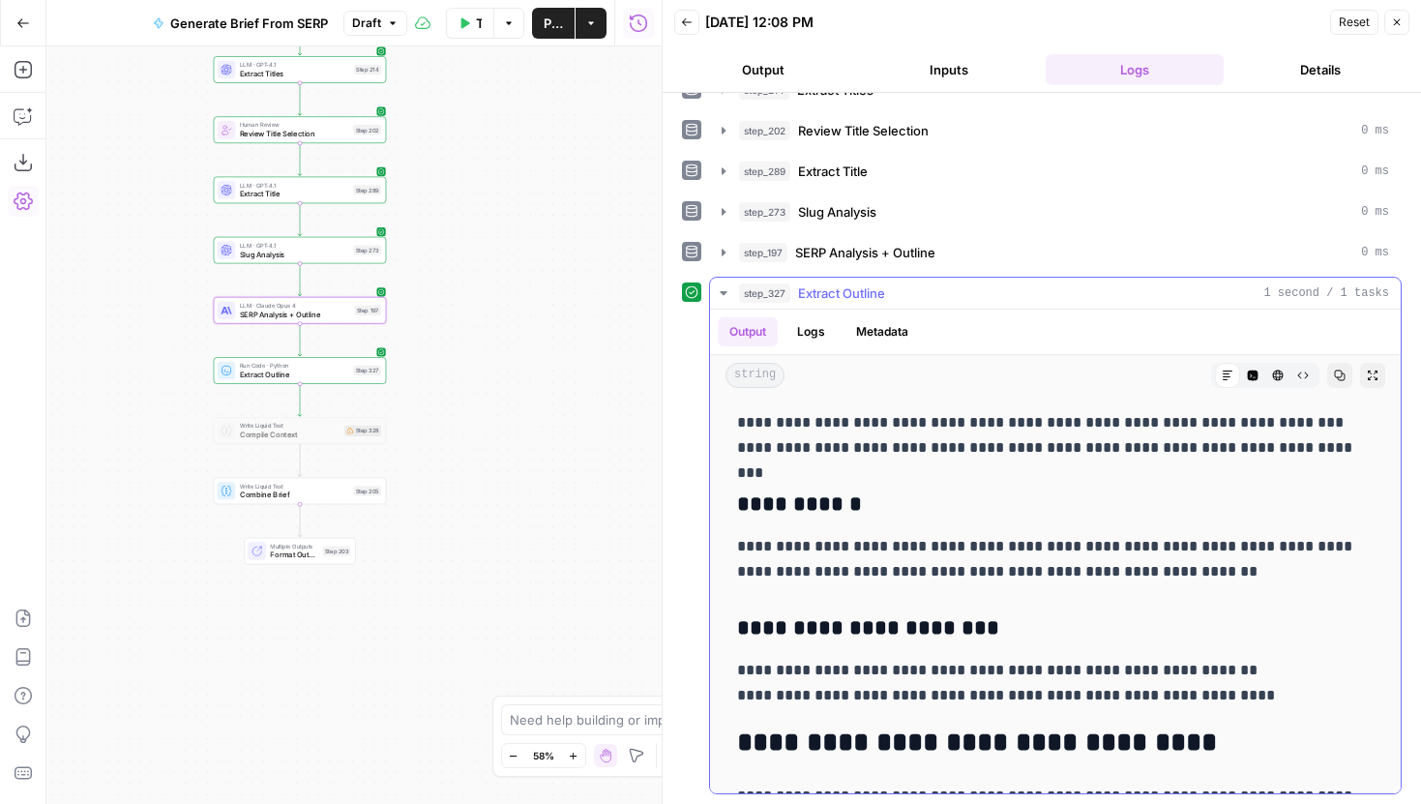
scroll to position [2528, 0]
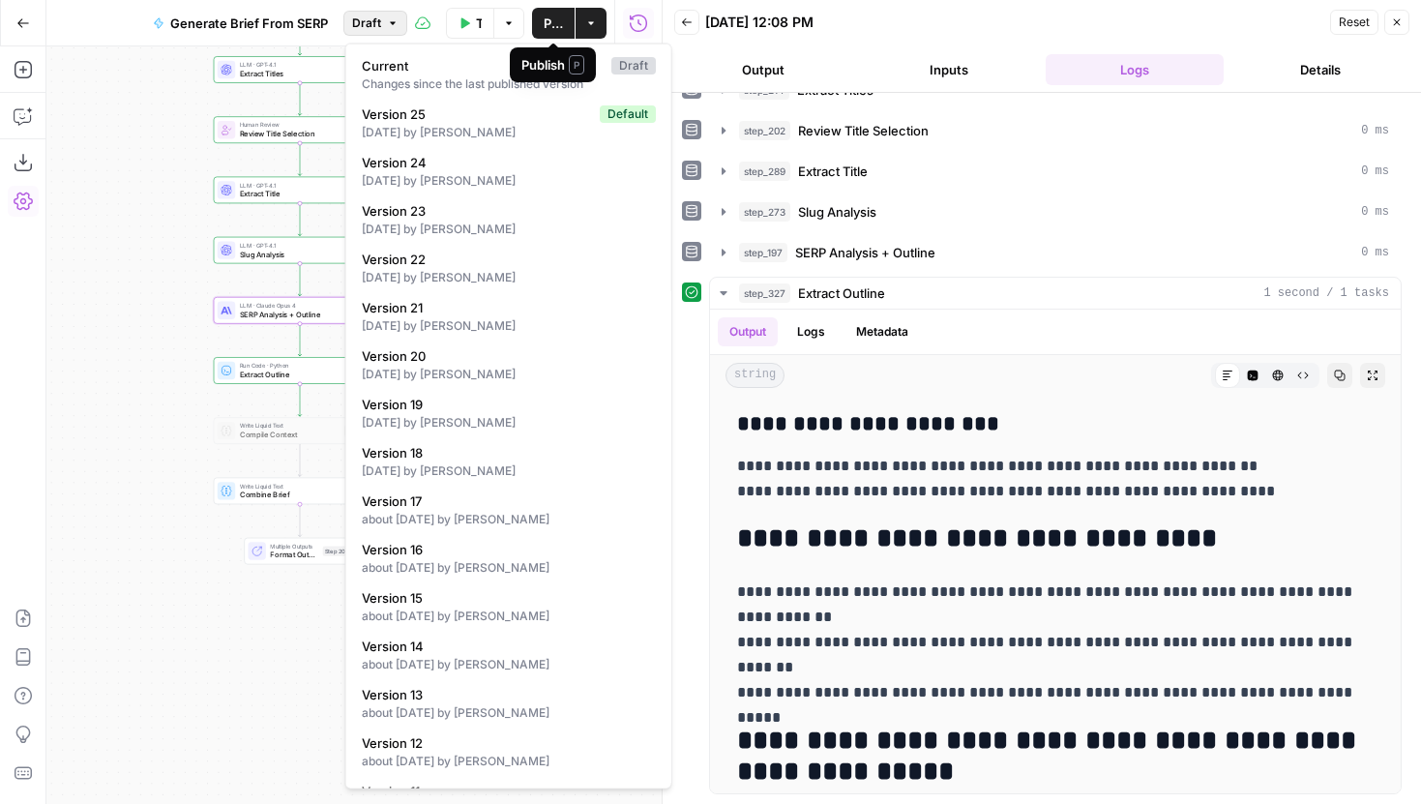
click at [393, 23] on icon "button" at bounding box center [393, 22] width 6 height 3
click at [549, 14] on span "Publish" at bounding box center [553, 23] width 19 height 19
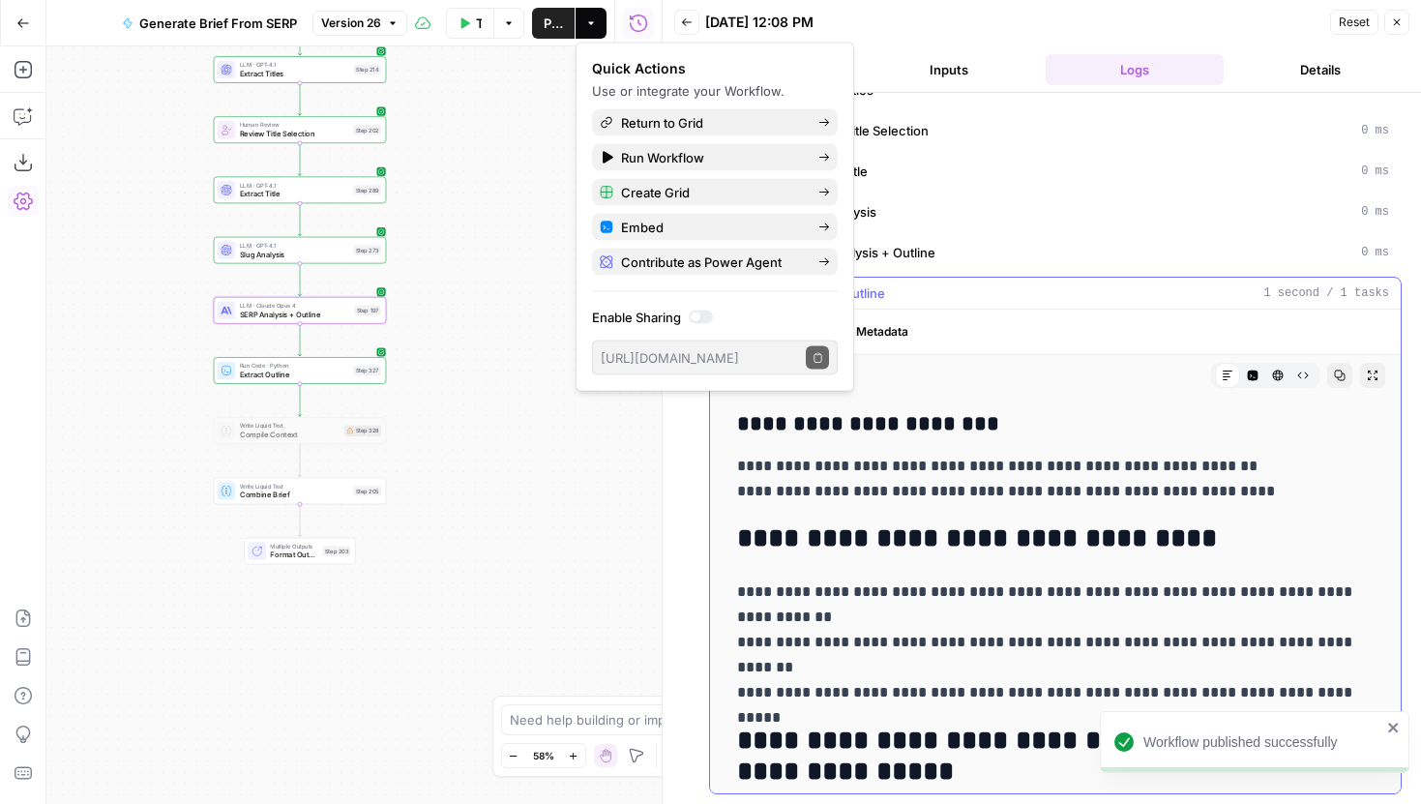
click at [980, 300] on div "step_327 Extract Outline 1 second / 1 tasks" at bounding box center [1064, 292] width 650 height 19
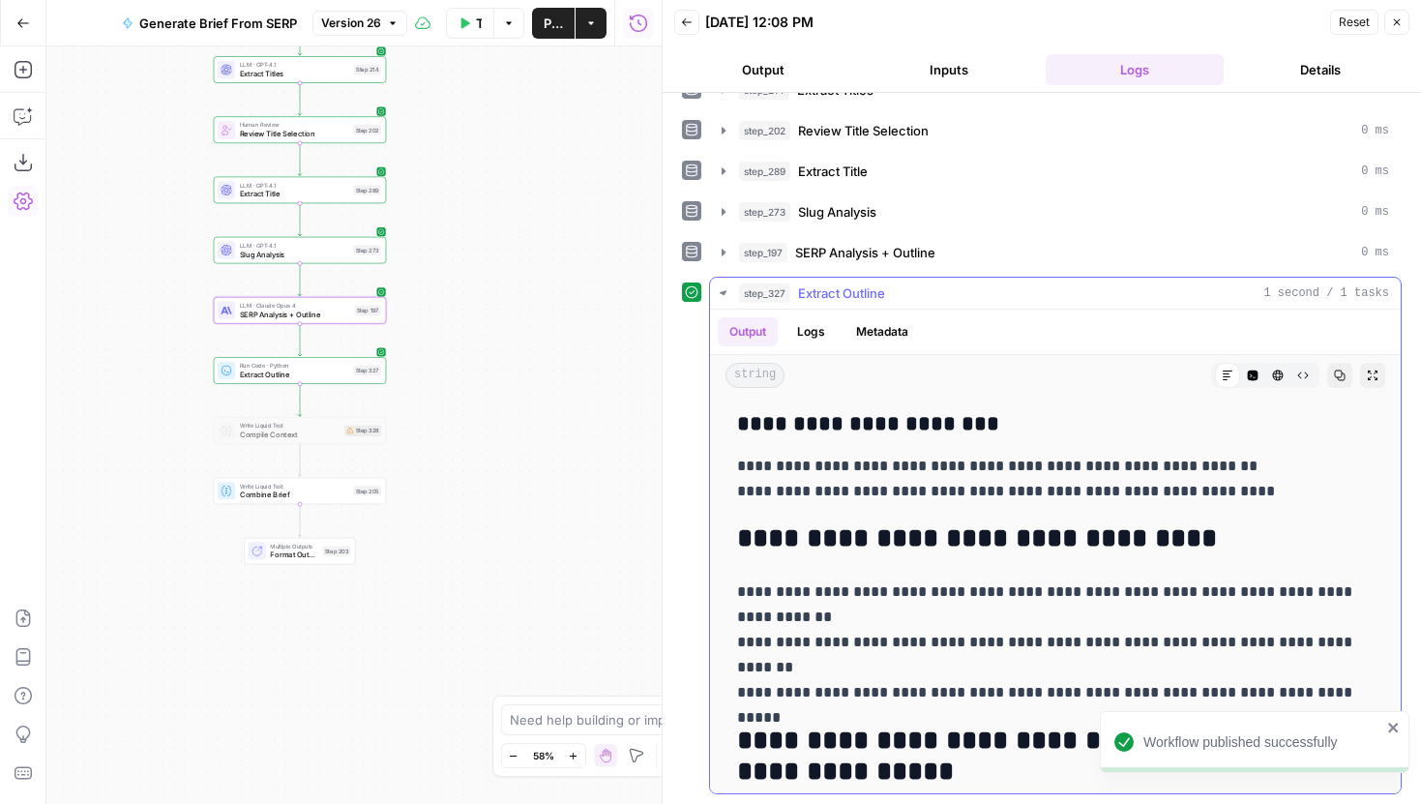
scroll to position [0, 0]
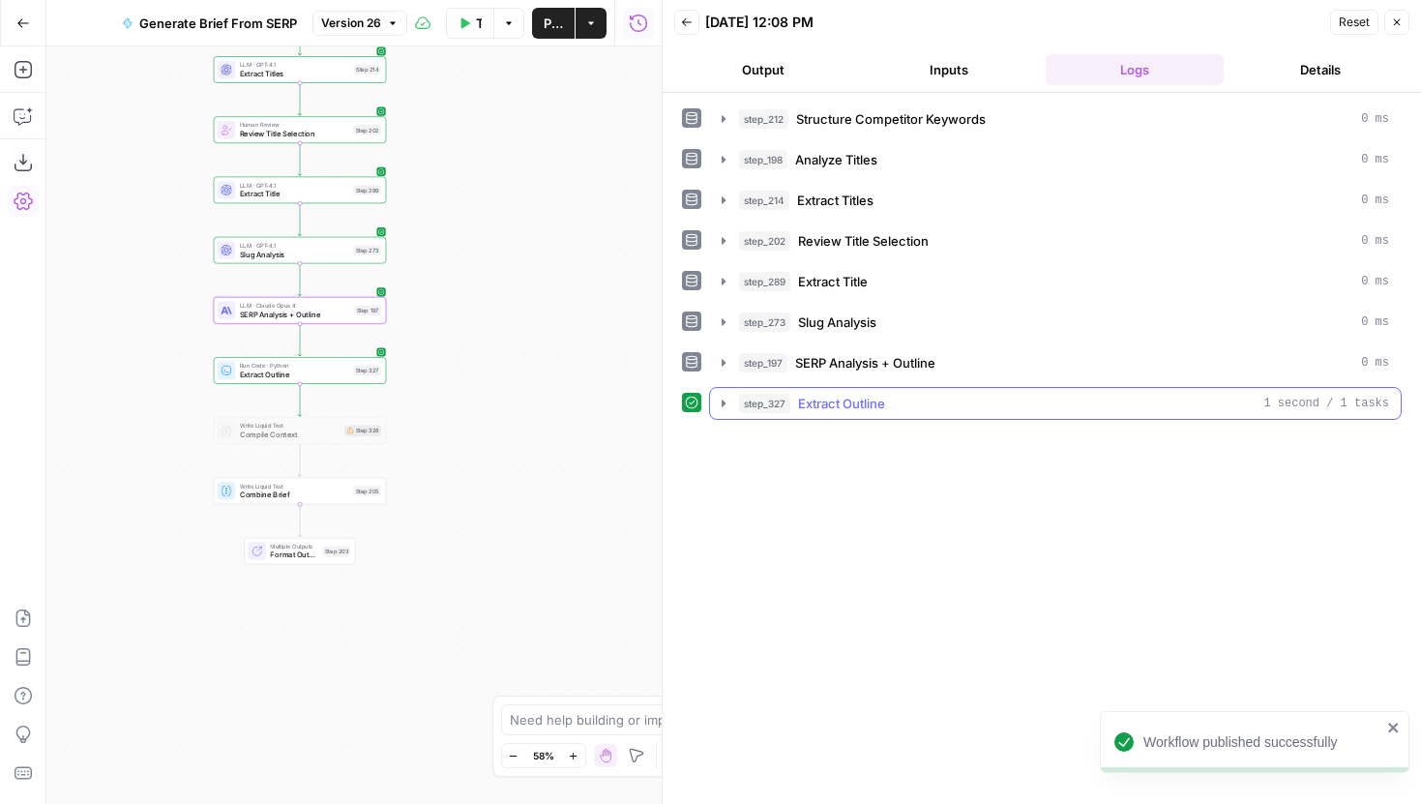
click at [719, 402] on icon "button" at bounding box center [723, 403] width 15 height 15
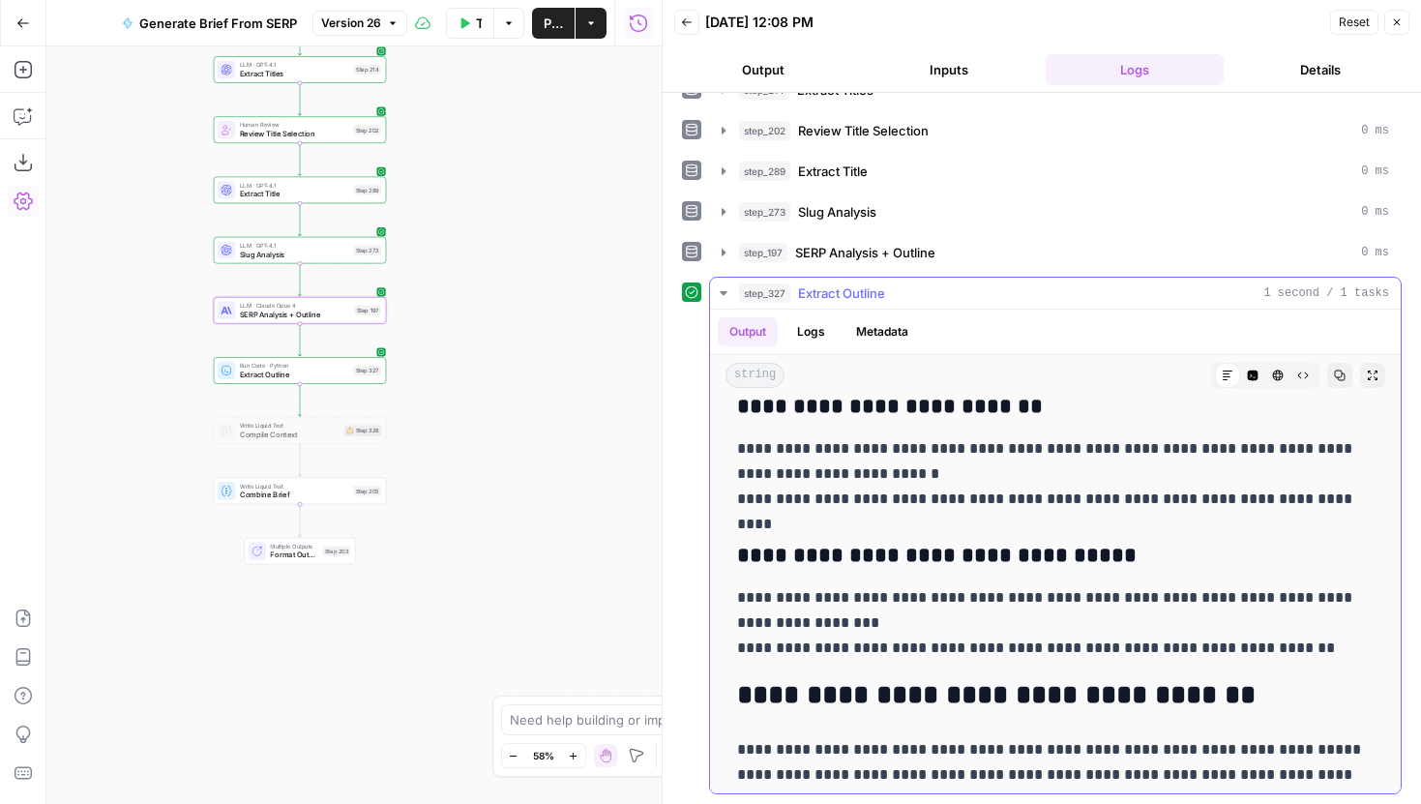
scroll to position [1307, 0]
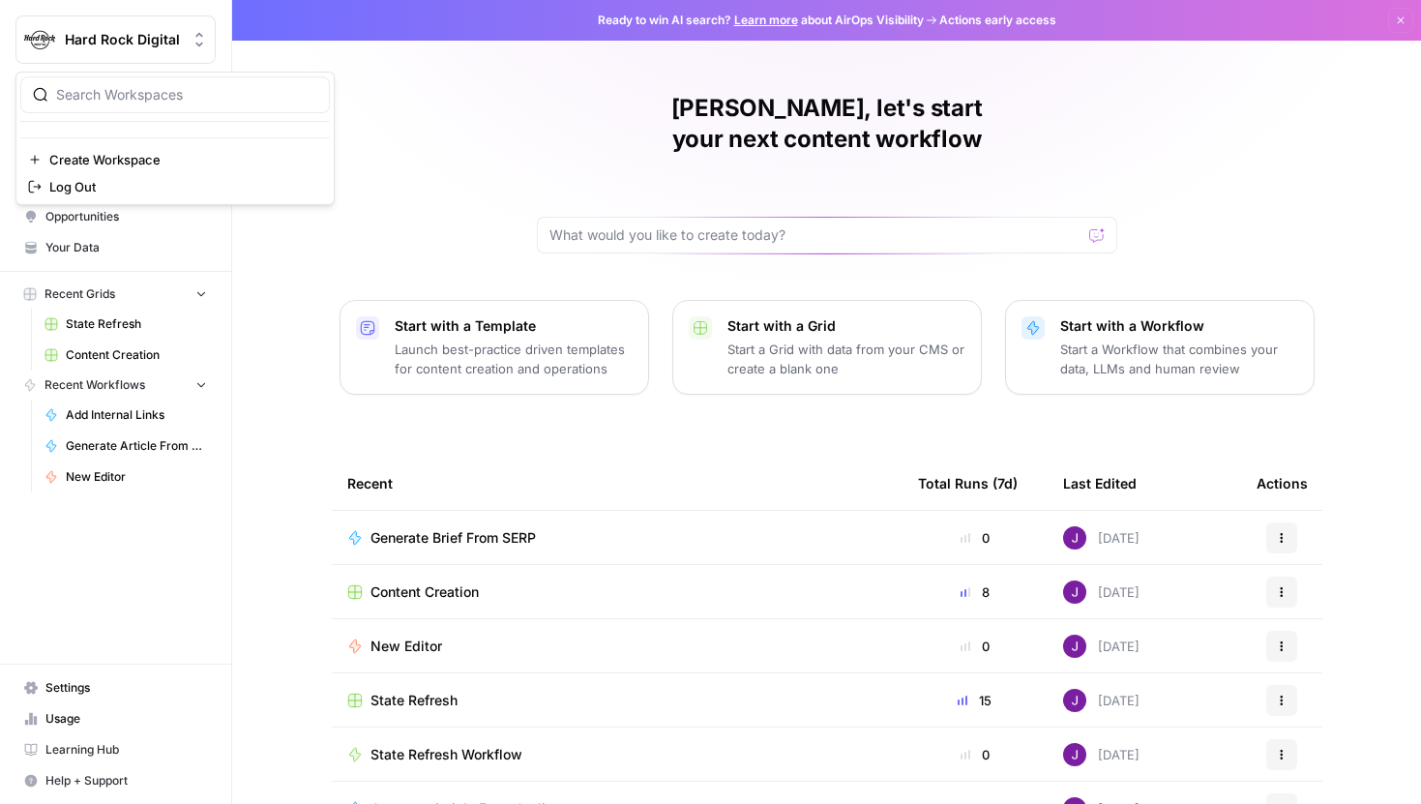
click at [128, 52] on button "Hard Rock Digital" at bounding box center [115, 39] width 200 height 48
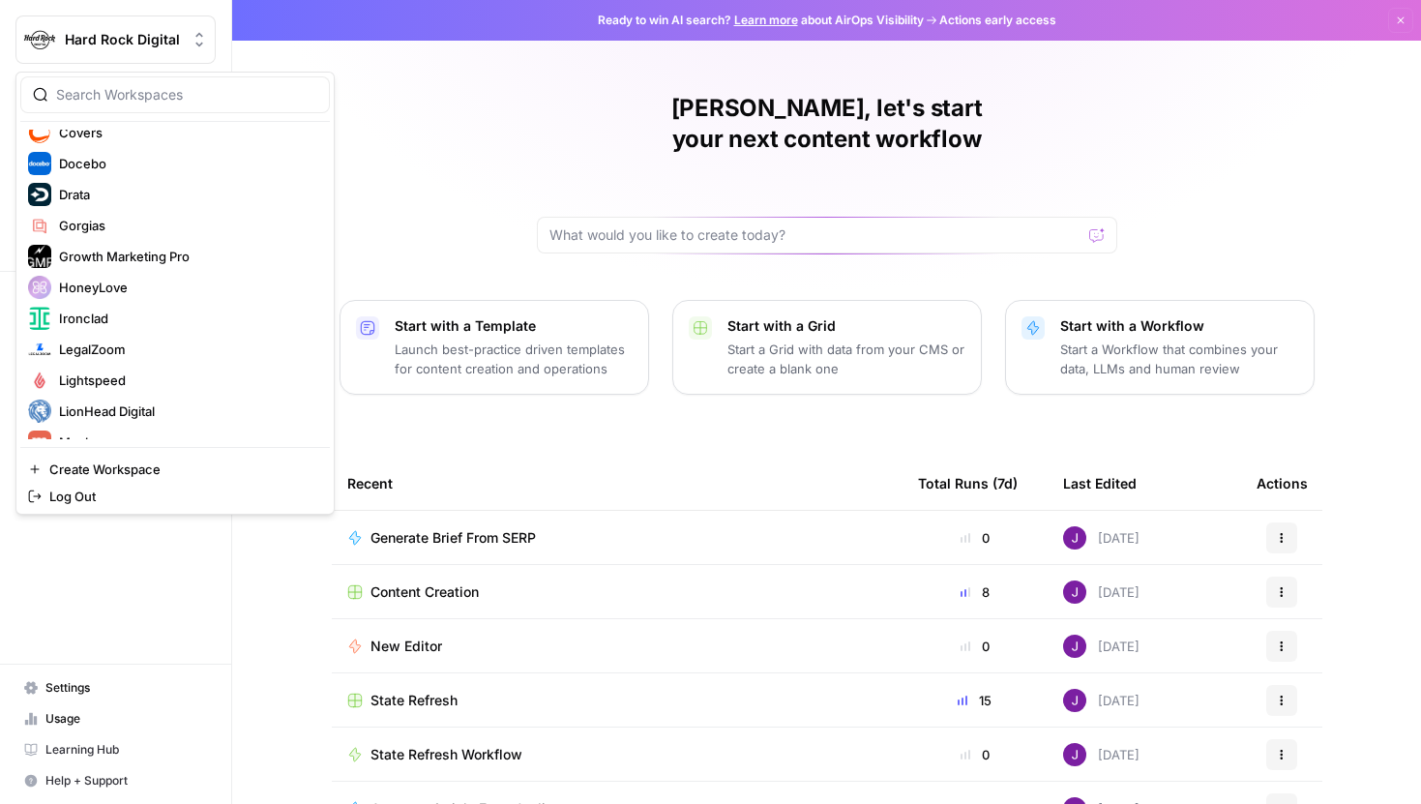
scroll to position [296, 0]
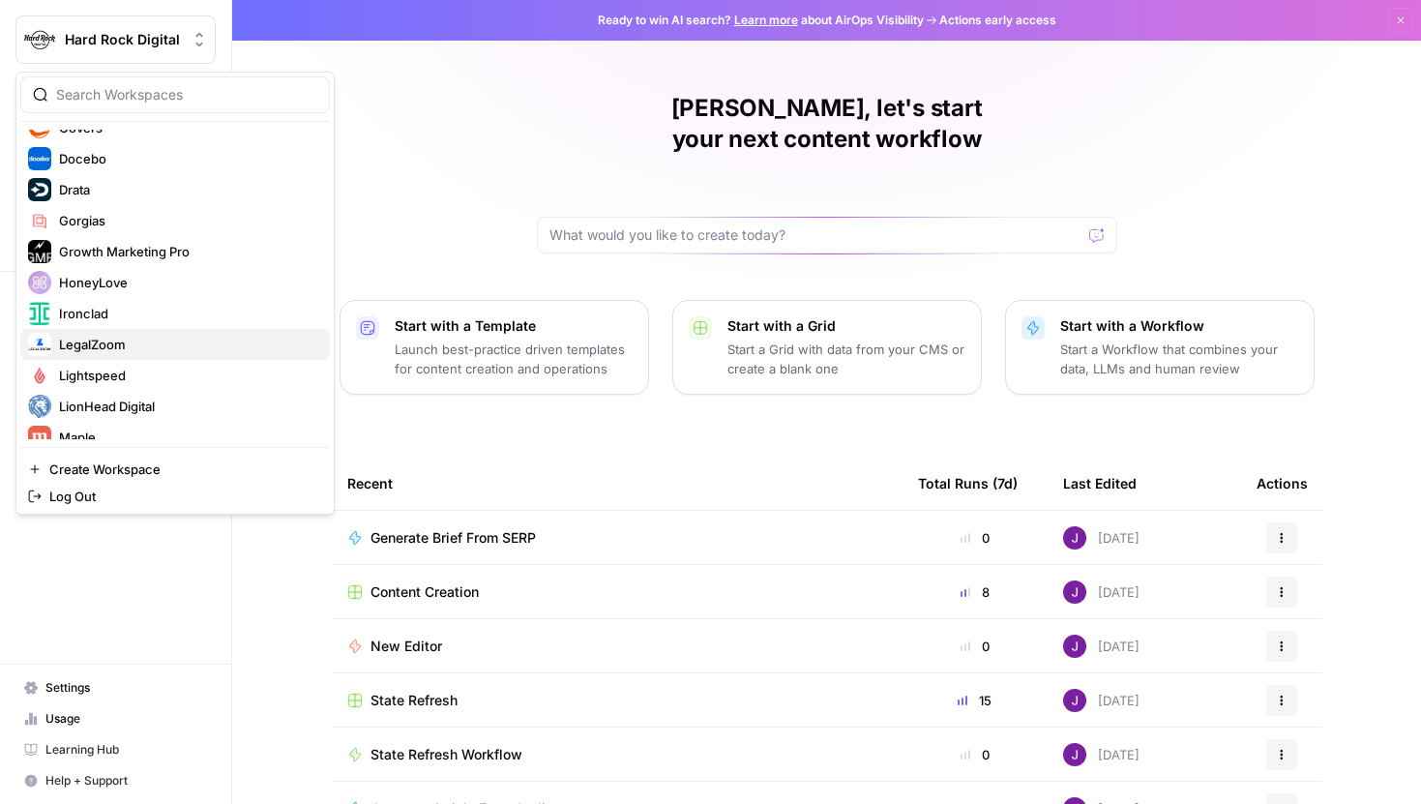
click at [127, 344] on span "LegalZoom" at bounding box center [186, 344] width 255 height 19
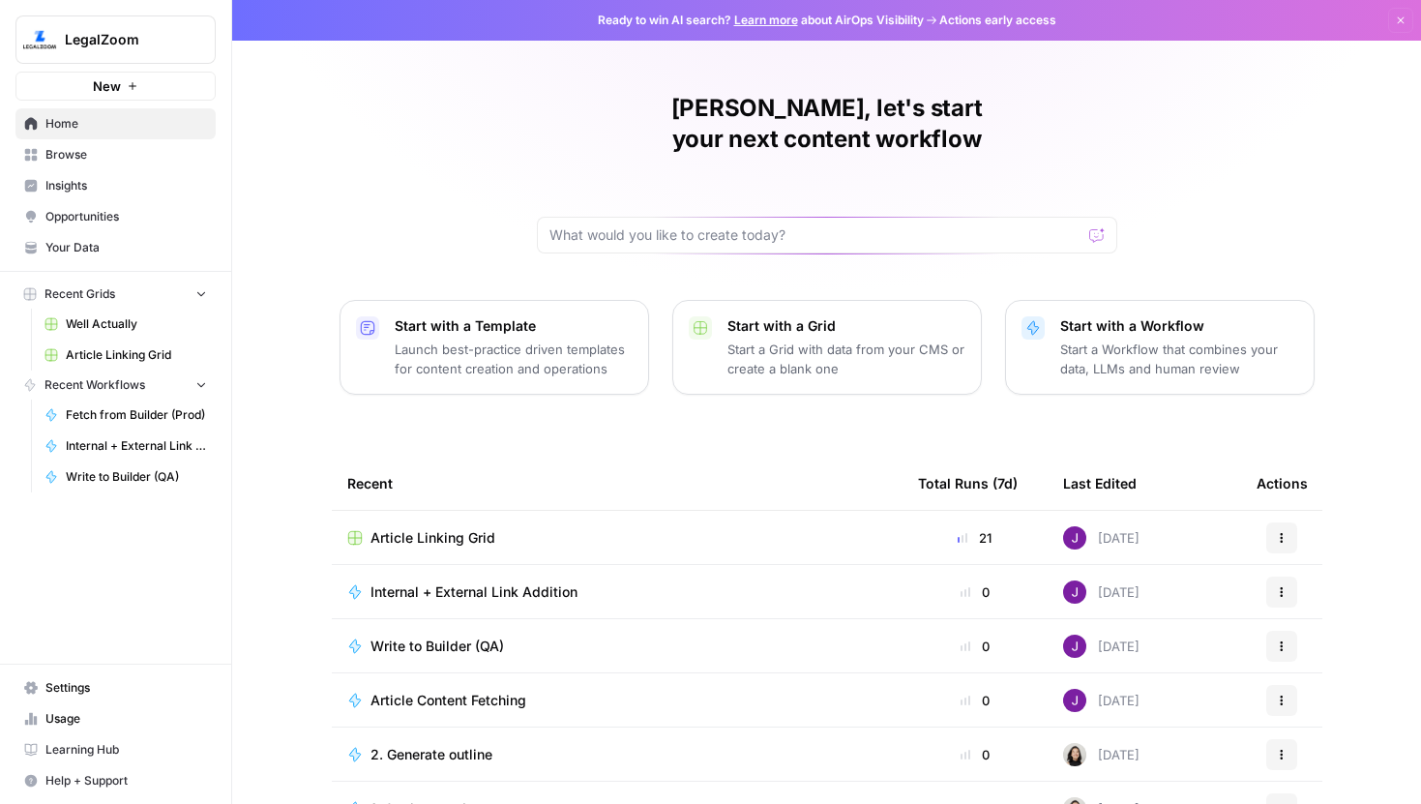
click at [140, 35] on span "LegalZoom" at bounding box center [123, 39] width 117 height 19
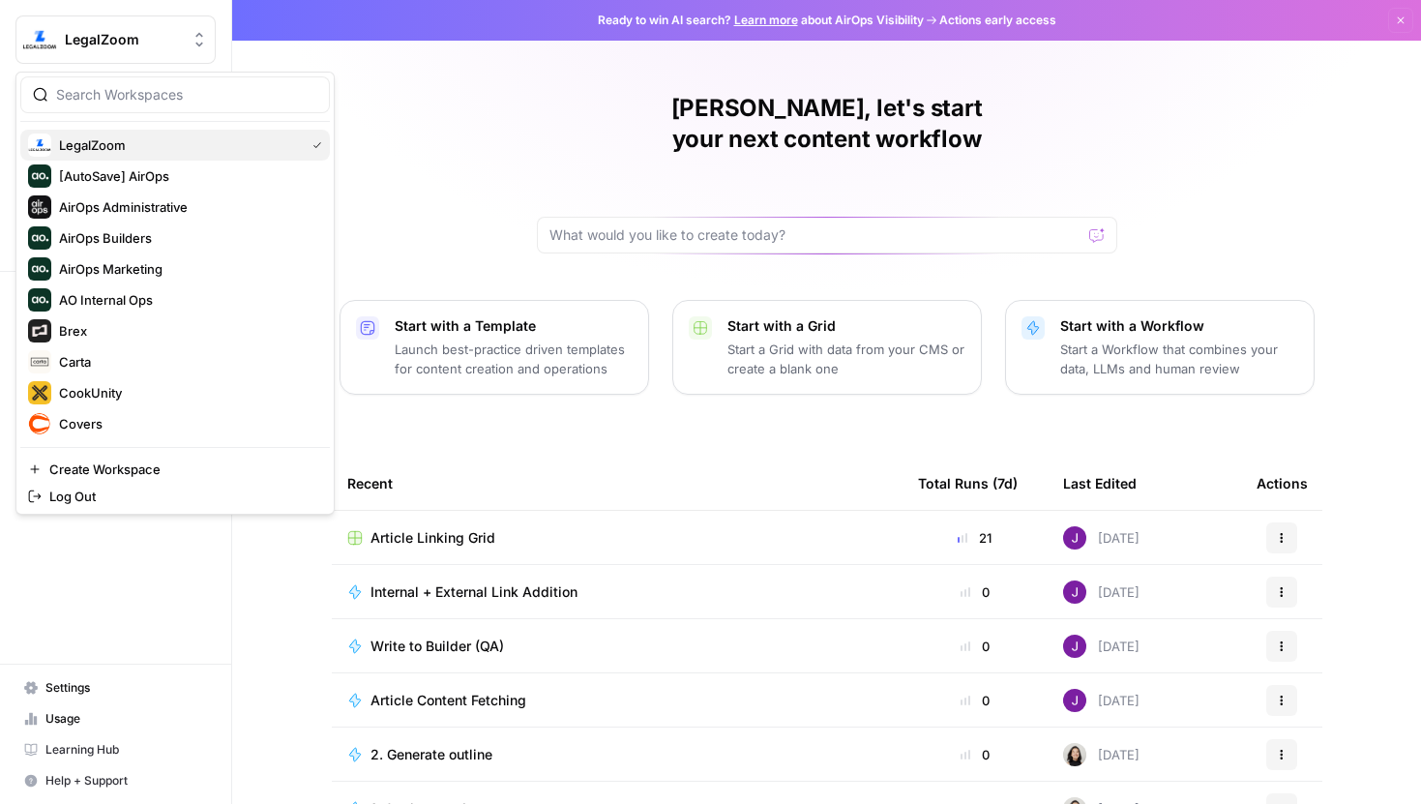
click at [132, 141] on span "LegalZoom" at bounding box center [178, 144] width 238 height 19
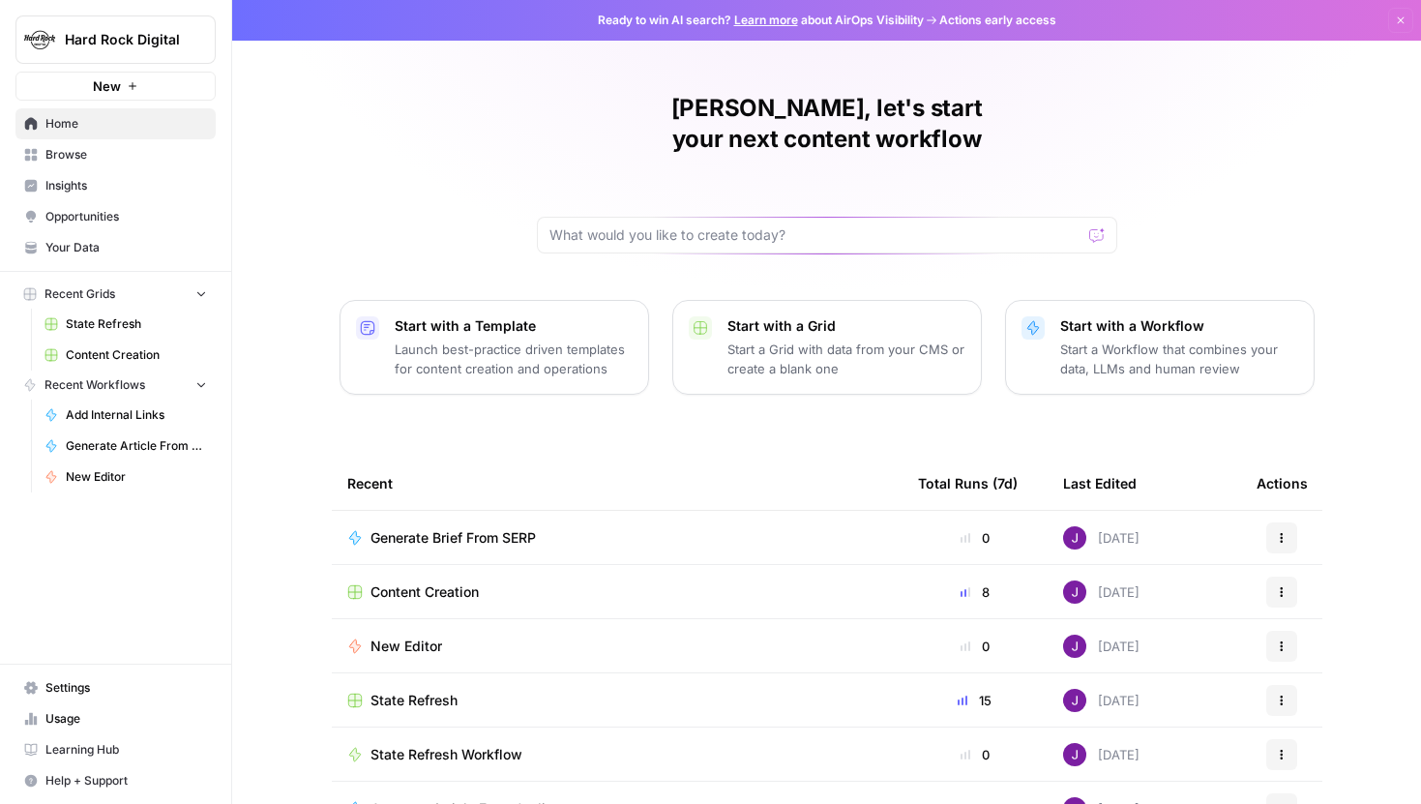
click at [79, 686] on span "Settings" at bounding box center [126, 687] width 162 height 17
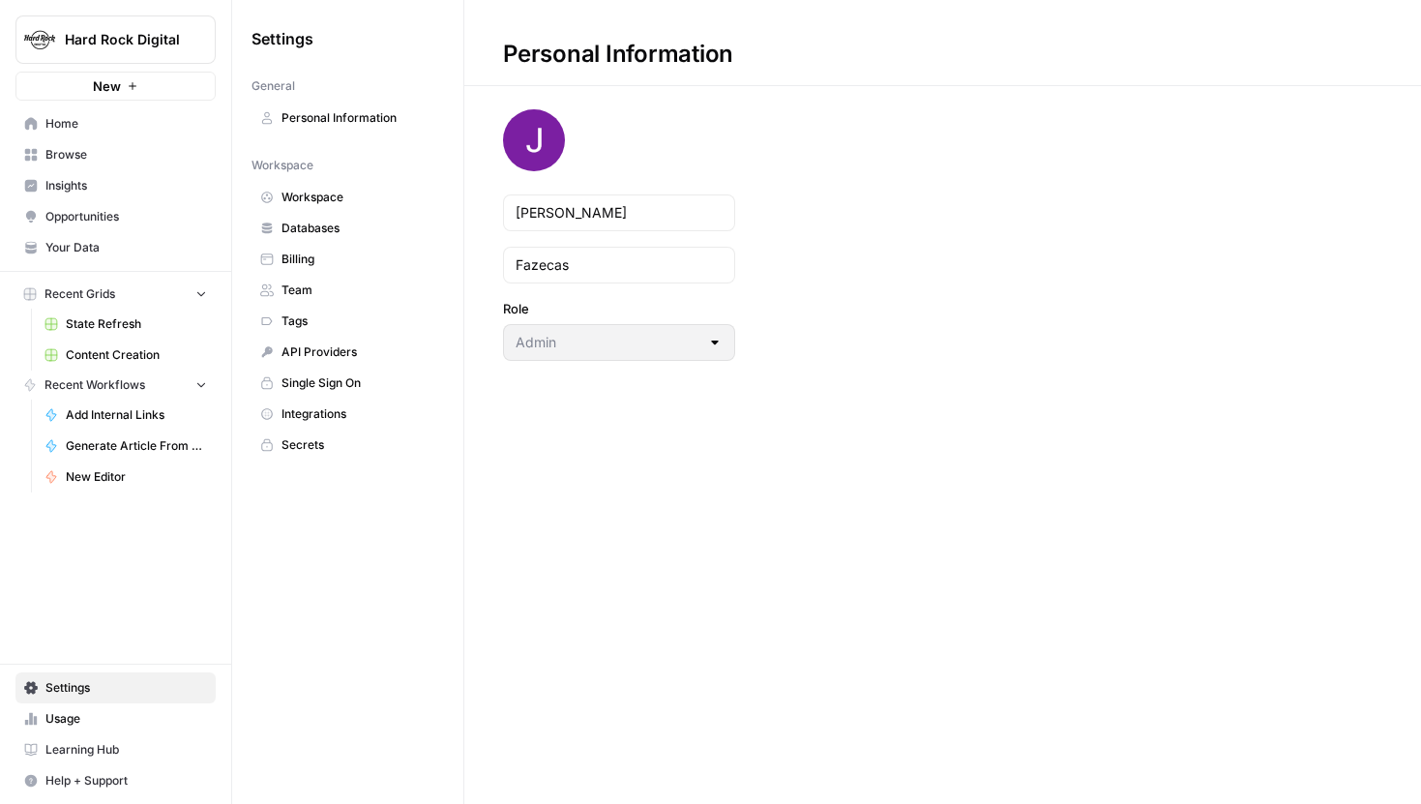
click at [325, 200] on span "Workspace" at bounding box center [359, 197] width 154 height 17
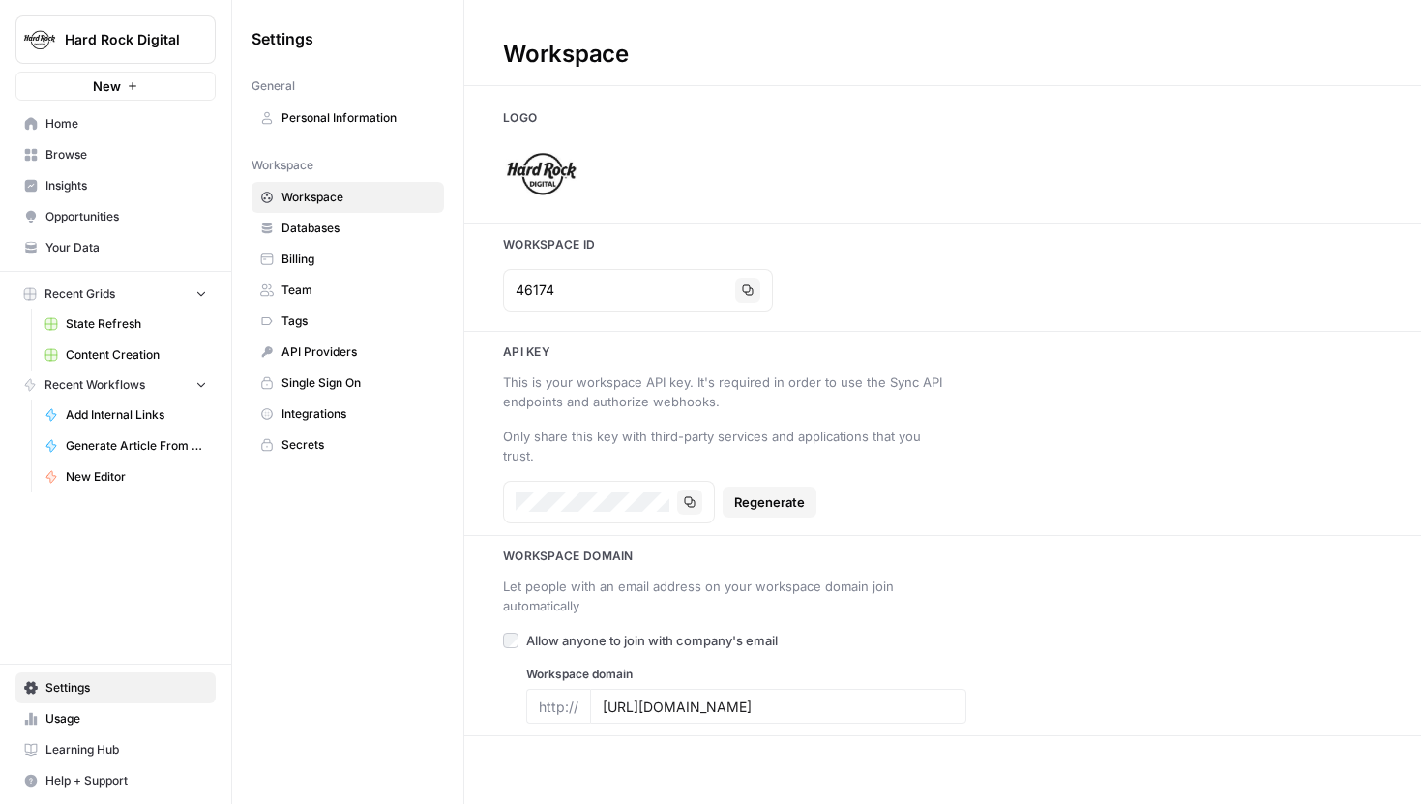
click at [104, 38] on span "Hard Rock Digital" at bounding box center [123, 39] width 117 height 19
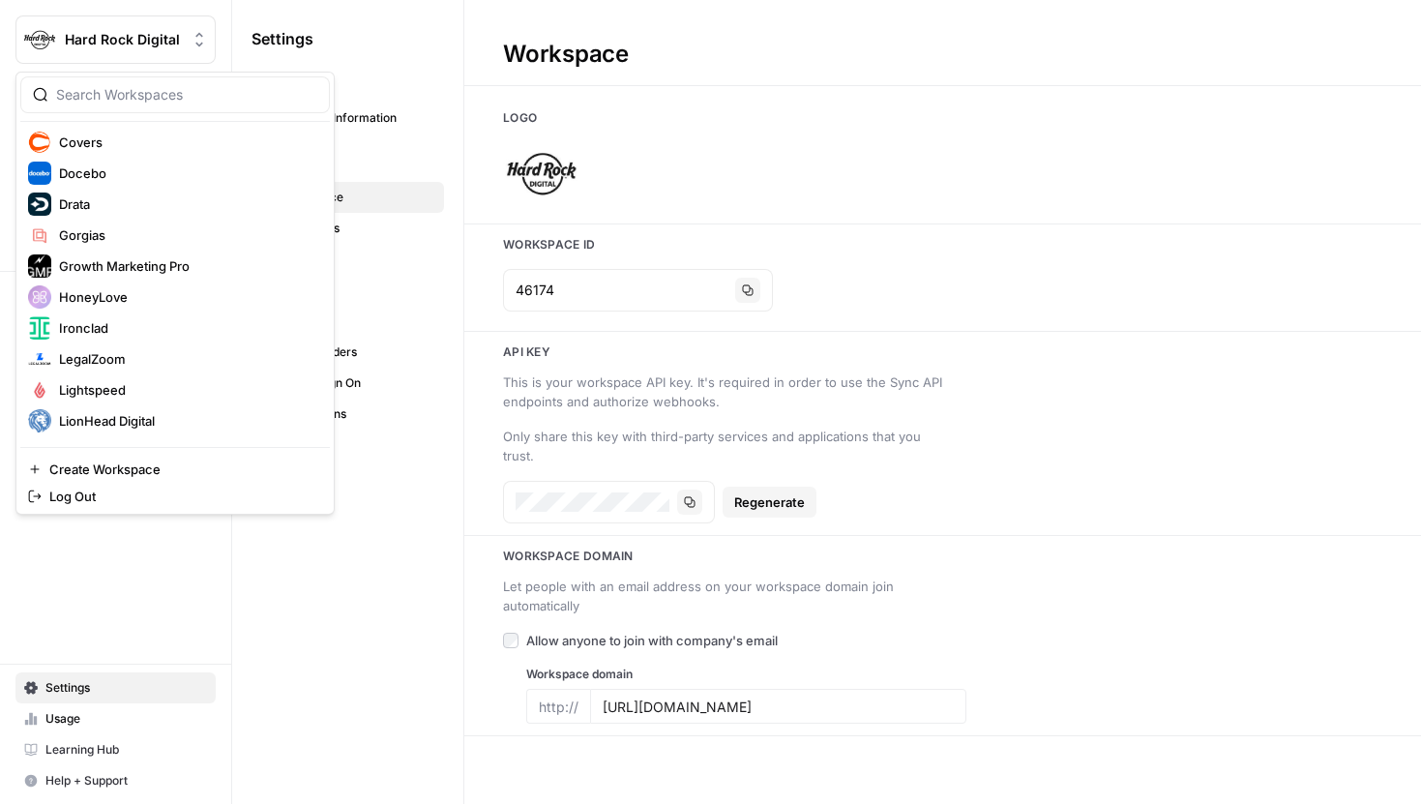
scroll to position [282, 0]
click at [89, 357] on span "LegalZoom" at bounding box center [186, 357] width 255 height 19
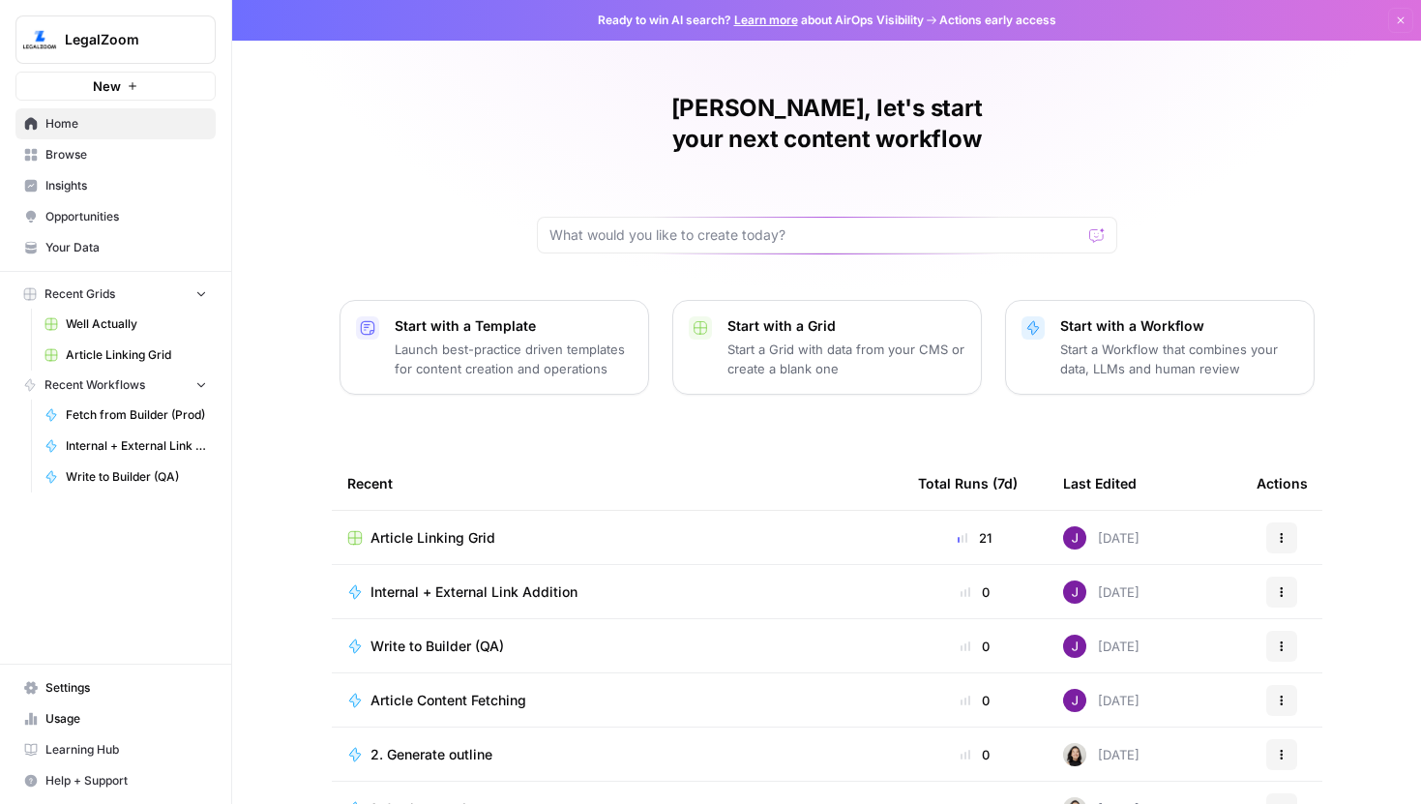
click at [87, 683] on span "Settings" at bounding box center [126, 687] width 162 height 17
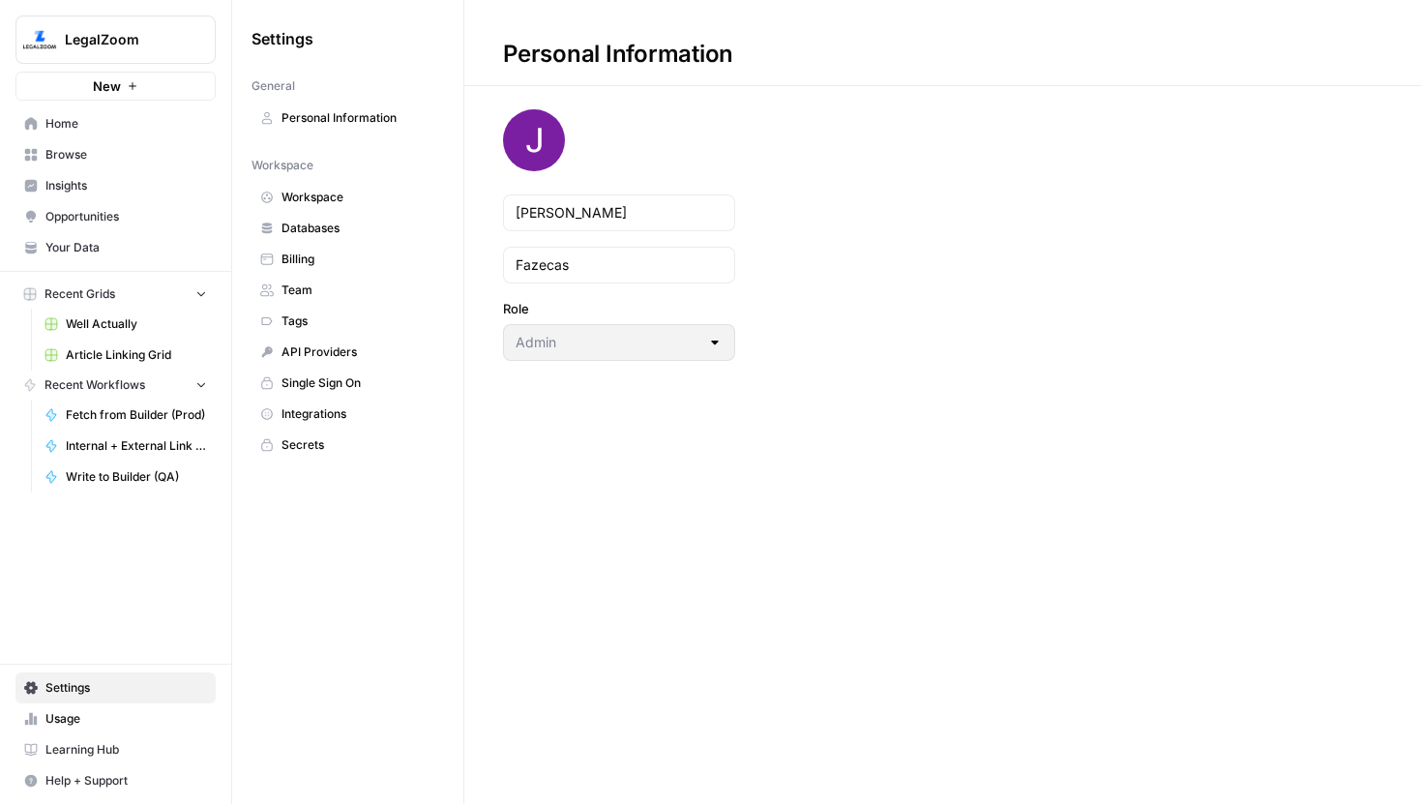
click at [324, 184] on link "Workspace" at bounding box center [348, 197] width 193 height 31
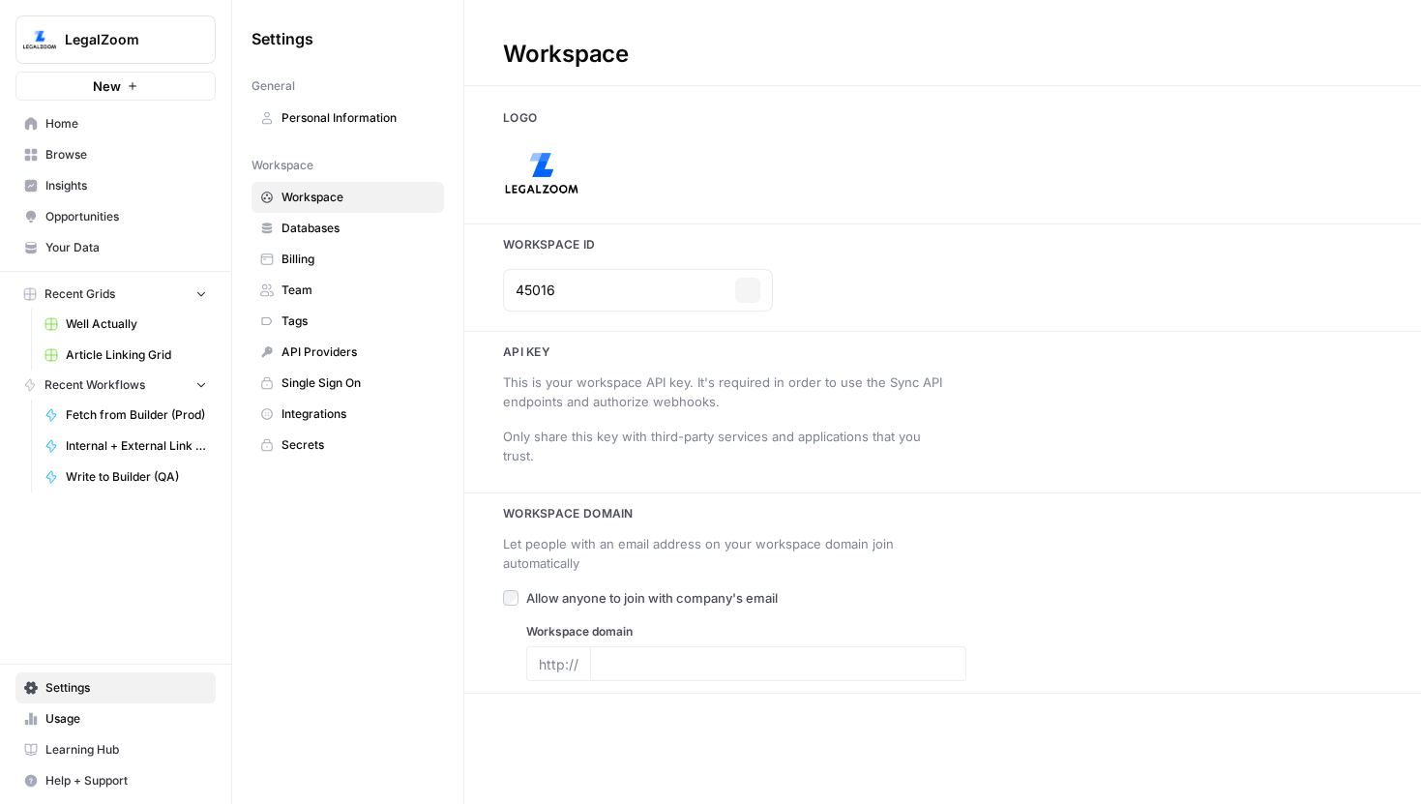
type input "[URL][DOMAIN_NAME]"
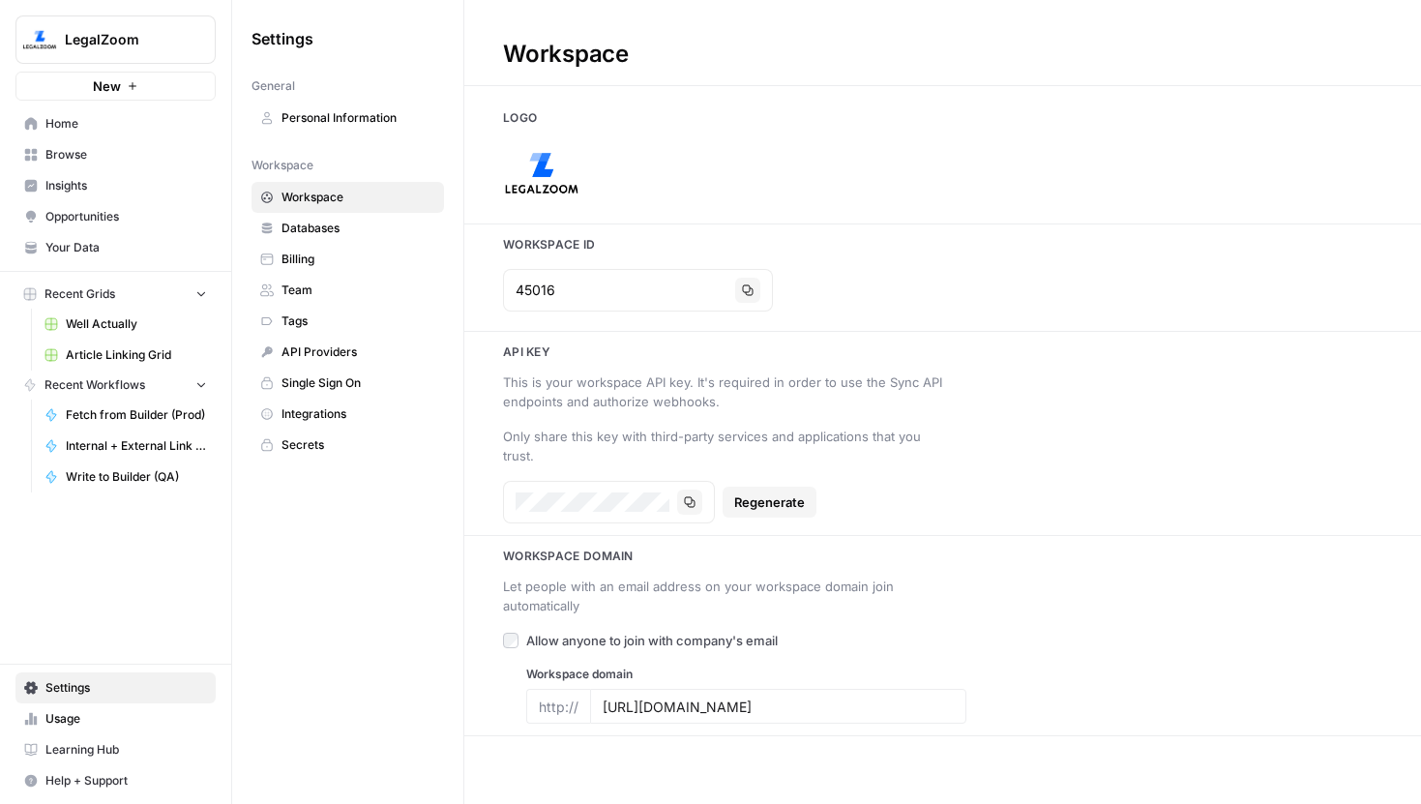
click at [847, 274] on div "45016 Copy" at bounding box center [723, 290] width 440 height 43
click at [565, 155] on img at bounding box center [541, 172] width 77 height 77
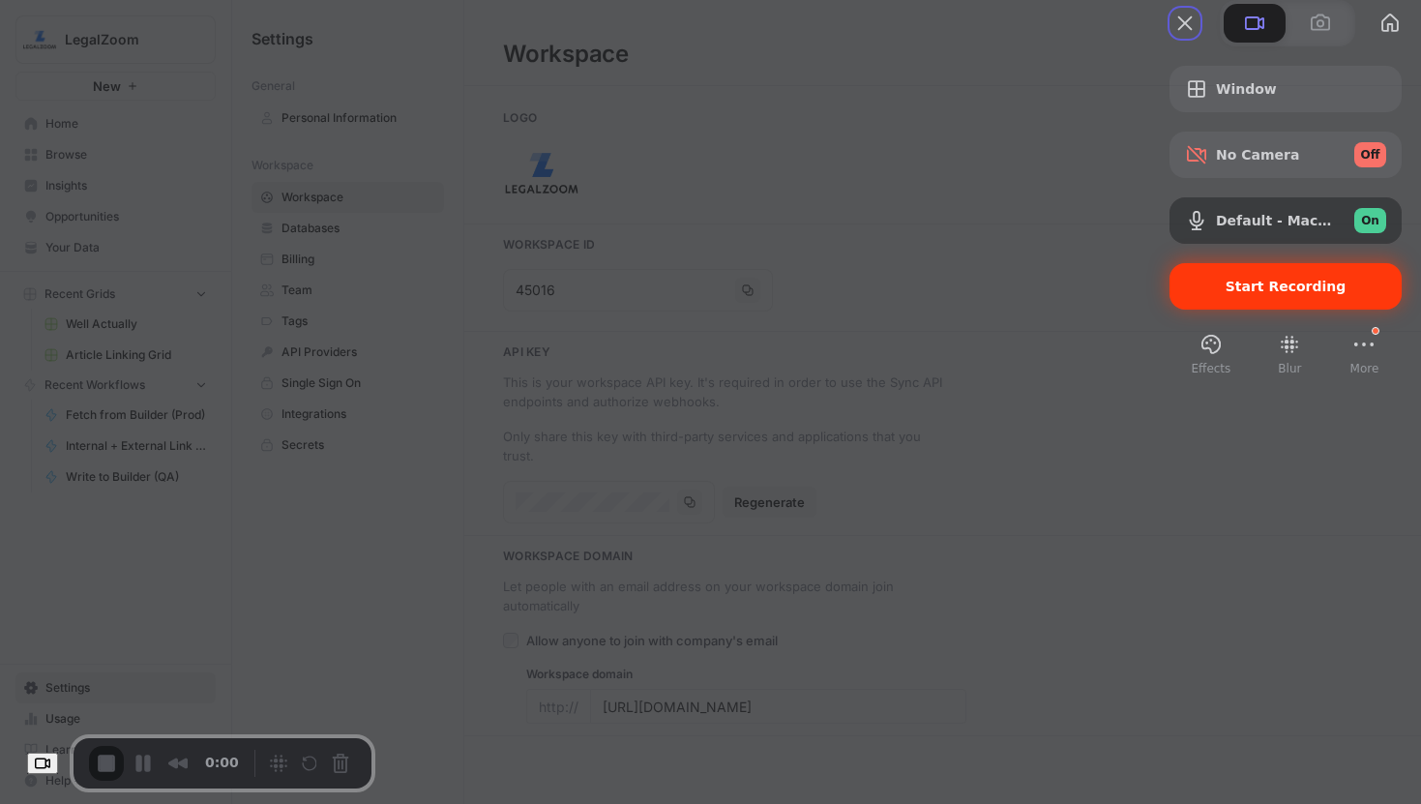
click at [1226, 294] on span "Start Recording" at bounding box center [1286, 286] width 121 height 15
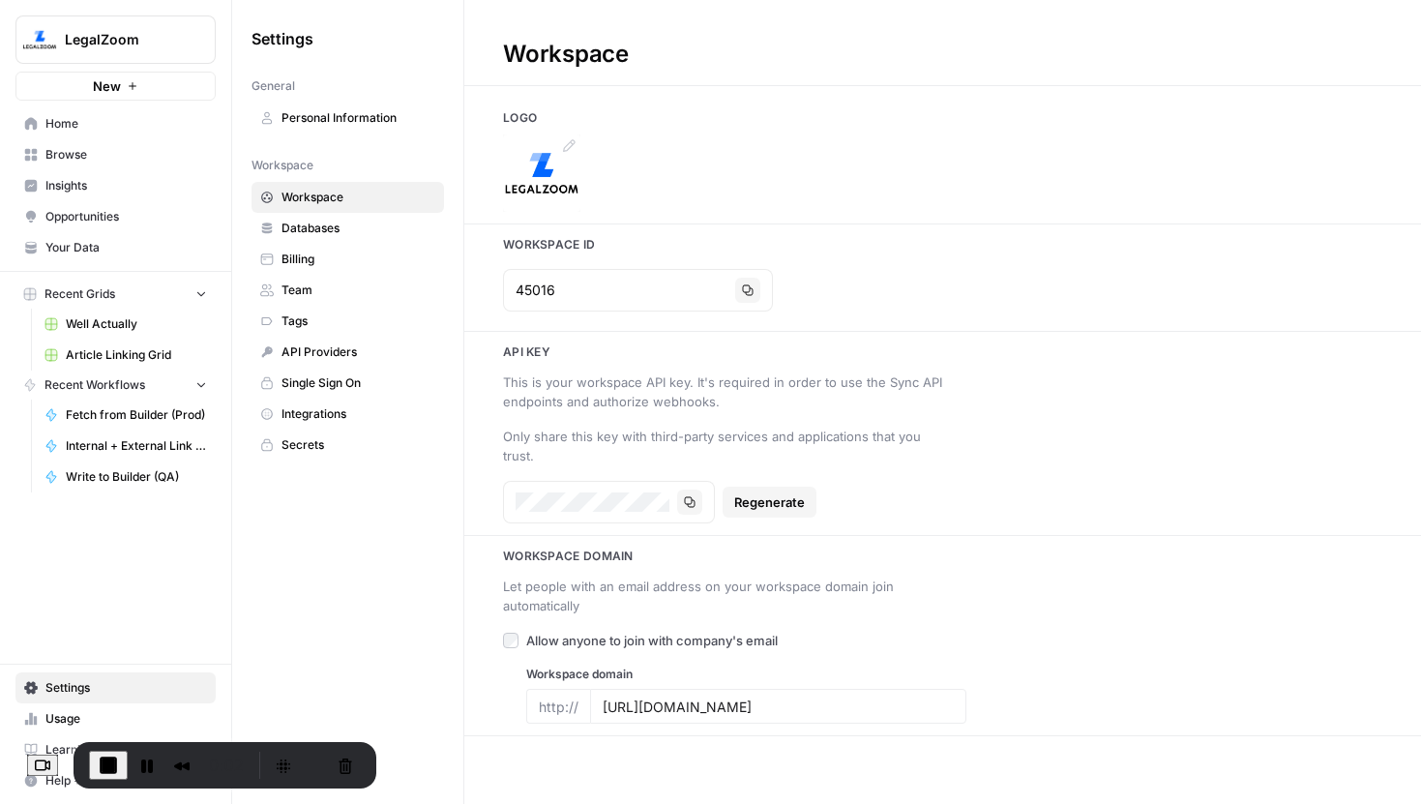
click at [541, 158] on img at bounding box center [541, 172] width 77 height 77
click at [110, 763] on span "End Recording" at bounding box center [108, 765] width 23 height 23
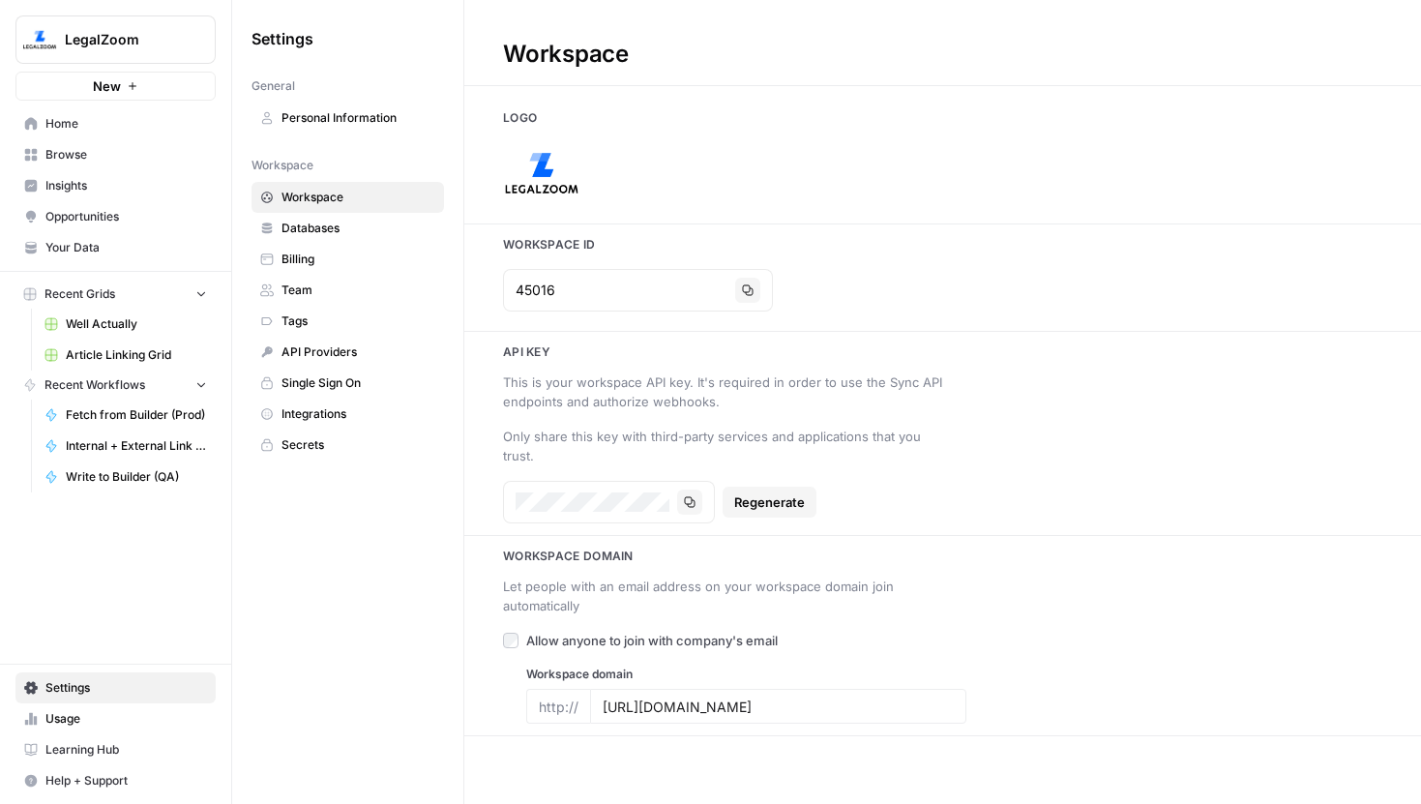
click at [173, 41] on span "LegalZoom" at bounding box center [123, 39] width 117 height 19
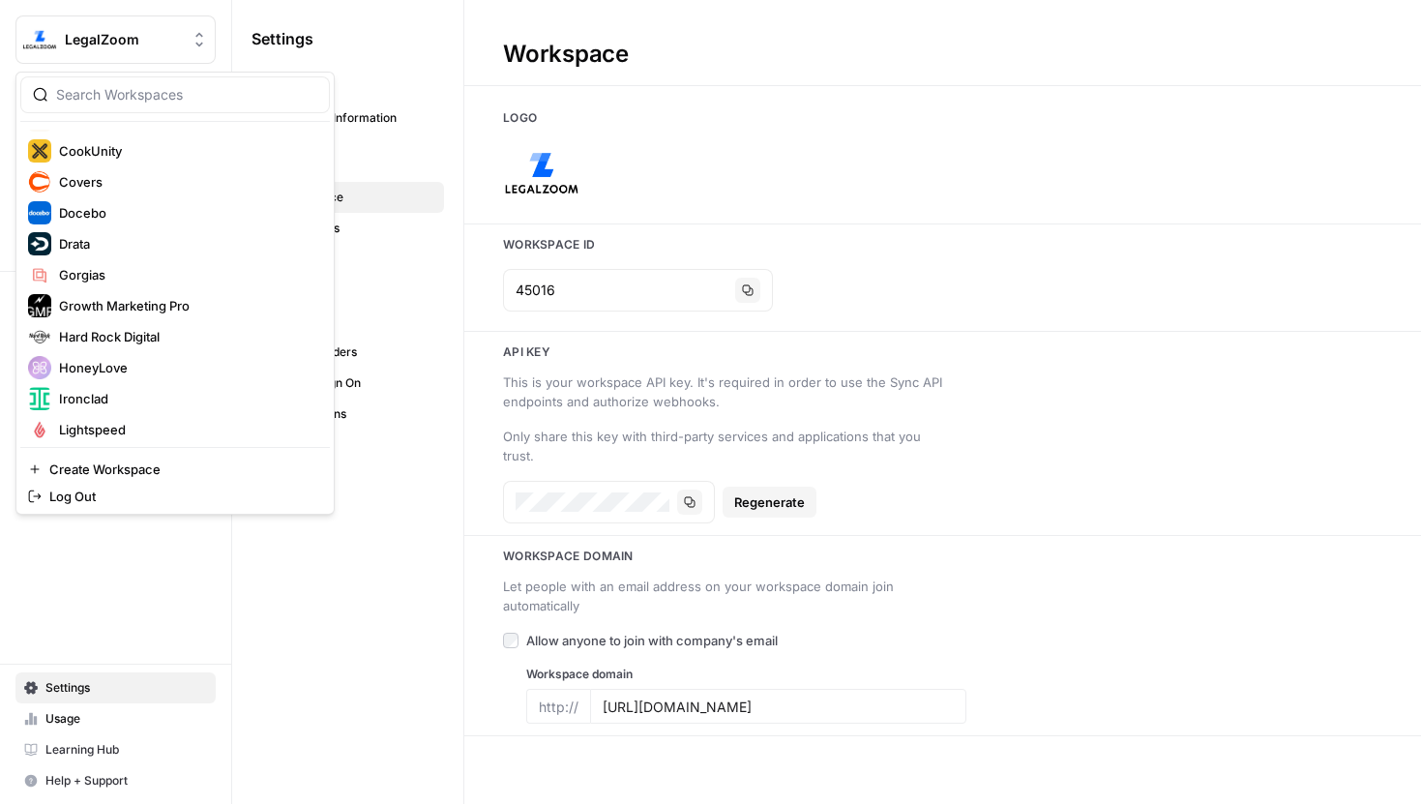
scroll to position [322, 0]
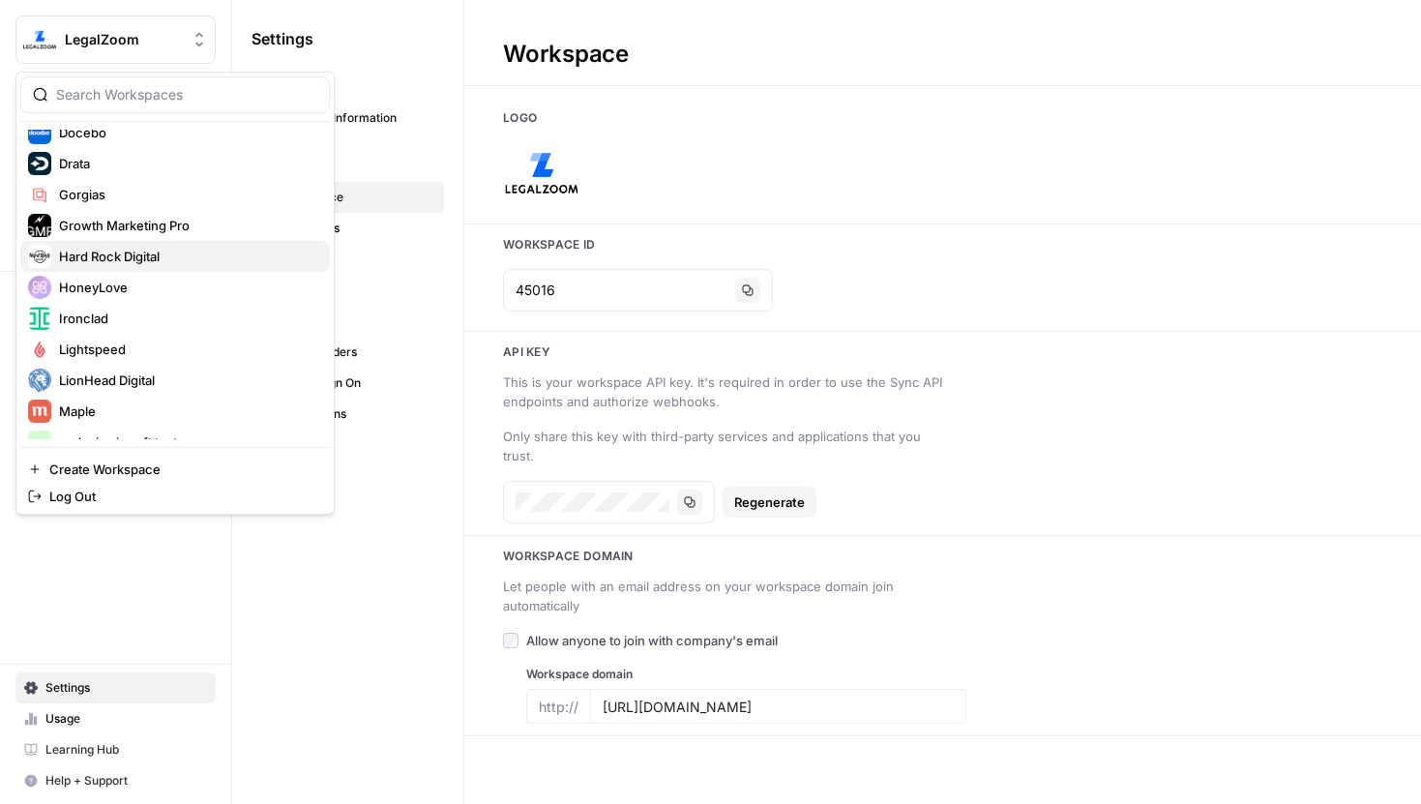
click at [131, 256] on span "Hard Rock Digital" at bounding box center [186, 256] width 255 height 19
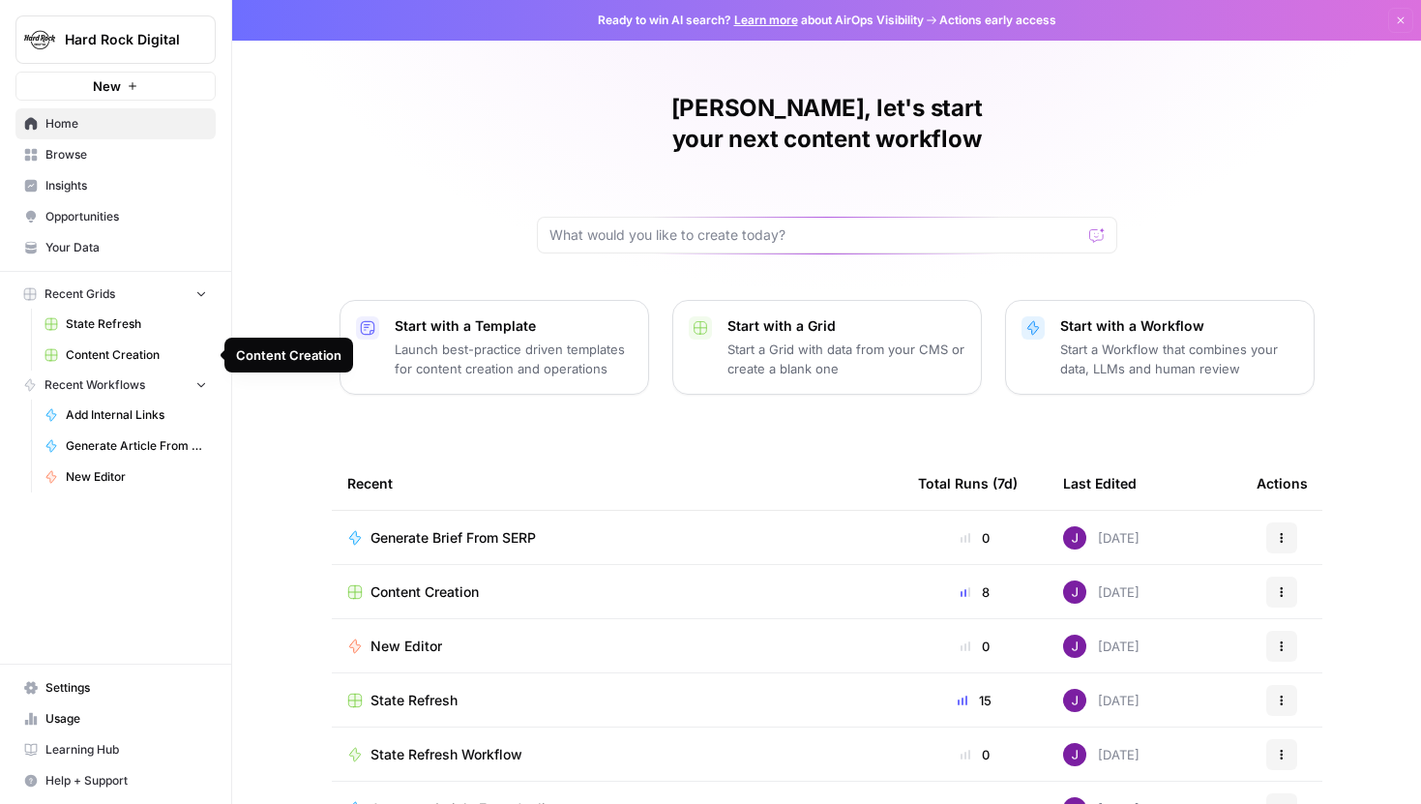
click at [136, 352] on span "Content Creation" at bounding box center [136, 354] width 141 height 17
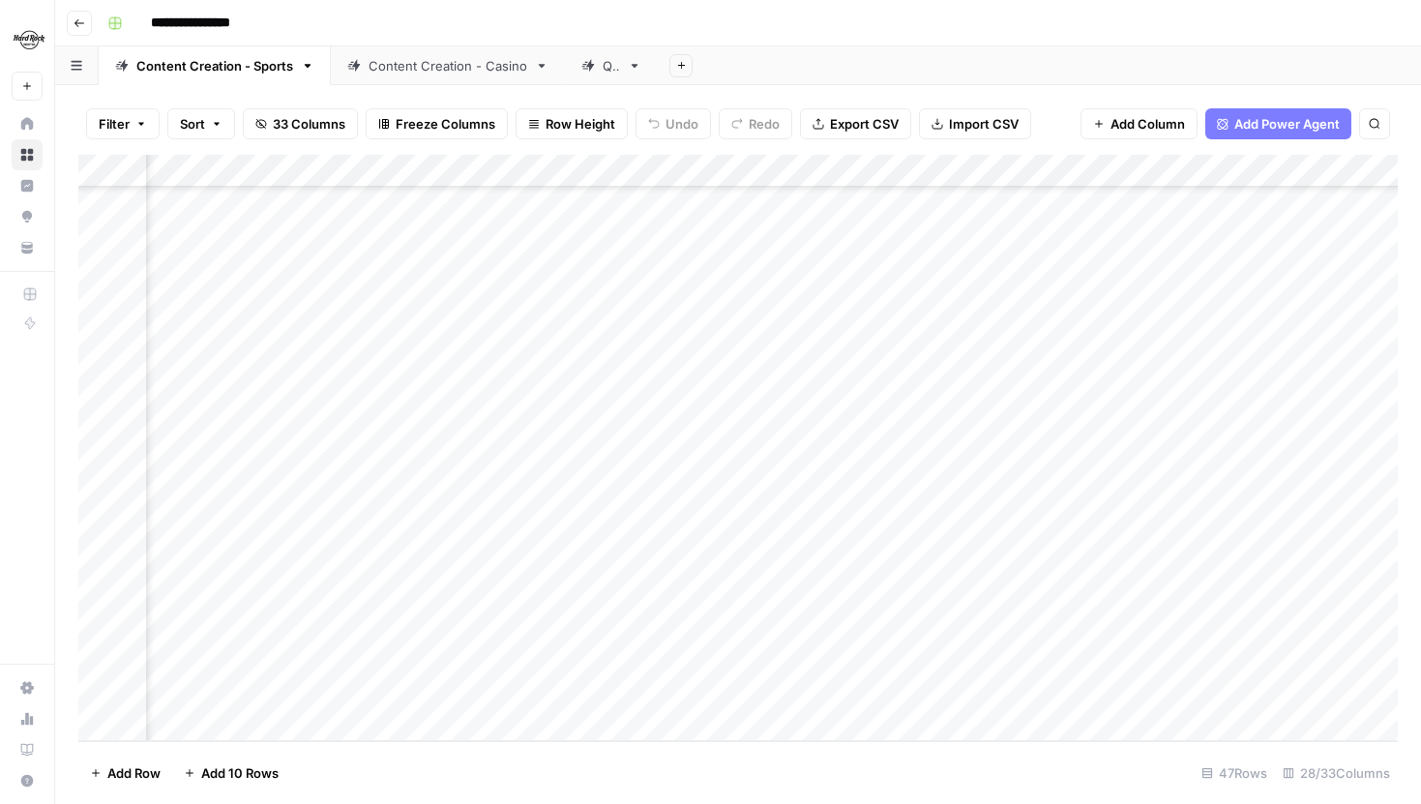
scroll to position [1024, 1208]
click at [1263, 268] on div "Add Column" at bounding box center [738, 236] width 1320 height 163
click at [823, 262] on div "Add Column" at bounding box center [738, 236] width 1320 height 163
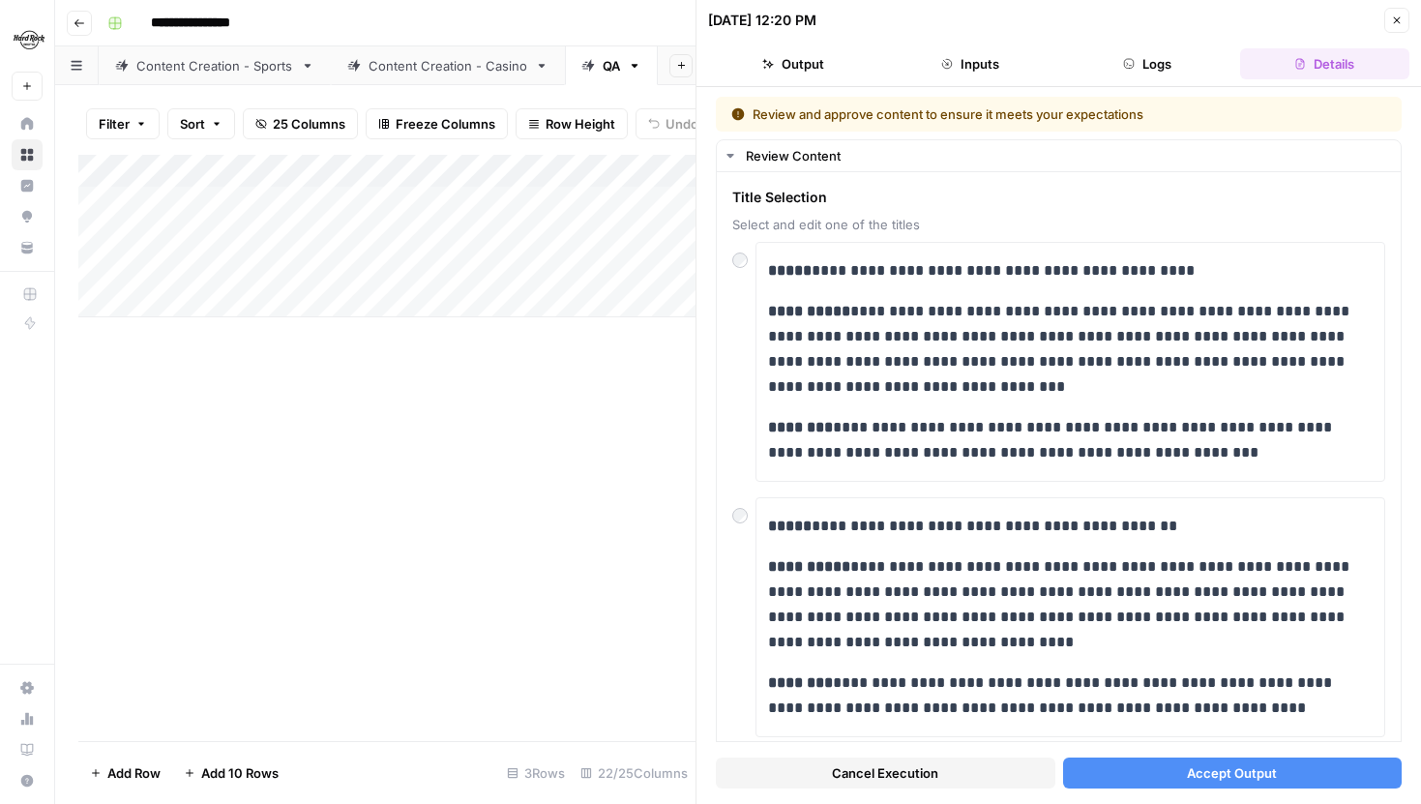
click at [1238, 781] on span "Accept Output" at bounding box center [1232, 772] width 90 height 19
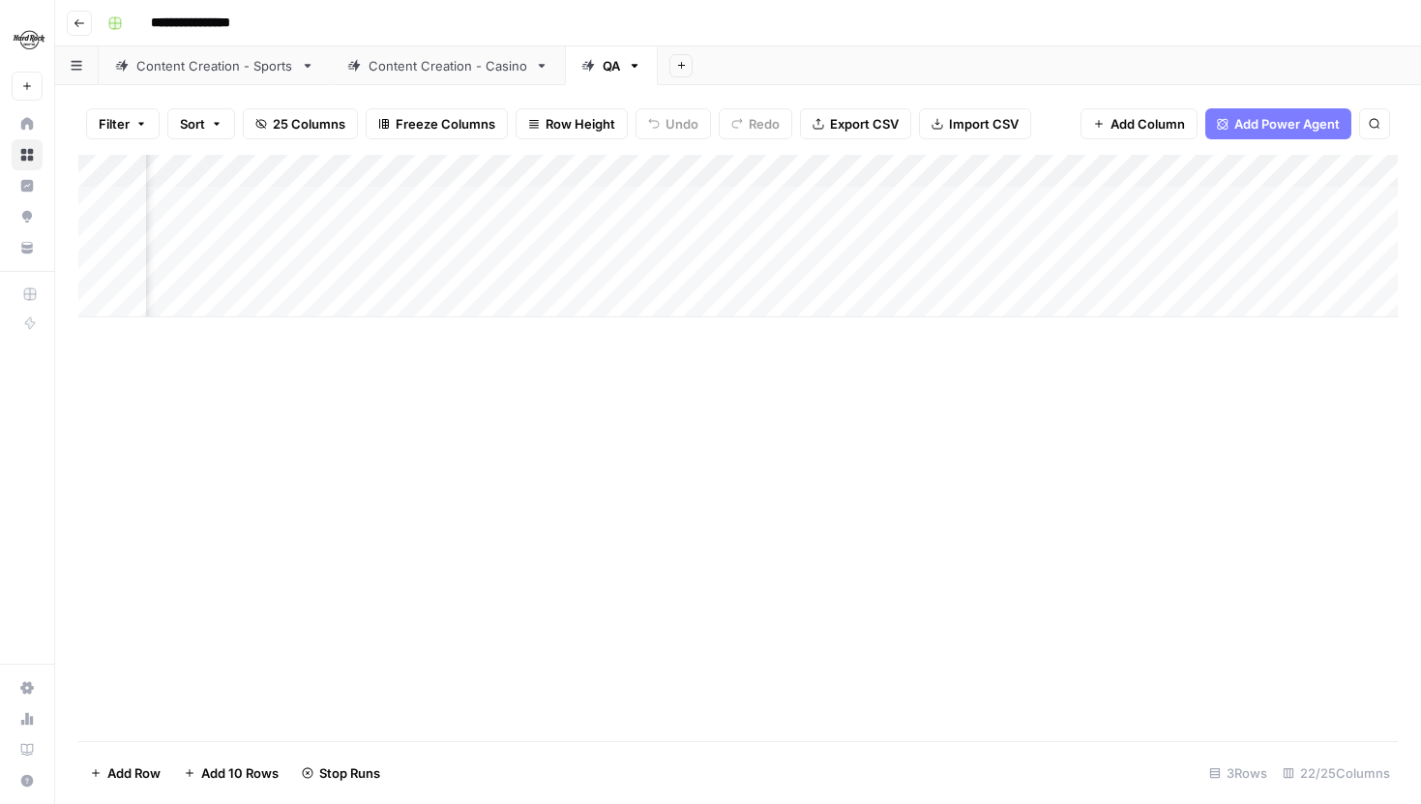
scroll to position [0, 259]
click at [219, 65] on div "Content Creation - Sports" at bounding box center [214, 65] width 157 height 19
click at [711, 523] on div "Add Column" at bounding box center [738, 448] width 1320 height 586
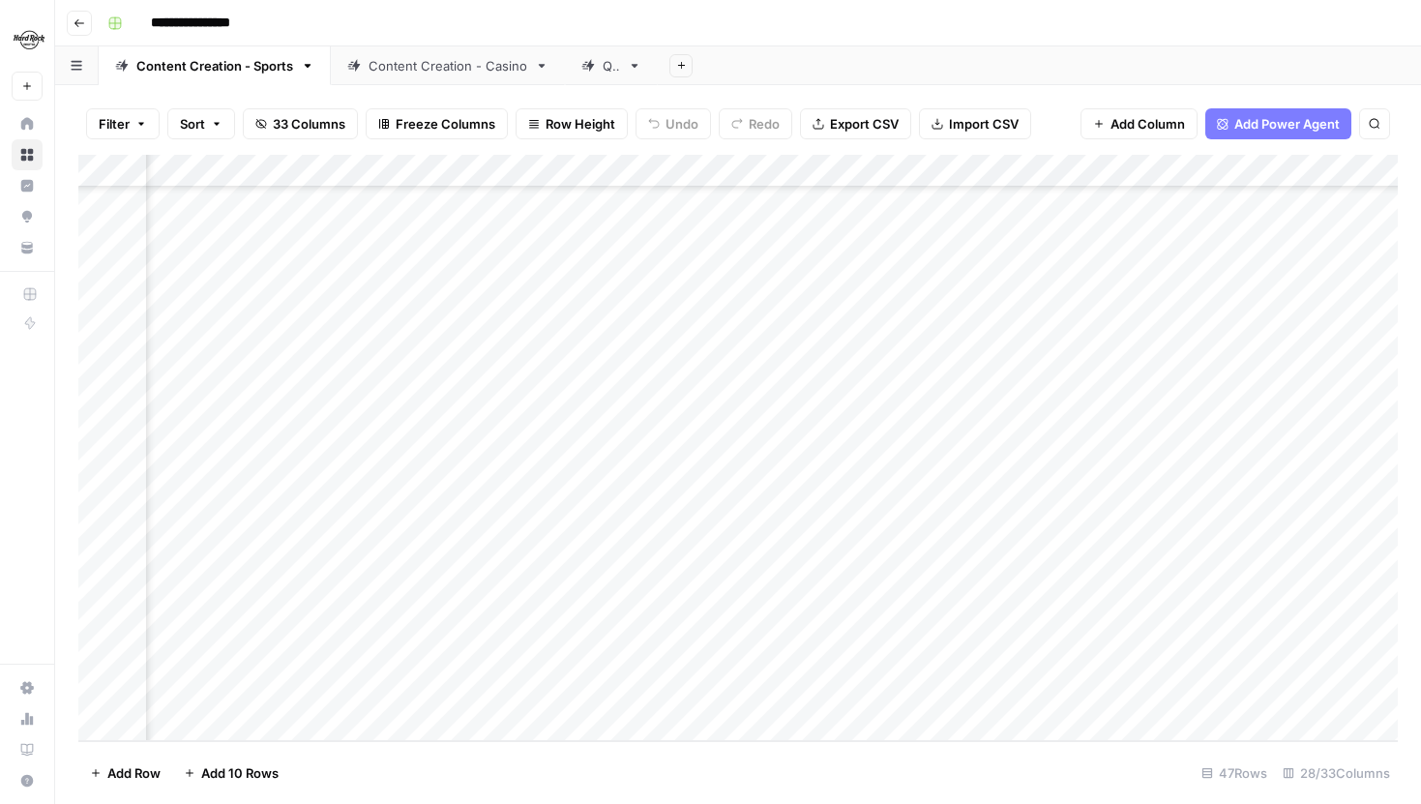
click at [711, 479] on div "Add Column" at bounding box center [738, 448] width 1320 height 586
click at [686, 555] on div "Add Column" at bounding box center [738, 448] width 1320 height 586
click at [695, 489] on div "Add Column" at bounding box center [738, 448] width 1320 height 586
click at [593, 68] on div "QA" at bounding box center [600, 65] width 39 height 19
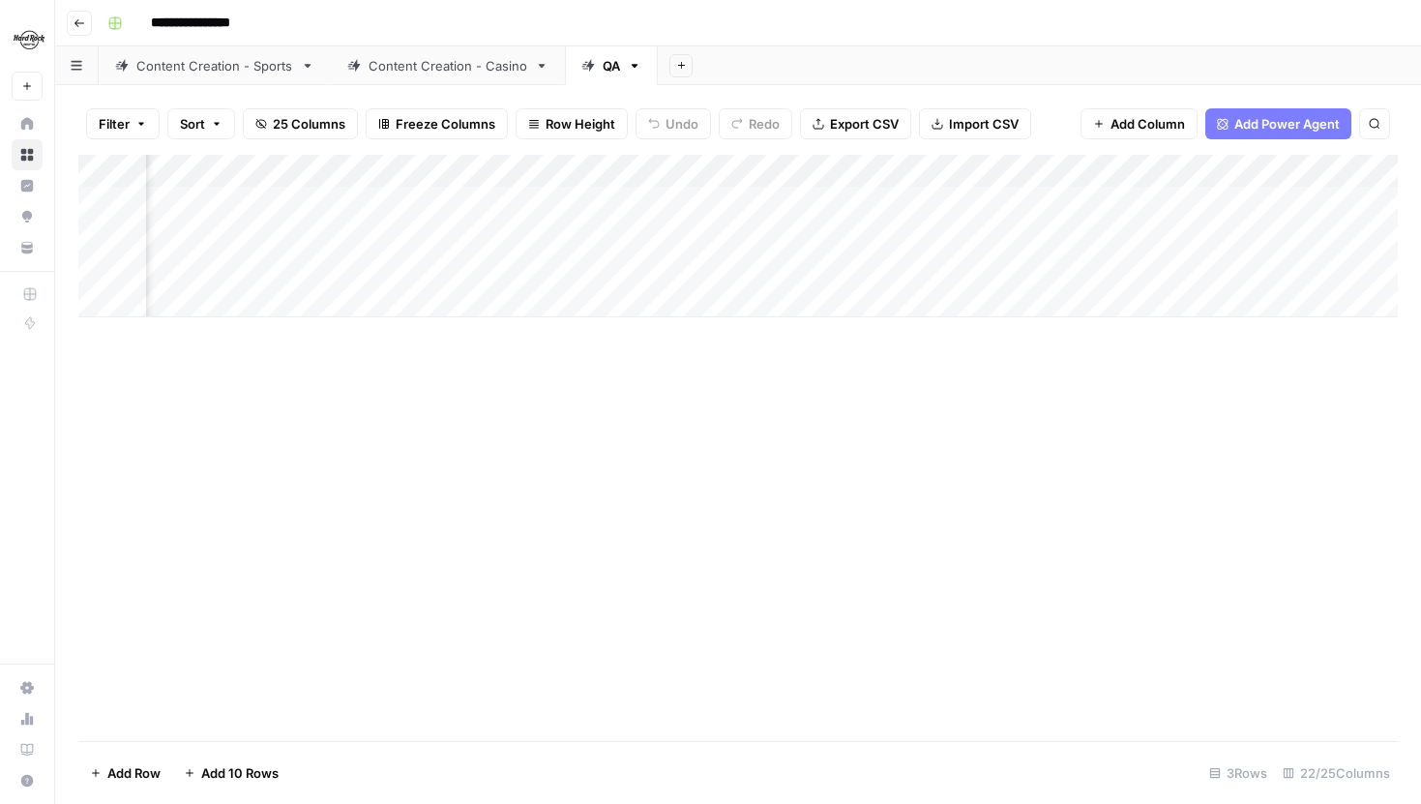
scroll to position [0, 828]
click at [765, 263] on div "Add Column" at bounding box center [738, 236] width 1320 height 163
click at [768, 263] on div "Add Column" at bounding box center [738, 236] width 1320 height 163
click at [1229, 203] on div "Add Column" at bounding box center [738, 236] width 1320 height 163
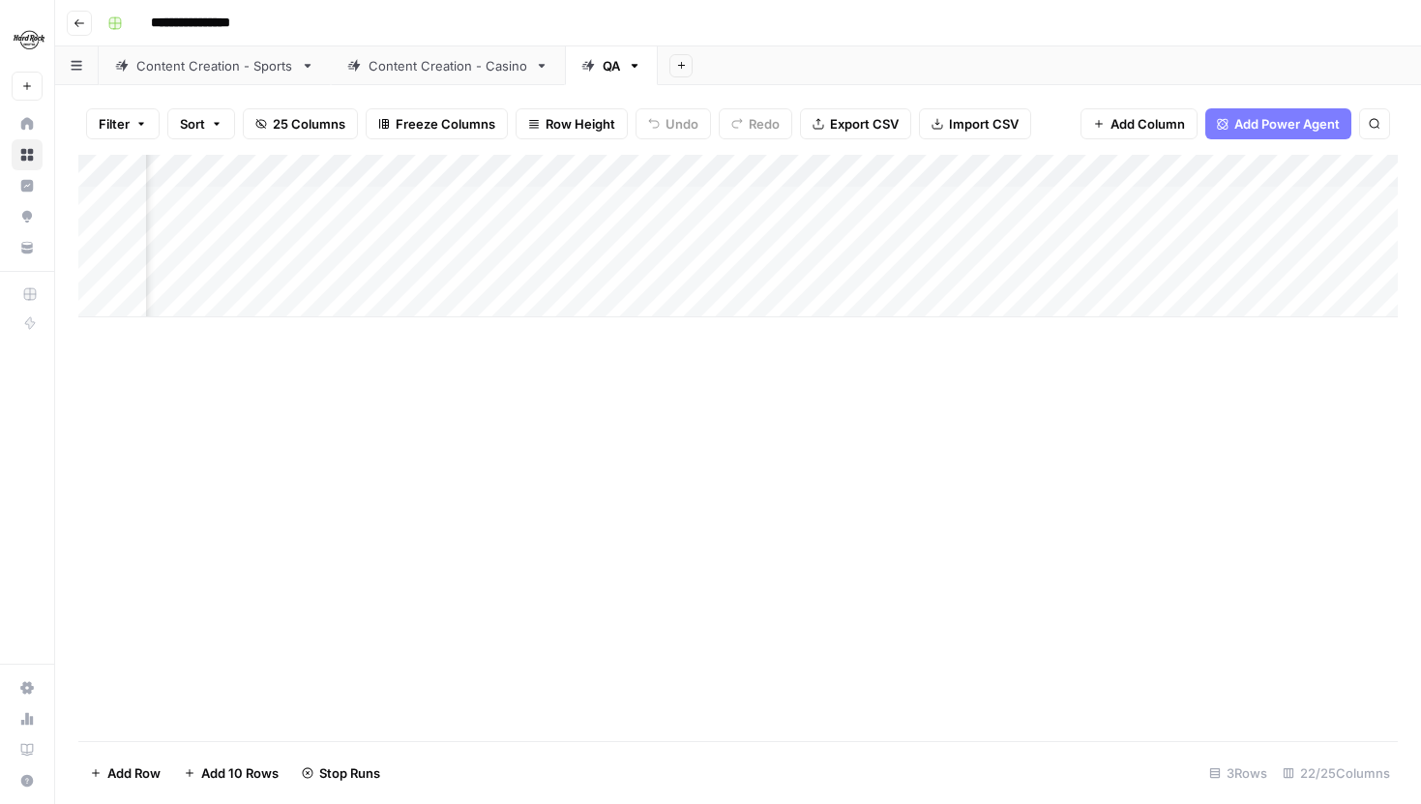
scroll to position [0, 800]
click at [788, 267] on div "Add Column" at bounding box center [738, 236] width 1320 height 163
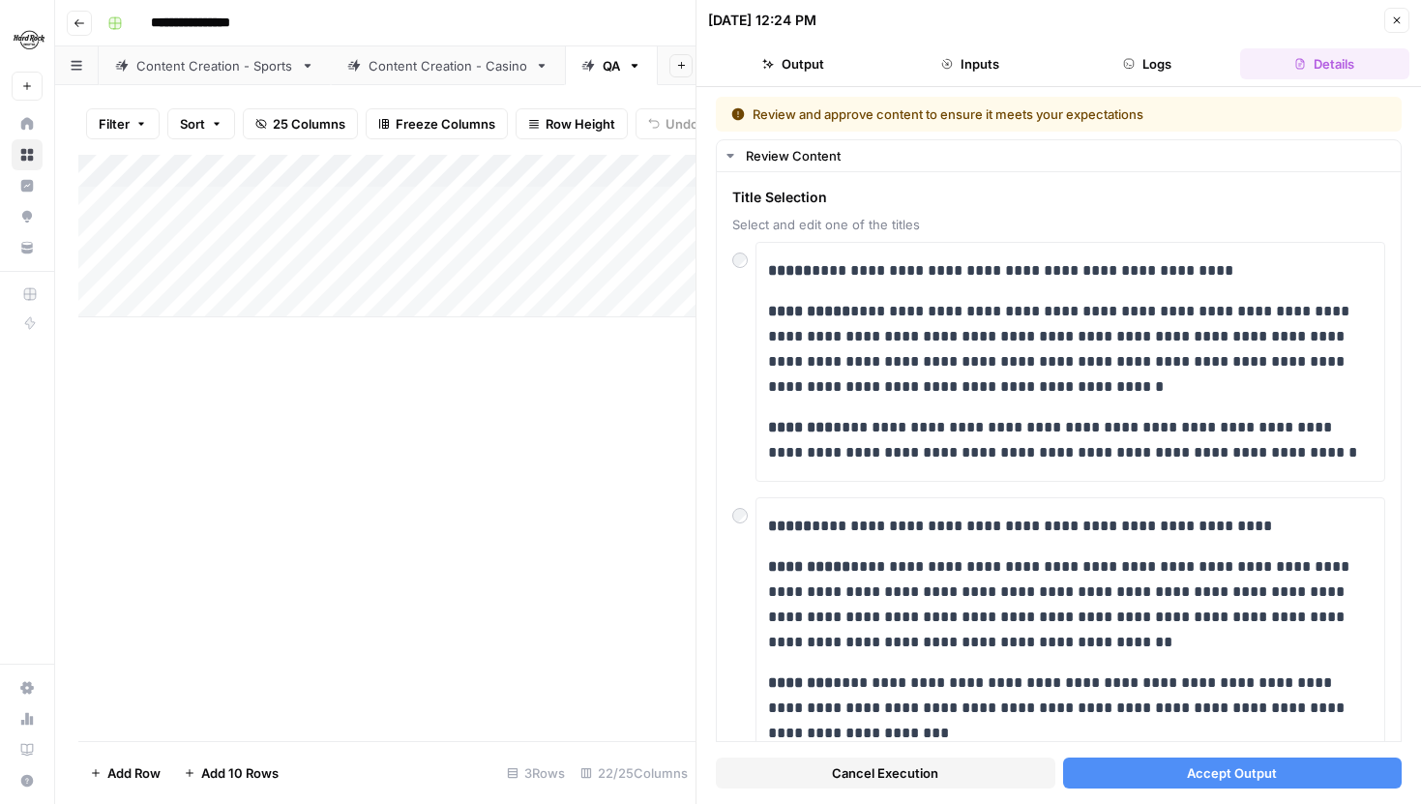
click at [213, 74] on div "Content Creation - Sports" at bounding box center [214, 65] width 157 height 19
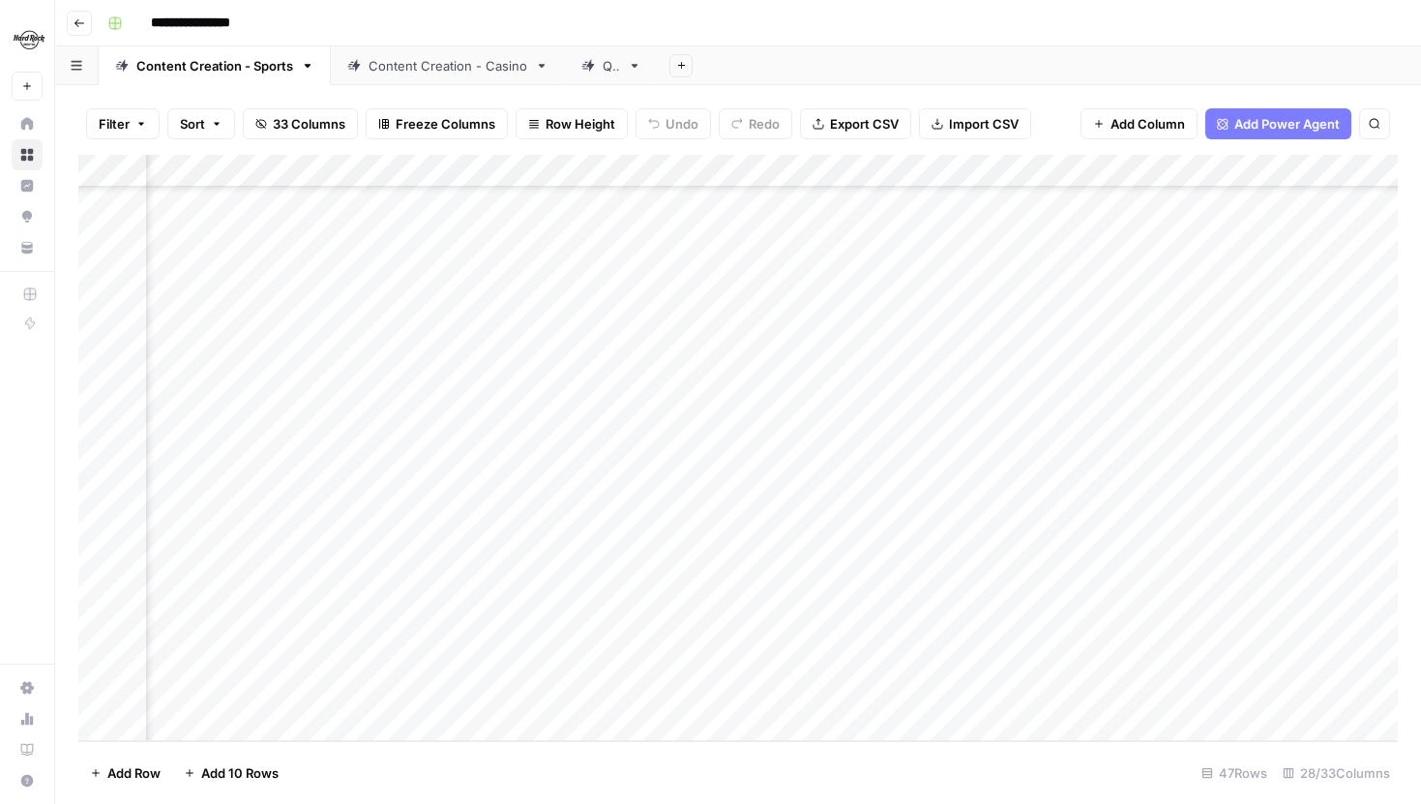
scroll to position [1024, 1040]
click at [858, 532] on div "Add Column" at bounding box center [738, 448] width 1320 height 586
click at [922, 527] on textarea "**********" at bounding box center [901, 529] width 325 height 27
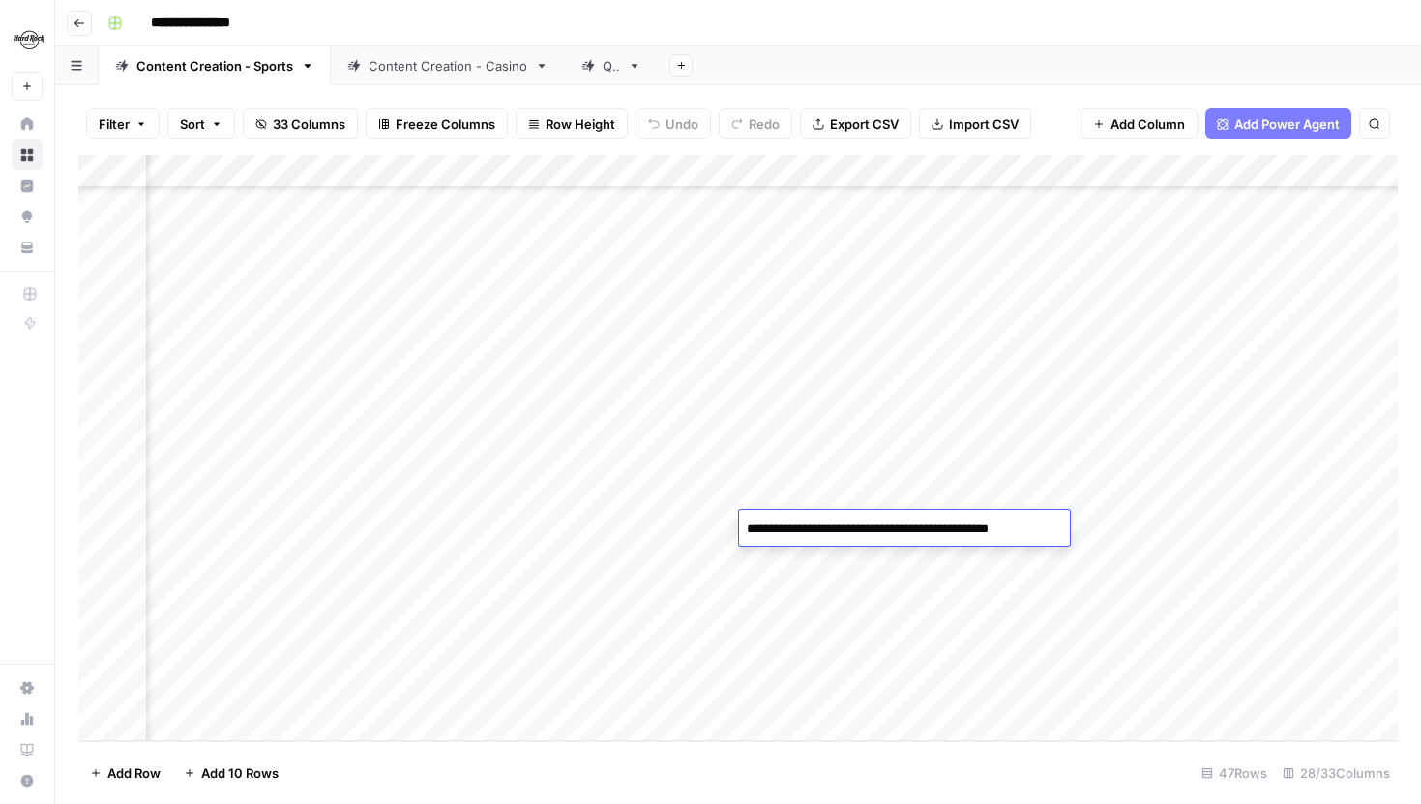
click at [922, 527] on textarea "**********" at bounding box center [901, 529] width 325 height 27
click at [701, 529] on div "Add Column" at bounding box center [738, 448] width 1320 height 586
click at [723, 525] on div "Add Column" at bounding box center [738, 448] width 1320 height 586
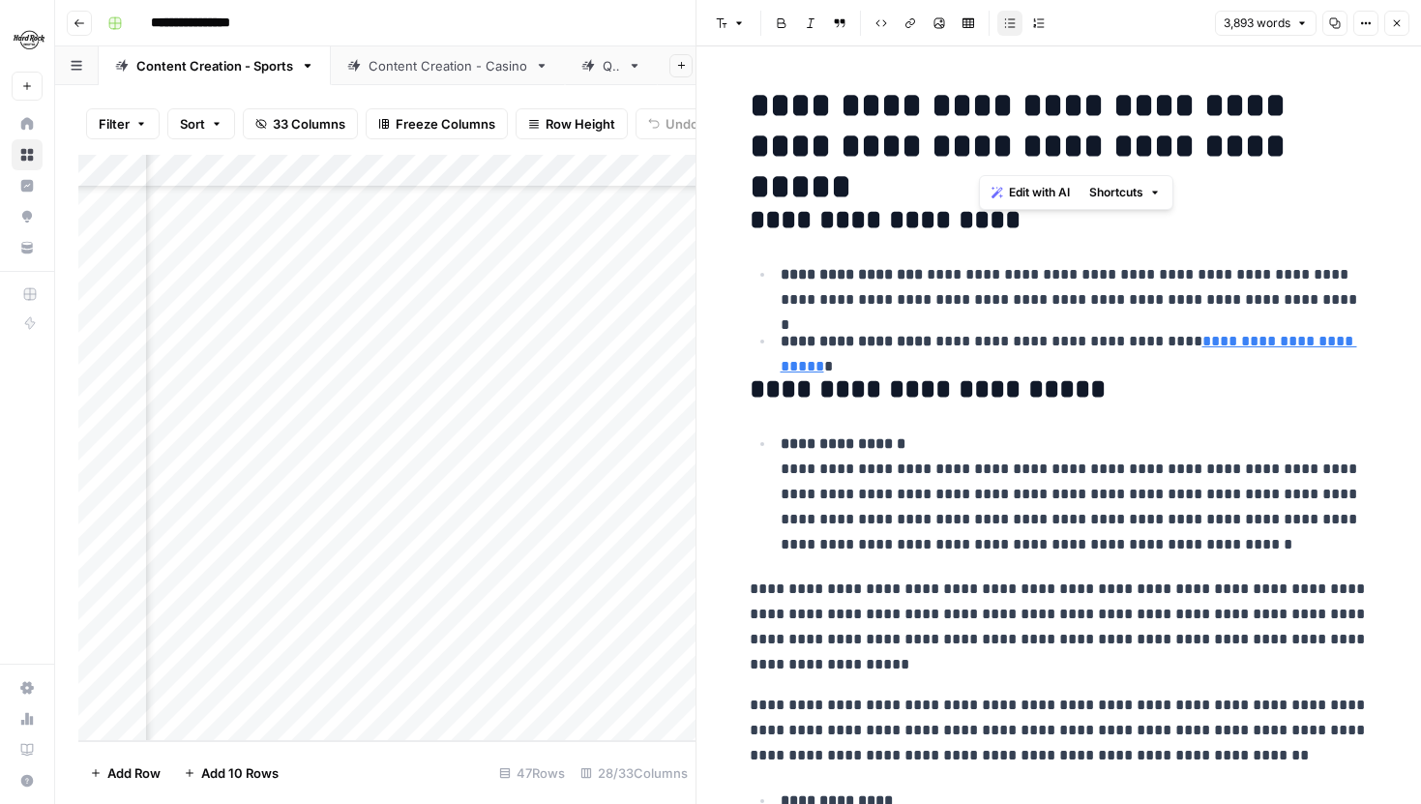
drag, startPoint x: 1278, startPoint y: 147, endPoint x: 985, endPoint y: 100, distance: 296.9
click at [985, 100] on h1 "**********" at bounding box center [1059, 125] width 619 height 81
copy h1 "**********"
click at [453, 63] on div "Content Creation - Casino" at bounding box center [448, 65] width 159 height 19
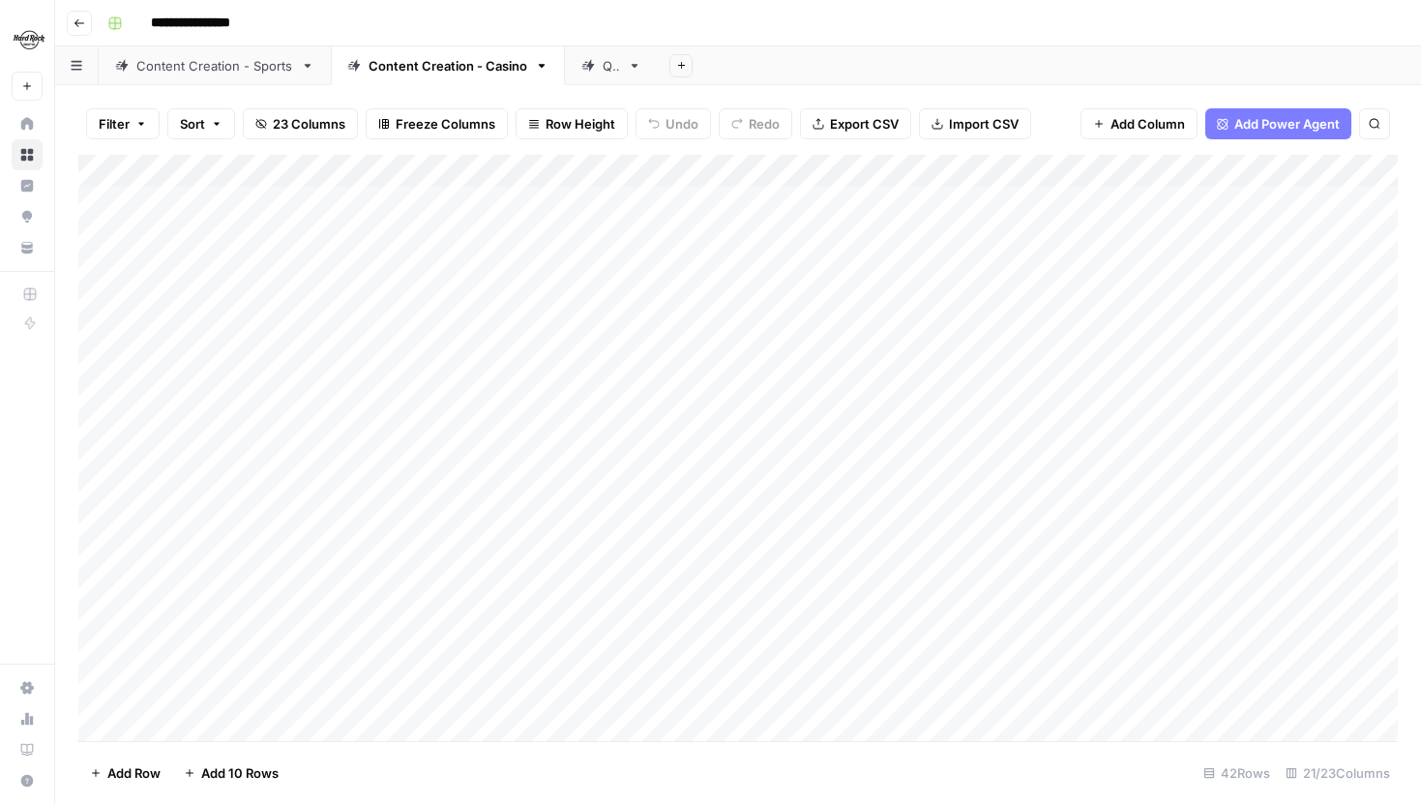
click at [591, 75] on link "QA" at bounding box center [611, 65] width 93 height 39
click at [890, 266] on div "Add Column" at bounding box center [738, 236] width 1320 height 163
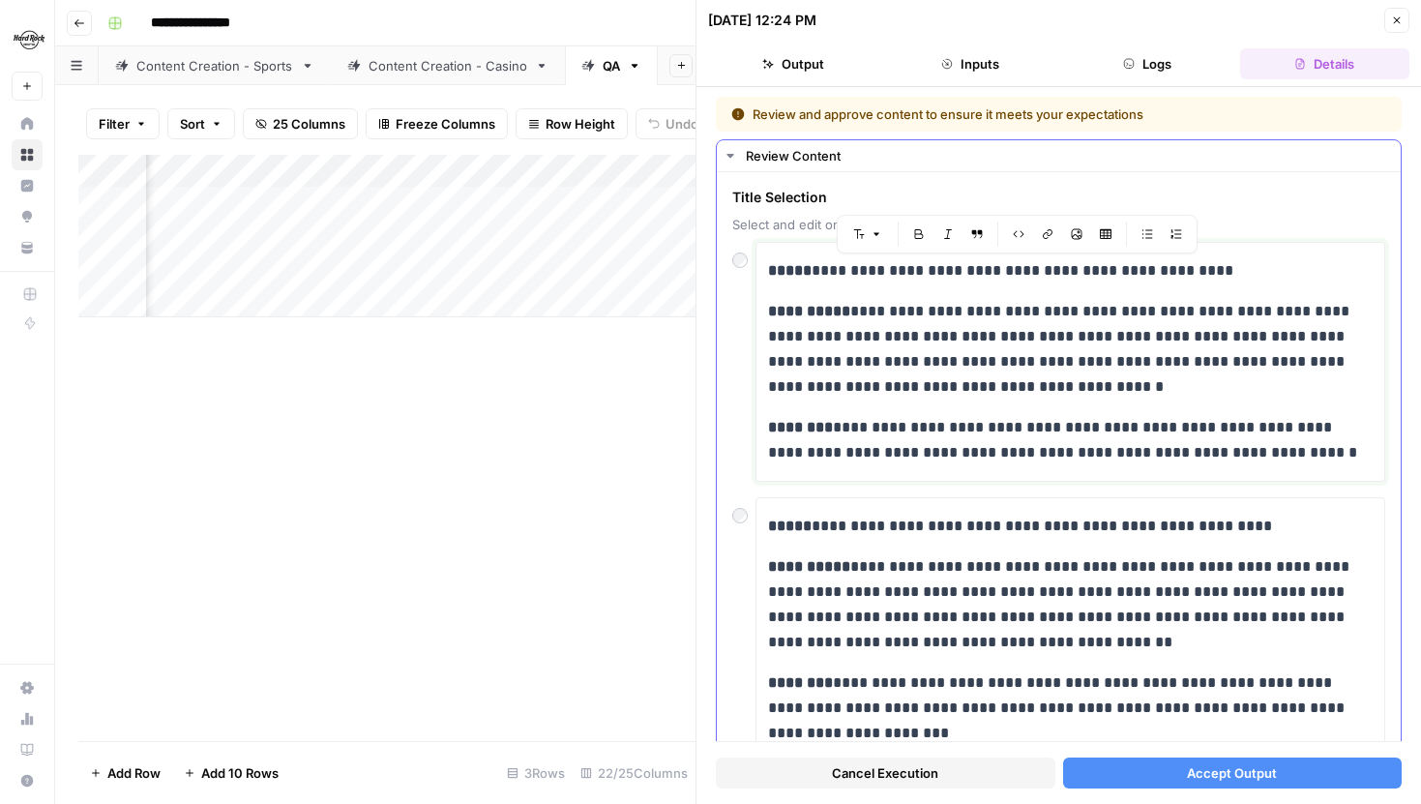
drag, startPoint x: 1216, startPoint y: 270, endPoint x: 813, endPoint y: 266, distance: 403.4
click at [813, 266] on p "**********" at bounding box center [1070, 270] width 605 height 25
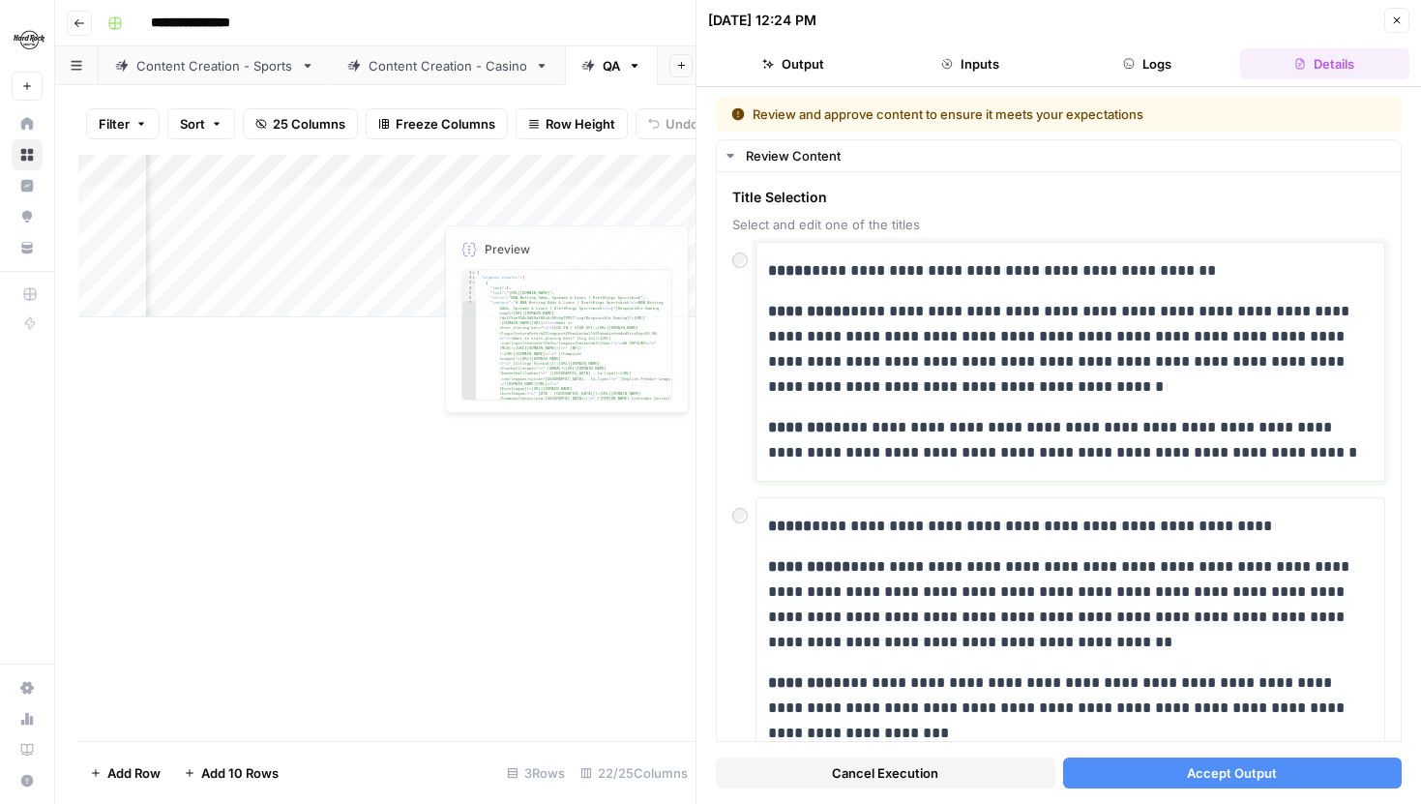
click at [241, 76] on link "Content Creation - Sports" at bounding box center [215, 65] width 232 height 39
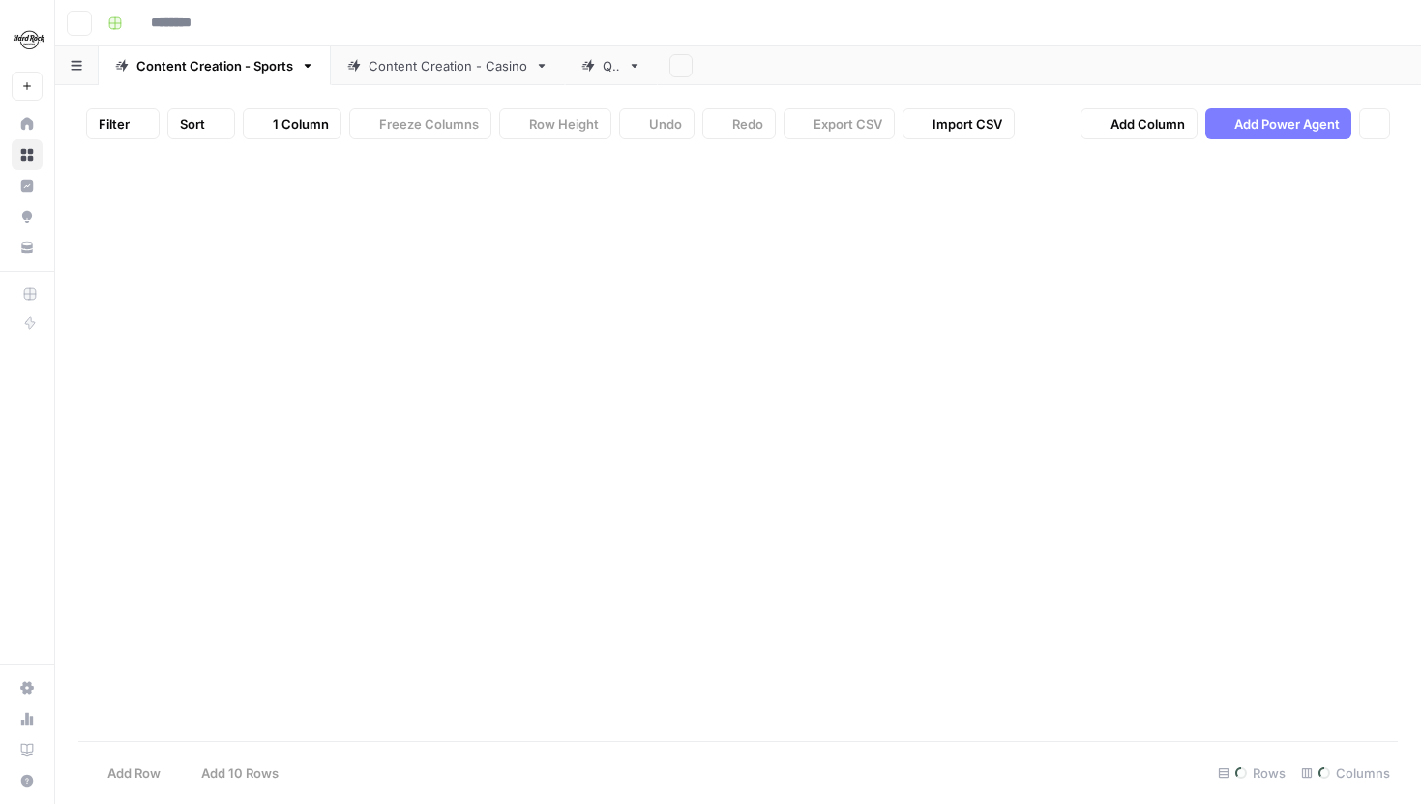
type input "**********"
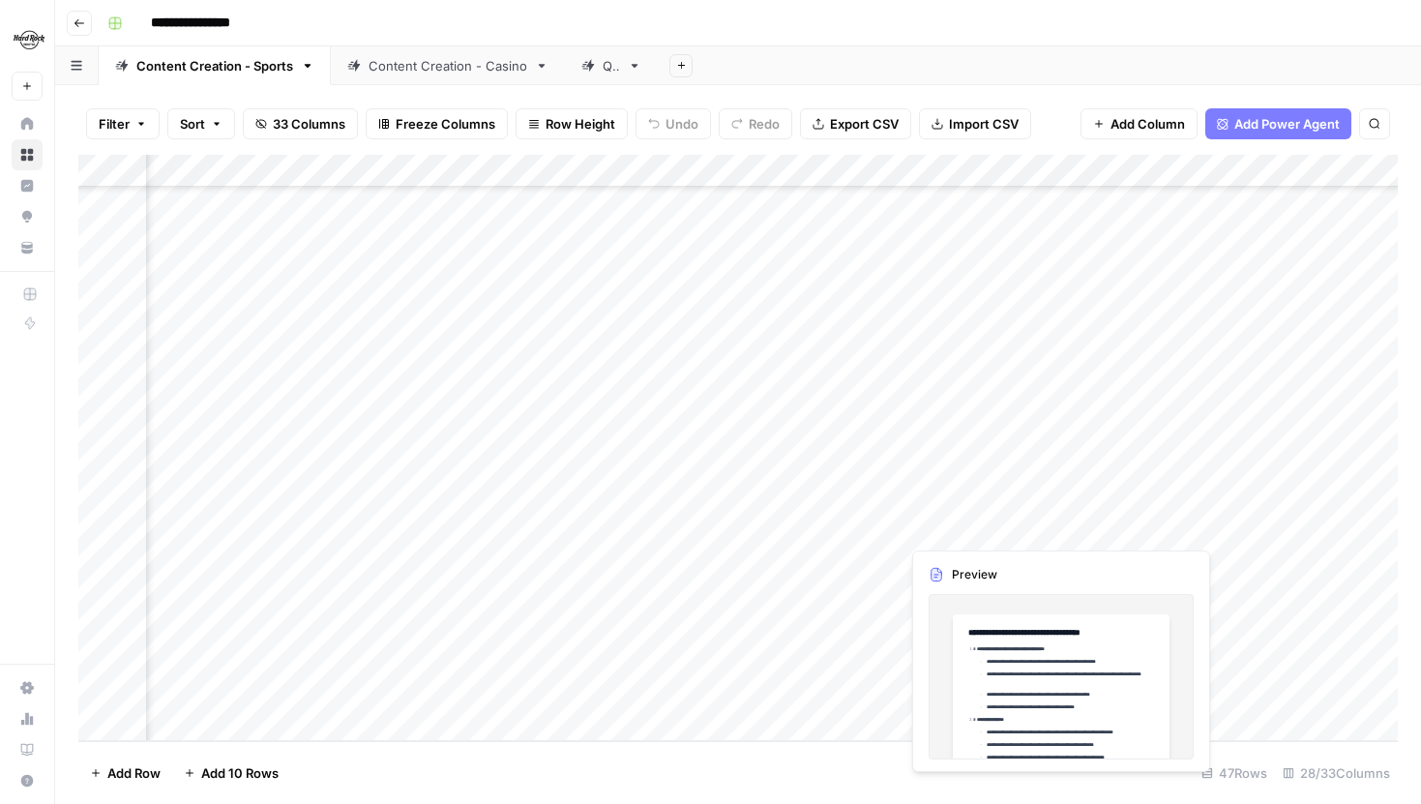
scroll to position [1024, 1070]
click at [694, 528] on div "Add Column" at bounding box center [738, 448] width 1320 height 586
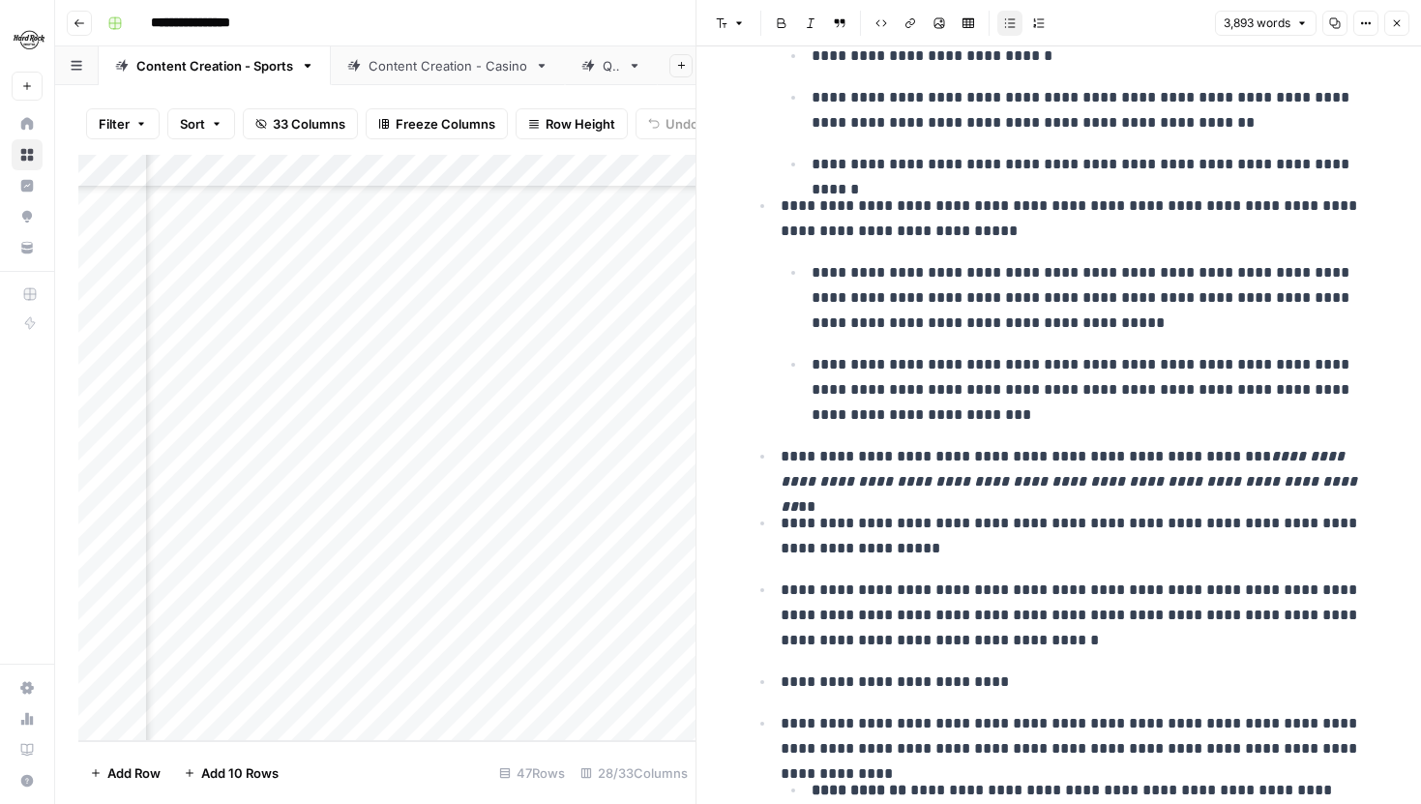
scroll to position [16802, 0]
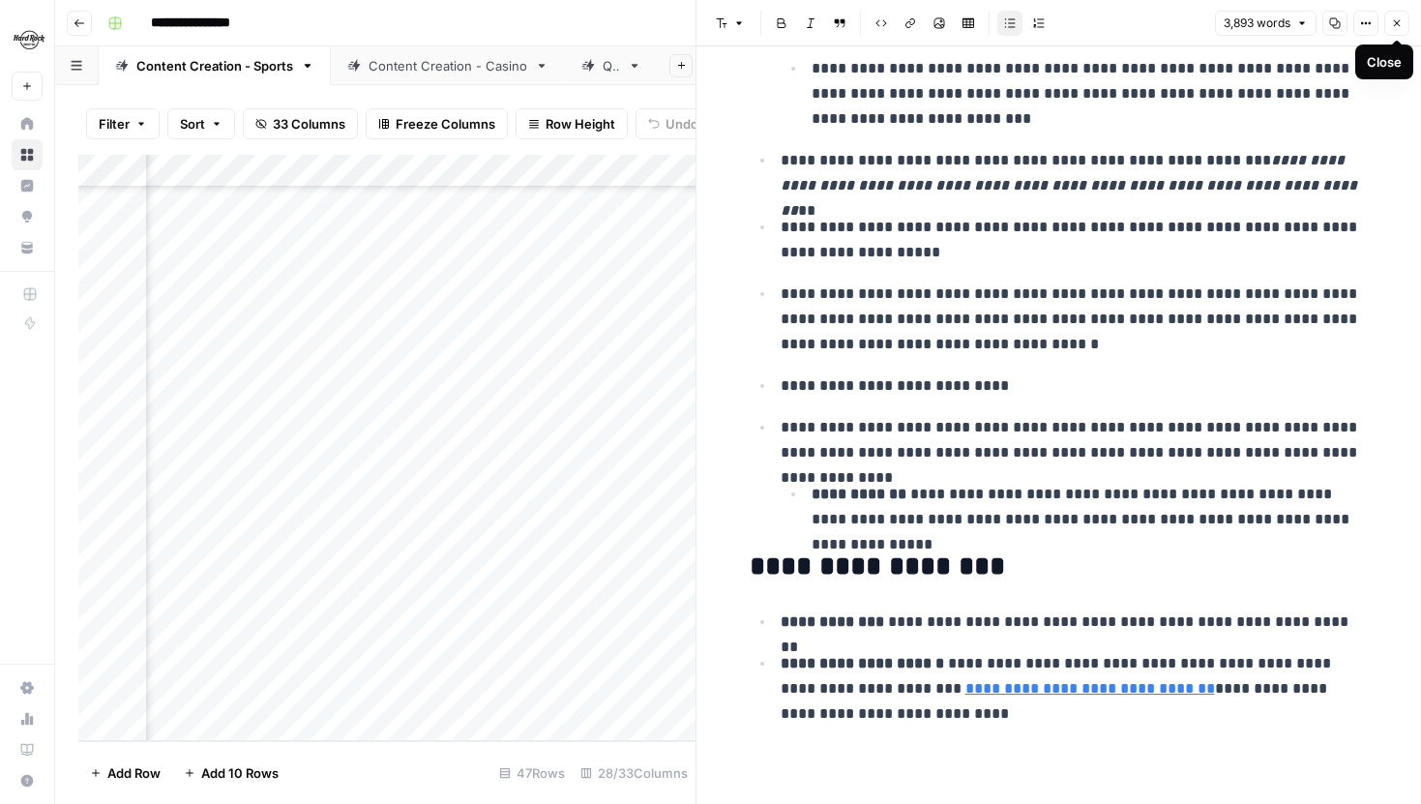
click at [1393, 33] on button "Close" at bounding box center [1396, 23] width 25 height 25
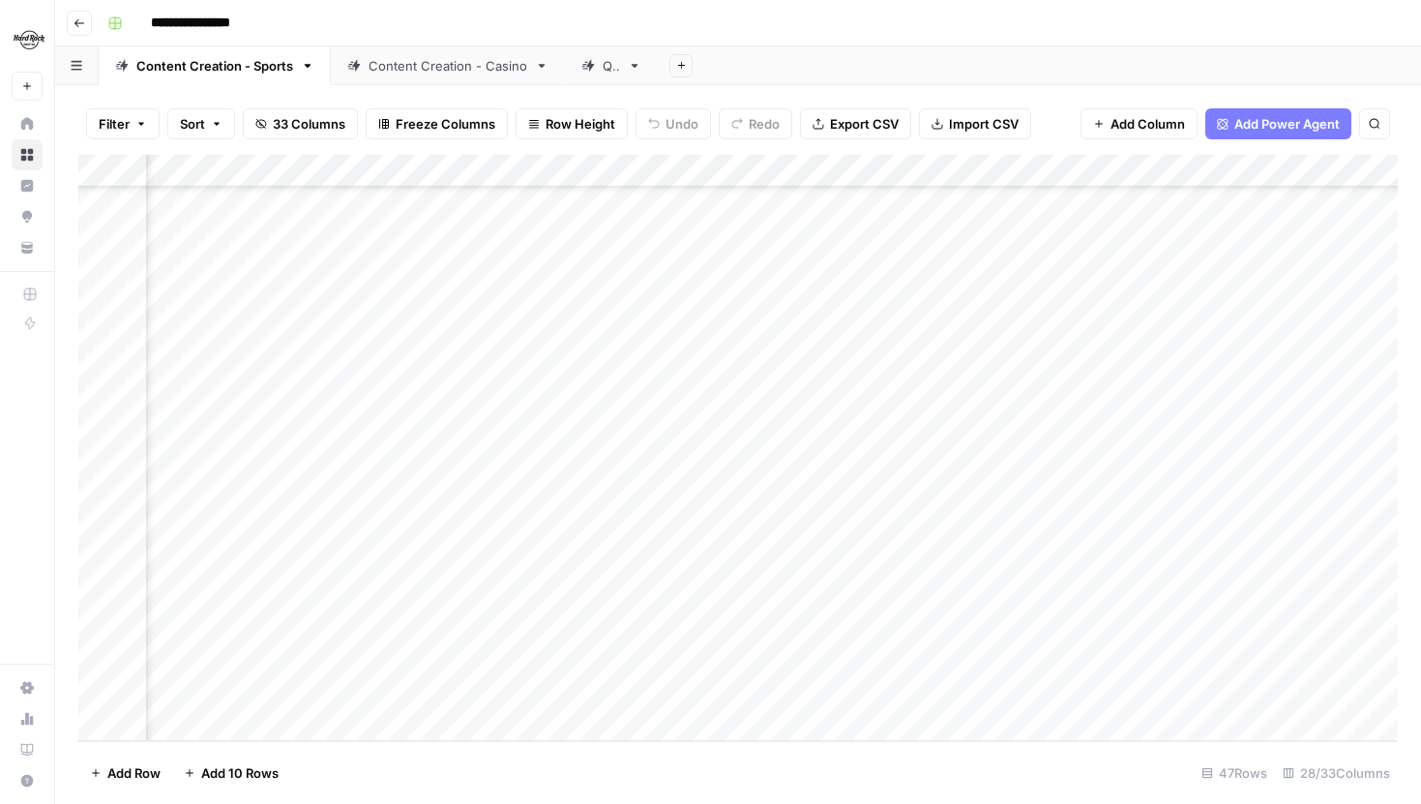
click at [424, 50] on link "Content Creation - Casino" at bounding box center [448, 65] width 234 height 39
click at [601, 77] on link "QA" at bounding box center [611, 65] width 93 height 39
click at [433, 264] on div "Add Column" at bounding box center [738, 236] width 1320 height 163
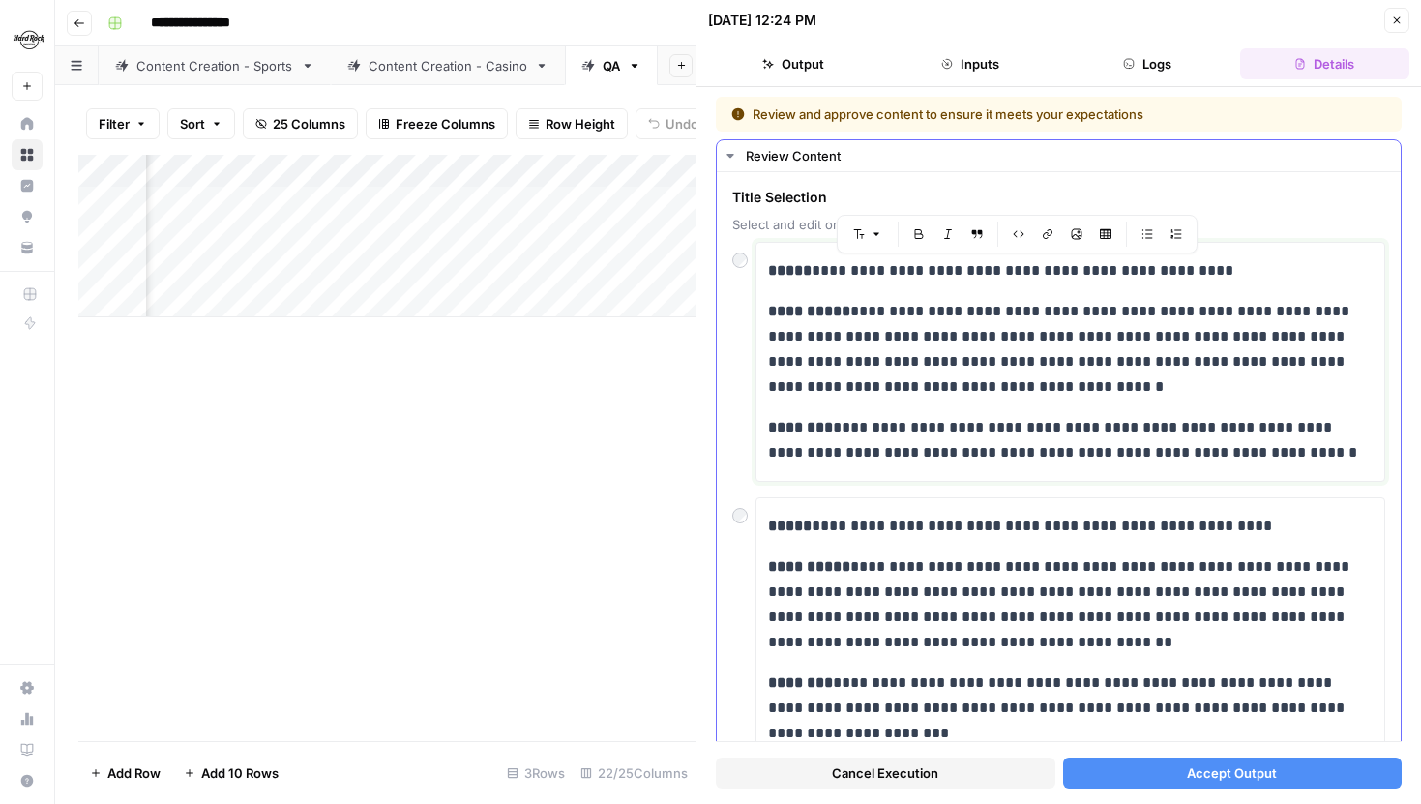
drag, startPoint x: 1256, startPoint y: 274, endPoint x: 812, endPoint y: 277, distance: 444.1
click at [812, 277] on p "**********" at bounding box center [1070, 270] width 605 height 25
click at [1111, 342] on p "**********" at bounding box center [1070, 349] width 605 height 101
click at [1191, 772] on span "Accept Output" at bounding box center [1232, 772] width 90 height 19
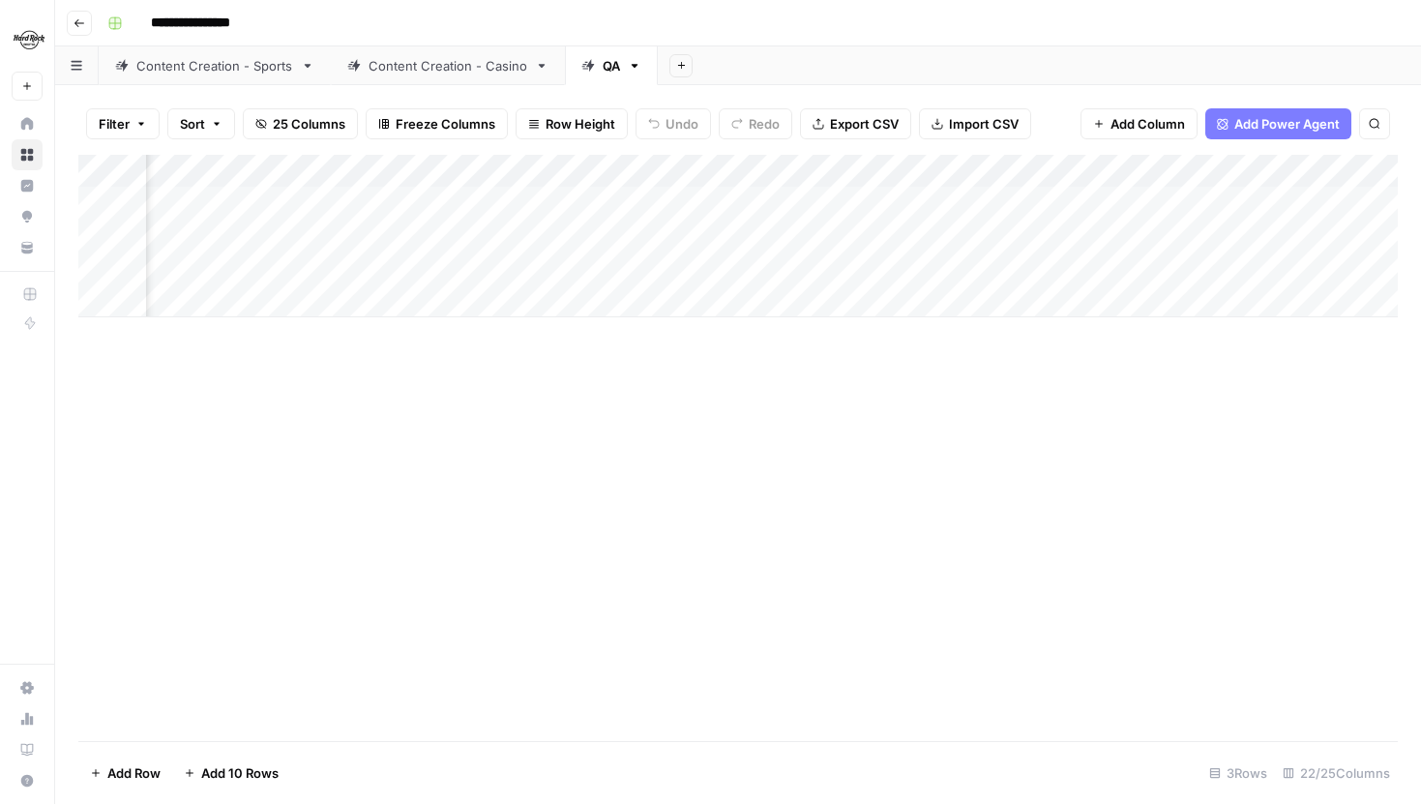
scroll to position [0, 1488]
click at [1148, 263] on div "Add Column" at bounding box center [738, 236] width 1320 height 163
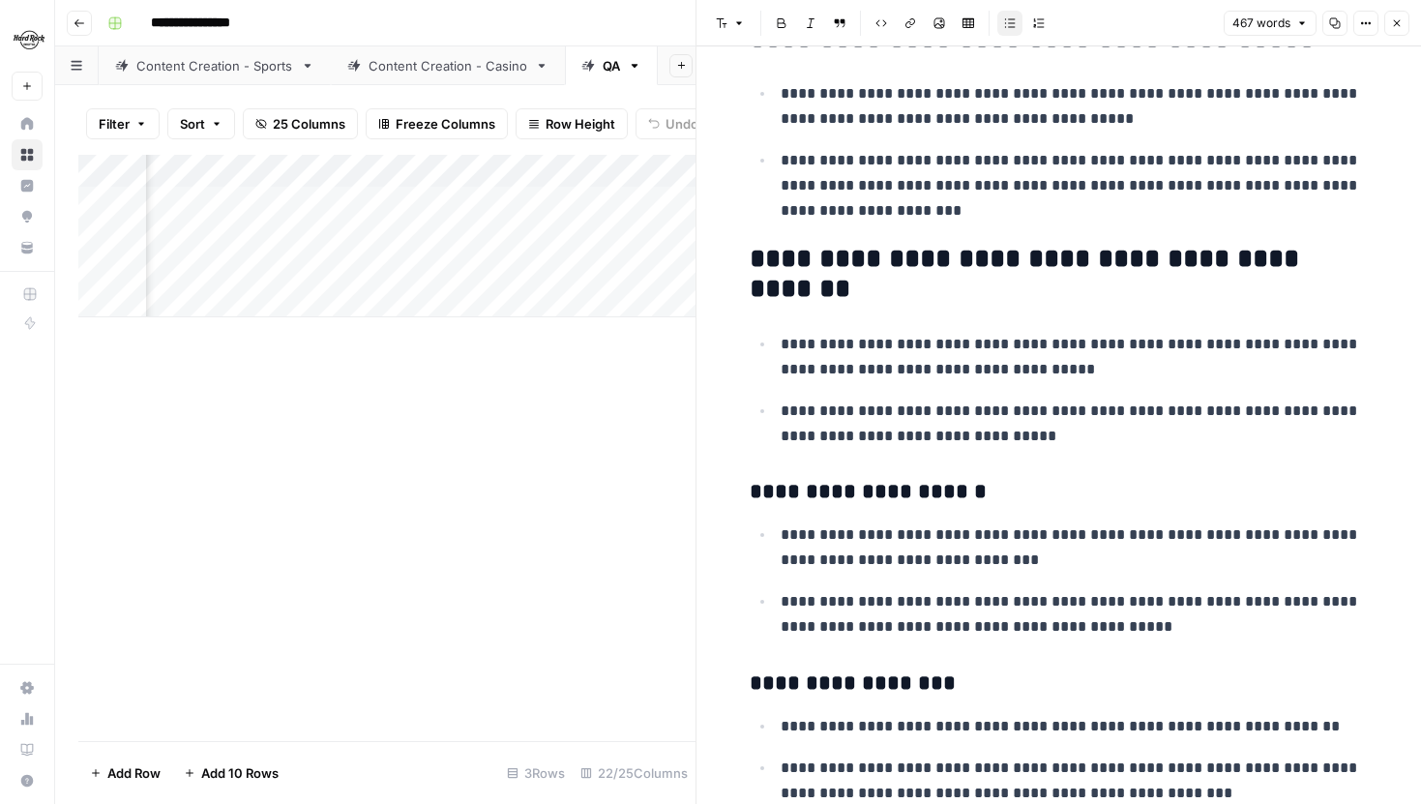
scroll to position [35, 0]
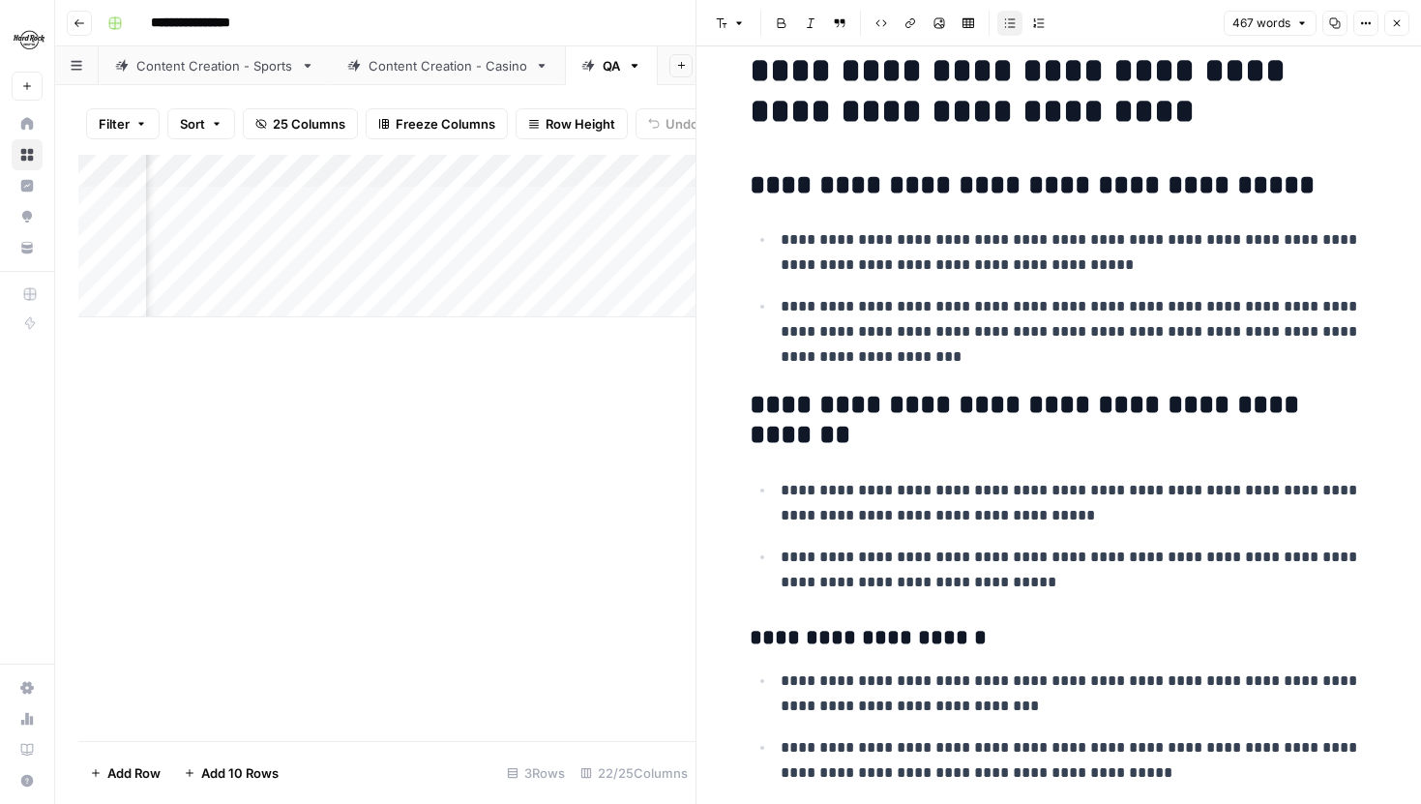
click at [1396, 22] on icon "button" at bounding box center [1397, 23] width 7 height 7
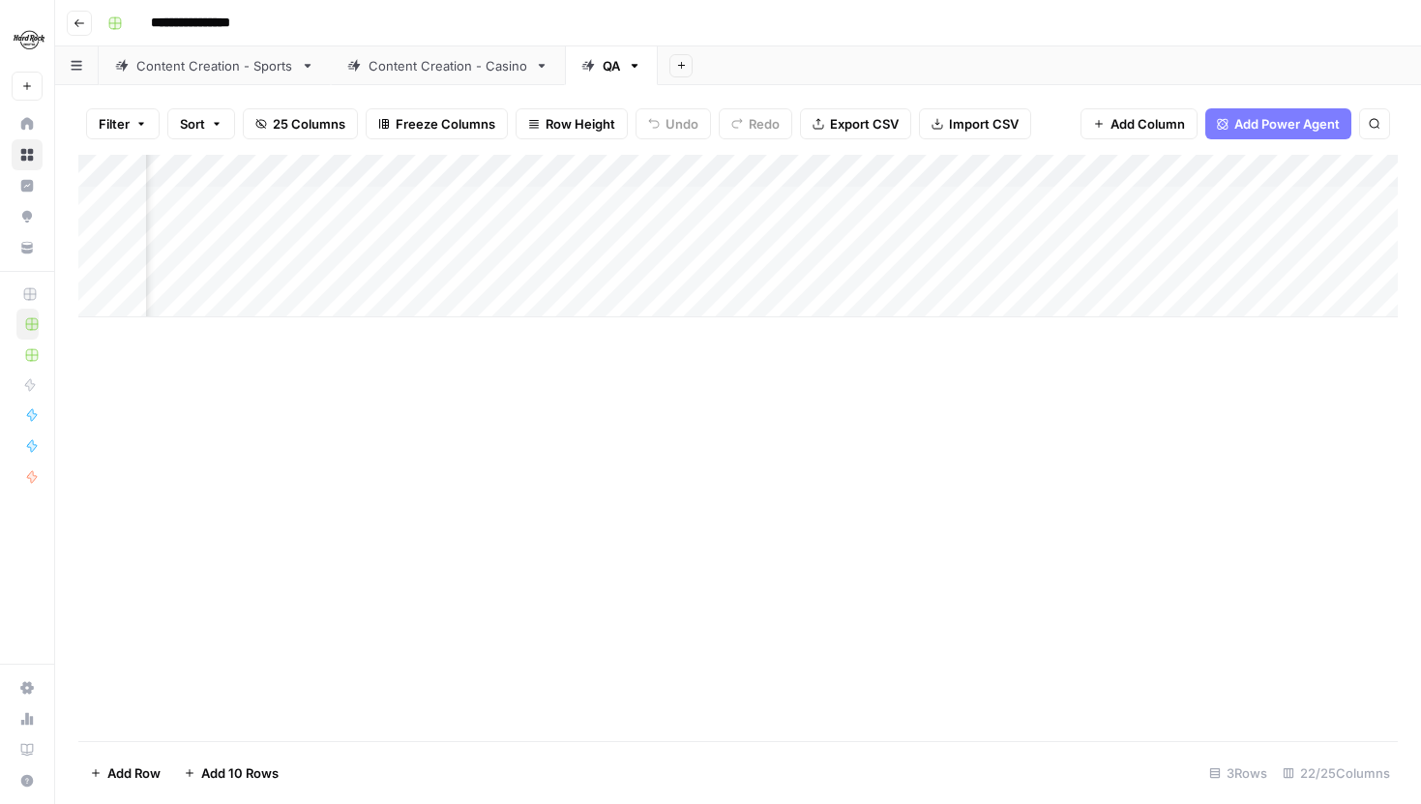
click at [259, 73] on div "Content Creation - Sports" at bounding box center [214, 65] width 157 height 19
click at [591, 74] on div "QA" at bounding box center [600, 65] width 39 height 19
click at [245, 69] on div "Content Creation - Sports" at bounding box center [214, 65] width 157 height 19
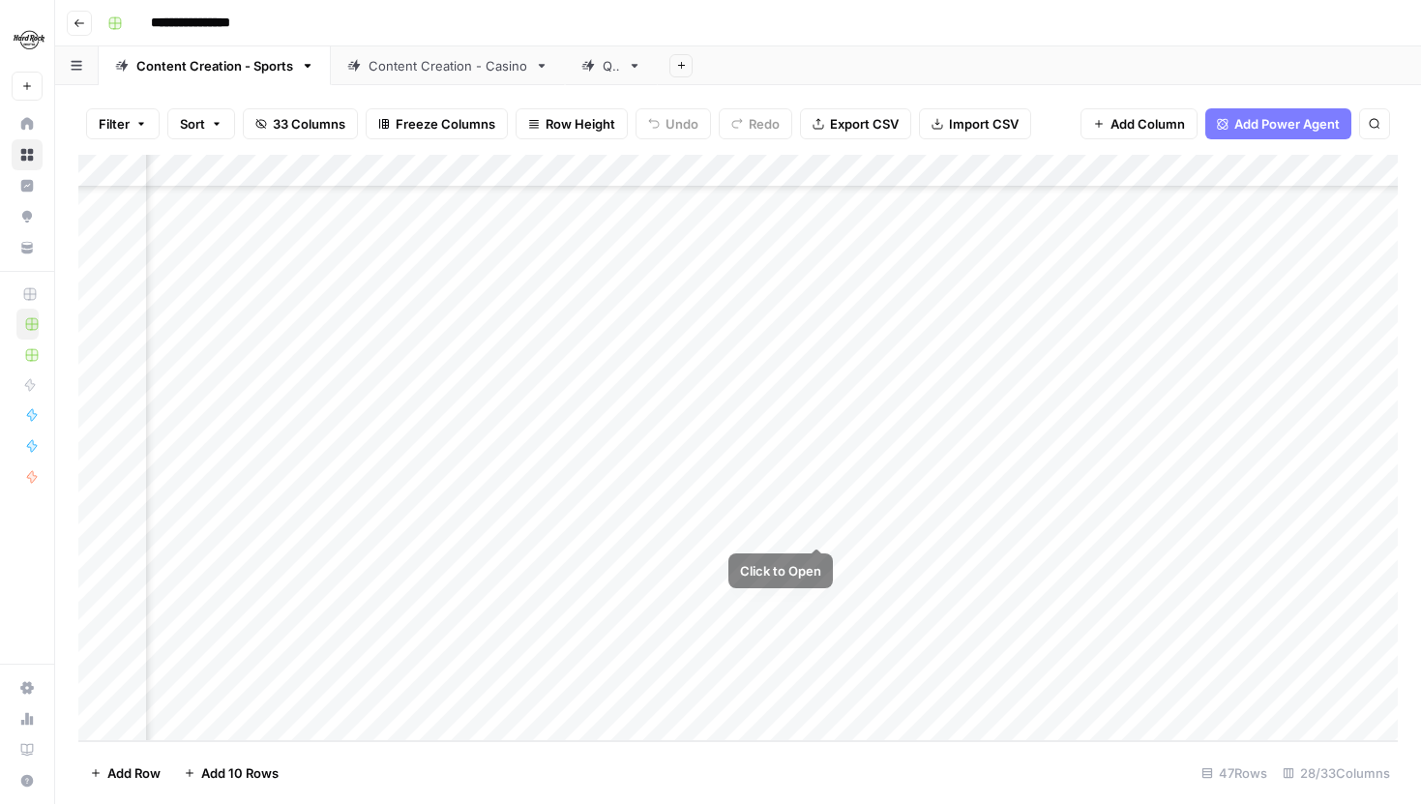
click at [815, 522] on div "Add Column" at bounding box center [738, 448] width 1320 height 586
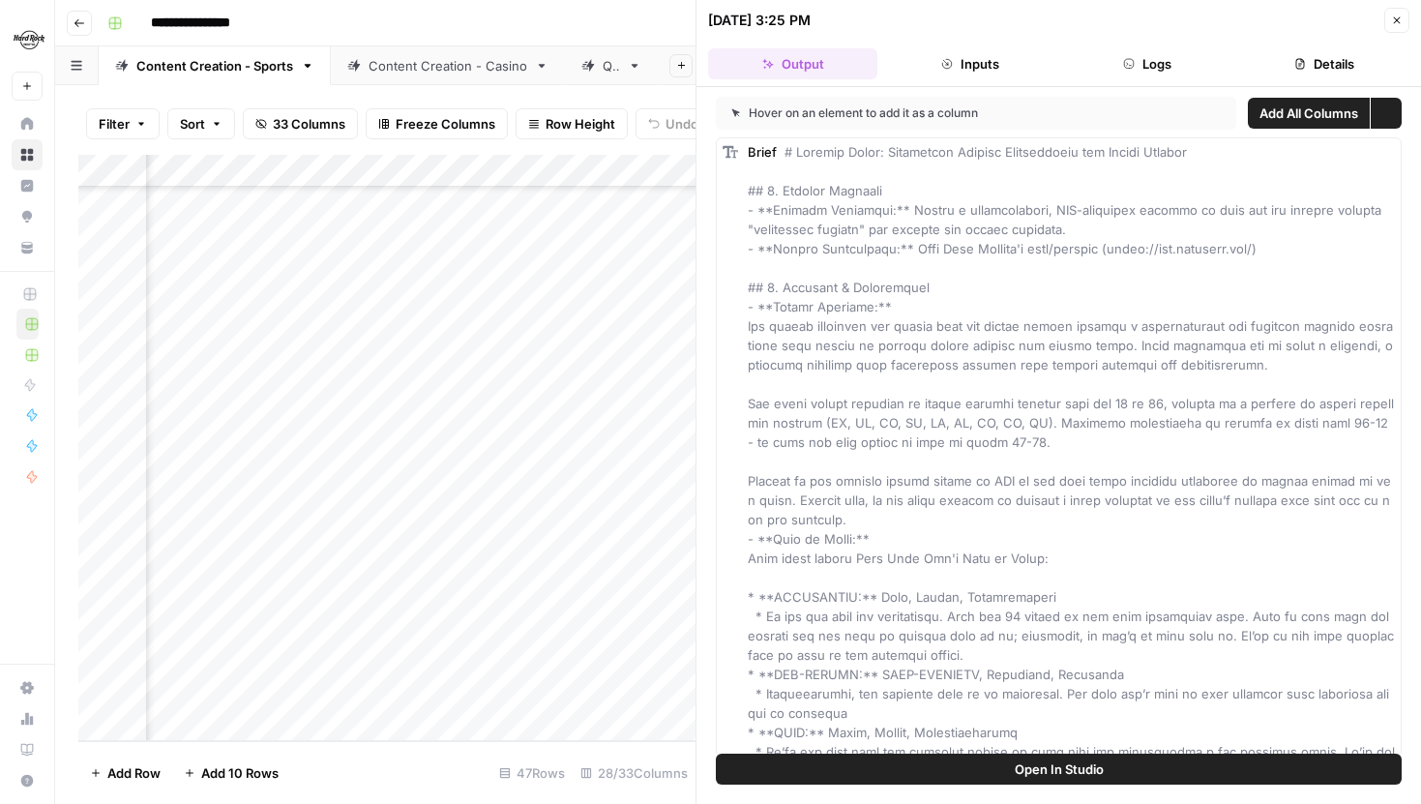
click at [1134, 56] on button "Logs" at bounding box center [1147, 63] width 169 height 31
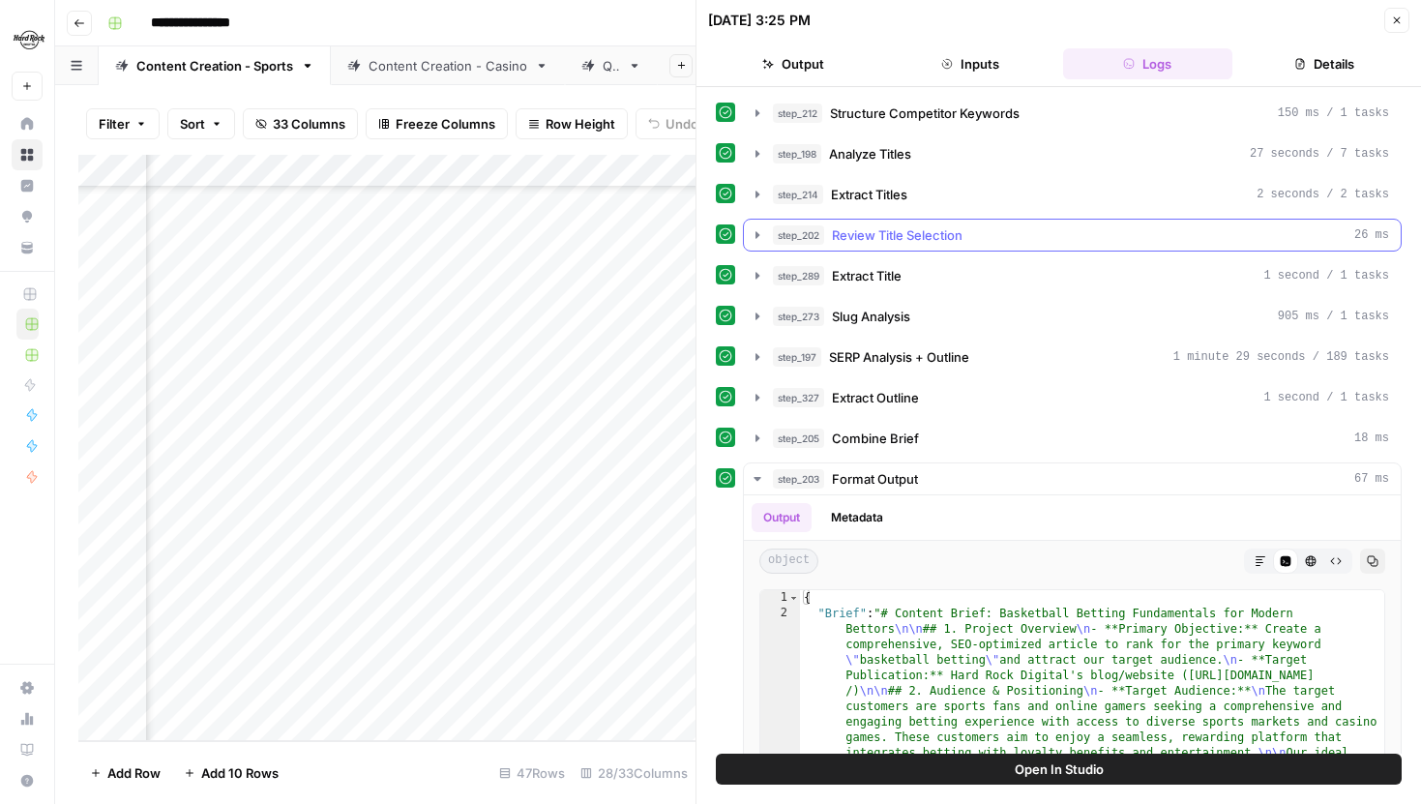
click at [752, 239] on icon "button" at bounding box center [757, 234] width 15 height 15
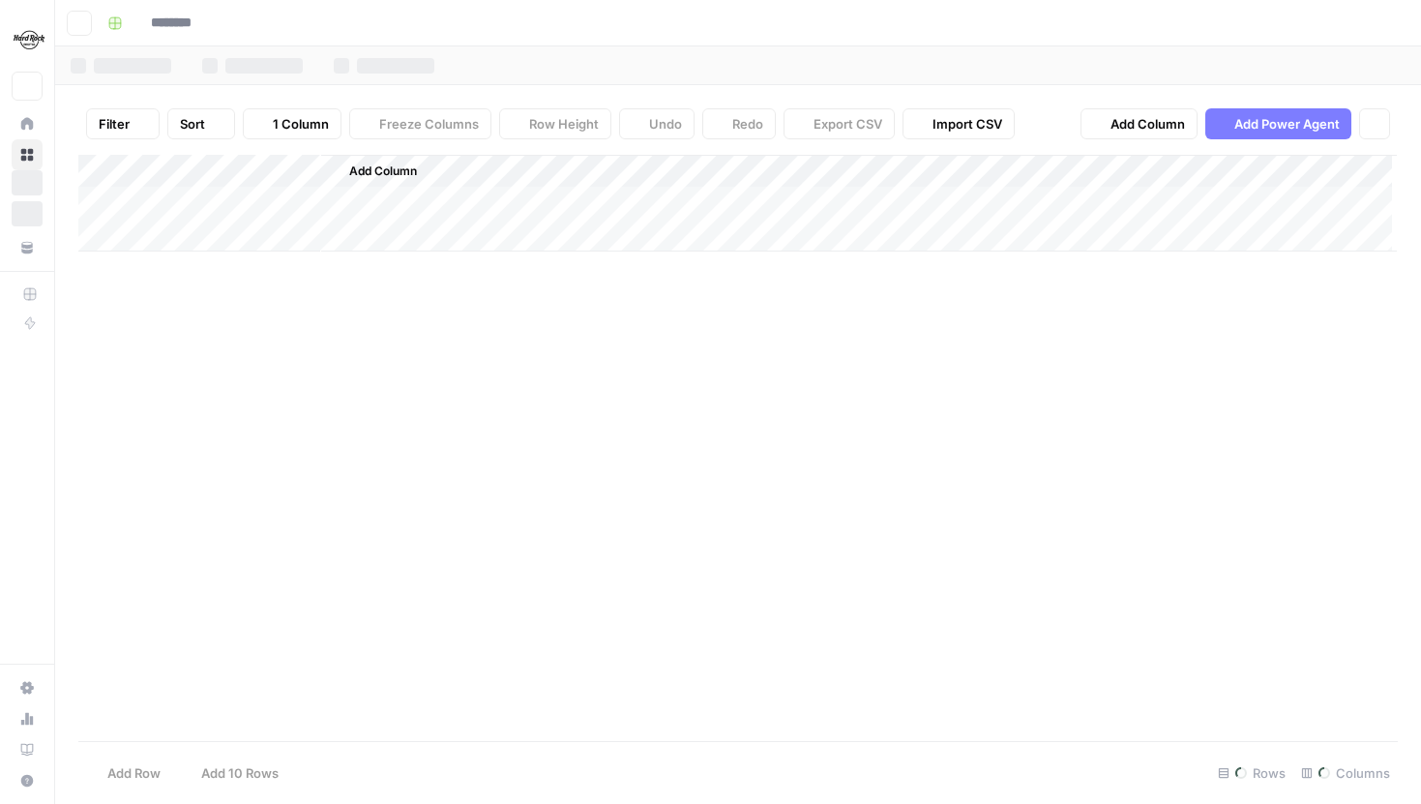
type input "**********"
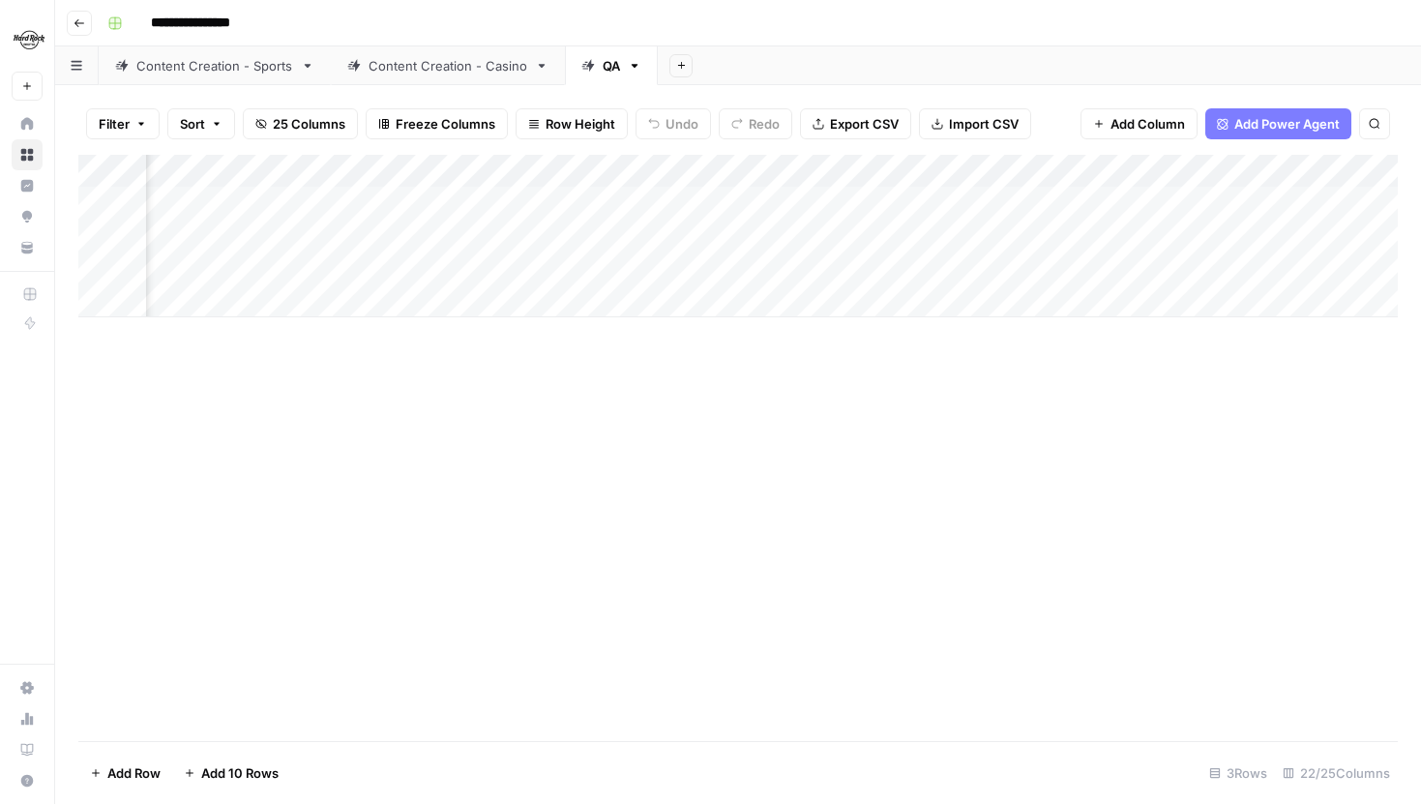
scroll to position [0, 770]
click at [822, 271] on div "Add Column" at bounding box center [738, 236] width 1320 height 163
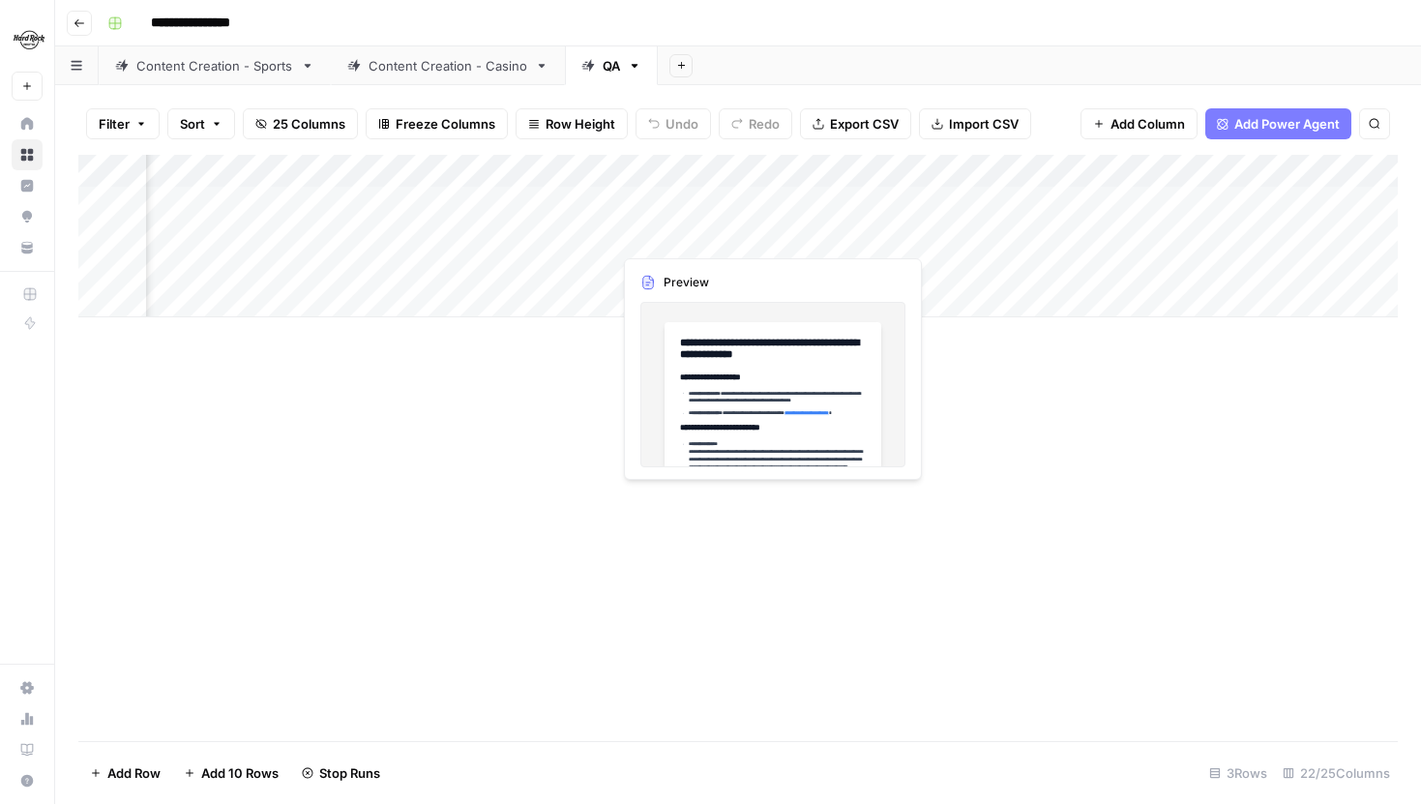
scroll to position [0, 1272]
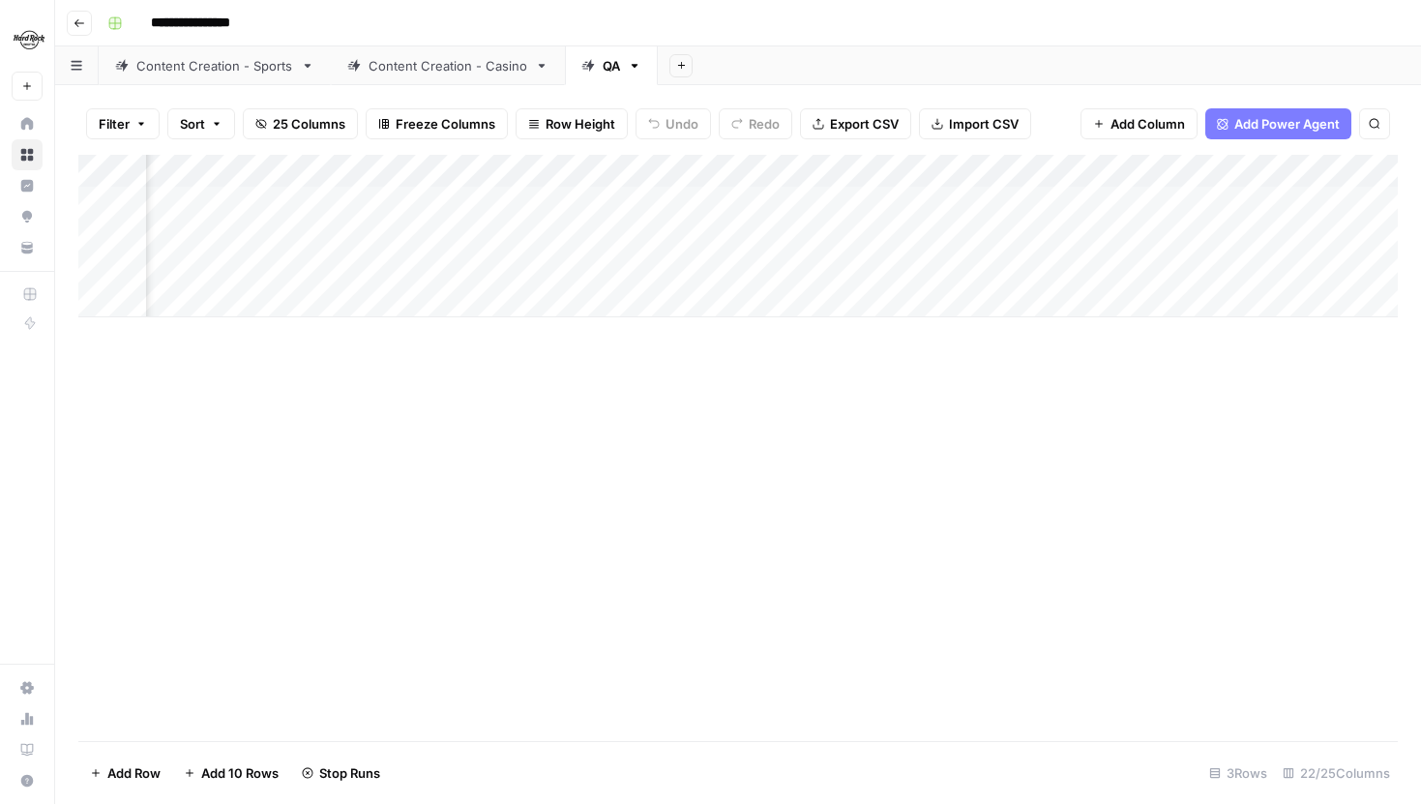
click at [786, 194] on div "Add Column" at bounding box center [738, 236] width 1320 height 163
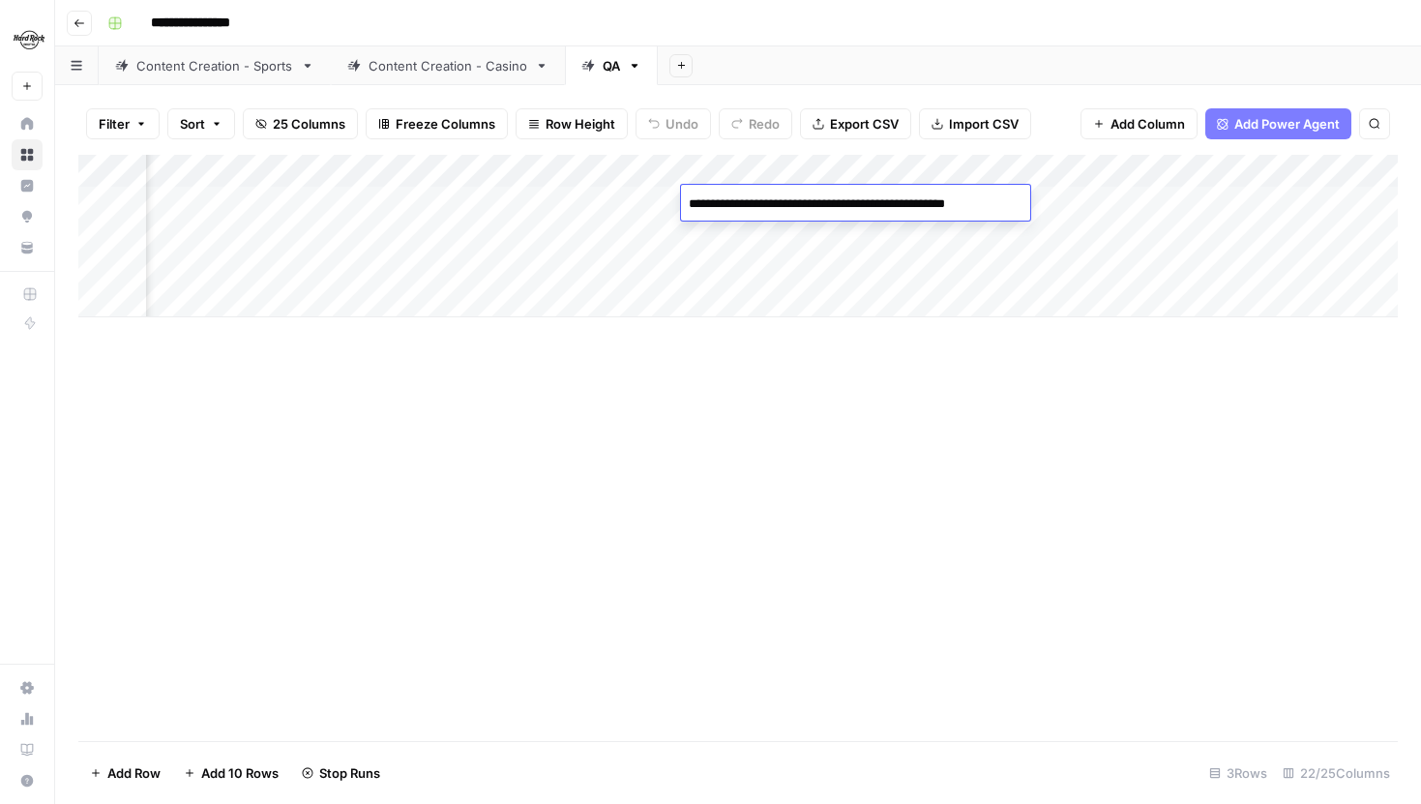
click at [834, 392] on div "Add Column" at bounding box center [738, 448] width 1320 height 586
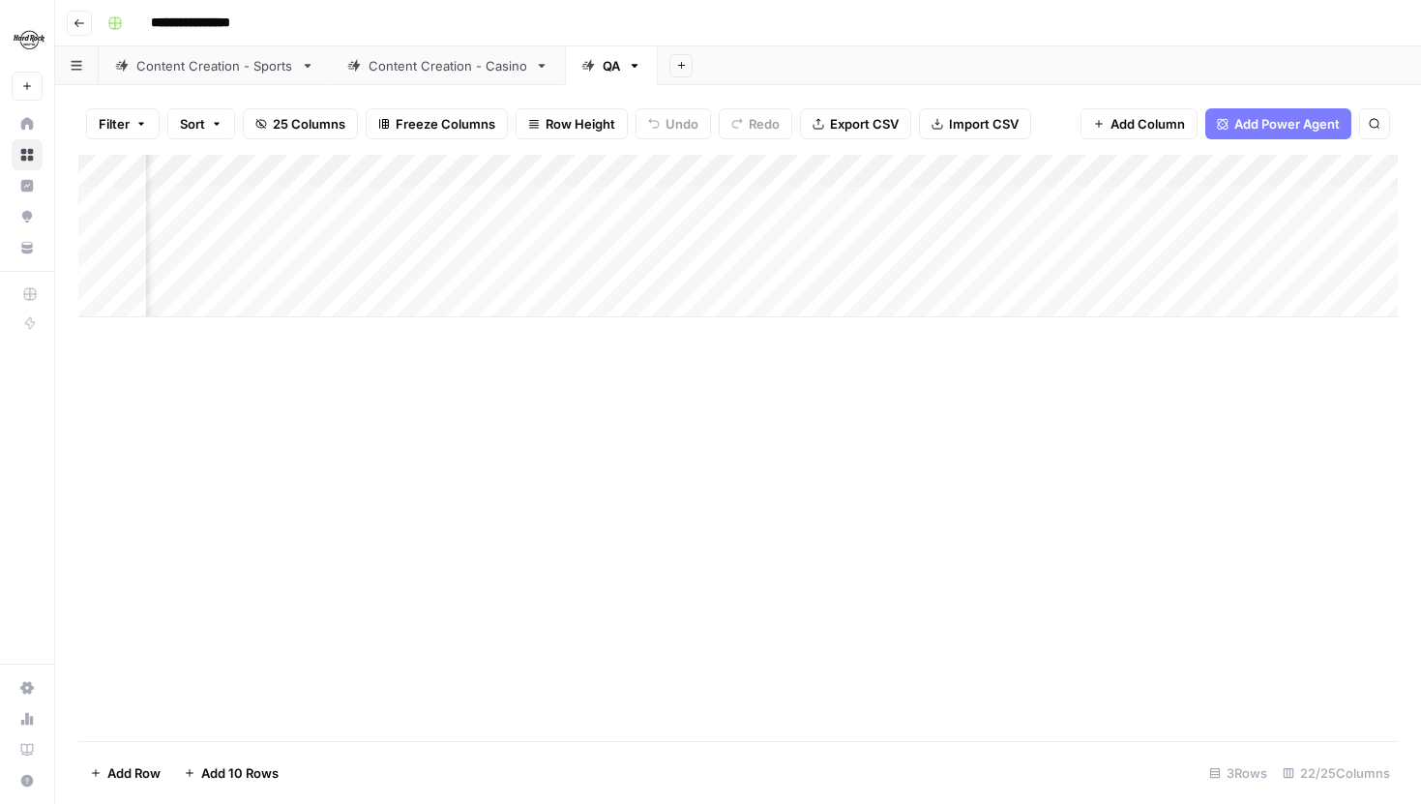
scroll to position [0, 1513]
click at [1113, 205] on div "Add Column" at bounding box center [738, 236] width 1320 height 163
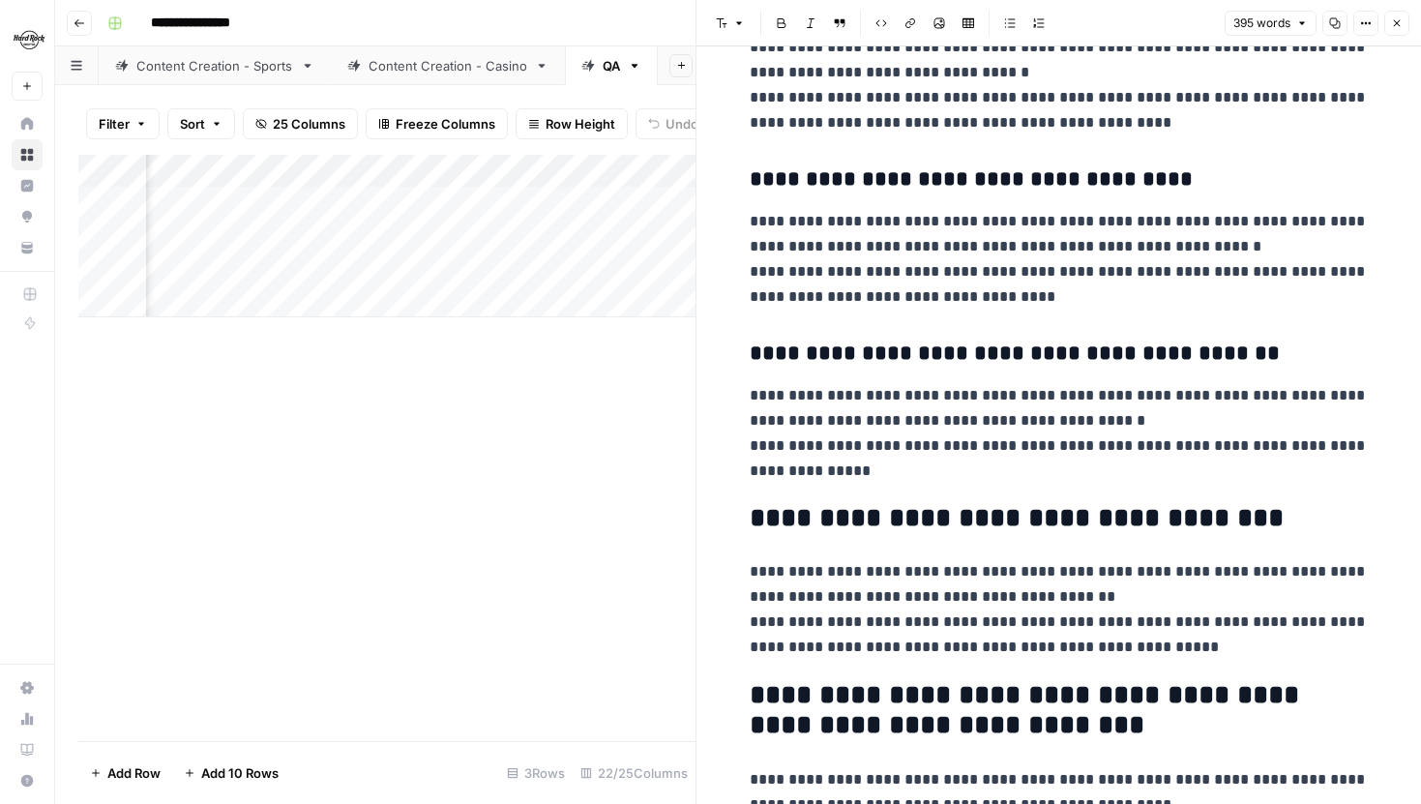
scroll to position [81, 0]
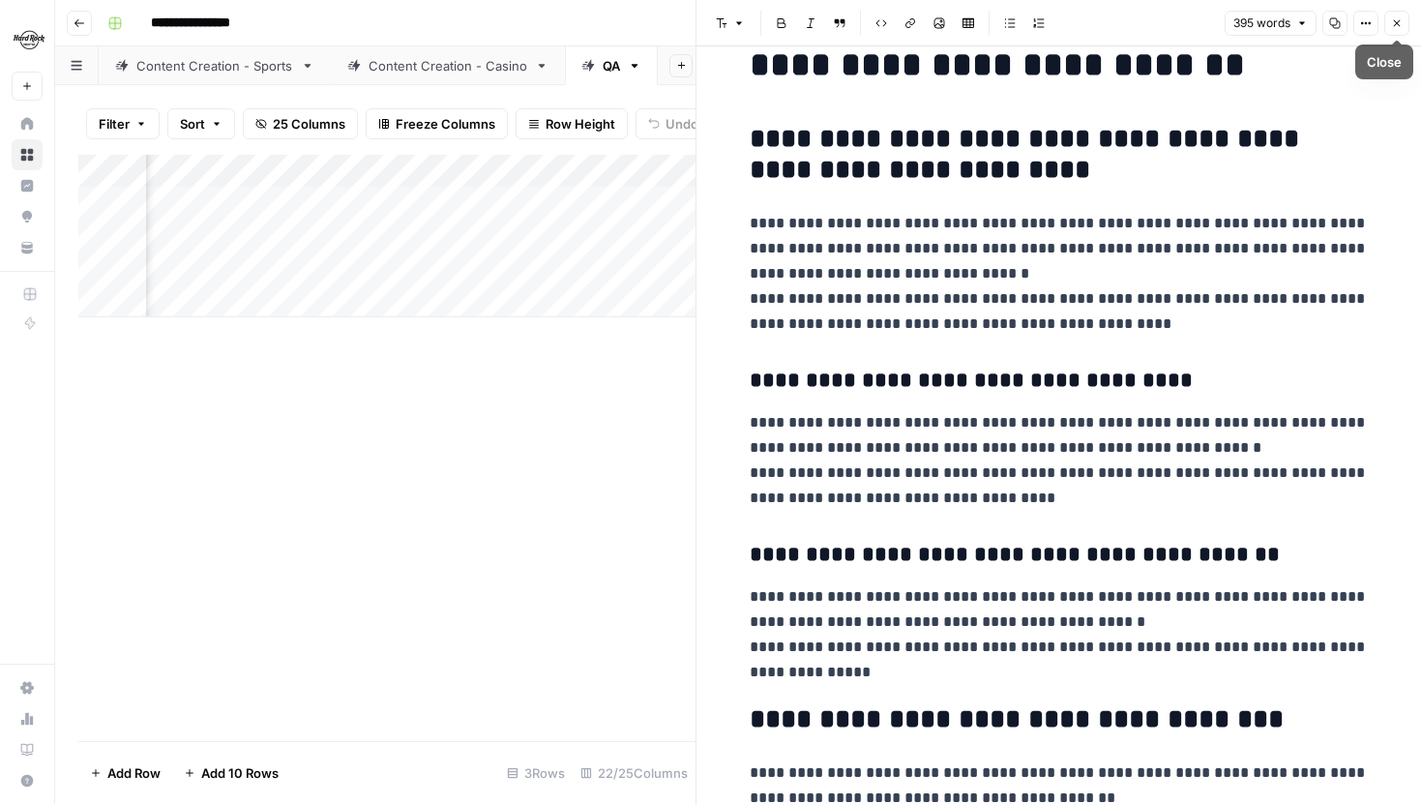
click at [1391, 19] on icon "button" at bounding box center [1397, 23] width 12 height 12
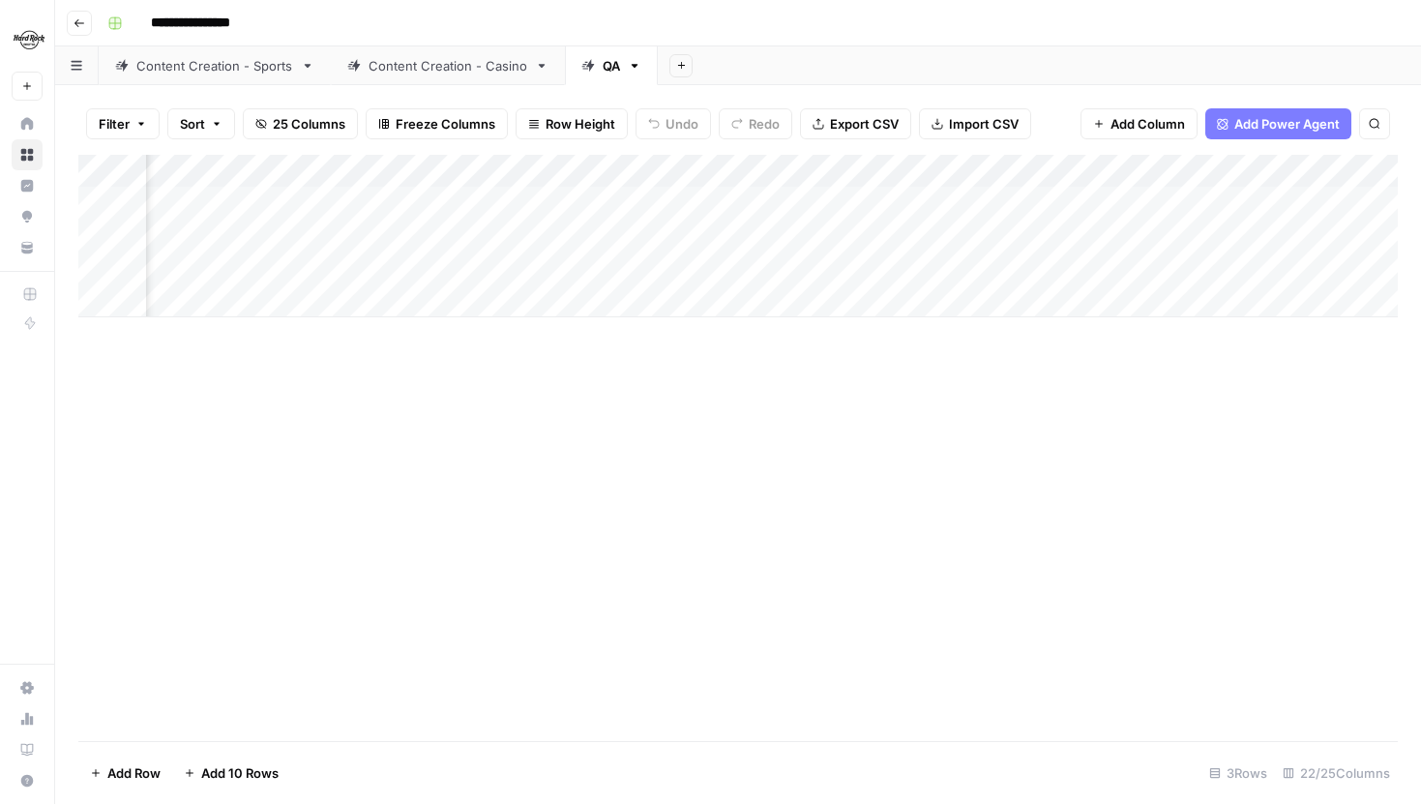
scroll to position [0, 1375]
click at [213, 205] on div "Add Column" at bounding box center [738, 236] width 1320 height 163
click at [235, 75] on link "Content Creation - Sports" at bounding box center [215, 65] width 232 height 39
click at [842, 174] on div "Add Column" at bounding box center [738, 448] width 1320 height 586
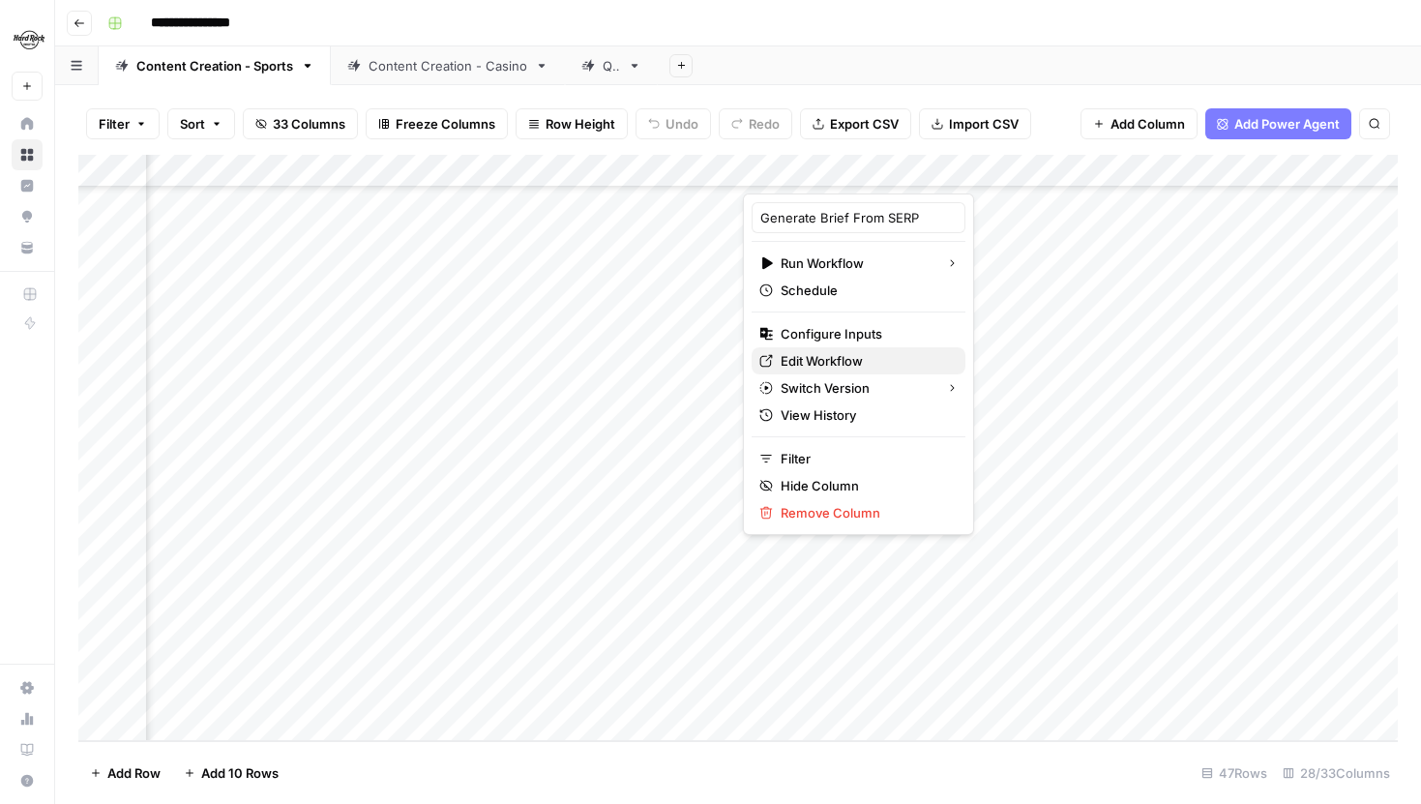
click at [831, 362] on span "Edit Workflow" at bounding box center [865, 360] width 169 height 19
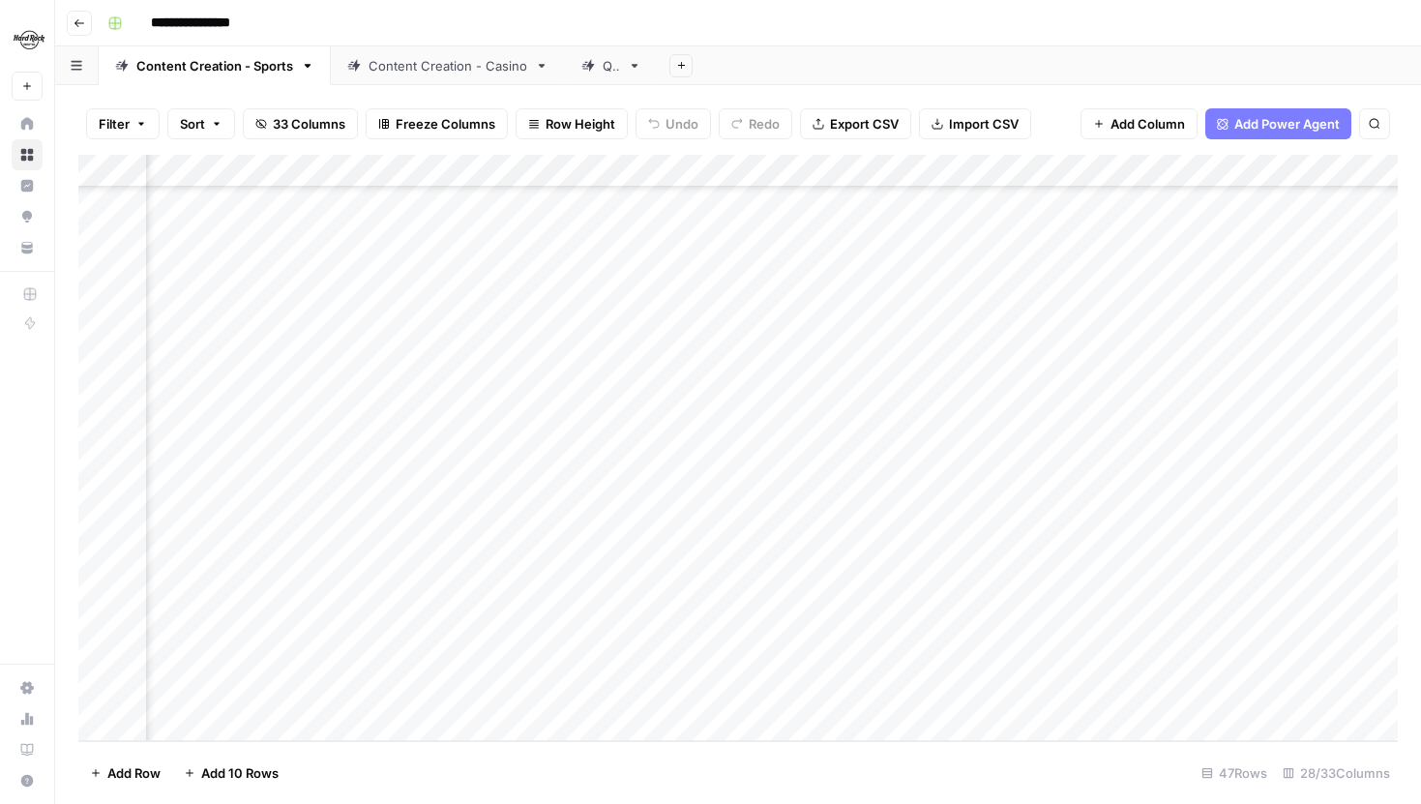
scroll to position [1024, 858]
click at [597, 81] on link "QA" at bounding box center [611, 65] width 93 height 39
click at [828, 270] on div "Add Column" at bounding box center [738, 236] width 1320 height 163
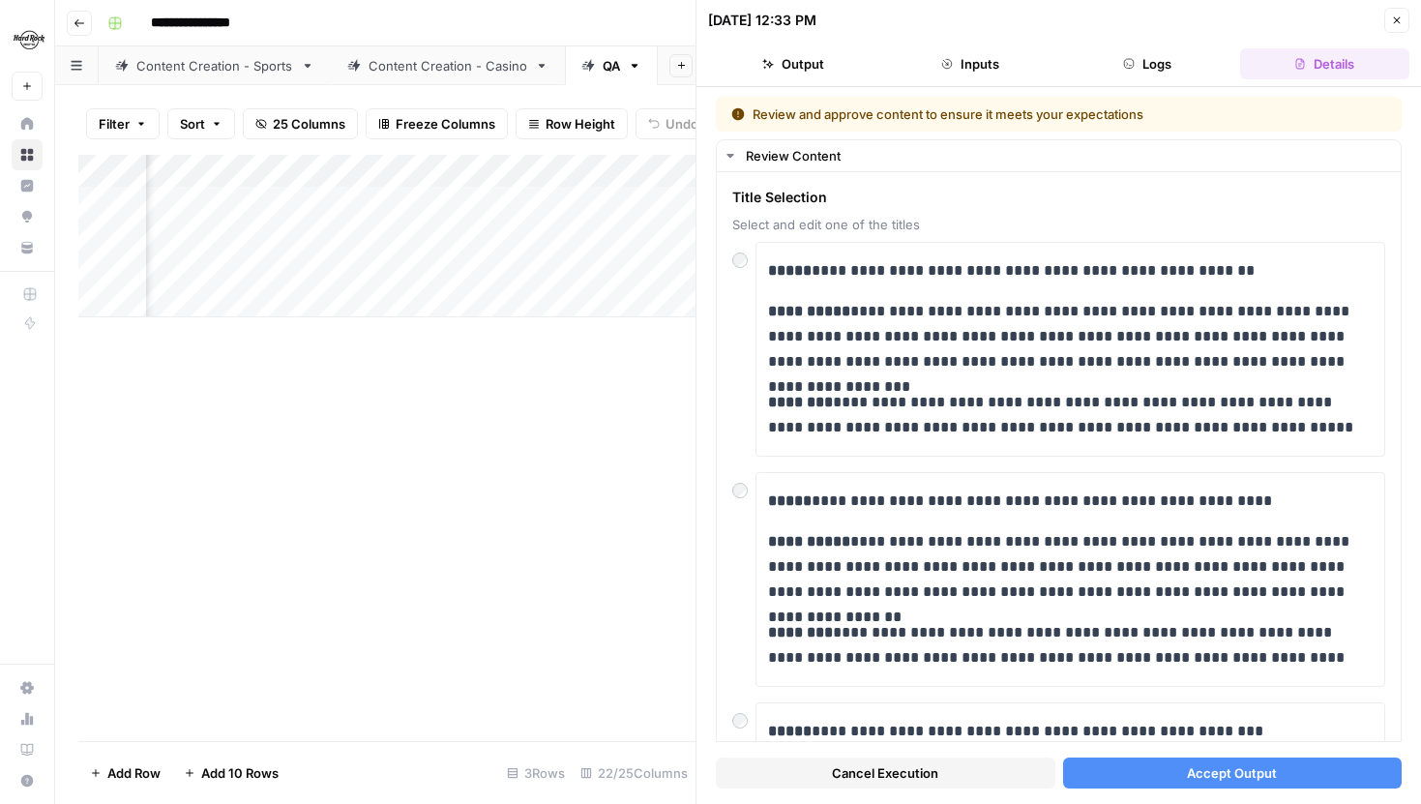
click at [208, 63] on div "Content Creation - Sports" at bounding box center [214, 65] width 157 height 19
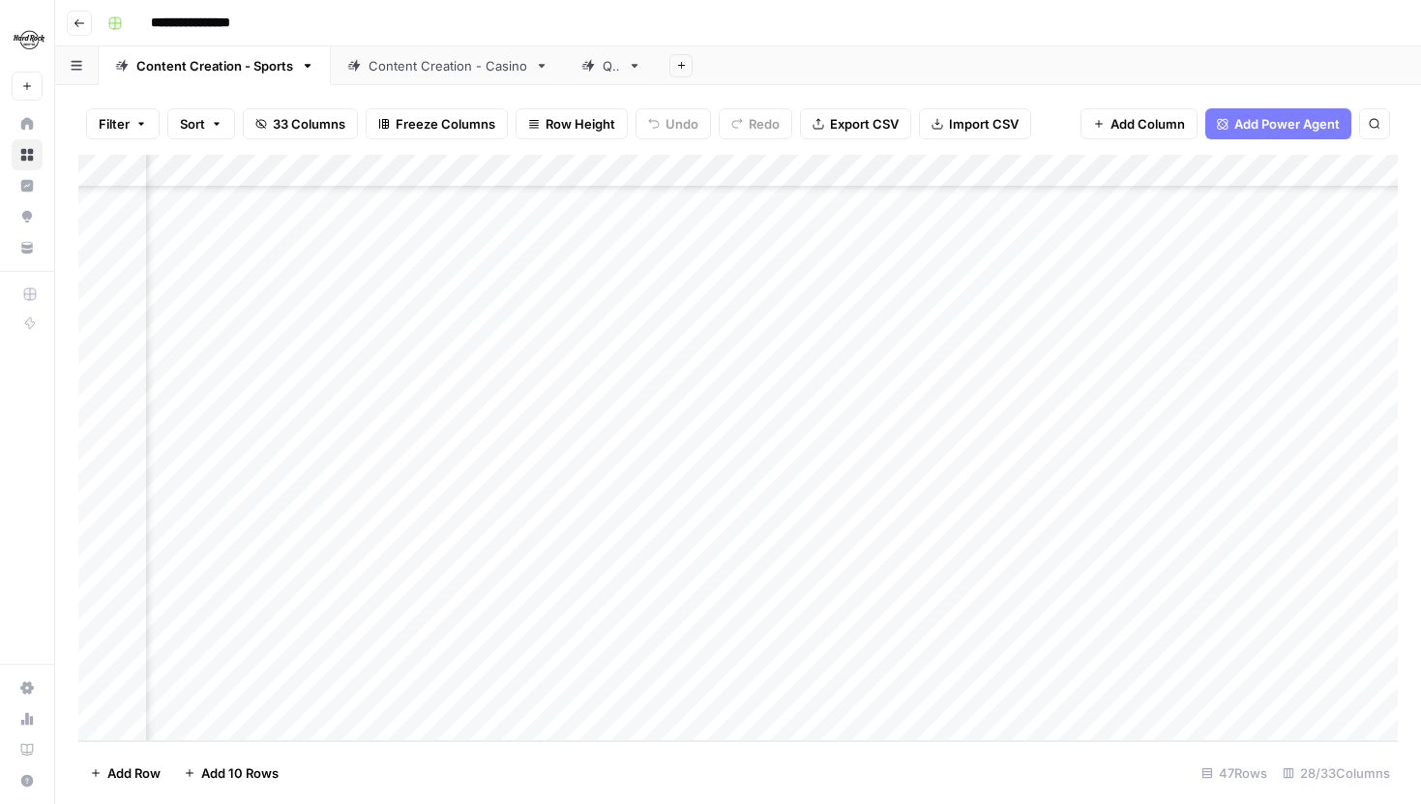
scroll to position [1024, 763]
click at [628, 593] on div "Add Column" at bounding box center [738, 448] width 1320 height 586
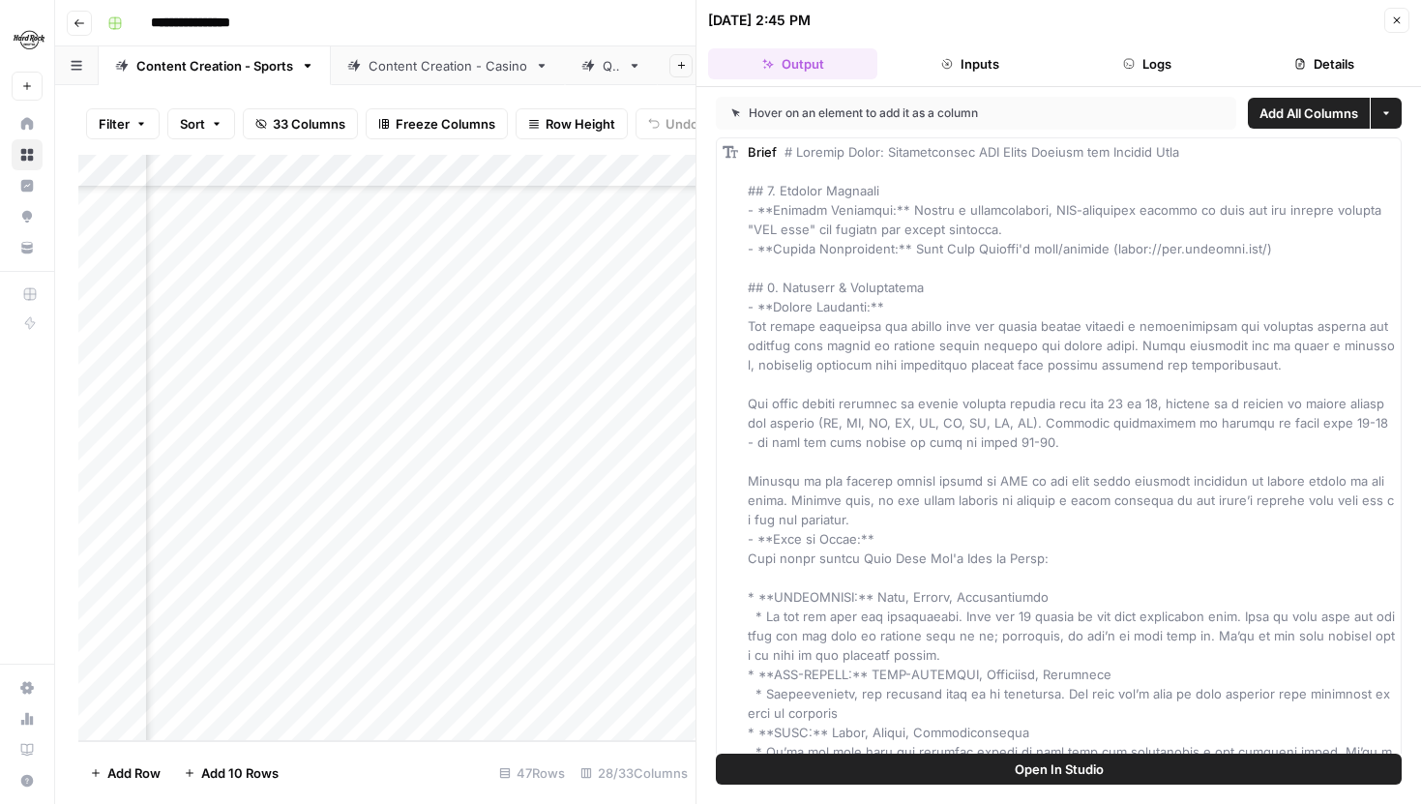
click at [1091, 54] on button "Logs" at bounding box center [1147, 63] width 169 height 31
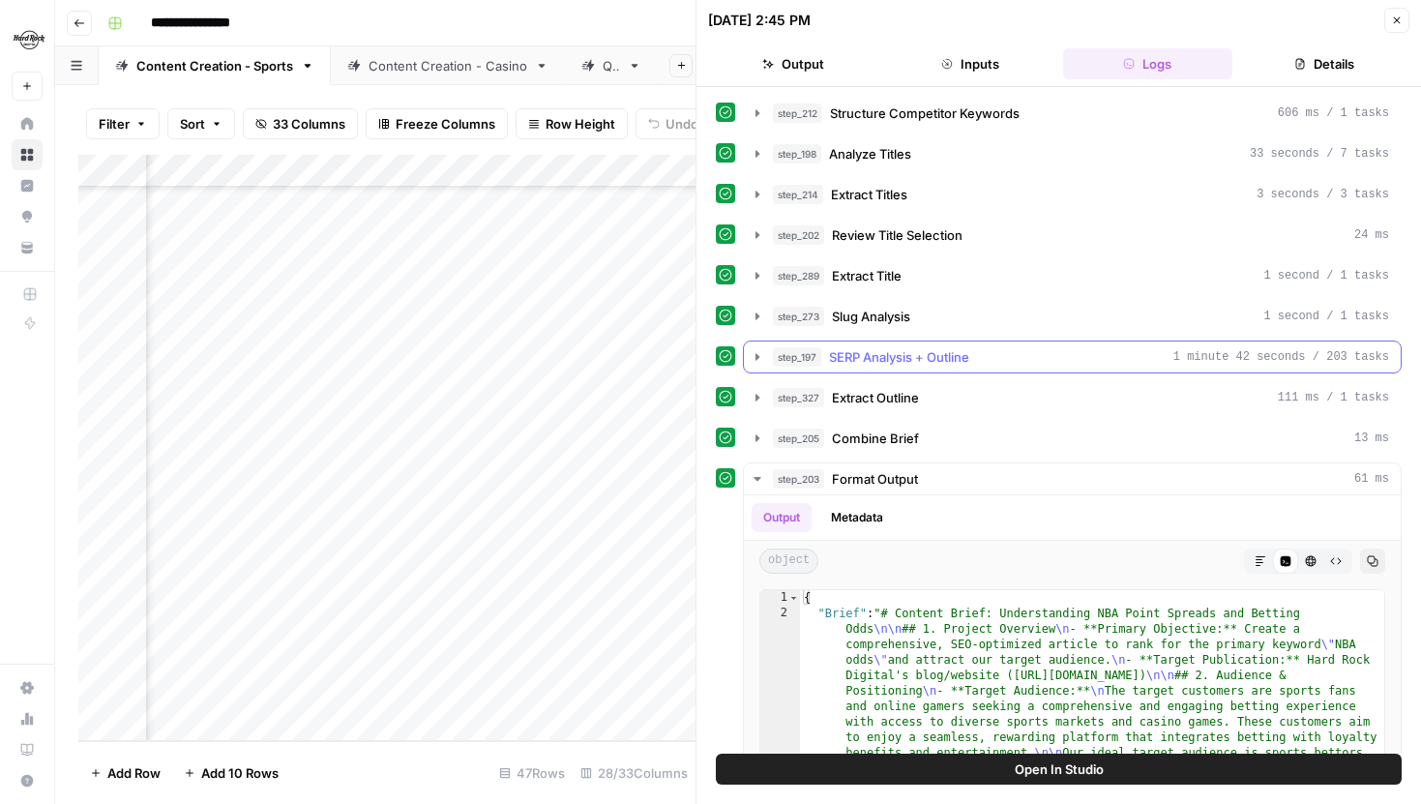
click at [761, 355] on icon "button" at bounding box center [757, 356] width 15 height 15
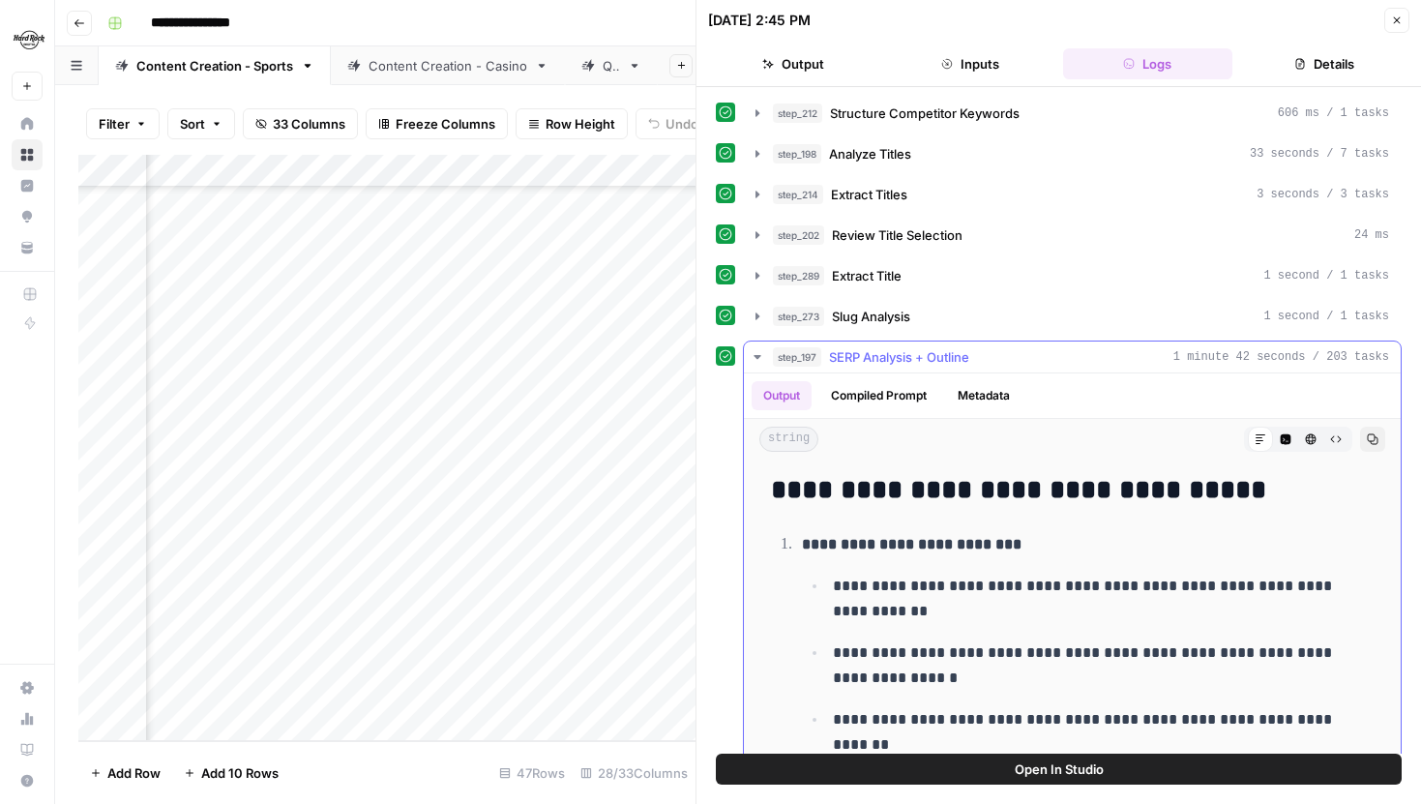
click at [872, 393] on button "Compiled Prompt" at bounding box center [878, 395] width 119 height 29
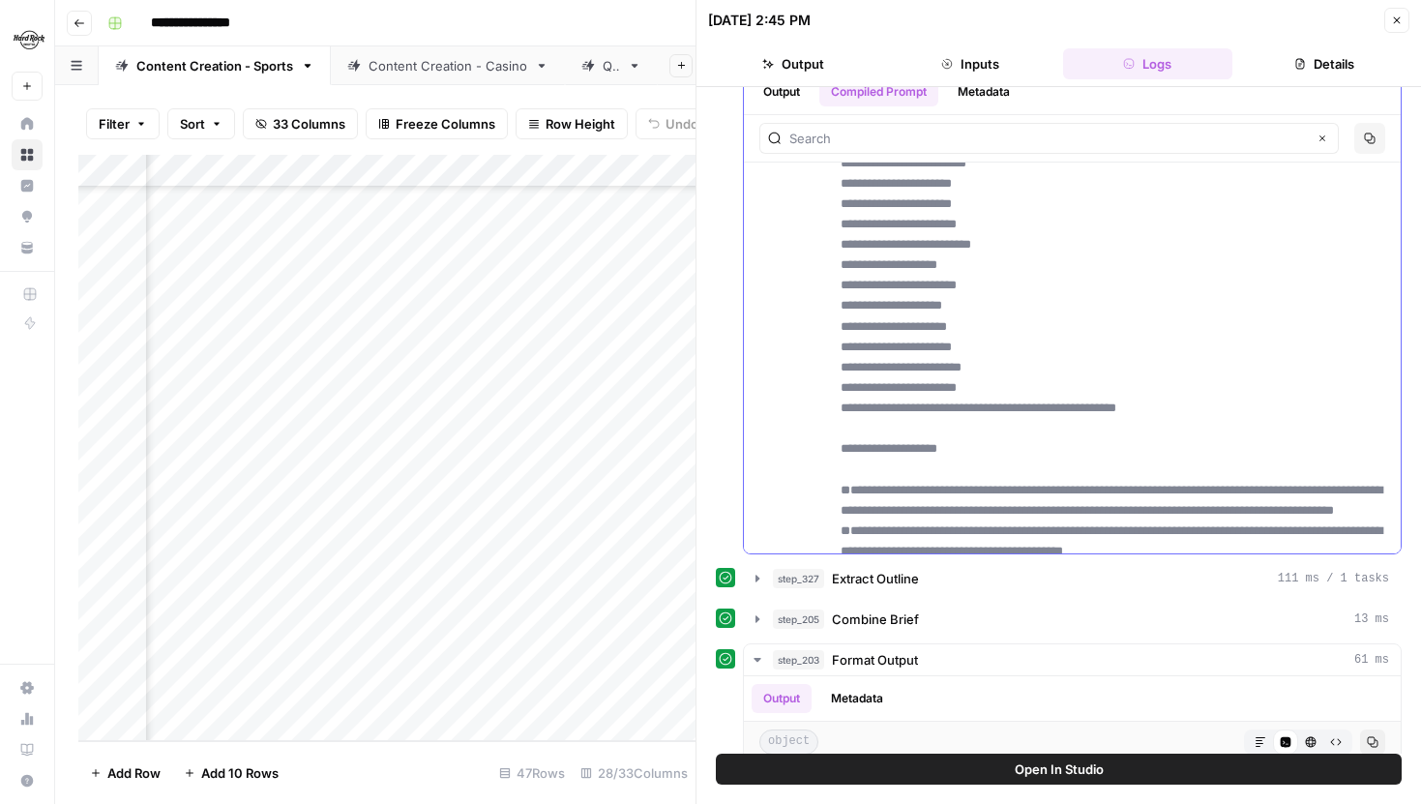
scroll to position [4168, 0]
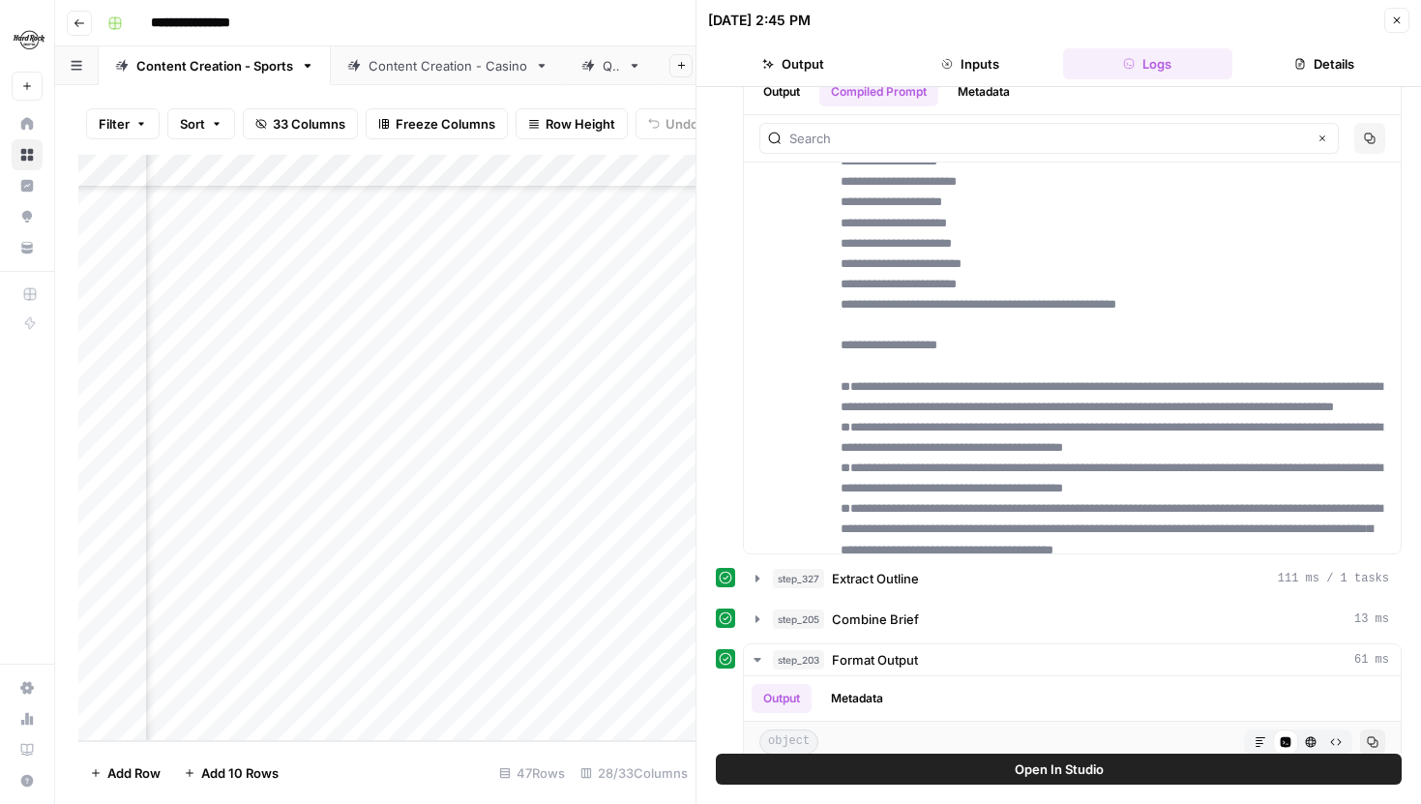
click at [593, 71] on div "QA" at bounding box center [600, 65] width 39 height 19
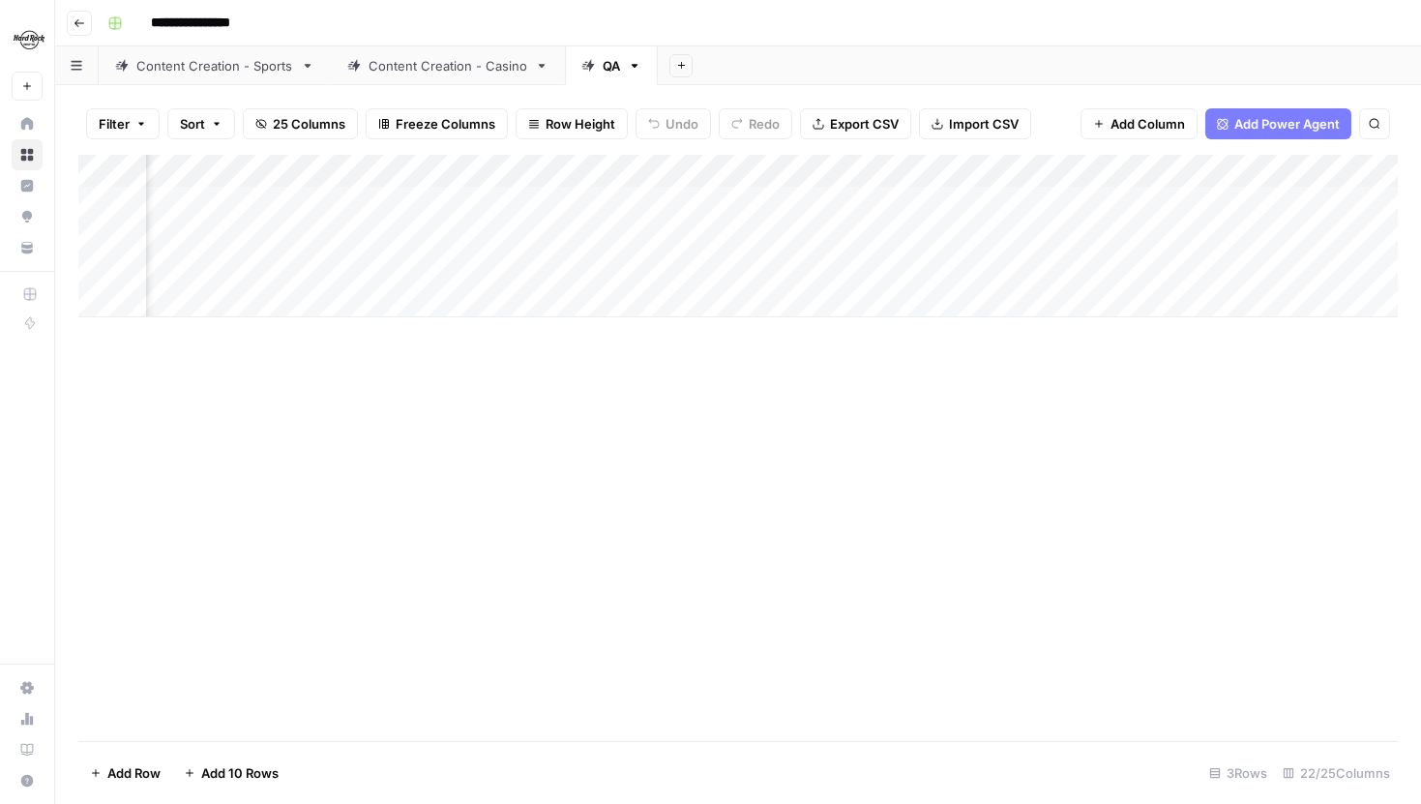
scroll to position [0, 471]
click at [1116, 269] on div "Add Column" at bounding box center [738, 236] width 1320 height 163
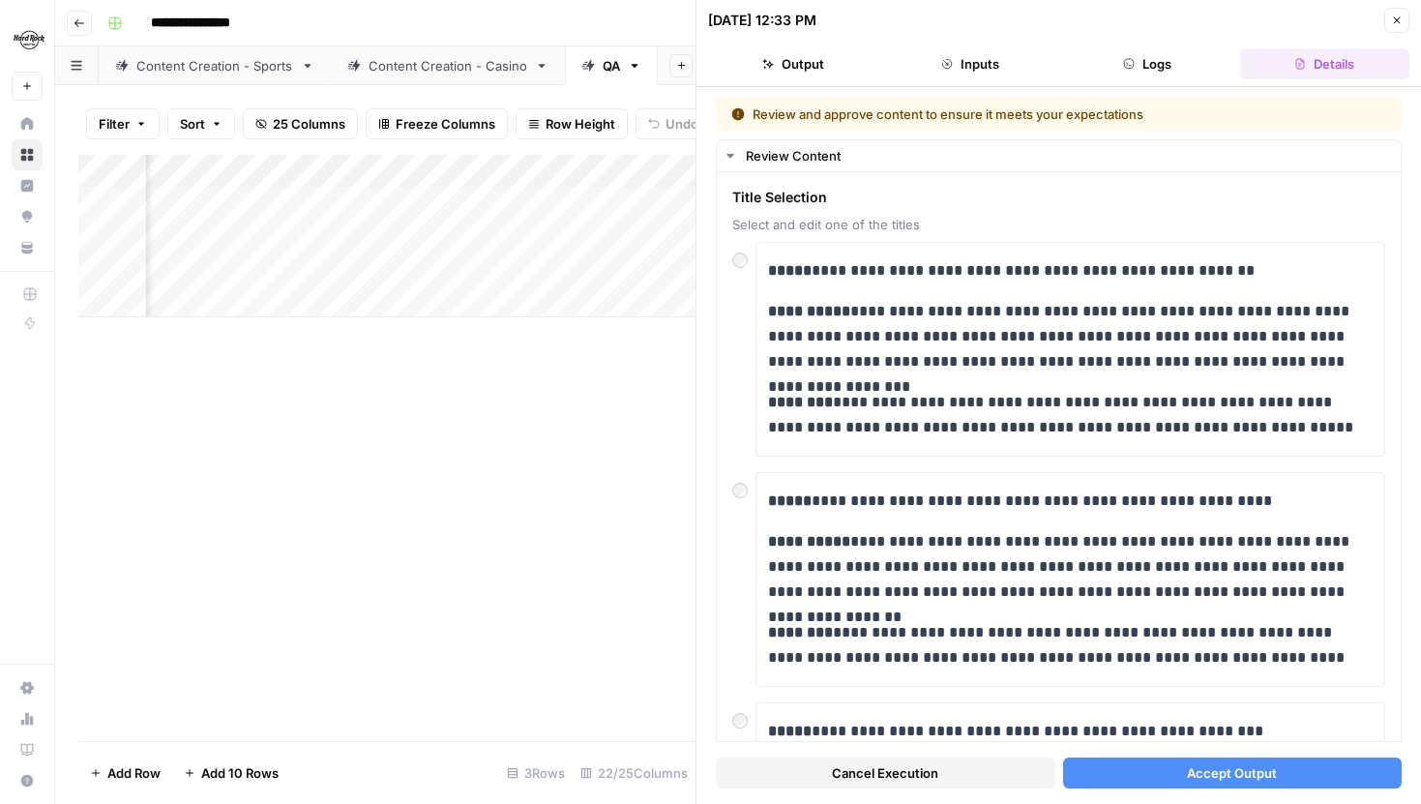
click at [1148, 758] on button "Accept Output" at bounding box center [1233, 773] width 340 height 31
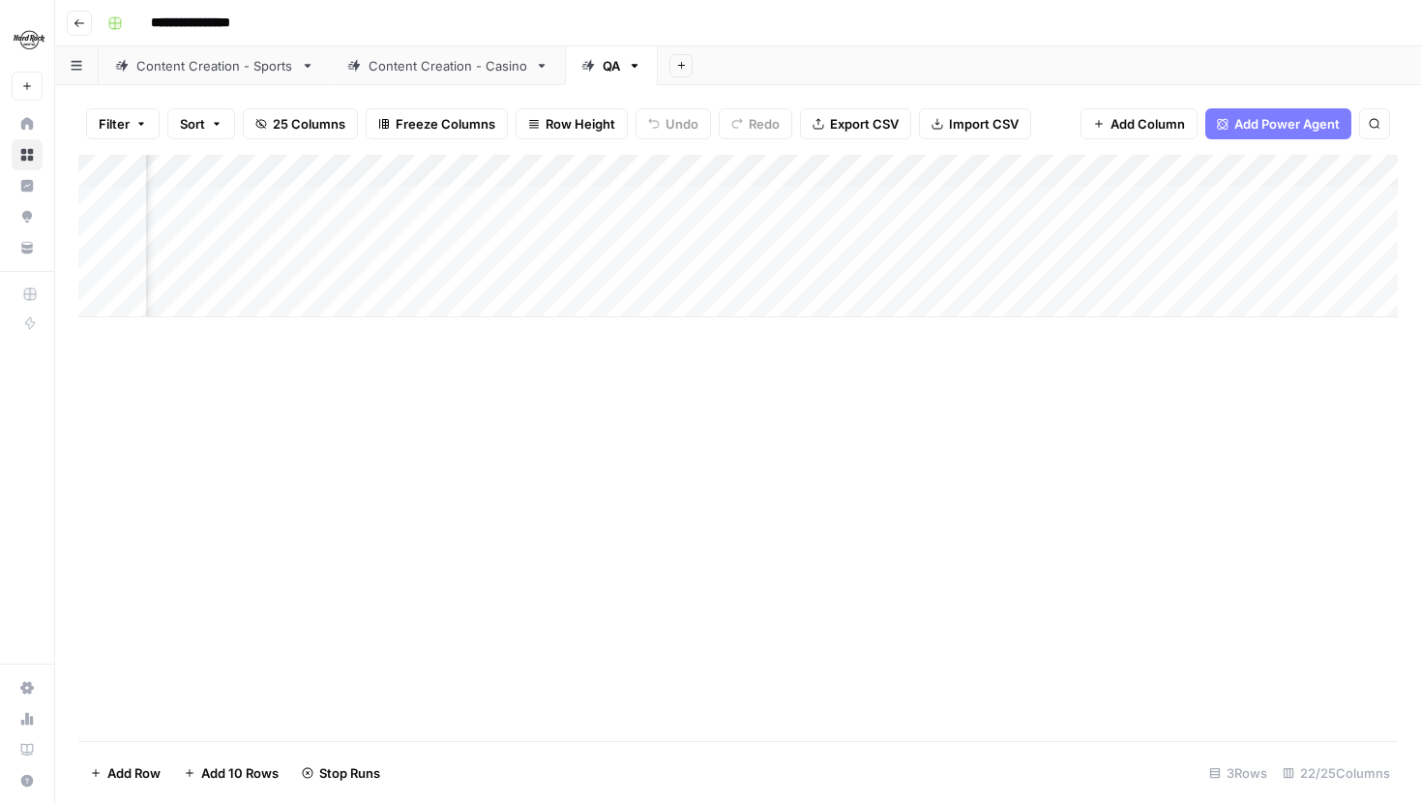
scroll to position [0, 1026]
click at [567, 201] on div "Add Column" at bounding box center [738, 236] width 1320 height 163
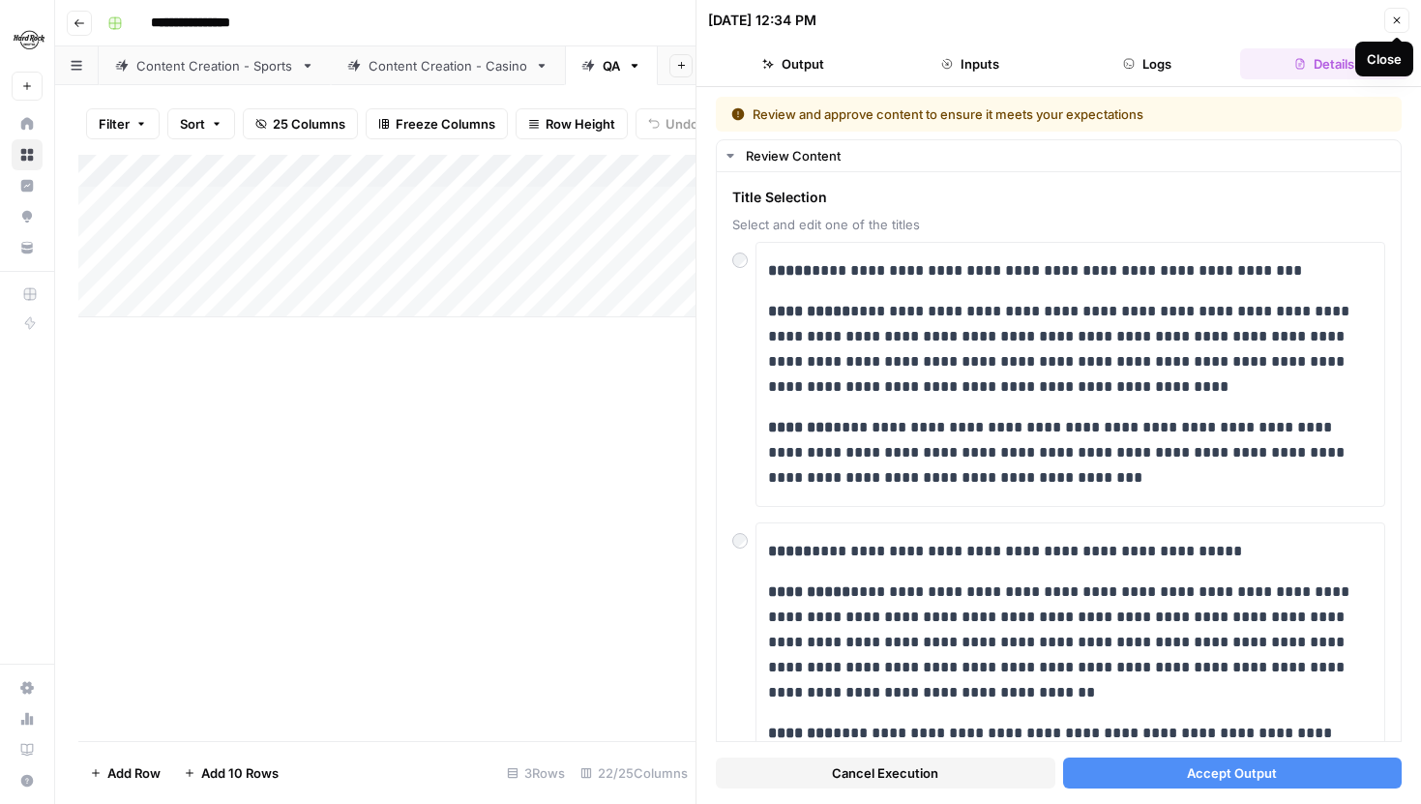
click at [1399, 20] on icon "button" at bounding box center [1397, 21] width 12 height 12
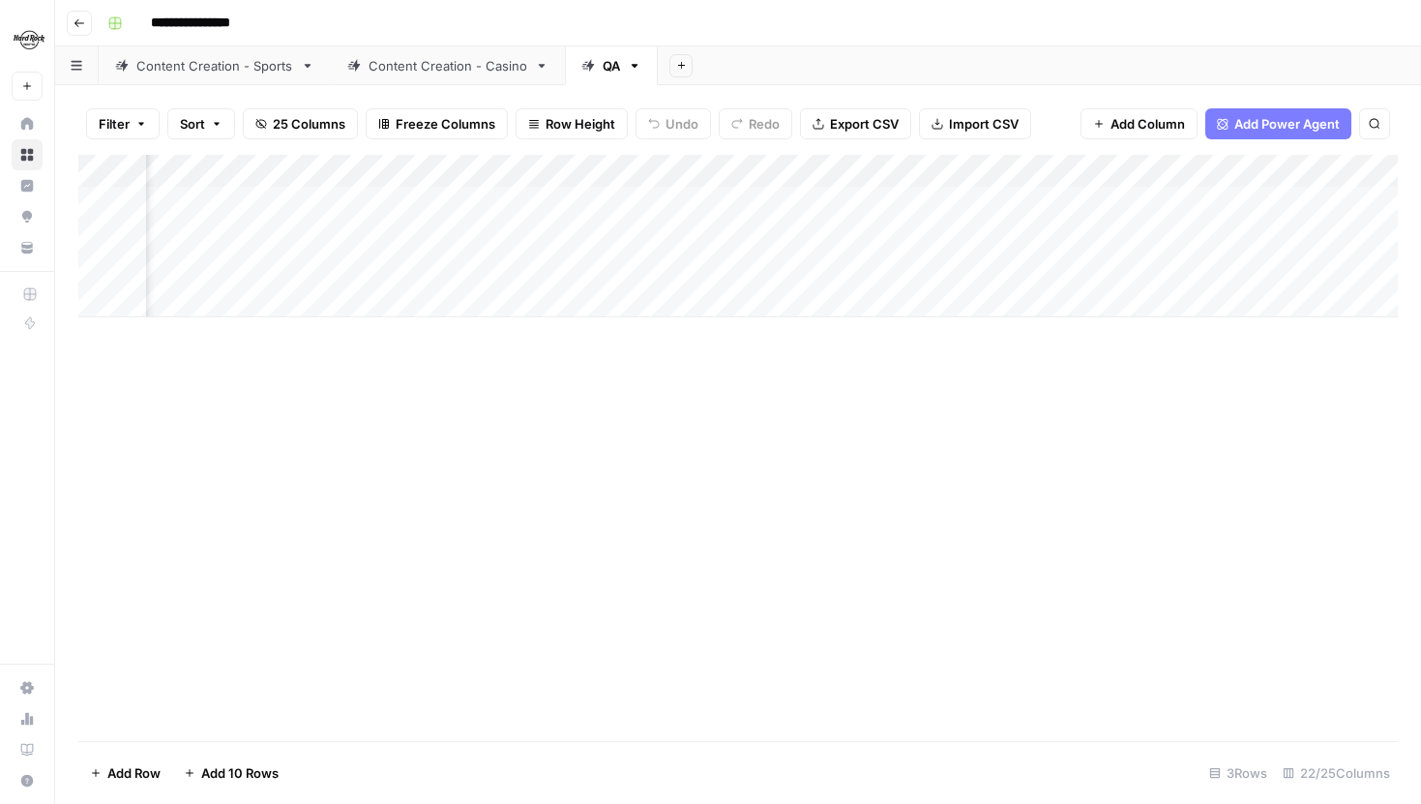
scroll to position [0, 368]
click at [1219, 204] on div "Add Column" at bounding box center [738, 236] width 1320 height 163
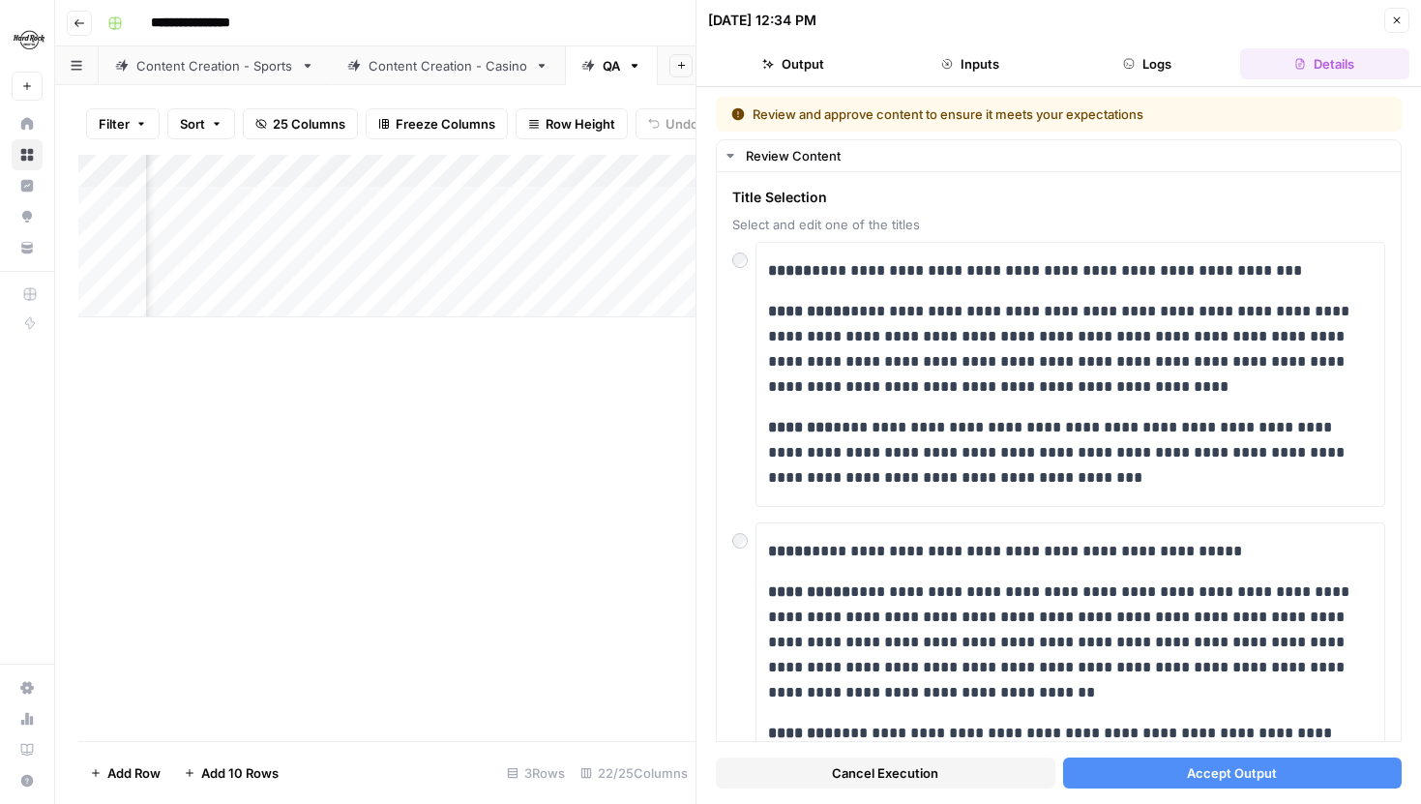
click at [862, 761] on button "Cancel Execution" at bounding box center [886, 773] width 340 height 31
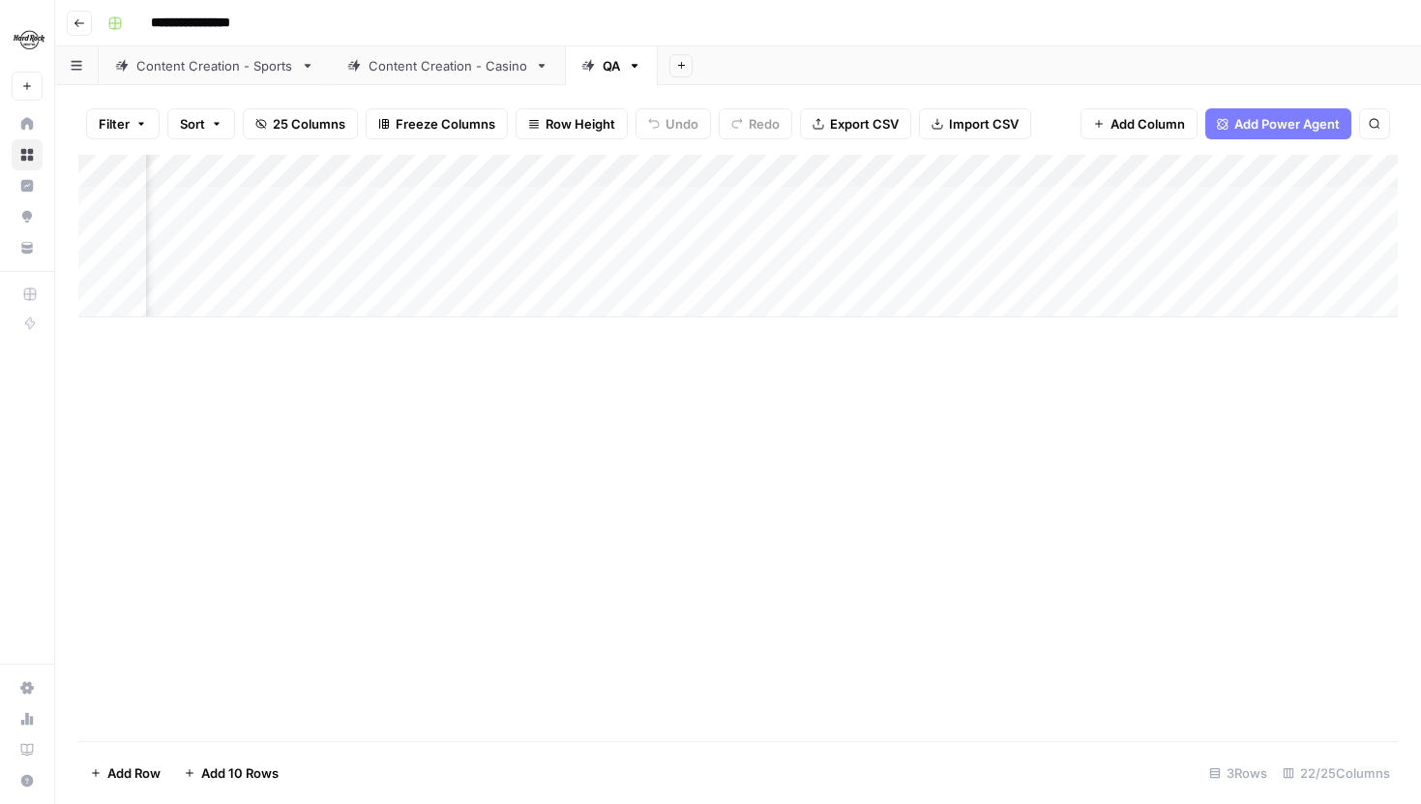
click at [1104, 169] on div "Add Column" at bounding box center [738, 236] width 1320 height 163
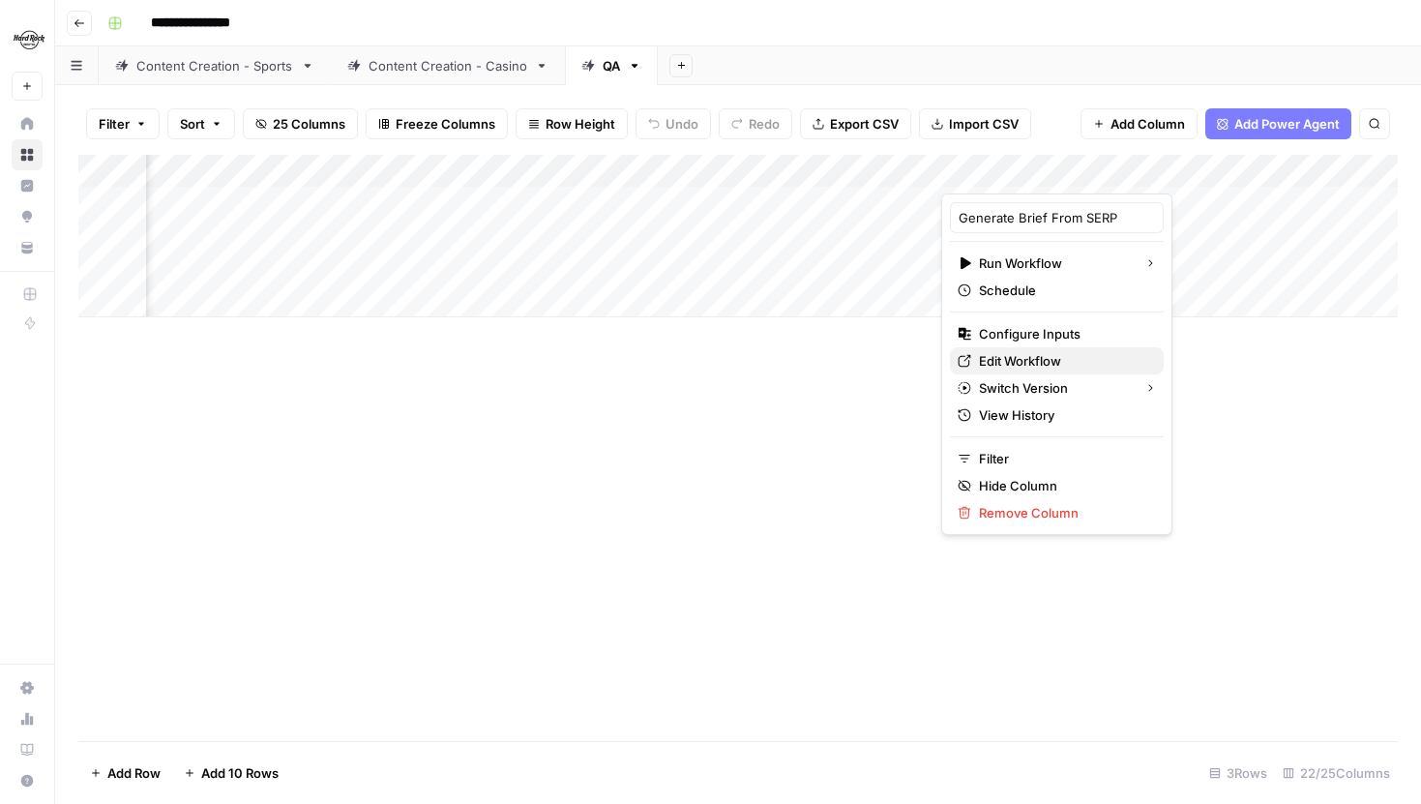
click at [1043, 352] on span "Edit Workflow" at bounding box center [1063, 360] width 169 height 19
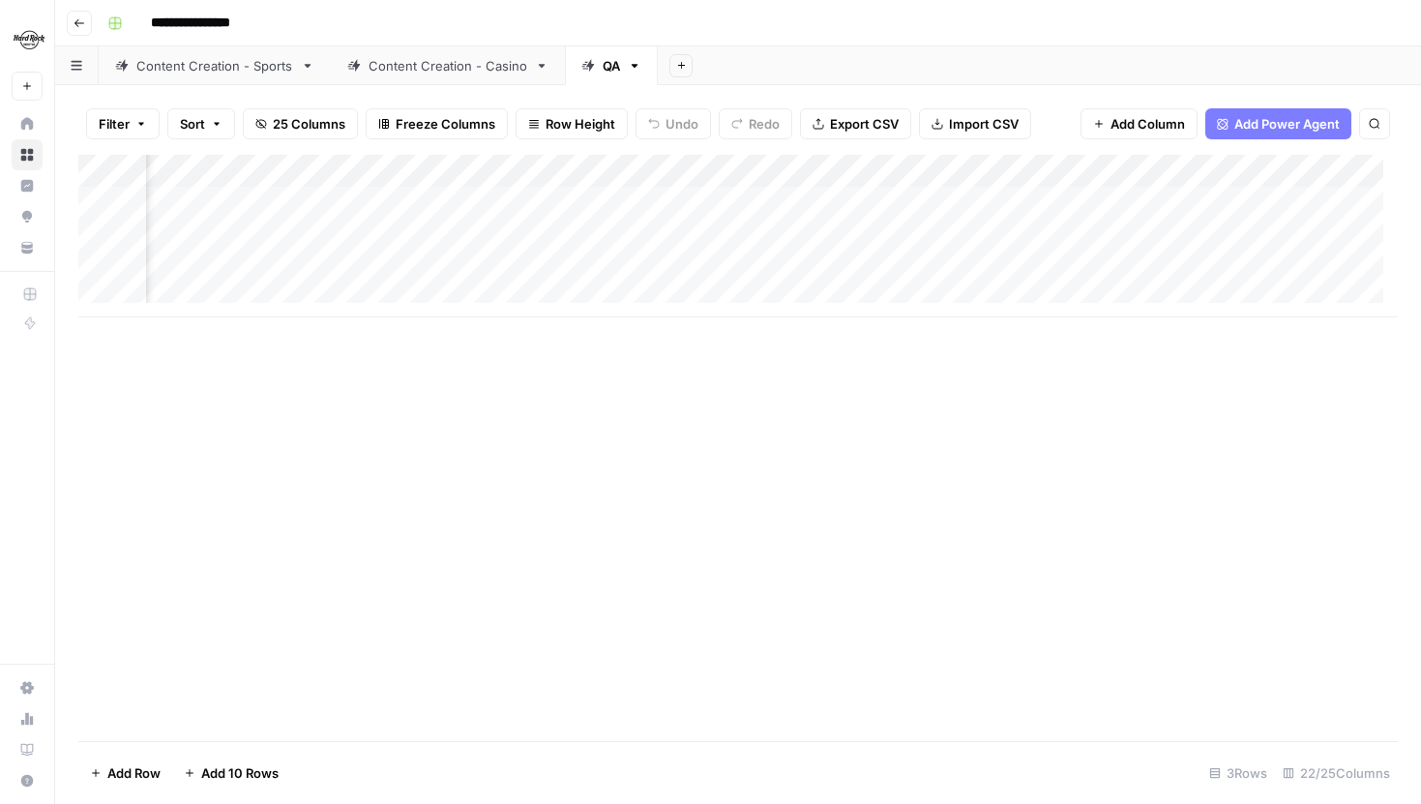
scroll to position [0, 904]
click at [692, 203] on div "Add Column" at bounding box center [738, 236] width 1320 height 163
click at [684, 201] on div "Add Column" at bounding box center [738, 236] width 1320 height 163
click at [689, 199] on div "Add Column" at bounding box center [738, 236] width 1320 height 163
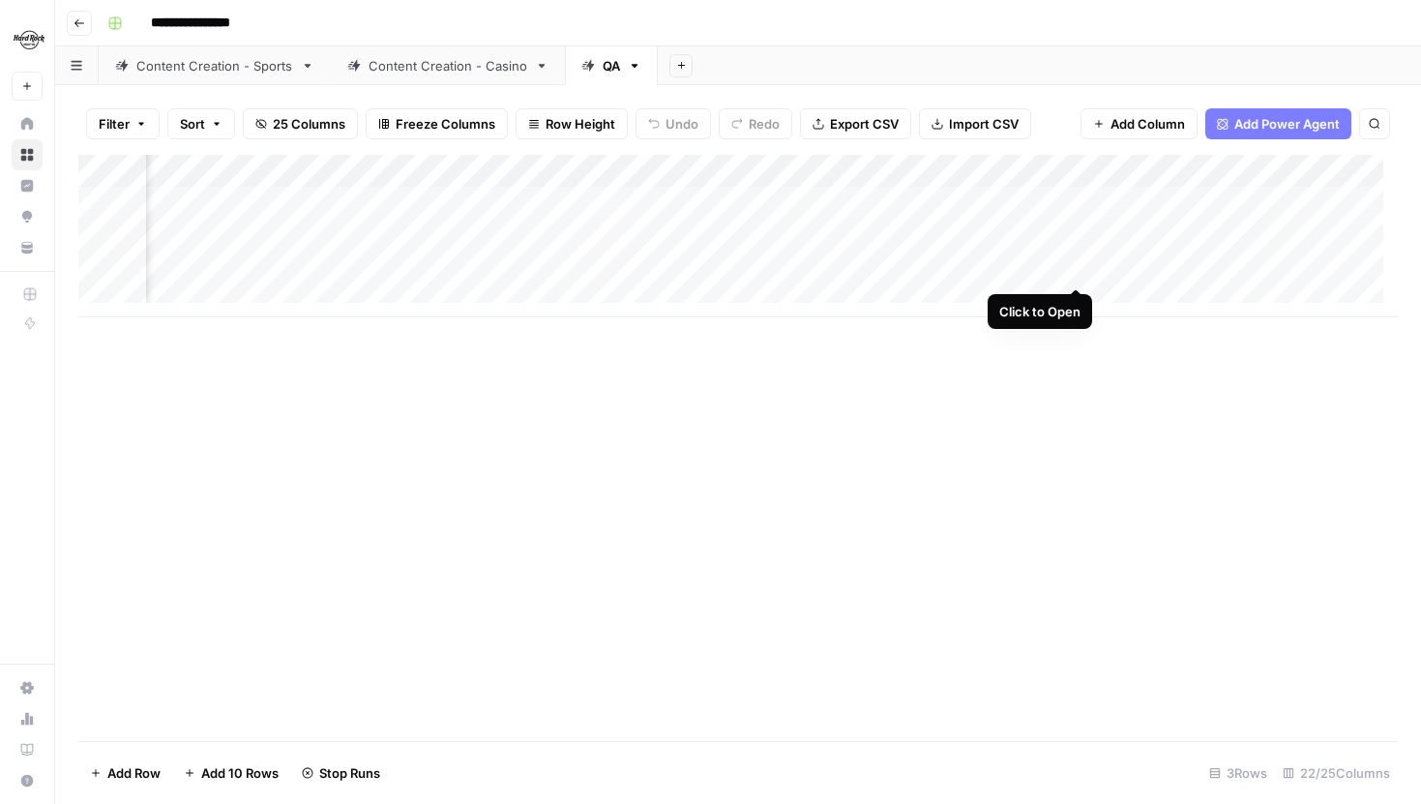
click at [1079, 273] on div "Add Column" at bounding box center [738, 236] width 1320 height 163
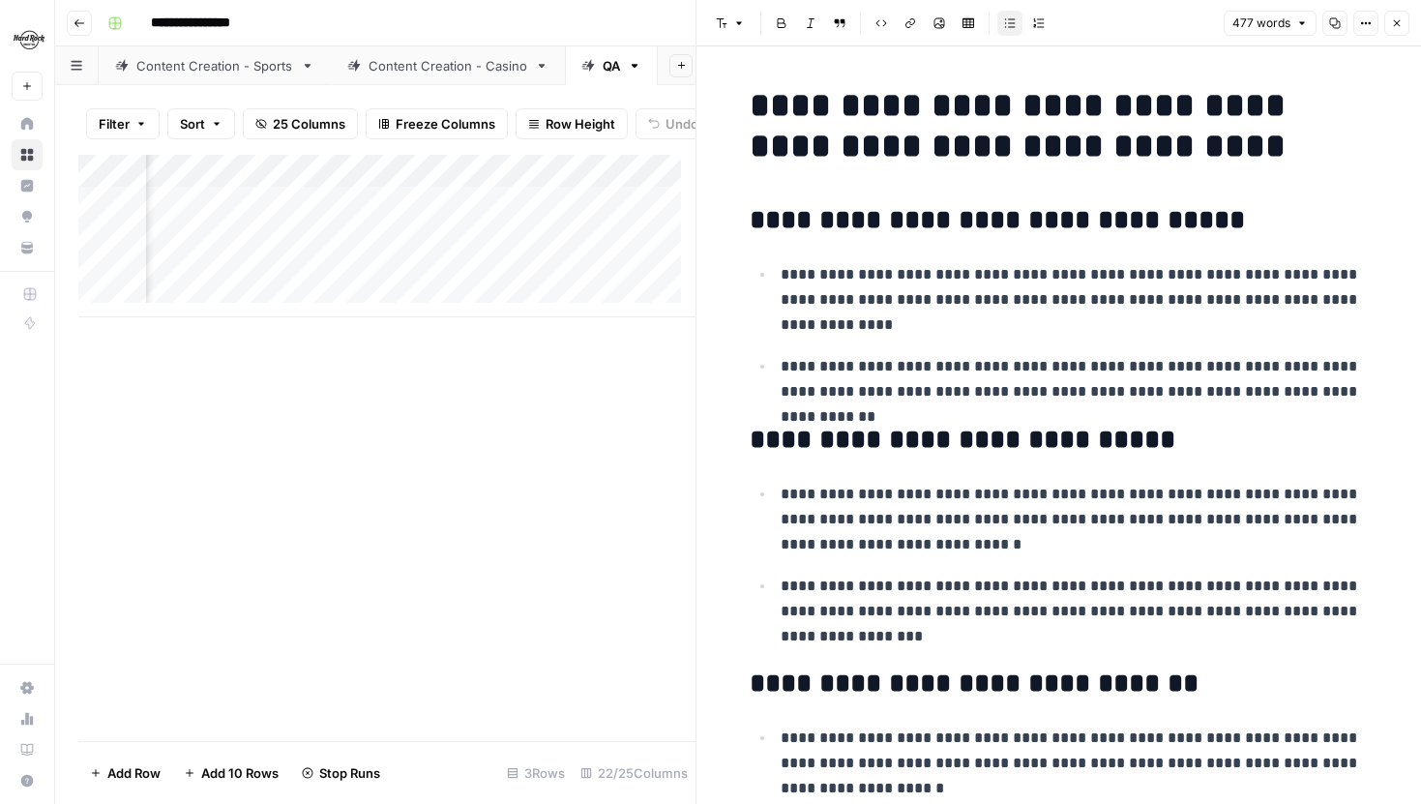
click at [1392, 13] on button "Close" at bounding box center [1396, 23] width 25 height 25
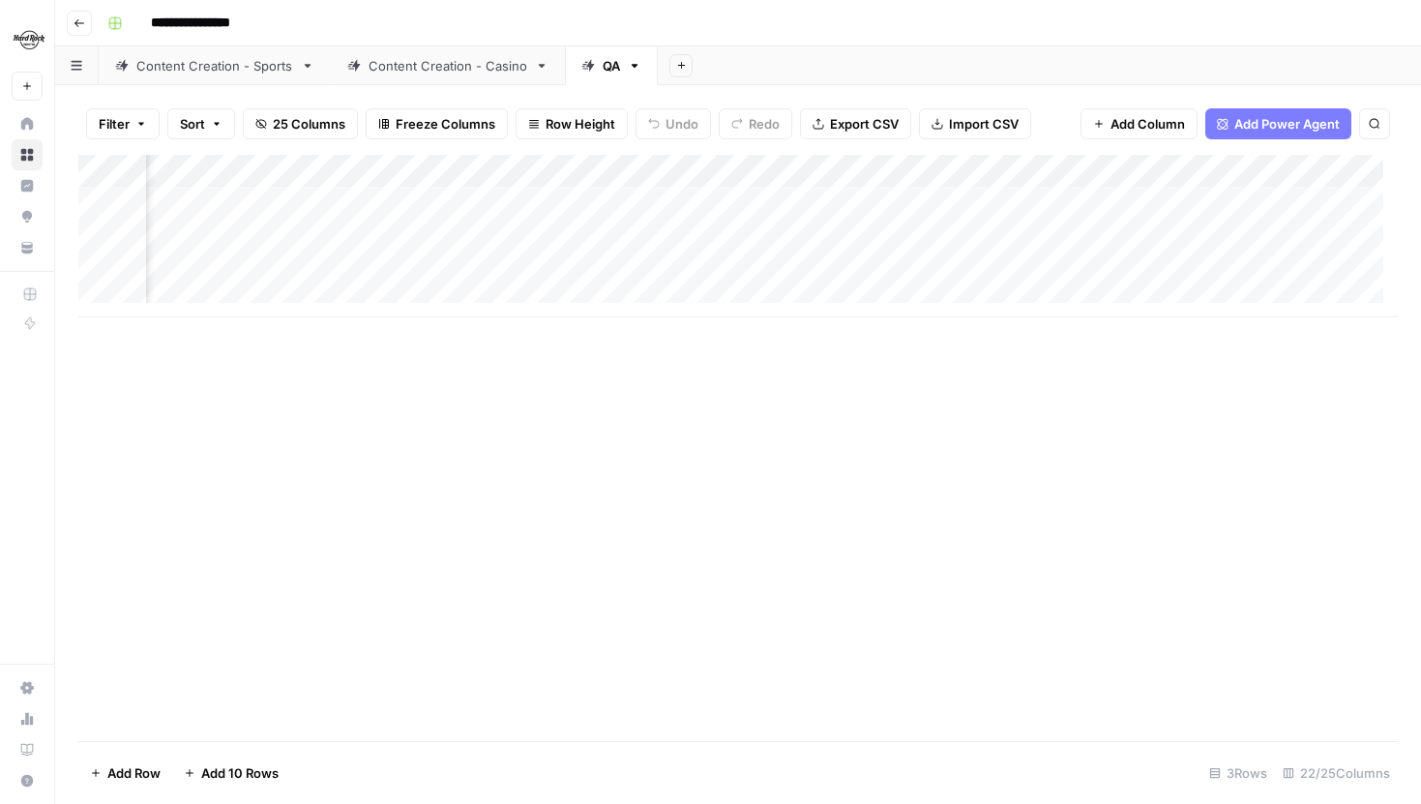
click at [1220, 269] on div "Add Column" at bounding box center [738, 236] width 1320 height 163
click at [535, 196] on div "Add Column" at bounding box center [738, 236] width 1320 height 163
click at [586, 52] on link "QA" at bounding box center [611, 65] width 93 height 39
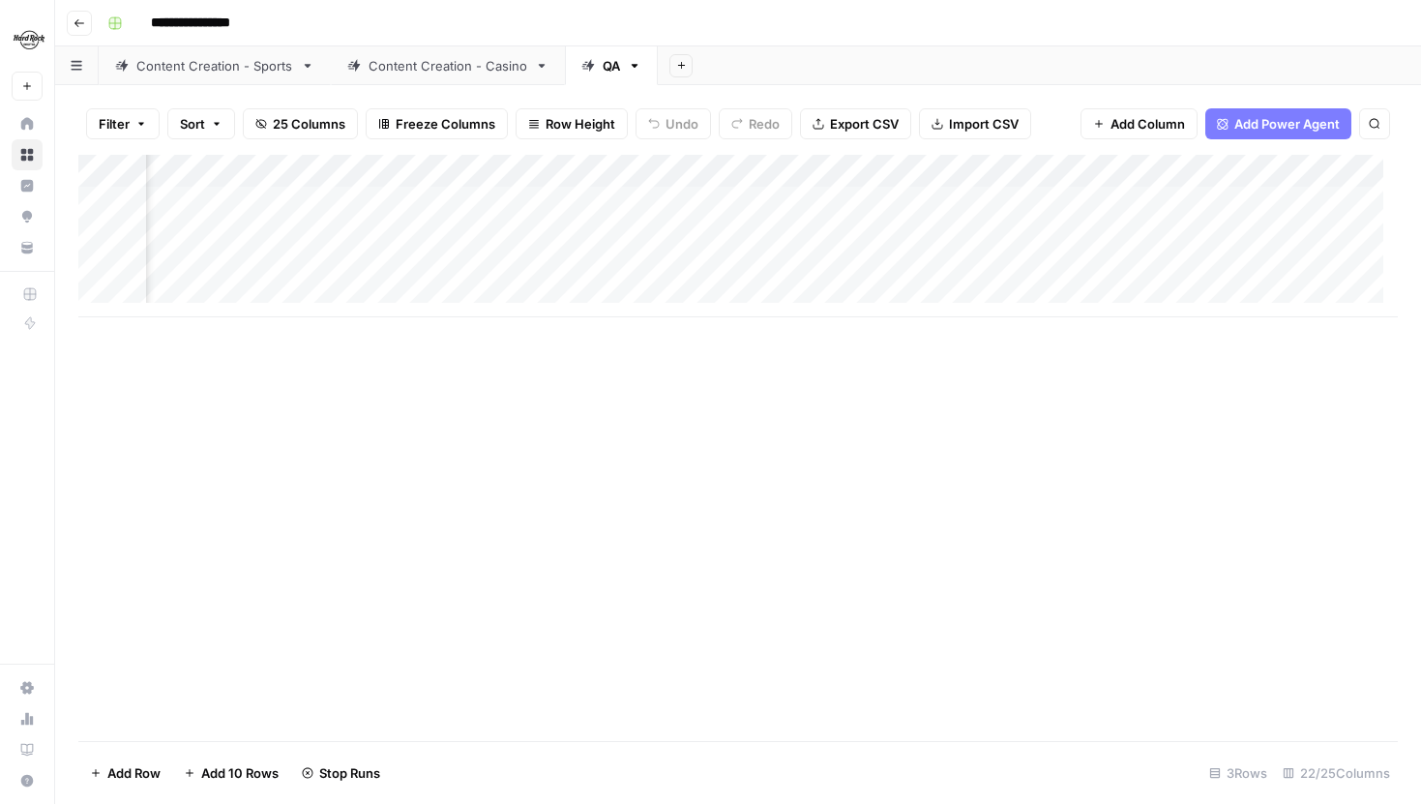
click at [655, 202] on div "Add Column" at bounding box center [738, 236] width 1320 height 163
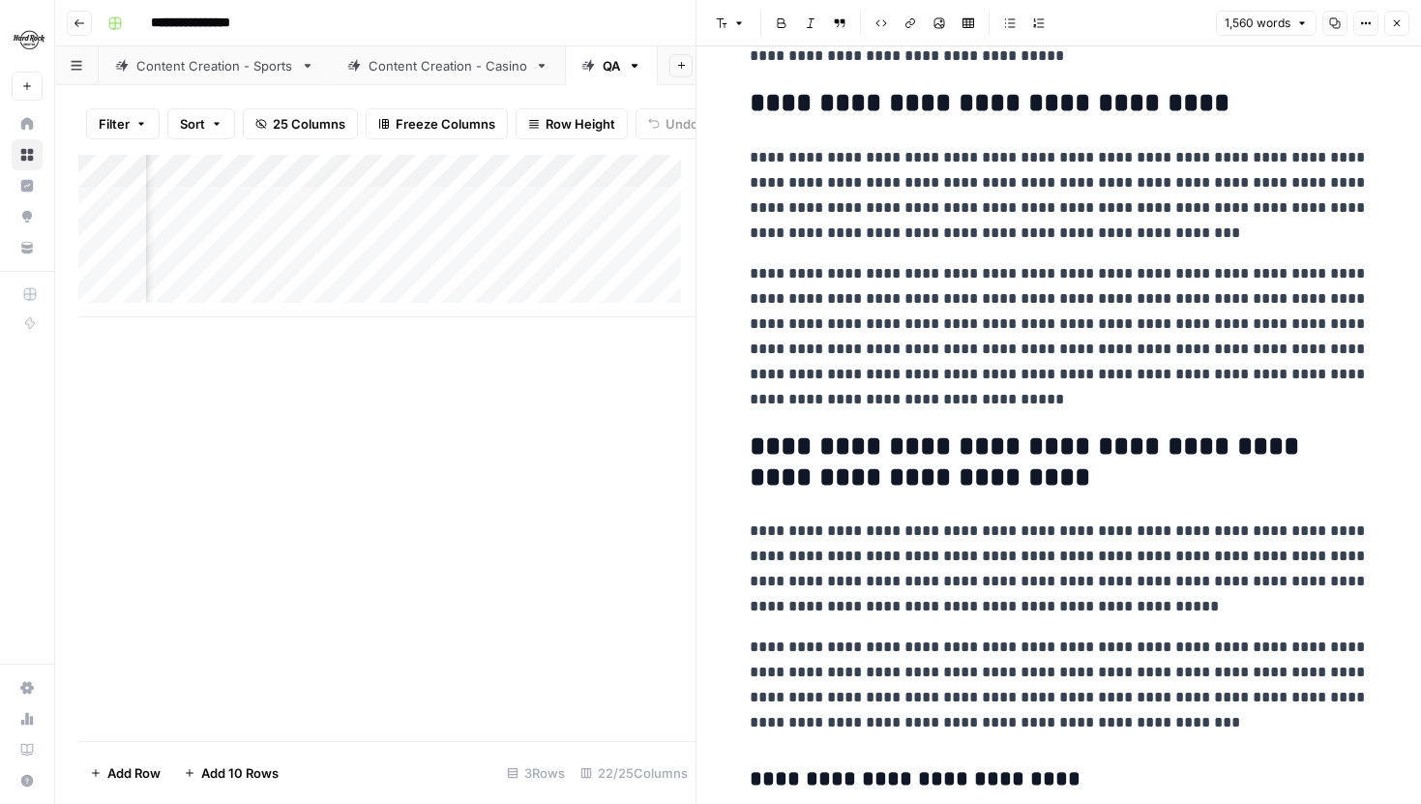
scroll to position [1640, 0]
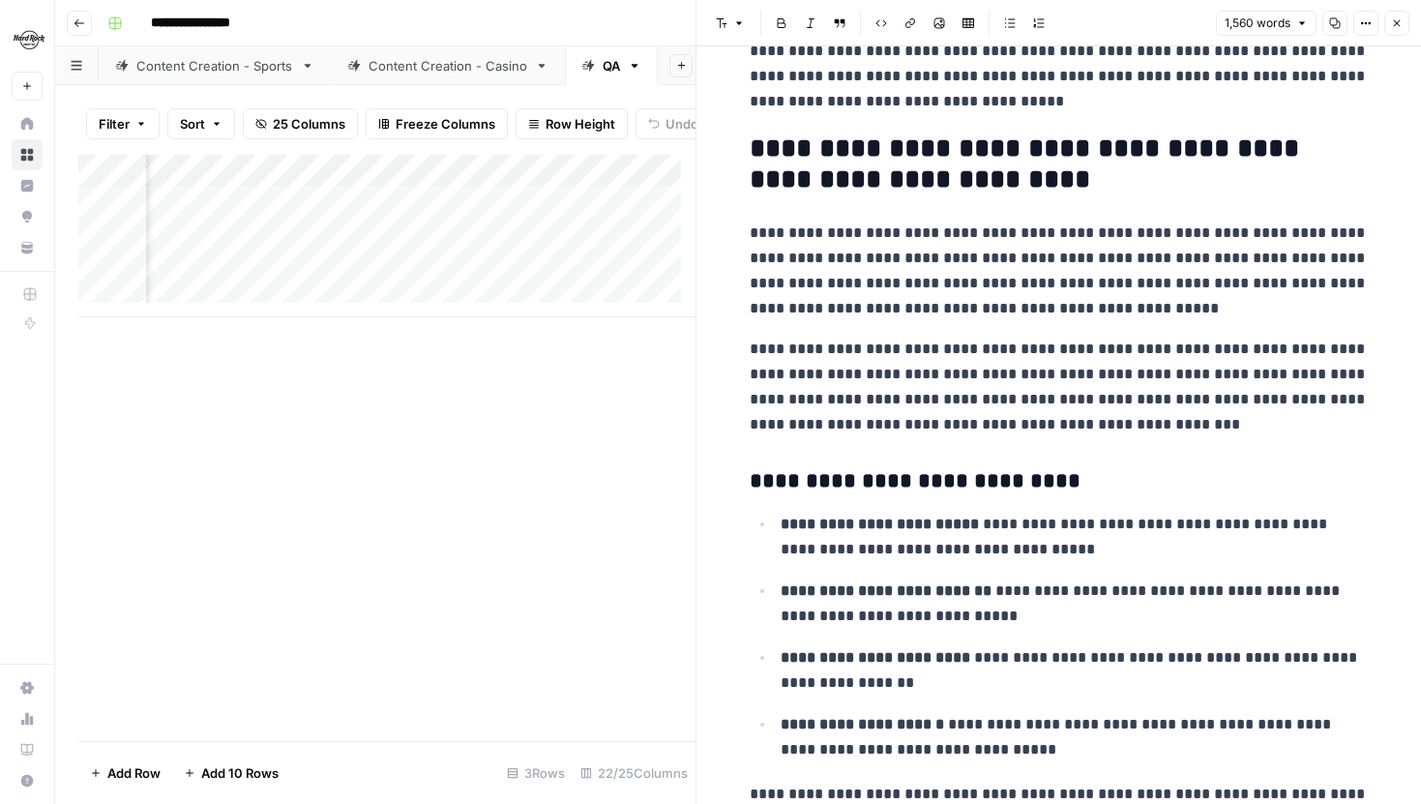
click at [1401, 29] on button "Close" at bounding box center [1396, 23] width 25 height 25
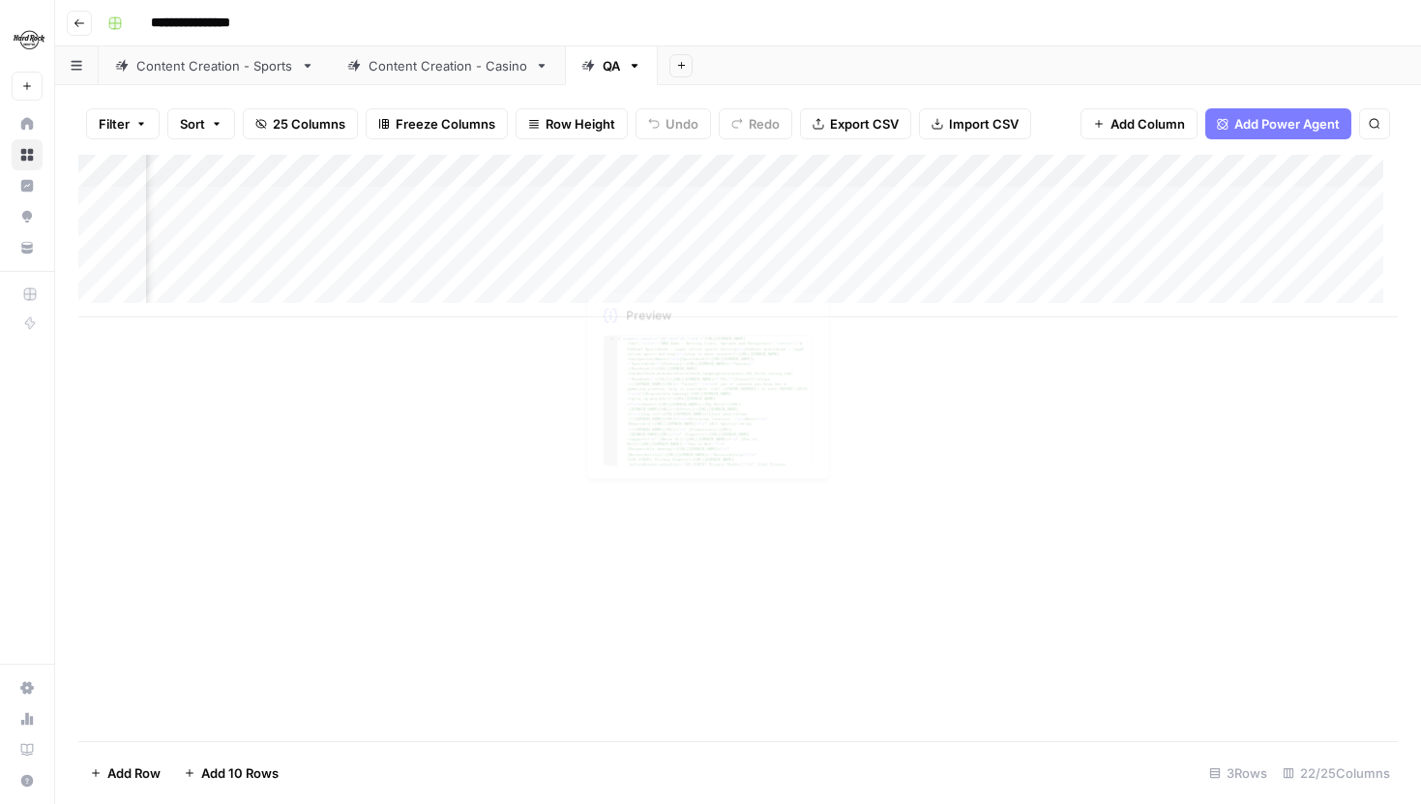
scroll to position [0, 661]
click at [931, 203] on div "Add Column" at bounding box center [738, 236] width 1320 height 163
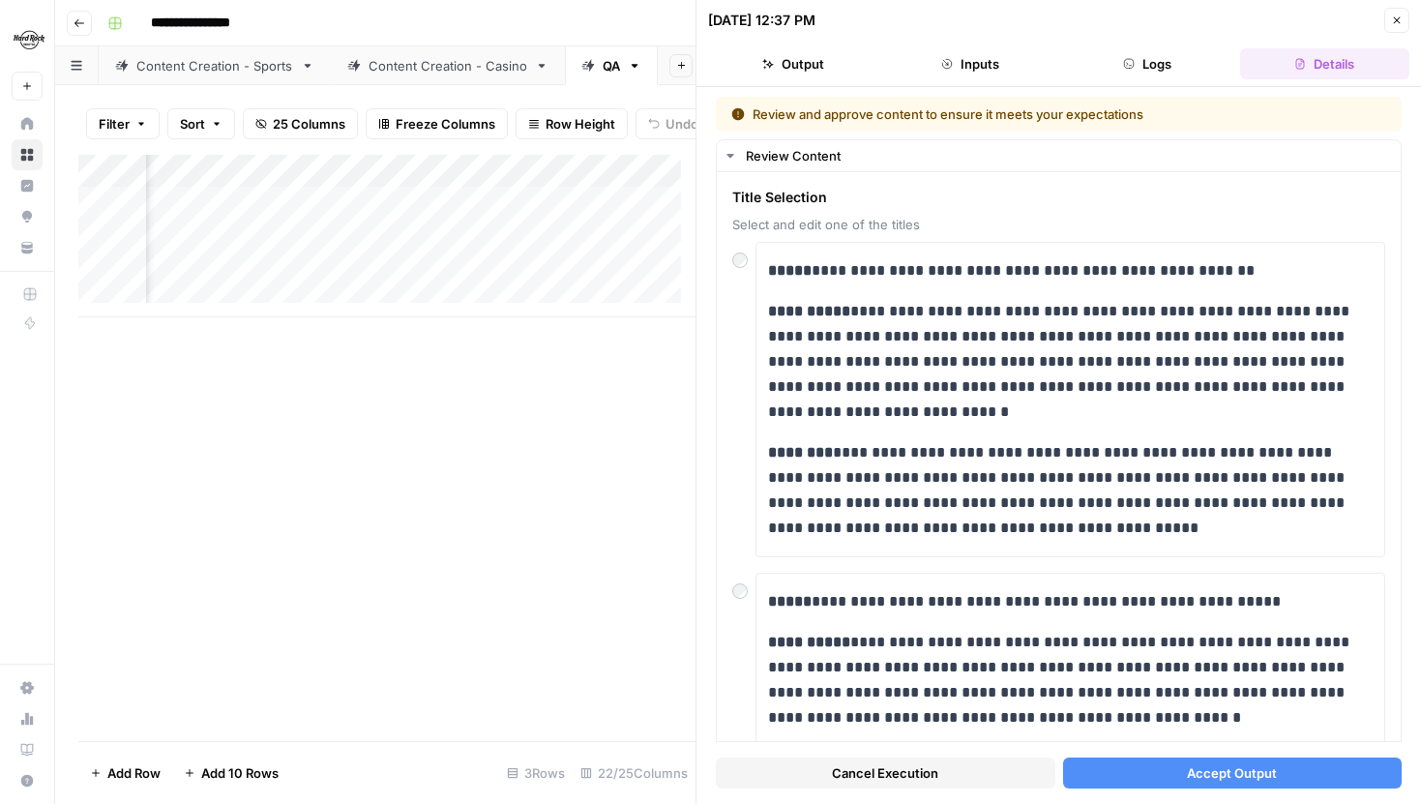
click at [1166, 767] on button "Accept Output" at bounding box center [1233, 773] width 340 height 31
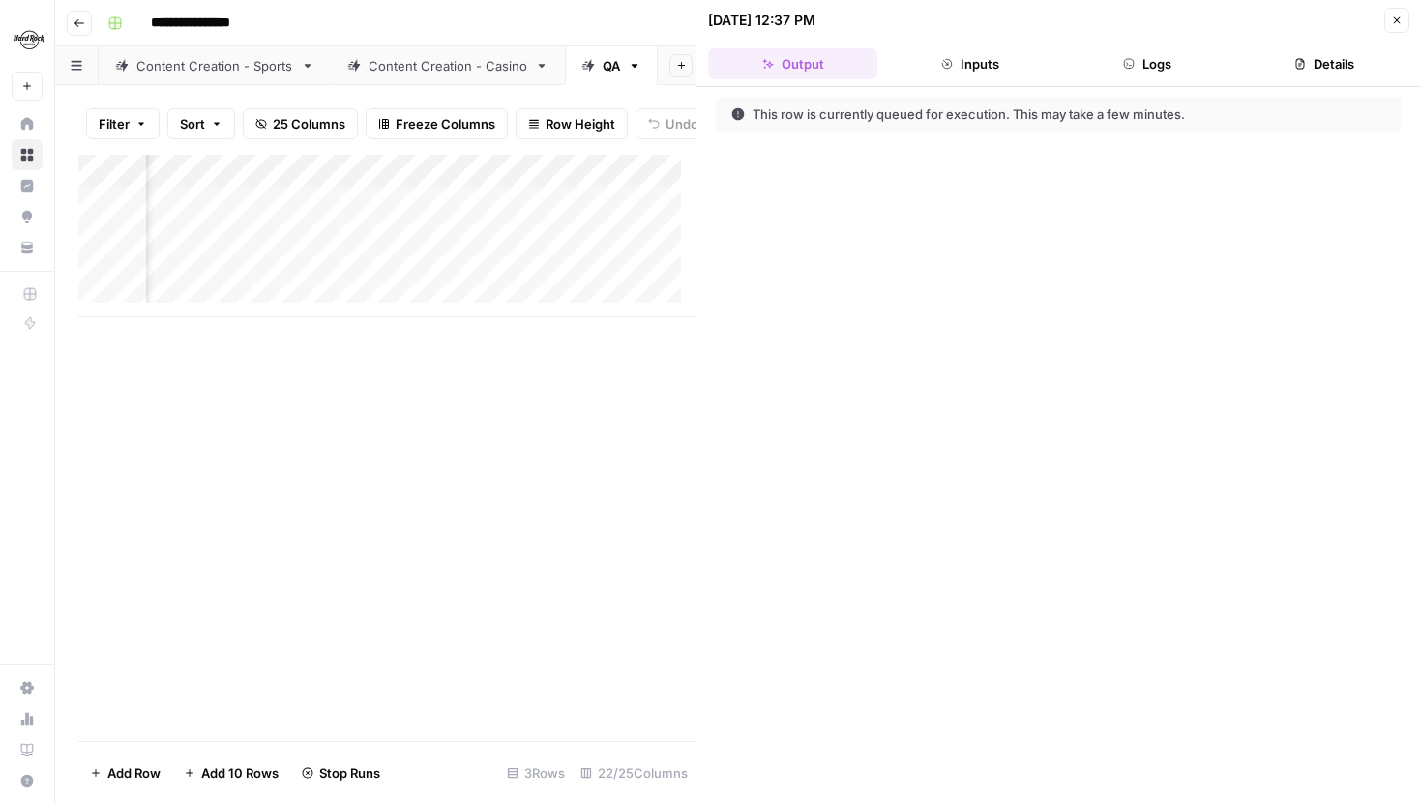
click at [1396, 15] on icon "button" at bounding box center [1397, 21] width 12 height 12
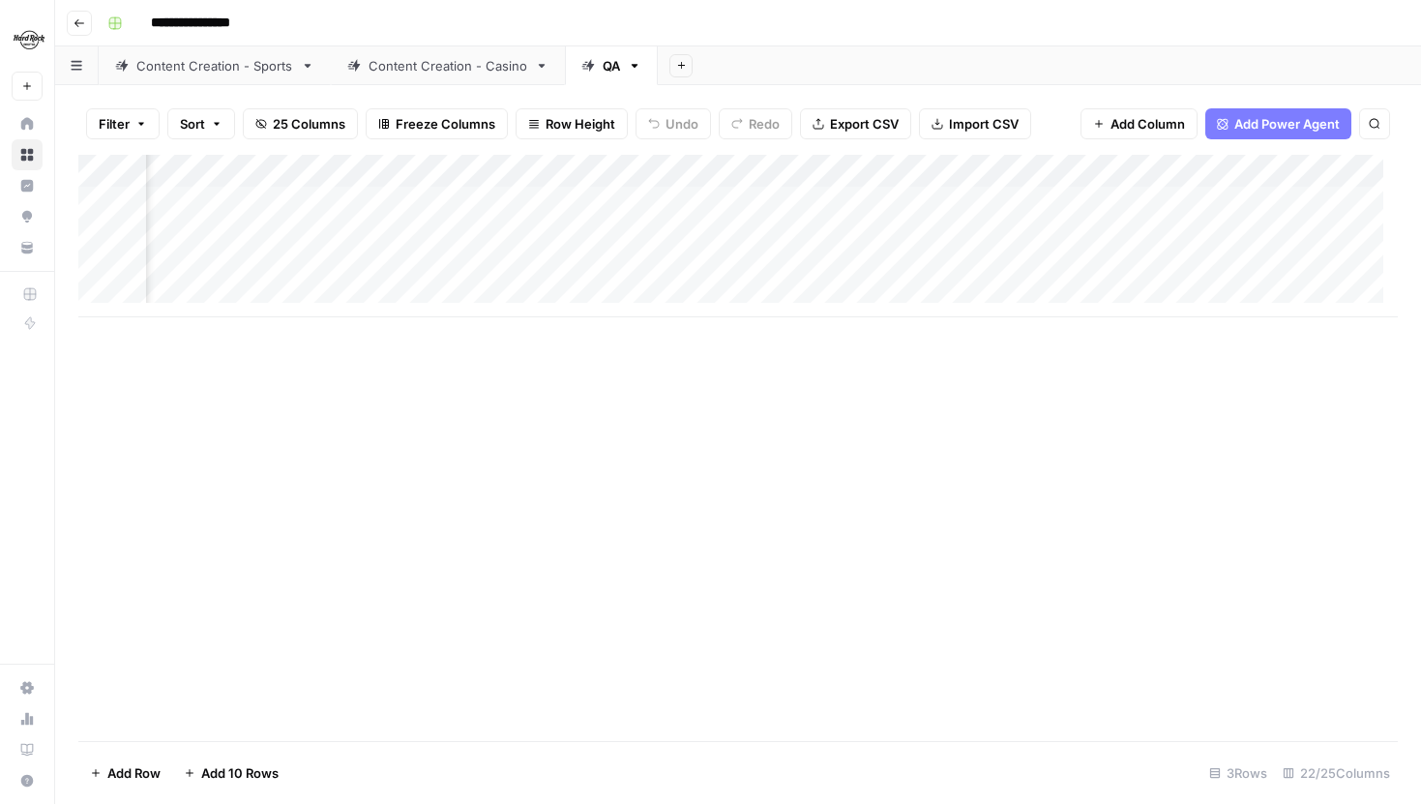
scroll to position [0, 1352]
click at [1284, 201] on div "Add Column" at bounding box center [738, 236] width 1320 height 163
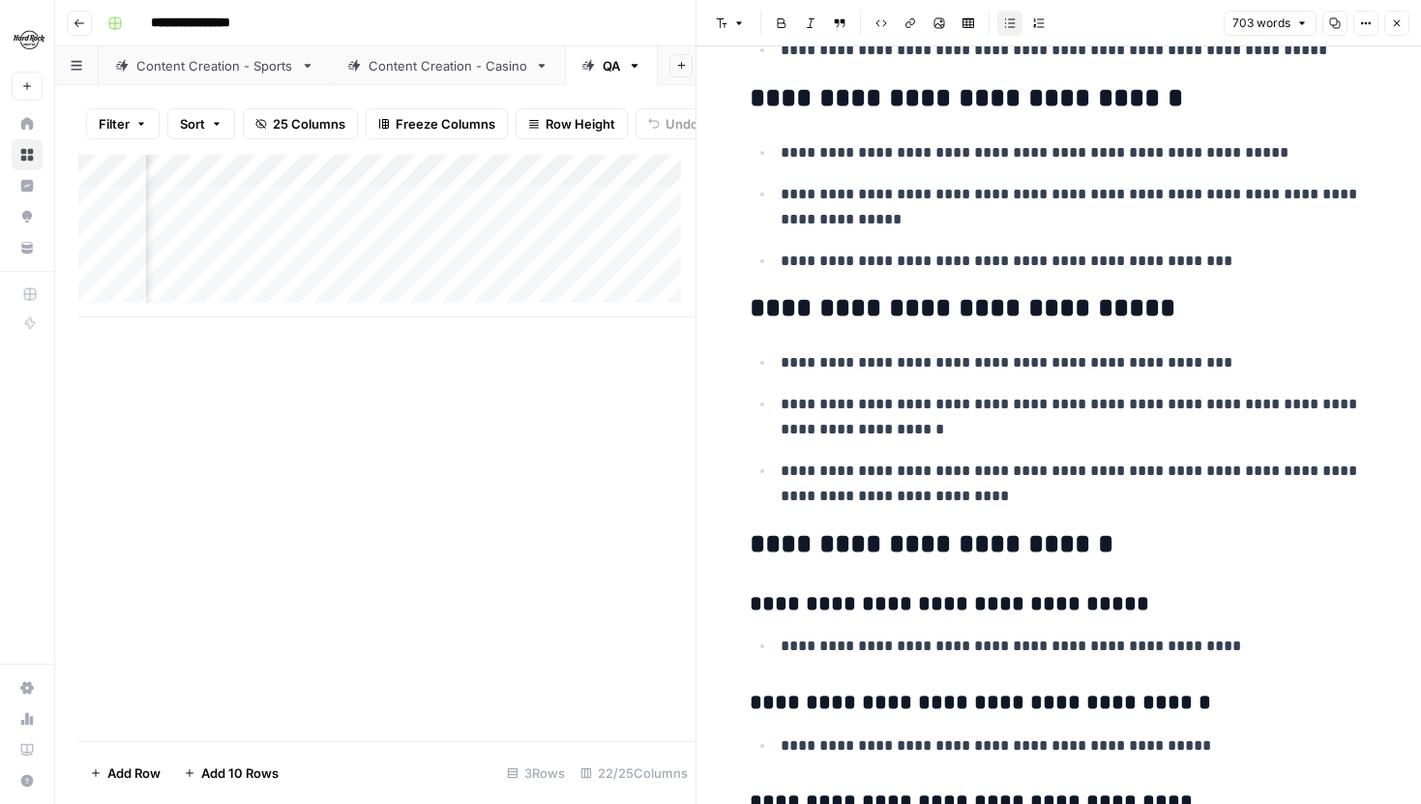
scroll to position [2742, 0]
click at [1395, 16] on button "Close" at bounding box center [1396, 23] width 25 height 25
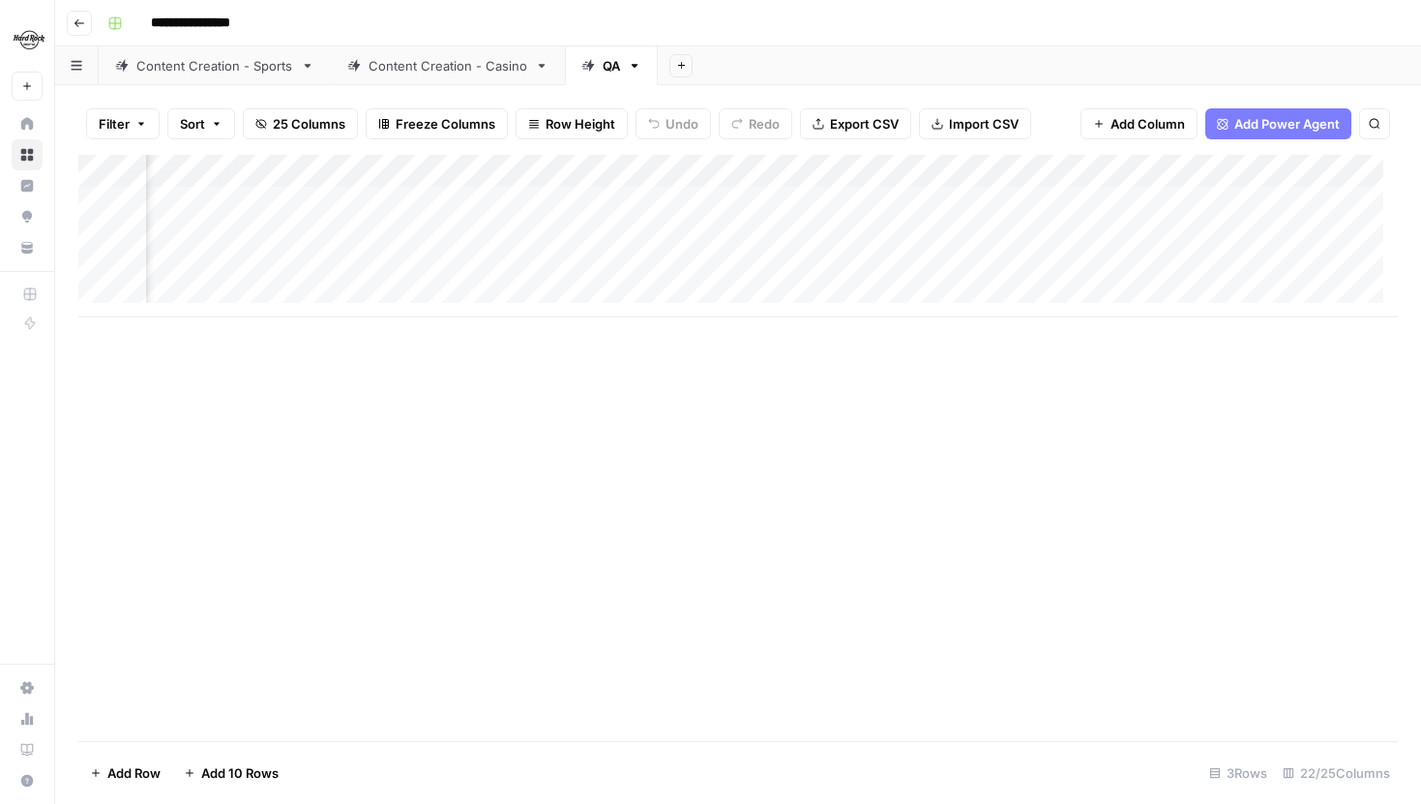
scroll to position [0, 1934]
click at [1030, 205] on div "Add Column" at bounding box center [738, 236] width 1320 height 163
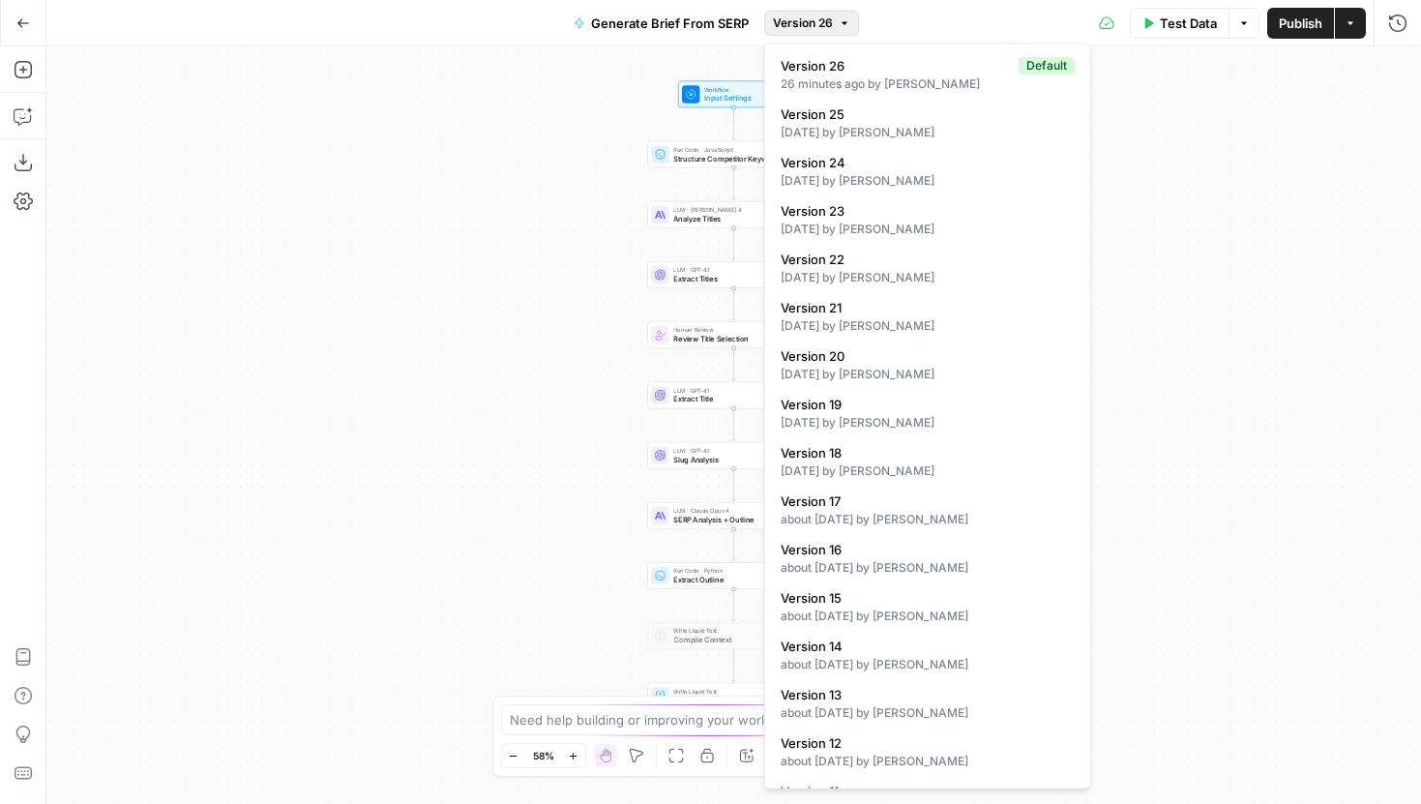
click at [778, 25] on span "Version 26" at bounding box center [803, 23] width 60 height 17
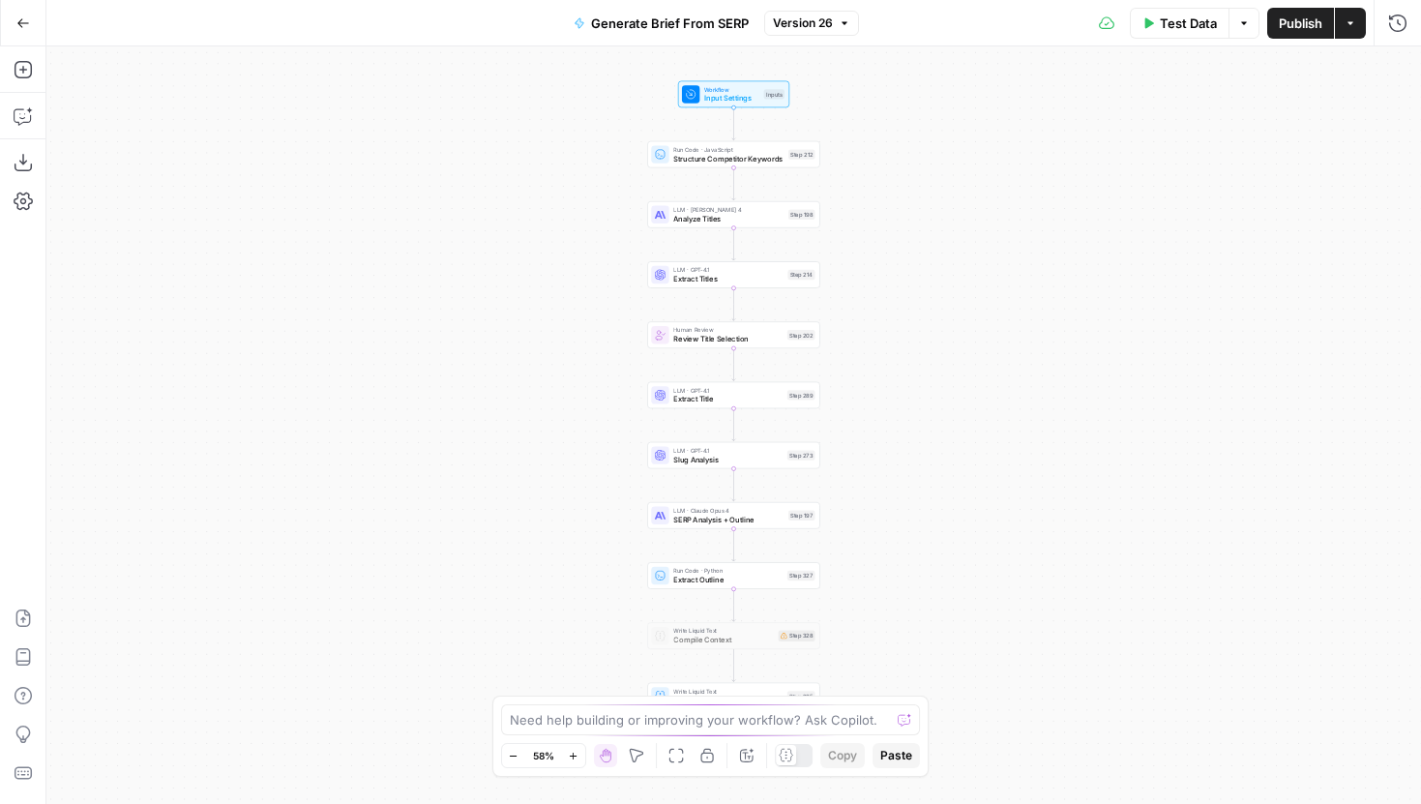
click at [817, 24] on span "Version 26" at bounding box center [803, 23] width 60 height 17
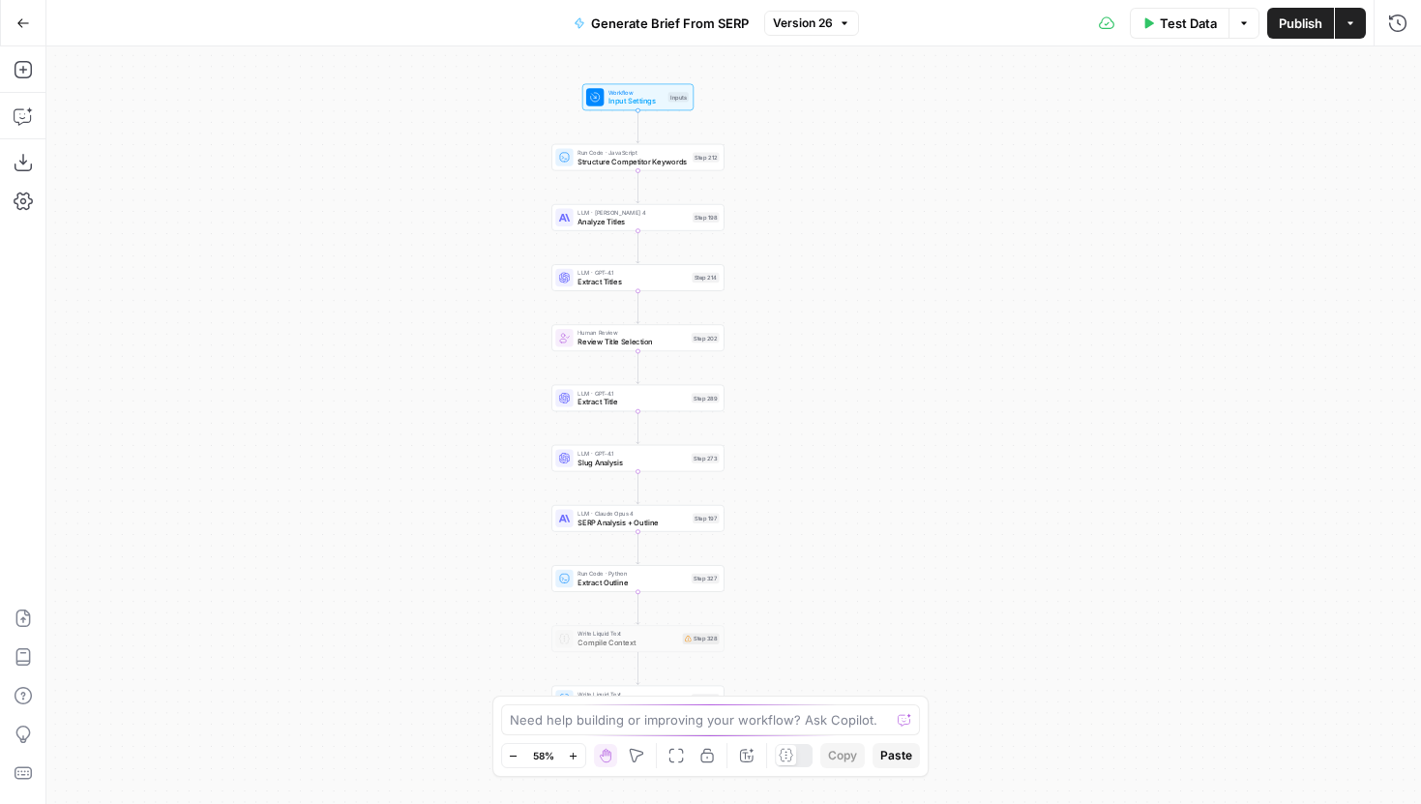
drag, startPoint x: 564, startPoint y: 342, endPoint x: 430, endPoint y: 345, distance: 134.5
click at [430, 345] on div "Workflow Input Settings Inputs Run Code · JavaScript Structure Competitor Keywo…" at bounding box center [733, 425] width 1375 height 758
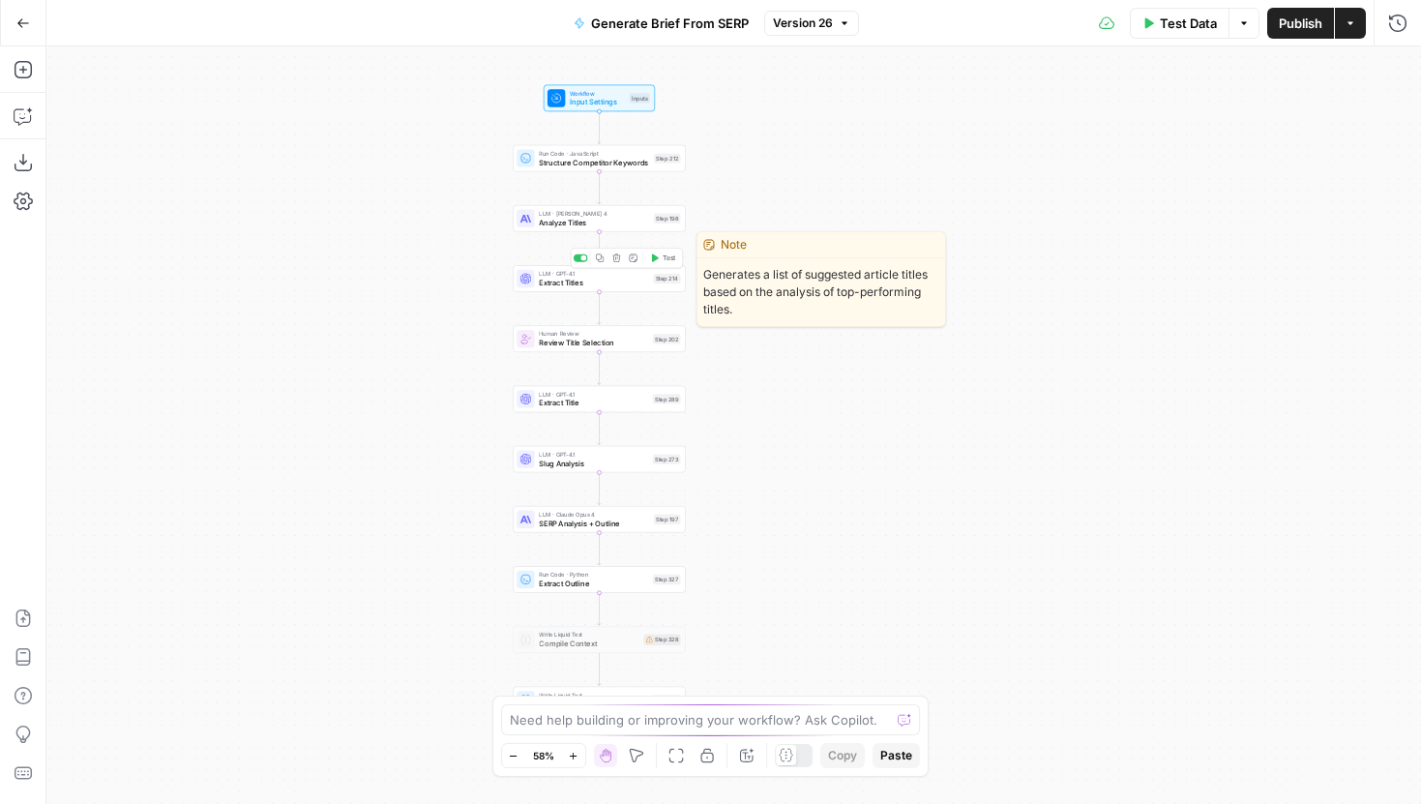
click at [542, 279] on span "Extract Titles" at bounding box center [593, 283] width 109 height 12
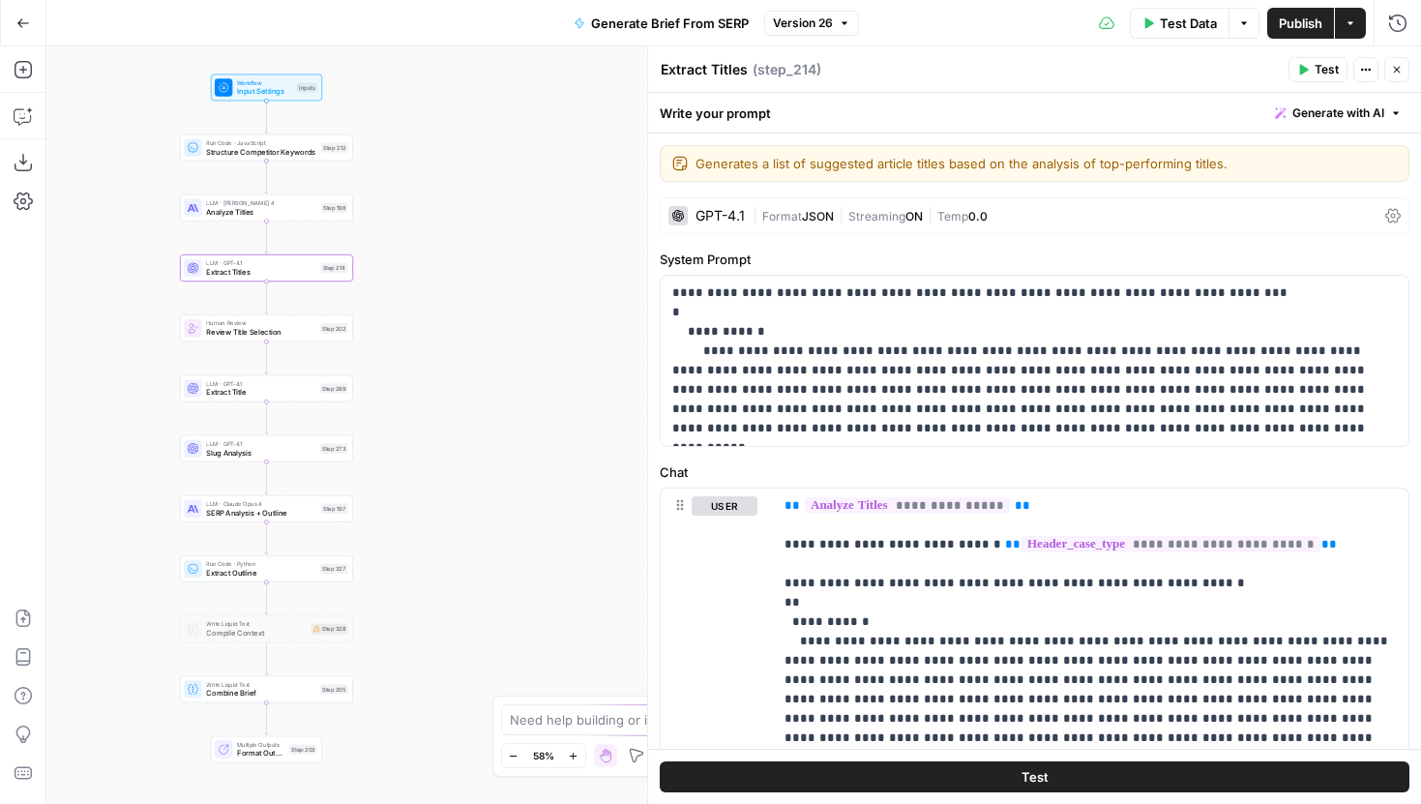
drag, startPoint x: 429, startPoint y: 408, endPoint x: 96, endPoint y: 398, distance: 333.0
click at [96, 398] on div "Workflow Input Settings Inputs Run Code · JavaScript Structure Competitor Keywo…" at bounding box center [733, 425] width 1375 height 758
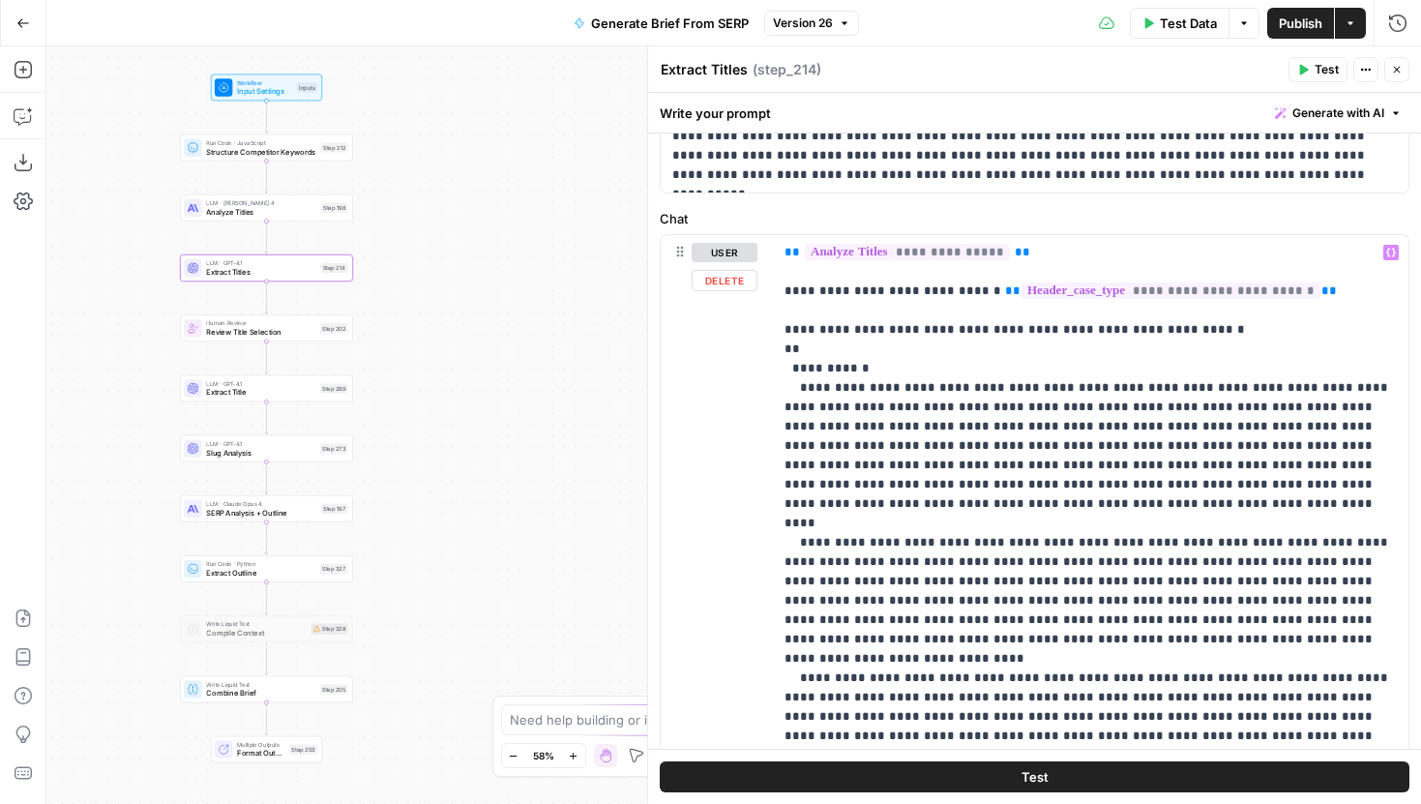
scroll to position [256, 0]
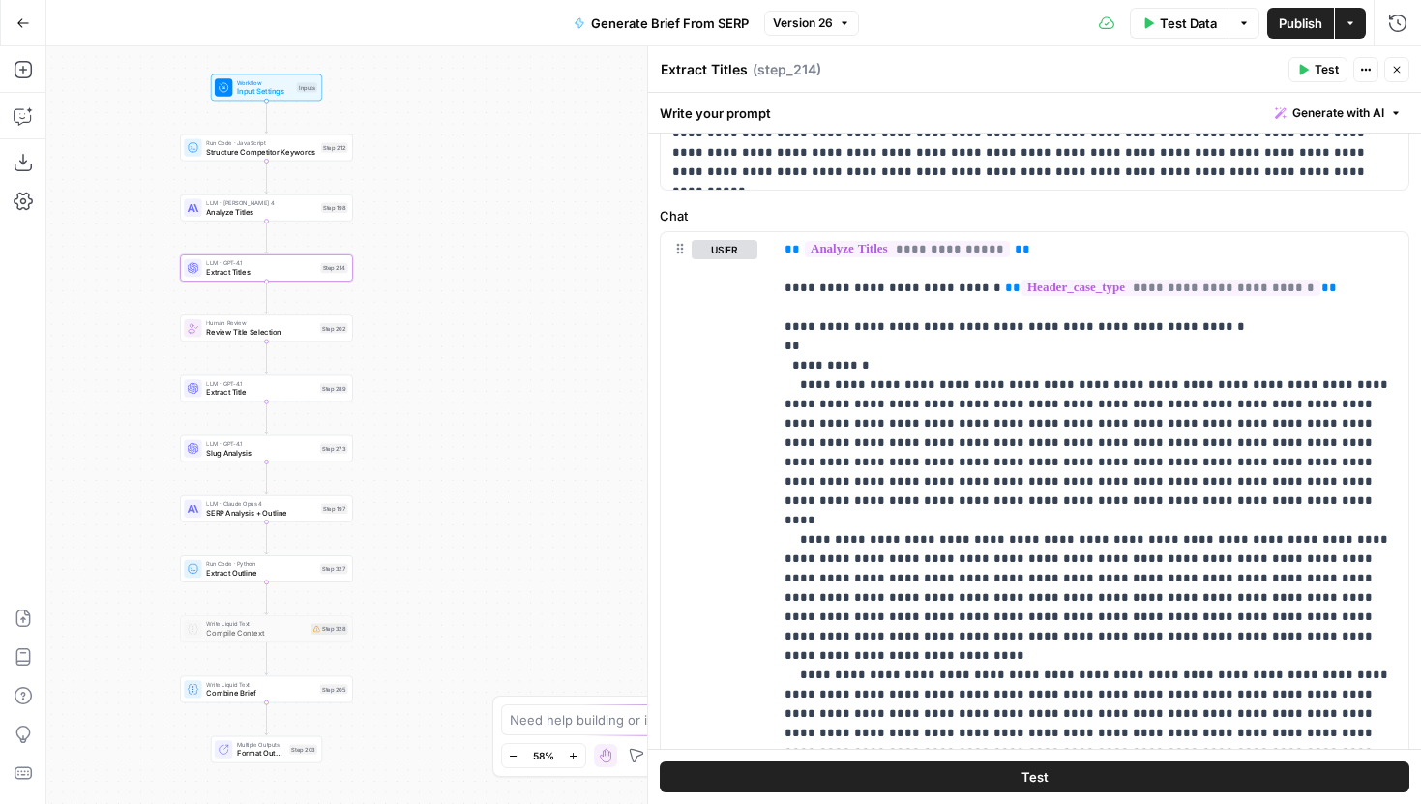
click at [299, 217] on div "LLM · [PERSON_NAME] 4 Analyze Titles Step 198" at bounding box center [266, 207] width 173 height 27
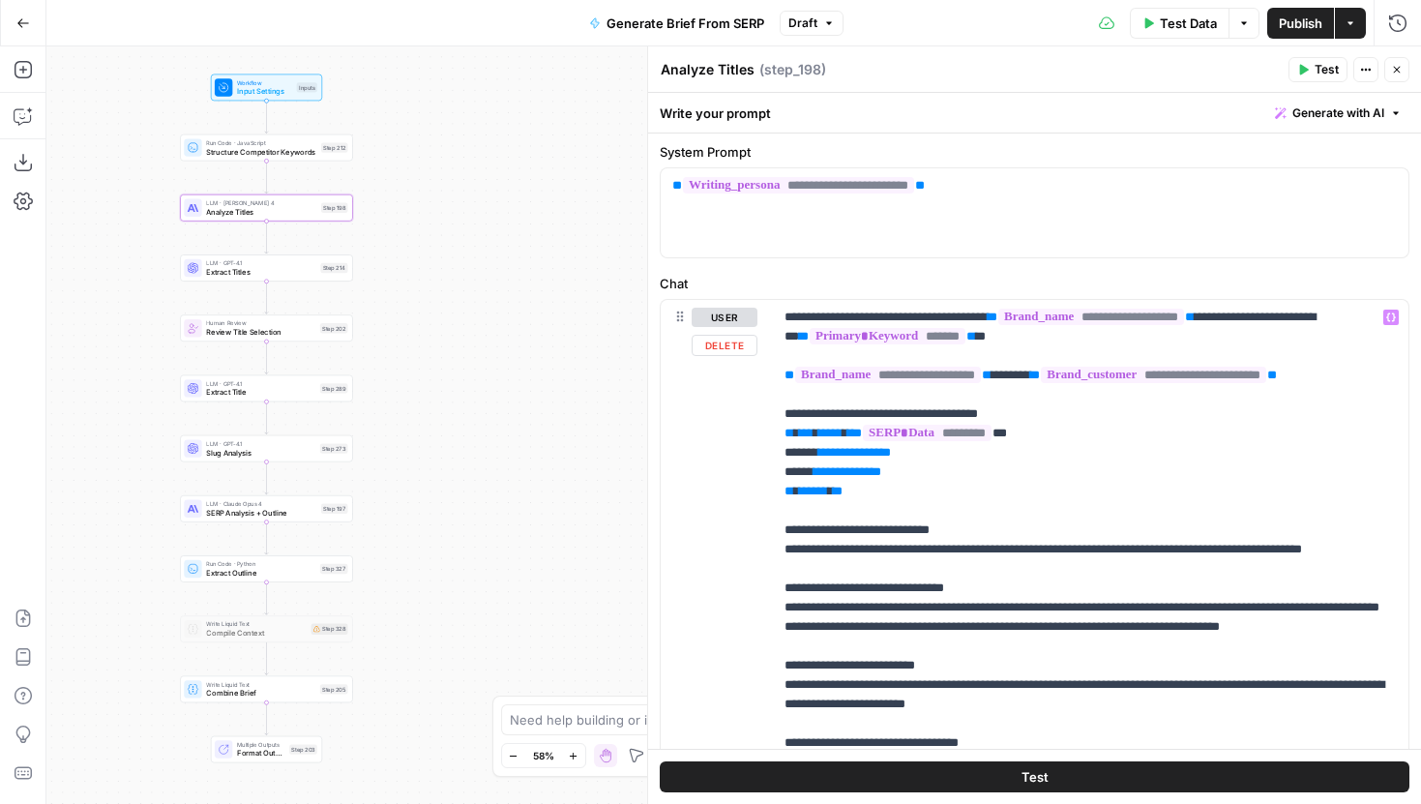
scroll to position [104, 0]
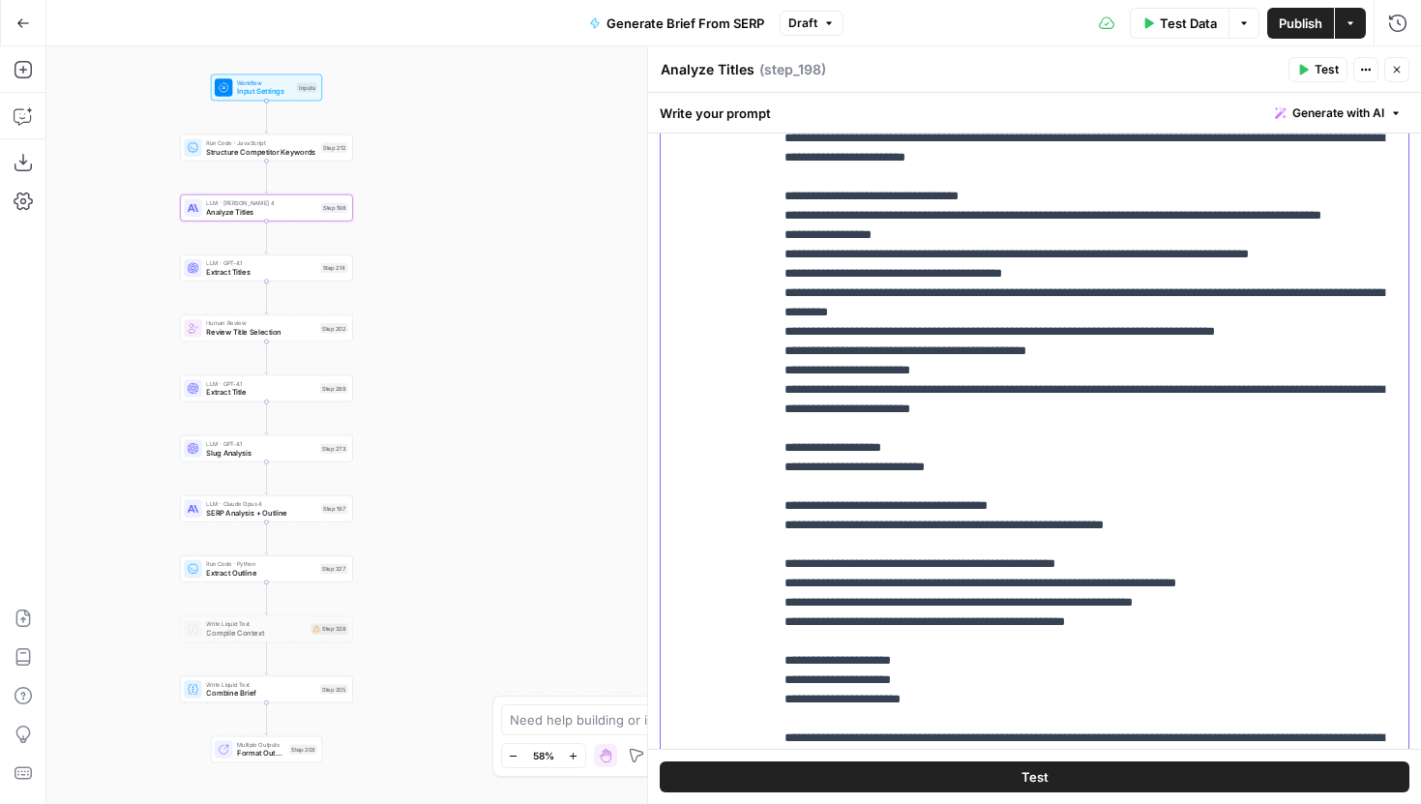
scroll to position [550, 0]
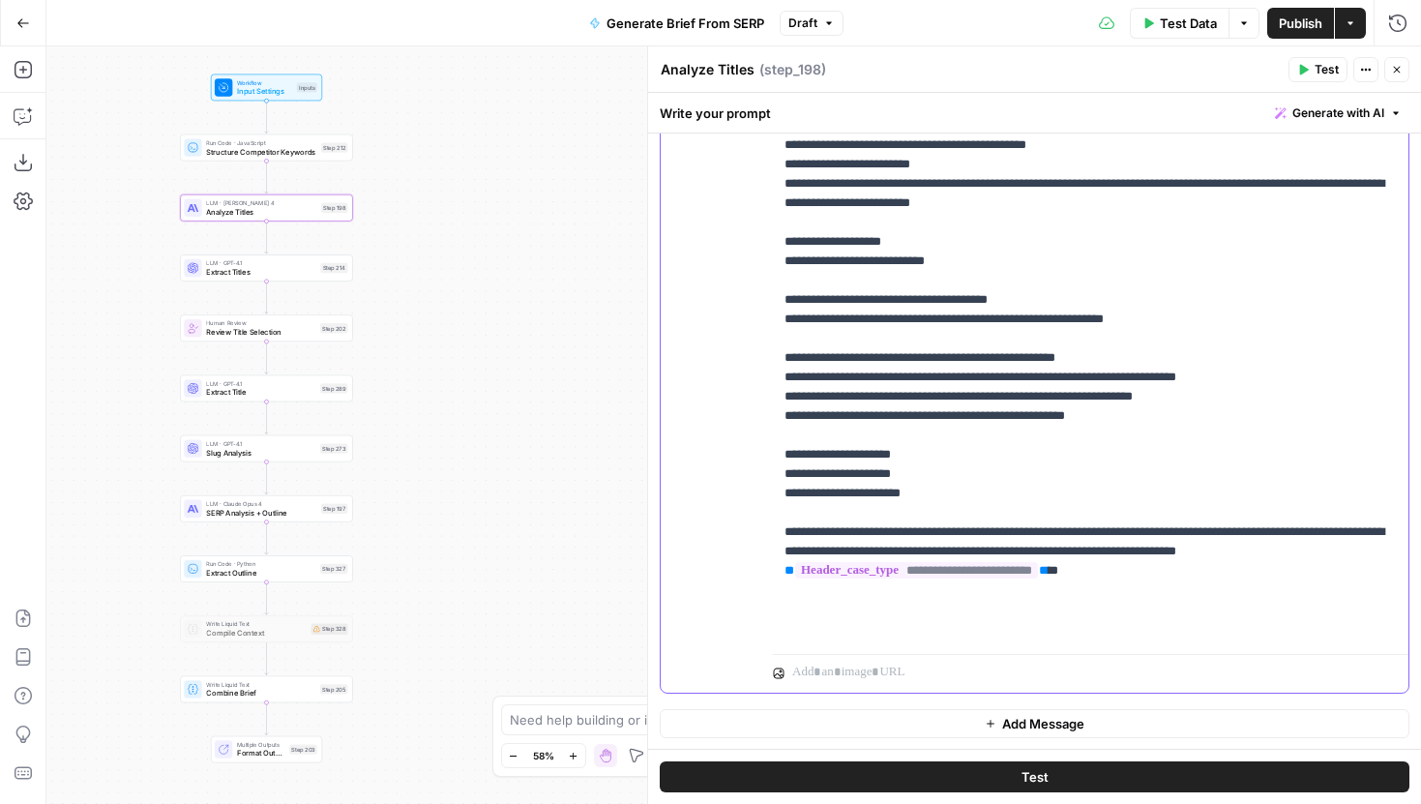
click at [1209, 630] on p "**********" at bounding box center [1091, 97] width 612 height 1084
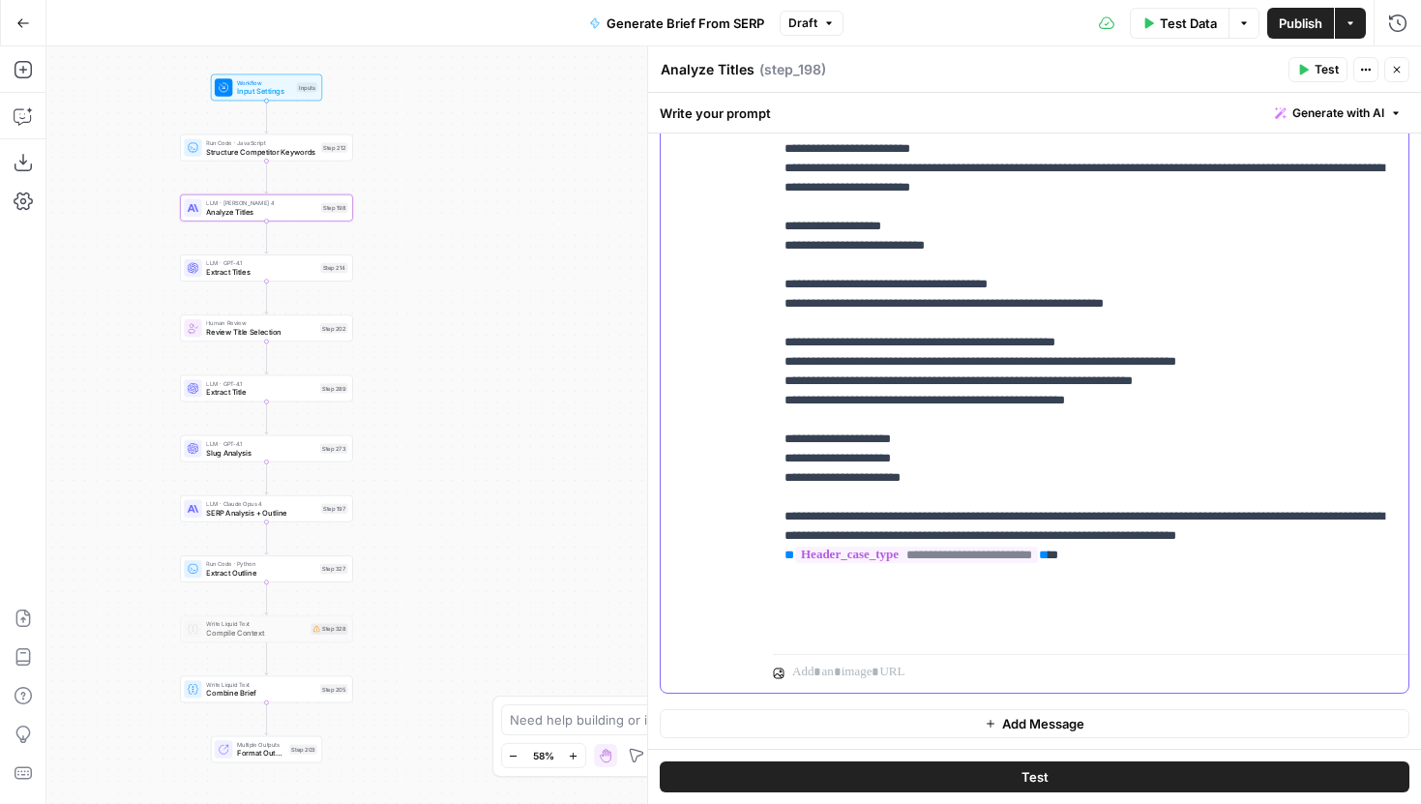
scroll to position [349, 0]
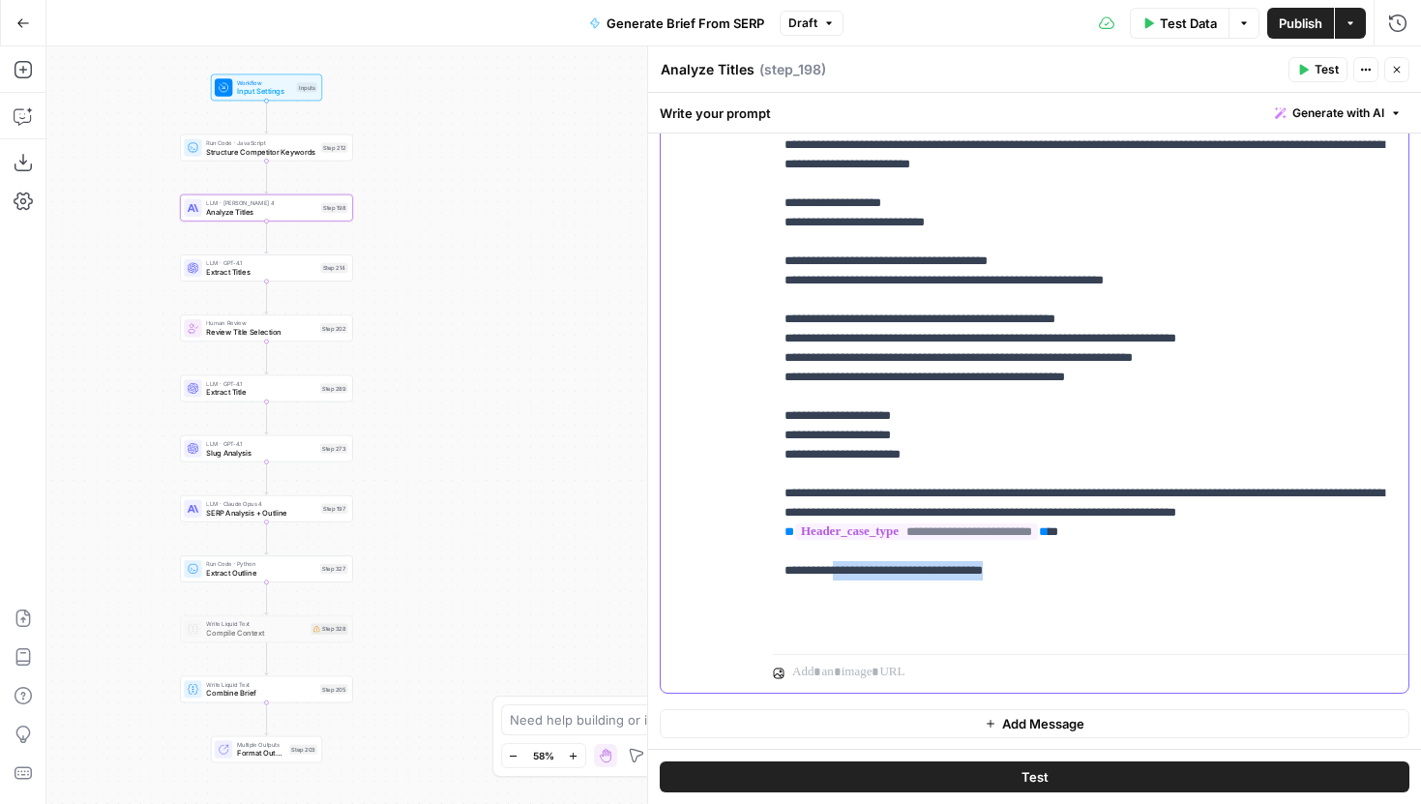
drag, startPoint x: 1010, startPoint y: 627, endPoint x: 841, endPoint y: 627, distance: 169.3
click at [841, 627] on p "**********" at bounding box center [1091, 77] width 612 height 1122
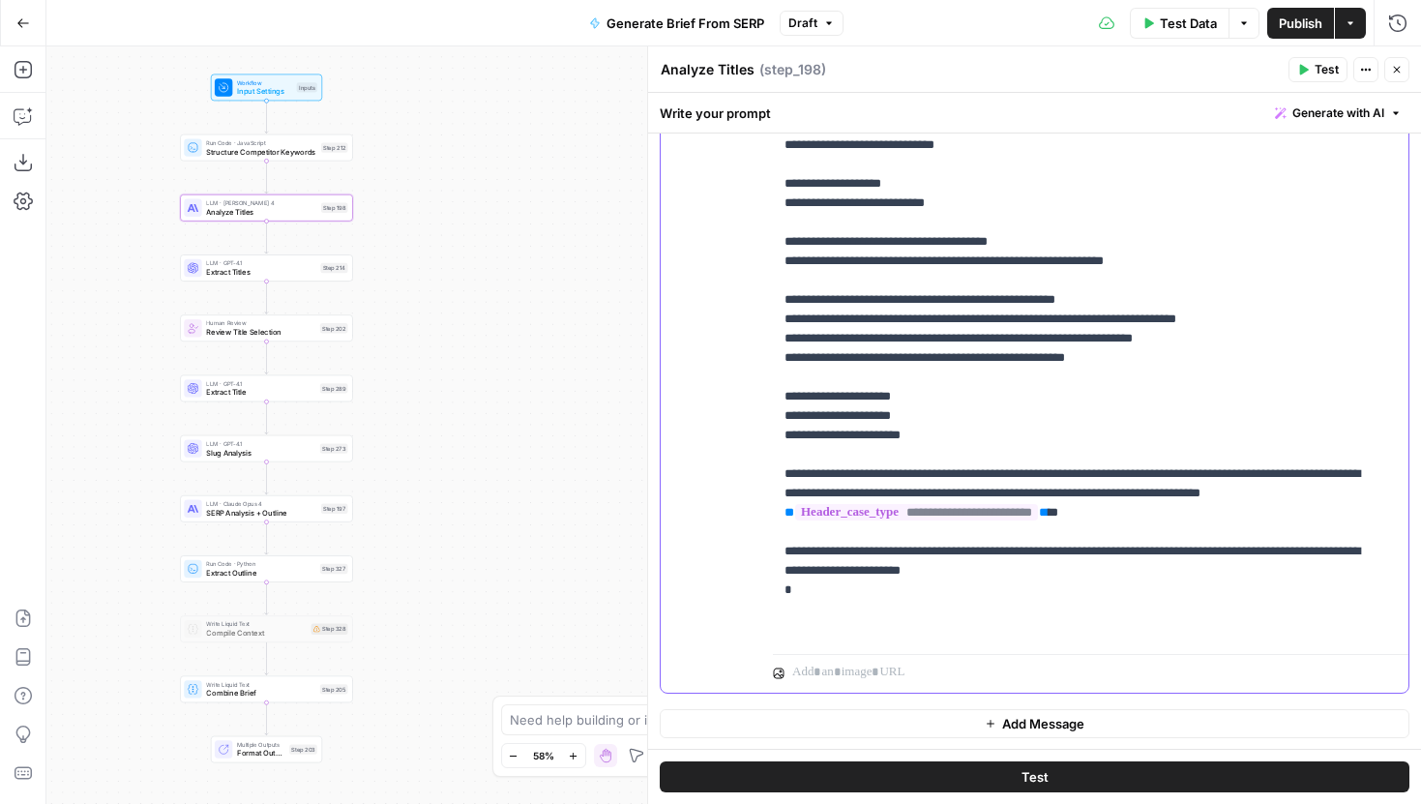
scroll to position [402, 0]
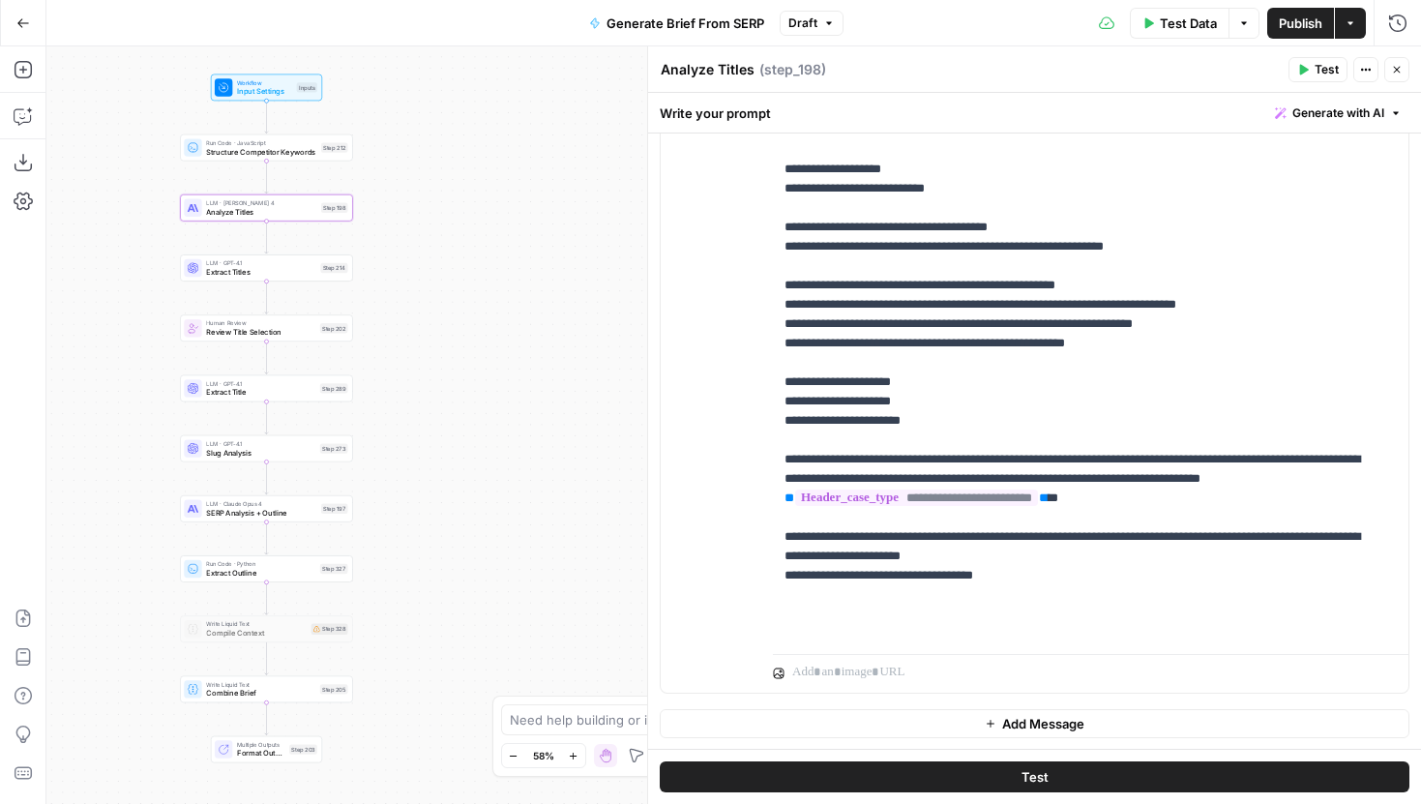
click at [555, 590] on div "Workflow Input Settings Inputs Run Code · JavaScript Structure Competitor Keywo…" at bounding box center [733, 425] width 1375 height 758
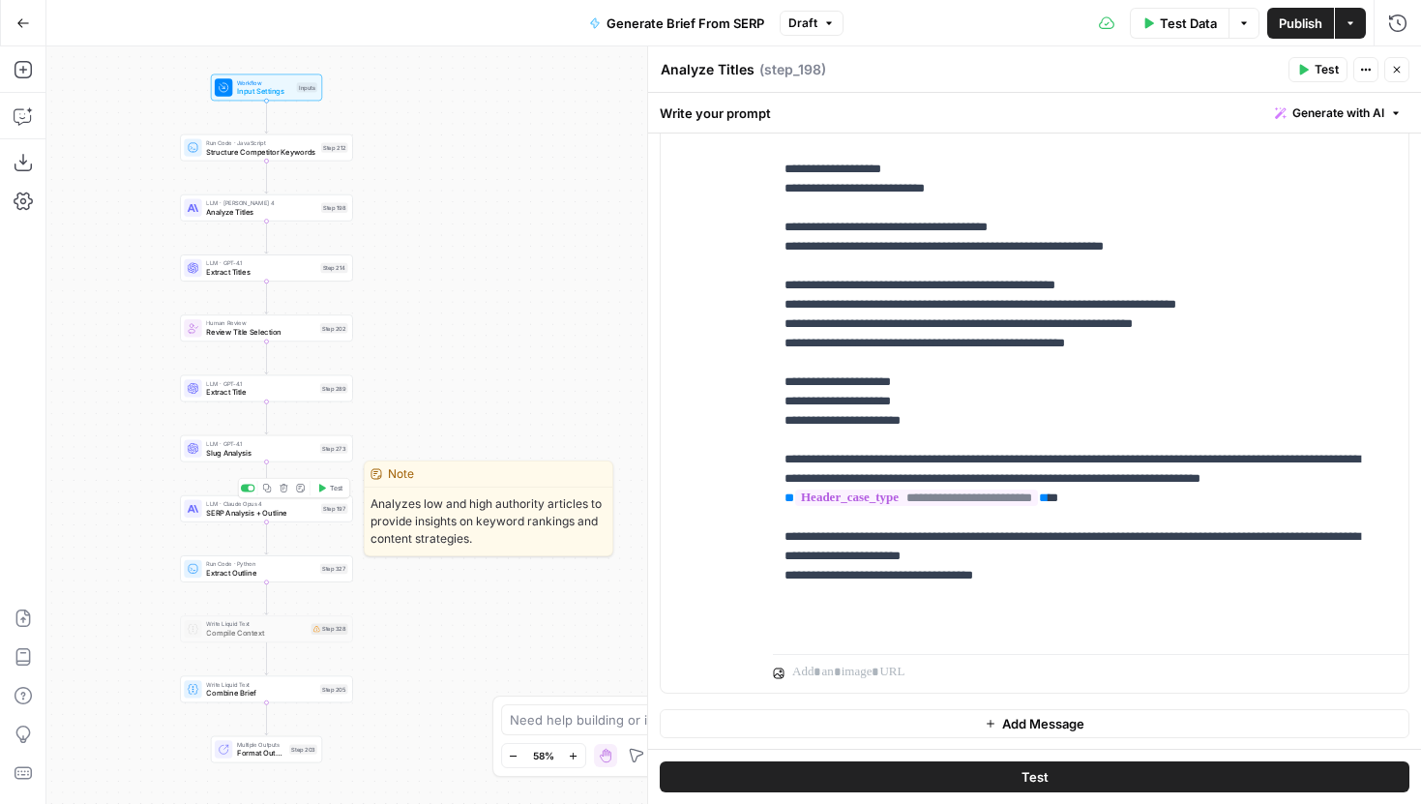
click at [304, 518] on div "LLM · [PERSON_NAME] 4 SERP Analysis + Outline Step 197 Copy step Delete step Ed…" at bounding box center [266, 508] width 173 height 27
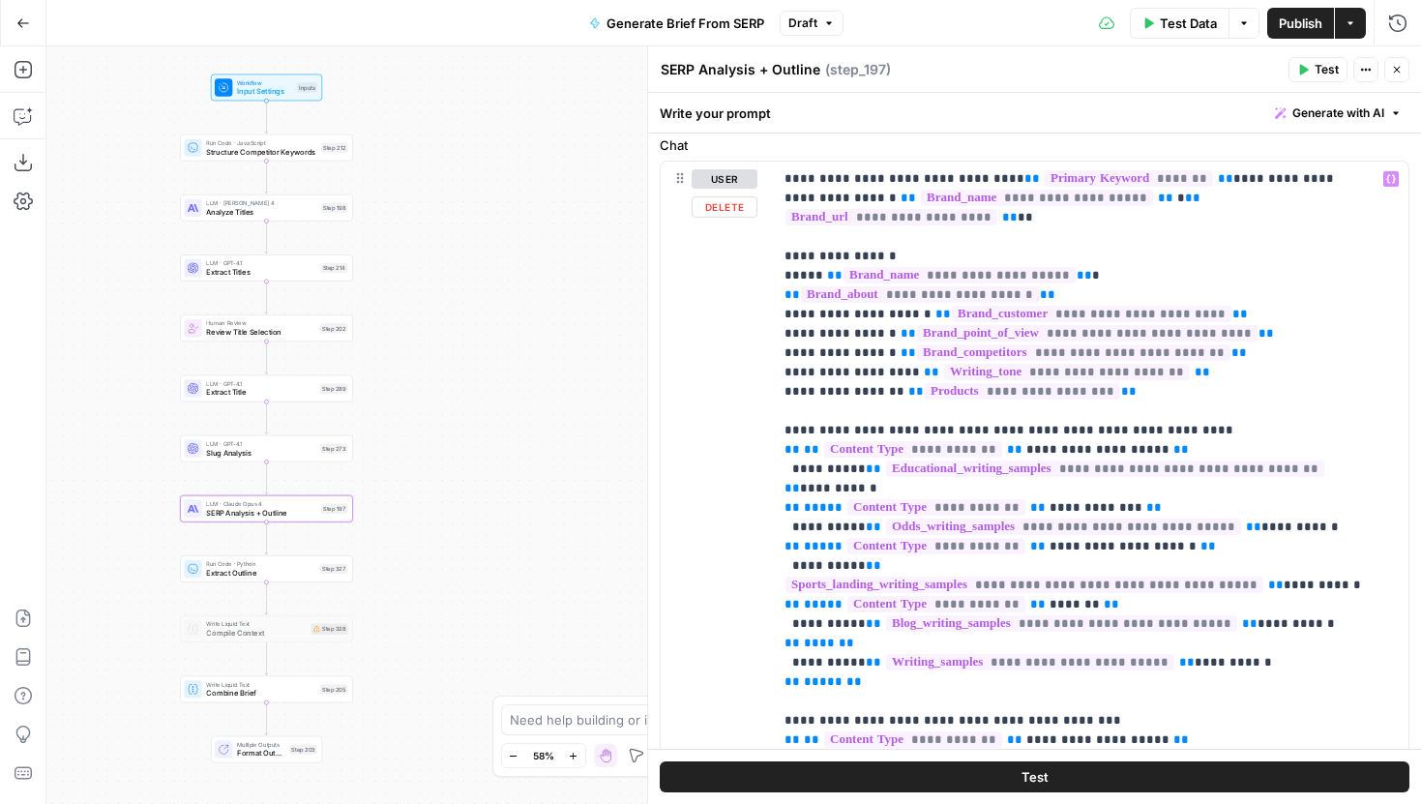
scroll to position [240, 0]
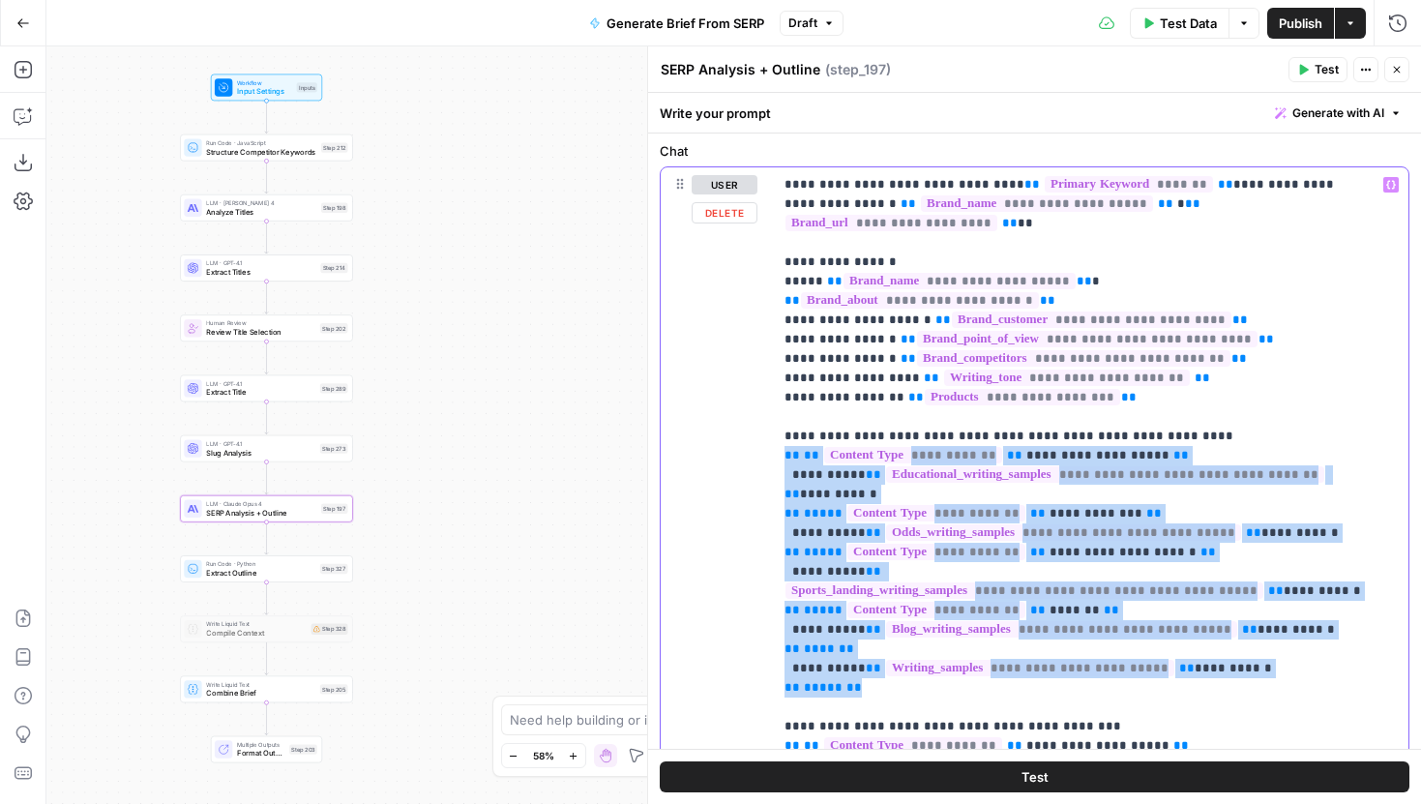
drag, startPoint x: 877, startPoint y: 644, endPoint x: 752, endPoint y: 419, distance: 258.1
click at [752, 419] on div "**********" at bounding box center [1035, 584] width 748 height 834
copy p "**********"
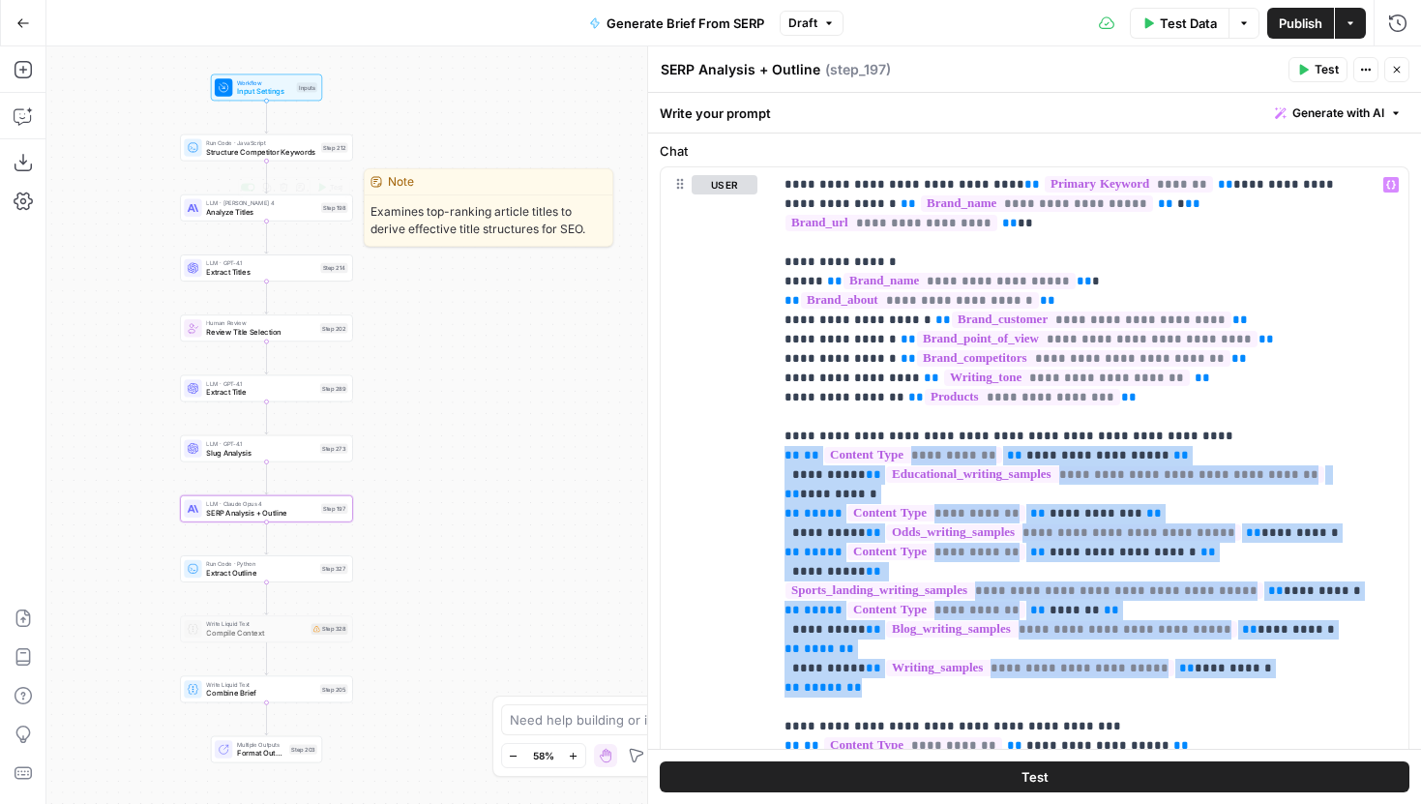
click at [233, 221] on div "LLM · [PERSON_NAME] 4 Analyze Titles Step 198 Copy step Delete step Edit Note T…" at bounding box center [266, 207] width 173 height 27
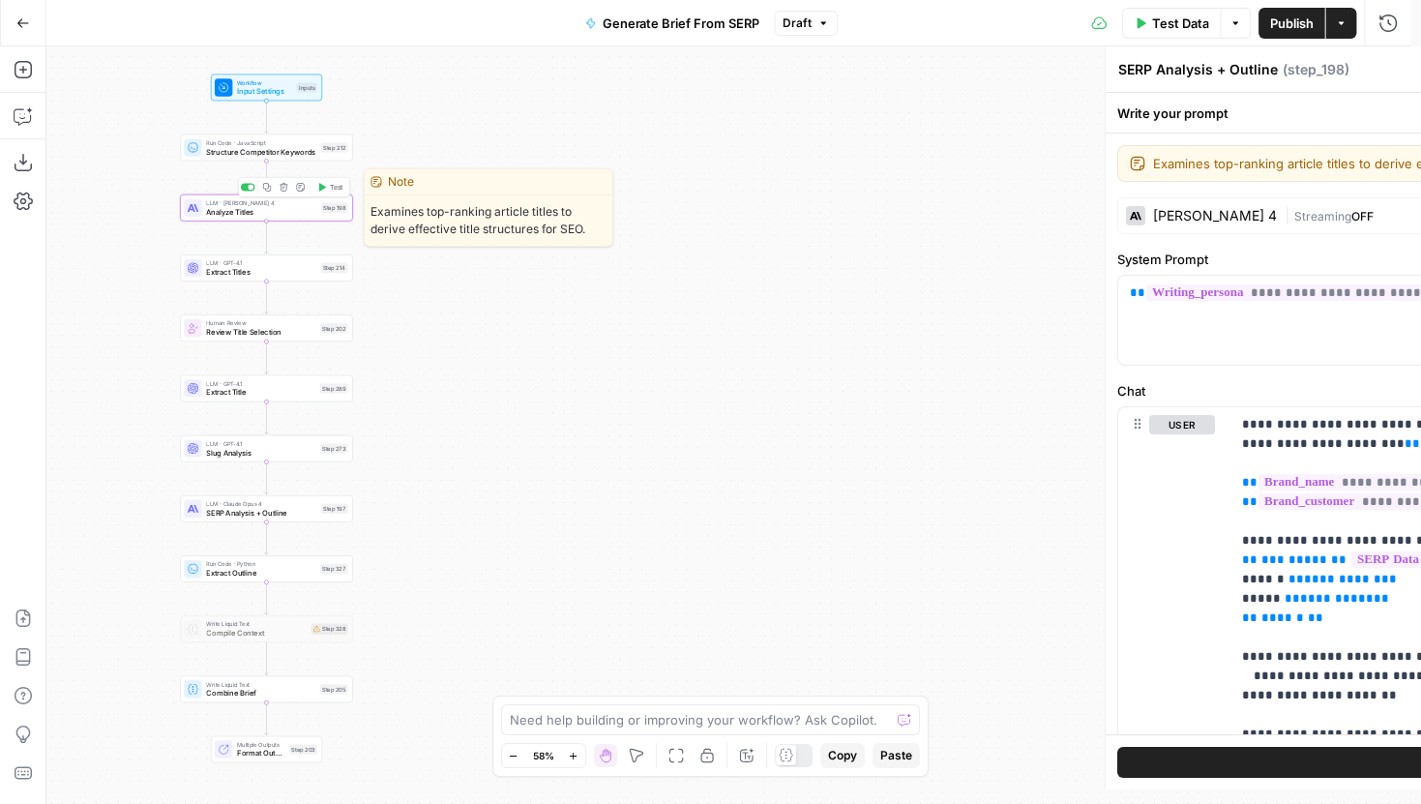
type textarea "Analyze Titles"
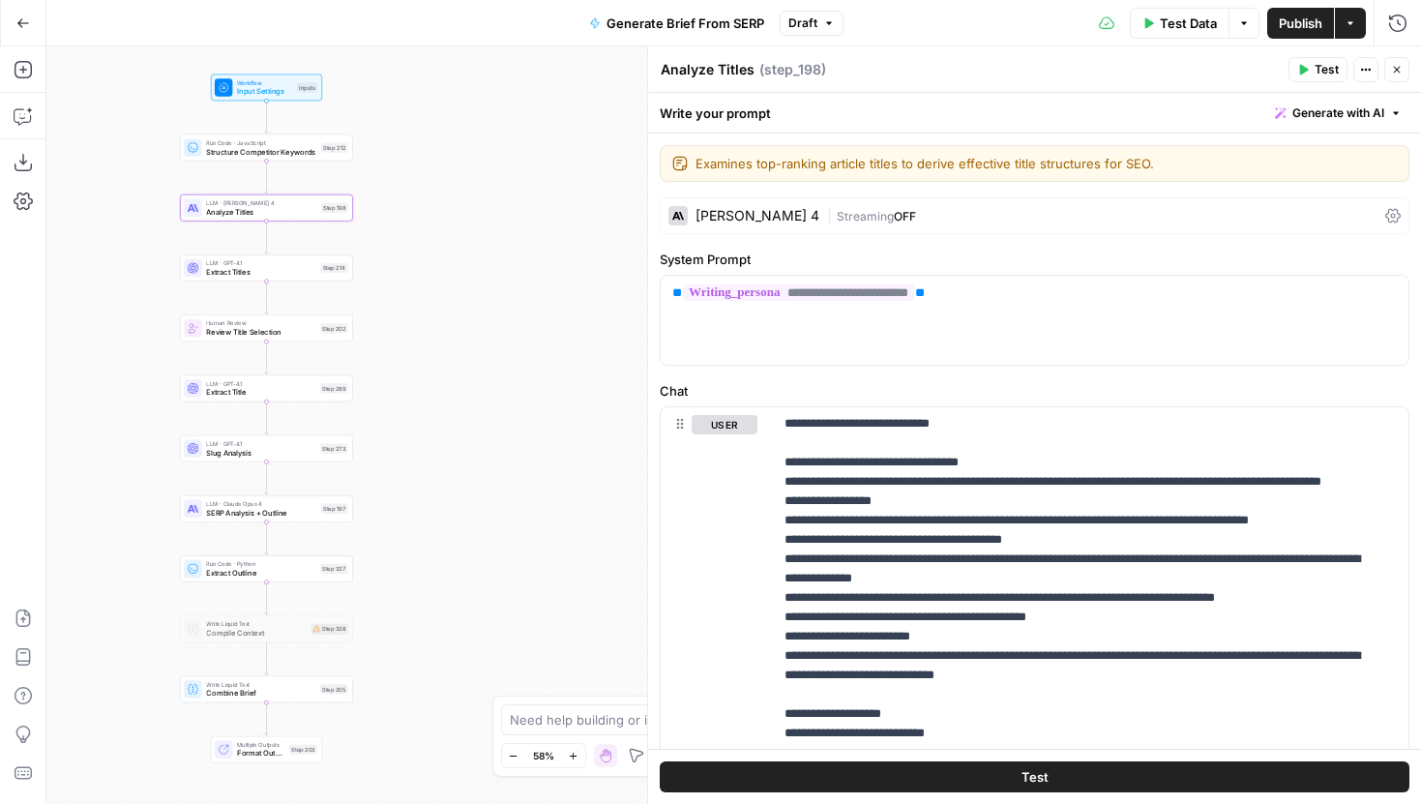
scroll to position [550, 0]
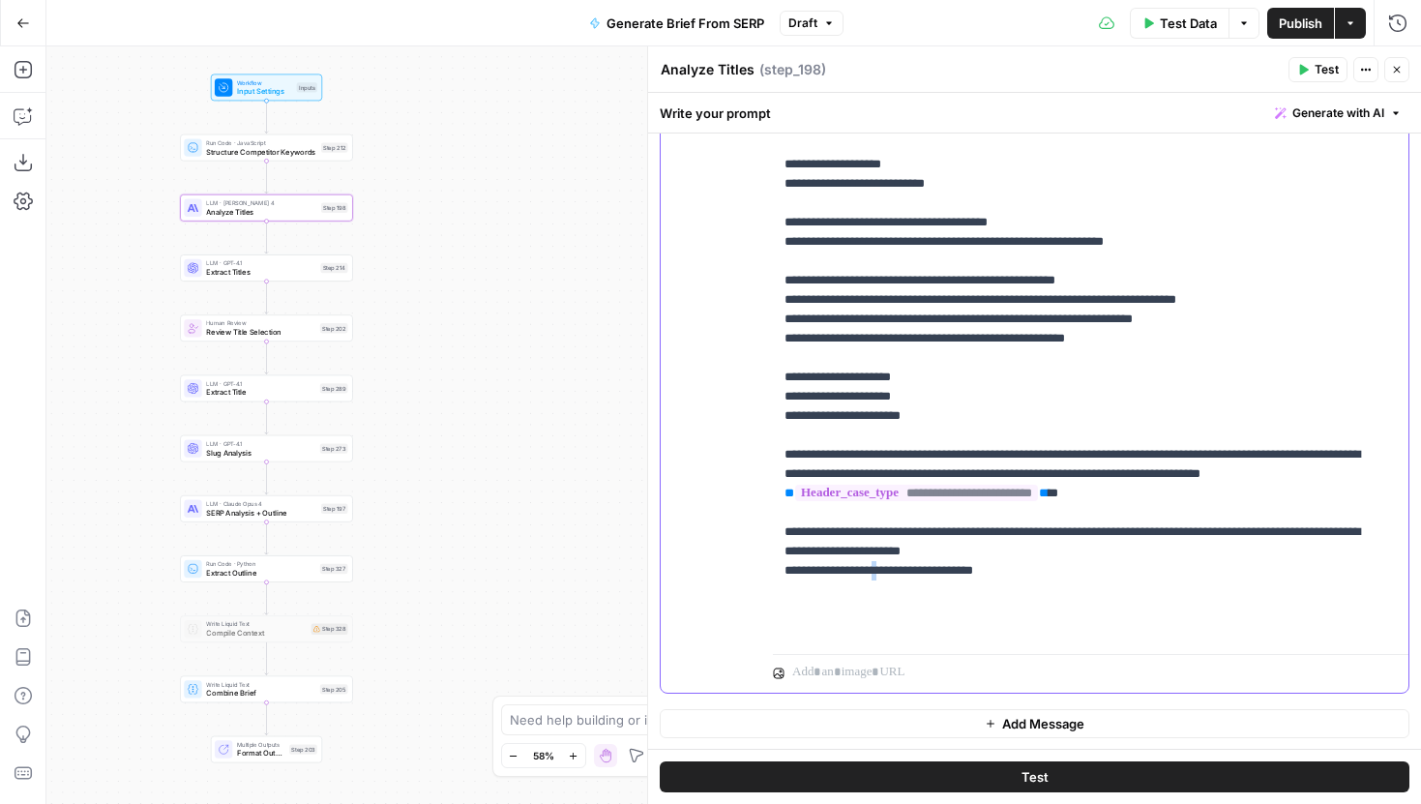
click at [901, 629] on p "**********" at bounding box center [1076, 48] width 583 height 1180
drag, startPoint x: 912, startPoint y: 630, endPoint x: 901, endPoint y: 629, distance: 11.6
click at [901, 629] on p "**********" at bounding box center [1076, 48] width 583 height 1180
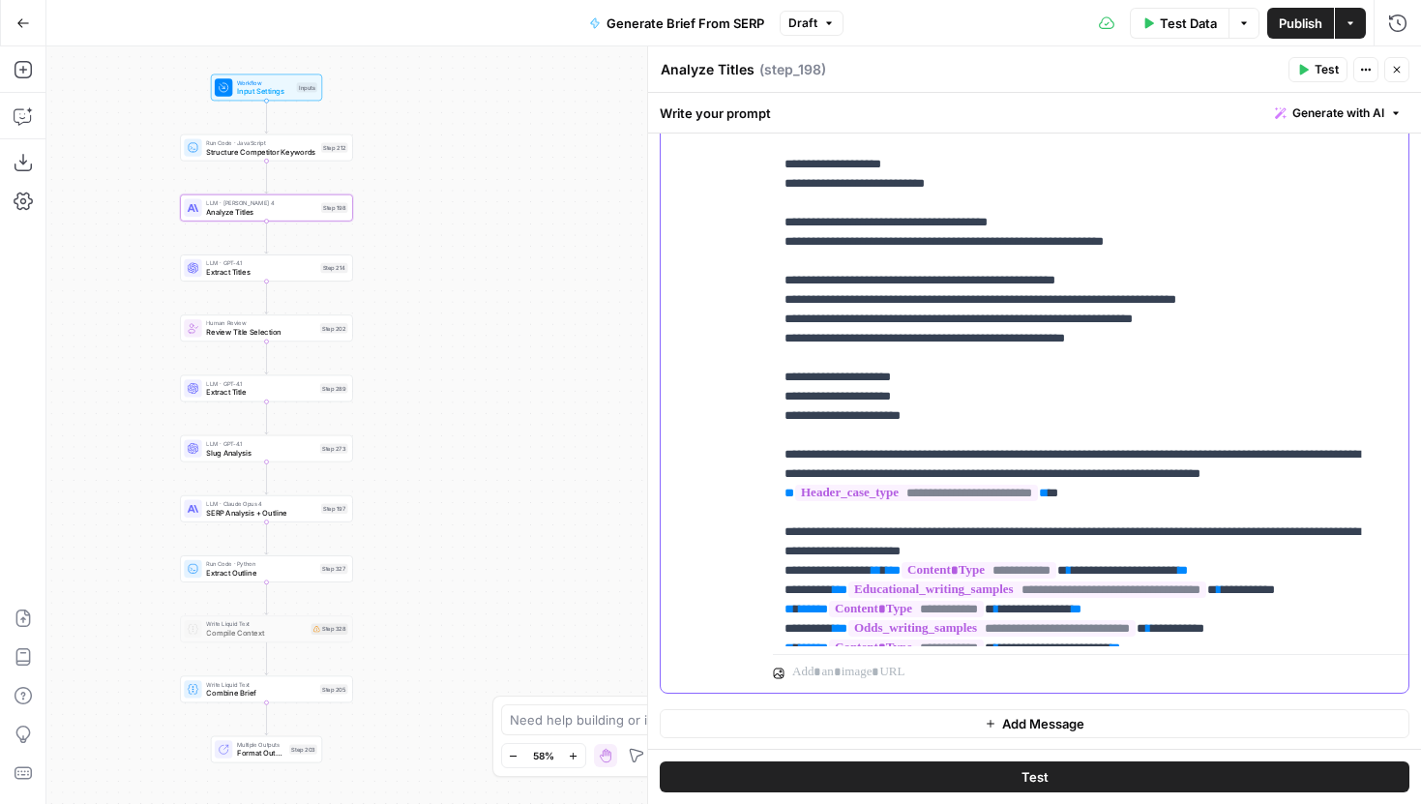
scroll to position [639, 0]
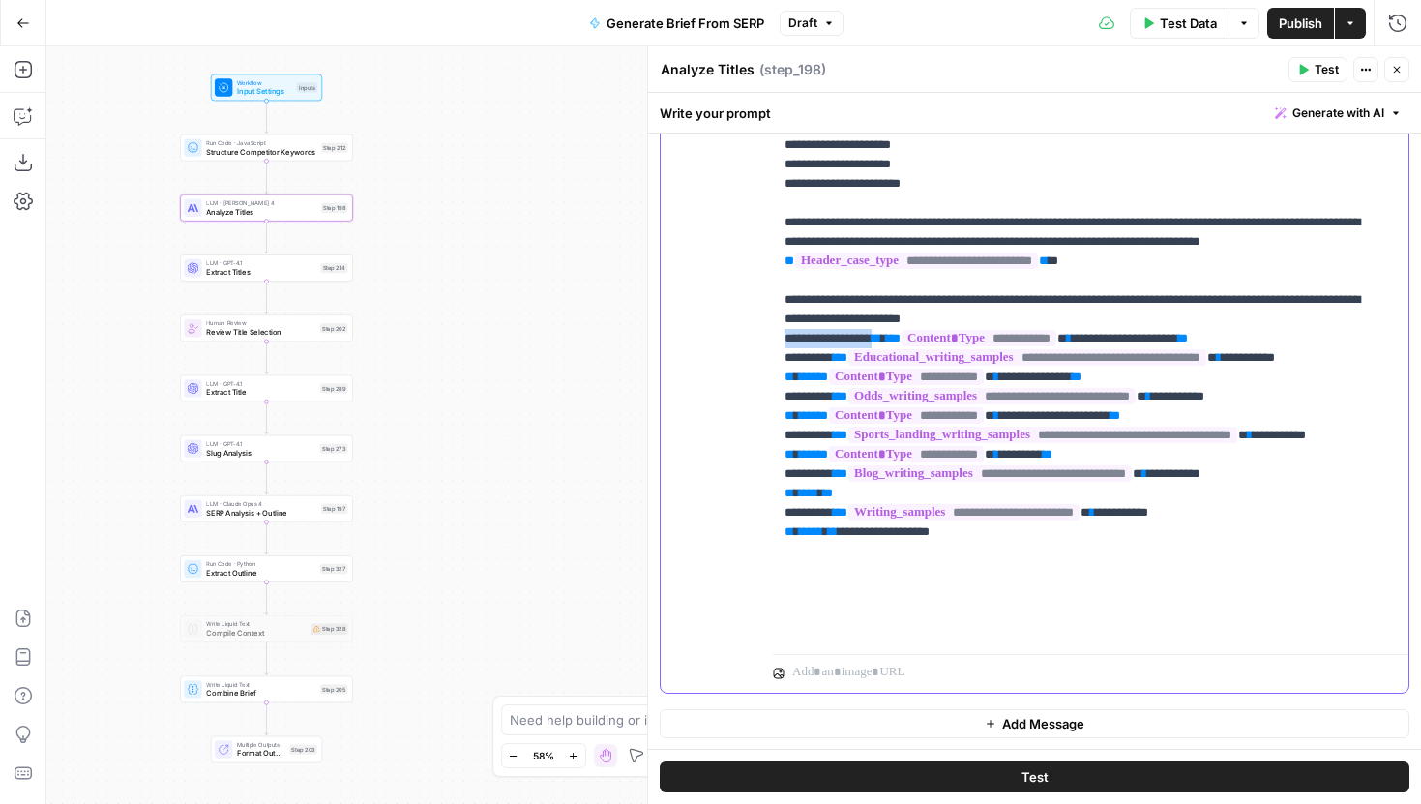
drag, startPoint x: 901, startPoint y: 394, endPoint x: 782, endPoint y: 395, distance: 119.0
click at [782, 395] on div "**********" at bounding box center [1083, 252] width 621 height 788
drag, startPoint x: 990, startPoint y: 628, endPoint x: 857, endPoint y: 629, distance: 132.5
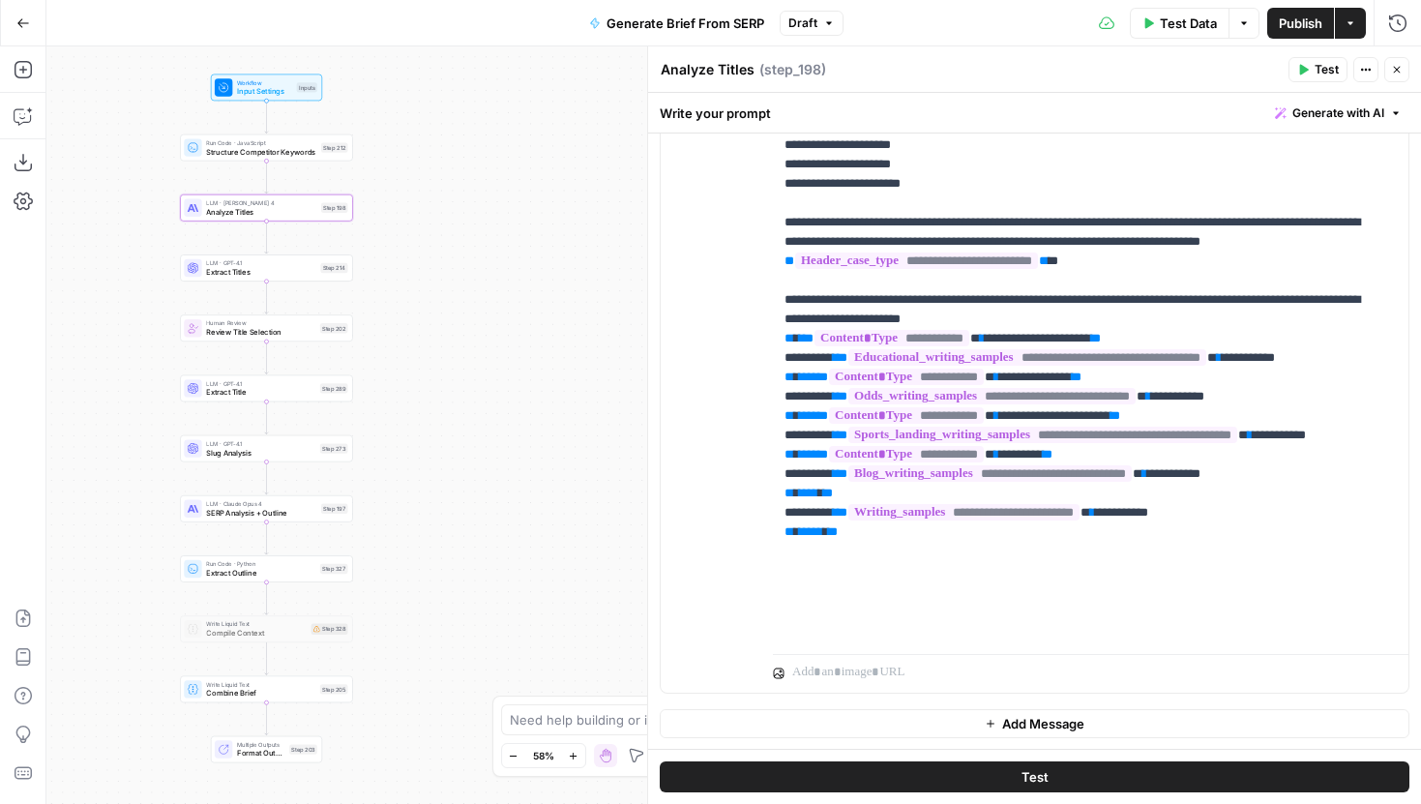
click at [1301, 21] on span "Publish" at bounding box center [1301, 23] width 44 height 19
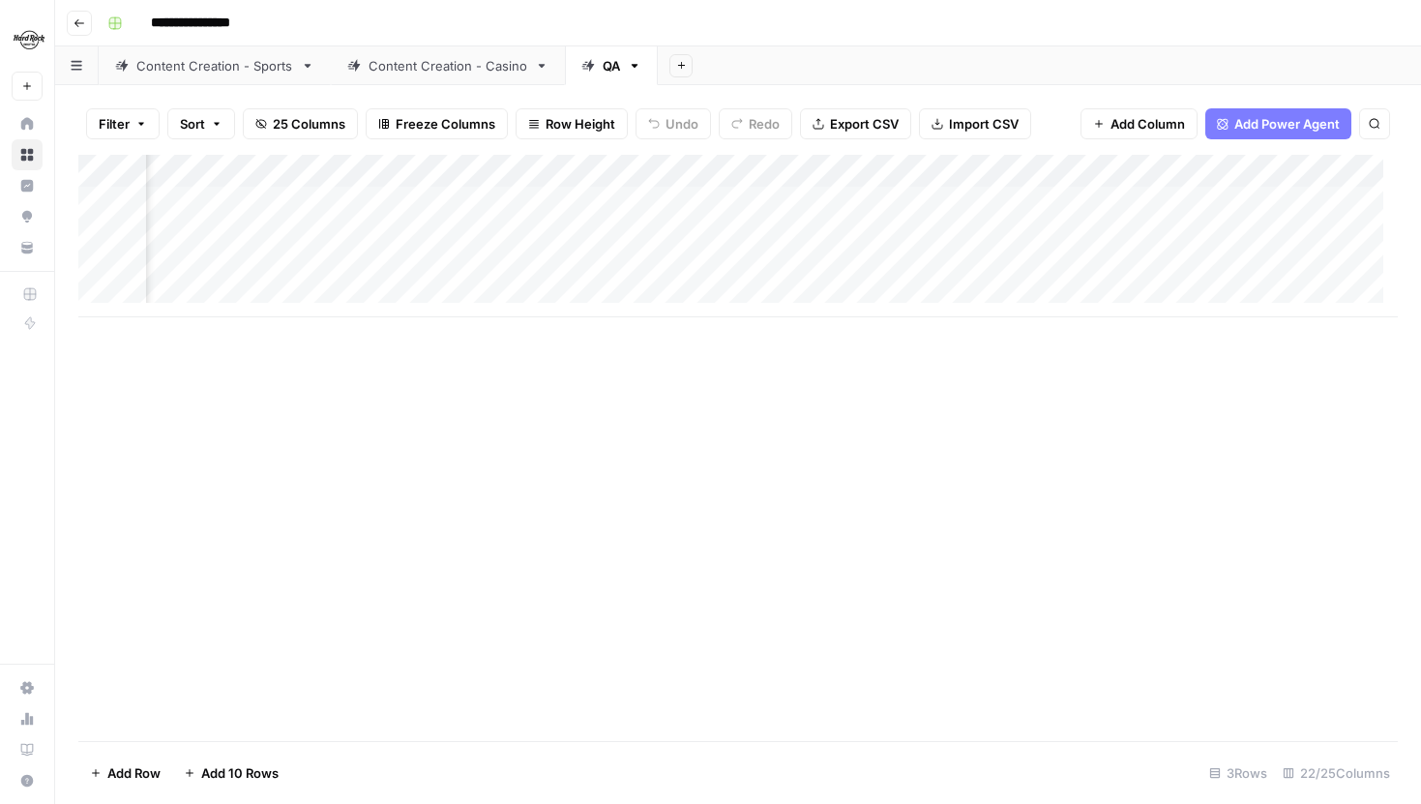
scroll to position [0, 1934]
